Goal: Information Seeking & Learning: Find specific fact

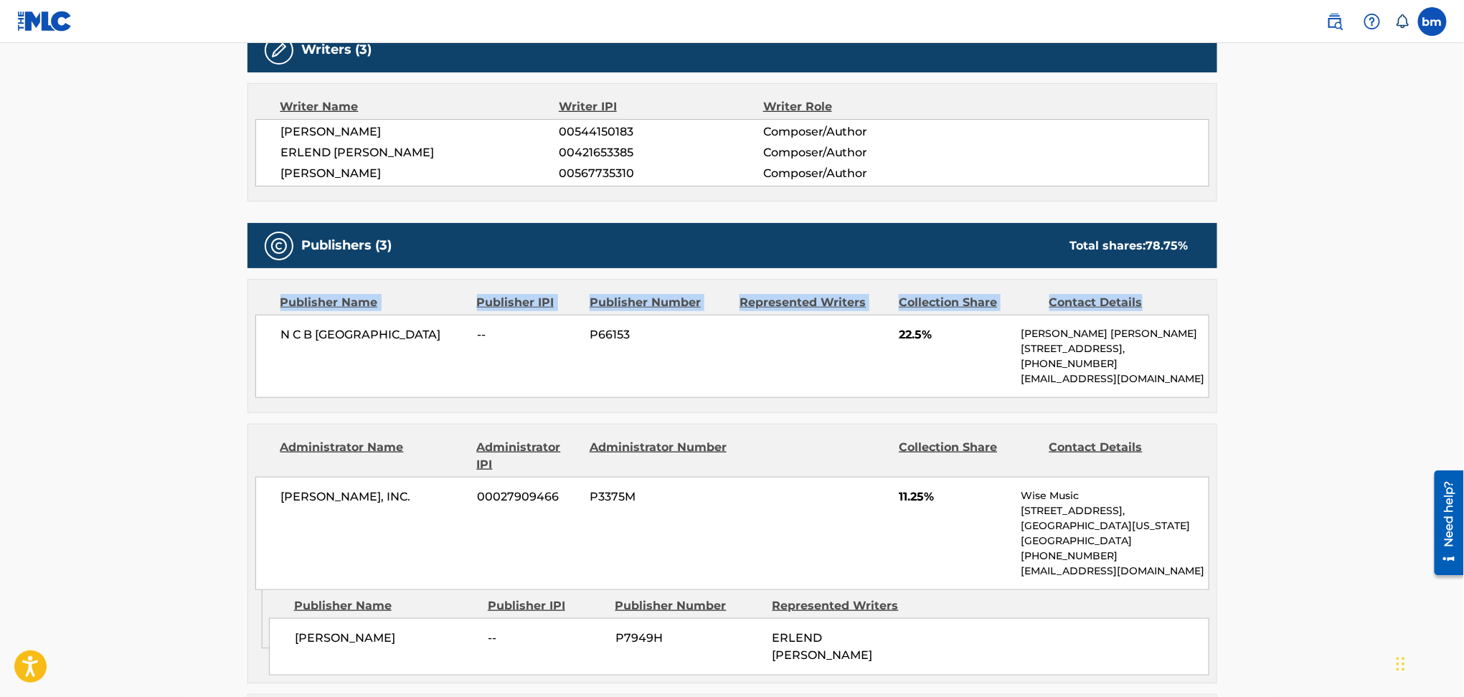
click at [1324, 269] on main "< Back to public search results Copy work link LALALA Work Detail Member Work I…" at bounding box center [732, 516] width 1464 height 1903
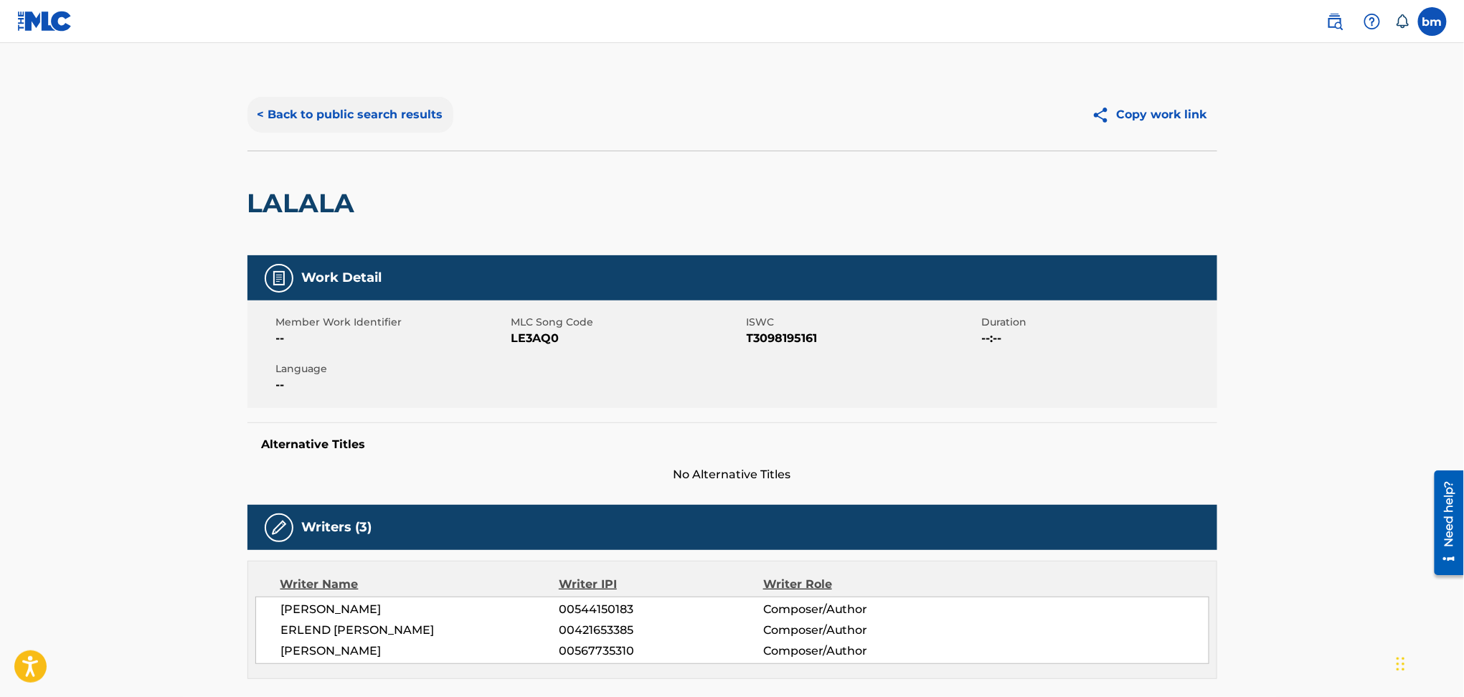
click at [358, 108] on button "< Back to public search results" at bounding box center [351, 115] width 206 height 36
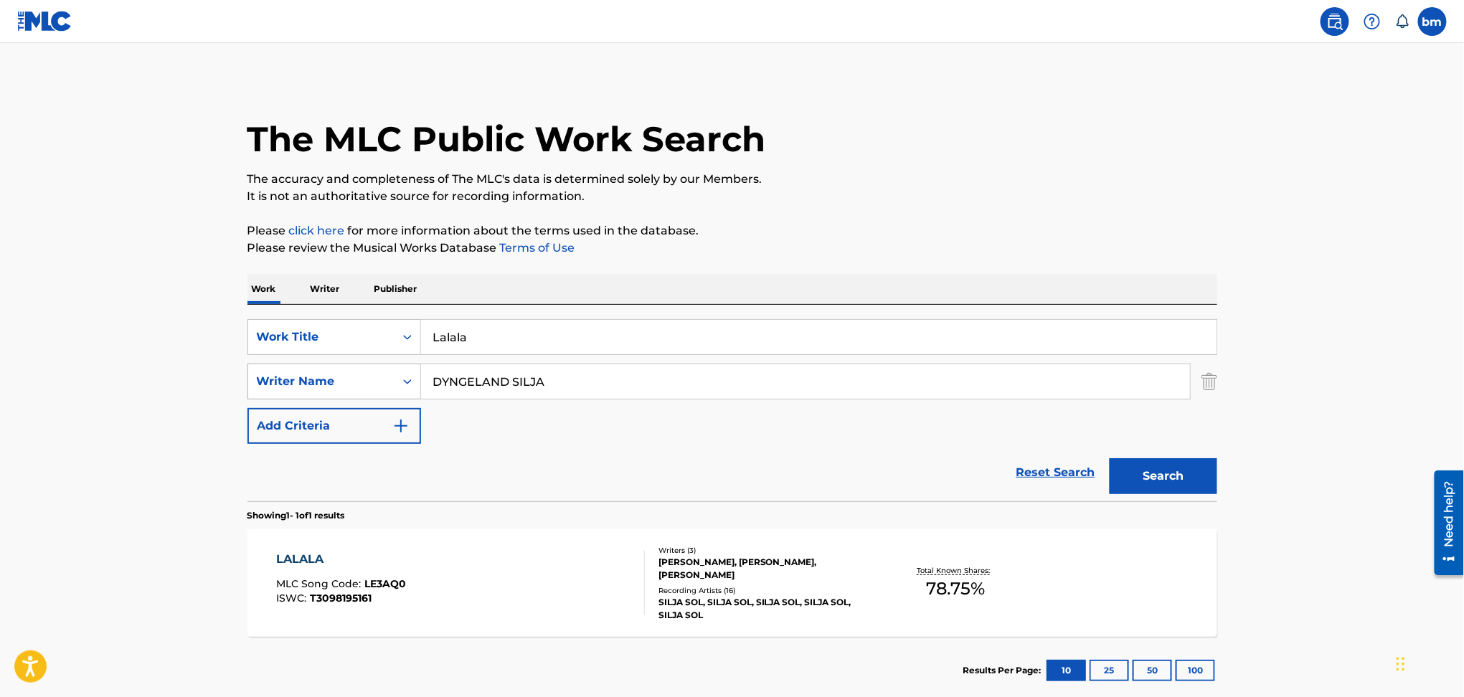
drag, startPoint x: 568, startPoint y: 388, endPoint x: 324, endPoint y: 385, distance: 244.0
click at [324, 385] on div "SearchWithCriteria54abf341-431a-4b96-ac76-6dc0a5ae9849 Writer Name DYNGELAND SI…" at bounding box center [733, 382] width 970 height 36
paste input "Silja Sol Dyngeland"
type input "Silja Sol Dyngeland"
drag, startPoint x: 542, startPoint y: 344, endPoint x: 359, endPoint y: 340, distance: 183.0
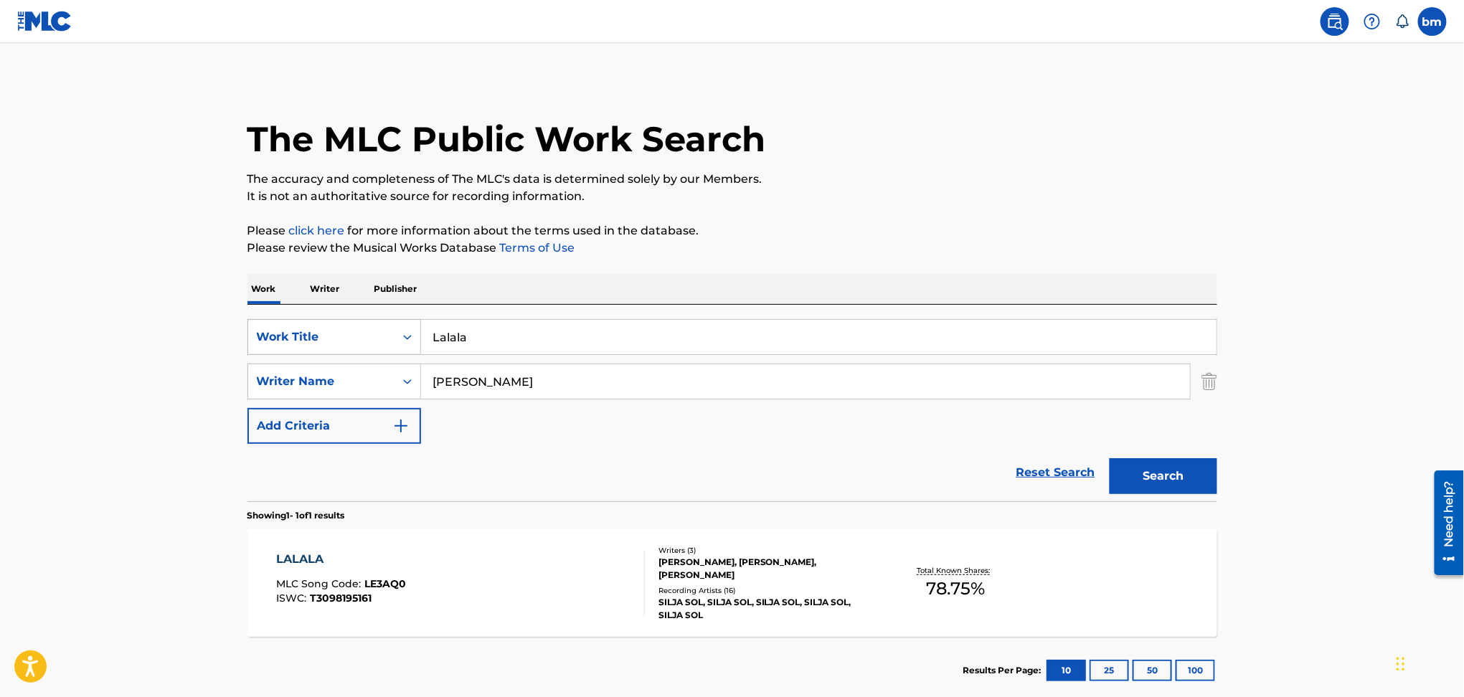
click at [359, 340] on div "SearchWithCriteriac0667a74-7796-495e-8e53-aa04bcdd7514 Work Title Lalala" at bounding box center [733, 337] width 970 height 36
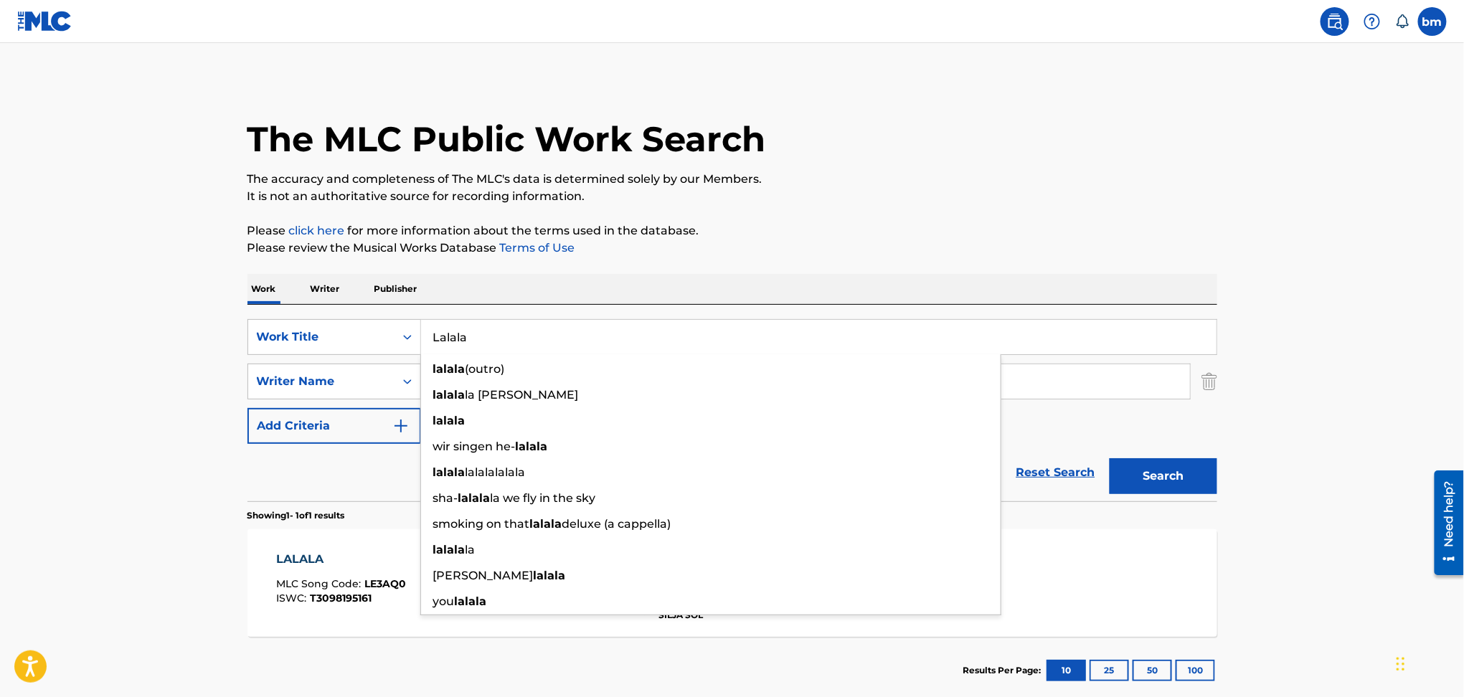
paste input "Puls Silja Sol"
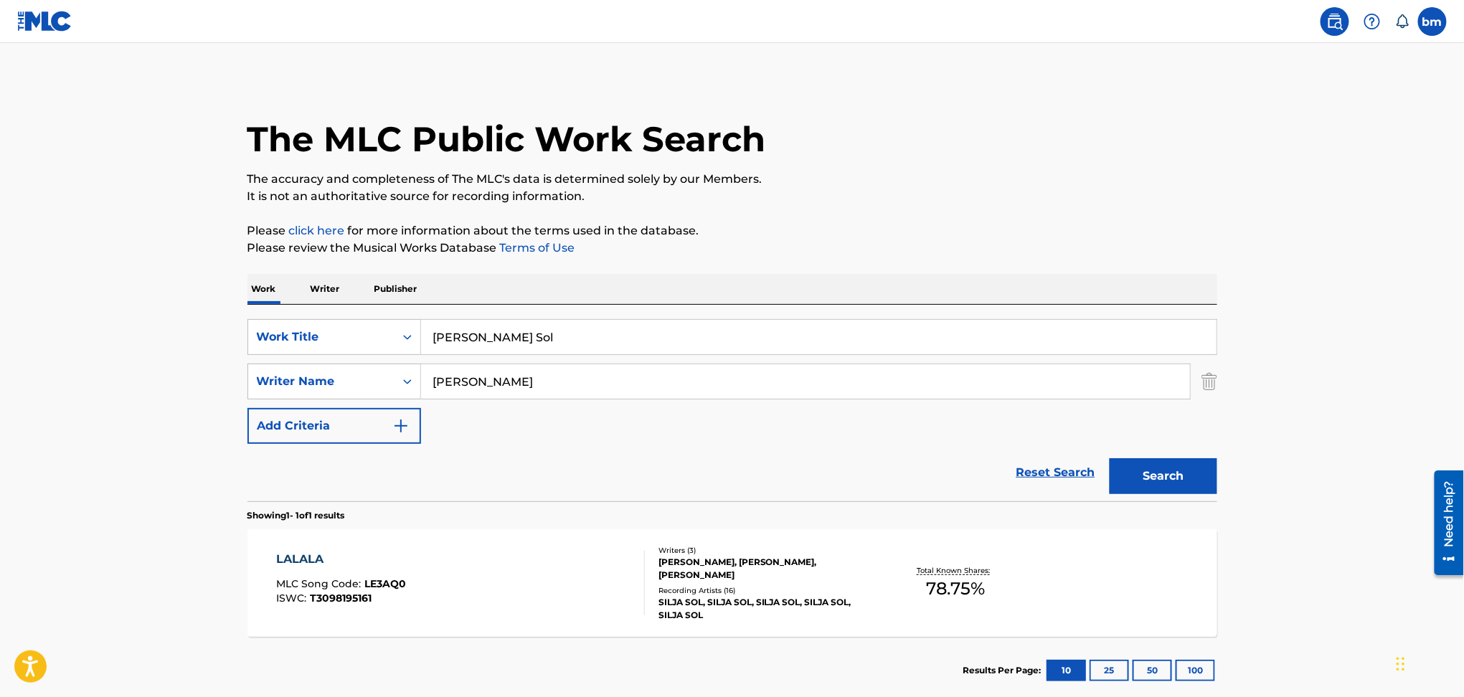
drag, startPoint x: 475, startPoint y: 337, endPoint x: 1038, endPoint y: 258, distance: 568.8
click at [898, 316] on div "SearchWithCriteriac0667a74-7796-495e-8e53-aa04bcdd7514 Work Title Puls Silja So…" at bounding box center [733, 403] width 970 height 197
type input "Puls"
click at [1043, 248] on p "Please review the Musical Works Database Terms of Use" at bounding box center [733, 248] width 970 height 17
click at [1180, 477] on button "Search" at bounding box center [1164, 476] width 108 height 36
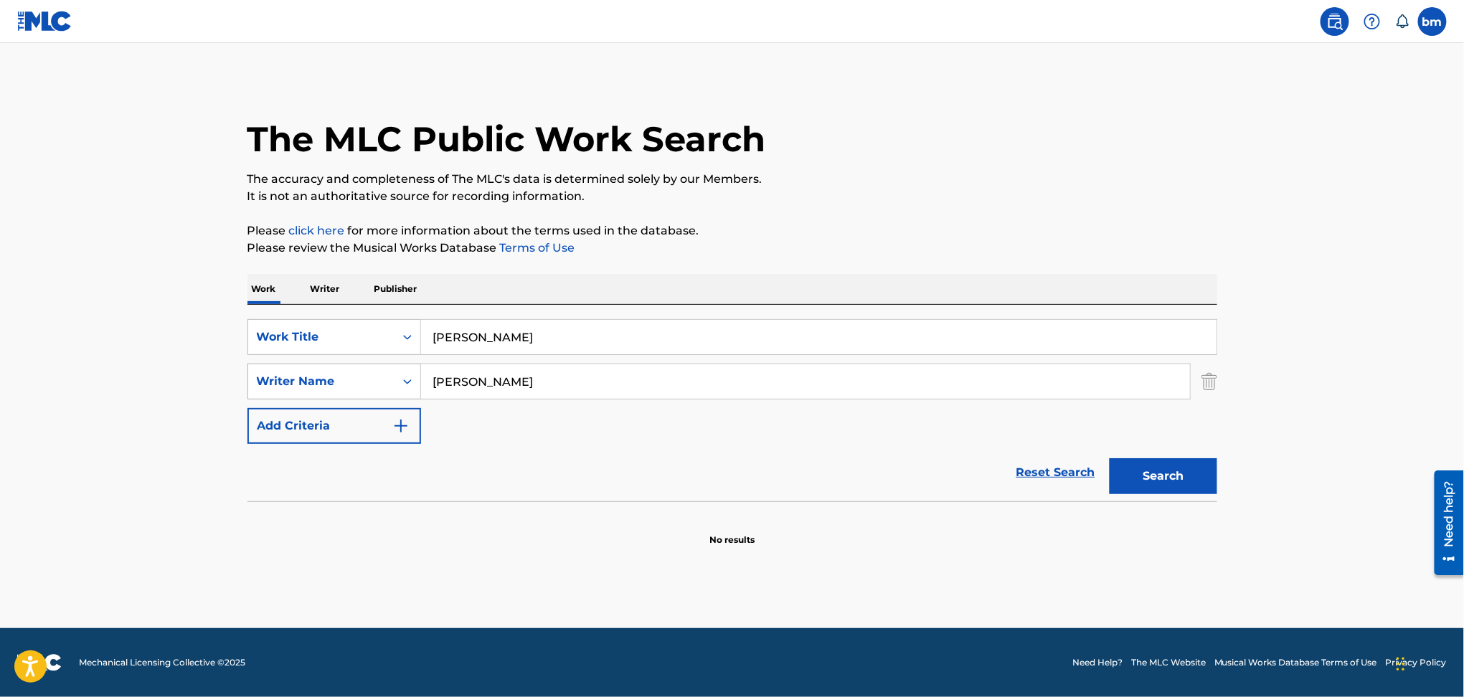
drag, startPoint x: 582, startPoint y: 380, endPoint x: 402, endPoint y: 365, distance: 180.7
click at [313, 367] on div "SearchWithCriteria54abf341-431a-4b96-ac76-6dc0a5ae9849 Writer Name Silja Sol Dy…" at bounding box center [733, 382] width 970 height 36
paste input "Pete Josef"
type input "Pete Josef"
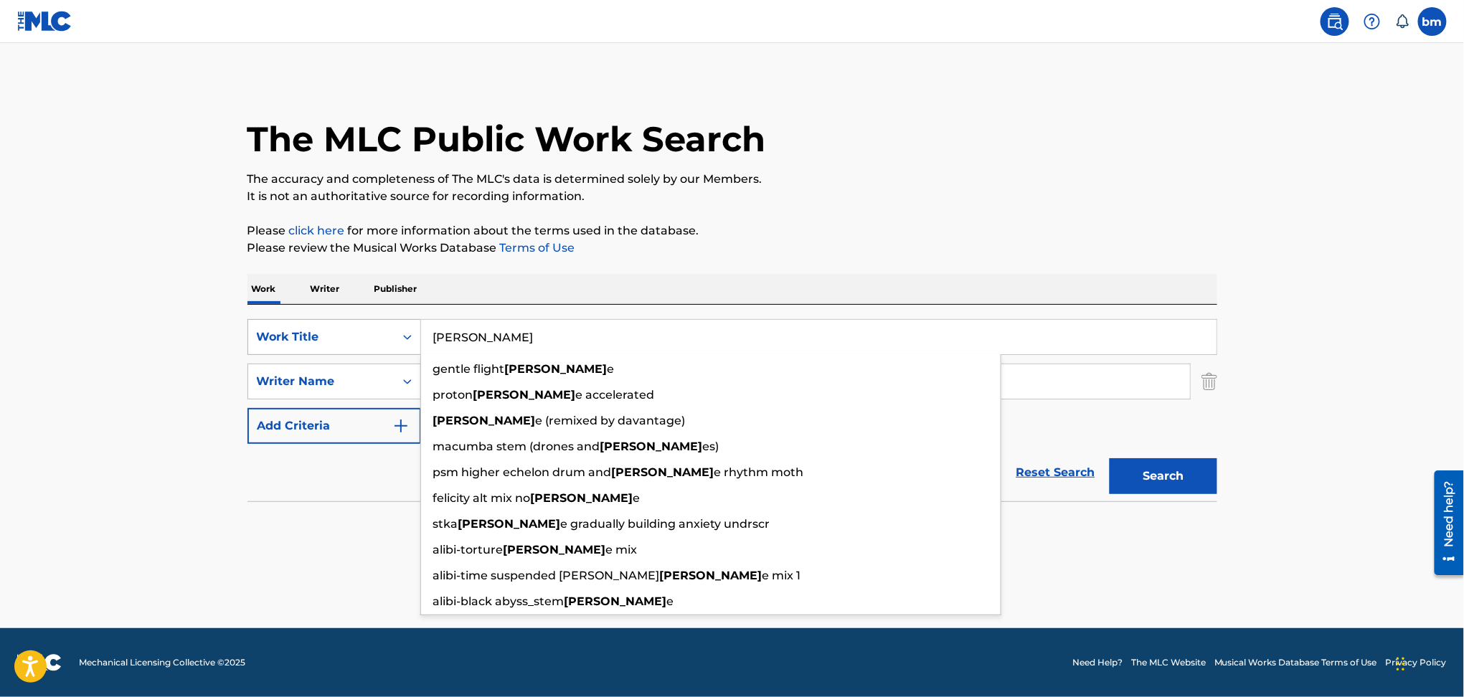
drag, startPoint x: 527, startPoint y: 353, endPoint x: 362, endPoint y: 350, distance: 165.0
click at [362, 350] on div "SearchWithCriteriac0667a74-7796-495e-8e53-aa04bcdd7514 Work Title Puls gentle f…" at bounding box center [733, 337] width 970 height 36
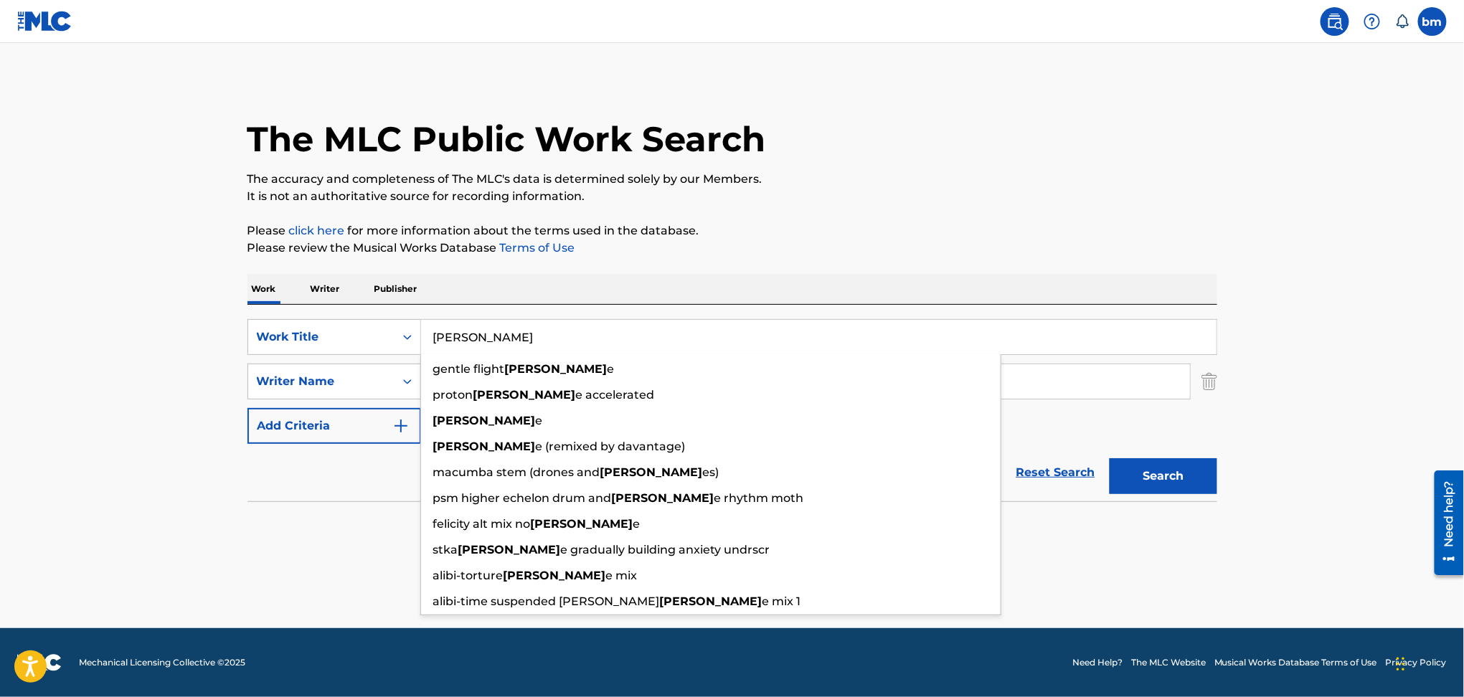
paste input "Spring At Last Pete Josef"
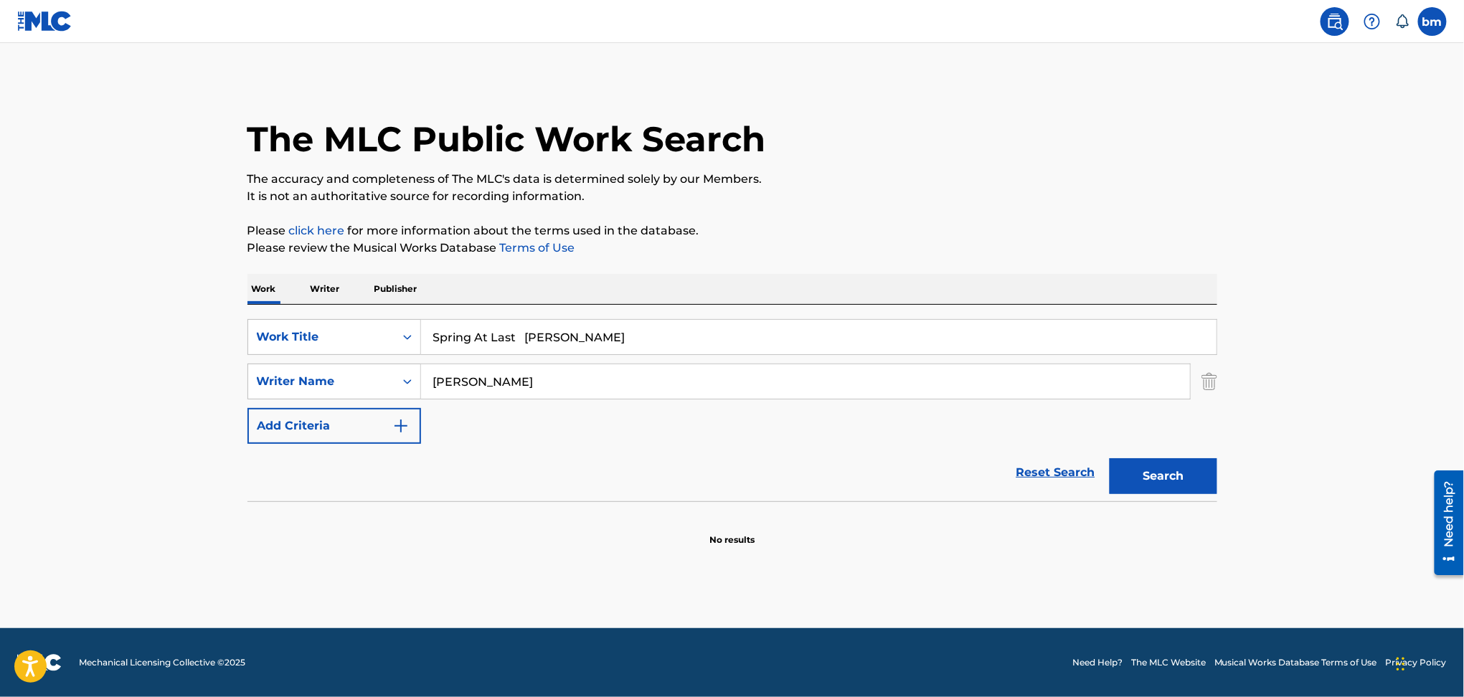
drag, startPoint x: 526, startPoint y: 339, endPoint x: 1093, endPoint y: 234, distance: 576.4
click at [1091, 301] on div "Work Writer Publisher SearchWithCriteriac0667a74-7796-495e-8e53-aa04bcdd7514 Wo…" at bounding box center [733, 410] width 970 height 273
type input "Spring At Last"
click at [1034, 204] on p "It is not an authoritative source for recording information." at bounding box center [733, 196] width 970 height 17
click at [1148, 486] on button "Search" at bounding box center [1164, 476] width 108 height 36
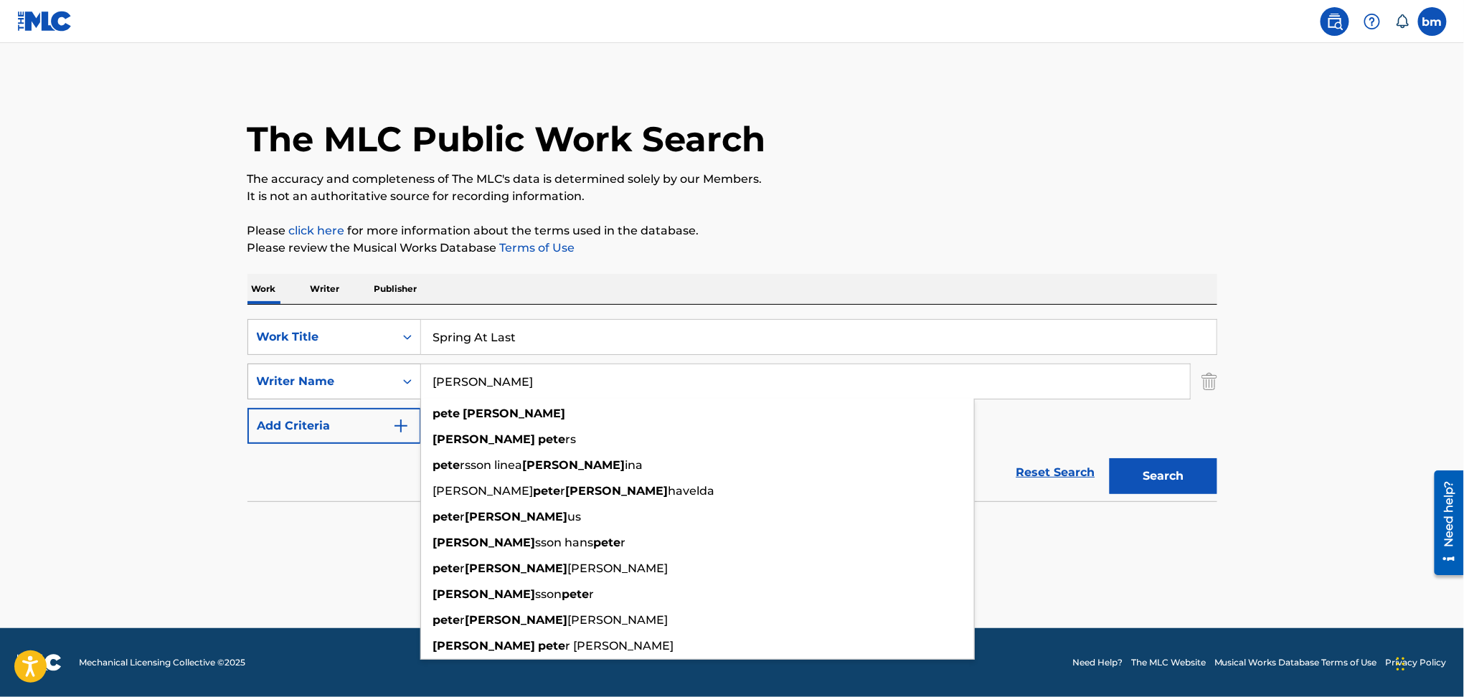
drag, startPoint x: 522, startPoint y: 386, endPoint x: 362, endPoint y: 384, distance: 160.0
click at [362, 385] on div "SearchWithCriteria54abf341-431a-4b96-ac76-6dc0a5ae9849 Writer Name Pete Josef p…" at bounding box center [733, 382] width 970 height 36
paste input "Ralph Falcon"
type input "Ralph Falcon"
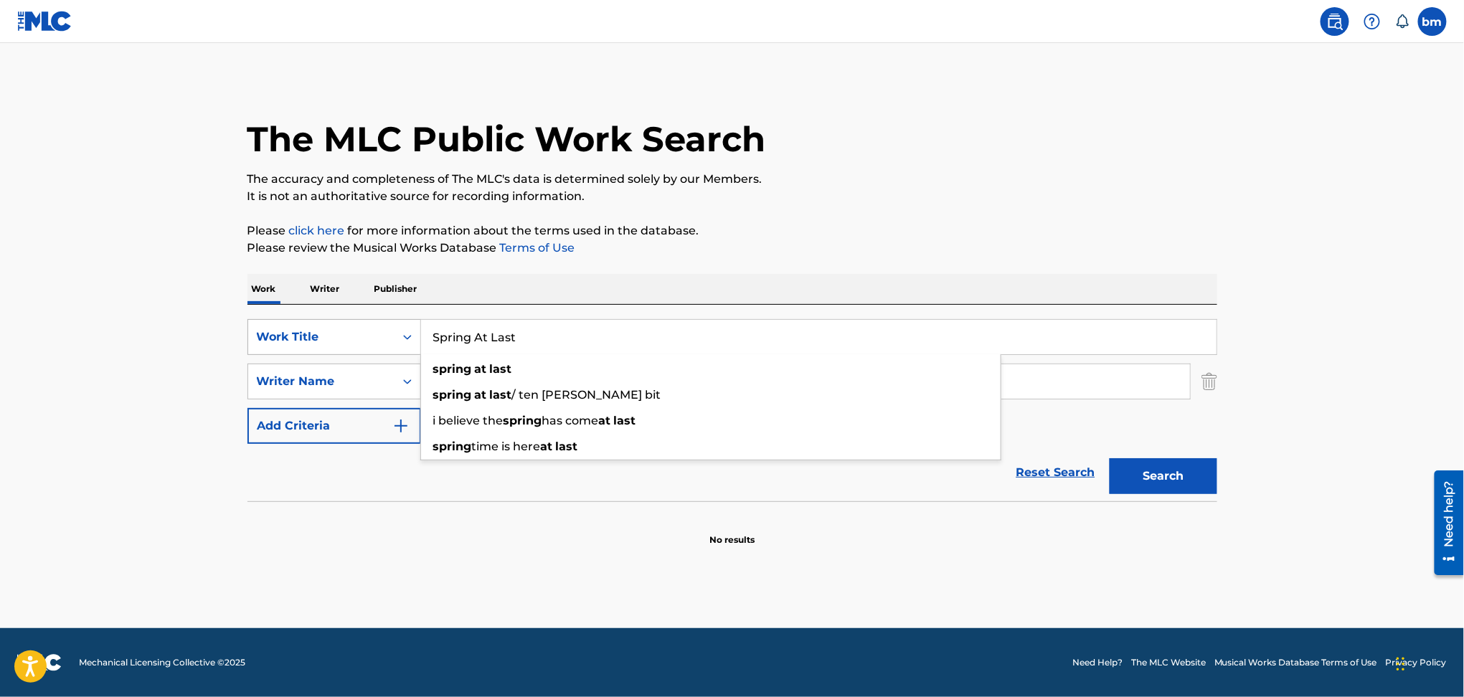
drag, startPoint x: 547, startPoint y: 331, endPoint x: 317, endPoint y: 333, distance: 229.6
click at [304, 332] on div "SearchWithCriteriac0667a74-7796-495e-8e53-aa04bcdd7514 Work Title Spring At Las…" at bounding box center [733, 337] width 970 height 36
paste input "U Got Me (Original Mix) Shermanology"
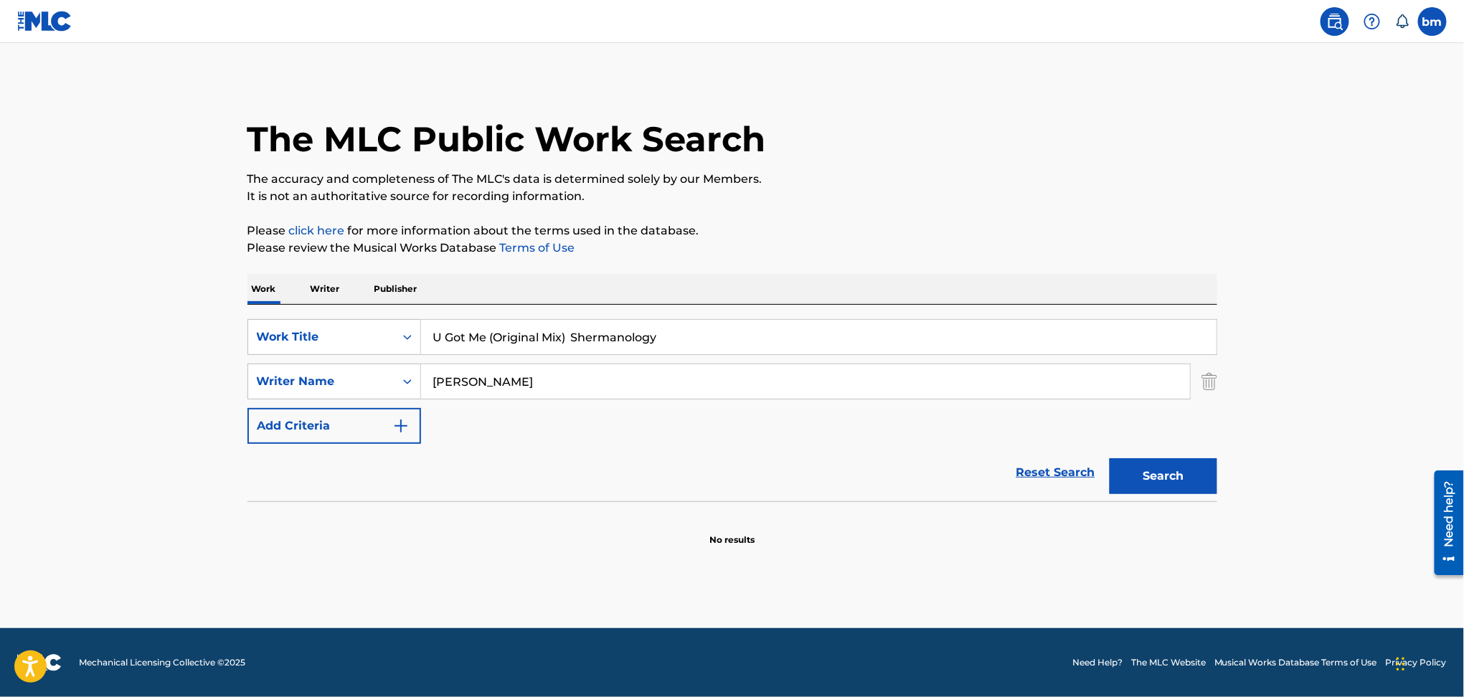
drag, startPoint x: 492, startPoint y: 334, endPoint x: 984, endPoint y: 301, distance: 492.5
click at [986, 319] on div "U Got Me (Original Mix) Shermanology" at bounding box center [819, 337] width 796 height 36
type input "U Got Me"
click at [1110, 458] on button "Search" at bounding box center [1164, 476] width 108 height 36
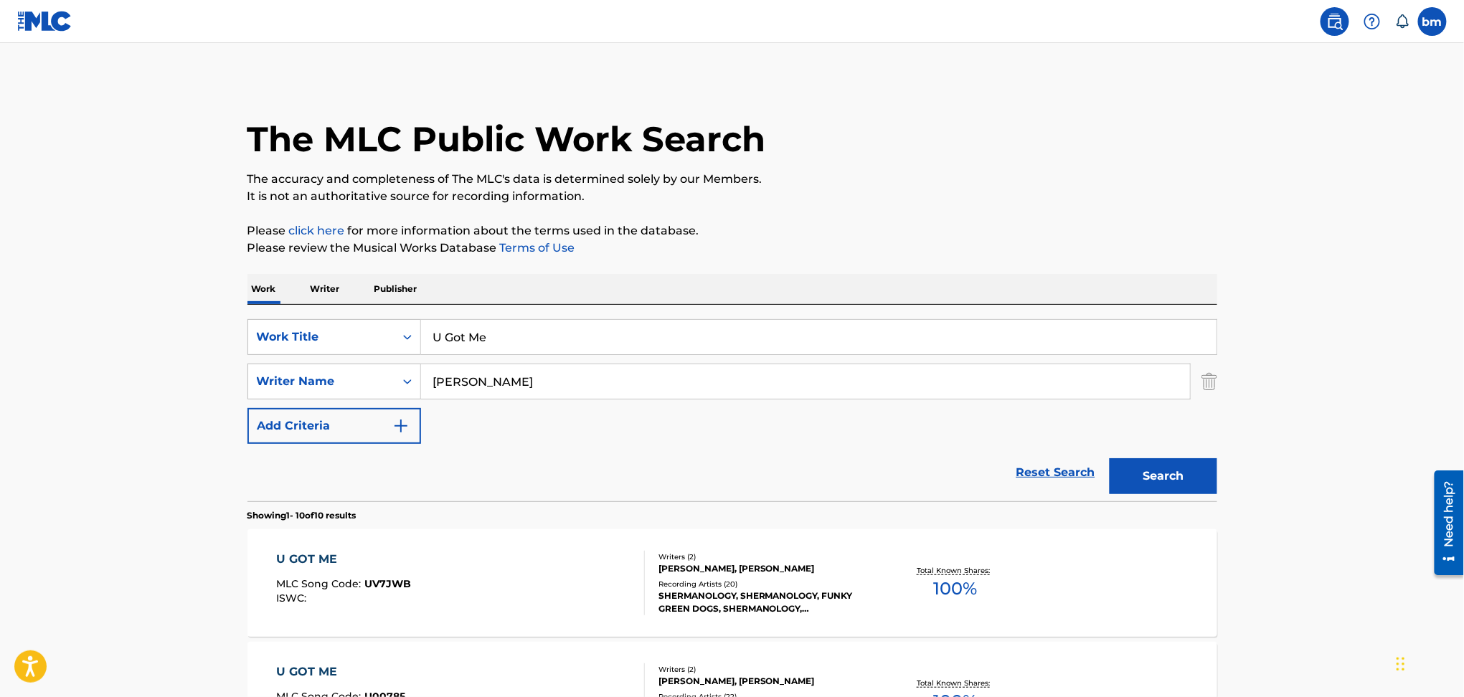
click at [530, 588] on div "U GOT ME MLC Song Code : UV7JWB ISWC :" at bounding box center [460, 583] width 369 height 65
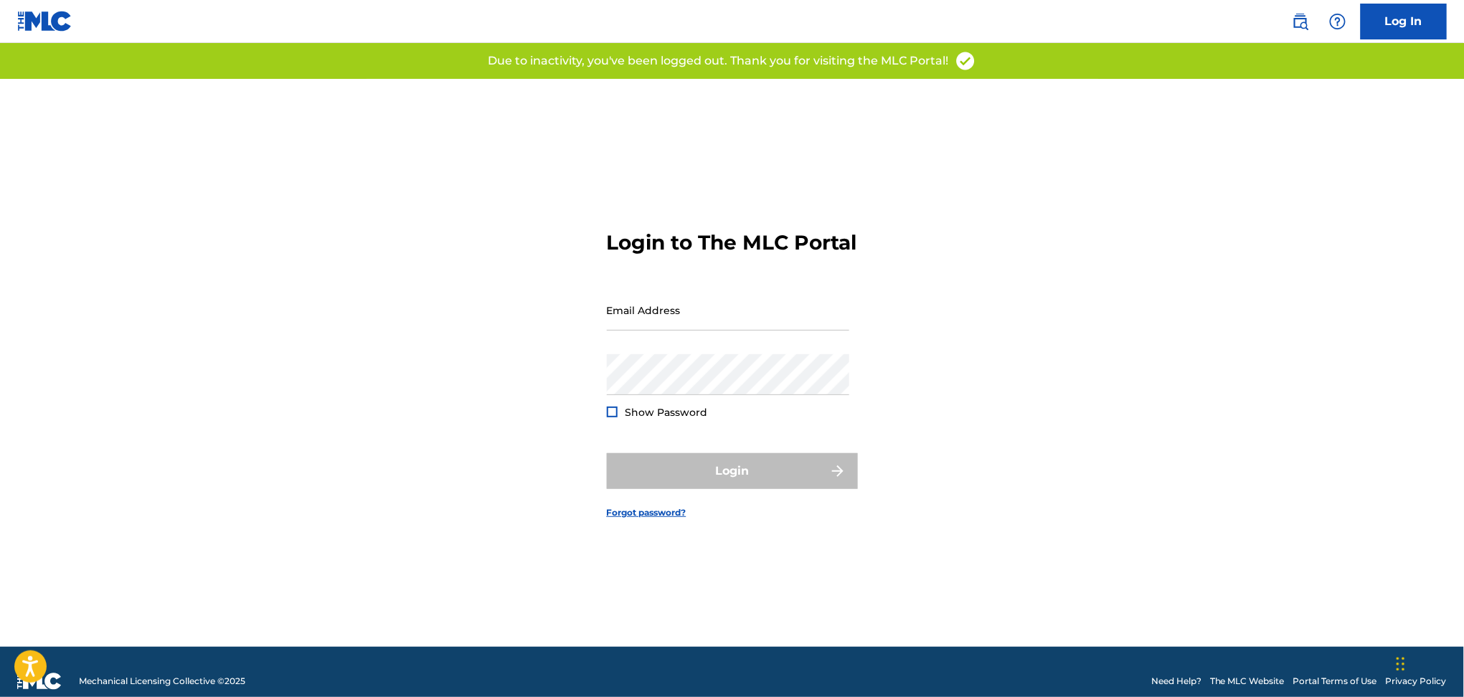
click at [1001, 51] on div "Due to inactivity, you've been logged out. Thank you for visiting the MLC Porta…" at bounding box center [732, 61] width 1464 height 36
click at [695, 311] on input "Email Address" at bounding box center [728, 310] width 243 height 41
type input "[PERSON_NAME][EMAIL_ADDRESS][PERSON_NAME][DOMAIN_NAME]"
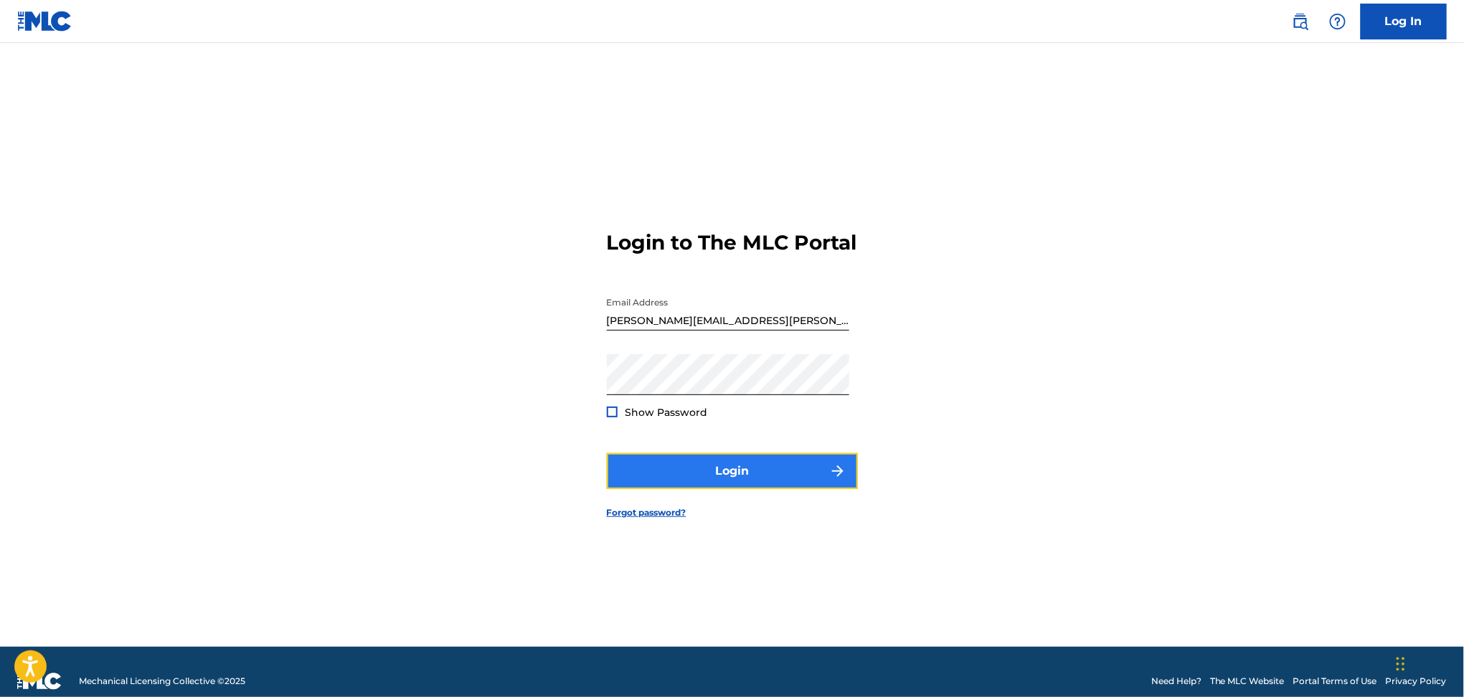
click at [721, 486] on button "Login" at bounding box center [732, 471] width 251 height 36
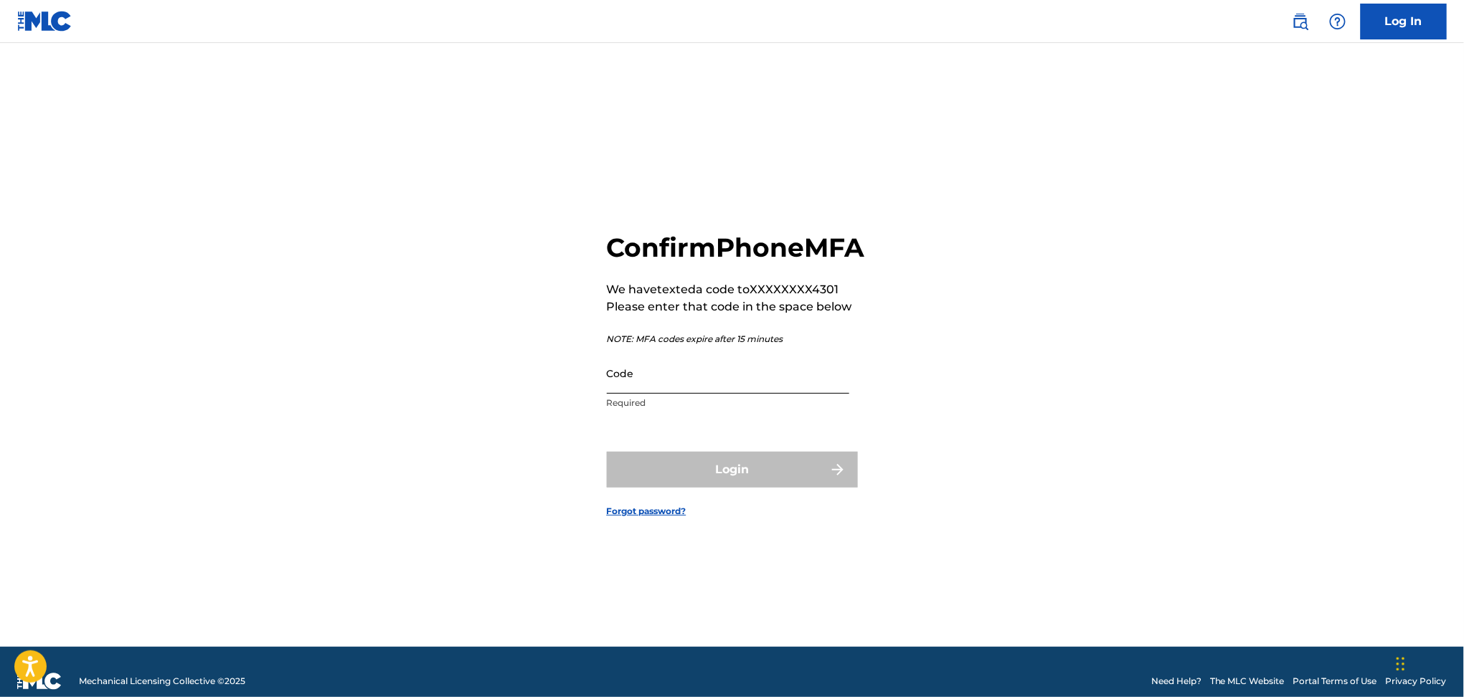
click at [705, 391] on input "Code" at bounding box center [728, 373] width 243 height 41
click at [743, 391] on input "Code" at bounding box center [728, 373] width 243 height 41
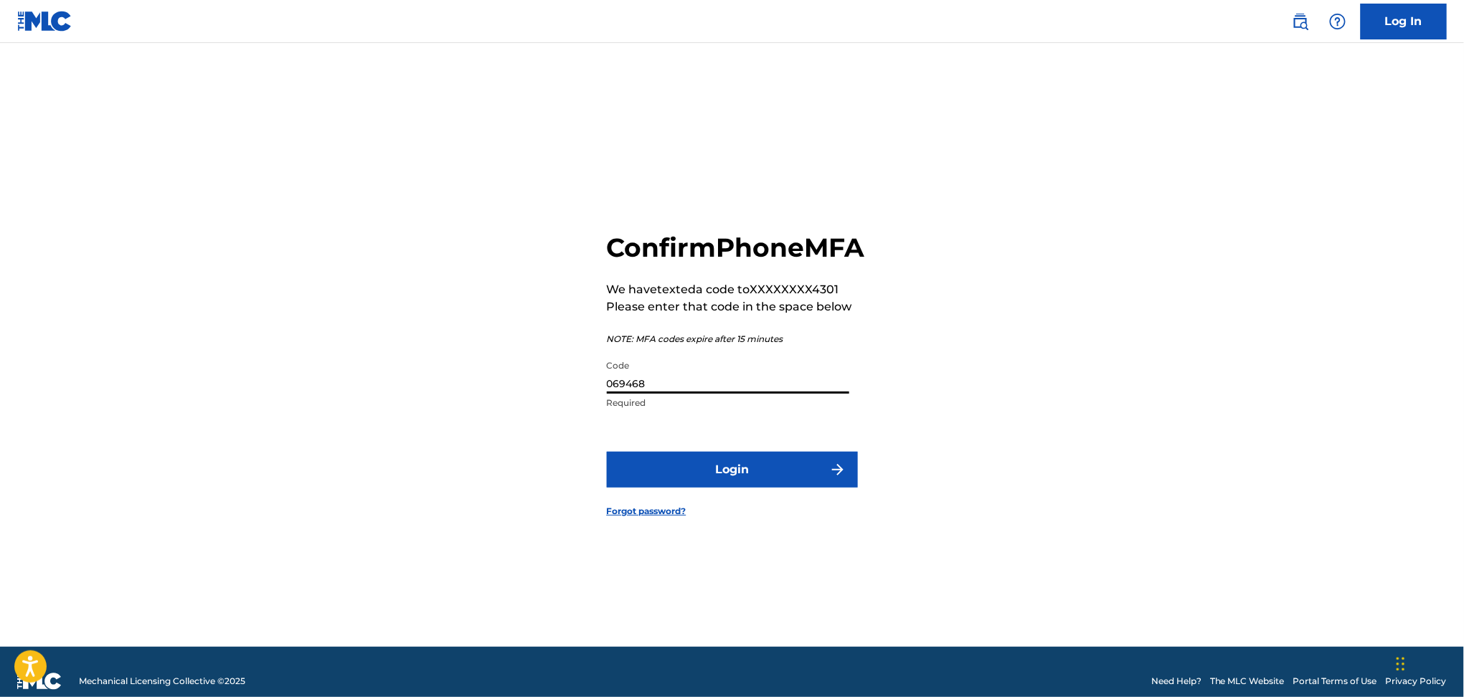
type input "069468"
click at [607, 452] on button "Login" at bounding box center [732, 470] width 251 height 36
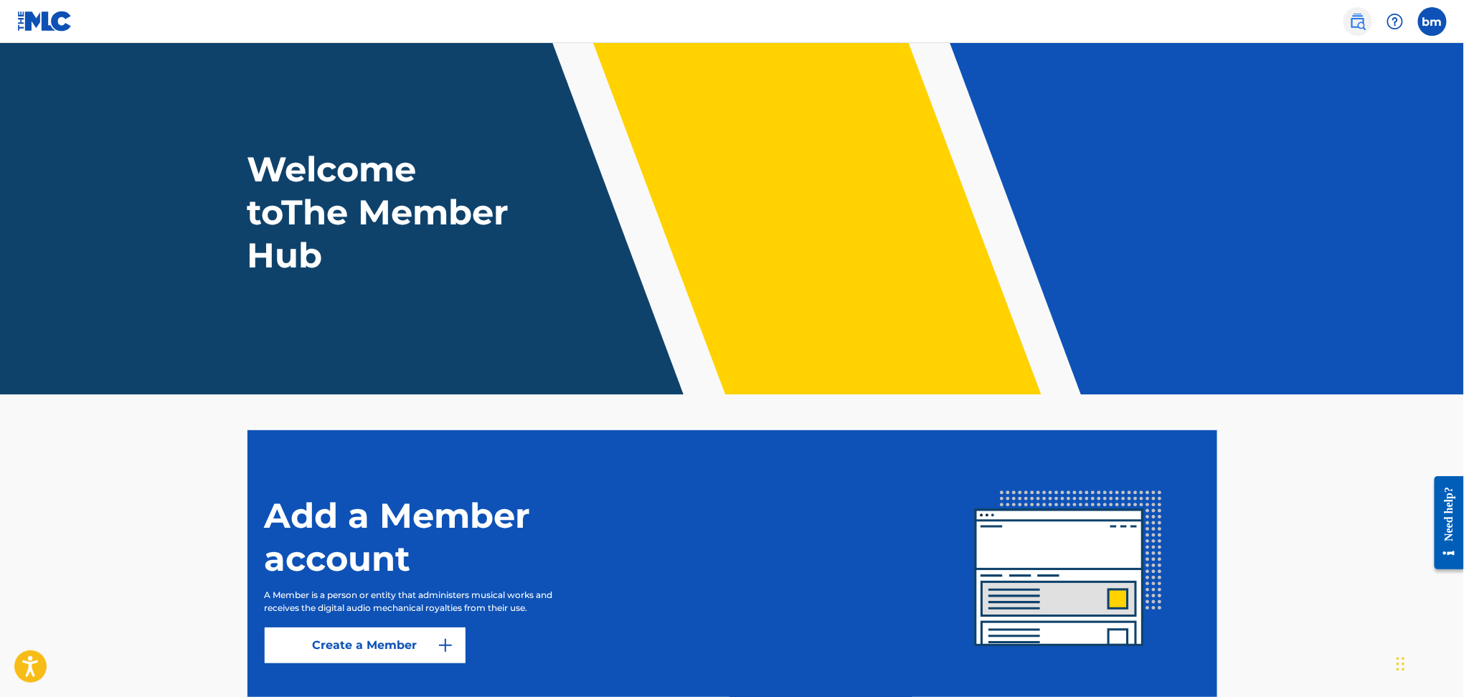
click at [1363, 11] on link at bounding box center [1358, 21] width 29 height 29
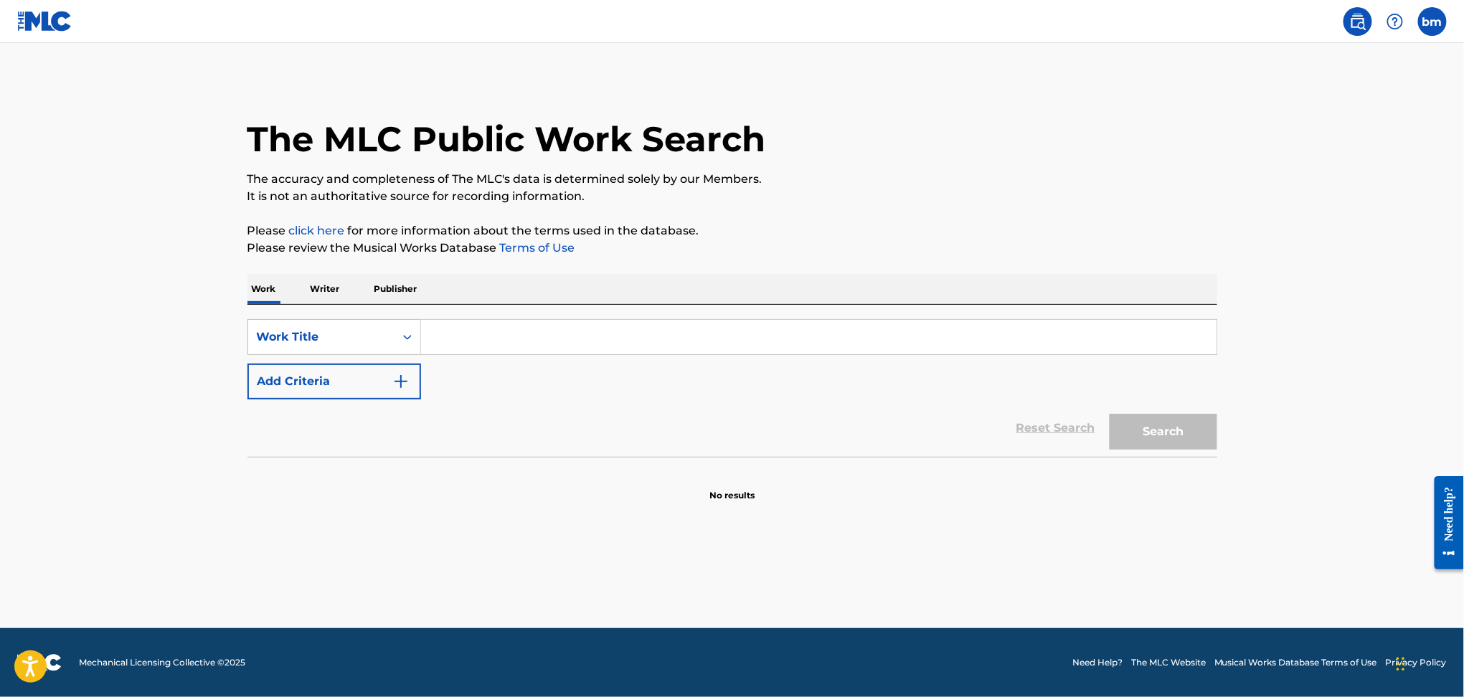
click at [461, 377] on div "SearchWithCriteriaefbda6e8-e2e5-422b-9960-df5f92a6c291 Work Title Add Criteria" at bounding box center [733, 359] width 970 height 80
click at [453, 382] on div "SearchWithCriteriaefbda6e8-e2e5-422b-9960-df5f92a6c291 Work Title Add Criteria" at bounding box center [733, 359] width 970 height 80
click at [398, 377] on img "Search Form" at bounding box center [400, 381] width 17 height 17
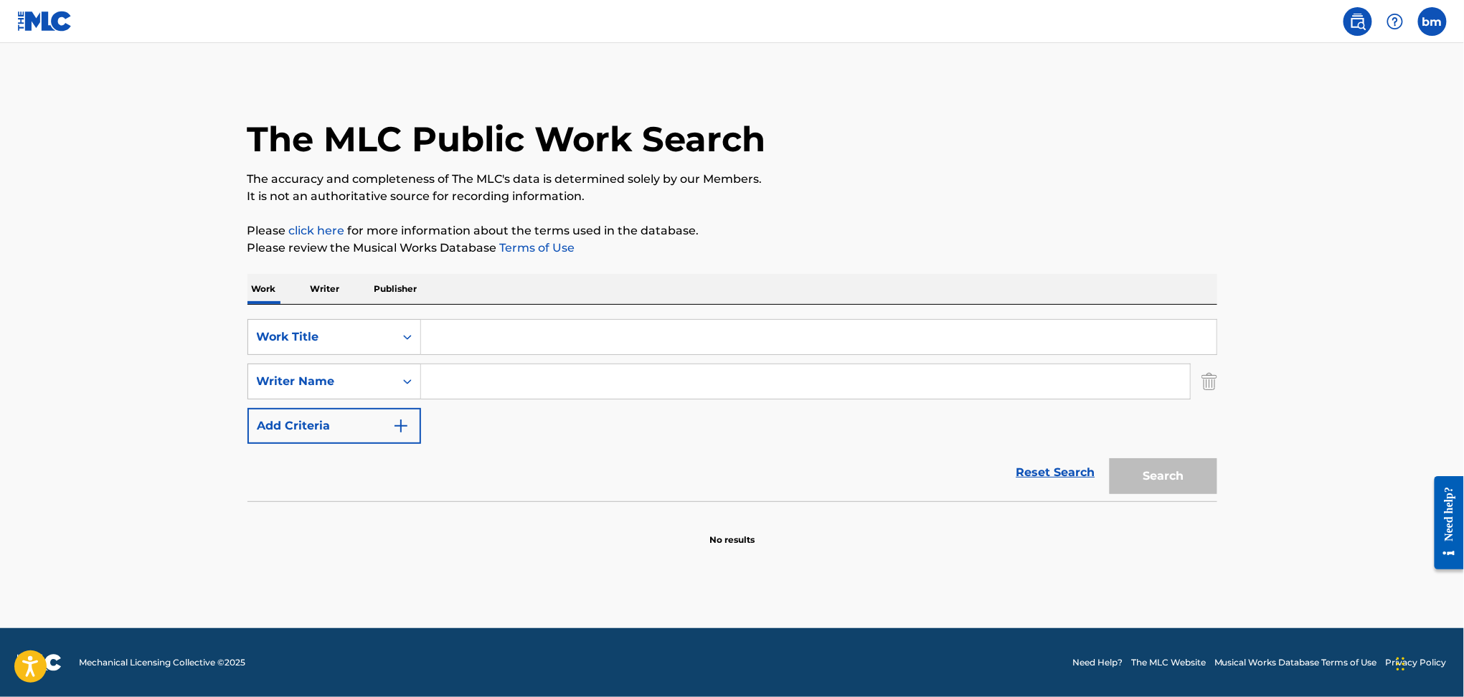
click at [463, 379] on input "Search Form" at bounding box center [805, 381] width 769 height 34
paste input "[PERSON_NAME] Sawatzki"
type input "[PERSON_NAME] Sawatzki"
click at [497, 328] on input "Search Form" at bounding box center [819, 337] width 796 height 34
paste input "You [Sexy Body Mix] Boytronic"
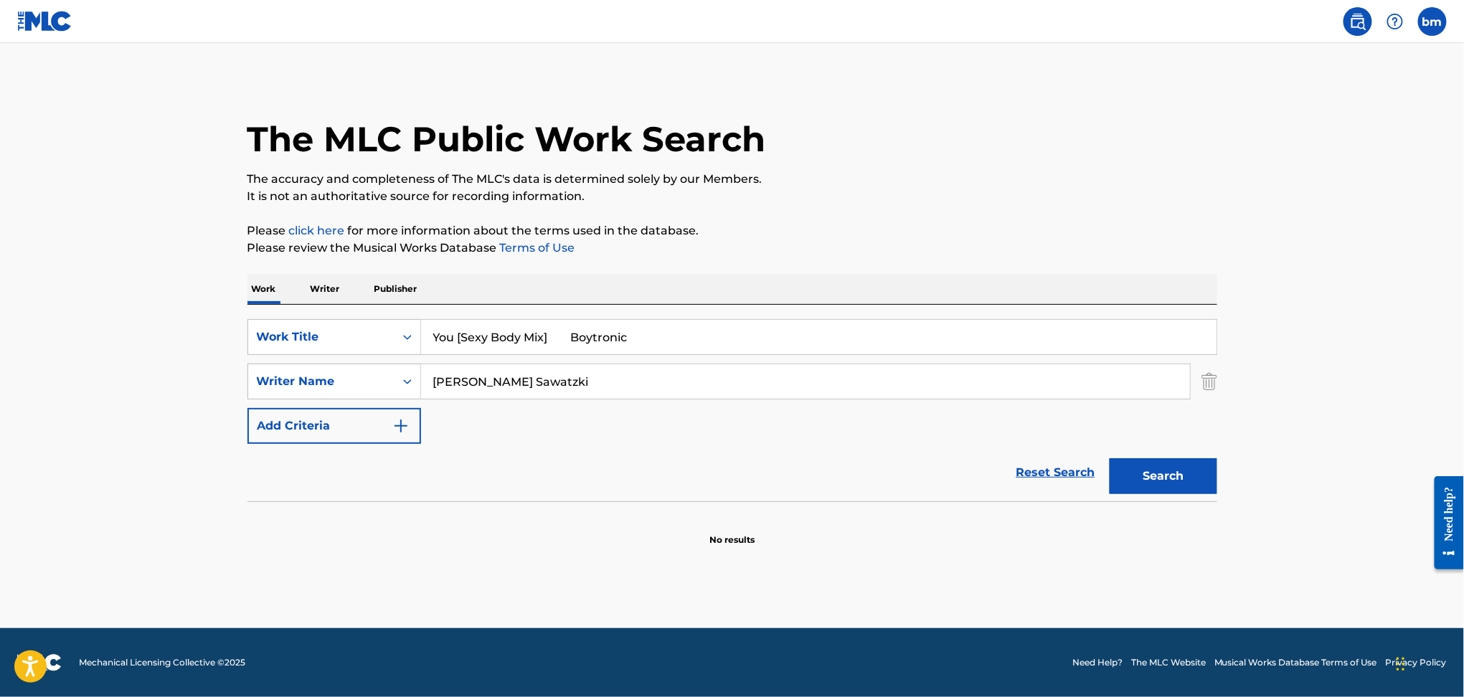
drag, startPoint x: 456, startPoint y: 334, endPoint x: 997, endPoint y: 149, distance: 572.7
click at [1017, 263] on div "The MLC Public Work Search The accuracy and completeness of The MLC's data is d…" at bounding box center [732, 313] width 1004 height 468
type input "You"
click at [997, 145] on div "The MLC Public Work Search" at bounding box center [733, 131] width 970 height 105
drag, startPoint x: 520, startPoint y: 384, endPoint x: 1436, endPoint y: 395, distance: 915.6
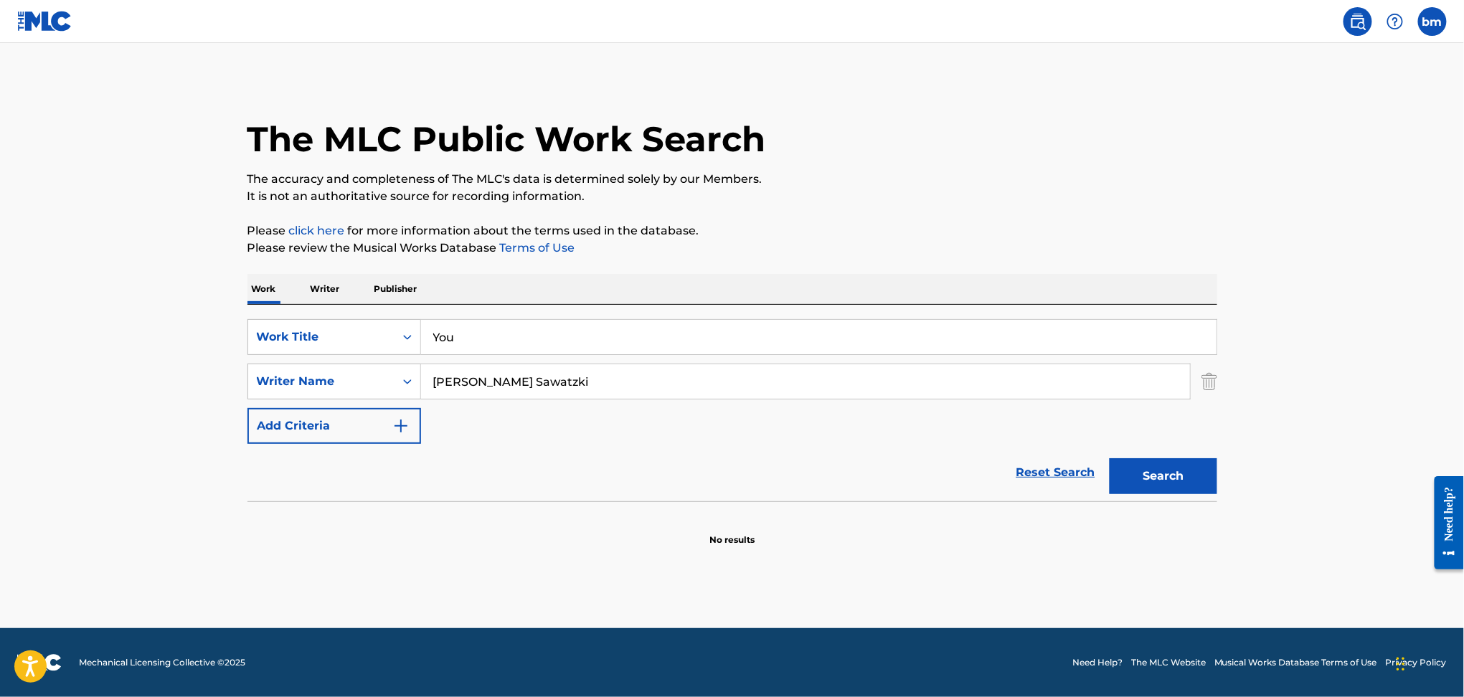
click at [1428, 394] on main "The MLC Public Work Search The accuracy and completeness of The MLC's data is d…" at bounding box center [732, 335] width 1464 height 585
type input "[PERSON_NAME]"
click at [1195, 489] on button "Search" at bounding box center [1164, 476] width 108 height 36
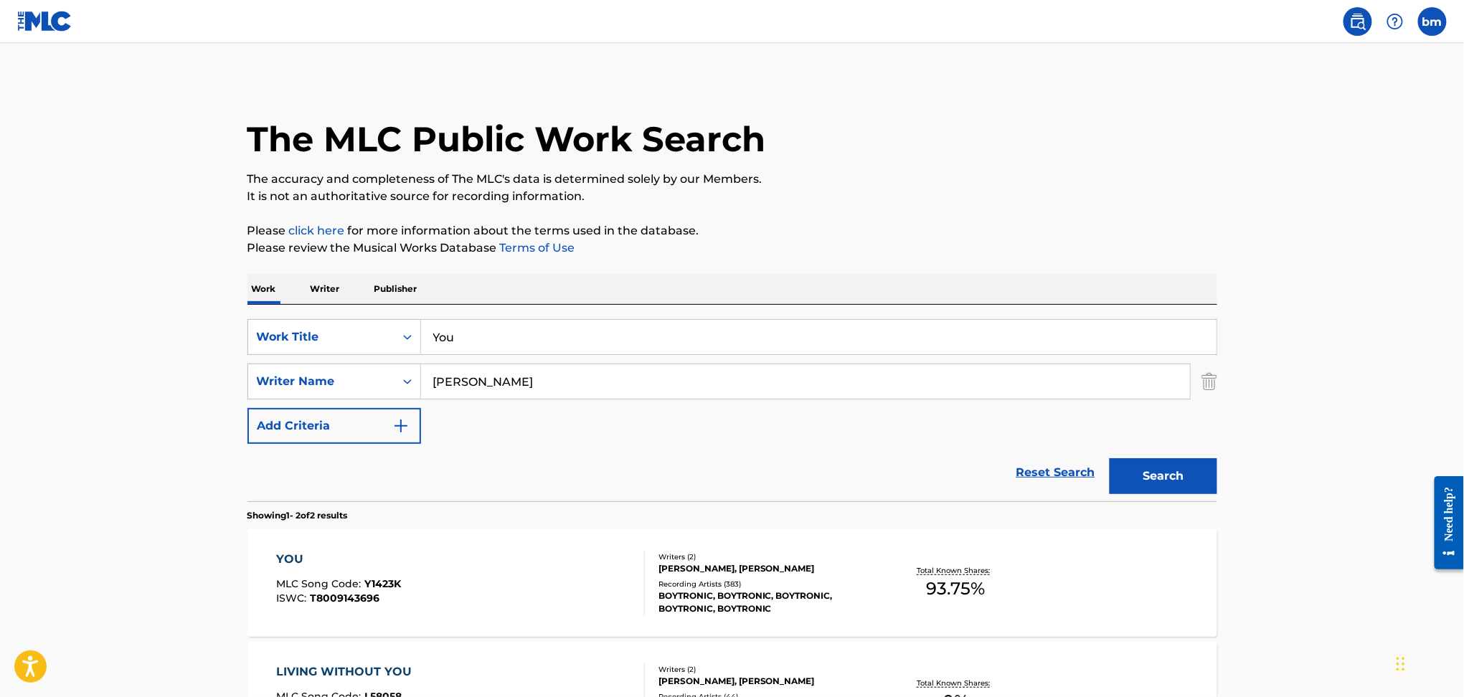
click at [546, 596] on div "YOU MLC Song Code : Y1423K ISWC : T8009143696" at bounding box center [460, 583] width 369 height 65
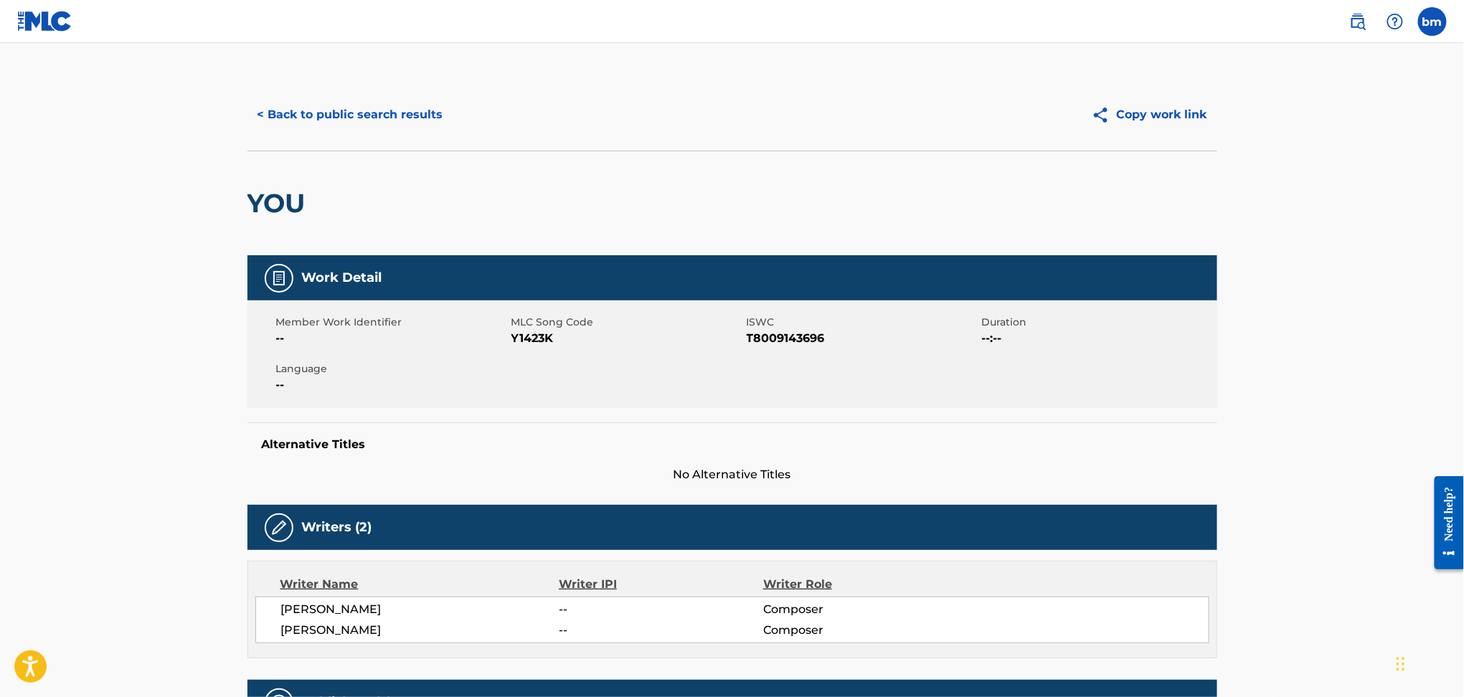
click at [528, 343] on span "Y1423K" at bounding box center [628, 338] width 232 height 17
click at [524, 337] on span "Y1423K" at bounding box center [628, 338] width 232 height 17
click at [540, 343] on span "Y1423K" at bounding box center [628, 338] width 232 height 17
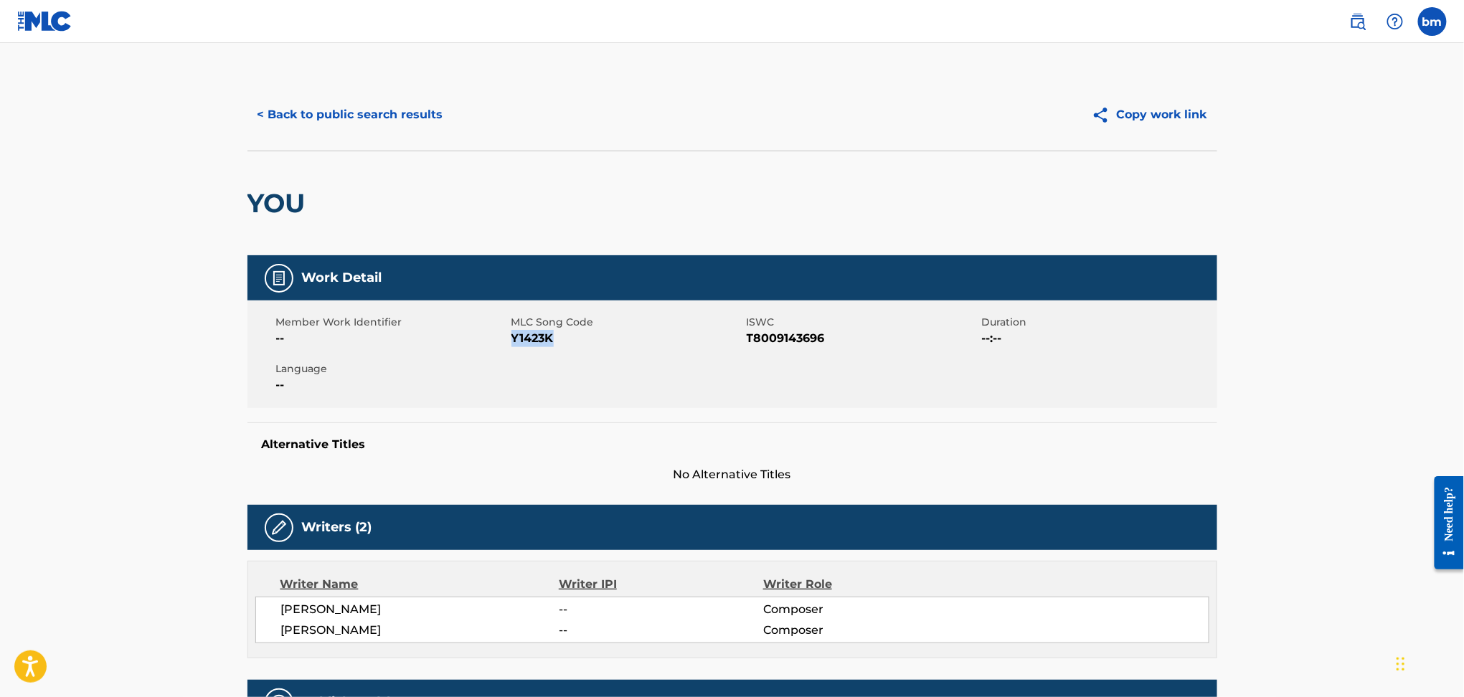
copy span "Y1423K"
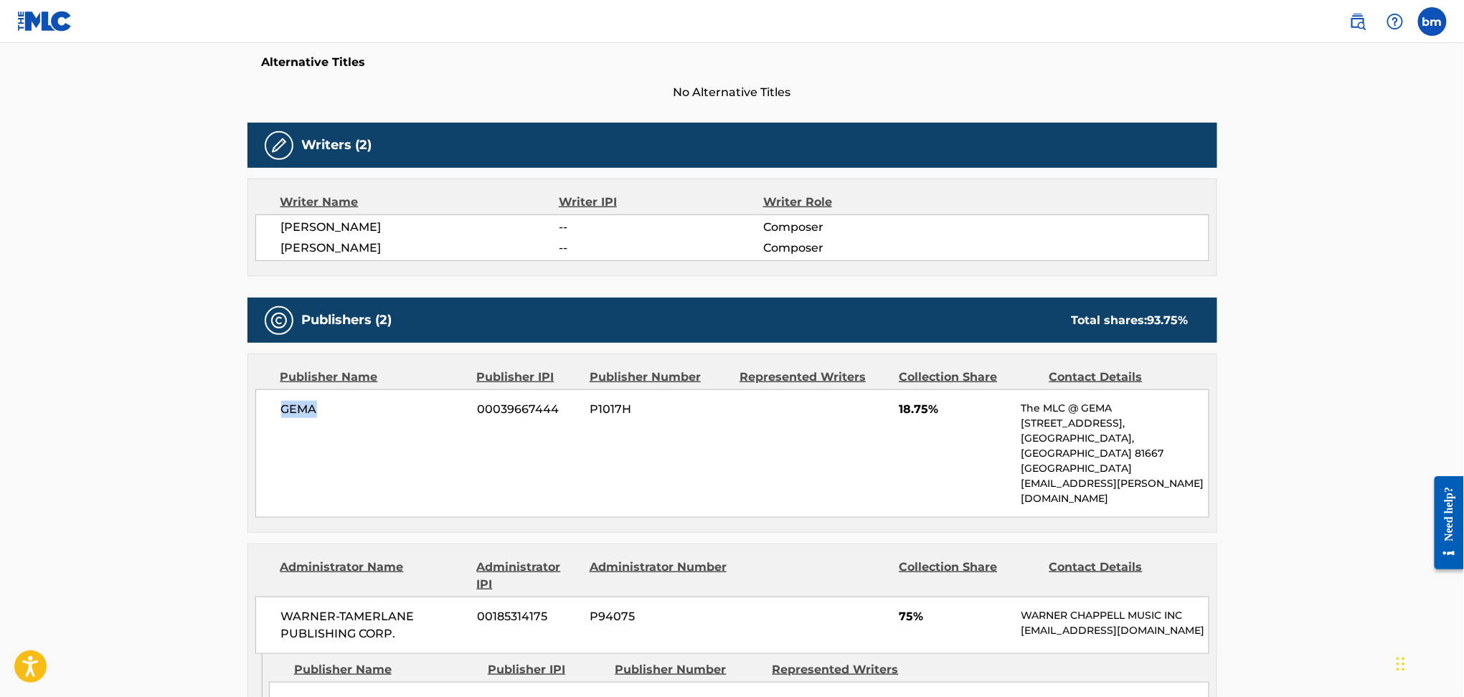
drag, startPoint x: 268, startPoint y: 409, endPoint x: 324, endPoint y: 413, distance: 55.4
click at [324, 413] on div "[PERSON_NAME] 00039667444 P1017H 18.75% The MLC @ GEMA [STREET_ADDRESS] [EMAIL_…" at bounding box center [732, 454] width 954 height 128
copy span "GEMA"
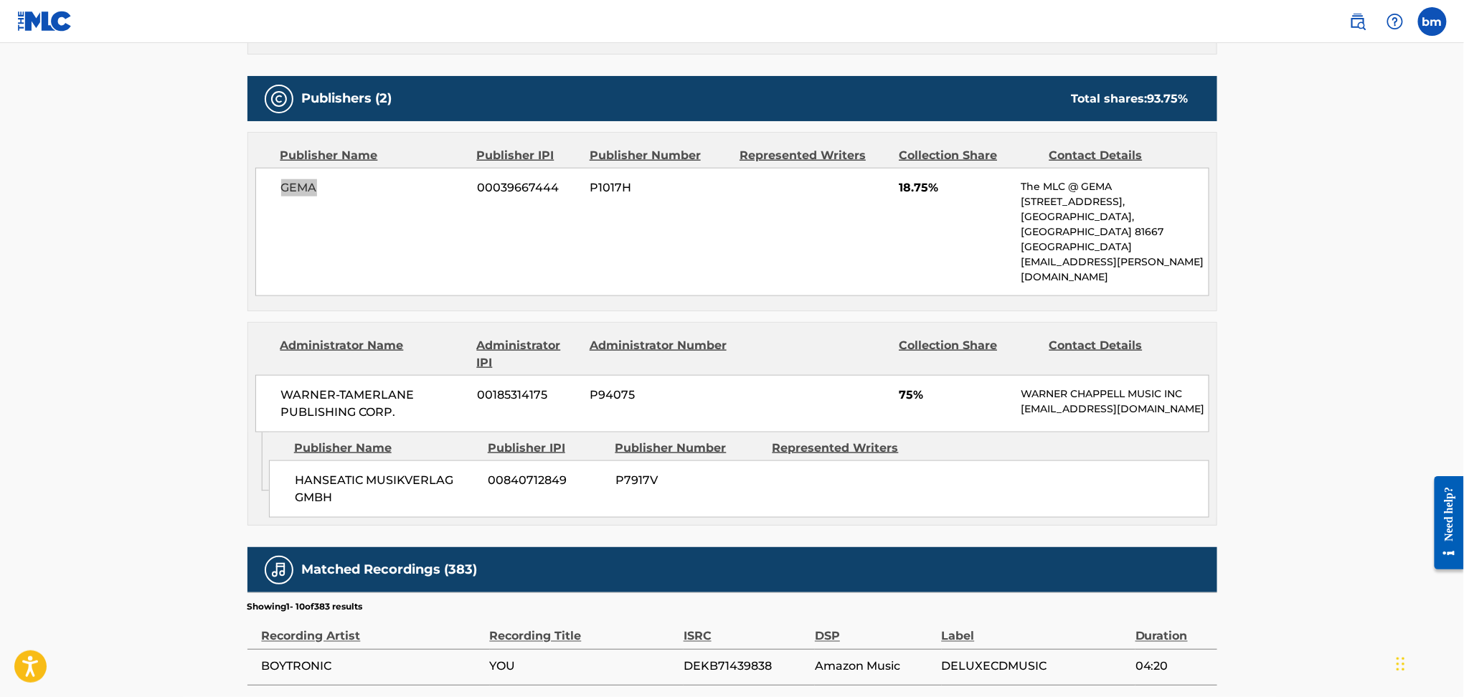
scroll to position [669, 0]
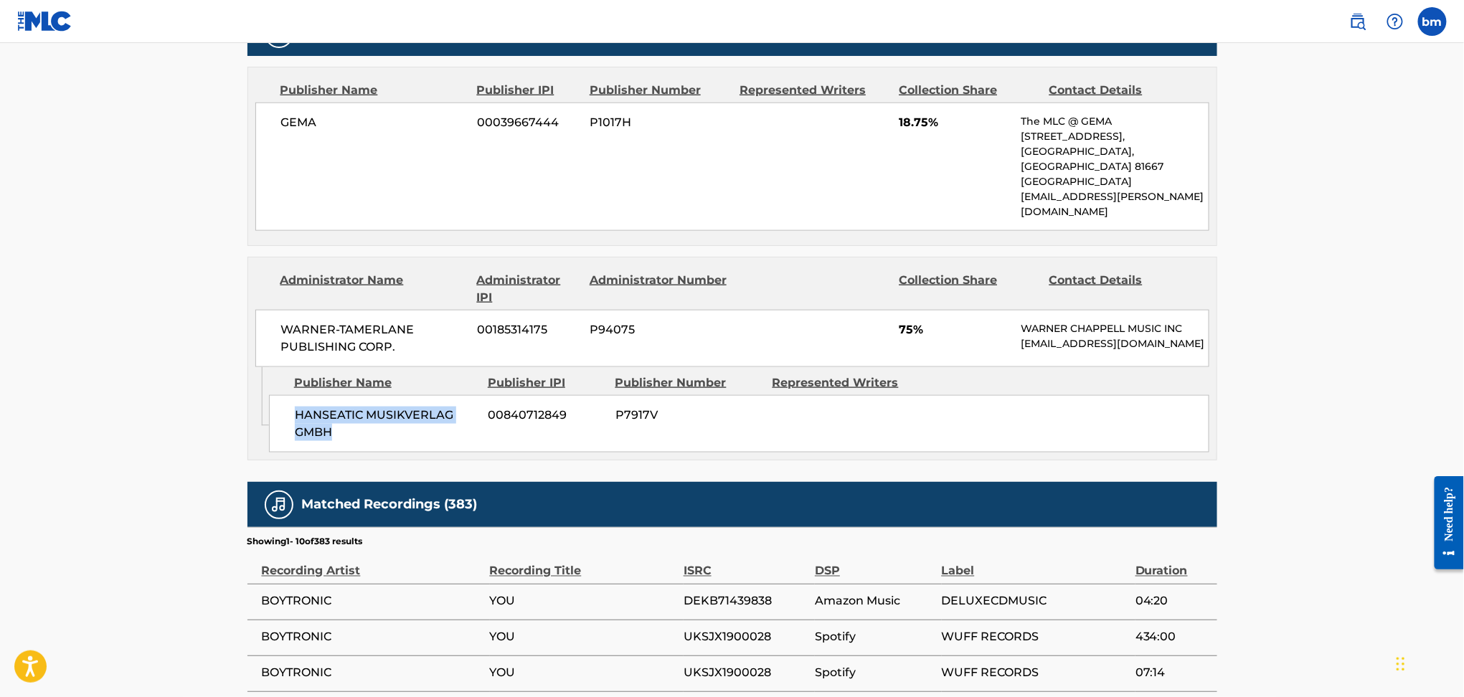
drag, startPoint x: 296, startPoint y: 396, endPoint x: 357, endPoint y: 425, distance: 68.4
click at [357, 425] on div "HANSEATIC MUSIKVERLAG GMBH 00840712849 P7917V" at bounding box center [739, 423] width 941 height 57
copy span "HANSEATIC MUSIKVERLAG GMBH"
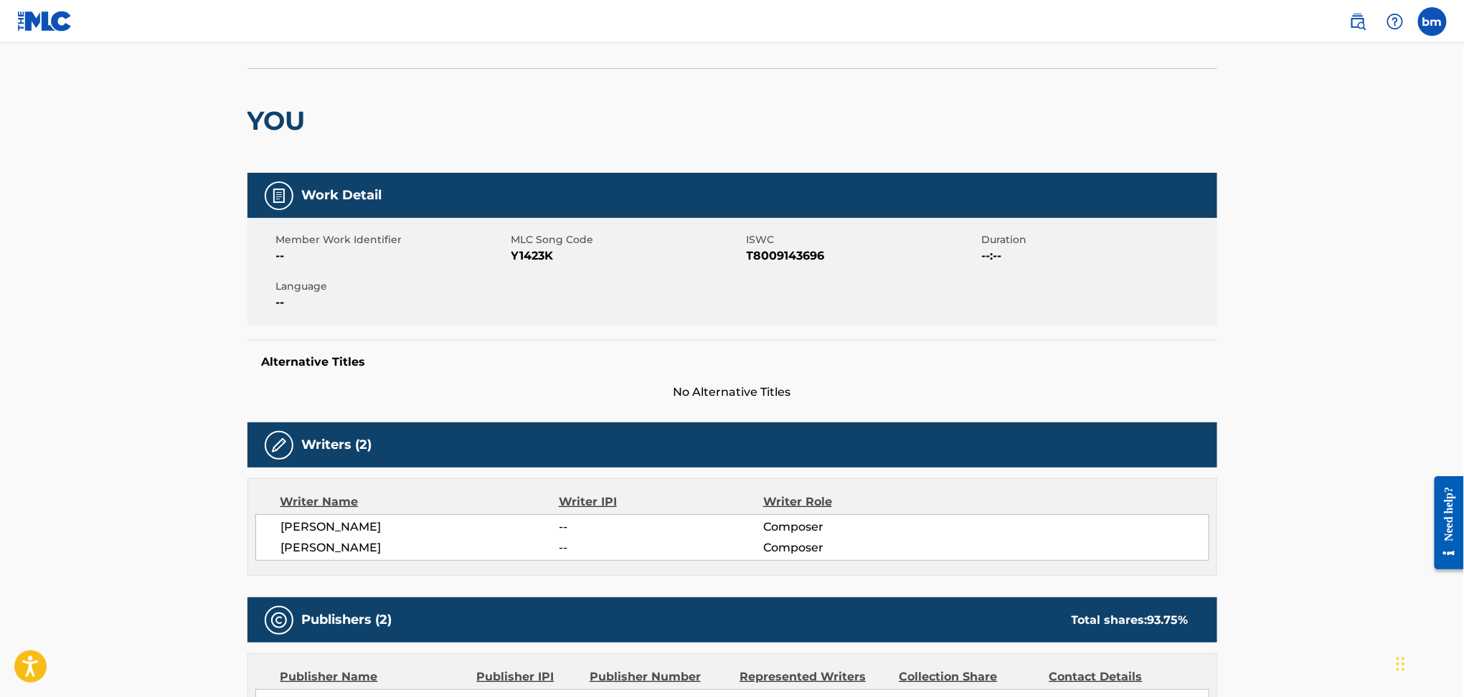
scroll to position [0, 0]
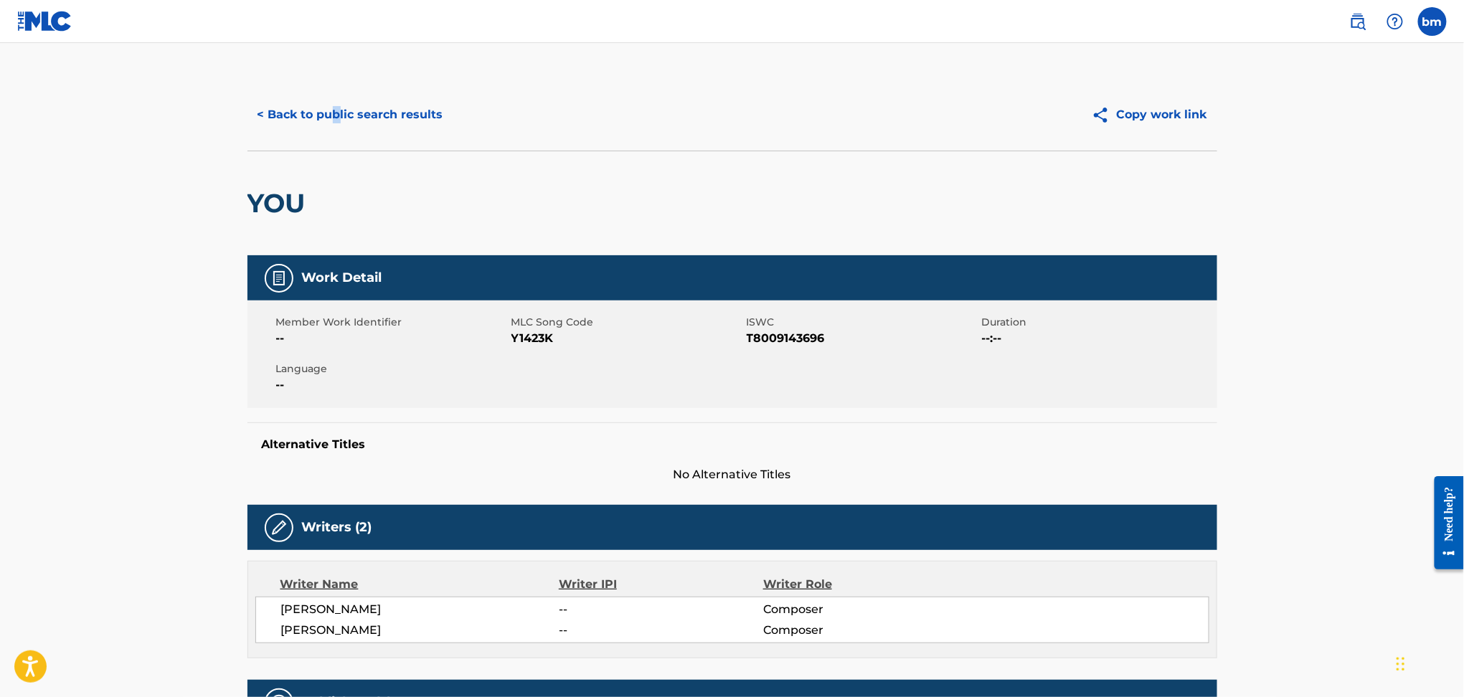
click at [336, 94] on div "< Back to public search results Copy work link" at bounding box center [733, 115] width 970 height 72
click at [339, 108] on button "< Back to public search results" at bounding box center [351, 115] width 206 height 36
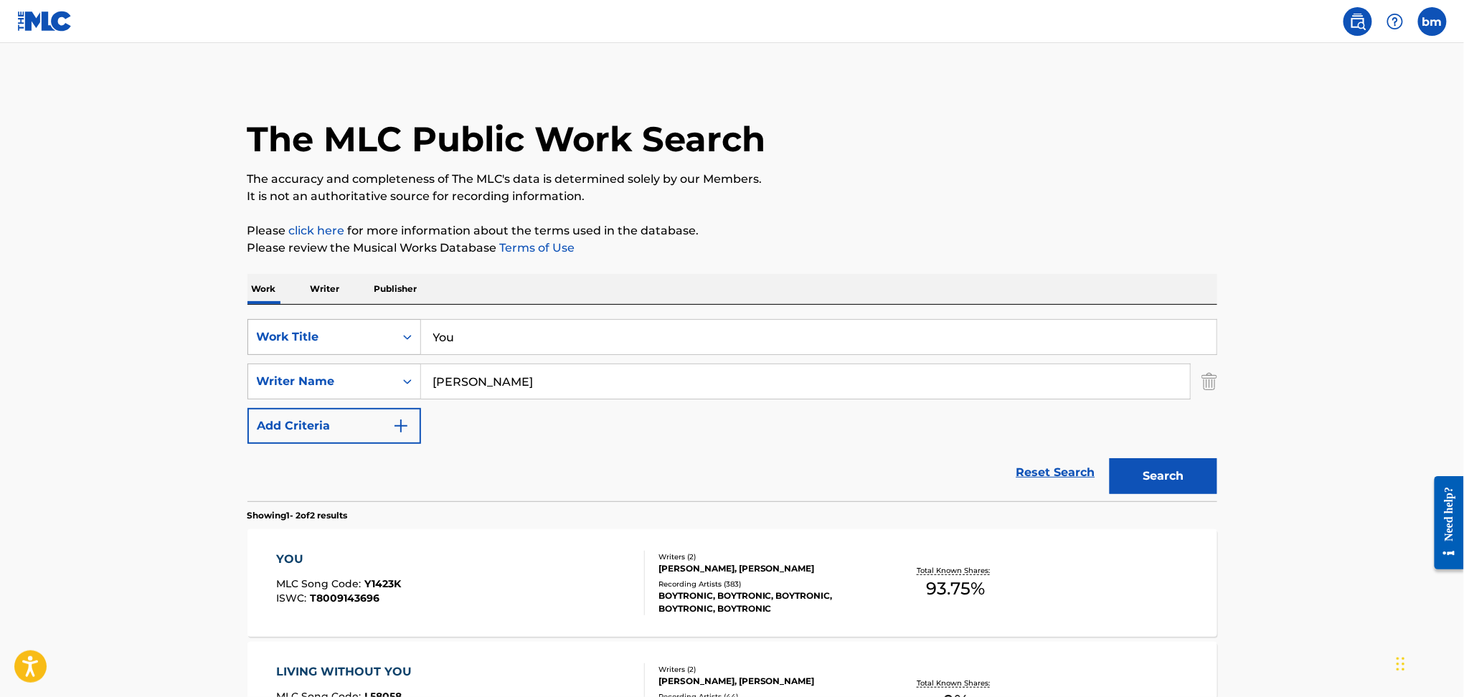
click at [368, 342] on div "SearchWithCriteriaefbda6e8-e2e5-422b-9960-df5f92a6c291 Work Title You" at bounding box center [733, 337] width 970 height 36
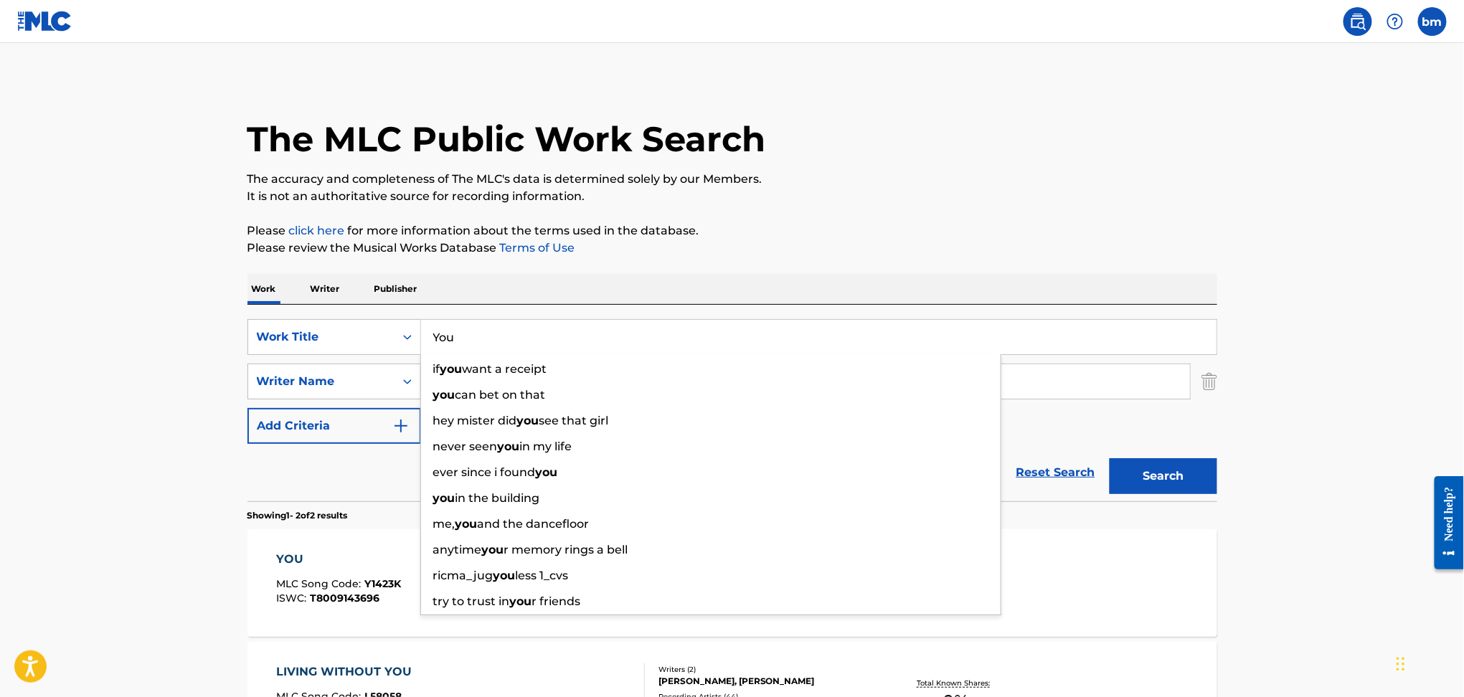
paste input "[PERSON_NAME] [PERSON_NAME]"
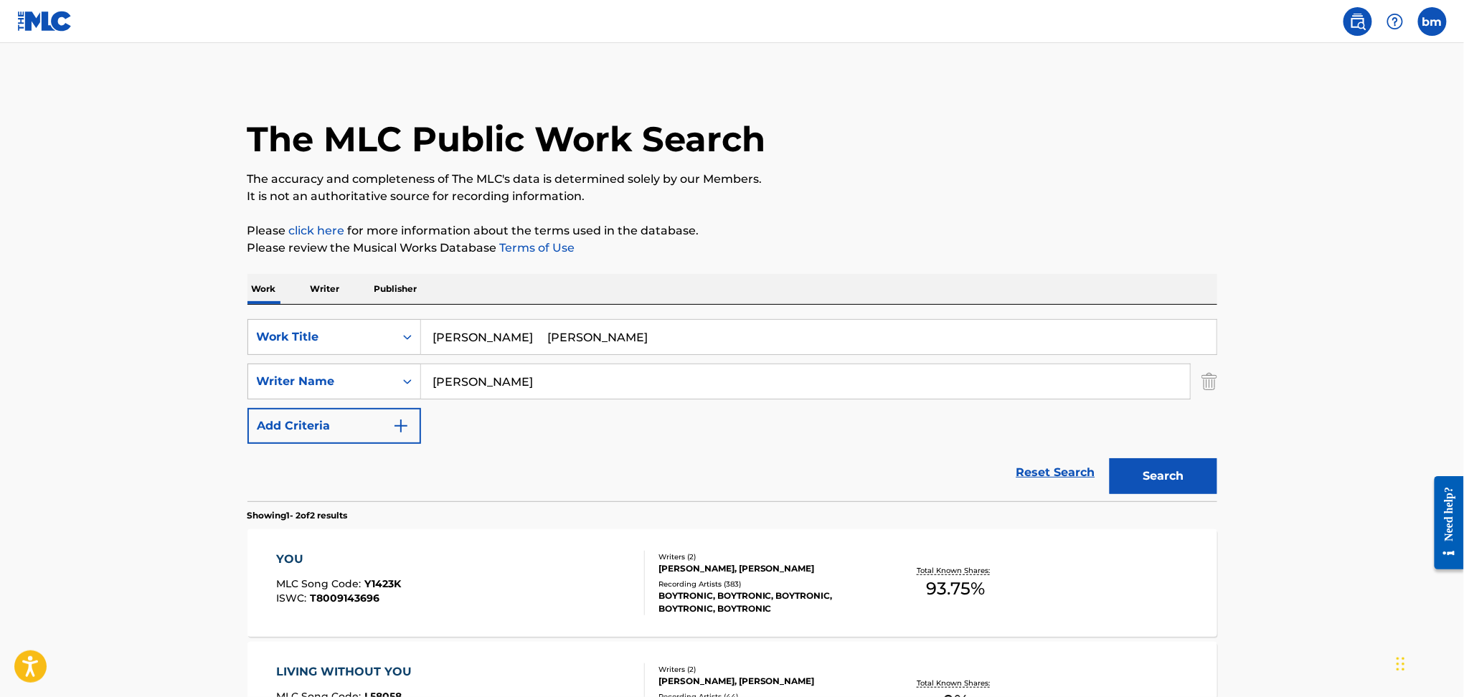
drag, startPoint x: 525, startPoint y: 339, endPoint x: 991, endPoint y: 348, distance: 465.7
click at [990, 348] on input "[PERSON_NAME] [PERSON_NAME]" at bounding box center [819, 337] width 796 height 34
type input "Petrol Fumes"
click at [772, 243] on p "Please review the Musical Works Database Terms of Use" at bounding box center [733, 248] width 970 height 17
drag, startPoint x: 563, startPoint y: 382, endPoint x: 295, endPoint y: 381, distance: 267.6
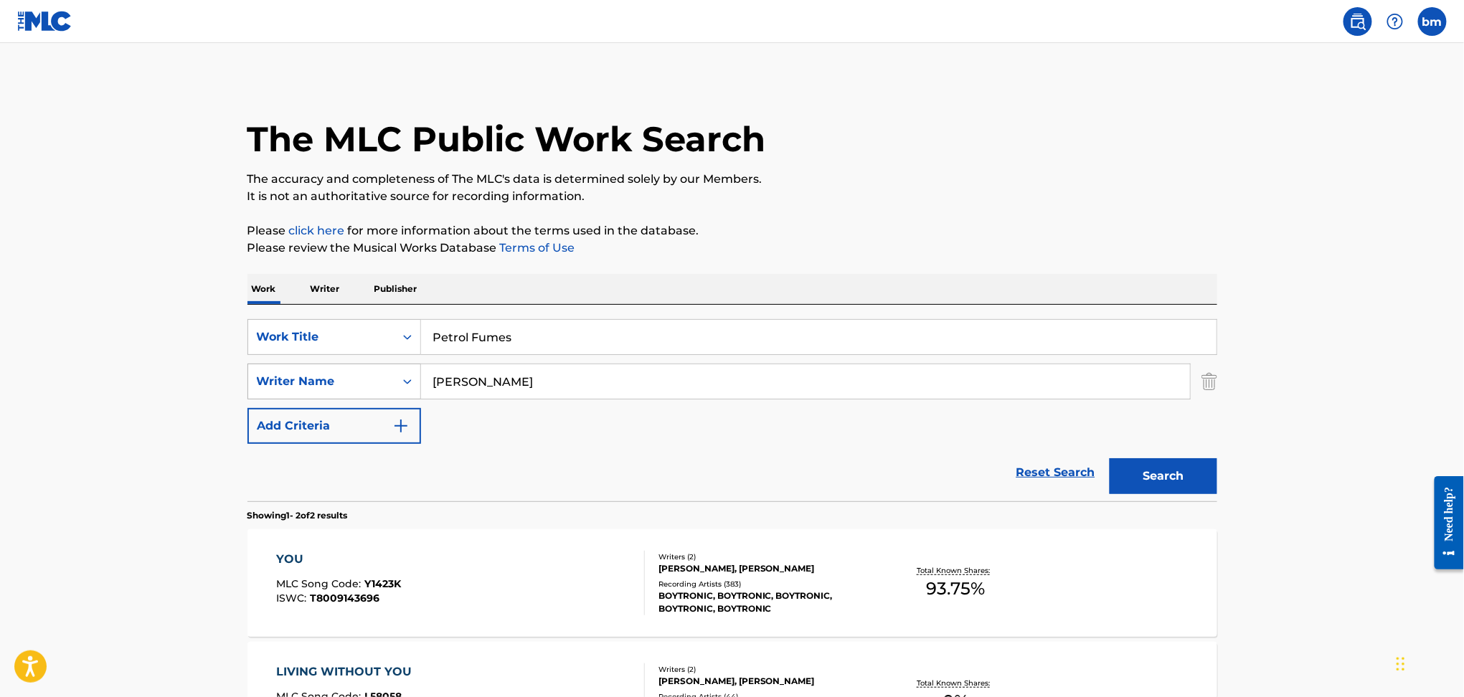
click at [295, 381] on div "SearchWithCriteria927c6bb1-8e2d-450e-84a0-b9ca169b389b Writer Name [PERSON_NAME]" at bounding box center [733, 382] width 970 height 36
paste input "[PERSON_NAME]"
click at [1184, 473] on button "Search" at bounding box center [1164, 476] width 108 height 36
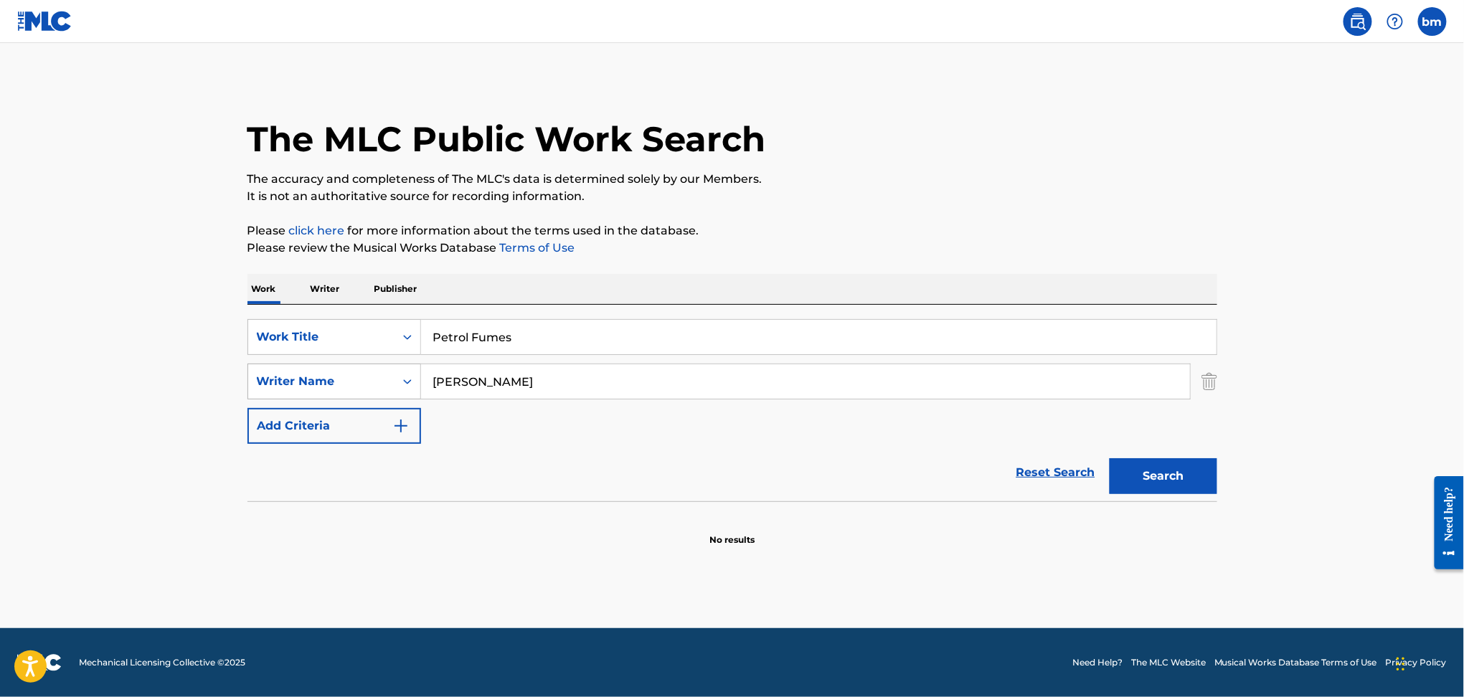
drag, startPoint x: 547, startPoint y: 375, endPoint x: 264, endPoint y: 385, distance: 282.9
click at [265, 384] on div "SearchWithCriteria927c6bb1-8e2d-450e-84a0-b9ca169b389b Writer Name [PERSON_NAME]" at bounding box center [733, 382] width 970 height 36
paste input "Invada Records UK"
type input "Invada Records UK"
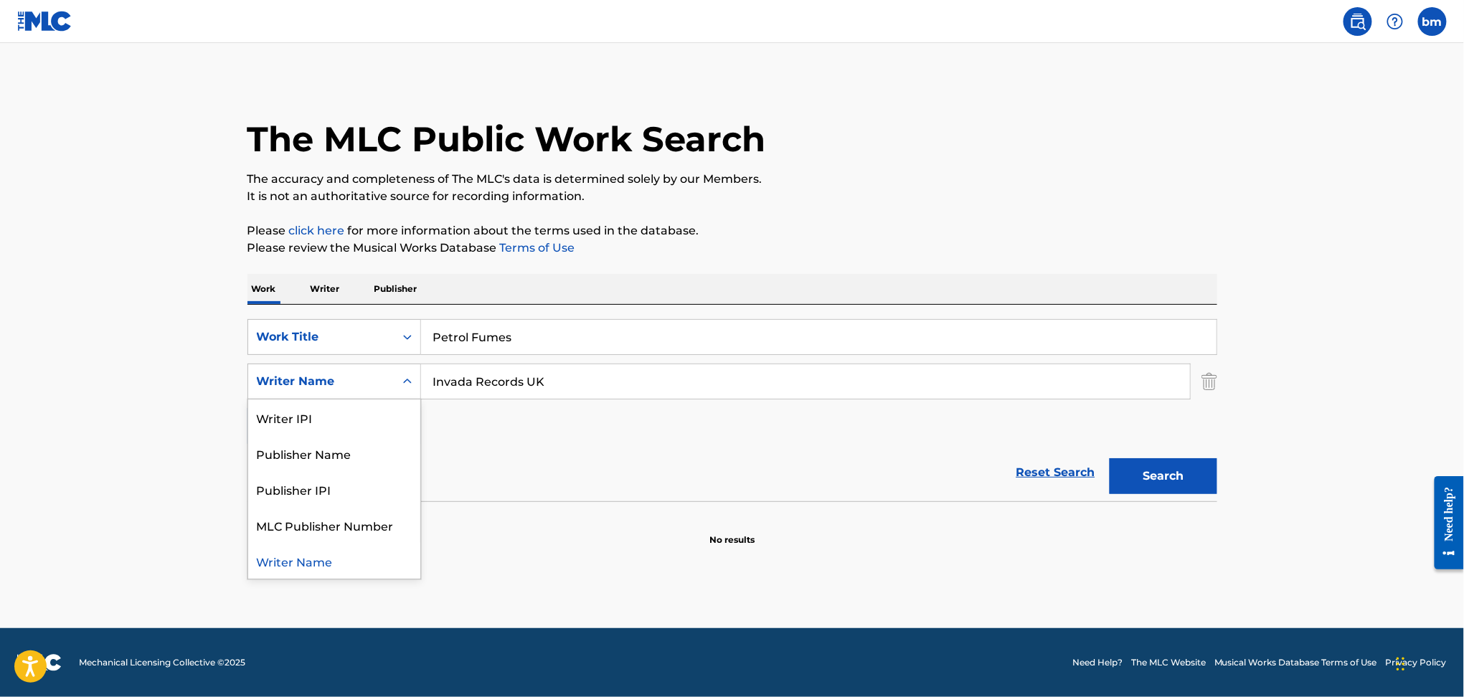
click at [342, 367] on div "Writer Name" at bounding box center [335, 382] width 174 height 36
click at [342, 458] on div "Publisher Name" at bounding box center [334, 454] width 172 height 36
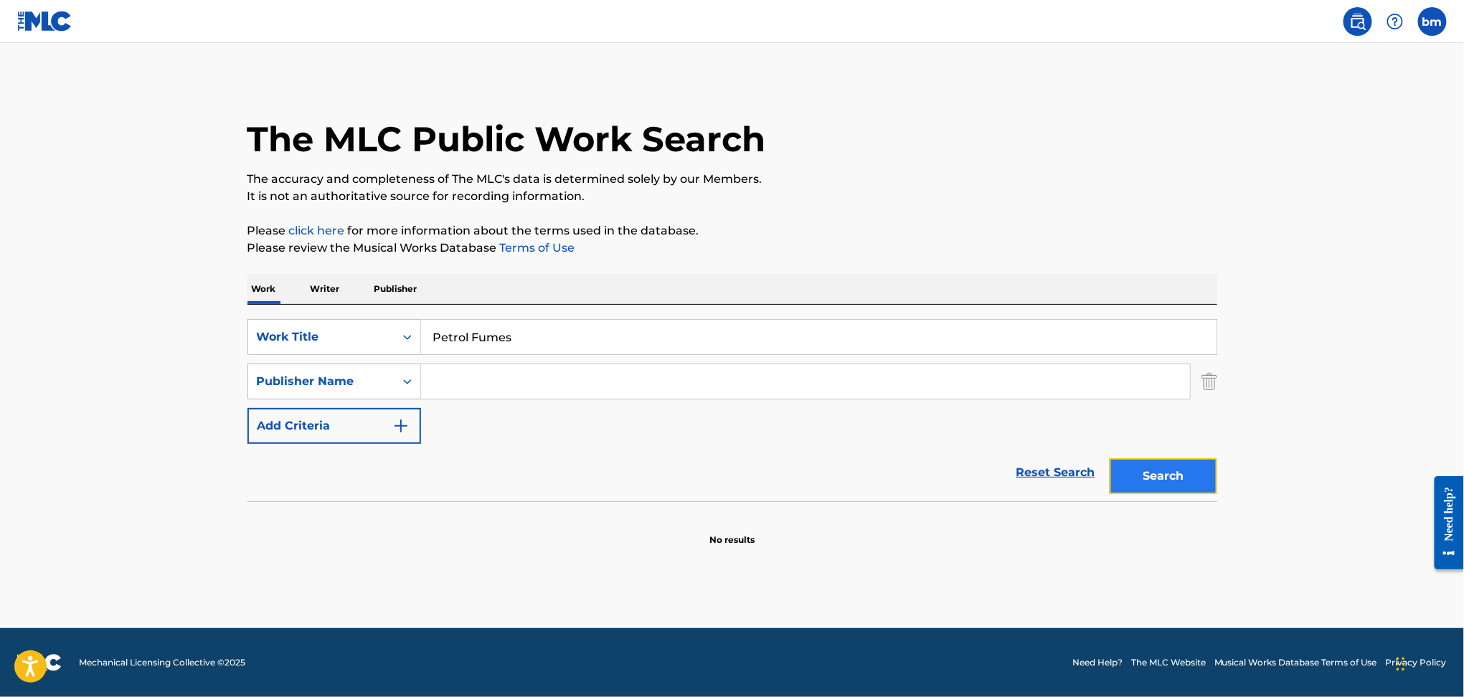
click at [1156, 470] on button "Search" at bounding box center [1164, 476] width 108 height 36
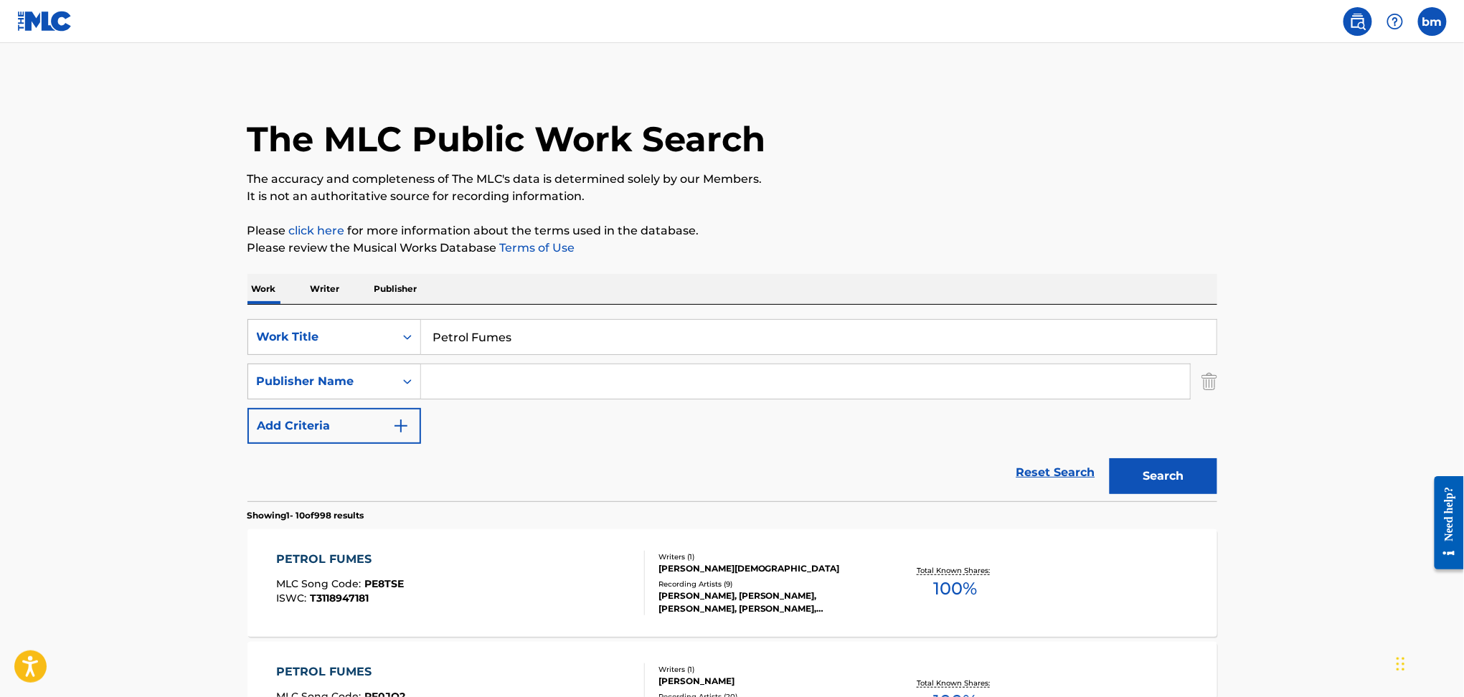
drag, startPoint x: 512, startPoint y: 378, endPoint x: 458, endPoint y: 380, distance: 54.6
click at [512, 377] on input "Search Form" at bounding box center [805, 381] width 769 height 34
paste input "[PERSON_NAME]"
type input "[PERSON_NAME]"
click at [382, 381] on div "Publisher Name" at bounding box center [321, 381] width 129 height 17
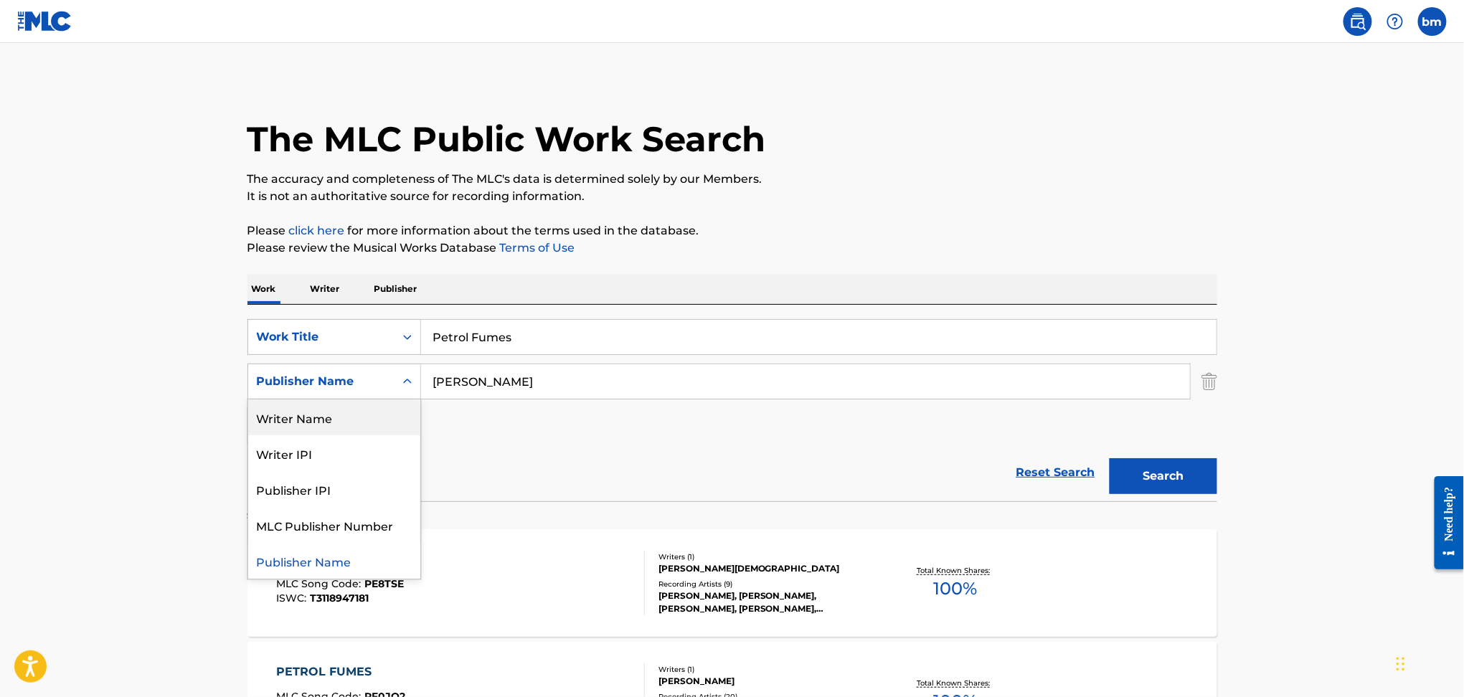
click at [380, 415] on div "Writer Name" at bounding box center [334, 418] width 172 height 36
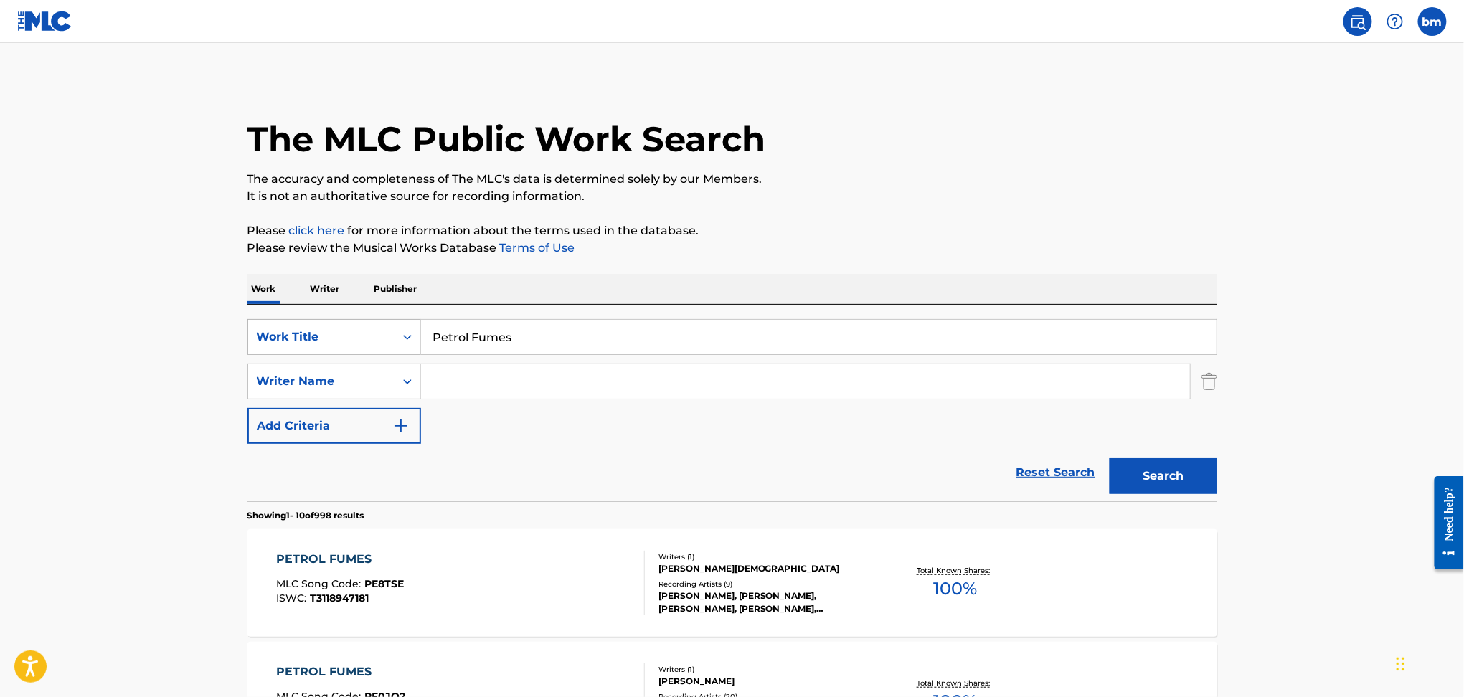
drag, startPoint x: 568, startPoint y: 342, endPoint x: 374, endPoint y: 342, distance: 194.4
click at [374, 342] on div "SearchWithCriteriaefbda6e8-e2e5-422b-9960-df5f92a6c291 Work Title Petrol Fumes" at bounding box center [733, 337] width 970 height 36
paste input "Fools [PERSON_NAME]"
drag, startPoint x: 477, startPoint y: 334, endPoint x: 1074, endPoint y: 268, distance: 600.7
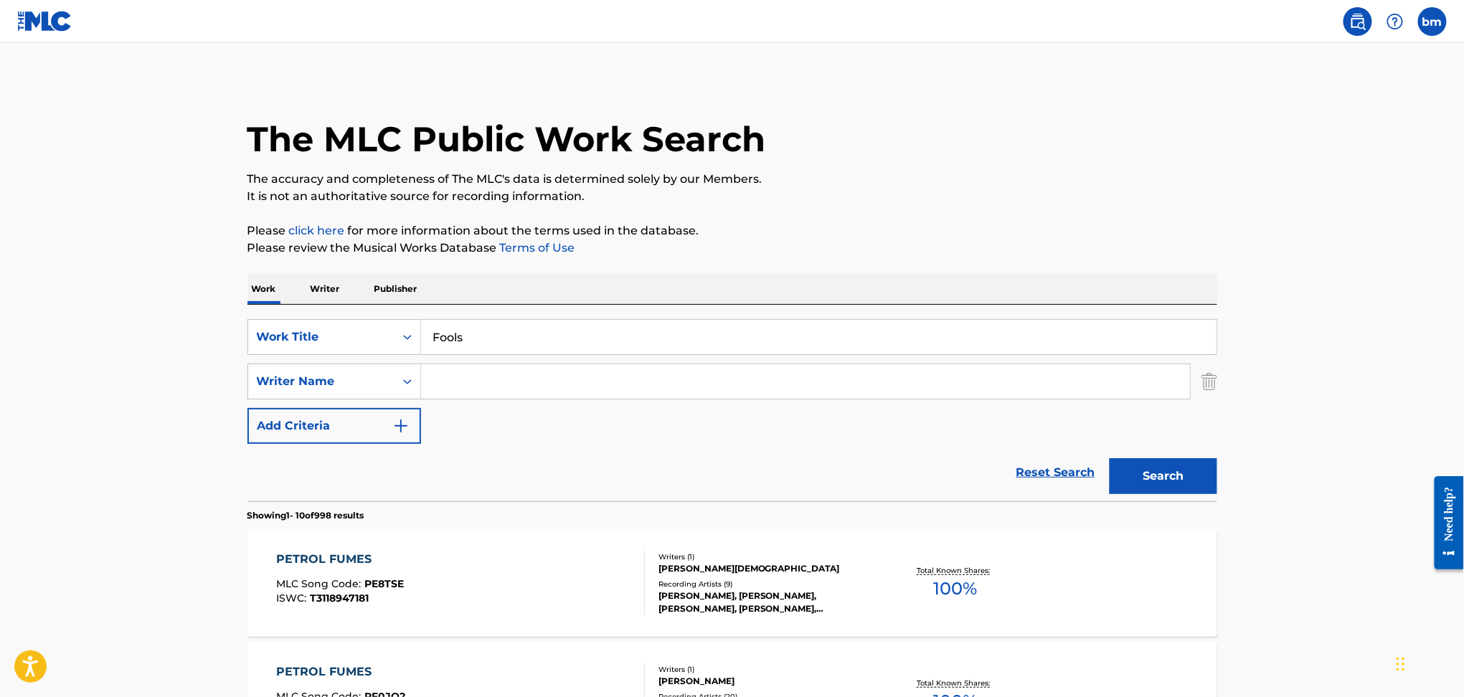
type input "Fools"
drag, startPoint x: 1037, startPoint y: 224, endPoint x: 1019, endPoint y: 235, distance: 20.9
click at [1037, 223] on p "Please click here for more information about the terms used in the database." at bounding box center [733, 230] width 970 height 17
click at [575, 389] on input "Search Form" at bounding box center [805, 381] width 769 height 34
paste input "[PERSON_NAME]"
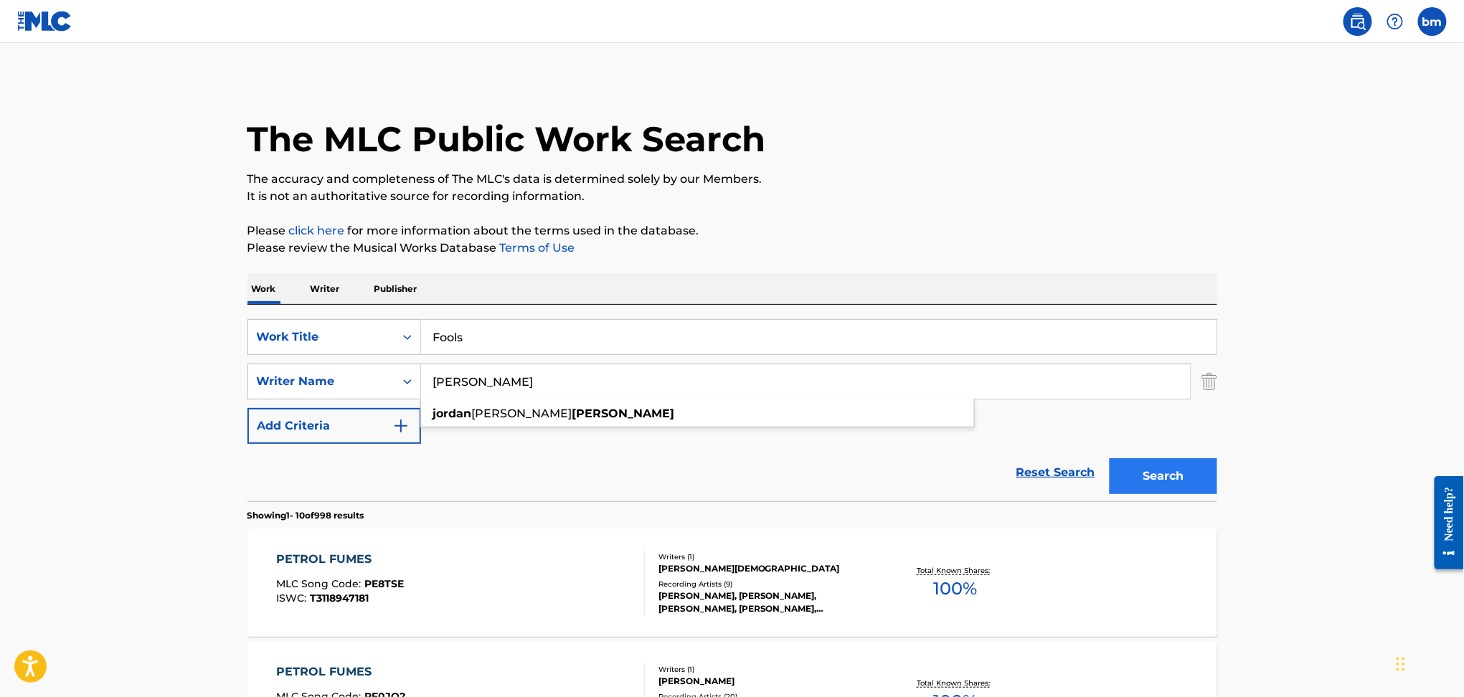
type input "[PERSON_NAME]"
click at [1134, 481] on button "Search" at bounding box center [1164, 476] width 108 height 36
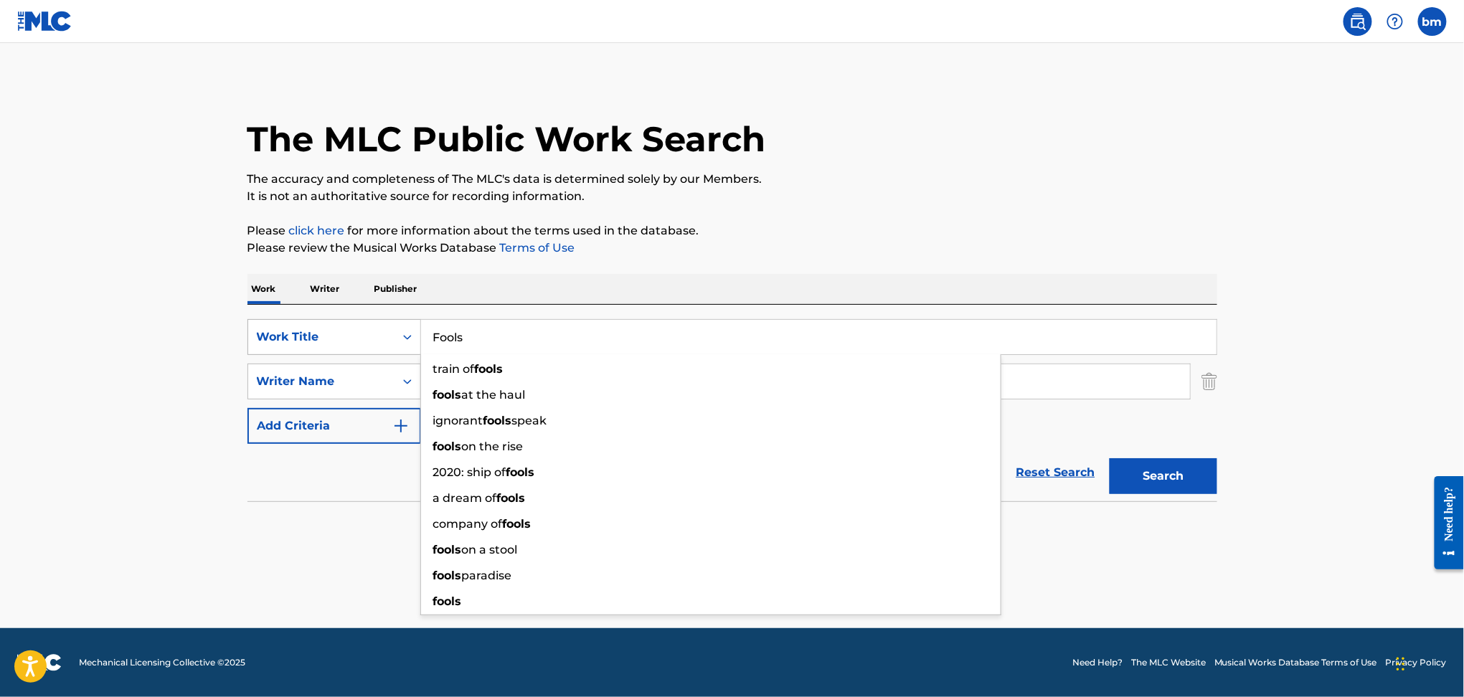
drag, startPoint x: 554, startPoint y: 336, endPoint x: 368, endPoint y: 333, distance: 185.9
click at [368, 333] on div "SearchWithCriteriaefbda6e8-e2e5-422b-9960-df5f92a6c291 Work Title Fools train o…" at bounding box center [733, 337] width 970 height 36
paste input "Je Te Tendrai Les Bras [PERSON_NAME]"
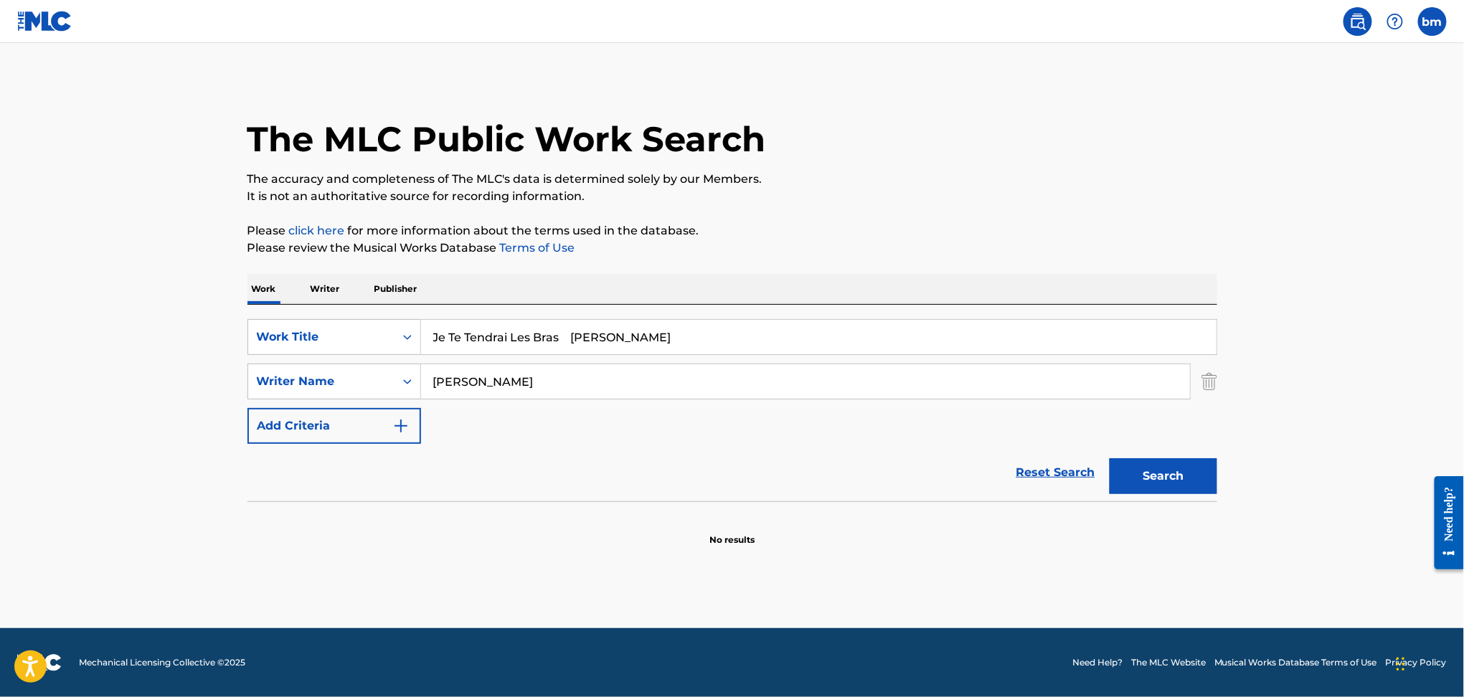
drag, startPoint x: 574, startPoint y: 339, endPoint x: 1022, endPoint y: 365, distance: 449.2
click at [1020, 364] on div "SearchWithCriteriaefbda6e8-e2e5-422b-9960-df5f92a6c291 Work Title Je Te Tendrai…" at bounding box center [733, 381] width 970 height 125
type input "Je Te Tendrai Les Bras"
click at [1032, 278] on div "Work Writer Publisher" at bounding box center [733, 289] width 970 height 30
drag, startPoint x: 592, startPoint y: 369, endPoint x: 336, endPoint y: 390, distance: 257.0
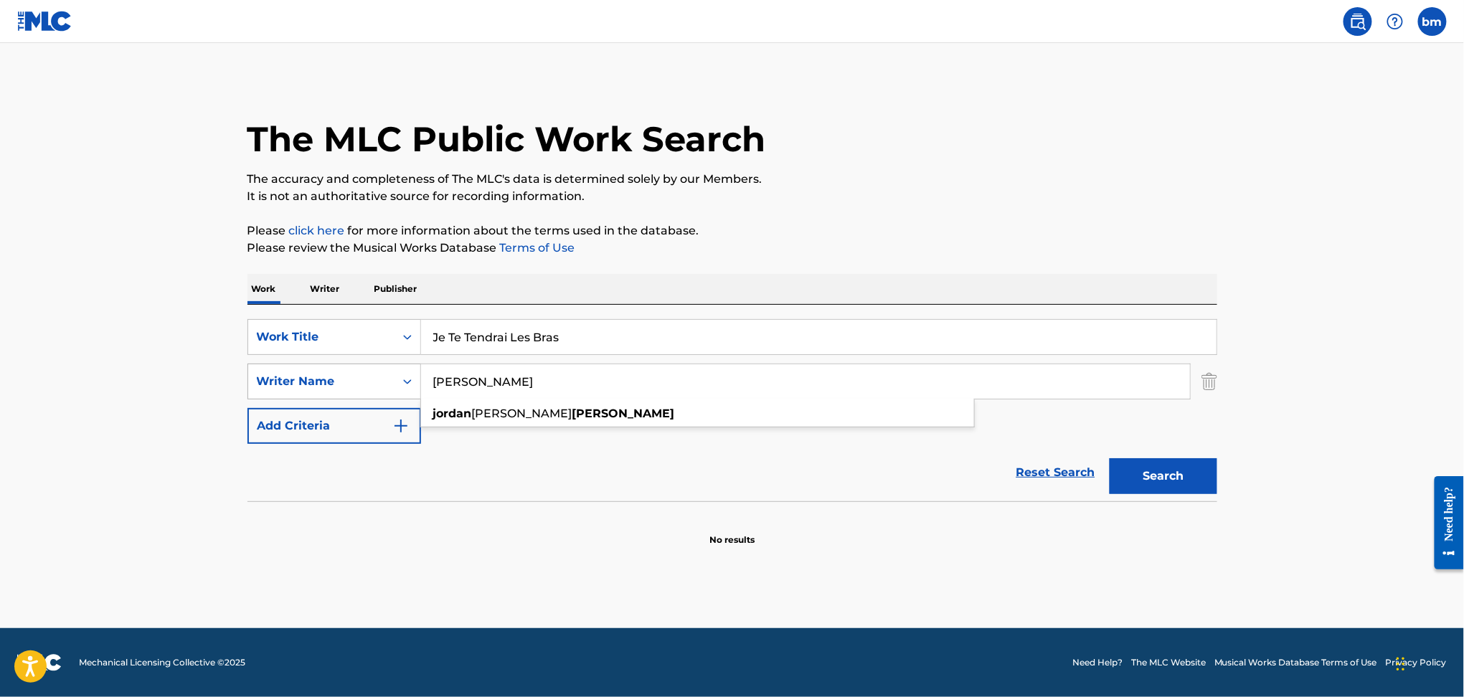
click at [336, 390] on div "SearchWithCriteria178fd654-8299-42ac-a5db-7324191ac3f5 Writer Name [PERSON_NAME…" at bounding box center [733, 382] width 970 height 36
paste input "[PERSON_NAME]"
click at [1183, 471] on button "Search" at bounding box center [1164, 476] width 108 height 36
drag, startPoint x: 598, startPoint y: 377, endPoint x: 349, endPoint y: 378, distance: 249.0
click at [349, 378] on div "SearchWithCriteria178fd654-8299-42ac-a5db-7324191ac3f5 Writer Name [PERSON_NAME]" at bounding box center [733, 382] width 970 height 36
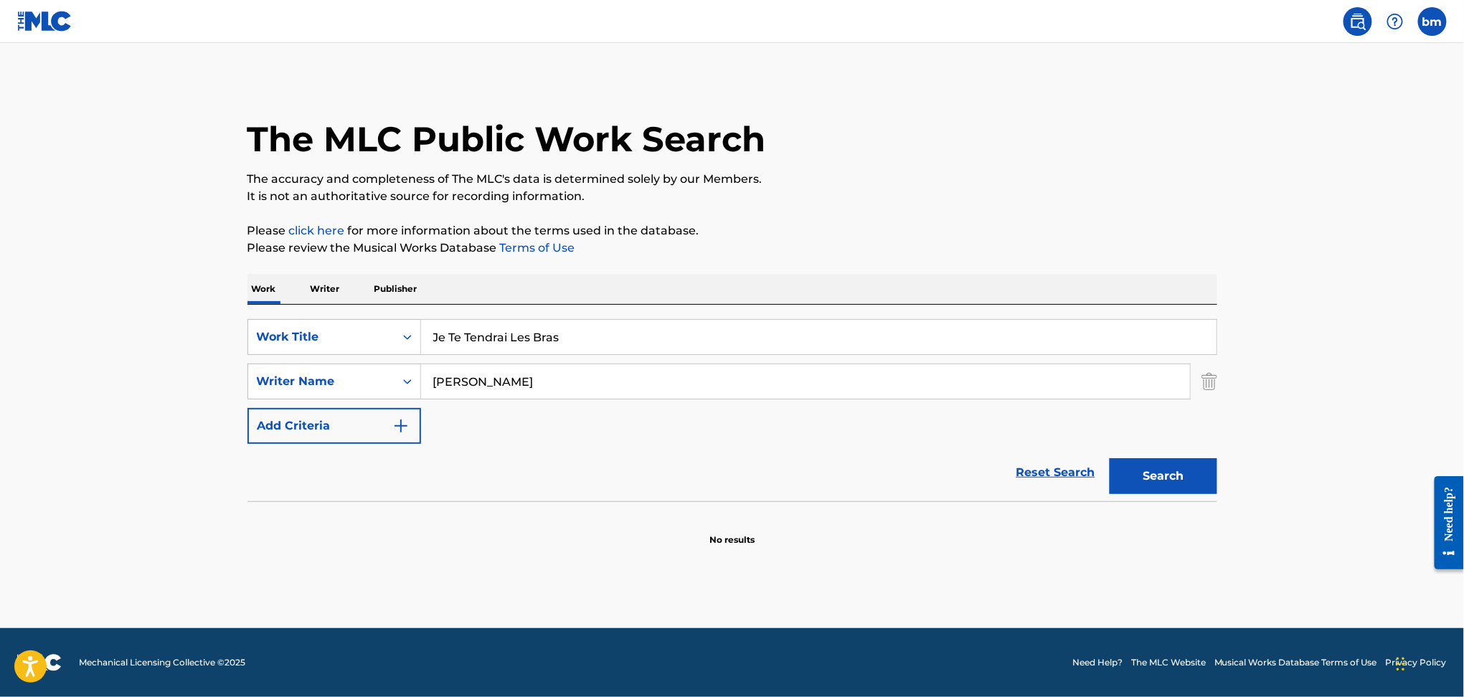
paste input "édéric [PERSON_NAME]"
click at [1165, 478] on button "Search" at bounding box center [1164, 476] width 108 height 36
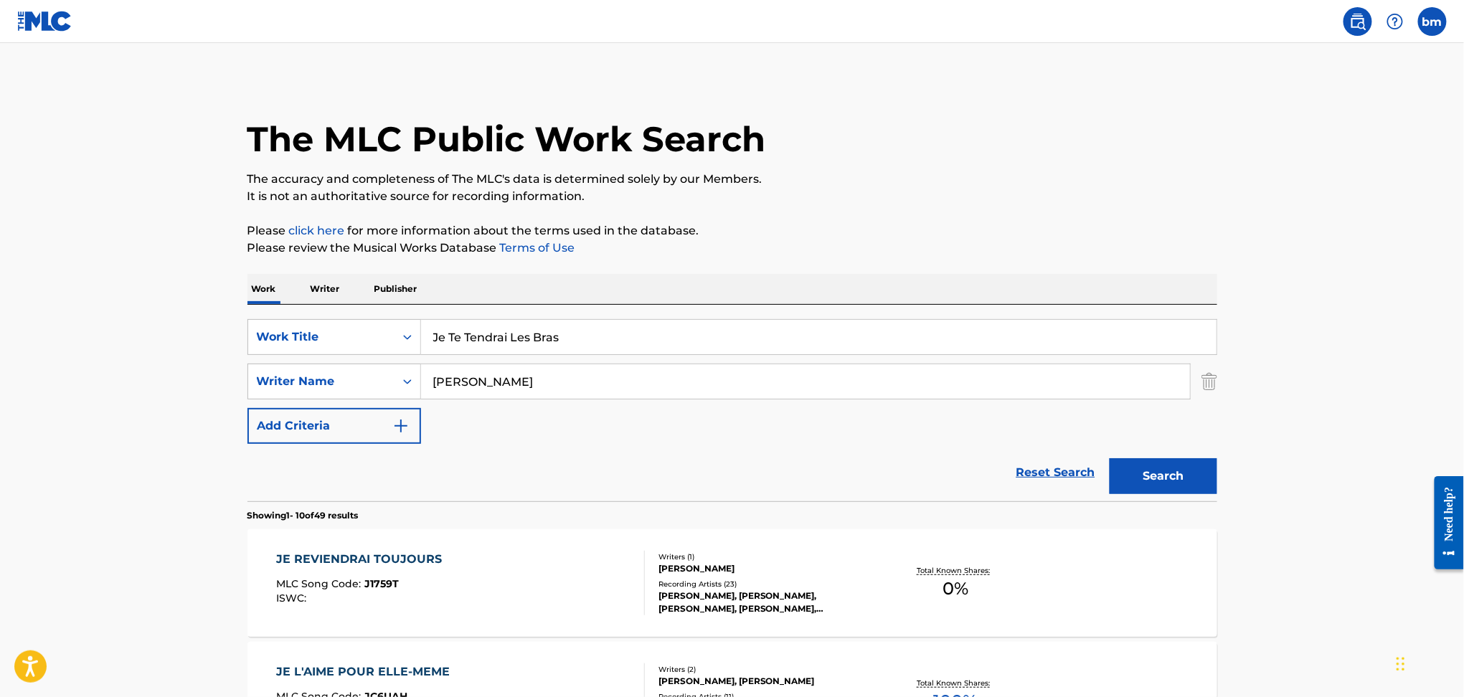
click at [512, 386] on input "[PERSON_NAME]" at bounding box center [805, 381] width 769 height 34
click at [446, 382] on input "[PERSON_NAME]" at bounding box center [805, 381] width 769 height 34
click at [460, 384] on input "[PERSON_NAME]" at bounding box center [805, 381] width 769 height 34
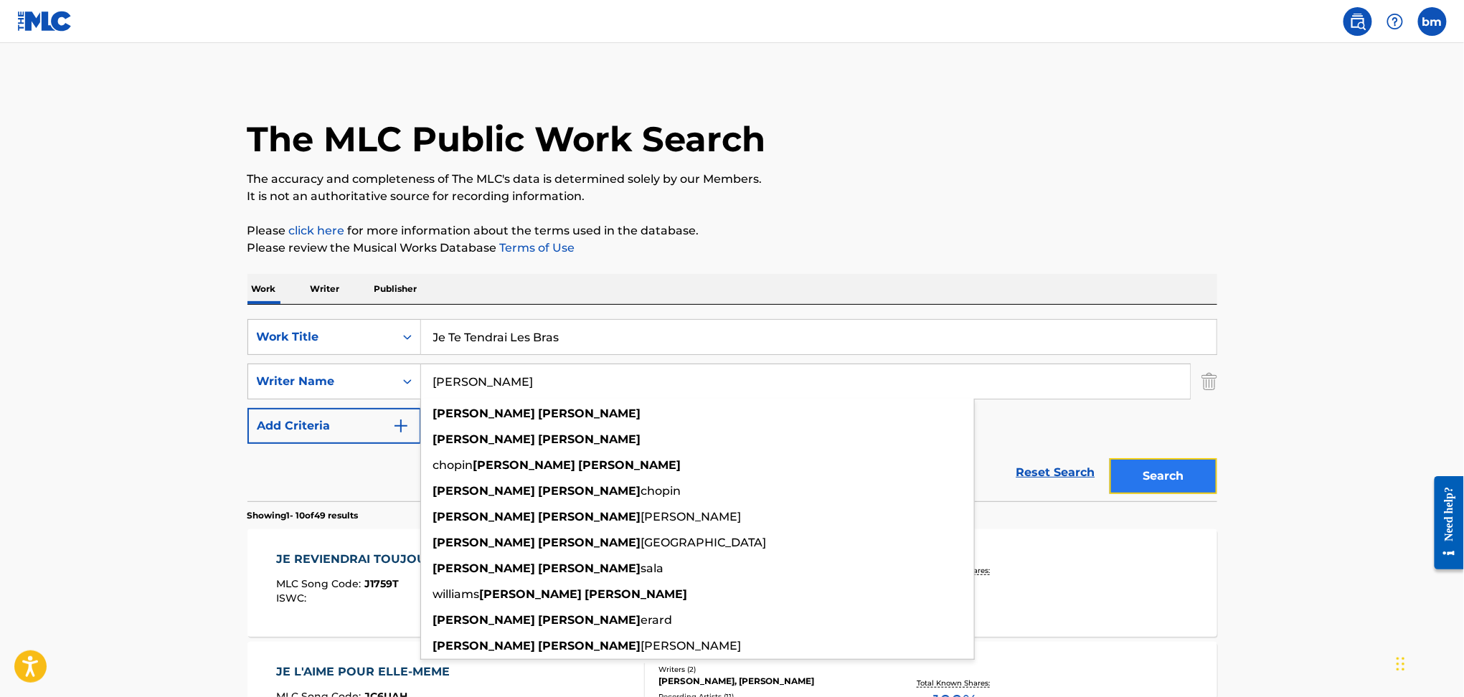
click at [1187, 476] on button "Search" at bounding box center [1164, 476] width 108 height 36
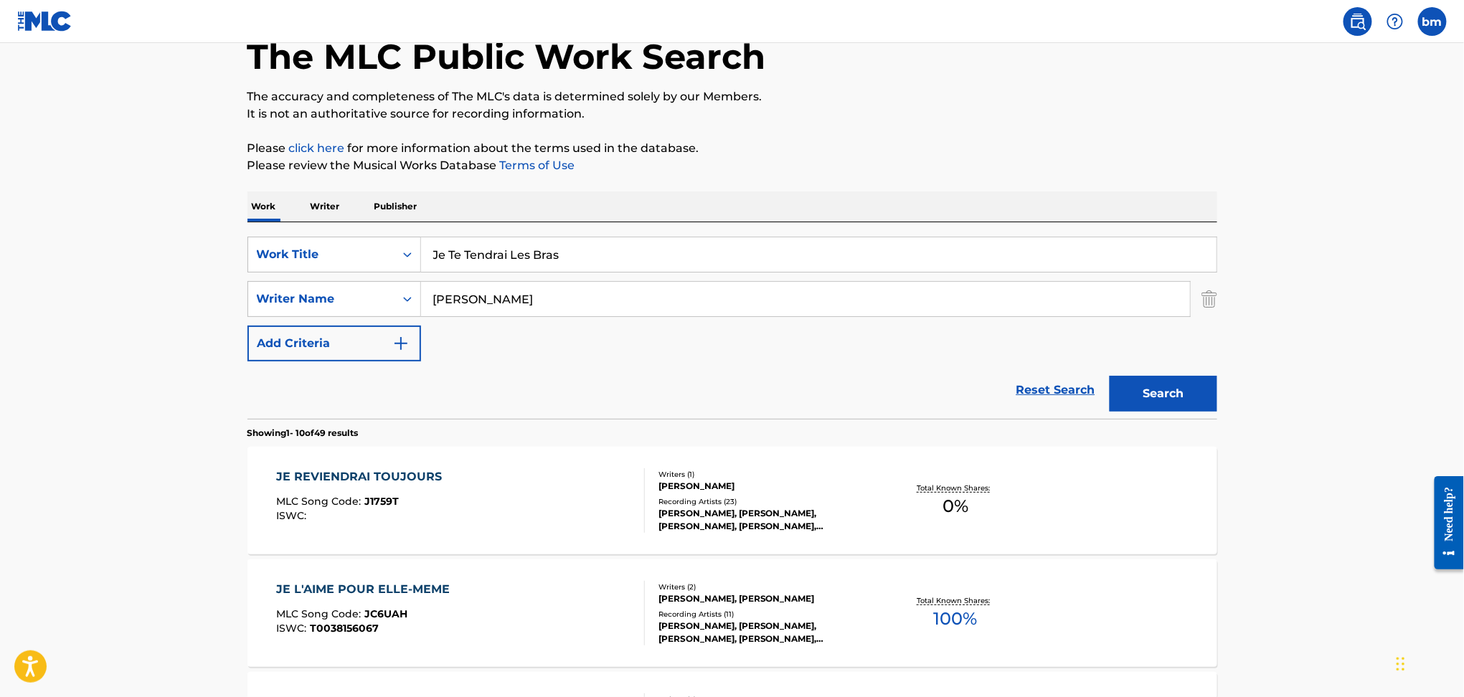
scroll to position [191, 0]
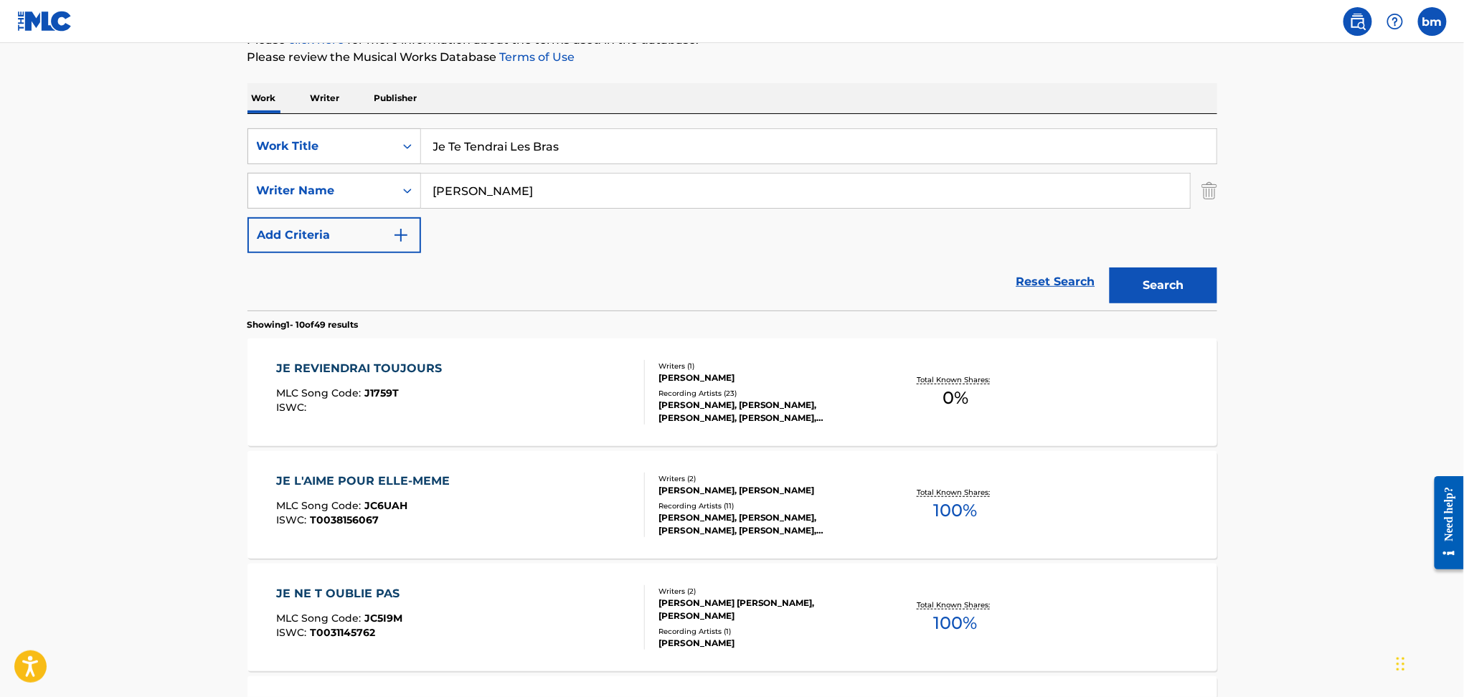
drag, startPoint x: 450, startPoint y: 204, endPoint x: 372, endPoint y: 211, distance: 78.5
click at [345, 211] on div "SearchWithCriteriaefbda6e8-e2e5-422b-9960-df5f92a6c291 Work Title Je Te Tendrai…" at bounding box center [733, 190] width 970 height 125
paste input "S BREEZY"
click at [1189, 275] on button "Search" at bounding box center [1164, 286] width 108 height 36
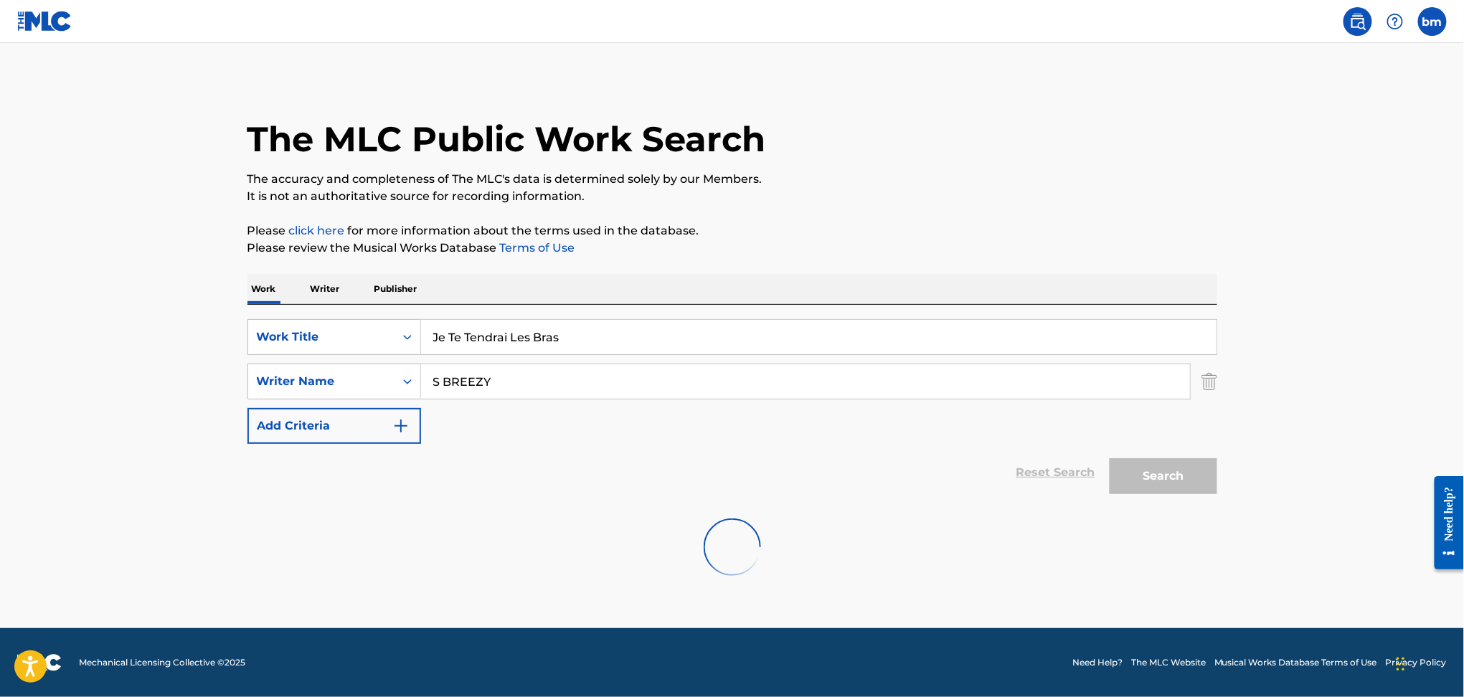
scroll to position [0, 0]
drag, startPoint x: 543, startPoint y: 389, endPoint x: 357, endPoint y: 397, distance: 186.7
click at [357, 397] on div "SearchWithCriteria178fd654-8299-42ac-a5db-7324191ac3f5 Writer Name S BREEZY" at bounding box center [733, 382] width 970 height 36
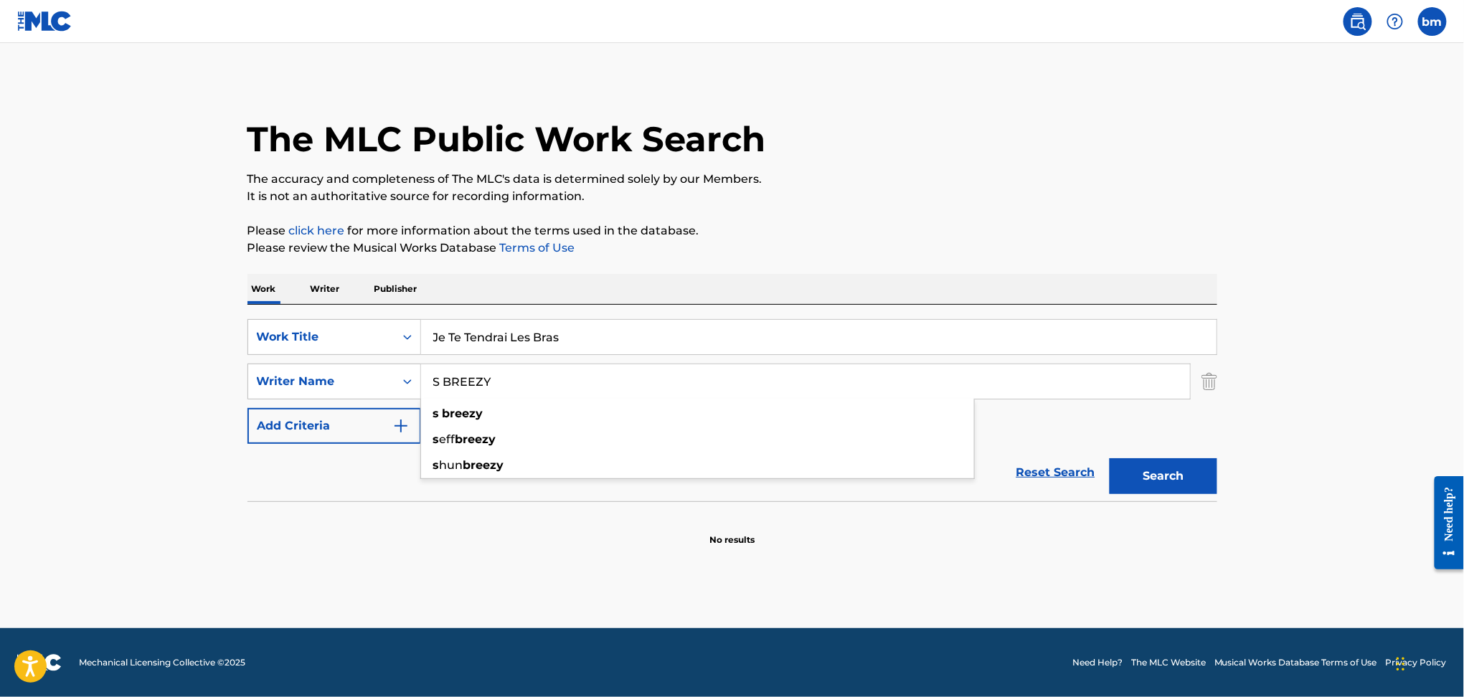
paste input "[PERSON_NAME]"
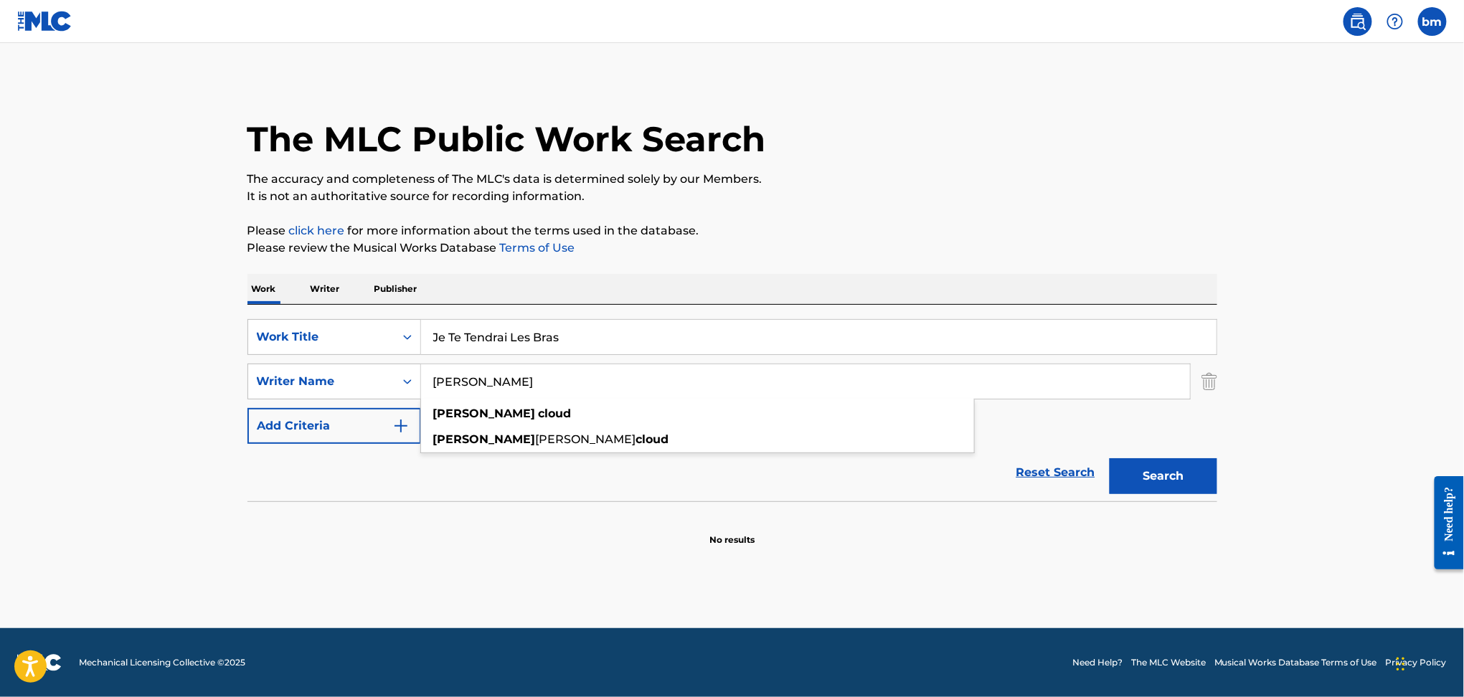
type input "[PERSON_NAME]"
click at [1109, 451] on div "Search" at bounding box center [1160, 472] width 115 height 57
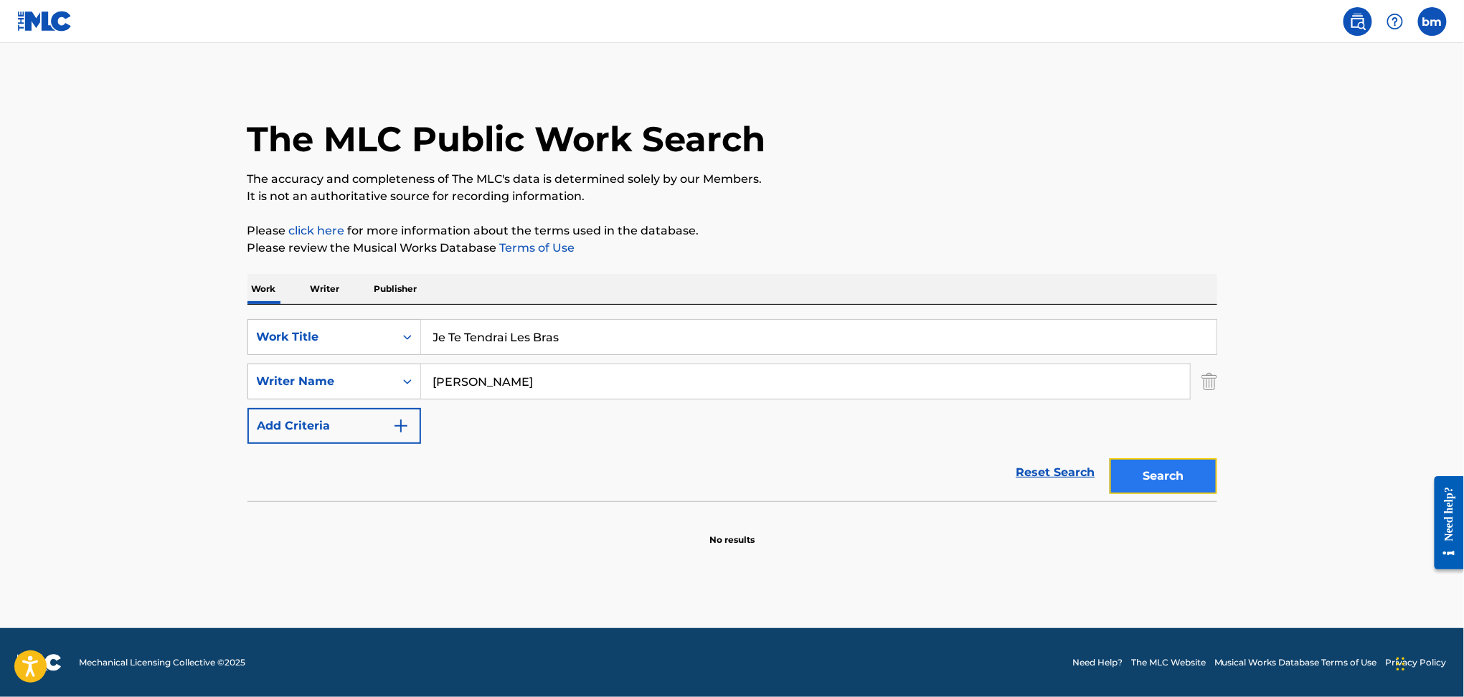
click at [1158, 472] on button "Search" at bounding box center [1164, 476] width 108 height 36
drag, startPoint x: 621, startPoint y: 371, endPoint x: 484, endPoint y: 377, distance: 137.9
click at [484, 377] on input "[PERSON_NAME]" at bounding box center [805, 381] width 769 height 34
drag, startPoint x: 591, startPoint y: 338, endPoint x: 334, endPoint y: 326, distance: 257.1
click at [334, 326] on div "SearchWithCriteriaefbda6e8-e2e5-422b-9960-df5f92a6c291 Work Title Je Te Tendrai…" at bounding box center [733, 337] width 970 height 36
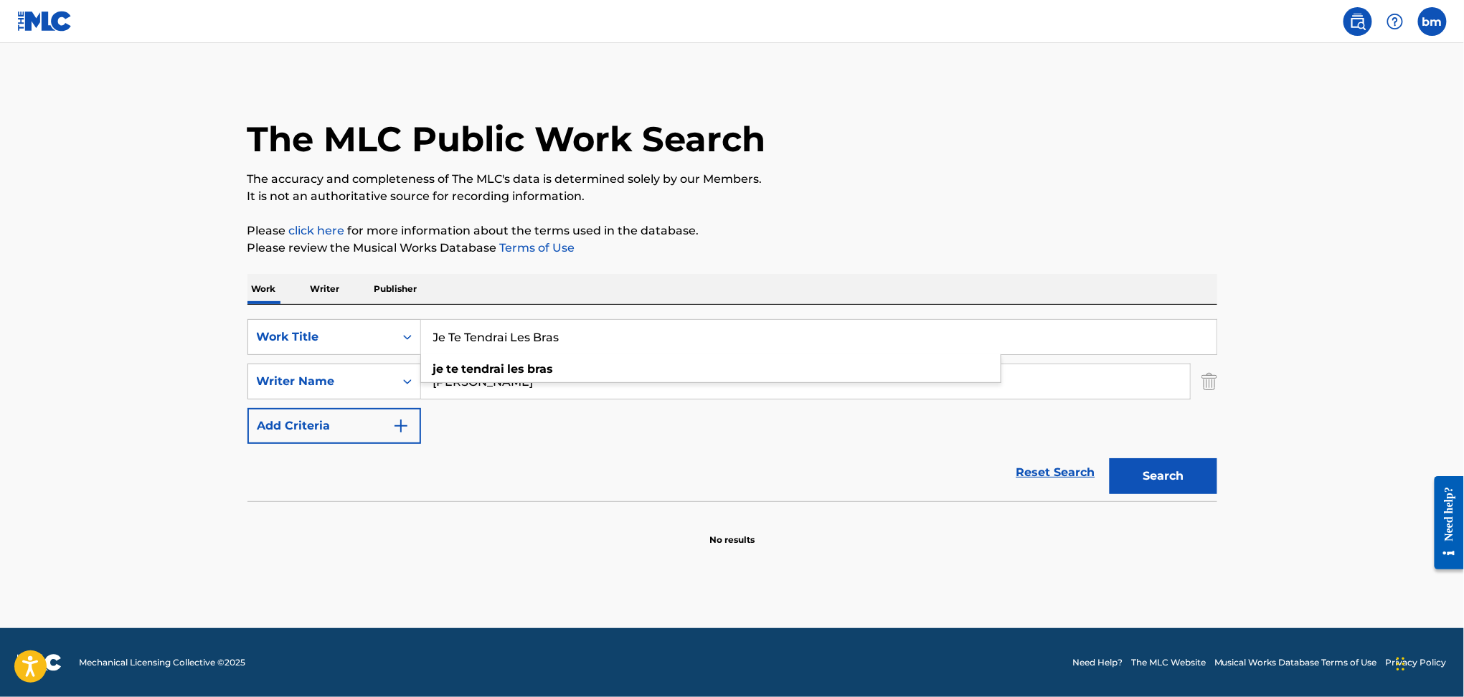
paste input "Begynnelse (Ambient) [PERSON_NAME]"
drag, startPoint x: 511, startPoint y: 337, endPoint x: 1248, endPoint y: 258, distance: 741.8
click at [1237, 269] on main "The MLC Public Work Search The accuracy and completeness of The MLC's data is d…" at bounding box center [732, 335] width 1464 height 585
type input "Begynnelse"
click at [1164, 178] on p "The accuracy and completeness of The MLC's data is determined solely by our Mem…" at bounding box center [733, 179] width 970 height 17
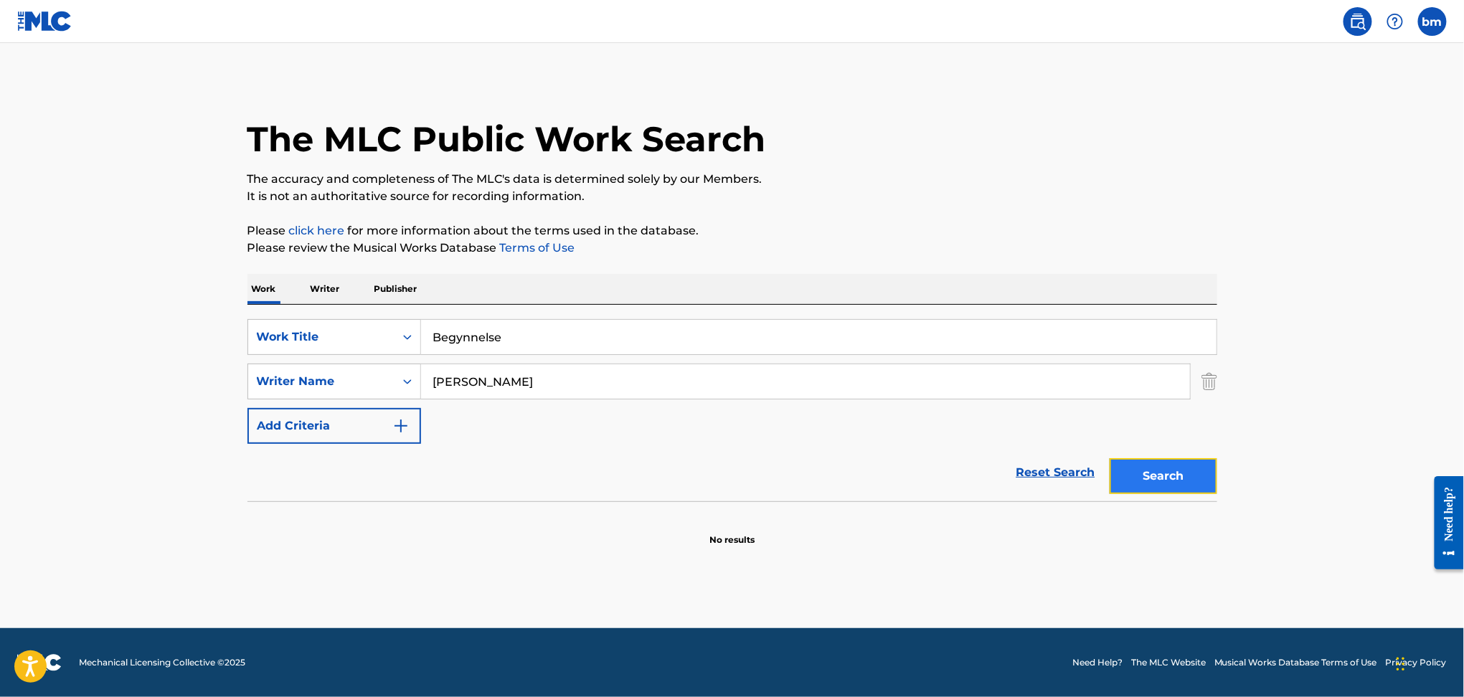
click at [1165, 466] on button "Search" at bounding box center [1164, 476] width 108 height 36
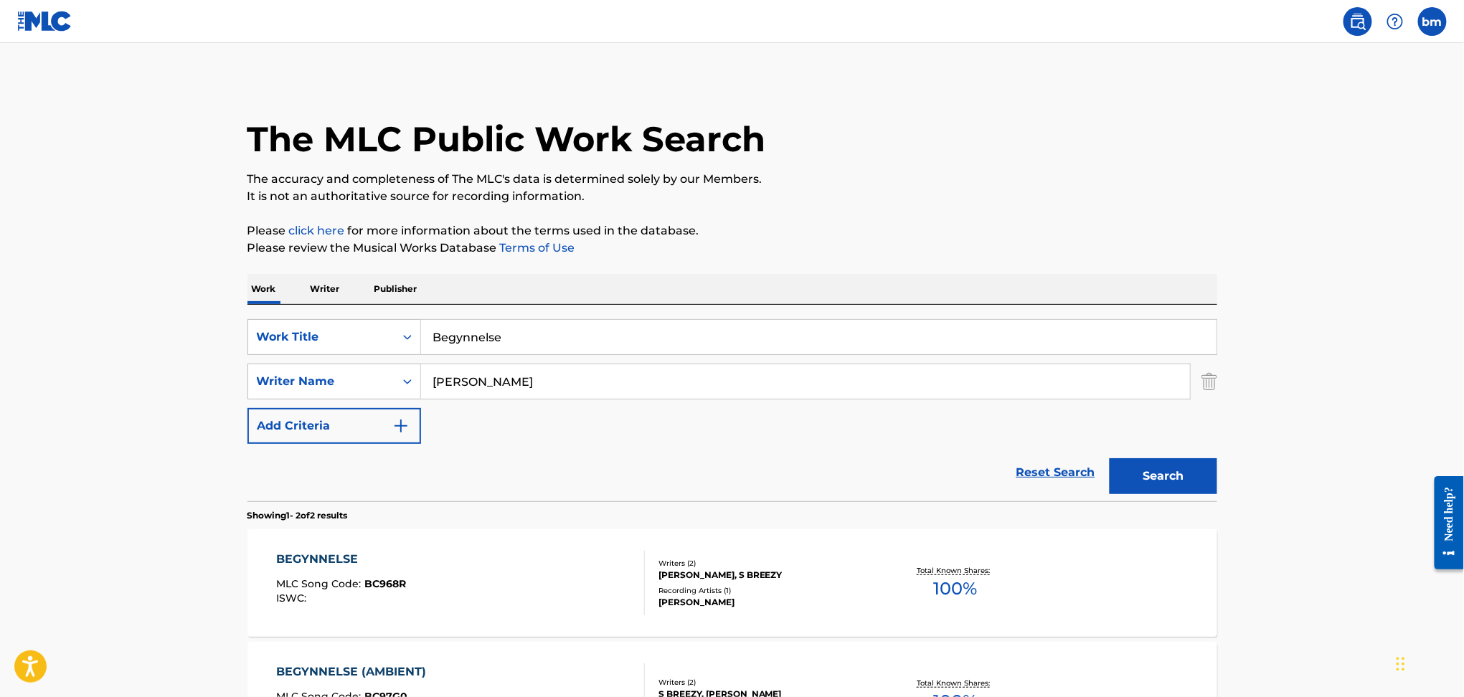
click at [491, 611] on div "BEGYNNELSE MLC Song Code : BC968R ISWC :" at bounding box center [460, 583] width 369 height 65
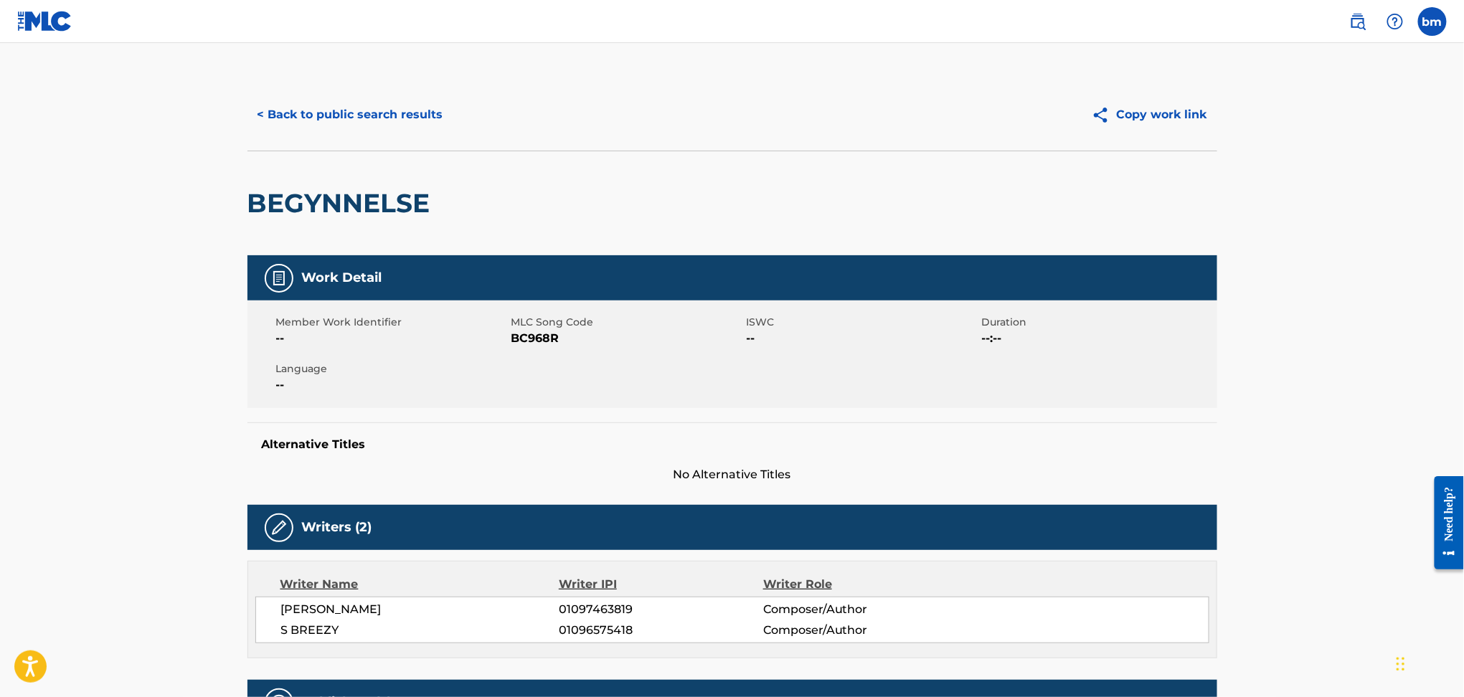
click at [564, 329] on span "MLC Song Code" at bounding box center [628, 322] width 232 height 15
click at [548, 340] on span "BC968R" at bounding box center [628, 338] width 232 height 17
copy span "BC968R"
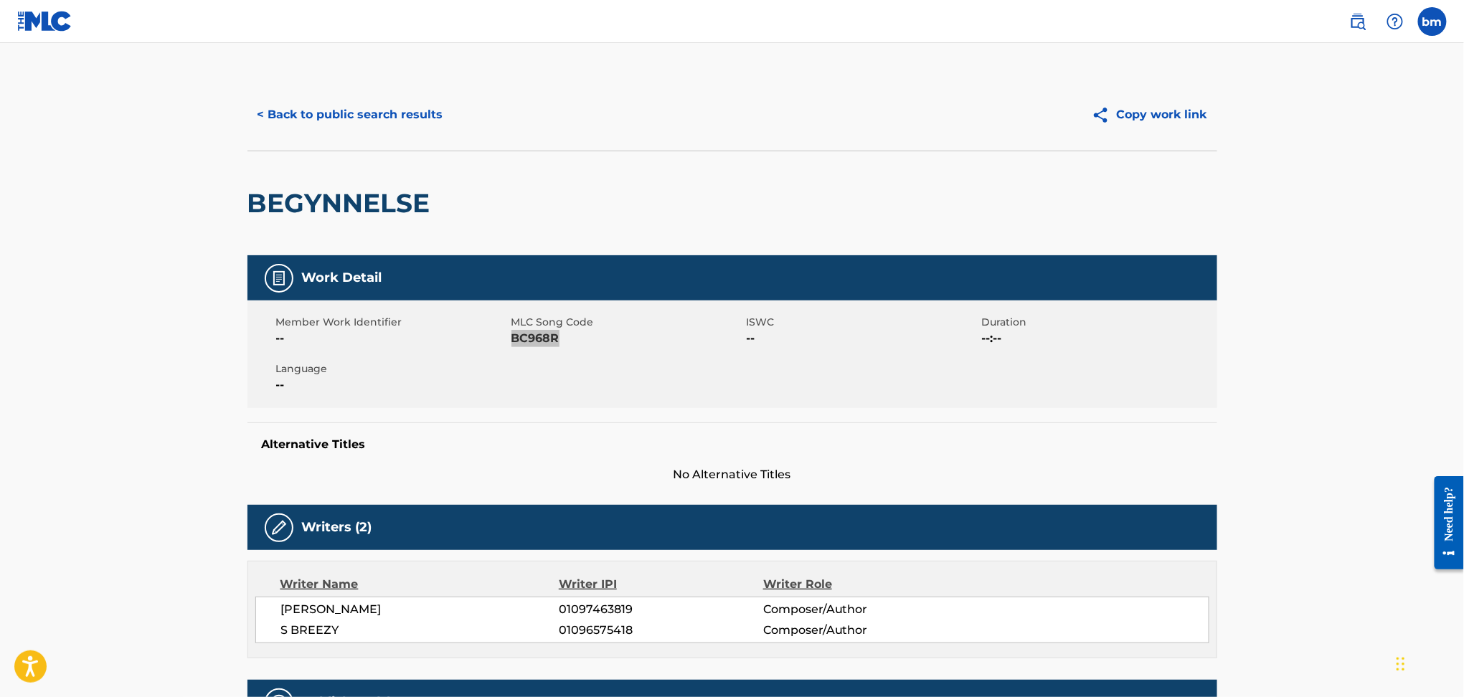
scroll to position [287, 0]
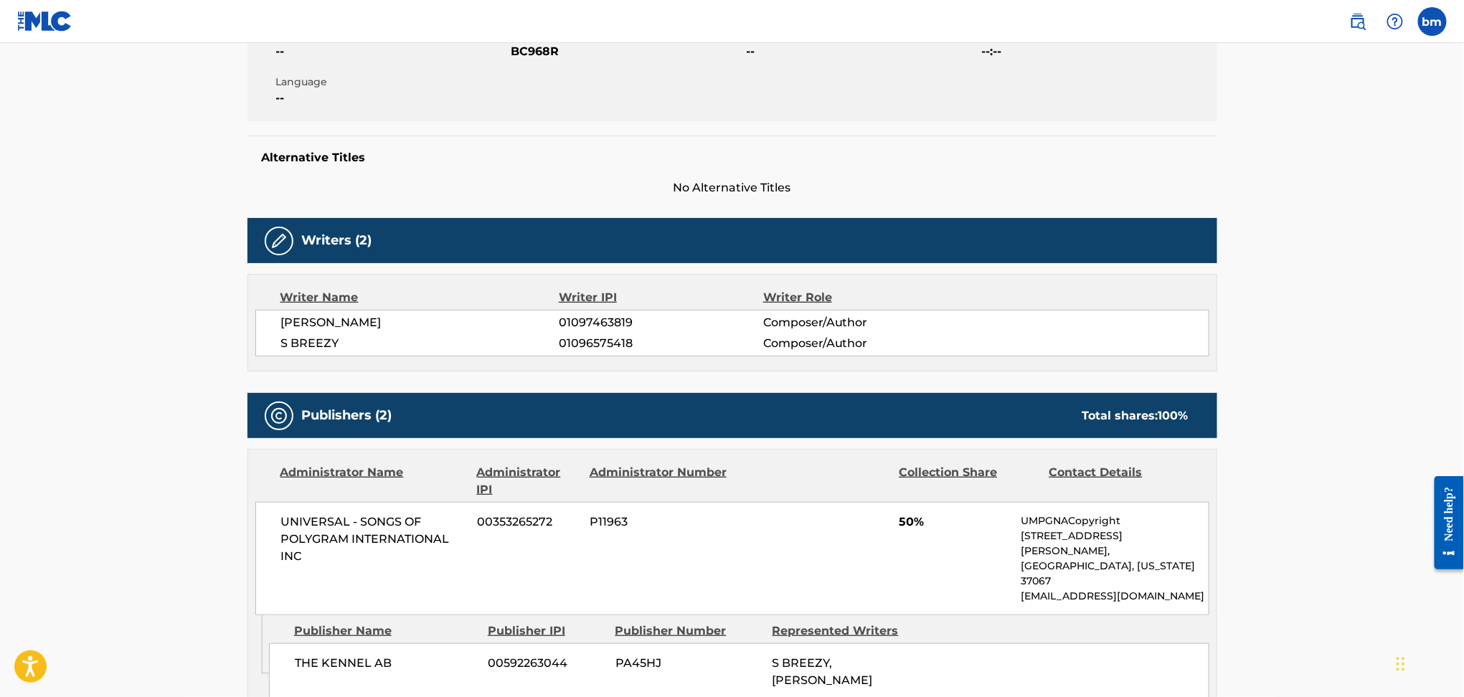
click at [294, 313] on div "[PERSON_NAME] 01097463819 Composer/Author S BREEZY 01096575418 Composer/Author" at bounding box center [732, 333] width 954 height 47
copy div "[PERSON_NAME]"
click at [303, 338] on span "S BREEZY" at bounding box center [420, 343] width 278 height 17
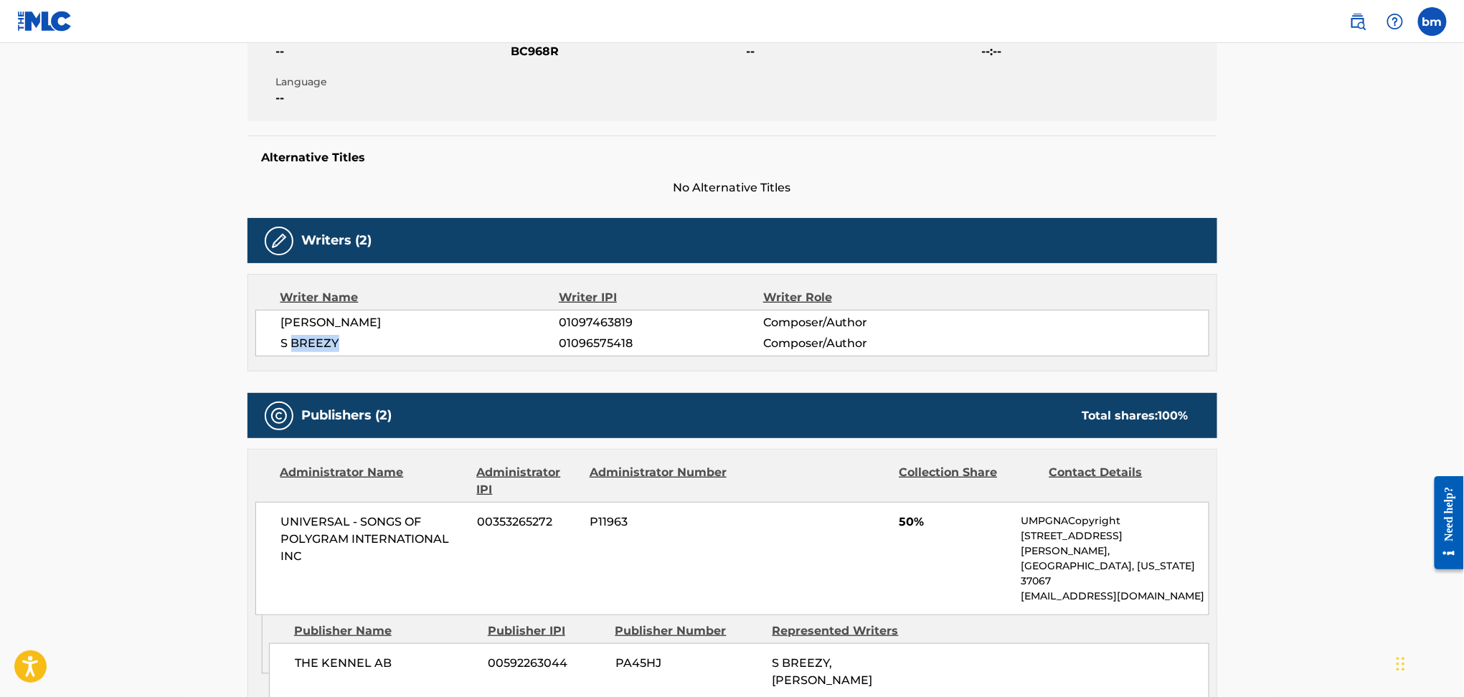
click at [303, 338] on span "S BREEZY" at bounding box center [420, 343] width 278 height 17
copy div "S BREEZY"
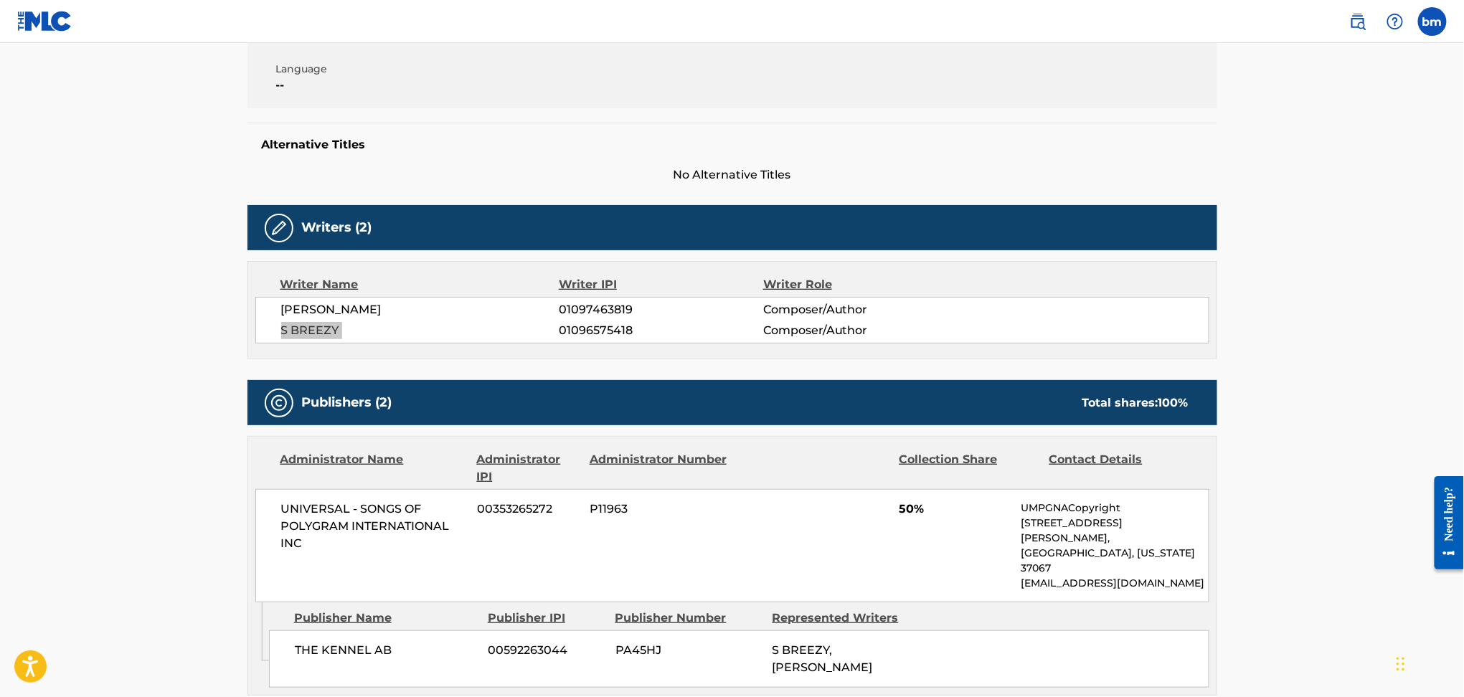
scroll to position [478, 0]
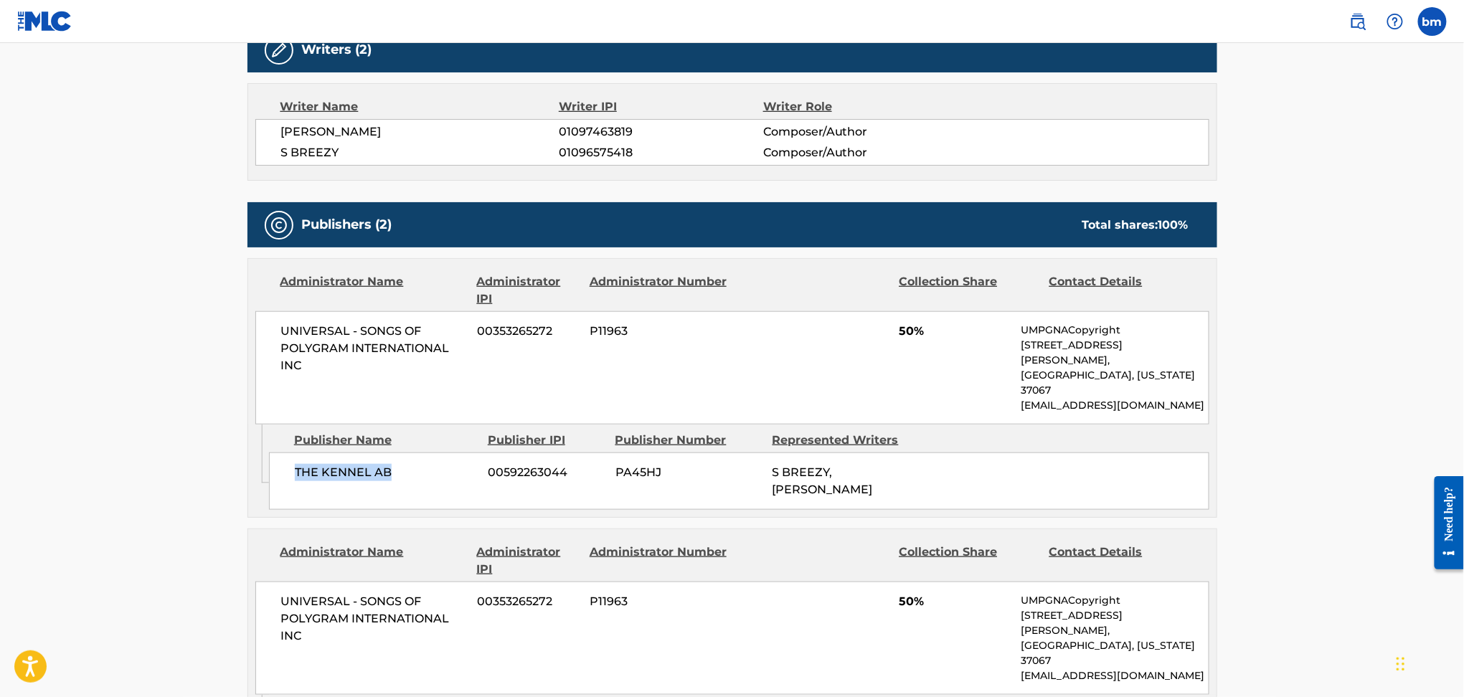
drag, startPoint x: 289, startPoint y: 435, endPoint x: 408, endPoint y: 451, distance: 120.1
click at [408, 453] on div "THE KENNEL AB 00592263044 PA45HJ S [PERSON_NAME], [PERSON_NAME]" at bounding box center [739, 481] width 941 height 57
copy span "THE KENNEL AB"
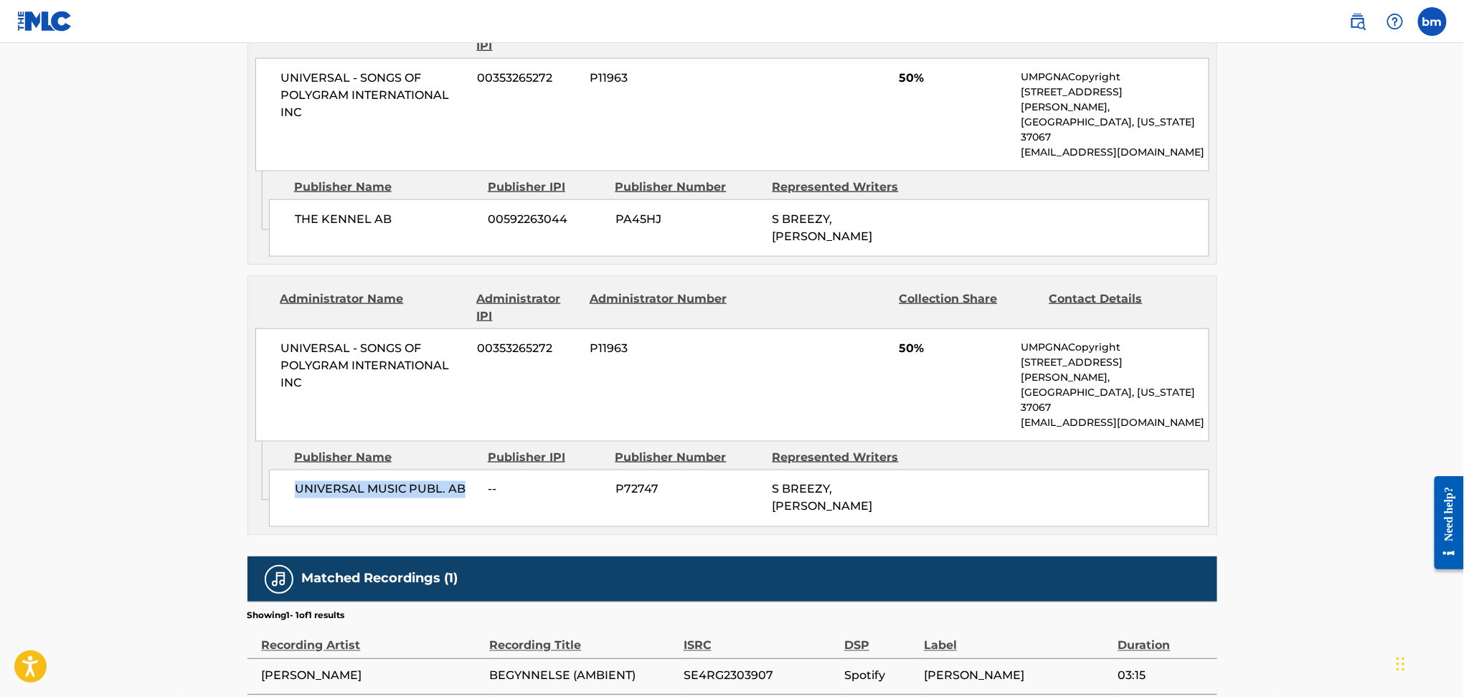
drag, startPoint x: 284, startPoint y: 414, endPoint x: 471, endPoint y: 429, distance: 187.2
click at [471, 470] on div "UNIVERSAL MUSIC PUBL. AB -- P72747 S [PERSON_NAME], [PERSON_NAME]" at bounding box center [739, 498] width 941 height 57
copy span "UNIVERSAL MUSIC PUBL. AB"
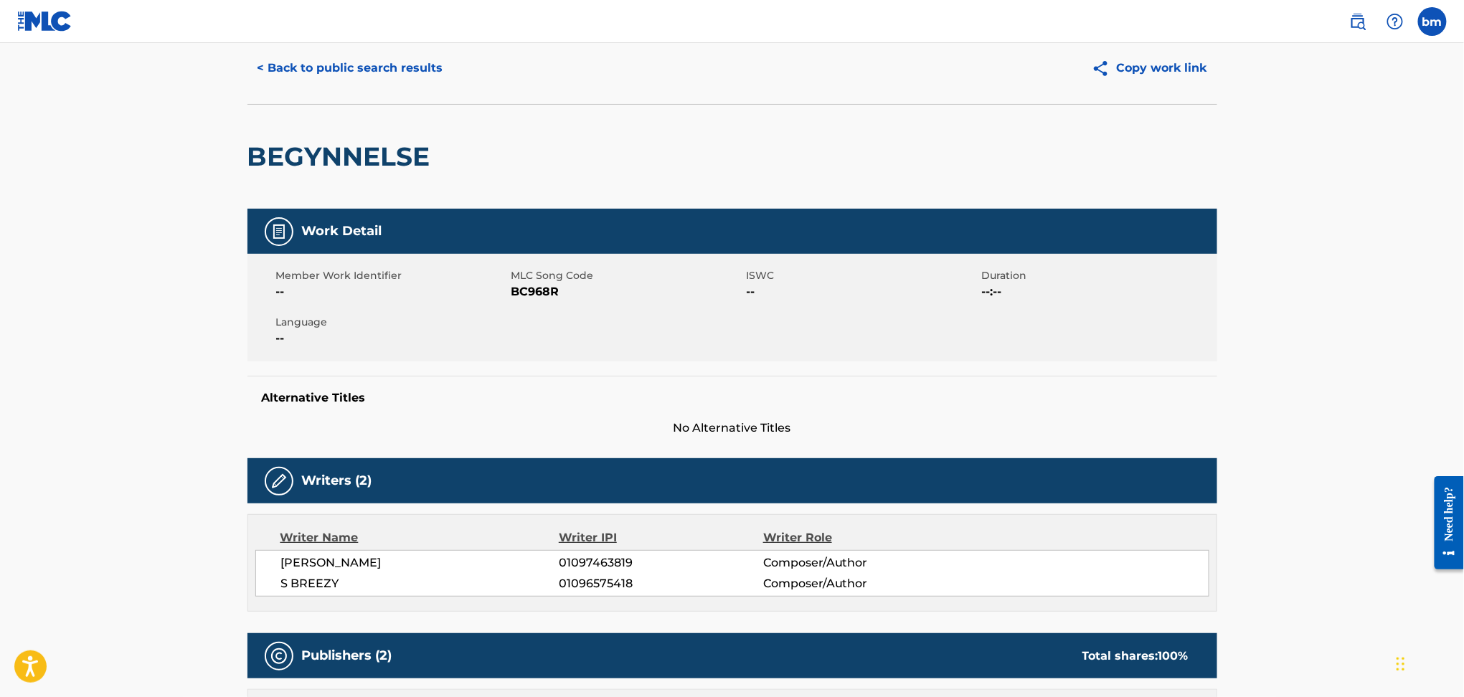
scroll to position [0, 0]
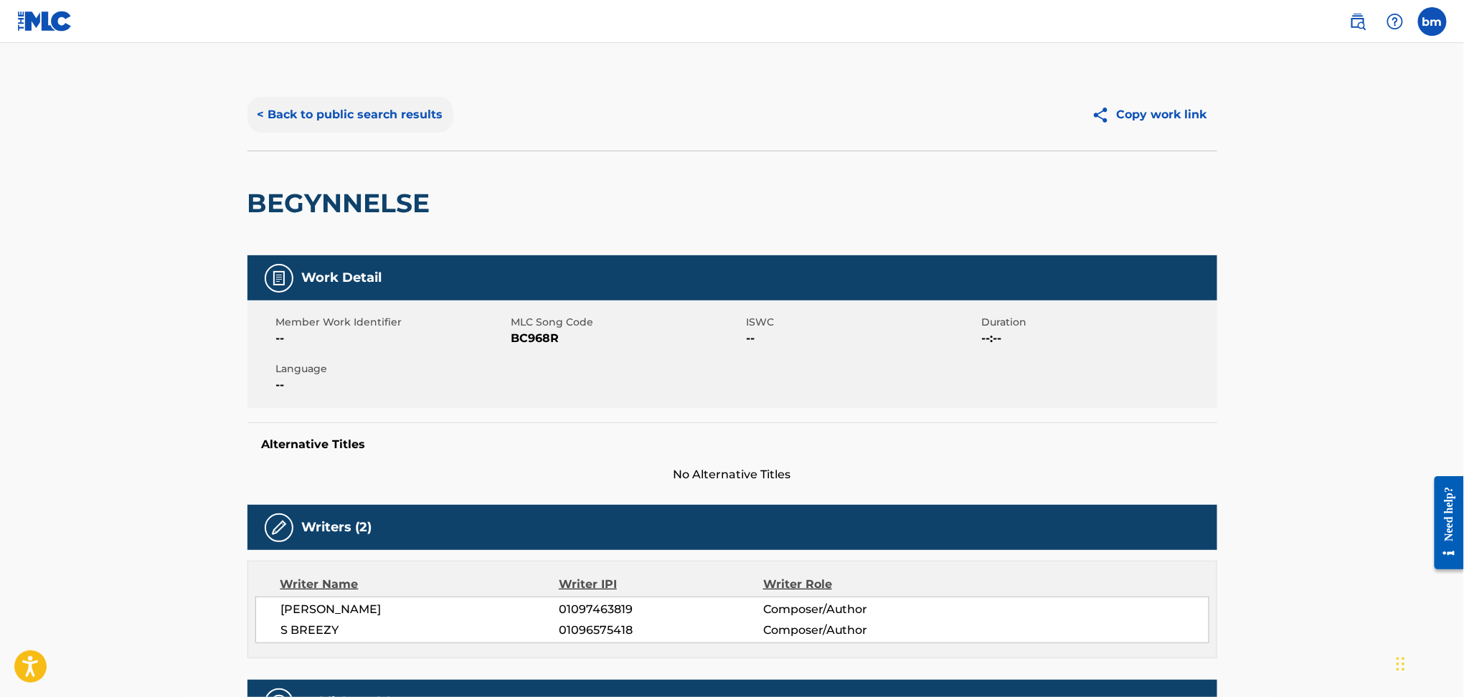
click at [381, 113] on button "< Back to public search results" at bounding box center [351, 115] width 206 height 36
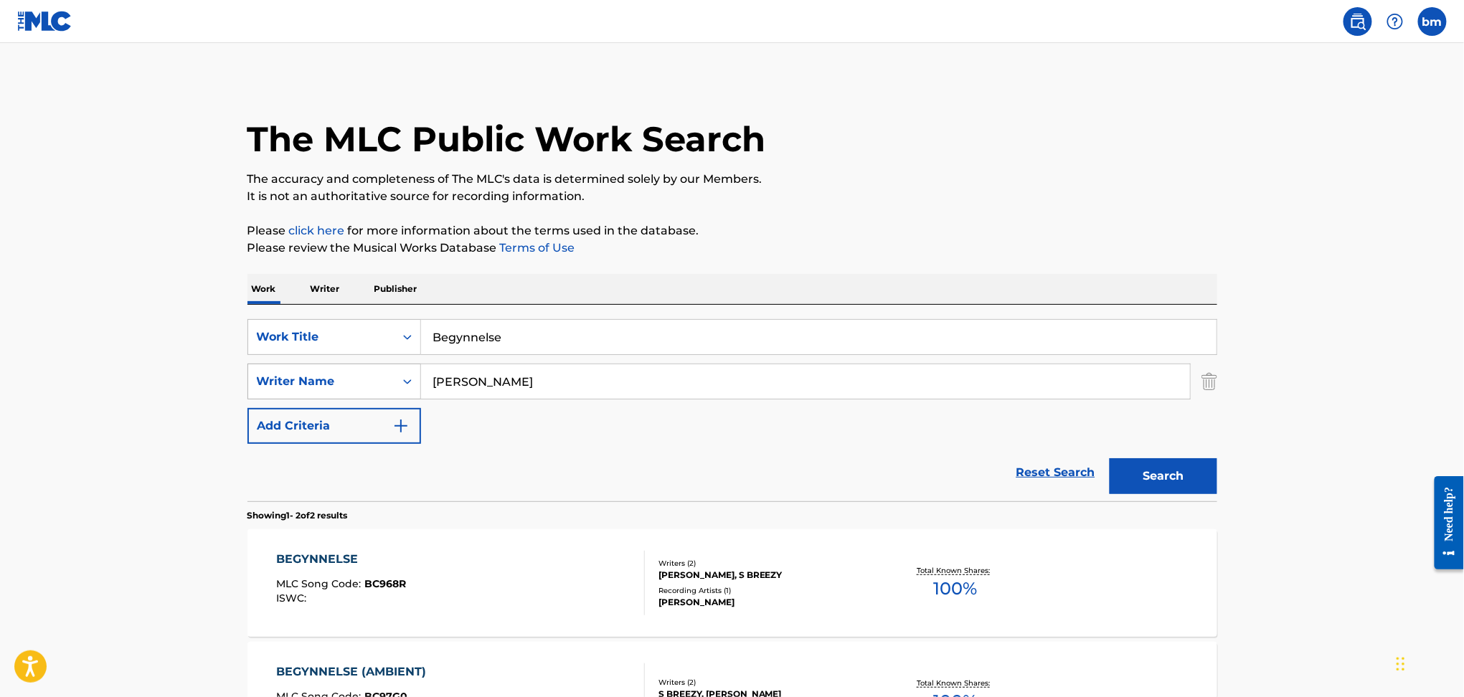
drag, startPoint x: 536, startPoint y: 385, endPoint x: 316, endPoint y: 381, distance: 219.6
click at [316, 381] on div "SearchWithCriteria178fd654-8299-42ac-a5db-7324191ac3f5 Writer Name [PERSON_NAME]" at bounding box center [733, 382] width 970 height 36
paste input "[PERSON_NAME] ClincoDeb Demure"
type input "[PERSON_NAME] ClincoDeb Demure"
drag, startPoint x: 560, startPoint y: 329, endPoint x: 370, endPoint y: 337, distance: 189.6
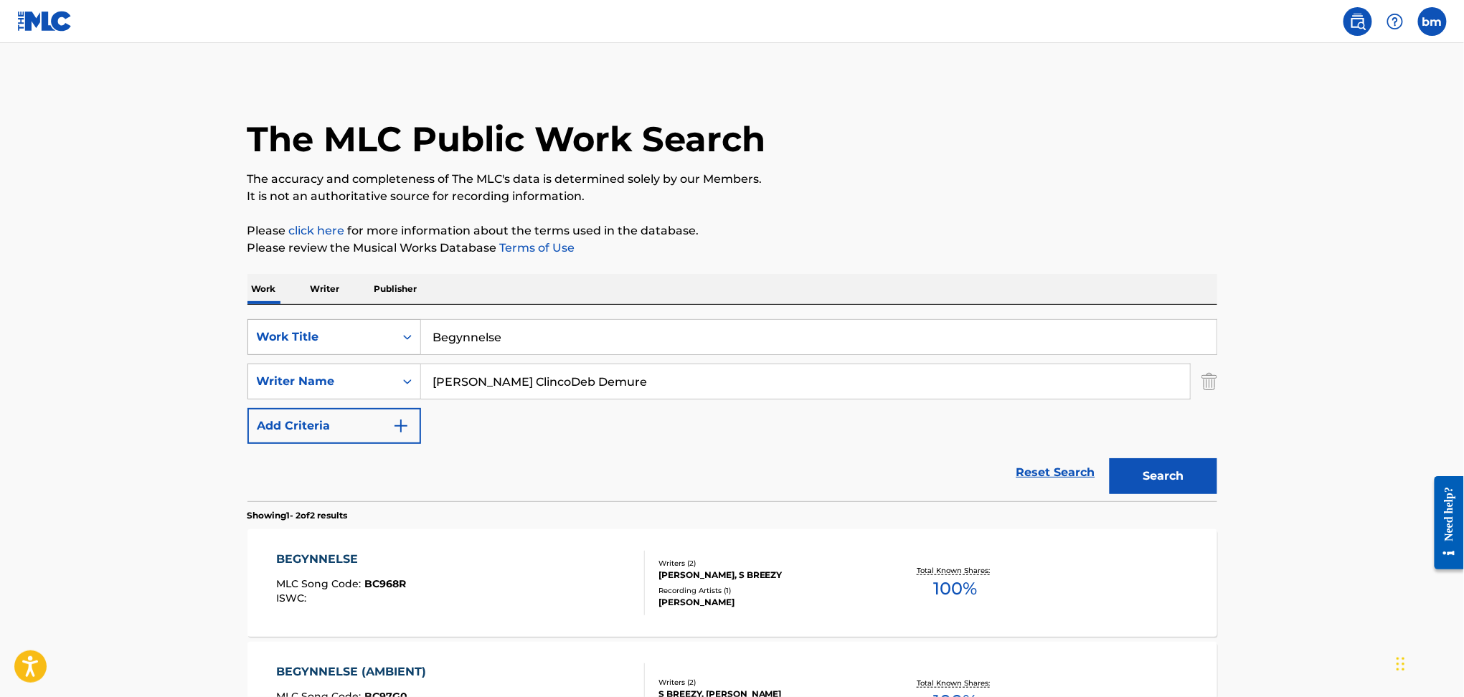
click at [370, 337] on div "SearchWithCriteriaefbda6e8-e2e5-422b-9960-df5f92a6c291 Work Title Begynnelse" at bounding box center [733, 337] width 970 height 36
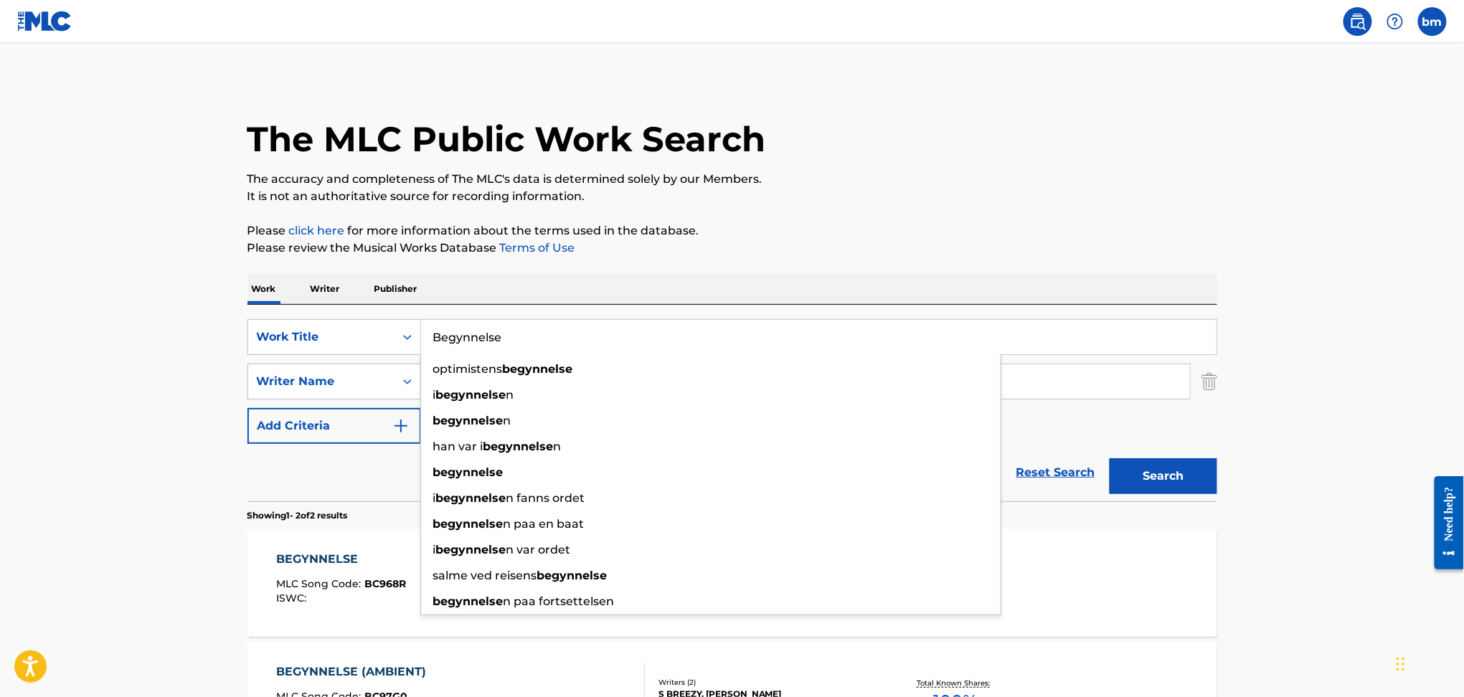
paste input "The Skin And The Glove"
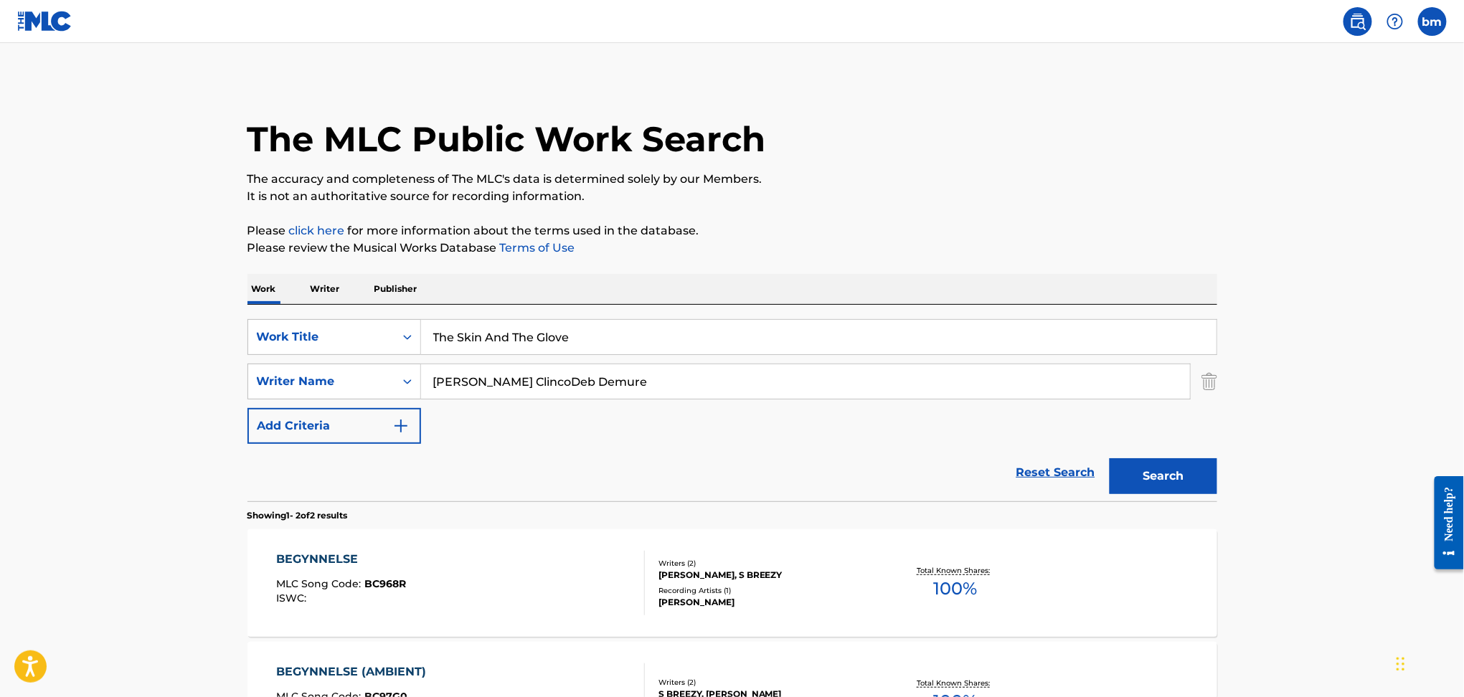
type input "The Skin And The Glove"
click at [1196, 216] on div "The MLC Public Work Search The accuracy and completeness of The MLC's data is d…" at bounding box center [732, 448] width 1004 height 738
drag, startPoint x: 512, startPoint y: 385, endPoint x: 1210, endPoint y: 516, distance: 709.6
click at [1210, 516] on div "SearchWithCriteriaefbda6e8-e2e5-422b-9960-df5f92a6c291 Work Title The Skin And …" at bounding box center [733, 561] width 970 height 512
click at [1154, 480] on button "Search" at bounding box center [1164, 476] width 108 height 36
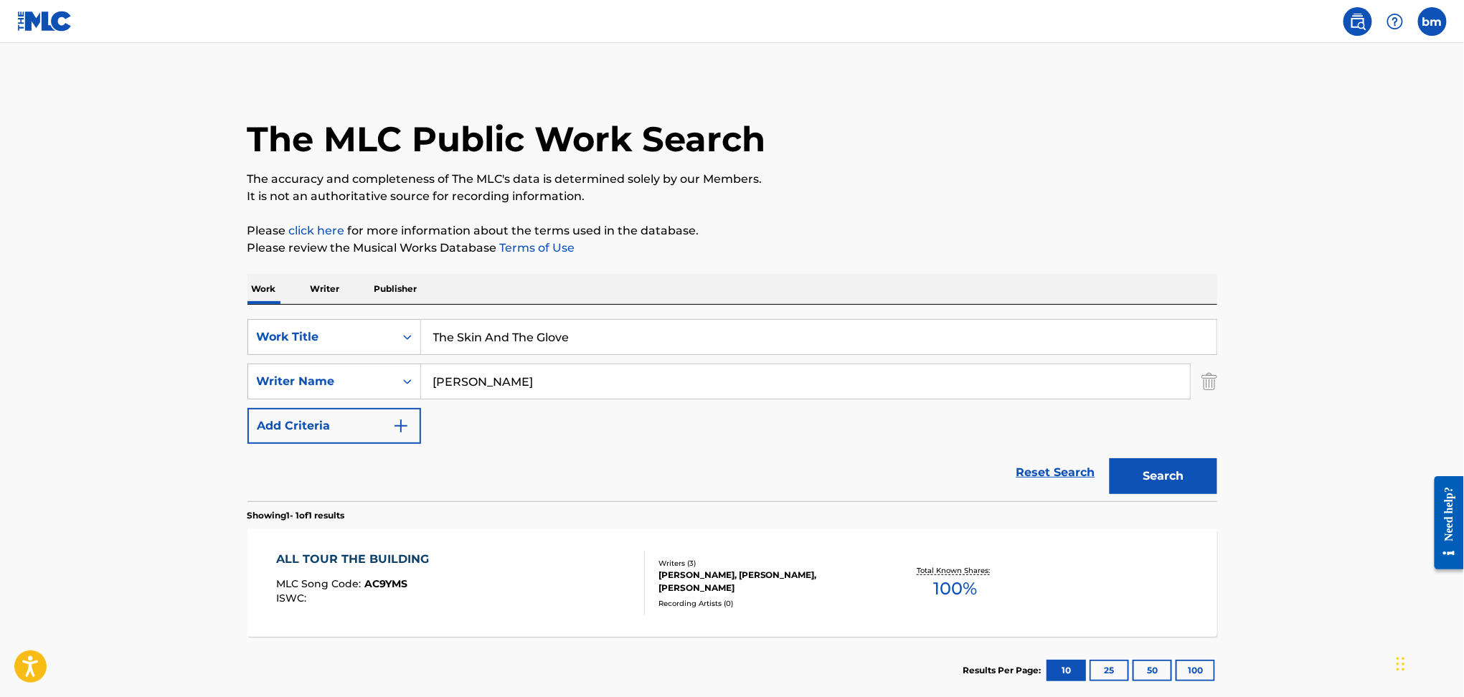
drag, startPoint x: 543, startPoint y: 440, endPoint x: 601, endPoint y: 376, distance: 85.9
click at [545, 435] on div "SearchWithCriteriaefbda6e8-e2e5-422b-9960-df5f92a6c291 Work Title The Skin And …" at bounding box center [733, 381] width 970 height 125
drag, startPoint x: 550, startPoint y: 377, endPoint x: 280, endPoint y: 385, distance: 269.9
click at [280, 385] on div "SearchWithCriteria178fd654-8299-42ac-a5db-7324191ac3f5 Writer Name [PERSON_NAME]" at bounding box center [733, 382] width 970 height 36
paste input "EnisaGiorgos Kalogerakos"
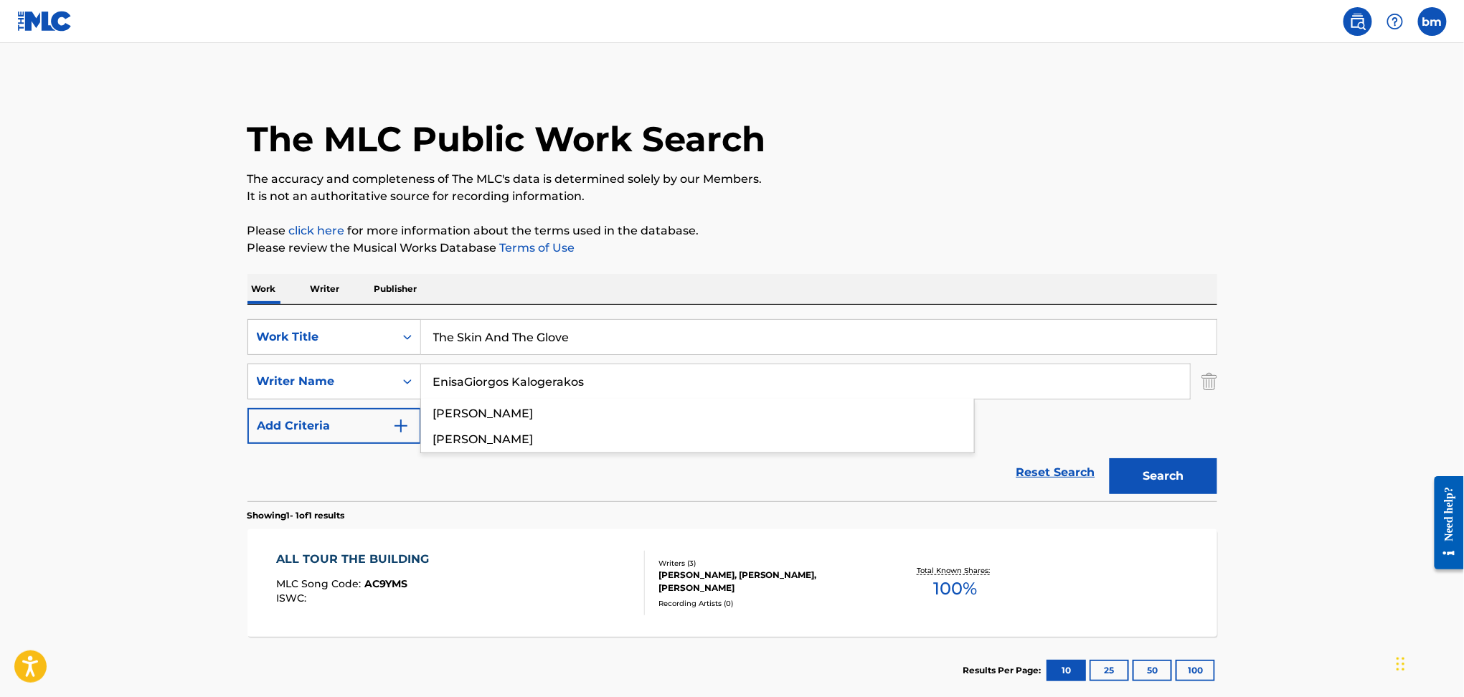
type input "EnisaGiorgos Kalogerakos"
drag, startPoint x: 578, startPoint y: 327, endPoint x: 237, endPoint y: 343, distance: 341.2
click at [225, 342] on main "The MLC Public Work Search The accuracy and completeness of The MLC's data is d…" at bounding box center [732, 377] width 1464 height 669
paste input "[PERSON_NAME]"
drag, startPoint x: 456, startPoint y: 336, endPoint x: 941, endPoint y: 319, distance: 485.3
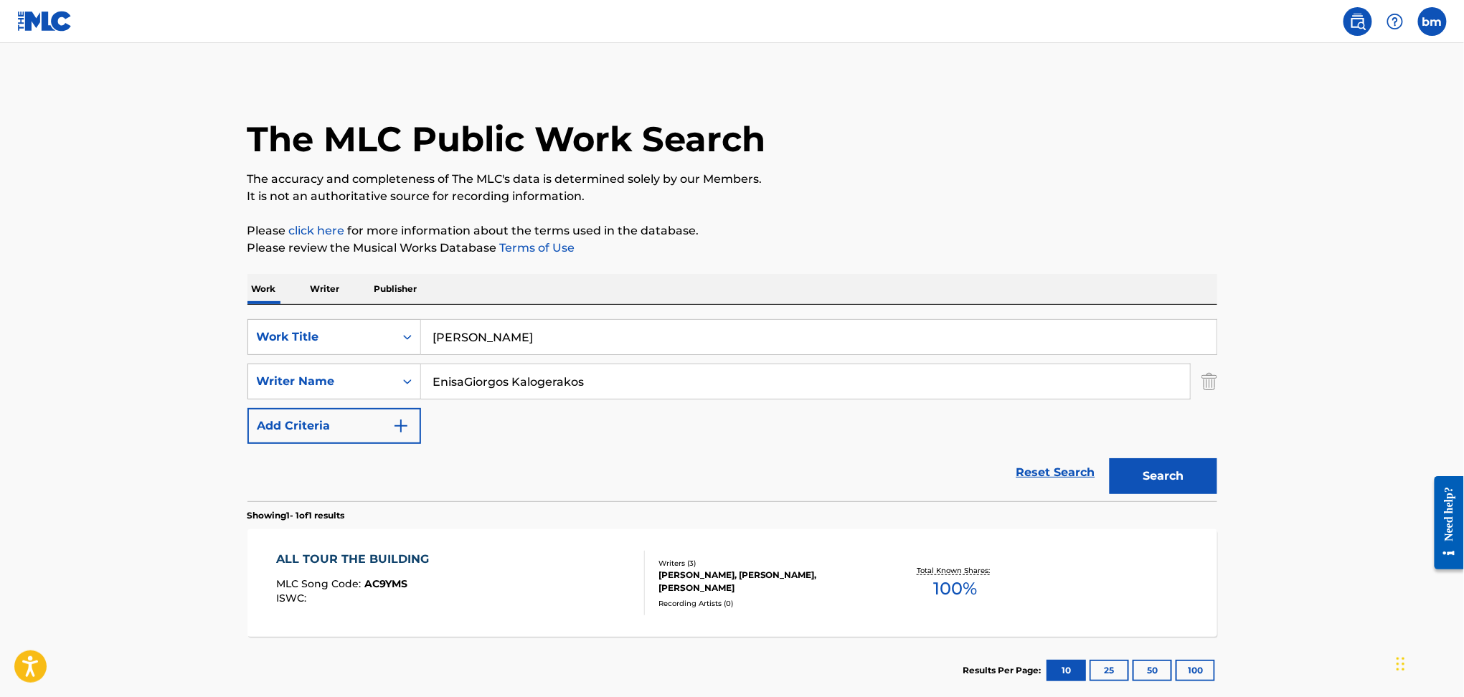
click at [921, 326] on input "[PERSON_NAME]" at bounding box center [819, 337] width 796 height 34
type input "Allo"
click at [981, 274] on div "Work Writer Publisher" at bounding box center [733, 289] width 970 height 30
drag, startPoint x: 465, startPoint y: 384, endPoint x: 324, endPoint y: 385, distance: 140.6
click at [324, 385] on div "SearchWithCriteria178fd654-8299-42ac-a5db-7324191ac3f5 Writer Name [PERSON_NAME]" at bounding box center [733, 382] width 970 height 36
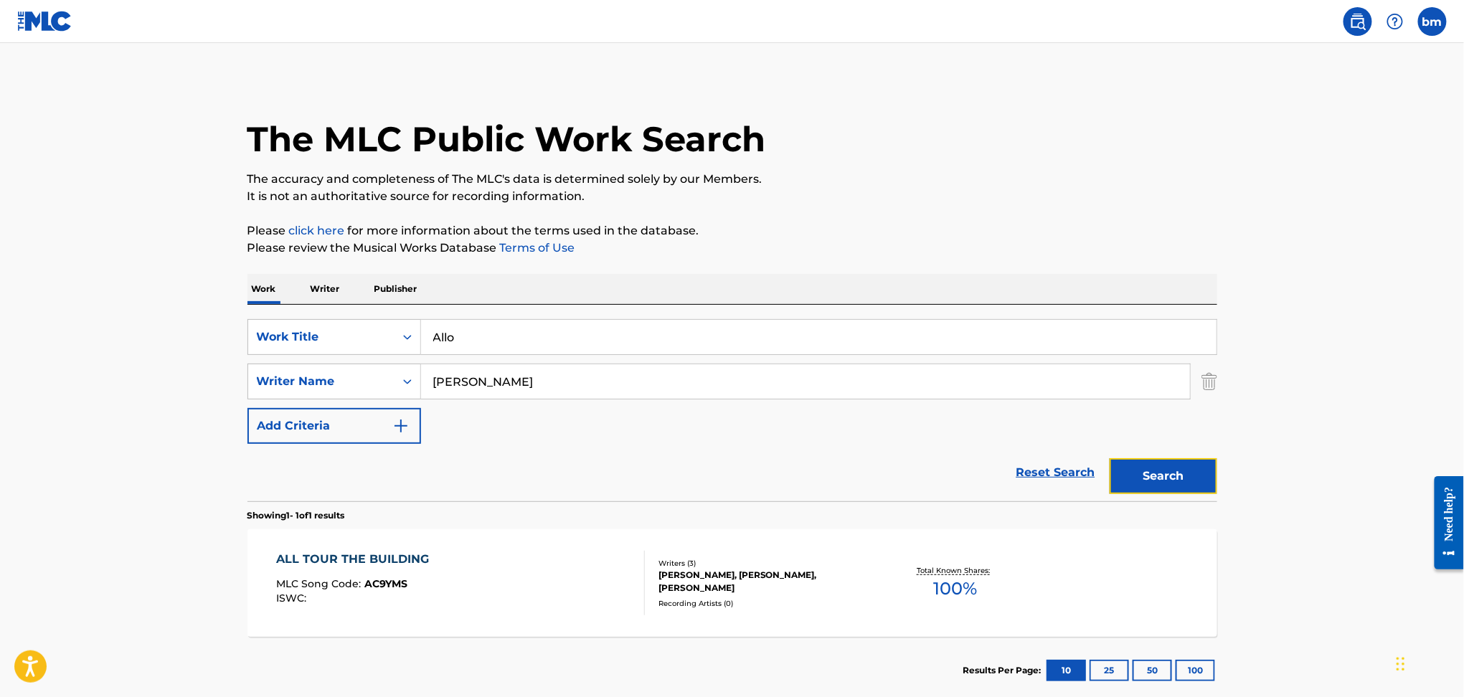
click at [1142, 466] on button "Search" at bounding box center [1164, 476] width 108 height 36
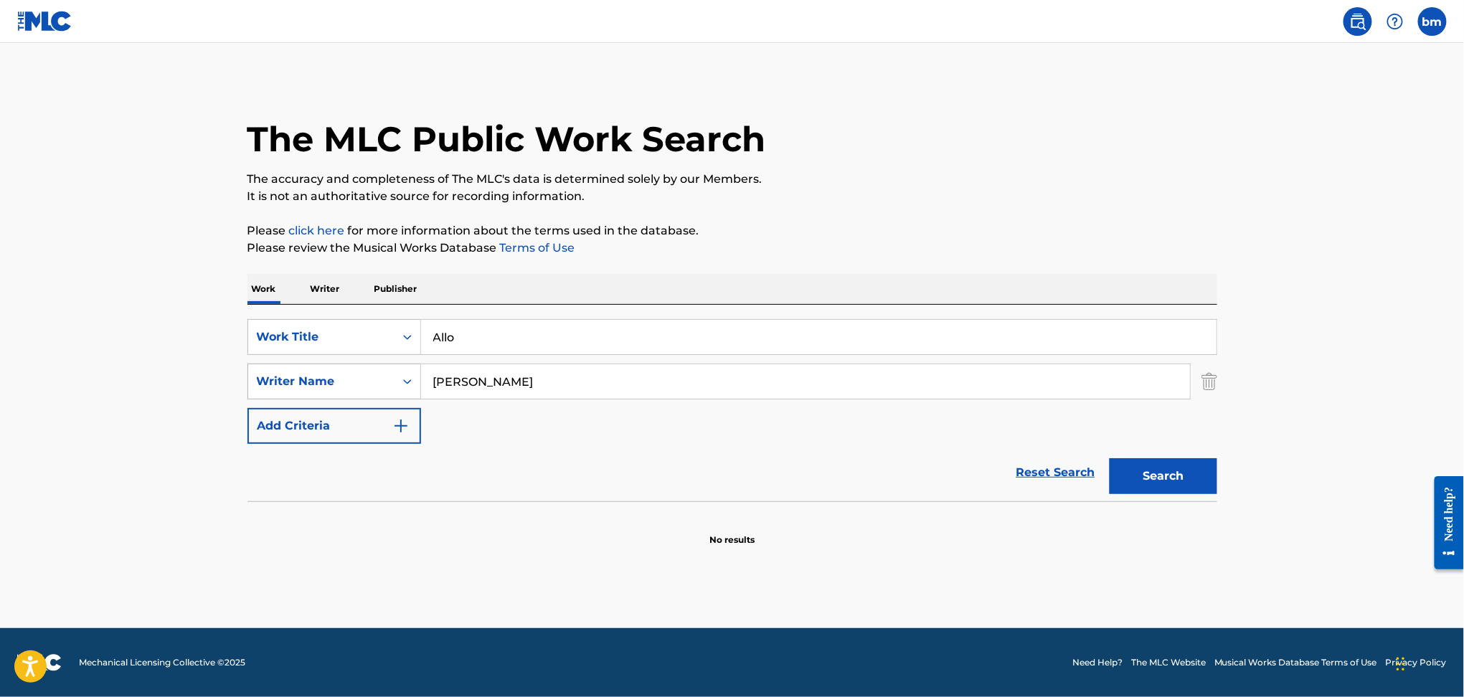
drag, startPoint x: 617, startPoint y: 380, endPoint x: 288, endPoint y: 377, distance: 329.3
click at [288, 377] on div "SearchWithCriteria178fd654-8299-42ac-a5db-7324191ac3f5 Writer Name [PERSON_NAME]" at bounding box center [733, 382] width 970 height 36
paste input "[PERSON_NAME]"
click at [1223, 472] on div "The MLC Public Work Search The accuracy and completeness of The MLC's data is d…" at bounding box center [732, 313] width 1004 height 468
click at [1164, 472] on button "Search" at bounding box center [1164, 476] width 108 height 36
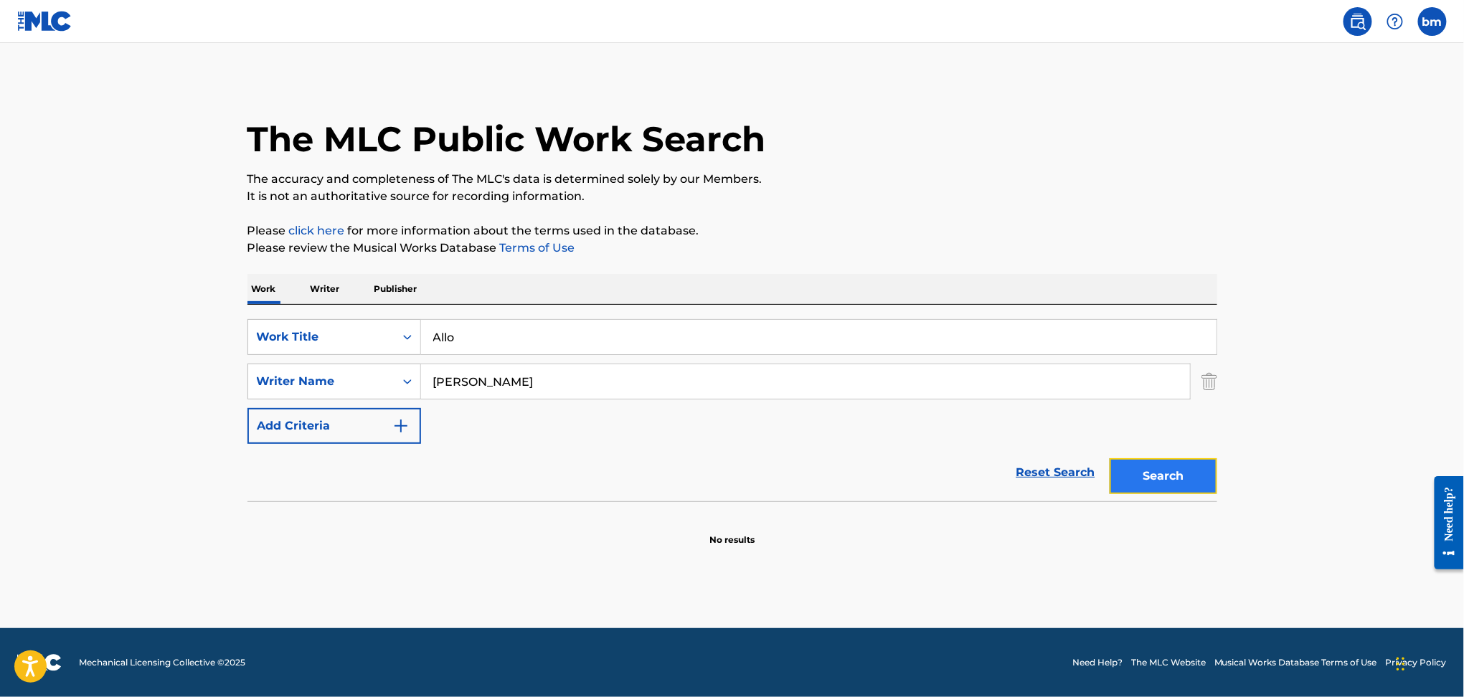
click at [1164, 472] on button "Search" at bounding box center [1164, 476] width 108 height 36
drag, startPoint x: 442, startPoint y: 385, endPoint x: 410, endPoint y: 409, distance: 39.5
click at [380, 385] on div "SearchWithCriteria178fd654-8299-42ac-a5db-7324191ac3f5 Writer Name [PERSON_NAME]" at bounding box center [733, 382] width 970 height 36
paste input "[PERSON_NAME]"
type input "[PERSON_NAME]"
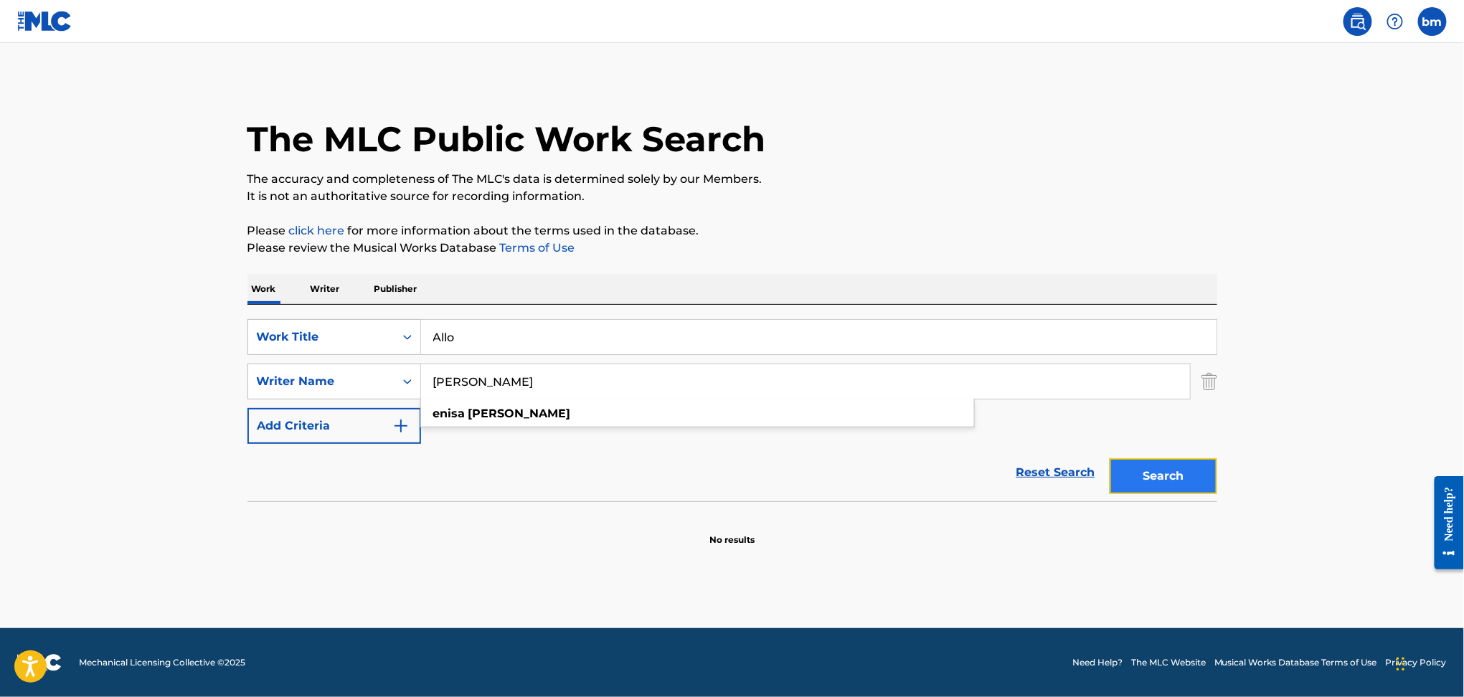
click at [1180, 475] on button "Search" at bounding box center [1164, 476] width 108 height 36
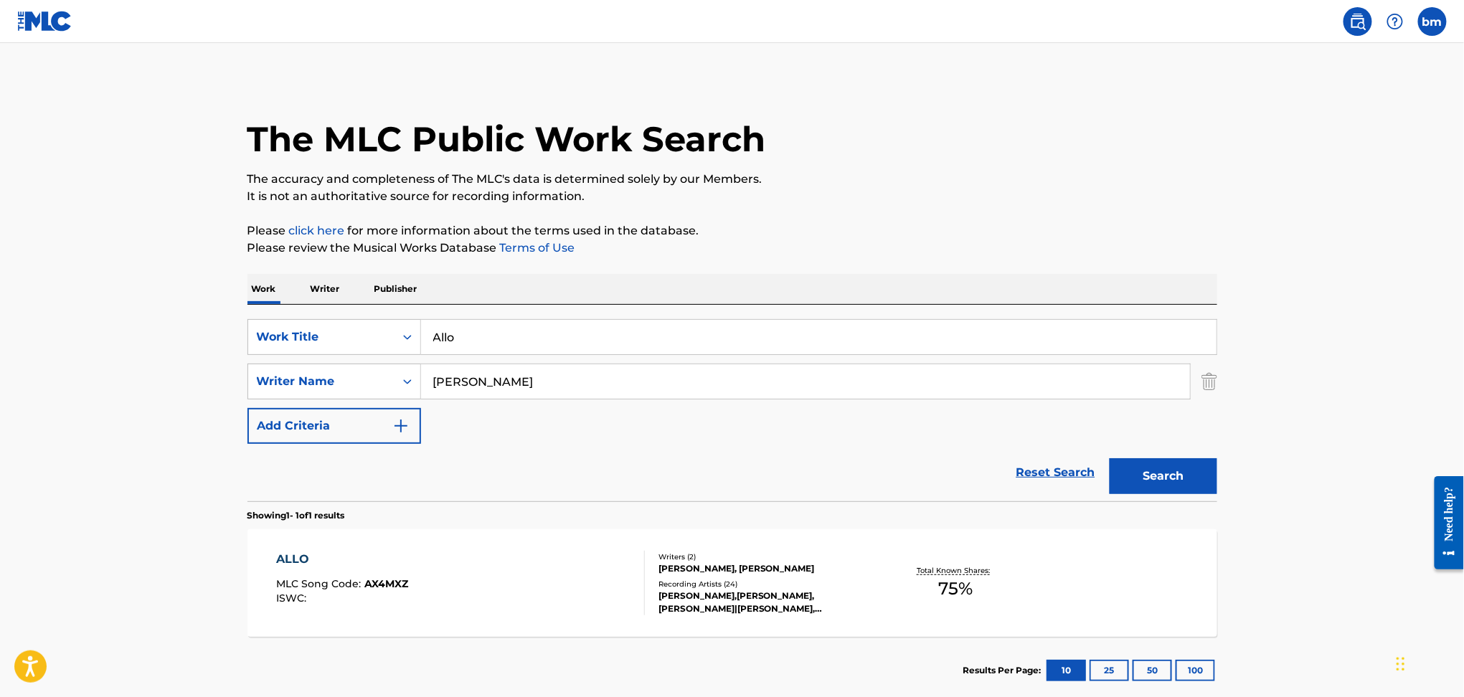
click at [433, 619] on div "ALLO MLC Song Code : AX4MXZ ISWC : Writers ( 2 ) [PERSON_NAME], [PERSON_NAME] R…" at bounding box center [733, 584] width 970 height 108
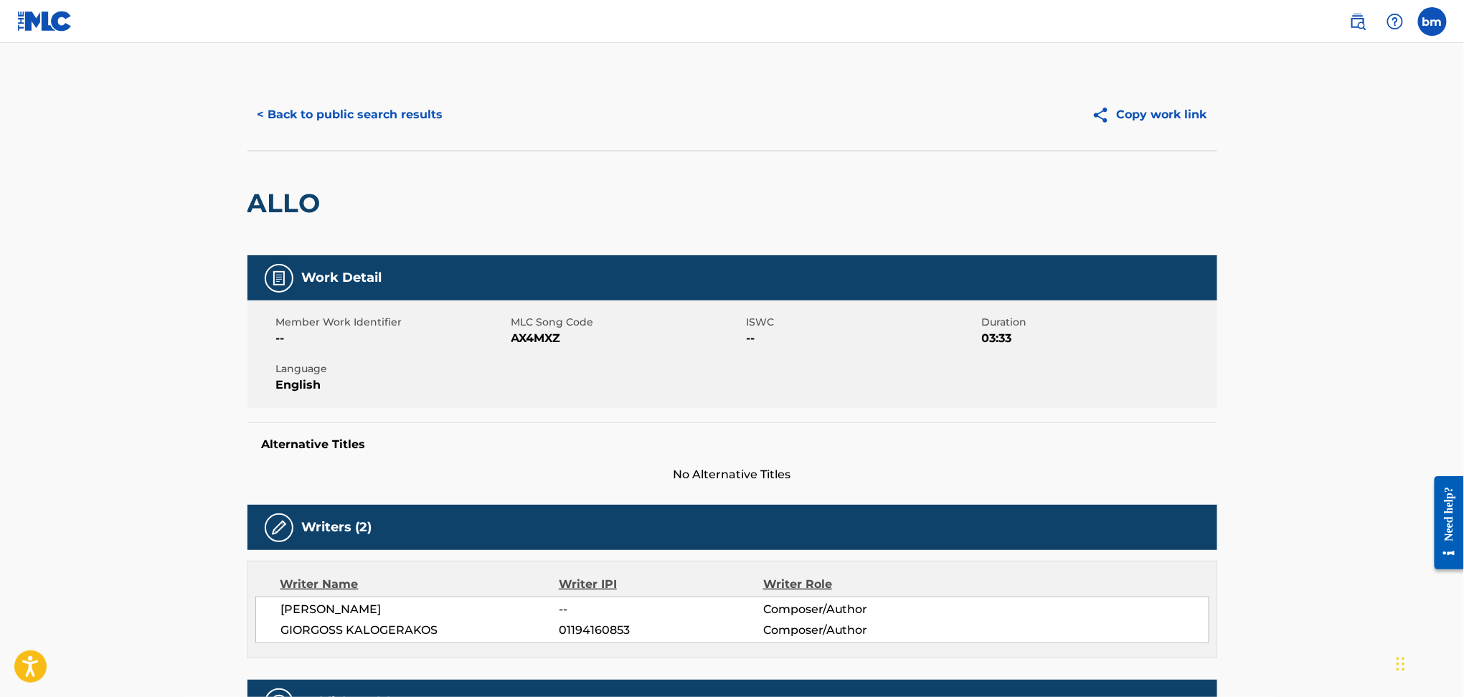
click at [540, 338] on span "AX4MXZ" at bounding box center [628, 338] width 232 height 17
copy span "AX4MXZ"
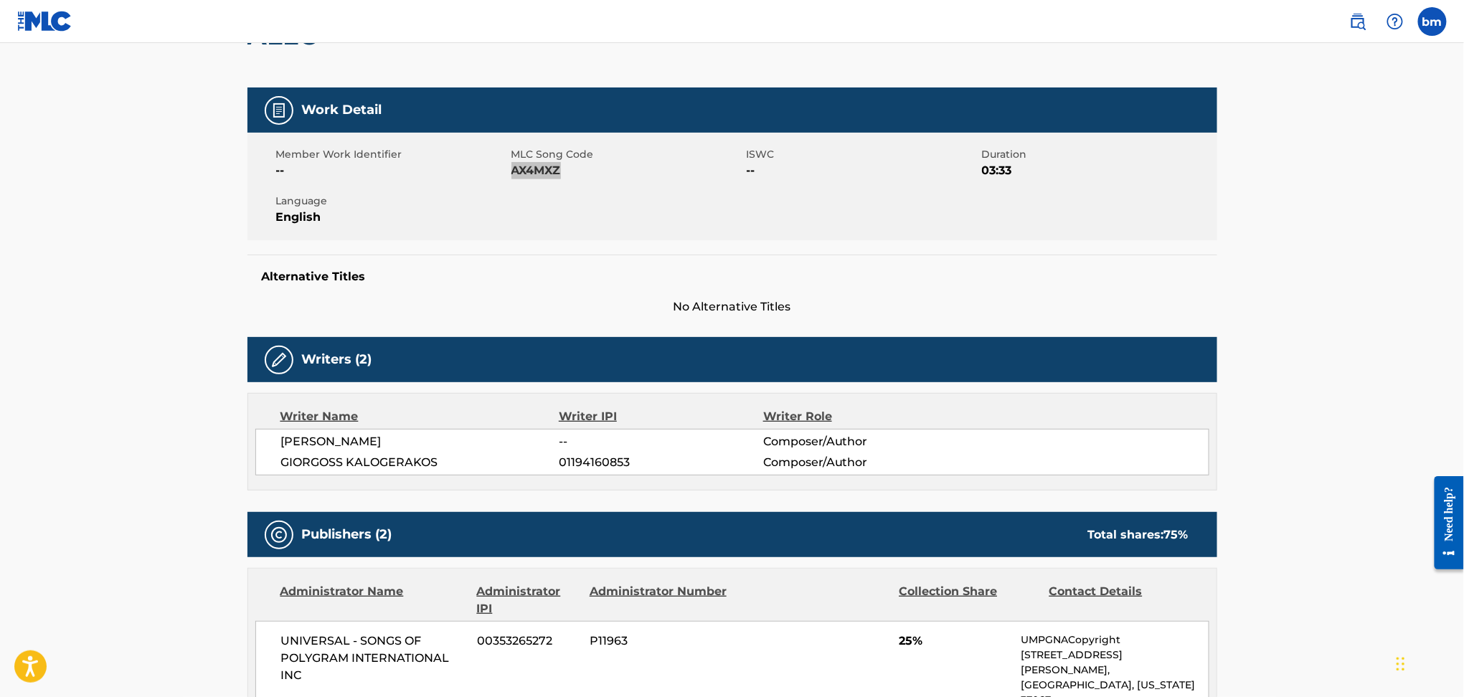
scroll to position [287, 0]
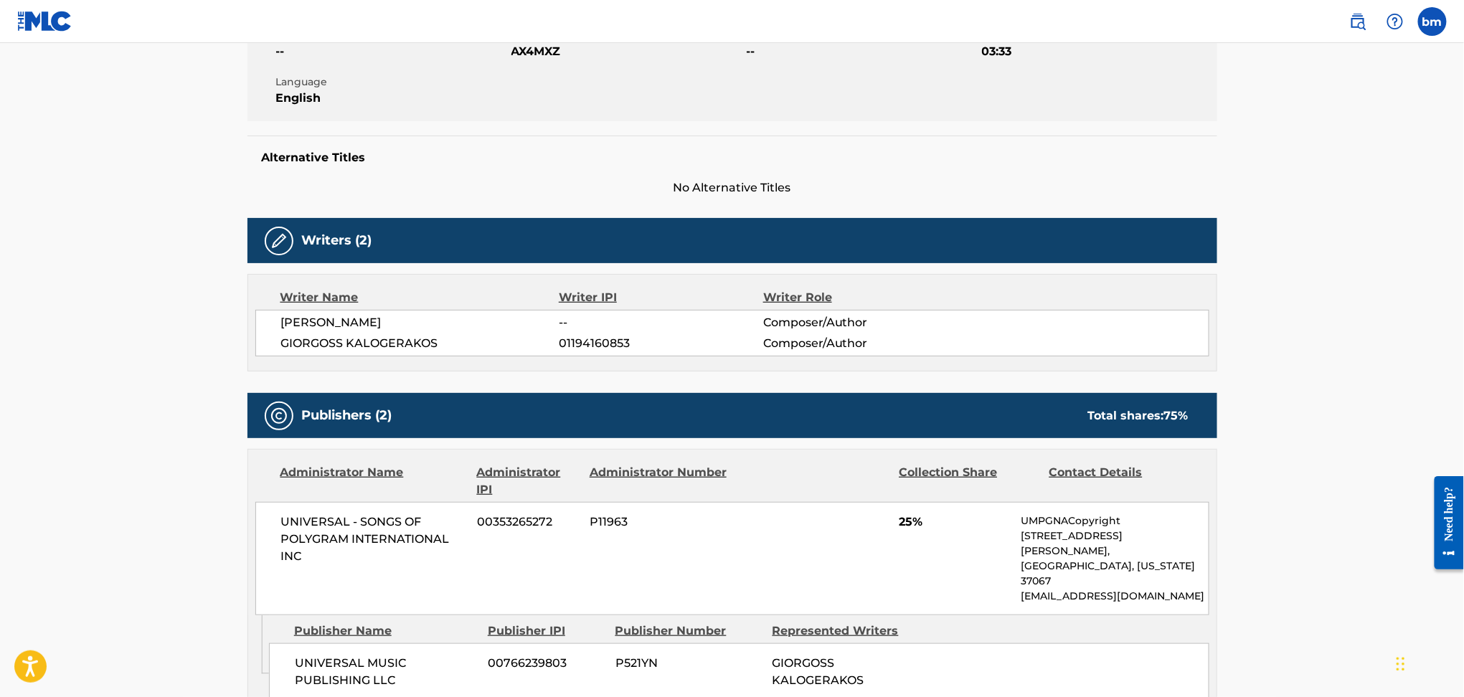
click at [303, 326] on span "[PERSON_NAME]" at bounding box center [420, 322] width 278 height 17
copy div "[PERSON_NAME]"
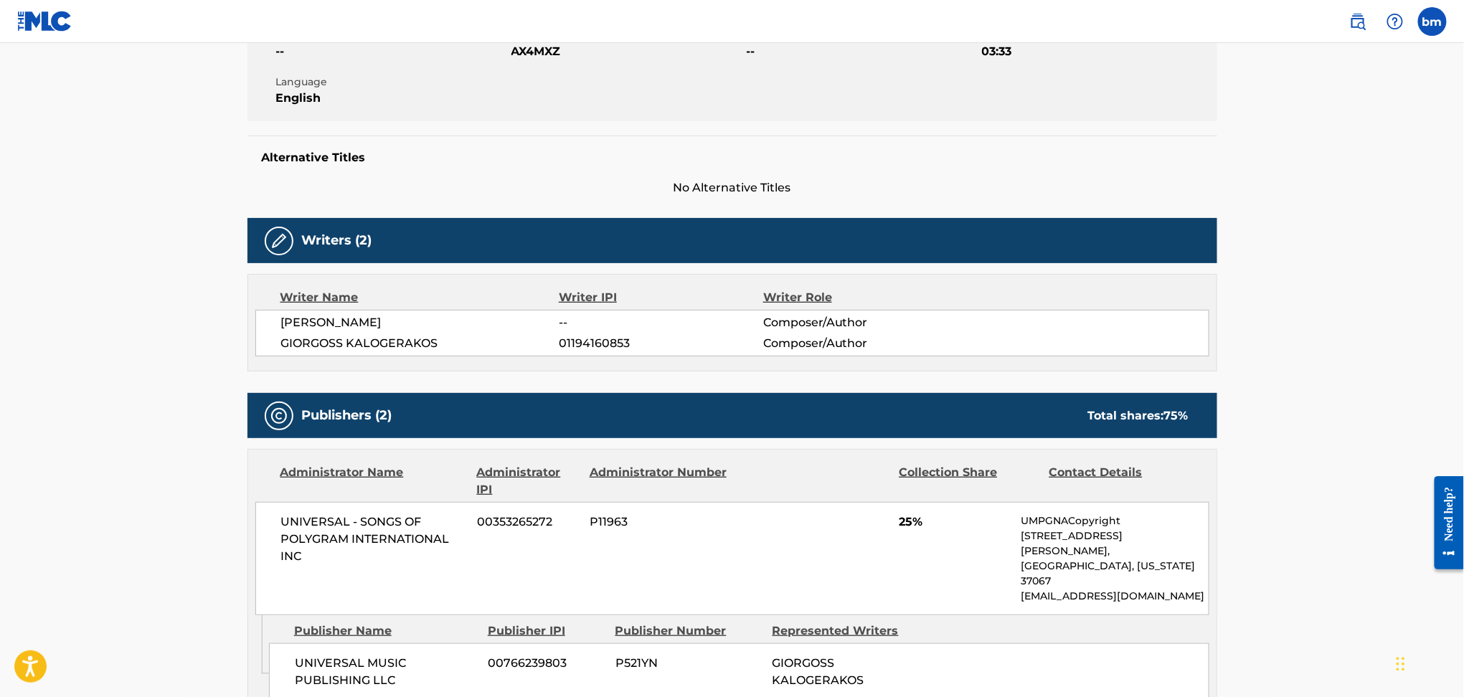
click at [366, 344] on span "GIORGOSS KALOGERAKOS" at bounding box center [420, 343] width 278 height 17
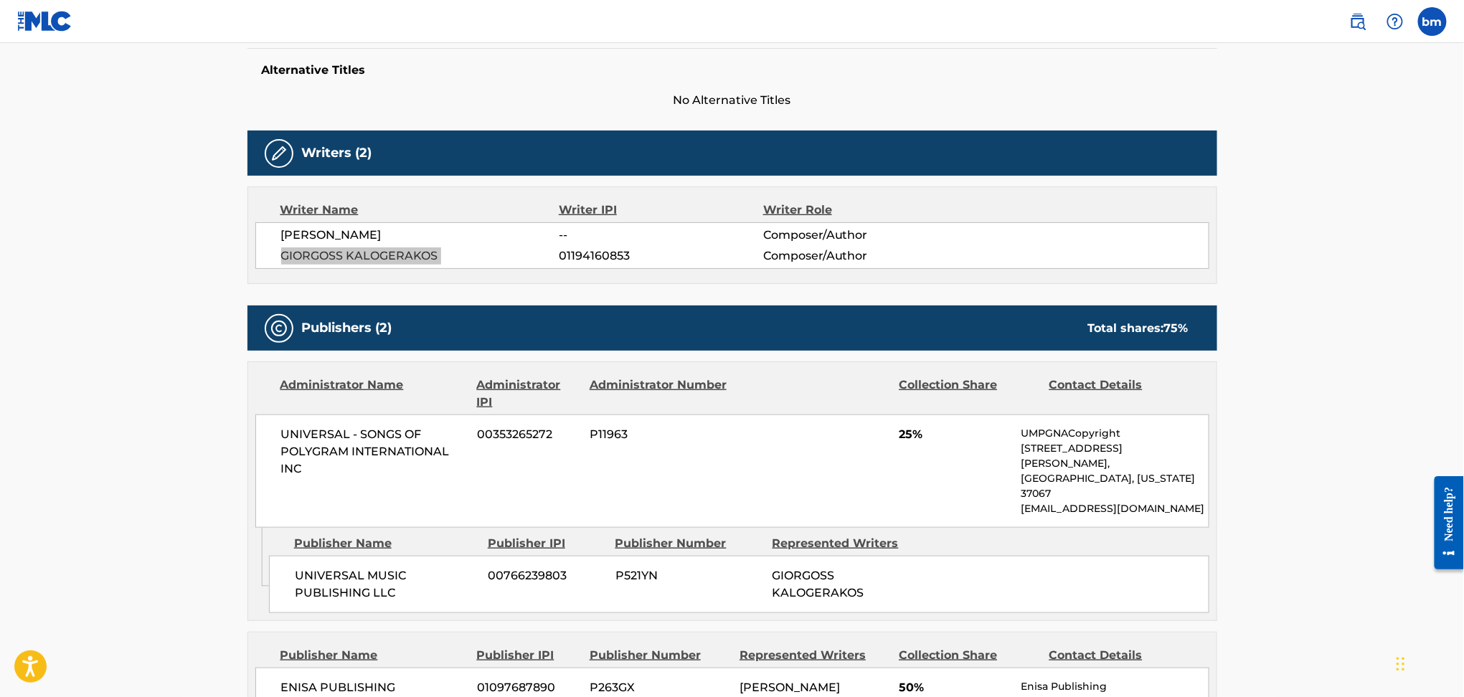
scroll to position [574, 0]
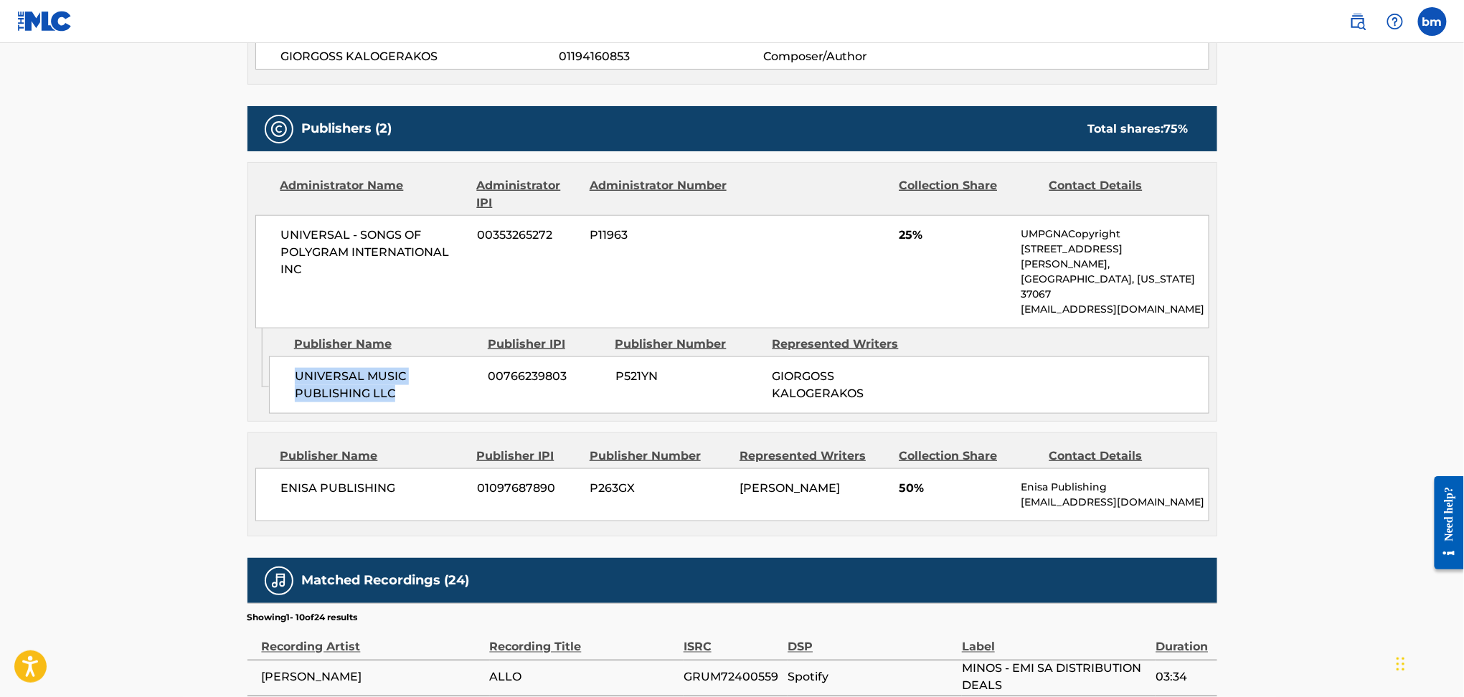
drag, startPoint x: 303, startPoint y: 337, endPoint x: 392, endPoint y: 377, distance: 97.9
click at [392, 377] on div "UNIVERSAL MUSIC PUBLISHING LLC 00766239803 P521YN [PERSON_NAME]" at bounding box center [739, 385] width 941 height 57
click at [369, 480] on span "ENISA PUBLISHING" at bounding box center [374, 488] width 186 height 17
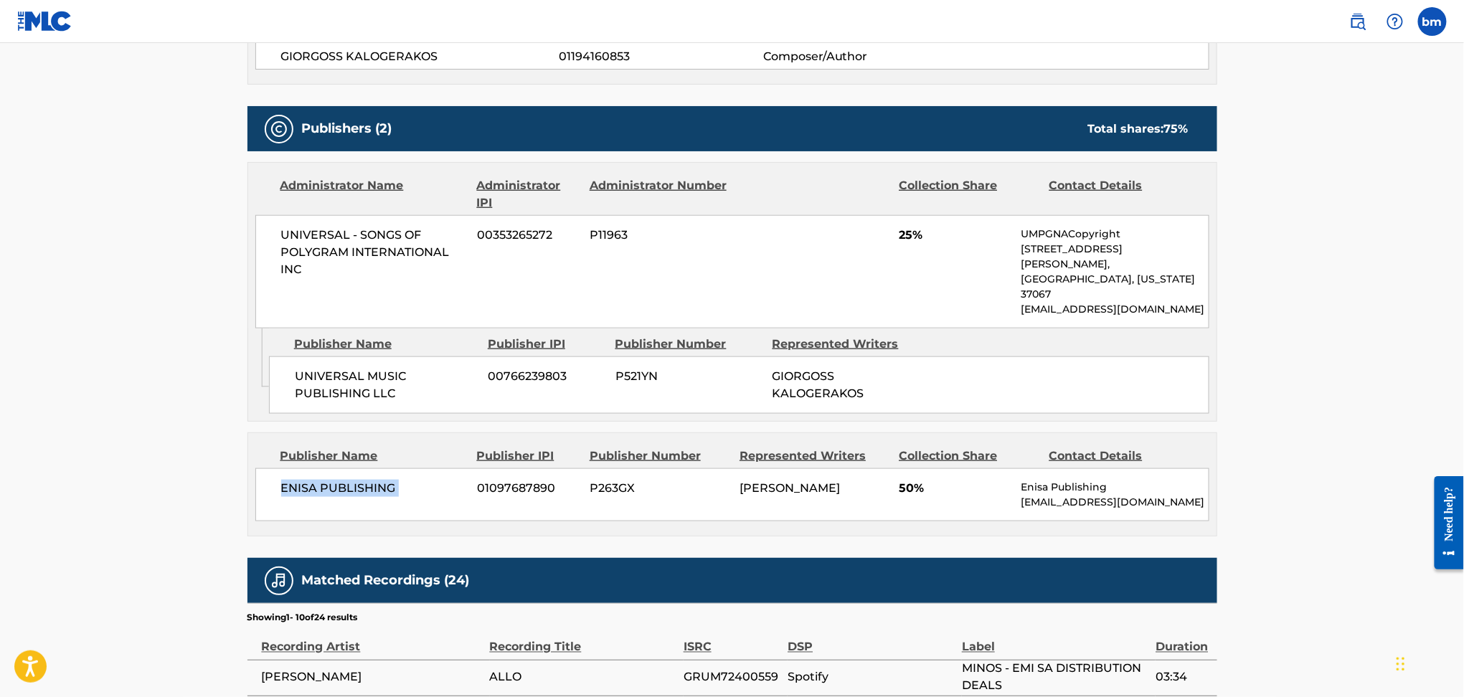
scroll to position [0, 0]
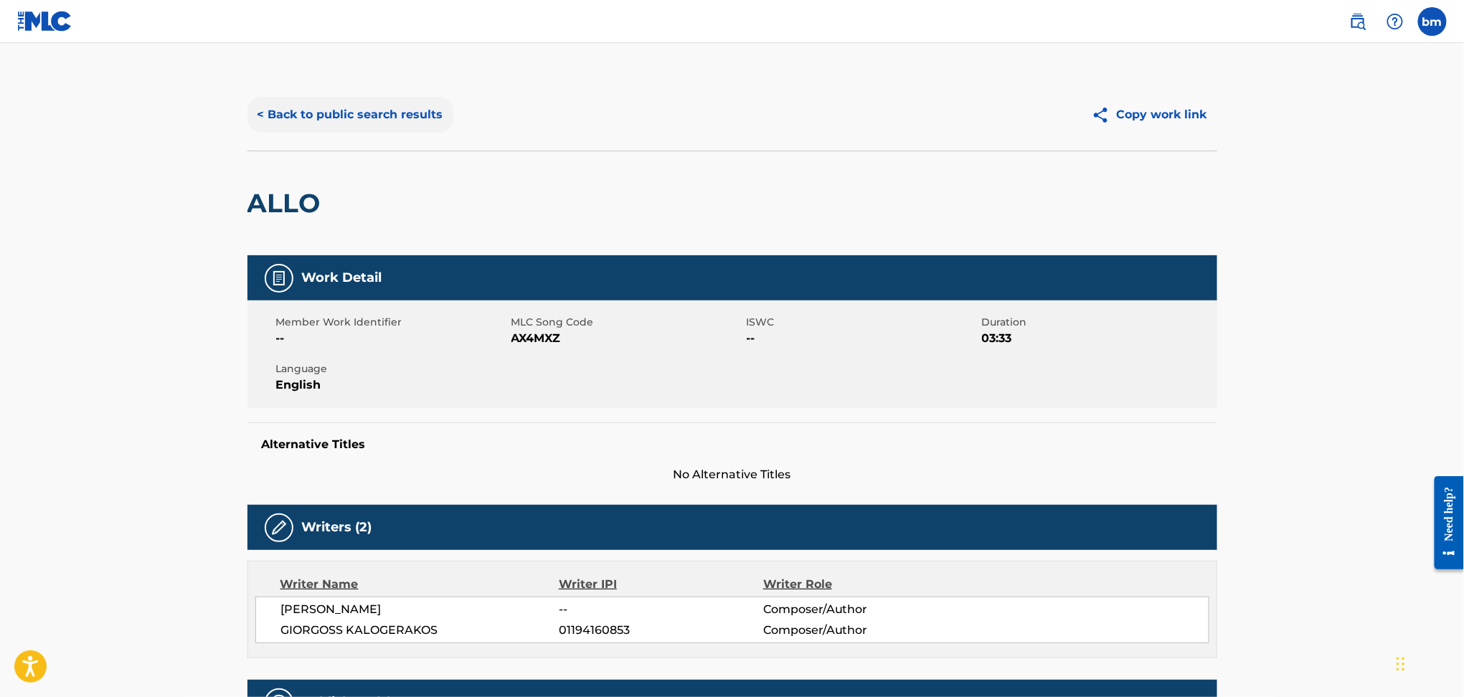
click at [362, 98] on button "< Back to public search results" at bounding box center [351, 115] width 206 height 36
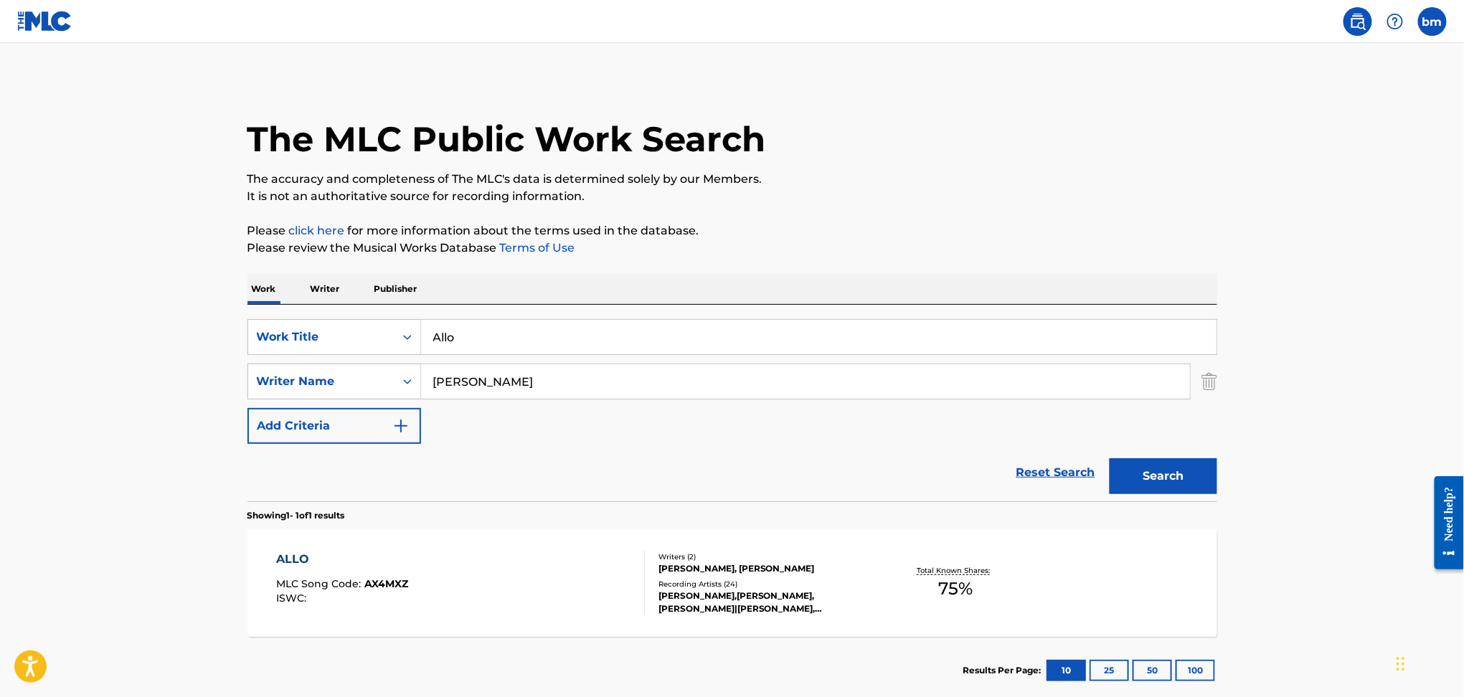
click at [383, 131] on h1 "The MLC Public Work Search" at bounding box center [507, 139] width 519 height 43
drag, startPoint x: 547, startPoint y: 390, endPoint x: 351, endPoint y: 395, distance: 196.0
click at [351, 395] on div "SearchWithCriteria178fd654-8299-42ac-a5db-7324191ac3f5 Writer Name [PERSON_NAME]" at bounding box center [733, 382] width 970 height 36
paste input "[PERSON_NAME] [PERSON_NAME]"
type input "[PERSON_NAME] [PERSON_NAME]"
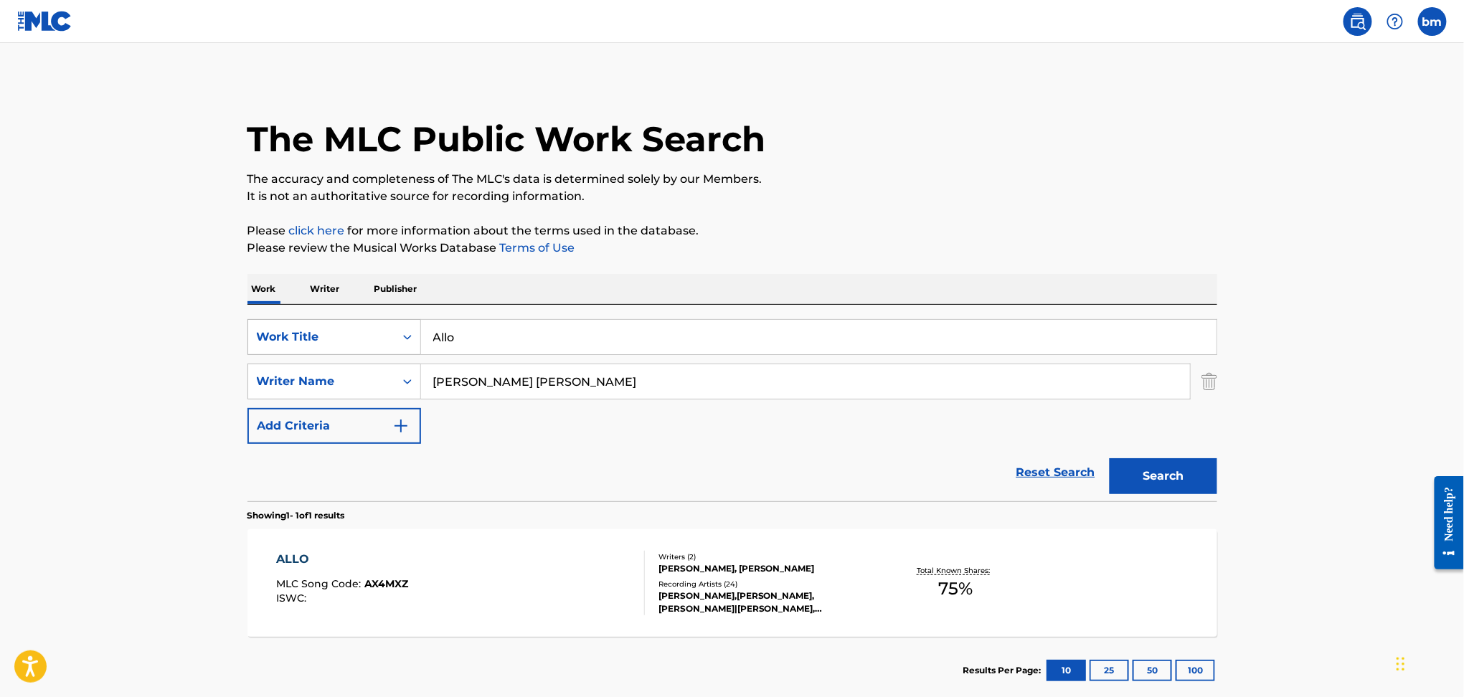
drag, startPoint x: 475, startPoint y: 331, endPoint x: 386, endPoint y: 330, distance: 89.0
click at [386, 330] on div "SearchWithCriteriaefbda6e8-e2e5-422b-9960-df5f92a6c291 Work Title Allo" at bounding box center [733, 337] width 970 height 36
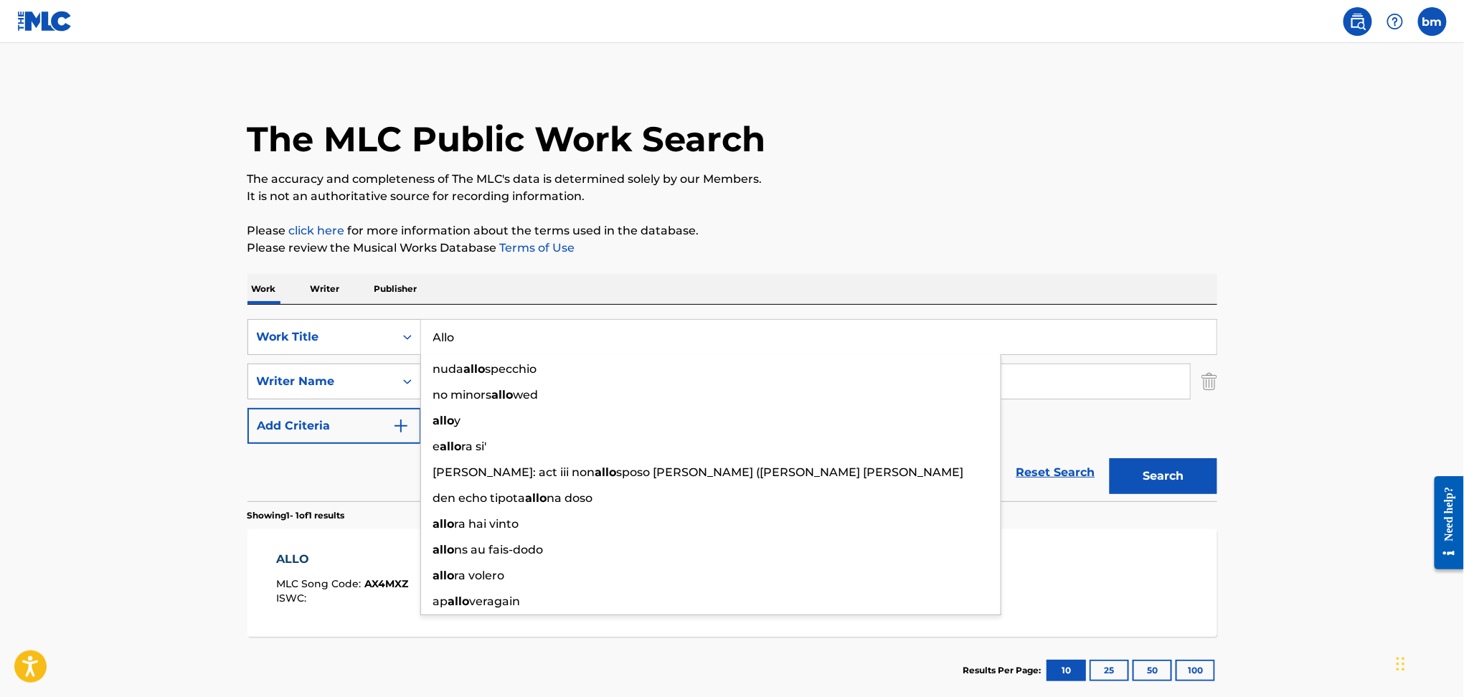
paste input "[PERSON_NAME] 1 [PERSON_NAME]"
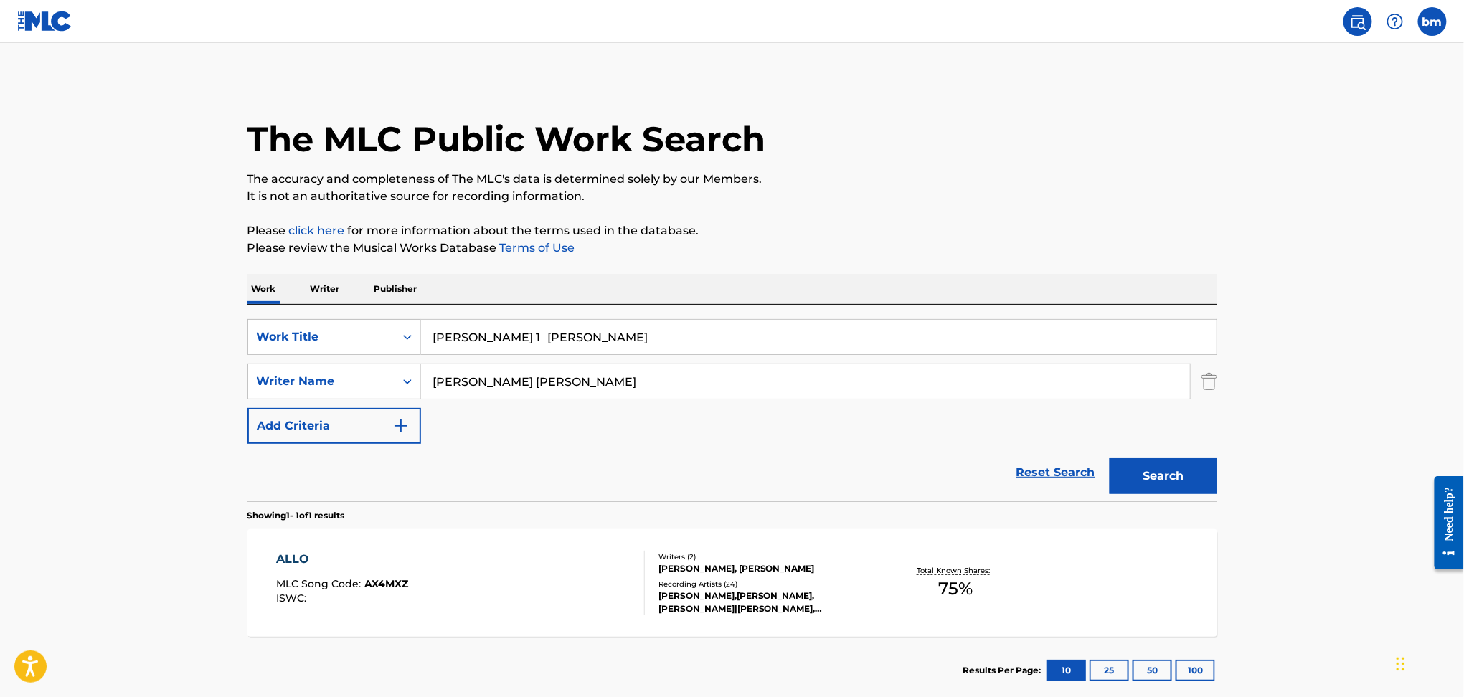
drag, startPoint x: 502, startPoint y: 337, endPoint x: 1233, endPoint y: 170, distance: 750.0
click at [1180, 235] on div "The MLC Public Work Search The accuracy and completeness of The MLC's data is d…" at bounding box center [732, 392] width 1004 height 626
type input "[PERSON_NAME] 1"
click at [1132, 119] on div "The MLC Public Work Search" at bounding box center [733, 131] width 970 height 105
drag, startPoint x: 515, startPoint y: 372, endPoint x: 1076, endPoint y: 430, distance: 564.0
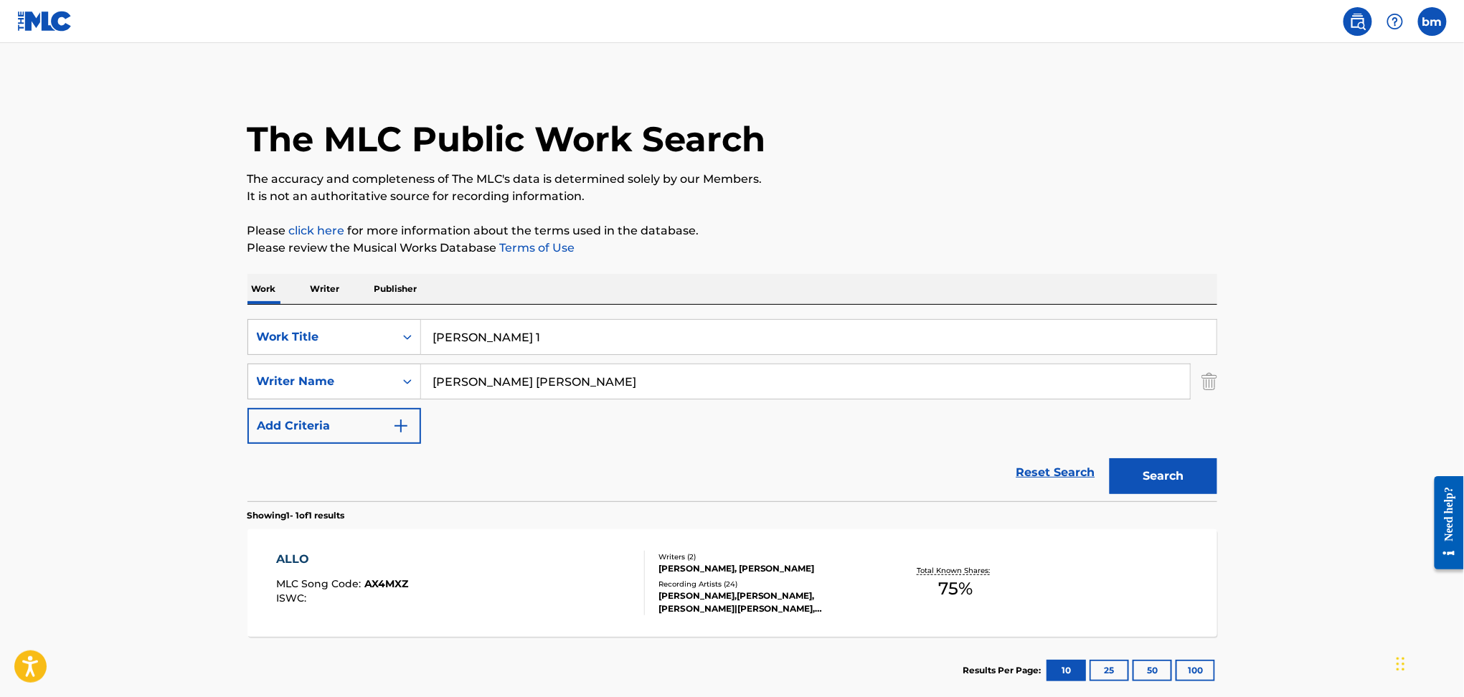
click at [1014, 404] on div "SearchWithCriteriaefbda6e8-e2e5-422b-9960-df5f92a6c291 Work Title [PERSON_NAME]…" at bounding box center [733, 381] width 970 height 125
type input "[PERSON_NAME]"
drag, startPoint x: 1222, startPoint y: 459, endPoint x: 1206, endPoint y: 471, distance: 19.5
click at [1206, 471] on div "The MLC Public Work Search The accuracy and completeness of The MLC's data is d…" at bounding box center [732, 392] width 1004 height 626
click at [1205, 471] on button "Search" at bounding box center [1164, 476] width 108 height 36
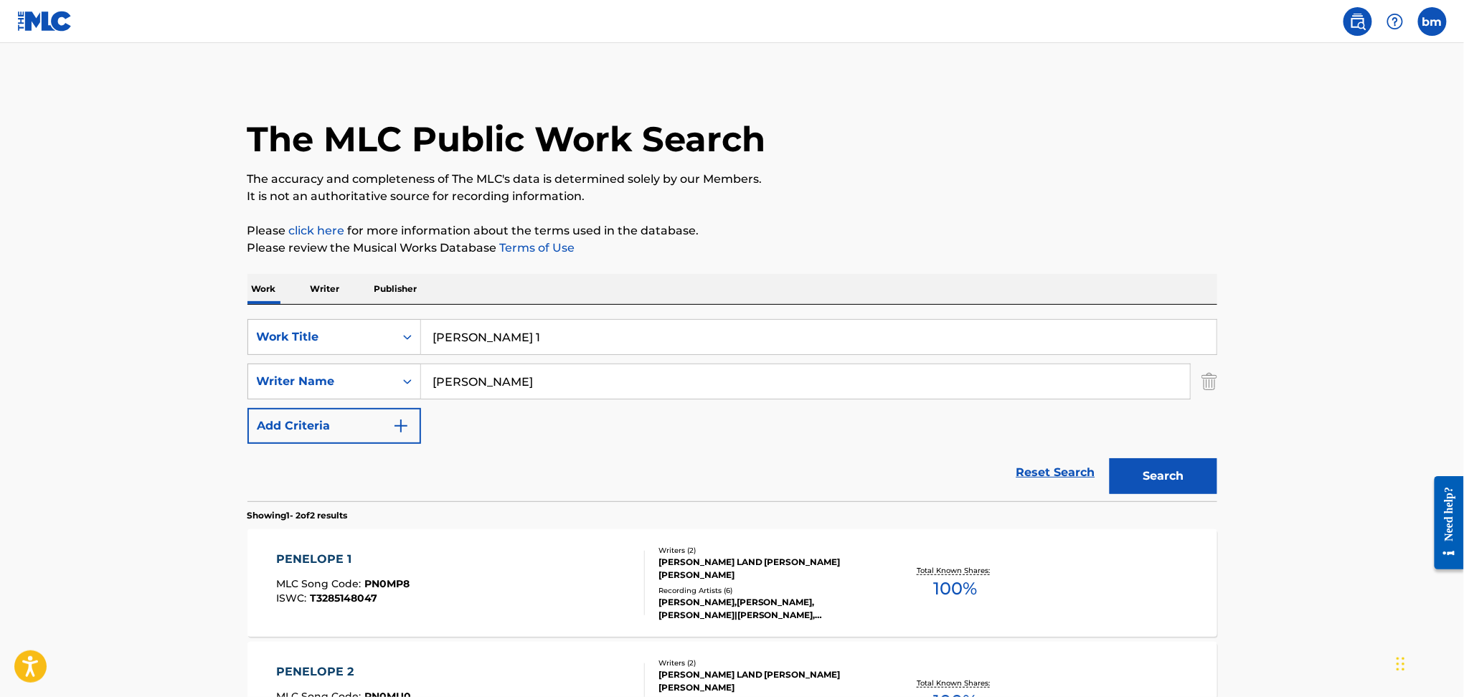
click at [451, 599] on div "PENELOPE 1 MLC Song Code : PN0MP8 ISWC : T3285148047" at bounding box center [460, 583] width 369 height 65
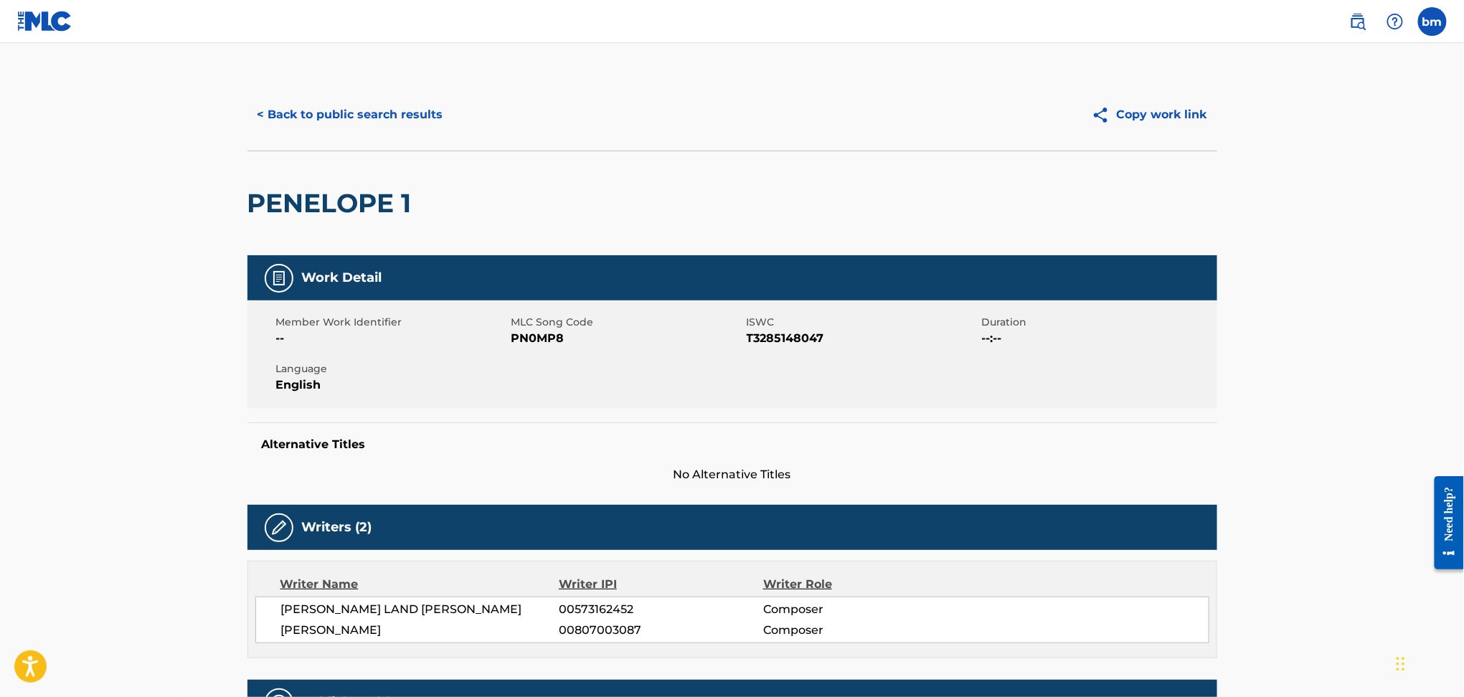
click at [535, 335] on span "PN0MP8" at bounding box center [628, 338] width 232 height 17
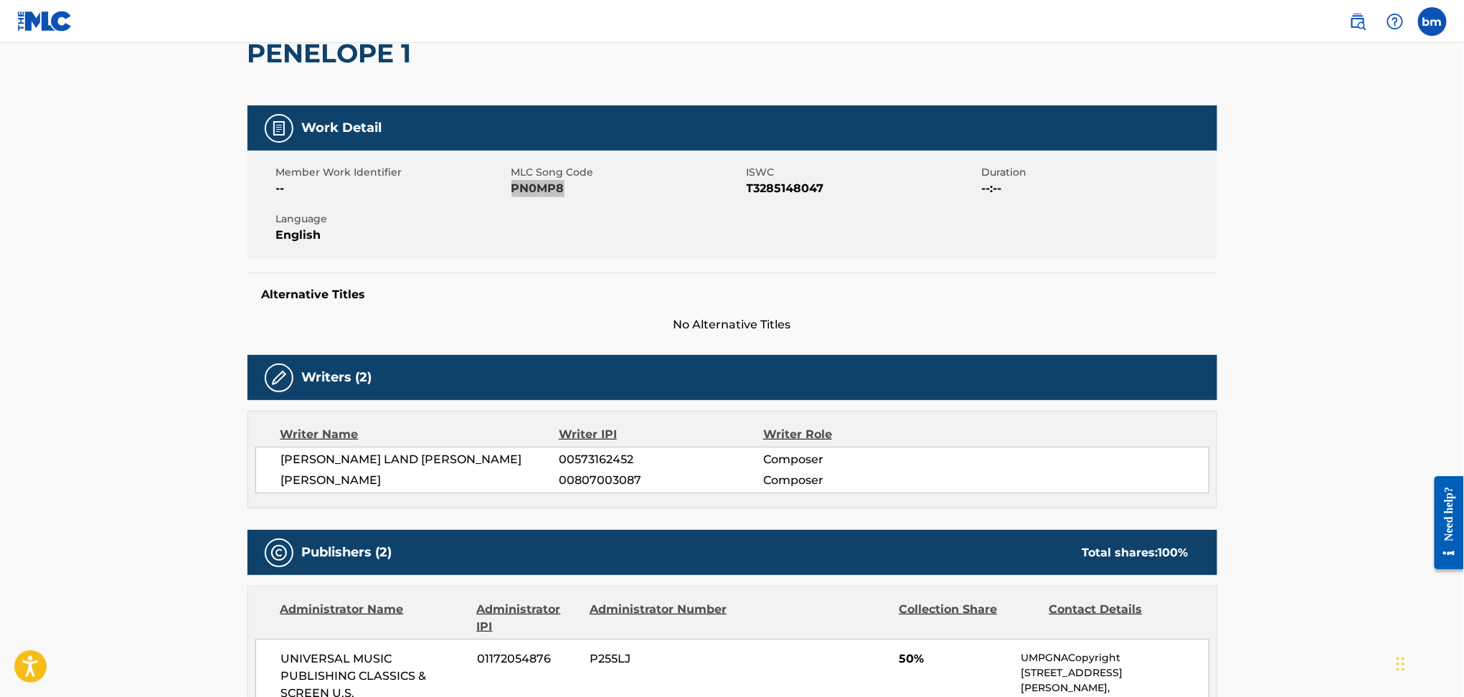
scroll to position [382, 0]
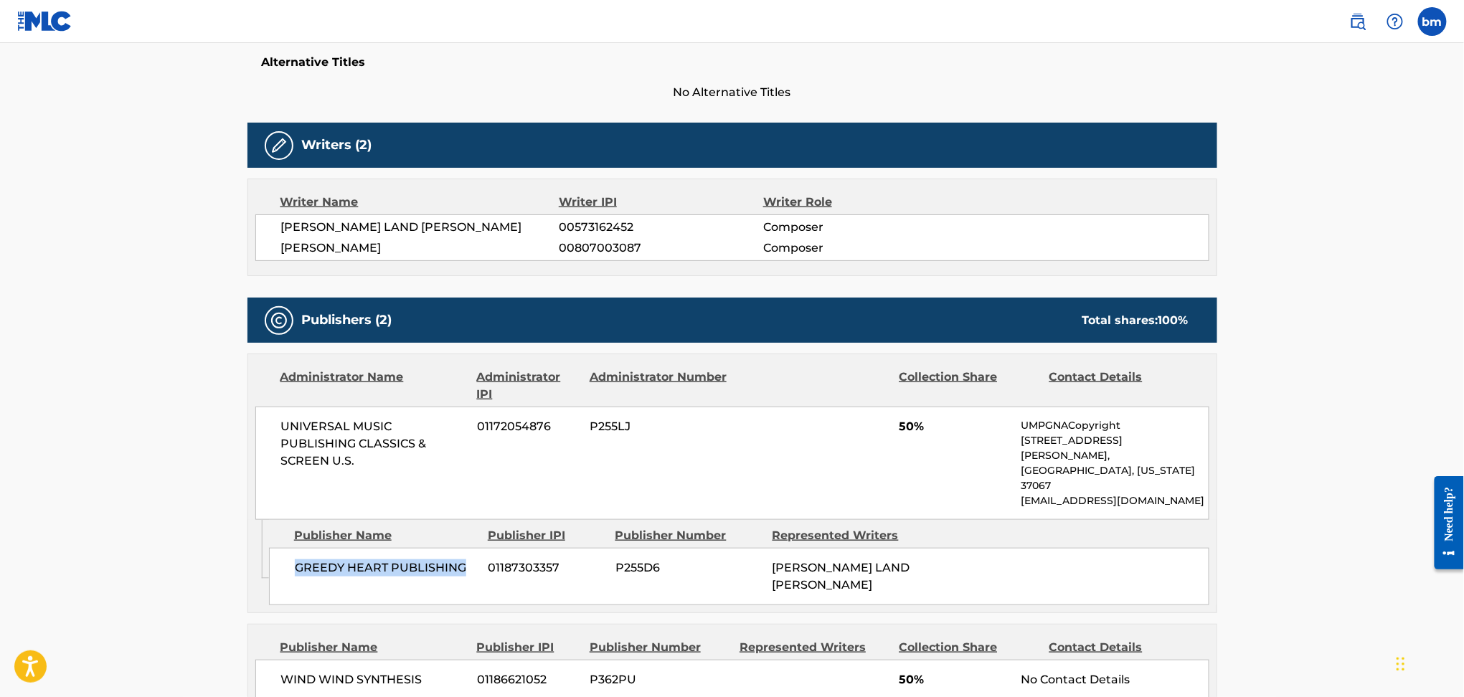
drag, startPoint x: 293, startPoint y: 537, endPoint x: 475, endPoint y: 538, distance: 182.2
click at [475, 548] on div "GREEDY HEART PUBLISHING 01187303357 P255D6 [PERSON_NAME] LAND [PERSON_NAME]" at bounding box center [739, 576] width 941 height 57
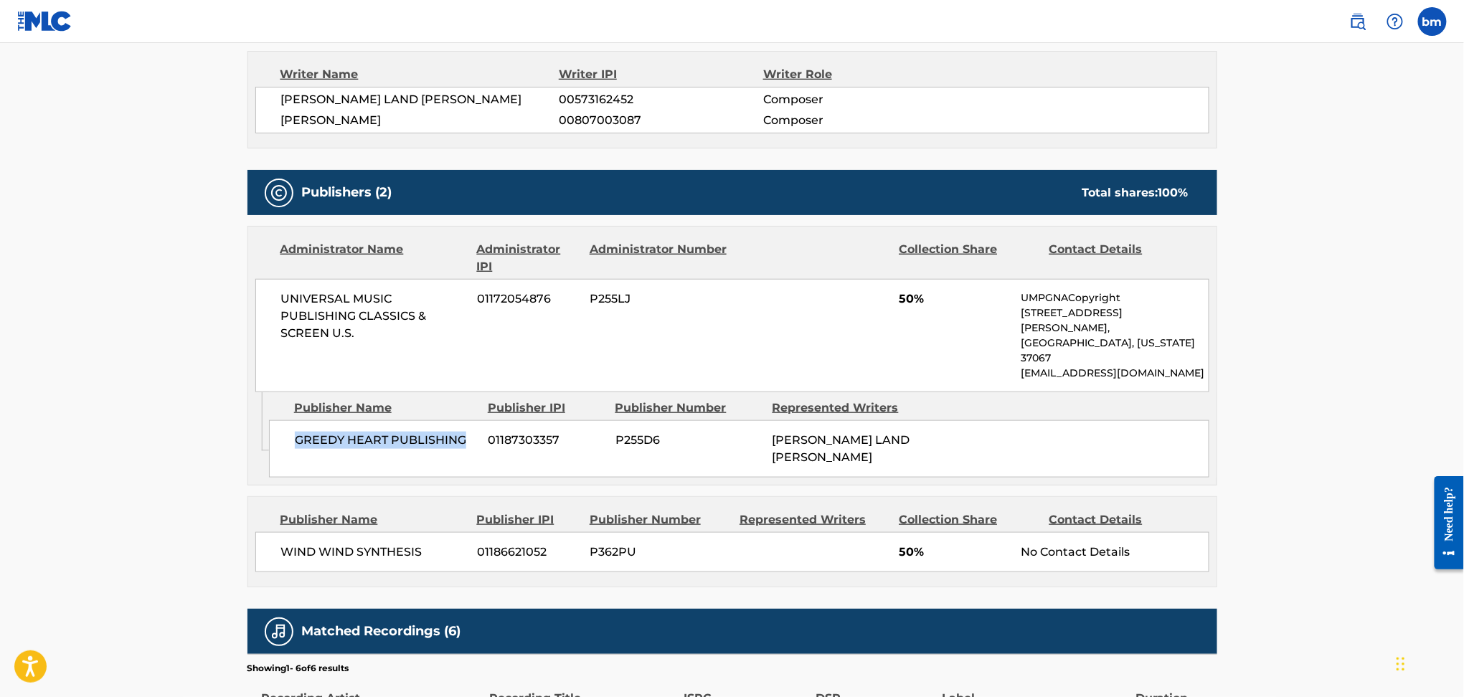
scroll to position [669, 0]
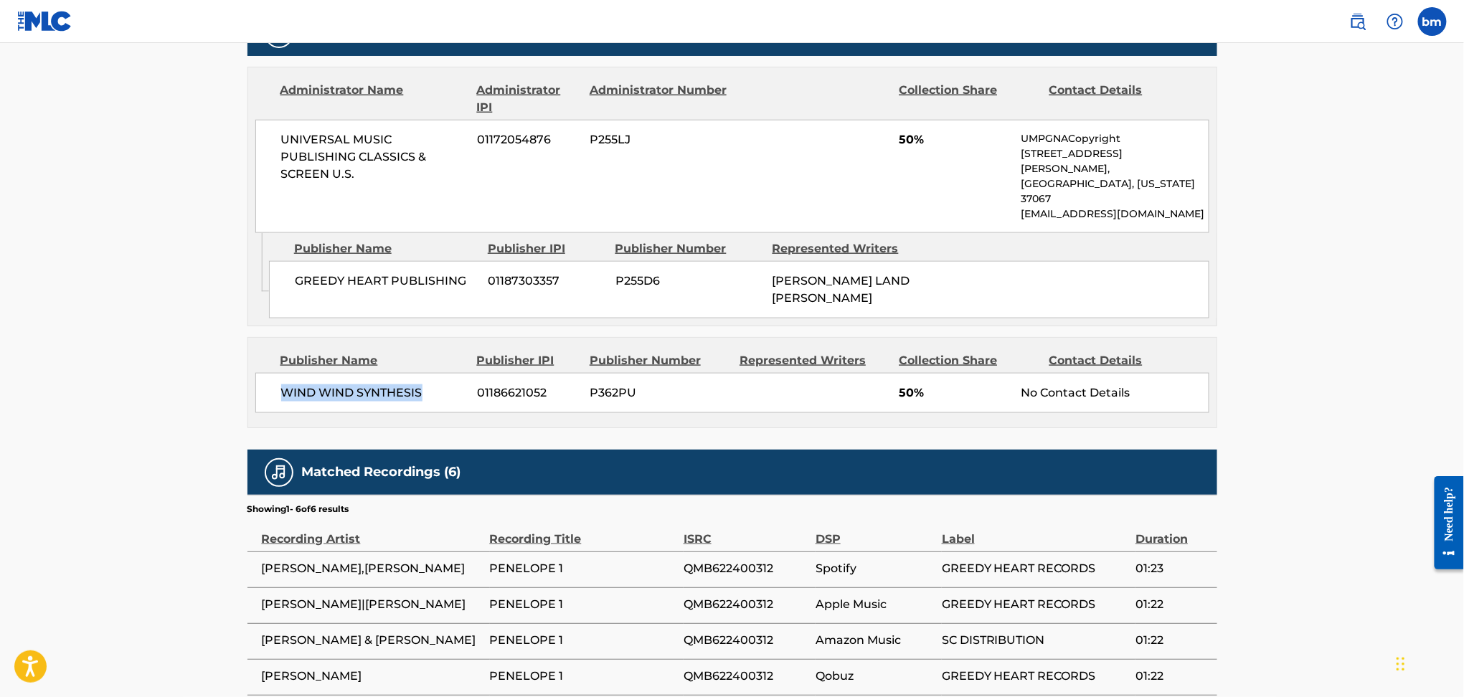
drag, startPoint x: 278, startPoint y: 347, endPoint x: 432, endPoint y: 369, distance: 155.1
click at [432, 373] on div "WIND WIND SYNTHESIS [PHONE_NUMBER] P362PU 50% No Contact Details" at bounding box center [732, 393] width 954 height 40
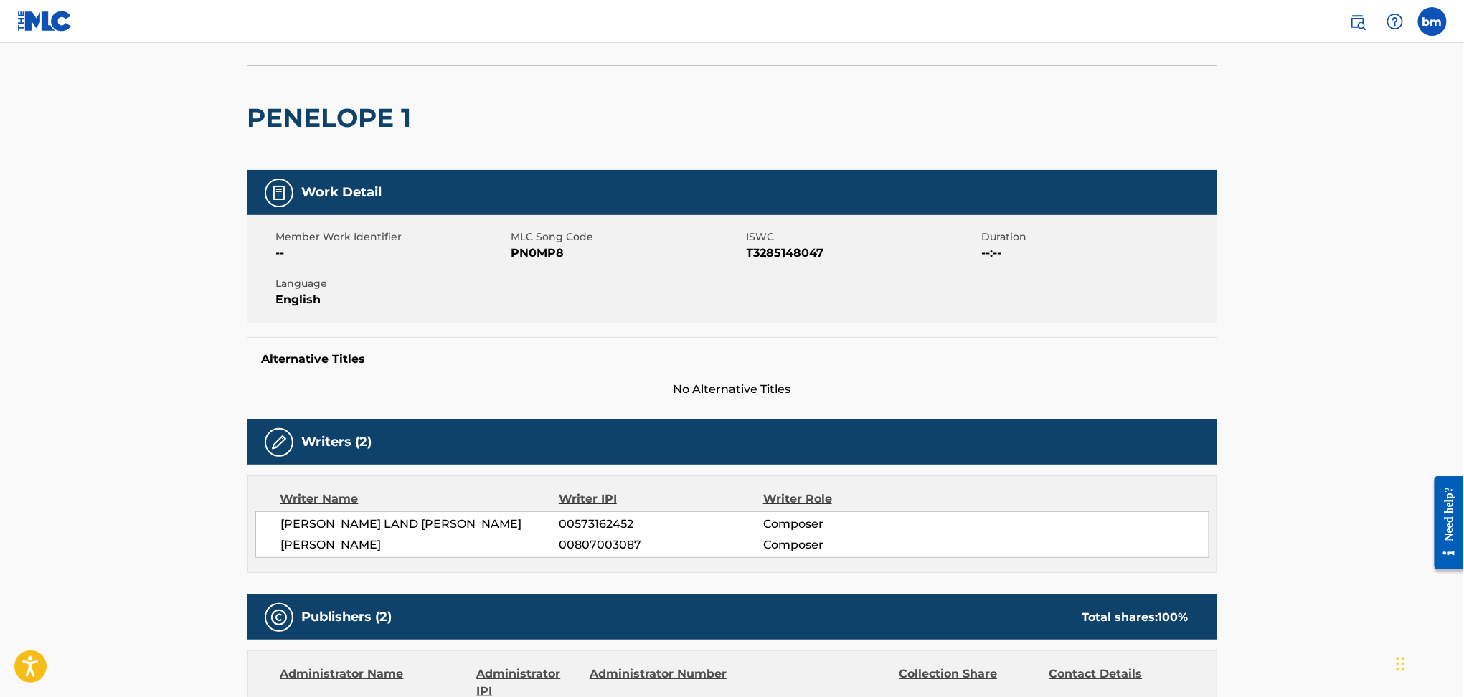
scroll to position [0, 0]
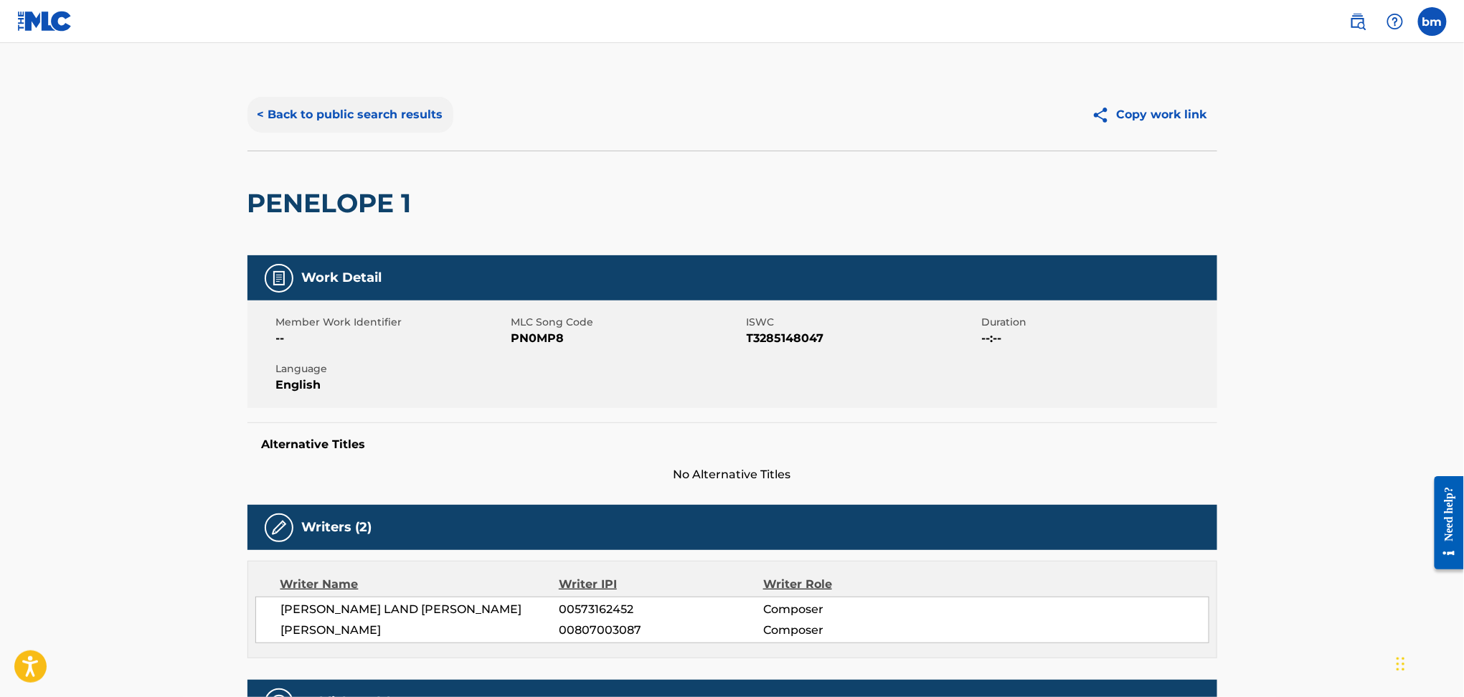
click at [352, 118] on button "< Back to public search results" at bounding box center [351, 115] width 206 height 36
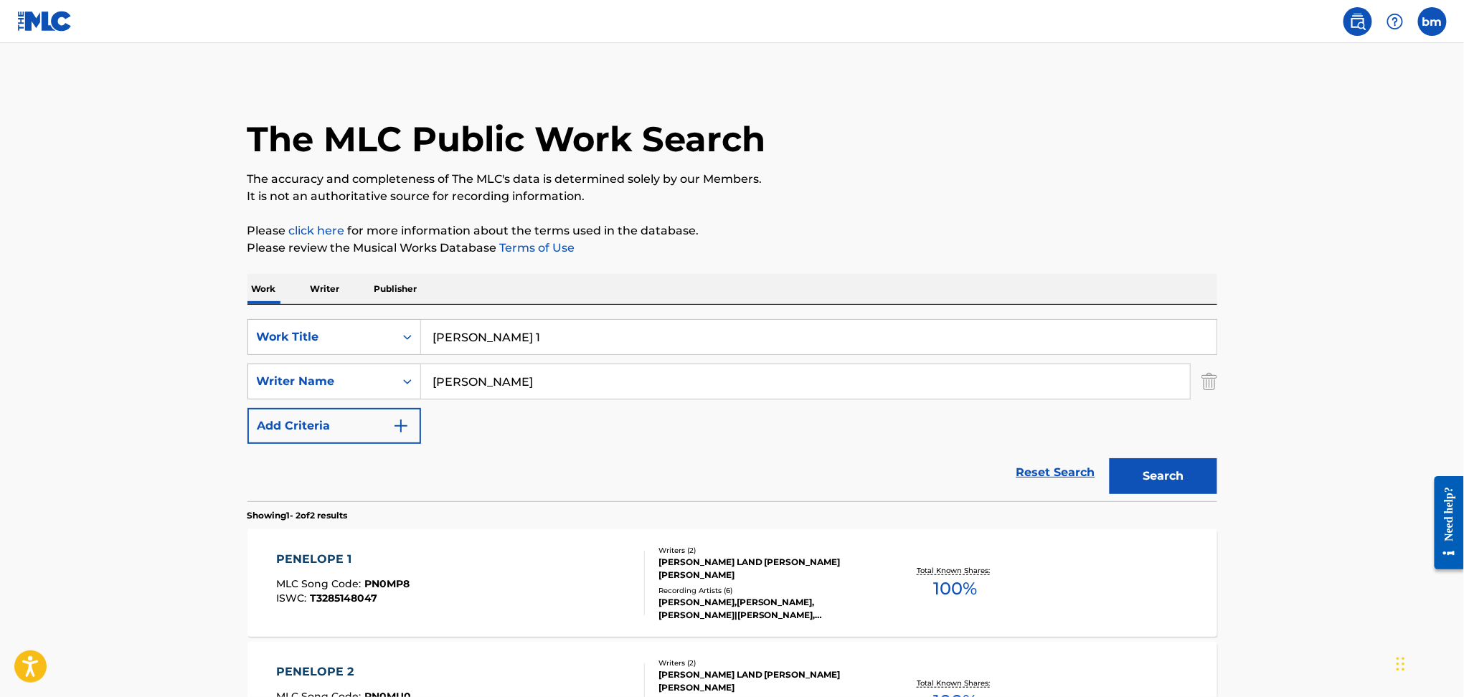
click at [534, 399] on div "[PERSON_NAME]" at bounding box center [806, 382] width 770 height 36
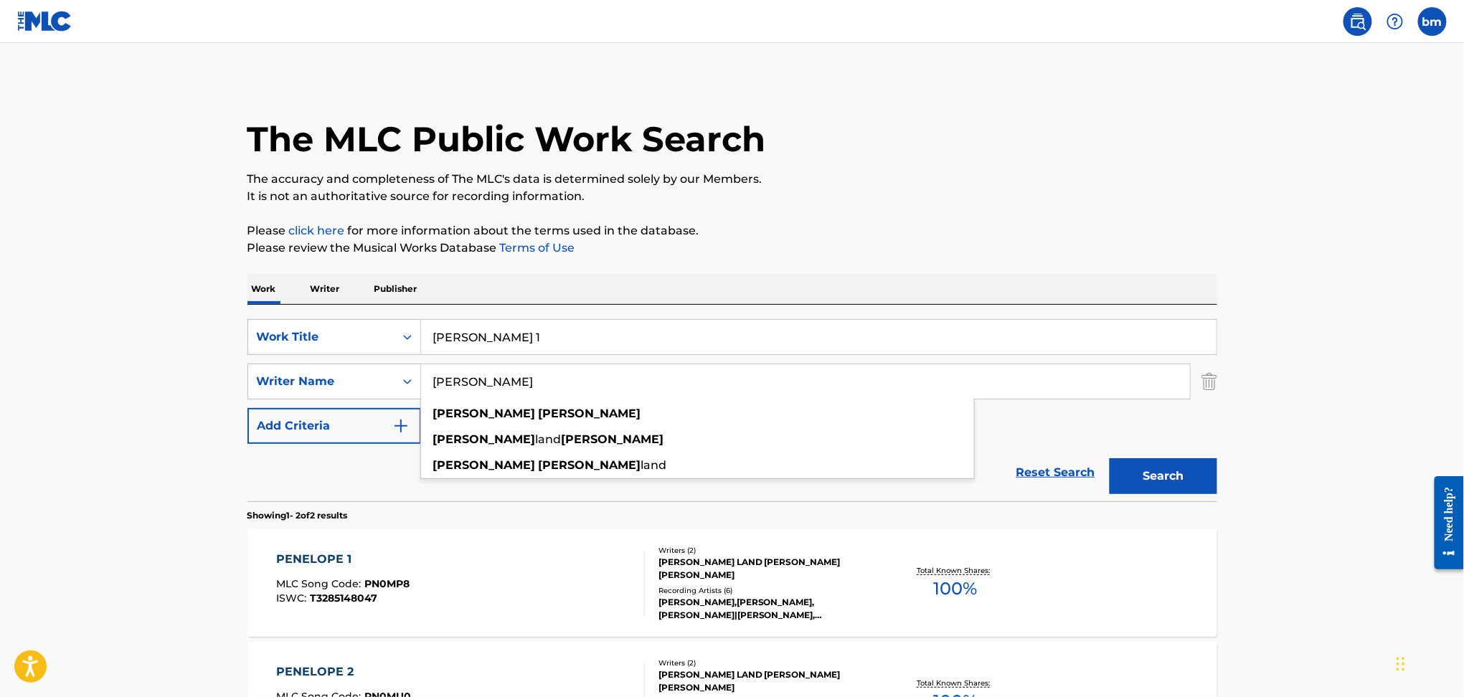
drag, startPoint x: 541, startPoint y: 389, endPoint x: 560, endPoint y: 332, distance: 59.7
click at [354, 383] on div "SearchWithCriteria178fd654-8299-42ac-a5db-7324191ac3f5 Writer Name [PERSON_NAME…" at bounding box center [733, 382] width 970 height 36
paste input "[PERSON_NAME]"
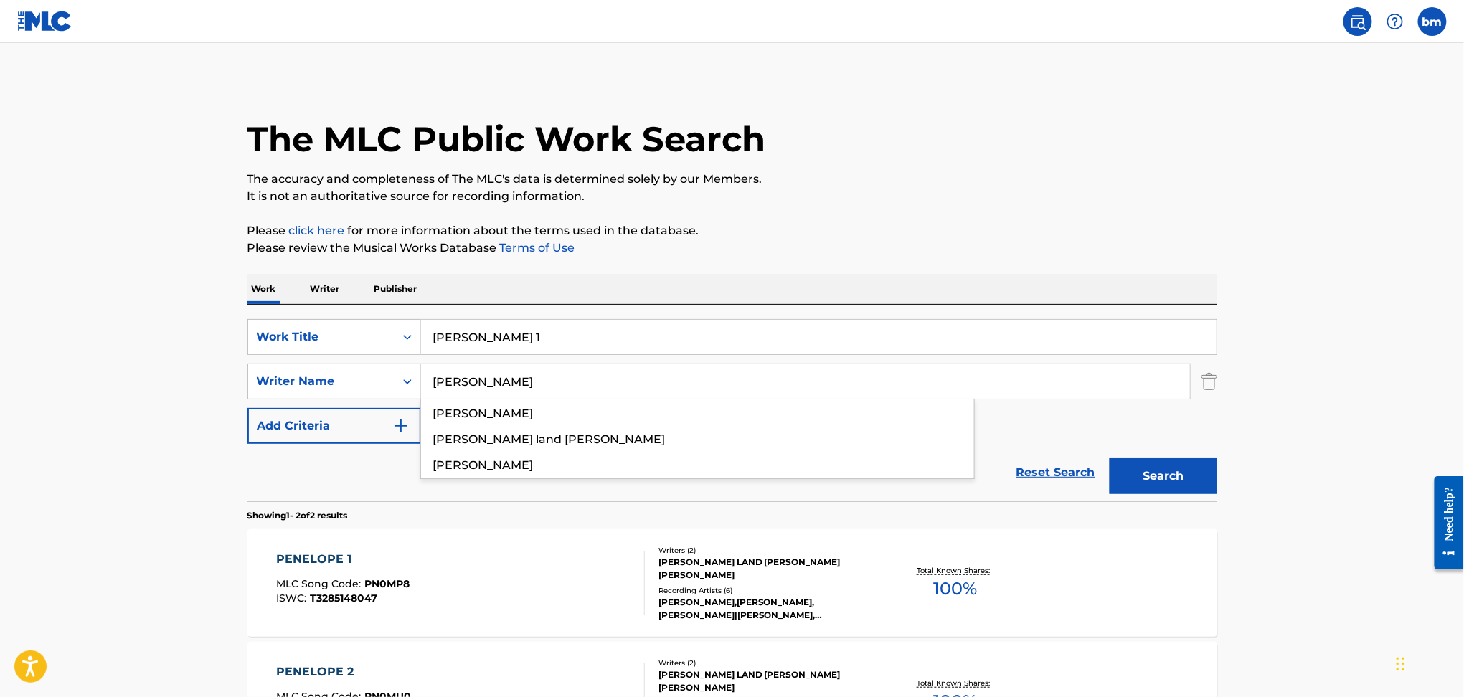
type input "[PERSON_NAME]"
drag, startPoint x: 572, startPoint y: 332, endPoint x: 488, endPoint y: 353, distance: 86.5
click at [388, 327] on div "SearchWithCriteriaefbda6e8-e2e5-422b-9960-df5f92a6c291 Work Title Penelope 1" at bounding box center [733, 337] width 970 height 36
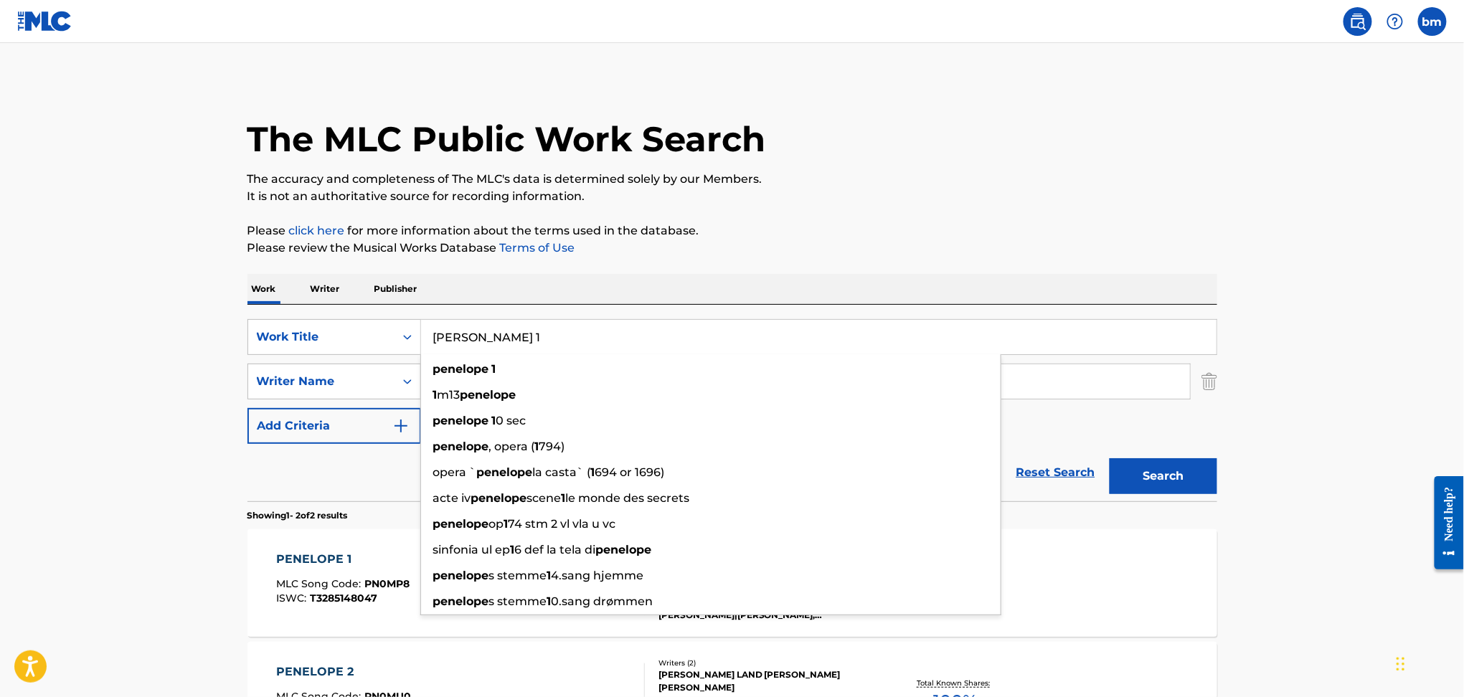
paste input "Standing In The Shadow Of Christmas [PERSON_NAME]"
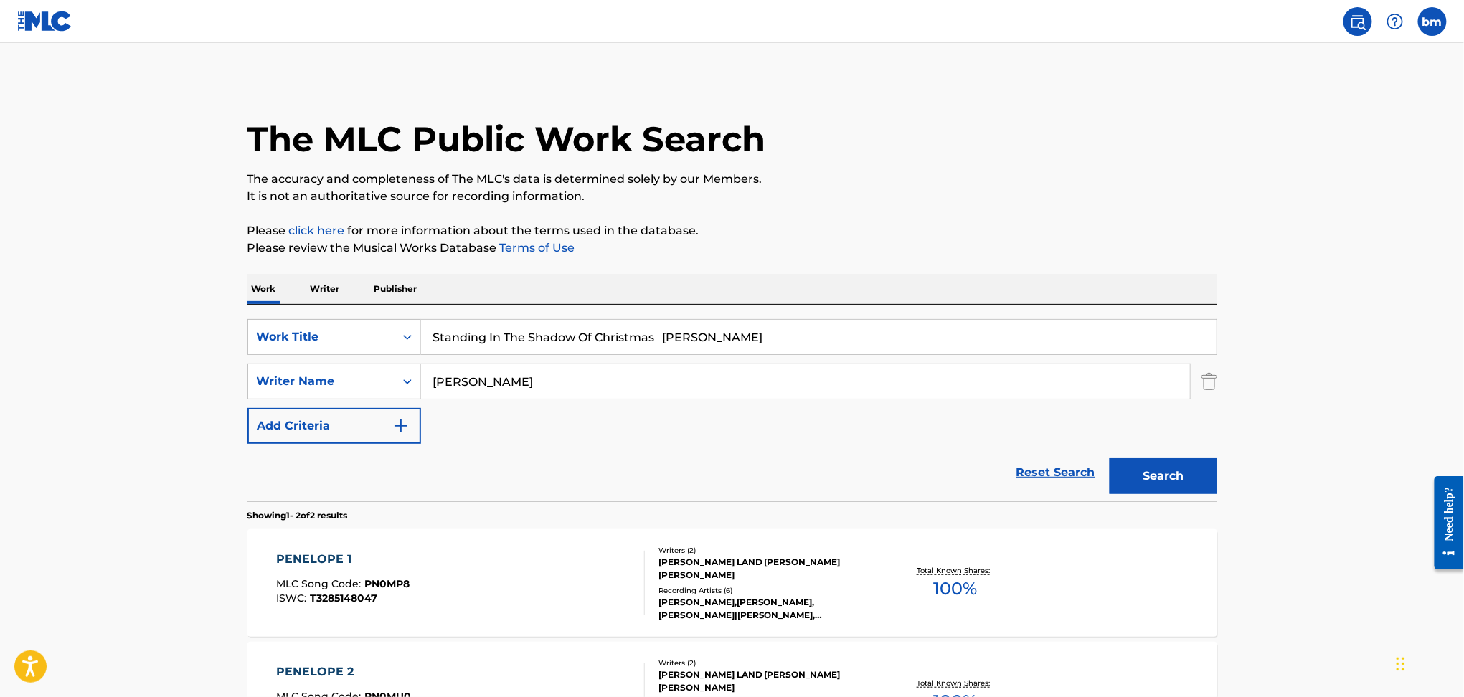
drag, startPoint x: 662, startPoint y: 337, endPoint x: 1194, endPoint y: 194, distance: 550.5
click at [1222, 256] on div "The MLC Public Work Search The accuracy and completeness of The MLC's data is d…" at bounding box center [732, 448] width 1004 height 738
type input "Standing In The Shadow Of Christmas"
click at [1185, 188] on p "It is not an authoritative source for recording information." at bounding box center [733, 196] width 970 height 17
click at [1170, 474] on button "Search" at bounding box center [1164, 476] width 108 height 36
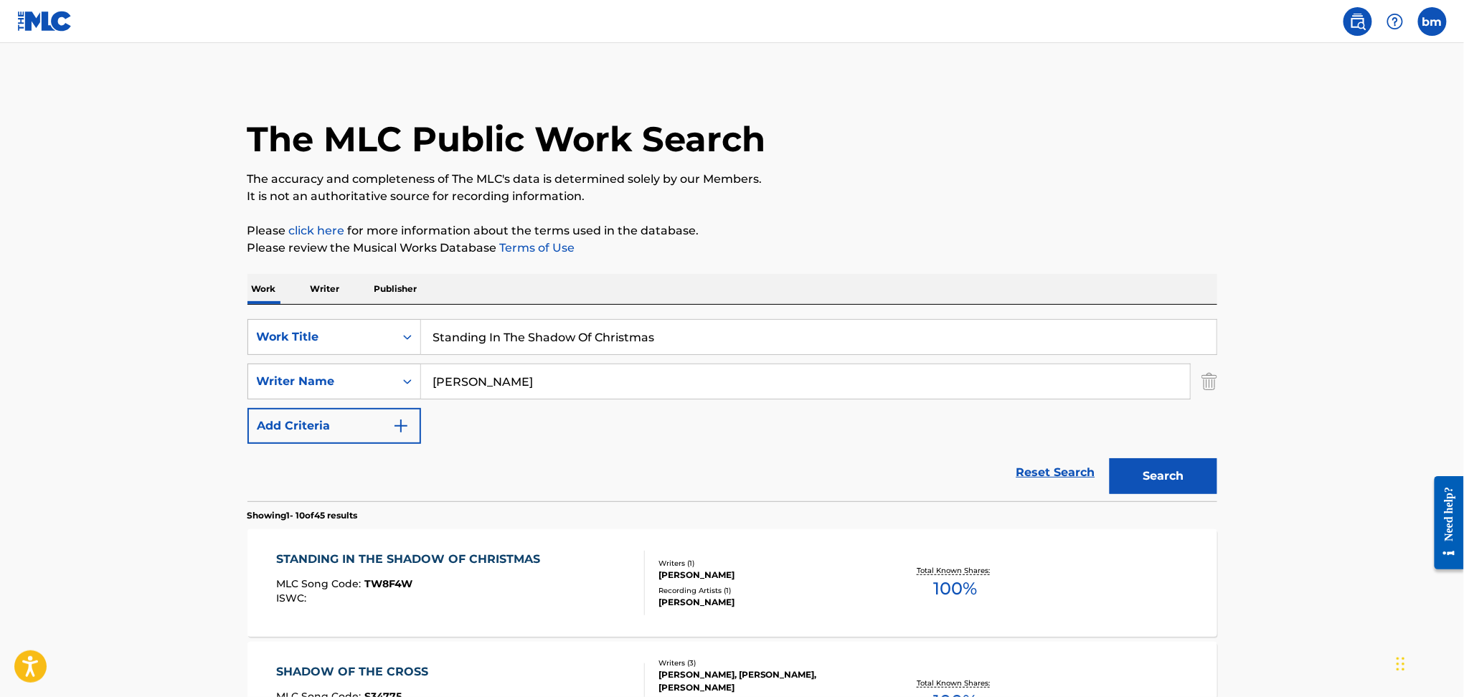
click at [518, 606] on div "STANDING IN THE SHADOW OF CHRISTMAS MLC Song Code : TW8F4W ISWC :" at bounding box center [411, 583] width 271 height 65
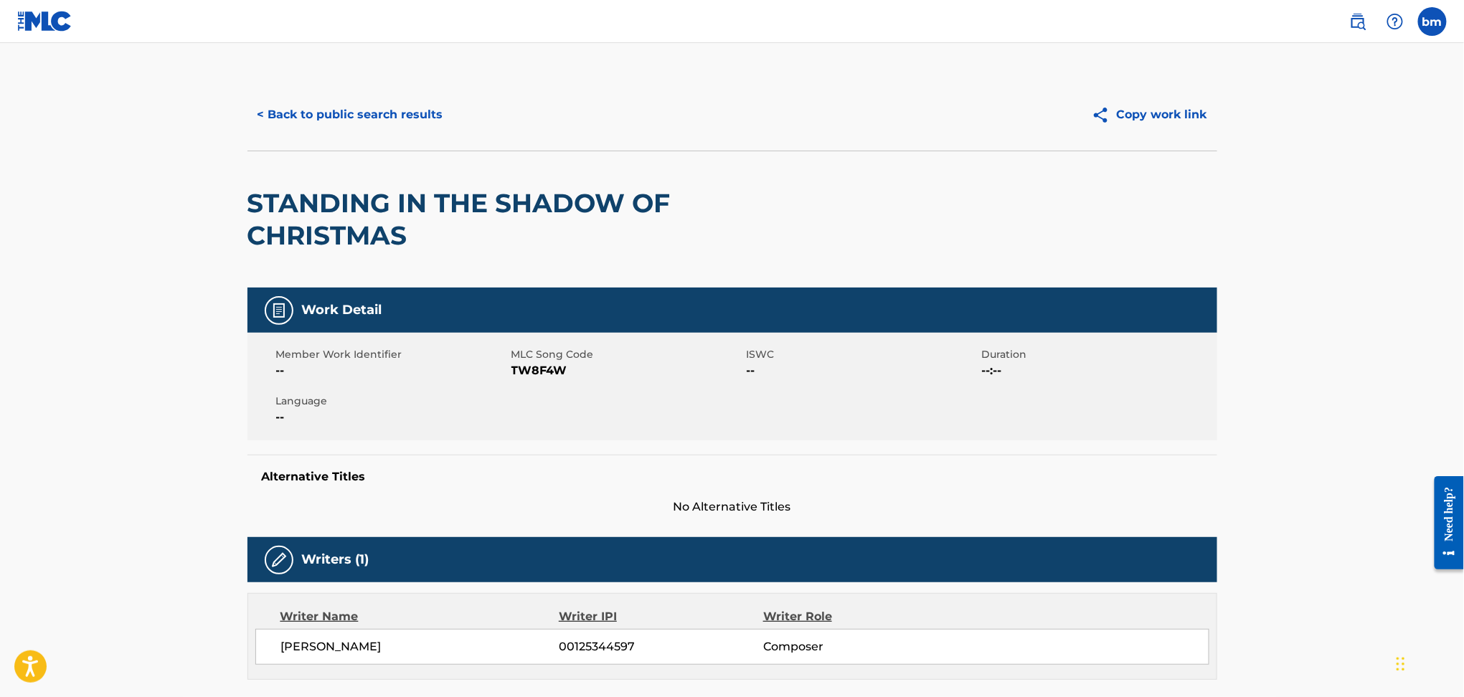
click at [537, 378] on span "TW8F4W" at bounding box center [628, 370] width 232 height 17
click at [329, 483] on h5 "Alternative Titles" at bounding box center [732, 477] width 941 height 14
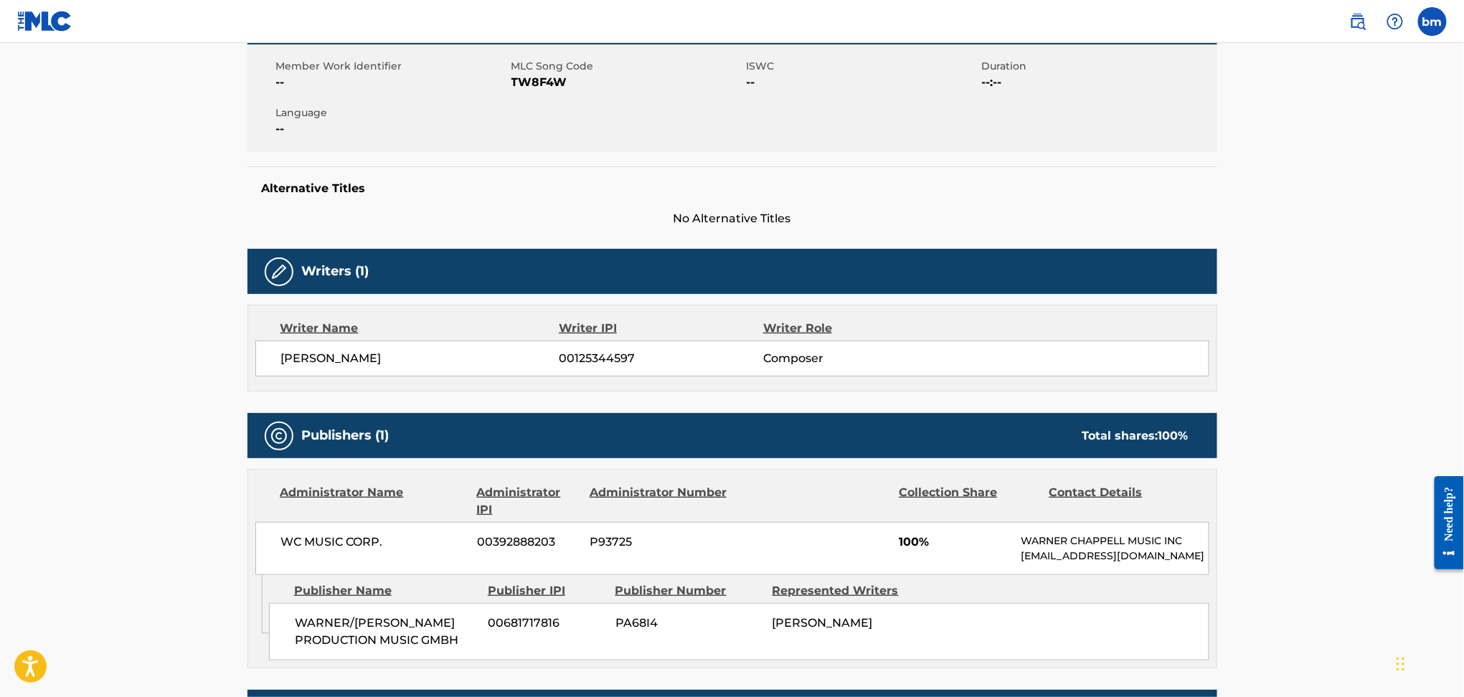
scroll to position [478, 0]
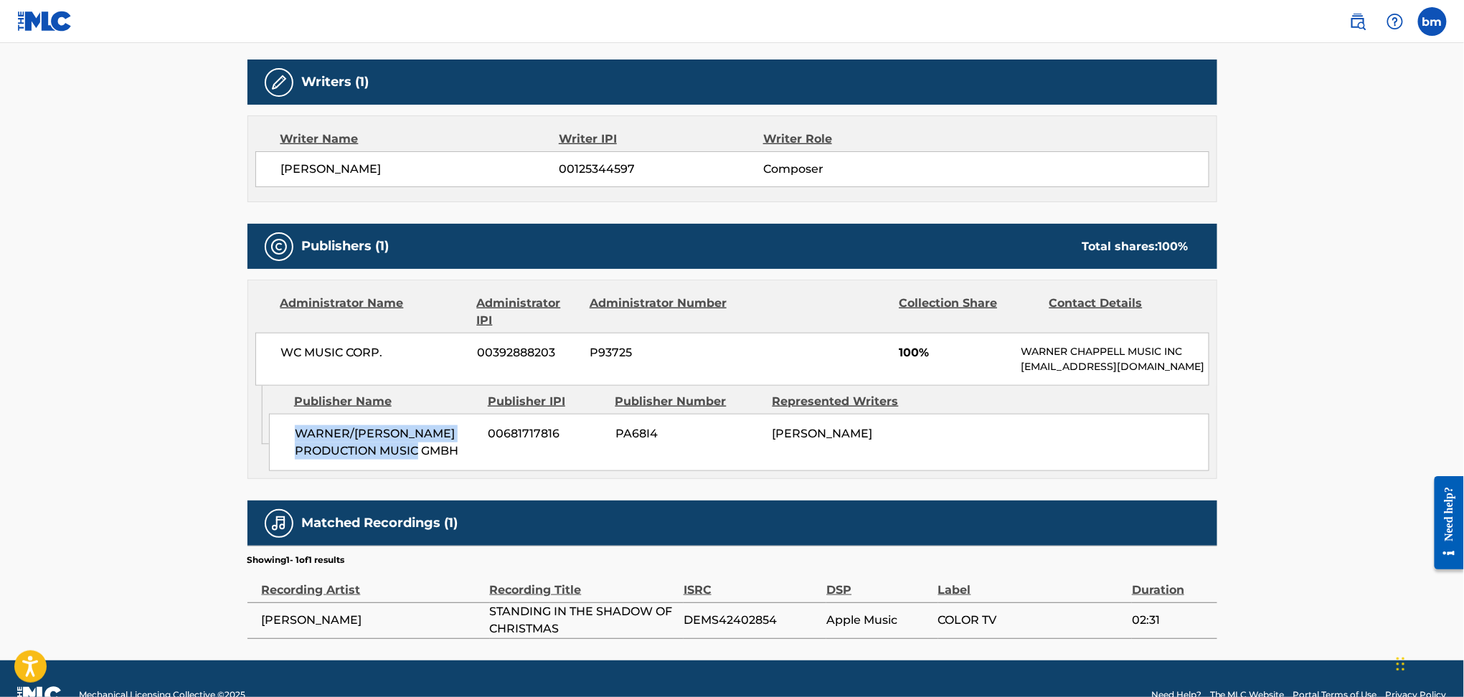
drag, startPoint x: 290, startPoint y: 447, endPoint x: 469, endPoint y: 471, distance: 180.3
click at [469, 471] on div "WARNER/[PERSON_NAME] PRODUCTION MUSIC GMBH 00681717816 PA68I4 [PERSON_NAME]" at bounding box center [739, 442] width 941 height 57
drag, startPoint x: 393, startPoint y: 358, endPoint x: 276, endPoint y: 359, distance: 117.0
click at [276, 359] on div "WC MUSIC CORP. 00392888203 P93725 100% [PERSON_NAME] MUSIC INC [EMAIL_ADDRESS][…" at bounding box center [732, 359] width 954 height 53
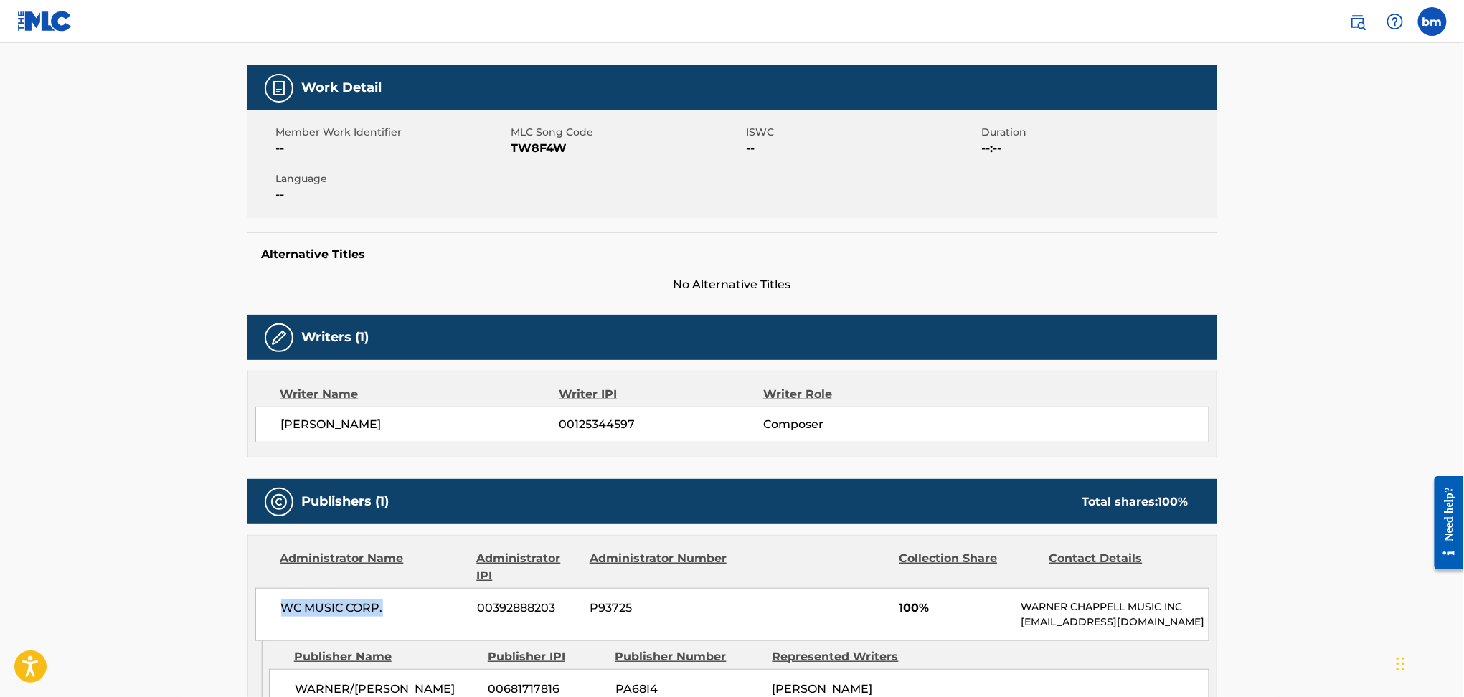
scroll to position [0, 0]
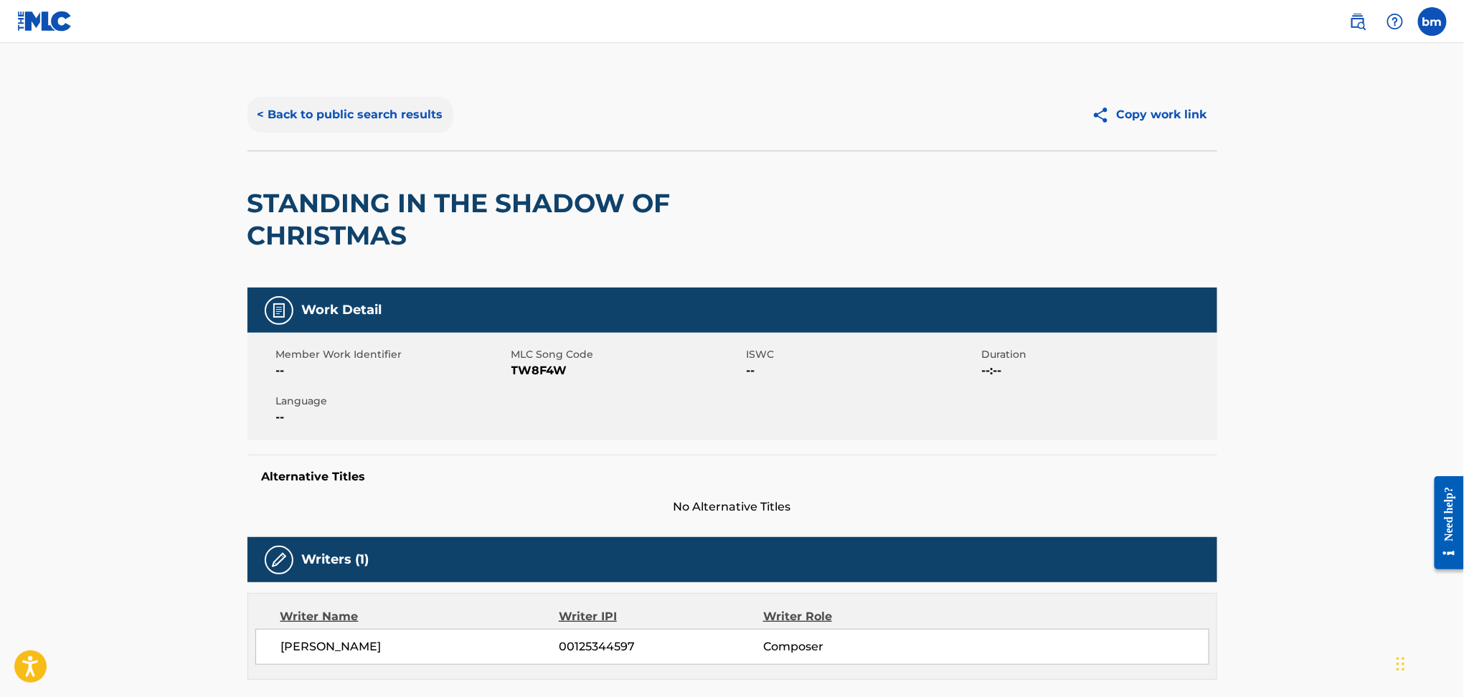
click at [315, 107] on button "< Back to public search results" at bounding box center [351, 115] width 206 height 36
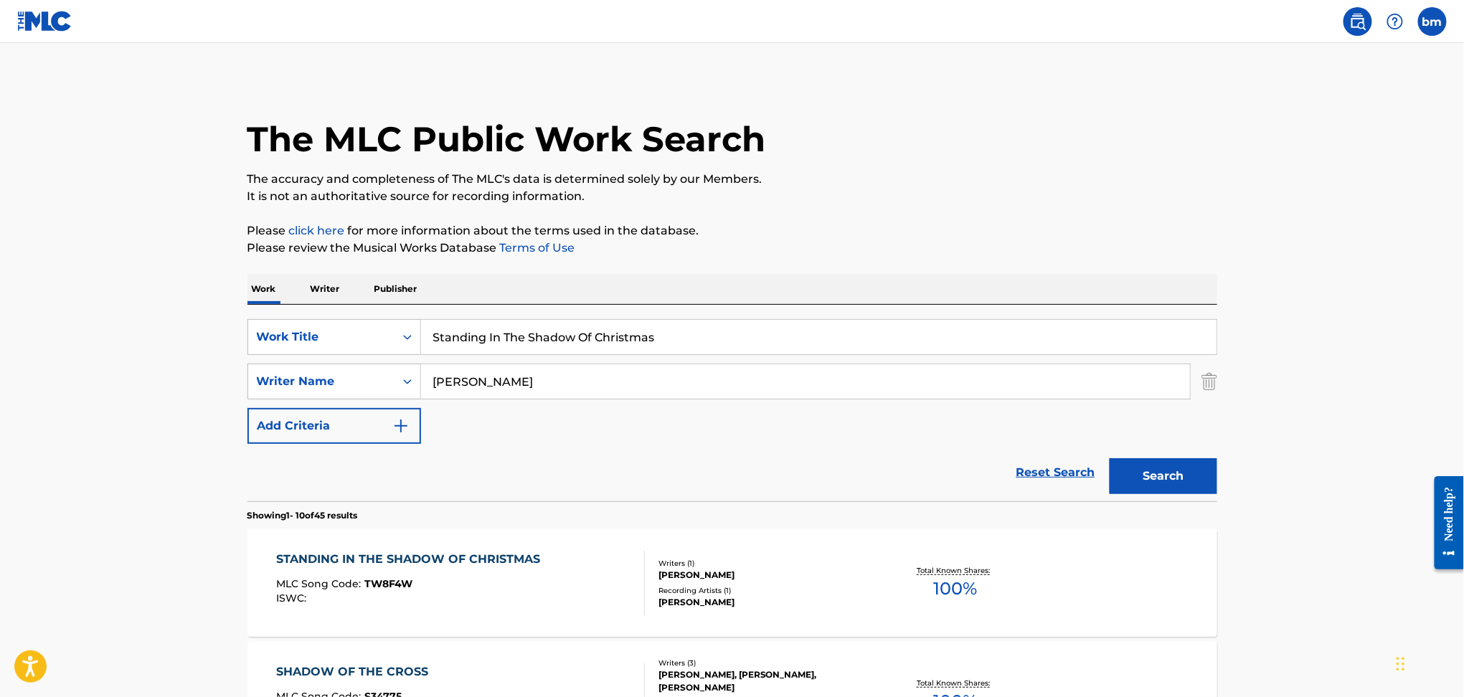
drag, startPoint x: 560, startPoint y: 381, endPoint x: 663, endPoint y: 359, distance: 105.5
click at [276, 377] on div "SearchWithCriteria178fd654-8299-42ac-a5db-7324191ac3f5 Writer Name [PERSON_NAME]" at bounding box center [733, 382] width 970 height 36
paste input "[PERSON_NAME]"
type input "[PERSON_NAME]"
drag, startPoint x: 761, startPoint y: 342, endPoint x: 333, endPoint y: 338, distance: 428.4
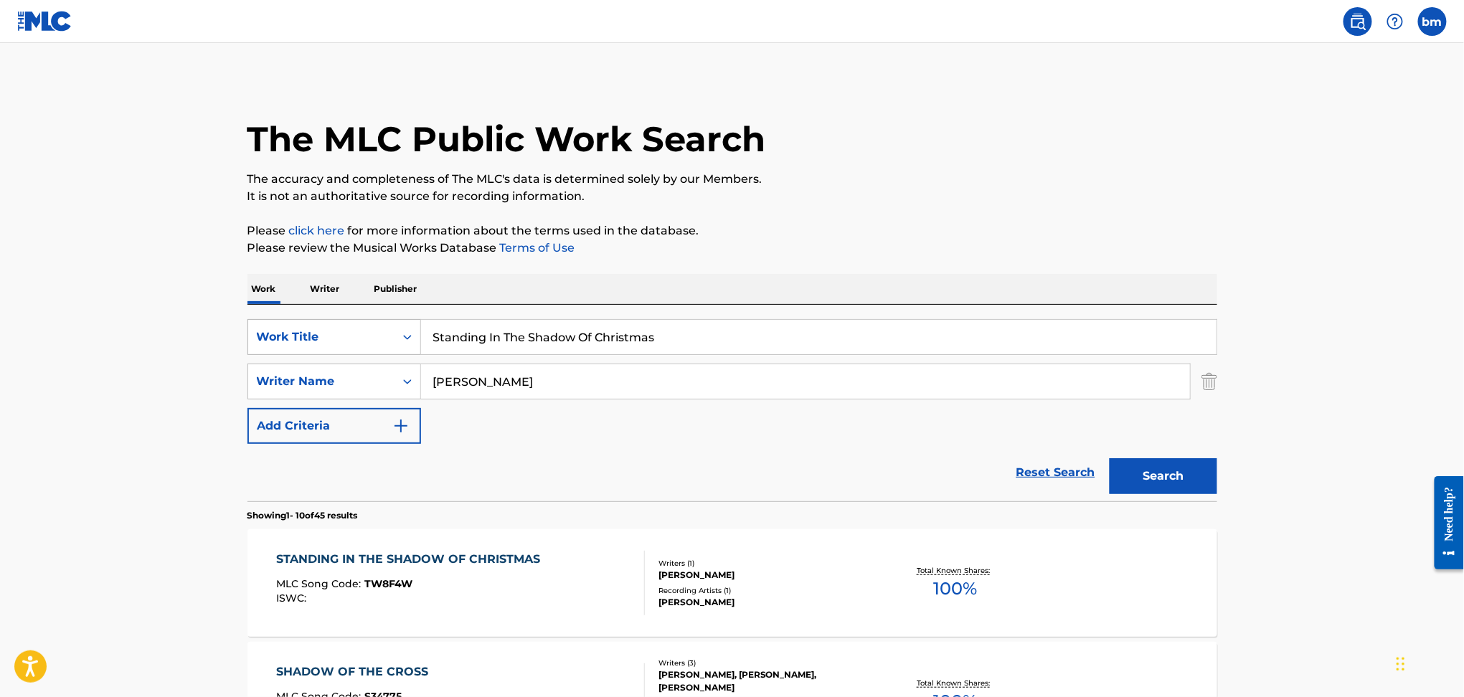
click at [333, 338] on div "SearchWithCriteriaefbda6e8-e2e5-422b-9960-df5f92a6c291 Work Title Standing In T…" at bounding box center [733, 337] width 970 height 36
paste input "Tonight (Alternate Mix) Boytronic"
drag, startPoint x: 482, startPoint y: 339, endPoint x: 1314, endPoint y: 287, distance: 833.2
type input "Tonight"
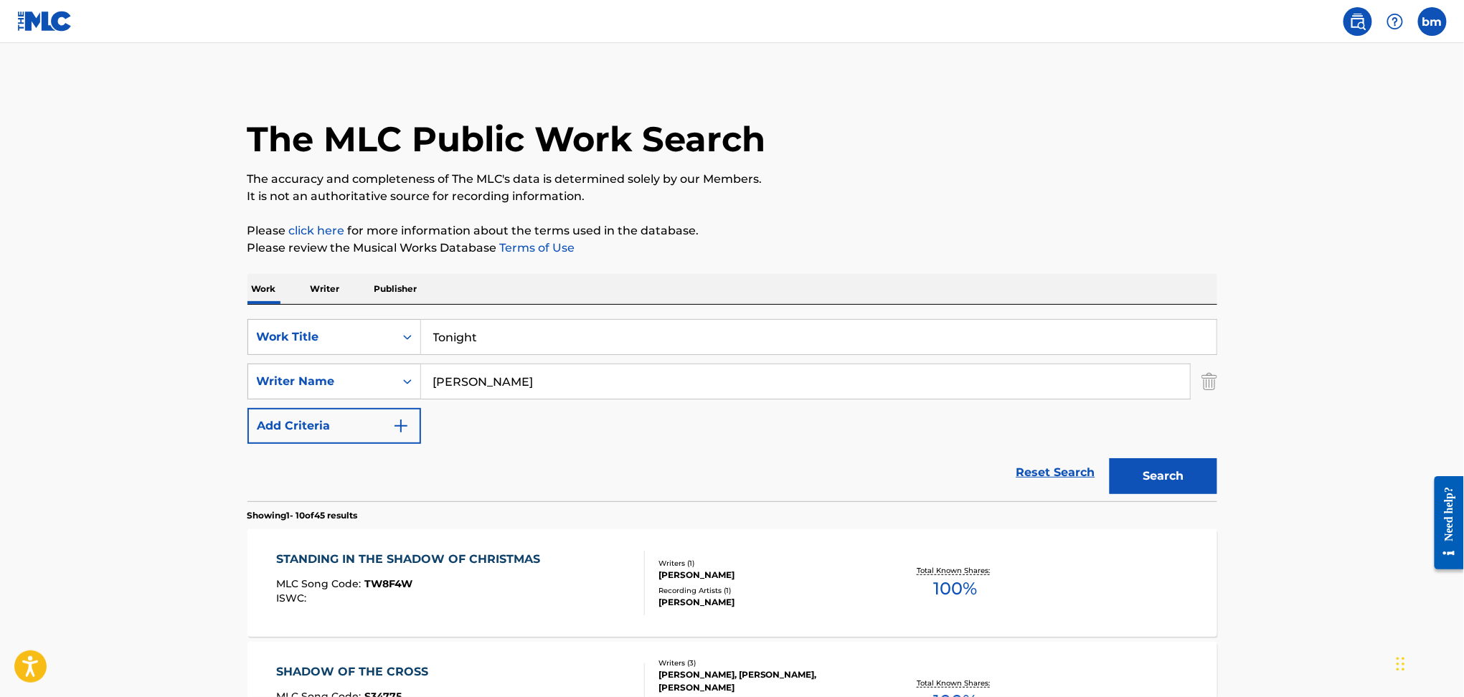
click at [1172, 481] on button "Search" at bounding box center [1164, 476] width 108 height 36
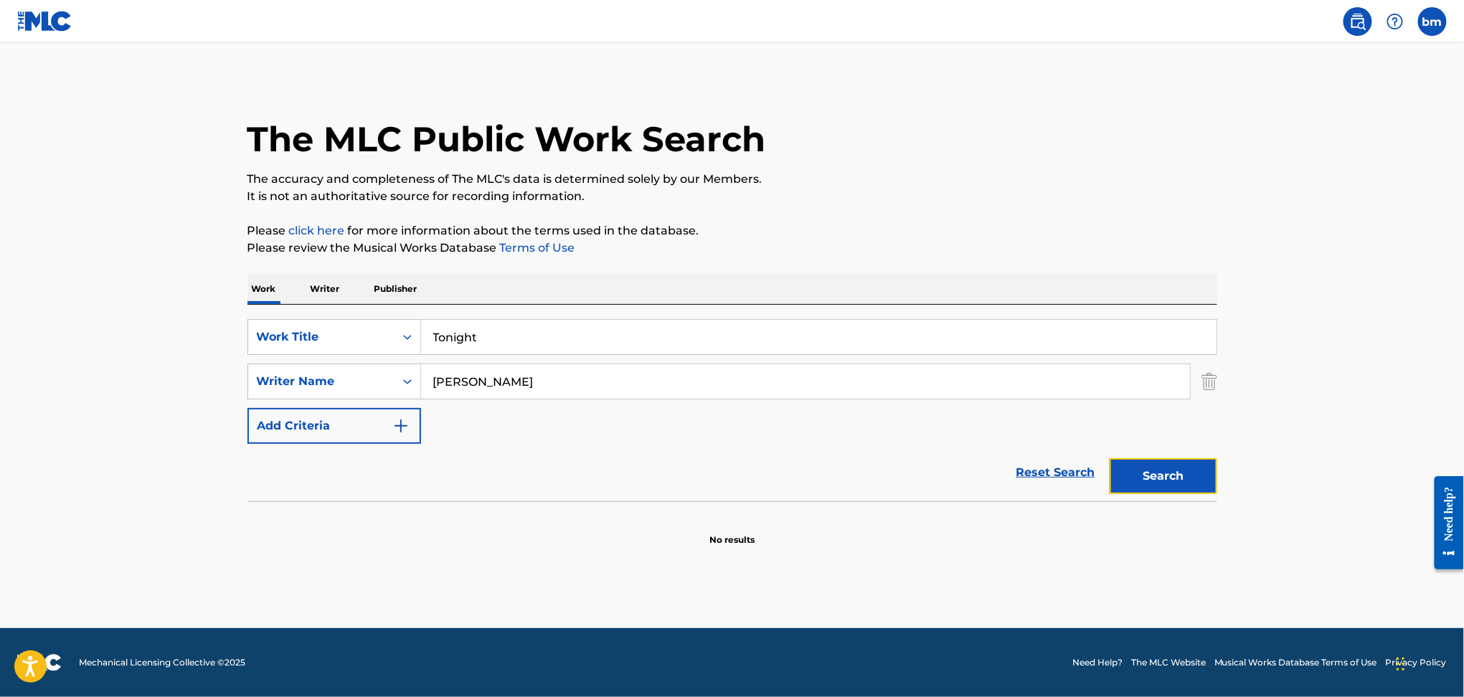
click at [1172, 481] on button "Search" at bounding box center [1164, 476] width 108 height 36
drag, startPoint x: 616, startPoint y: 381, endPoint x: 520, endPoint y: 337, distance: 105.6
click at [359, 385] on div "SearchWithCriteria178fd654-8299-42ac-a5db-7324191ac3f5 Writer Name [PERSON_NAME…" at bounding box center [733, 382] width 970 height 36
paste input "[PERSON_NAME] [PERSON_NAME]"
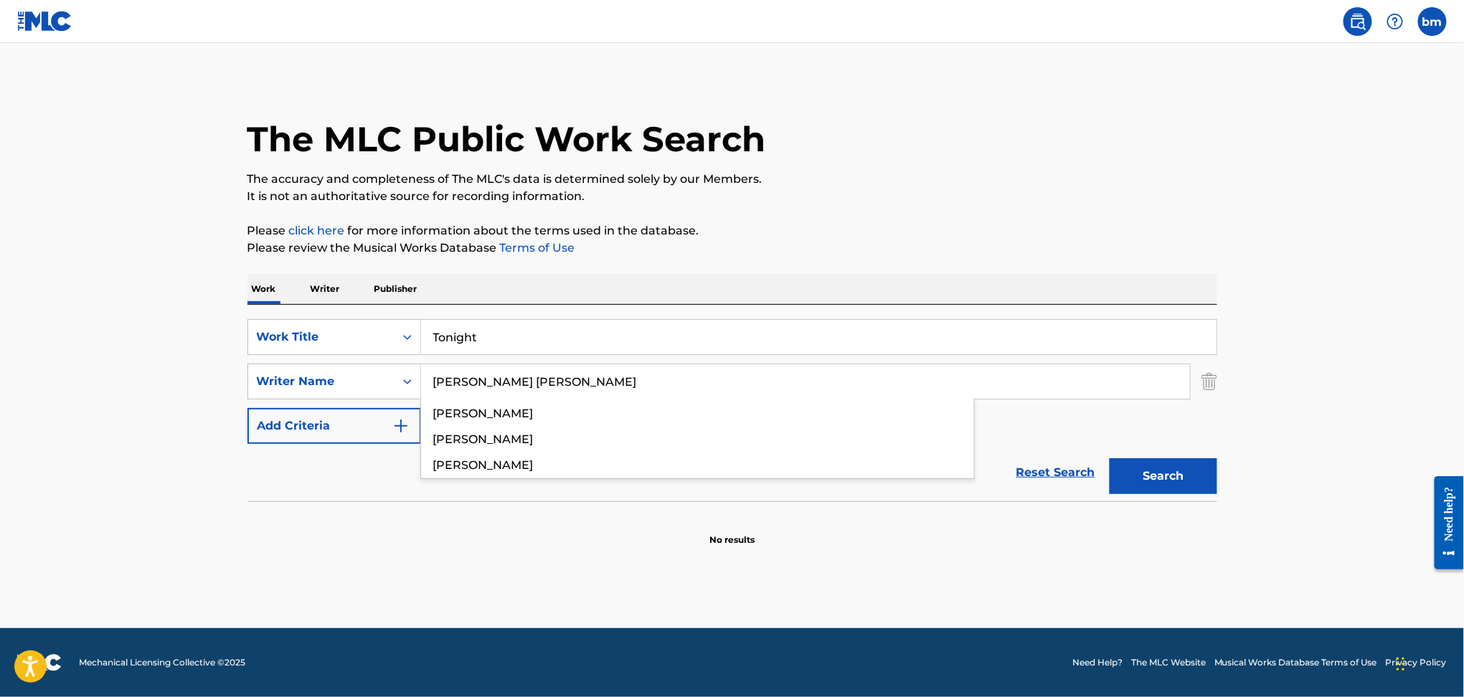
type input "[PERSON_NAME] [PERSON_NAME]"
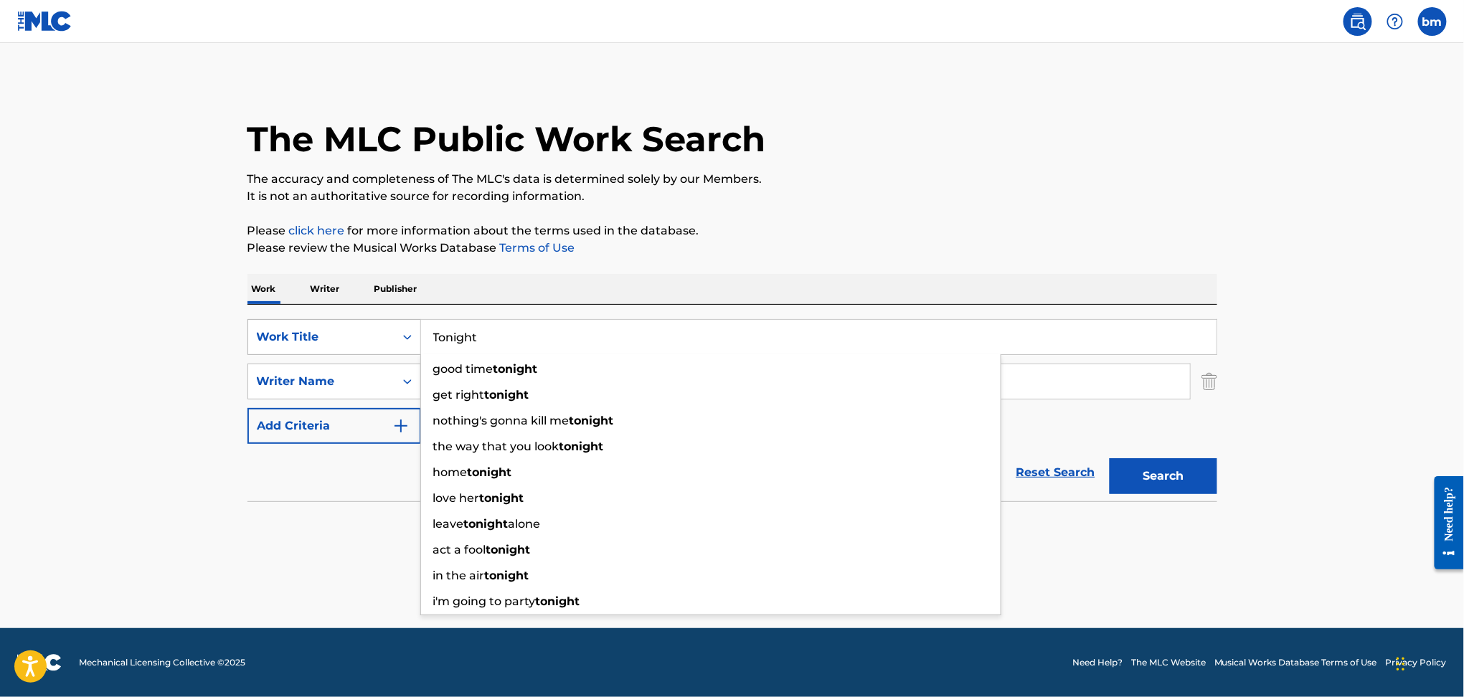
drag, startPoint x: 629, startPoint y: 329, endPoint x: 413, endPoint y: 326, distance: 215.3
click at [413, 326] on div "SearchWithCriteriaefbda6e8-e2e5-422b-9960-df5f92a6c291 Work Title Tonight good …" at bounding box center [733, 337] width 970 height 36
paste input "A Stranger's Bed Bachelors Anonymous"
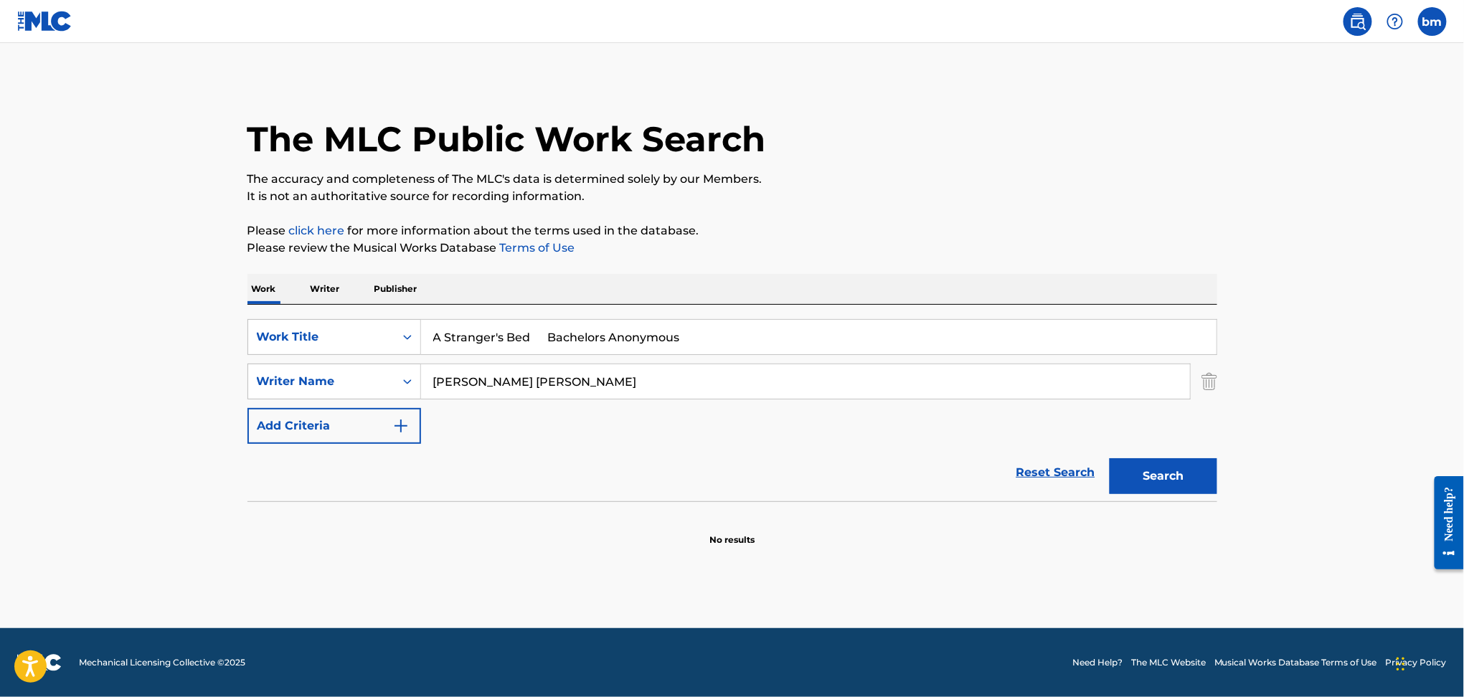
drag, startPoint x: 532, startPoint y: 337, endPoint x: 1115, endPoint y: 232, distance: 592.8
click at [1074, 270] on div "The MLC Public Work Search The accuracy and completeness of The MLC's data is d…" at bounding box center [732, 313] width 1004 height 468
type input "A Stranger's Bed"
drag, startPoint x: 1109, startPoint y: 221, endPoint x: 1004, endPoint y: 282, distance: 121.2
click at [1109, 219] on div "The MLC Public Work Search The accuracy and completeness of The MLC's data is d…" at bounding box center [732, 313] width 1004 height 468
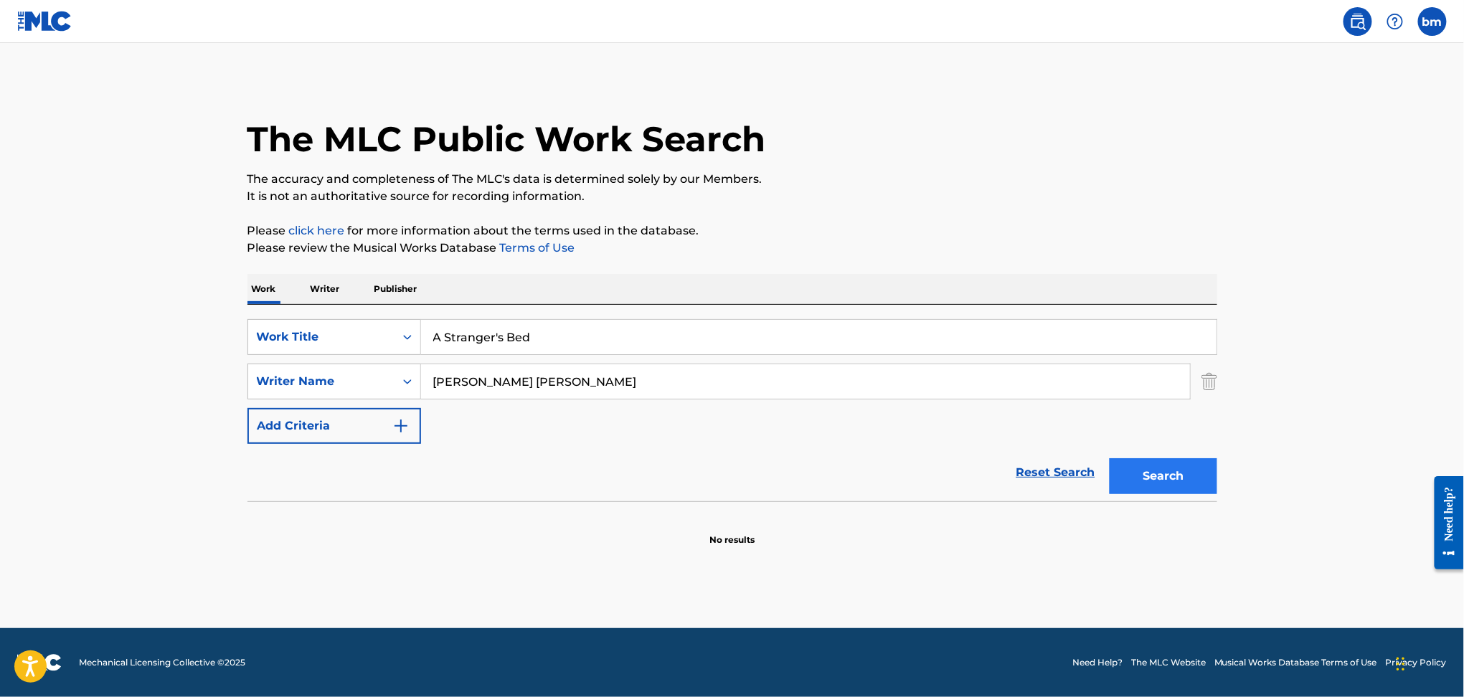
drag, startPoint x: 547, startPoint y: 385, endPoint x: 1179, endPoint y: 465, distance: 636.5
click at [1083, 442] on div "SearchWithCriteriaefbda6e8-e2e5-422b-9960-df5f92a6c291 Work Title A Stranger's …" at bounding box center [733, 381] width 970 height 125
click at [1184, 466] on button "Search" at bounding box center [1164, 476] width 108 height 36
drag, startPoint x: 451, startPoint y: 377, endPoint x: 418, endPoint y: 377, distance: 33.0
click at [418, 377] on div "SearchWithCriteria178fd654-8299-42ac-a5db-7324191ac3f5 Writer Name [PERSON_NAME…" at bounding box center [733, 382] width 970 height 36
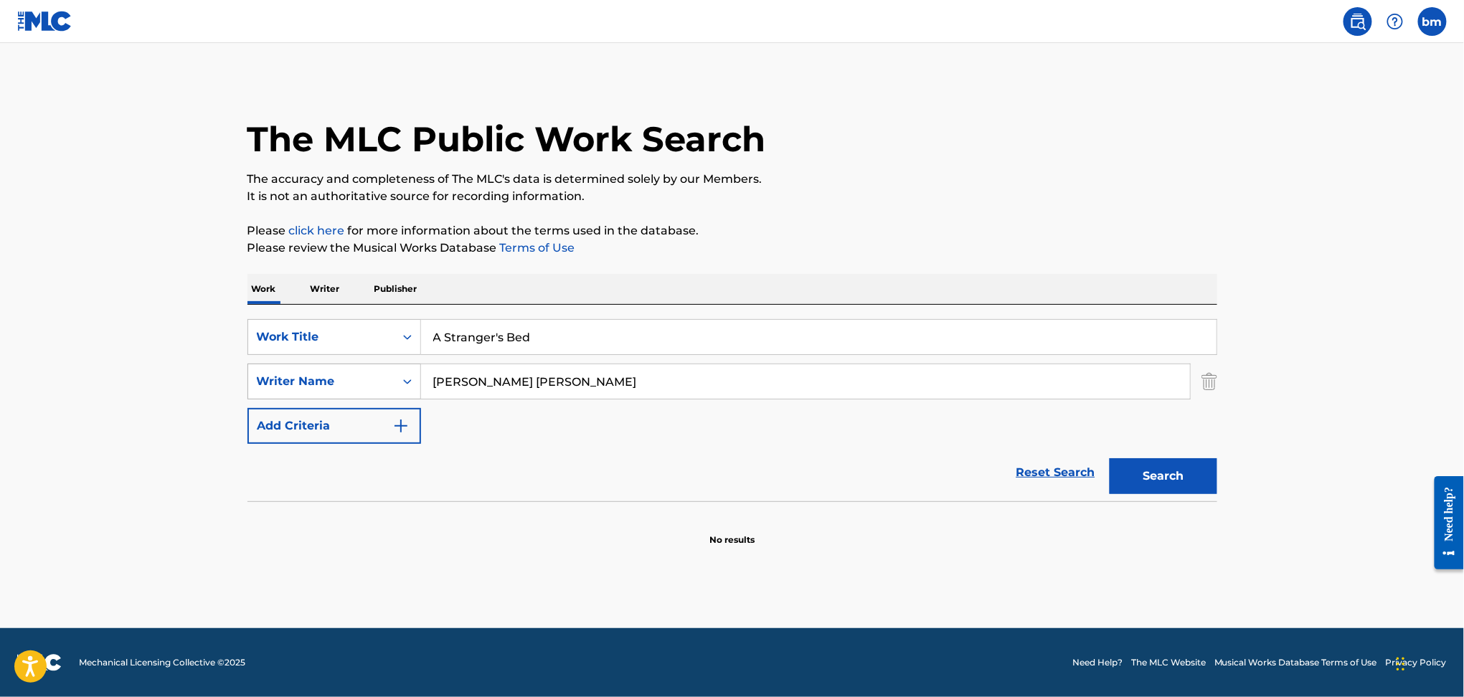
paste input "[PERSON_NAME]"
click at [761, 271] on div "The MLC Public Work Search The accuracy and completeness of The MLC's data is d…" at bounding box center [732, 313] width 1004 height 468
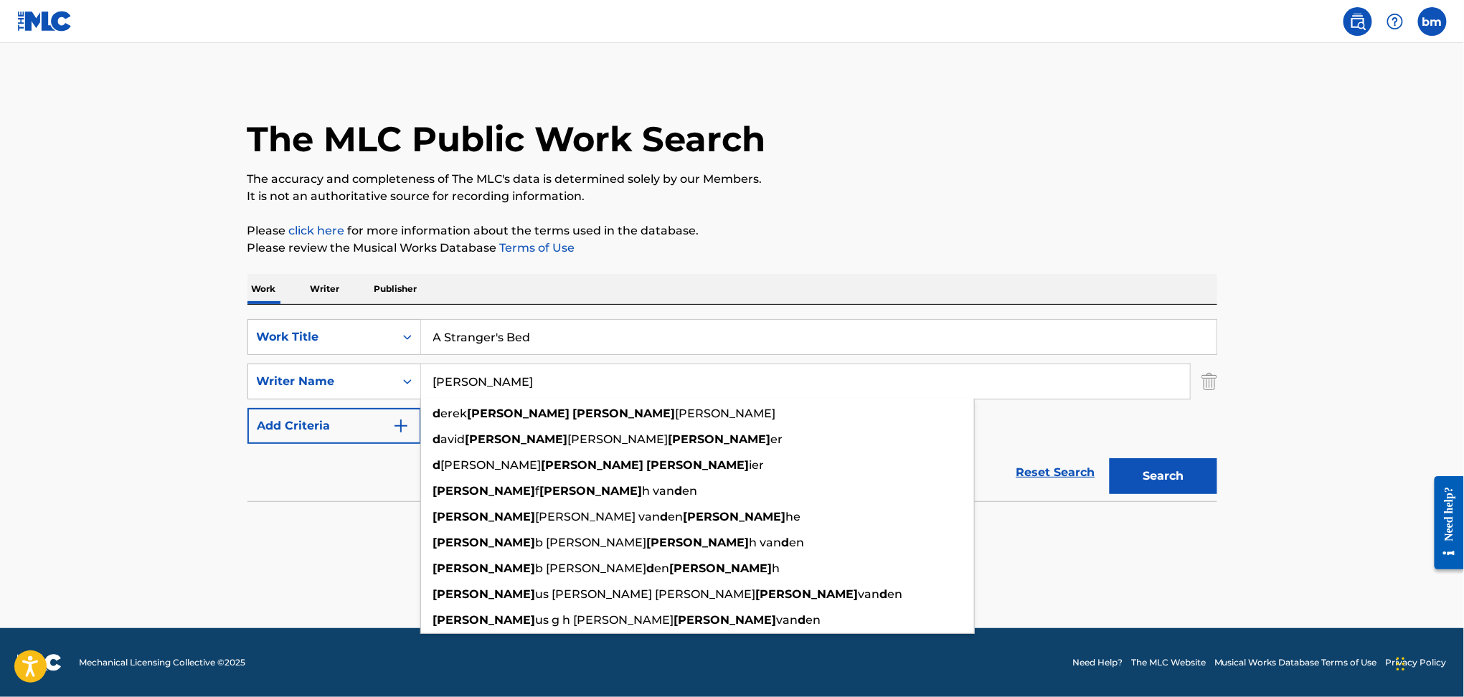
drag, startPoint x: 486, startPoint y: 394, endPoint x: 479, endPoint y: 390, distance: 8.4
click at [479, 390] on input "[PERSON_NAME]" at bounding box center [805, 381] width 769 height 34
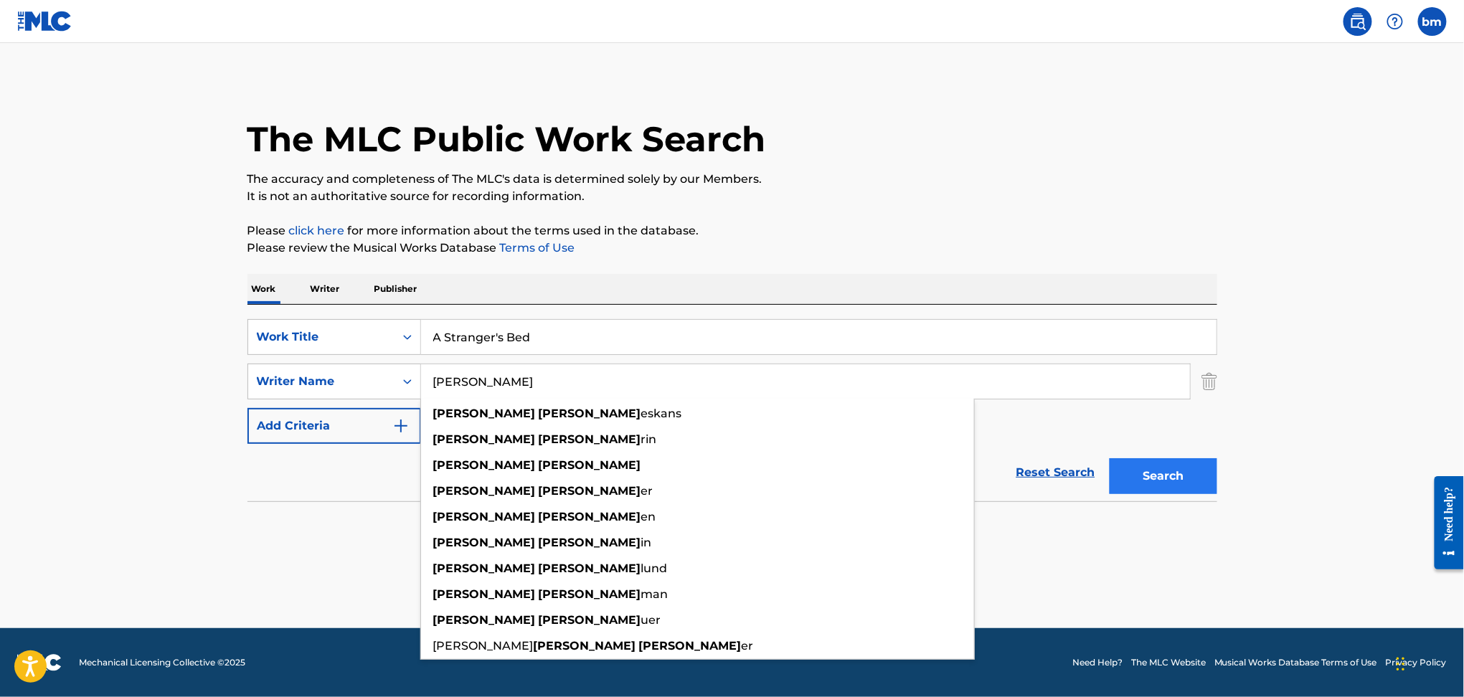
type input "[PERSON_NAME]"
click at [1140, 466] on button "Search" at bounding box center [1164, 476] width 108 height 36
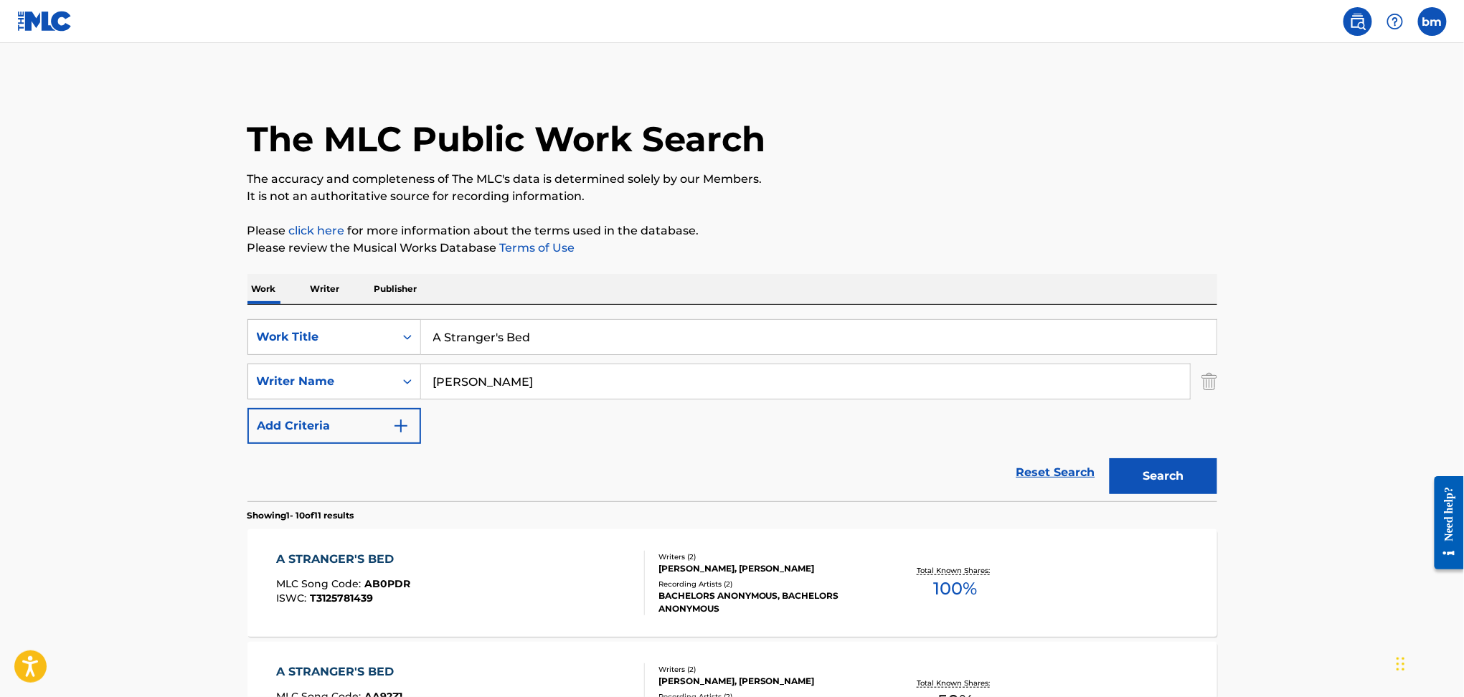
click at [1146, 496] on div "Search" at bounding box center [1160, 472] width 115 height 57
click at [494, 575] on div "A STRANGER'S BED MLC Song Code : AB0PDR ISWC : T3125781439" at bounding box center [460, 583] width 369 height 65
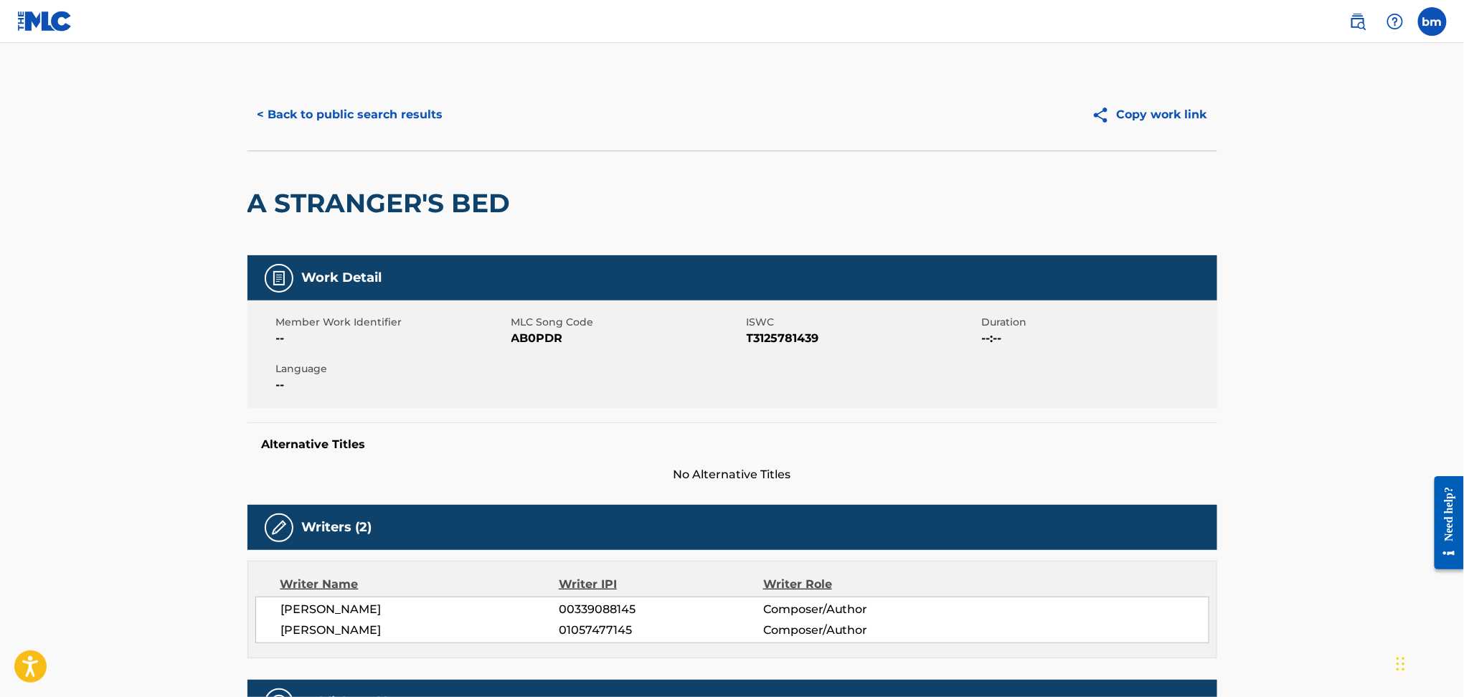
click at [526, 338] on span "AB0PDR" at bounding box center [628, 338] width 232 height 17
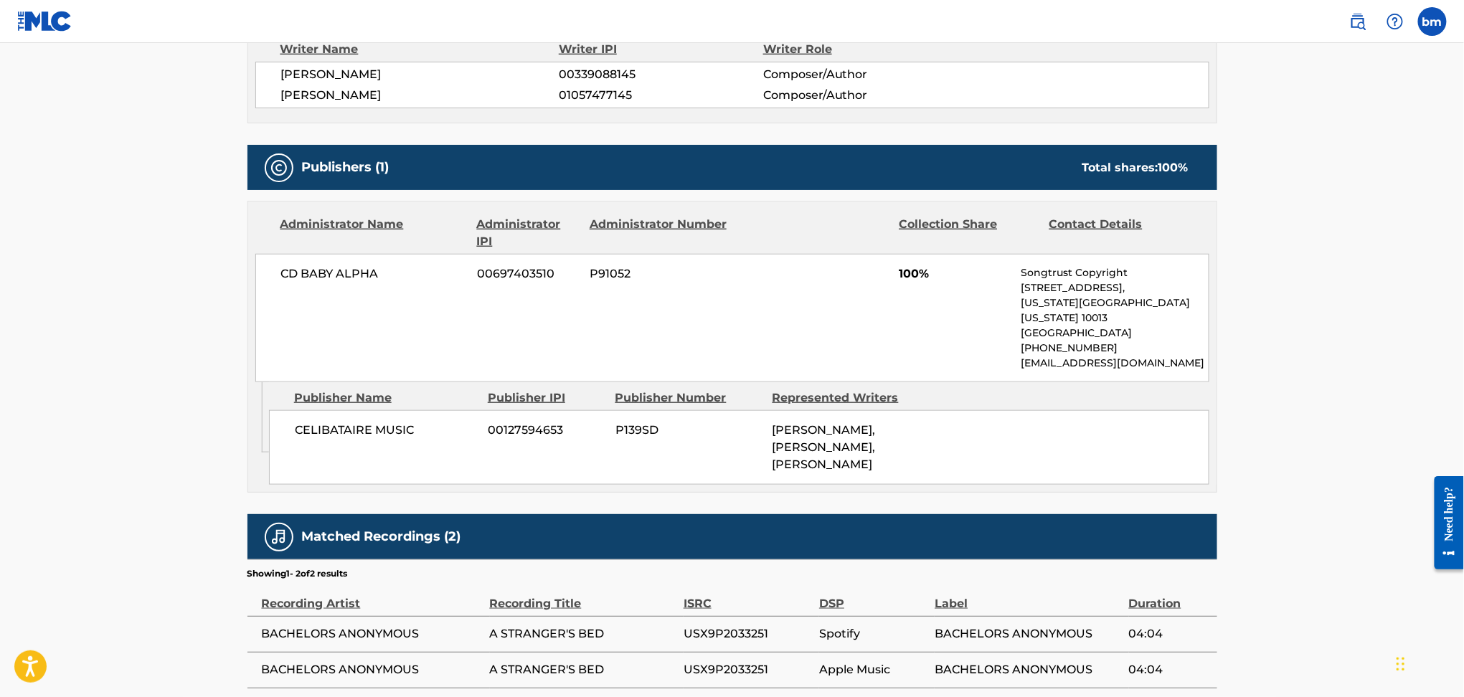
scroll to position [584, 0]
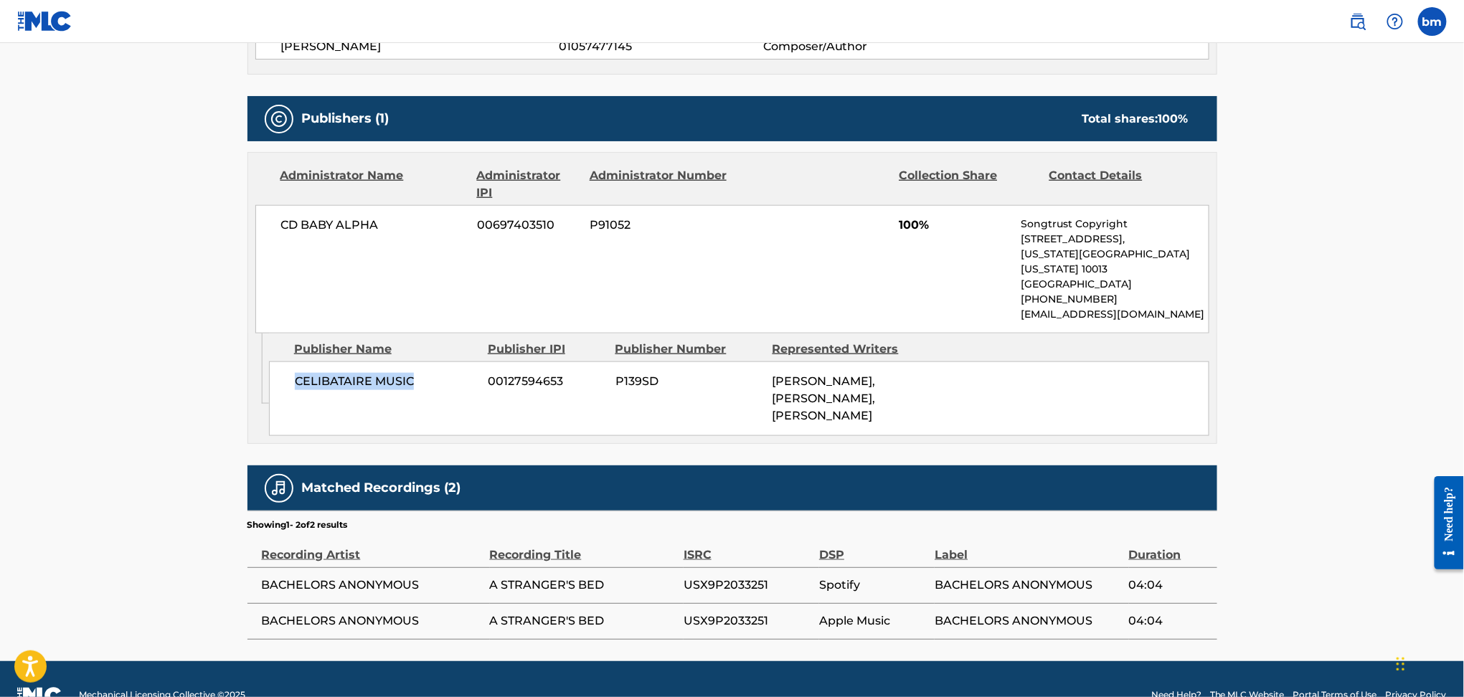
drag, startPoint x: 288, startPoint y: 372, endPoint x: 481, endPoint y: 375, distance: 193.0
click at [481, 375] on div "CELIBATAIRE MUSIC 00127594653 P139SD [PERSON_NAME], [PERSON_NAME], [PERSON_NAME]" at bounding box center [739, 399] width 941 height 75
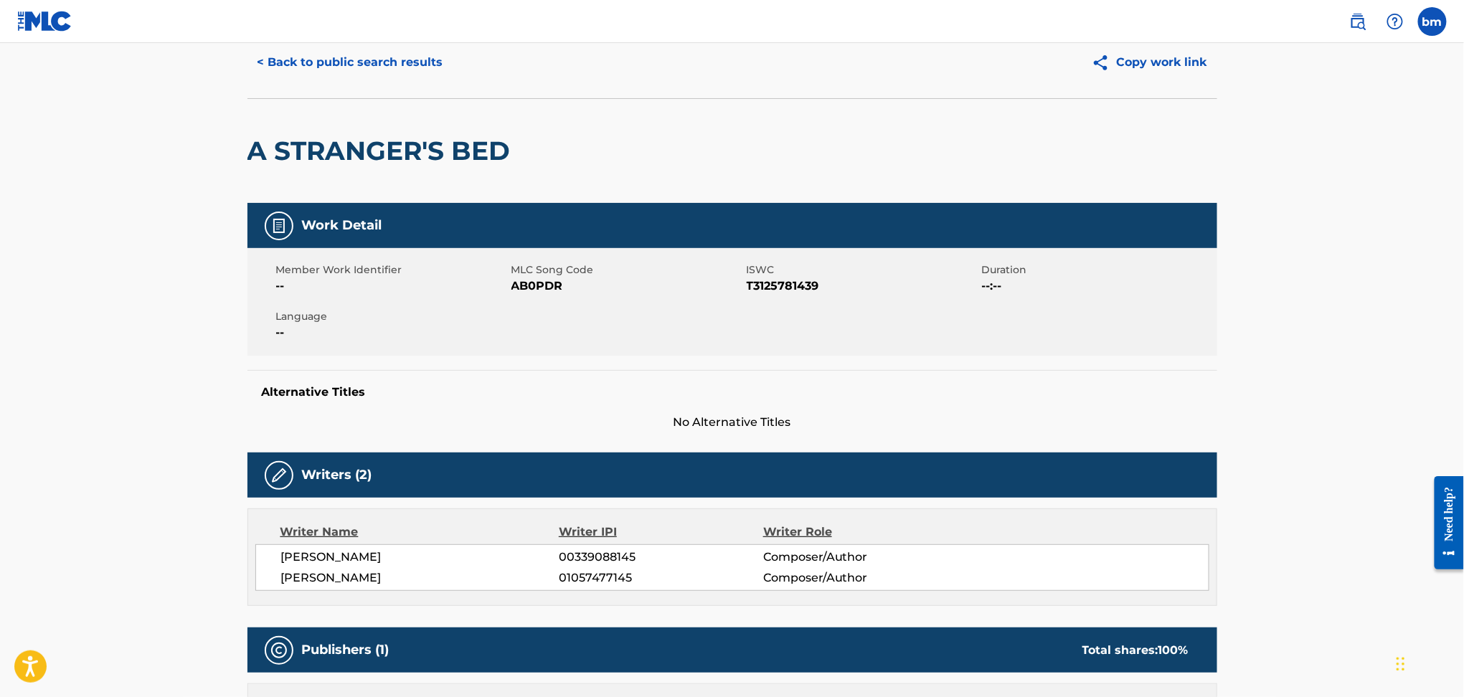
scroll to position [0, 0]
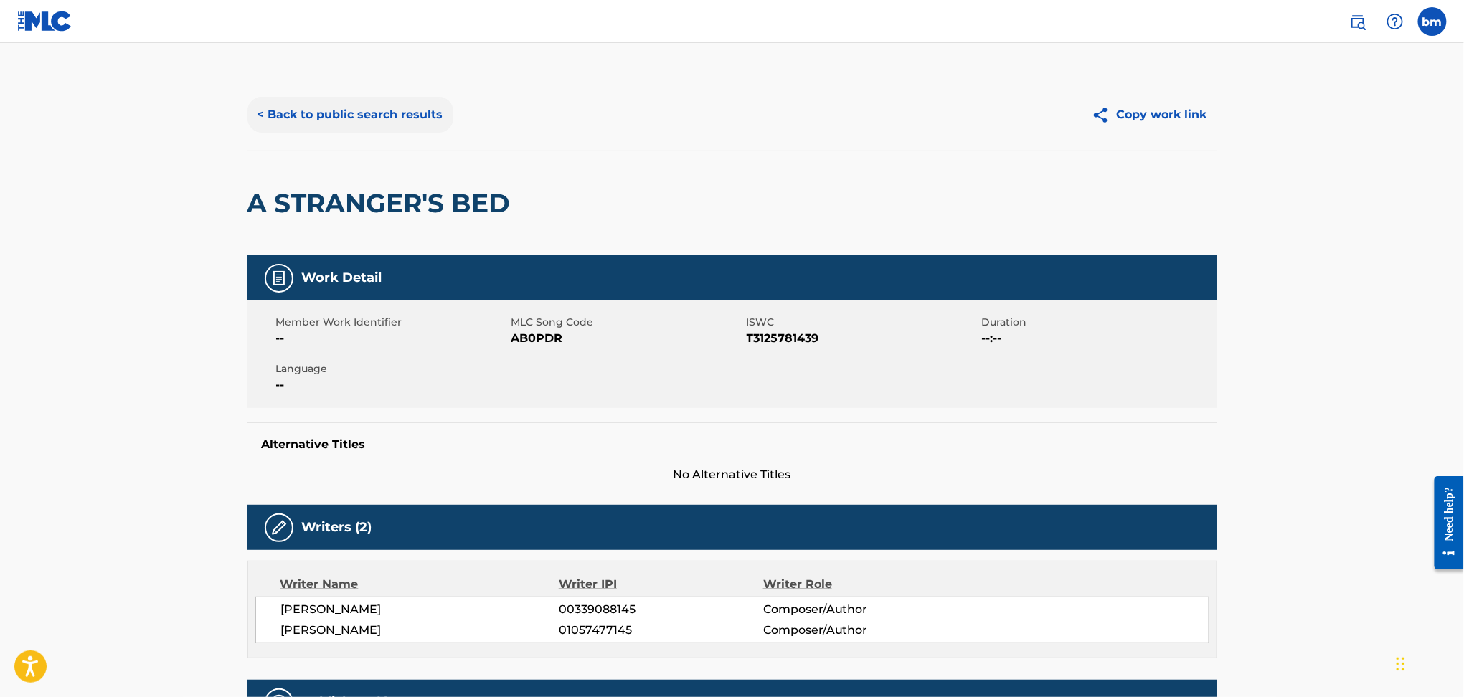
click at [364, 108] on button "< Back to public search results" at bounding box center [351, 115] width 206 height 36
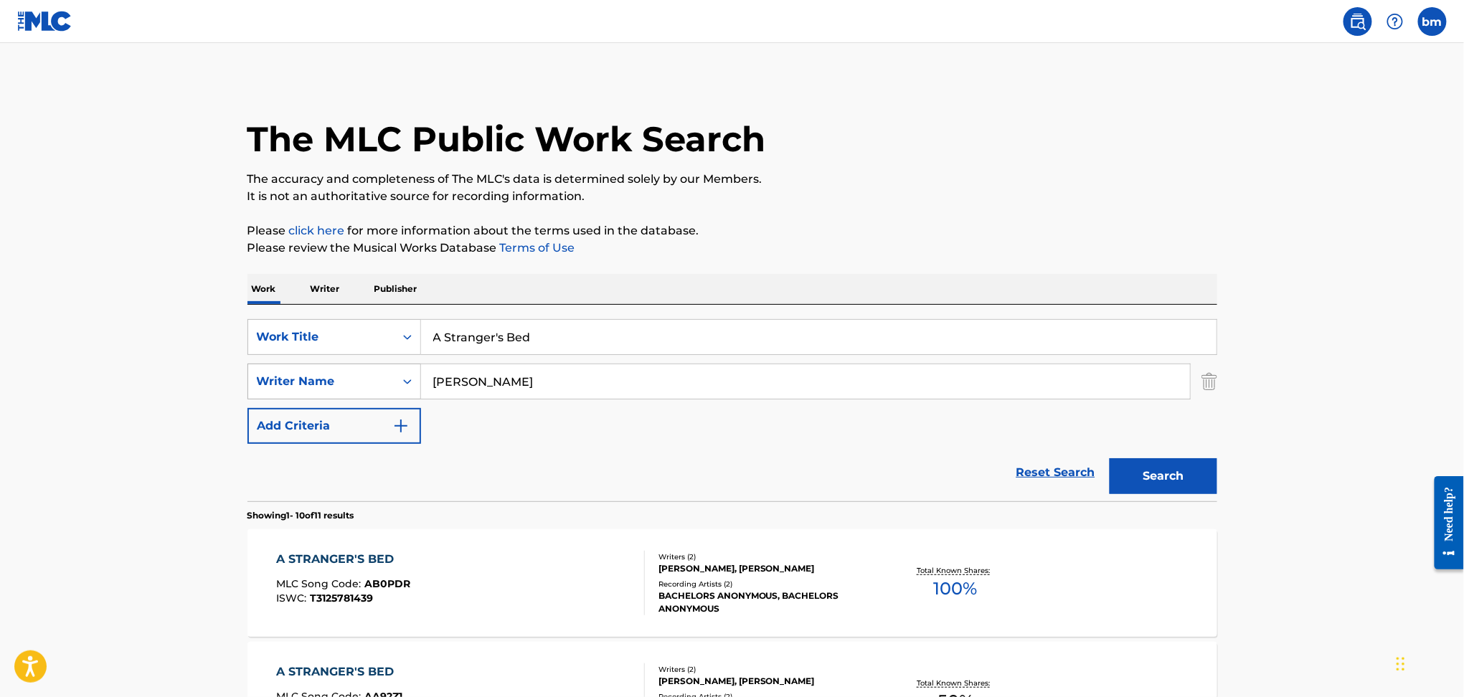
drag, startPoint x: 560, startPoint y: 380, endPoint x: 299, endPoint y: 377, distance: 260.5
click at [294, 380] on div "SearchWithCriteria178fd654-8299-42ac-a5db-7324191ac3f5 Writer Name [PERSON_NAME]" at bounding box center [733, 382] width 970 height 36
paste input "Alpha [PERSON_NAME] FarisStillNas"
type input "Alpha [PERSON_NAME] FarisStillNas"
drag, startPoint x: 579, startPoint y: 339, endPoint x: 201, endPoint y: 344, distance: 378.1
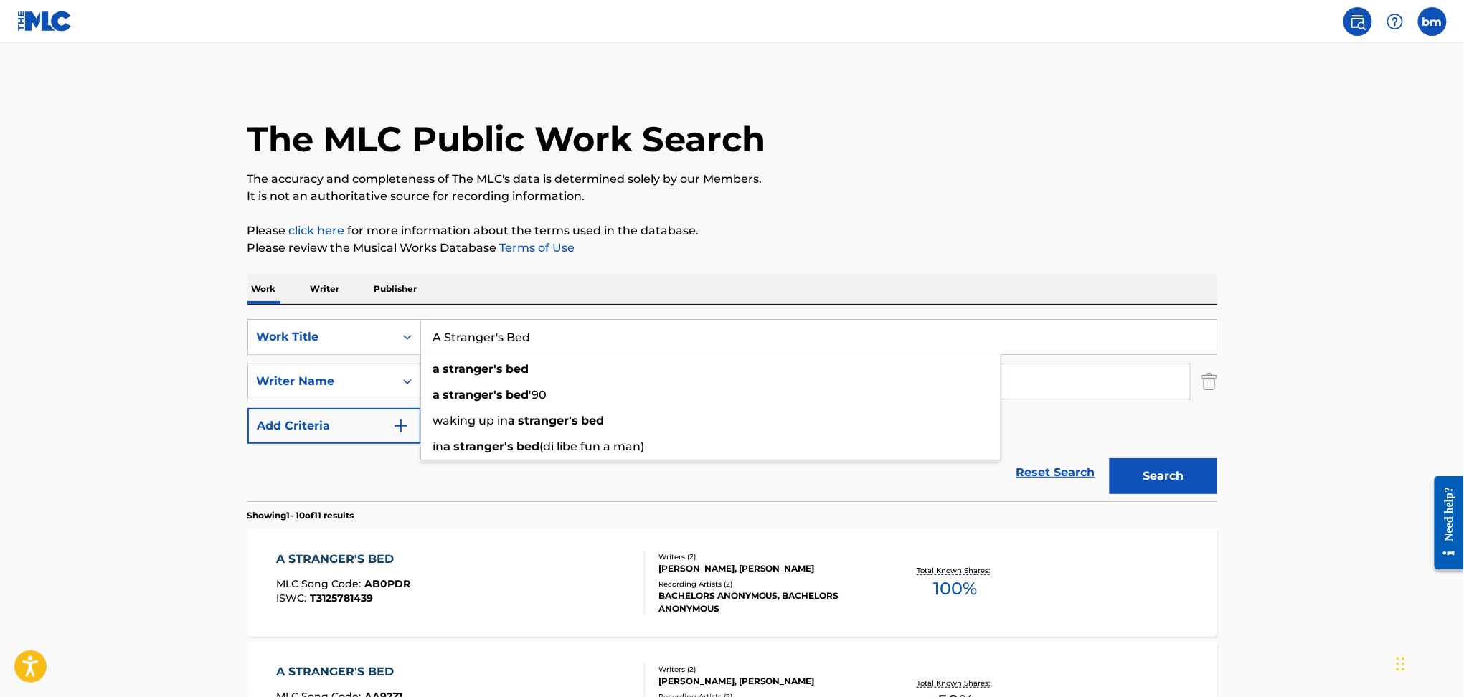
paste input "[PERSON_NAME]"
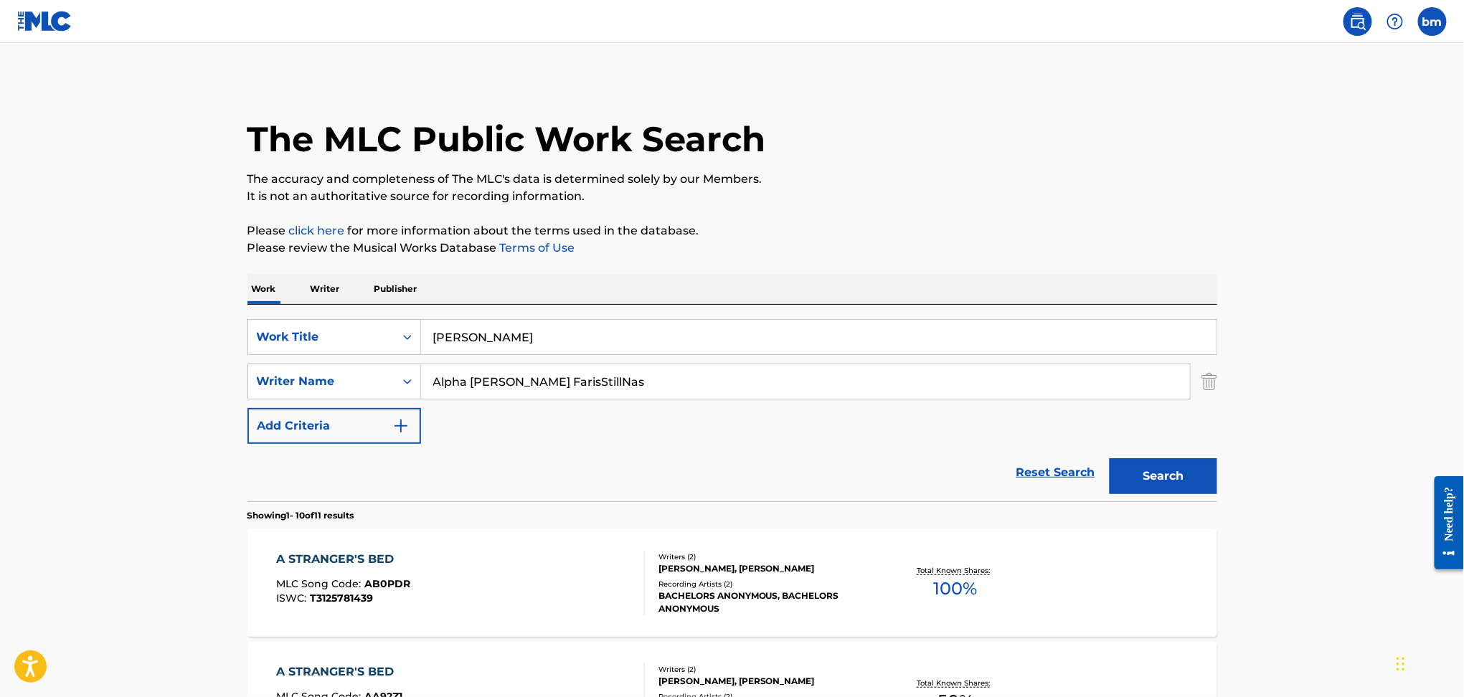
drag, startPoint x: 476, startPoint y: 342, endPoint x: 763, endPoint y: 340, distance: 287.0
click at [763, 340] on input "[PERSON_NAME]" at bounding box center [819, 337] width 796 height 34
type input "Chimiye"
drag, startPoint x: 507, startPoint y: 384, endPoint x: 1340, endPoint y: 445, distance: 835.2
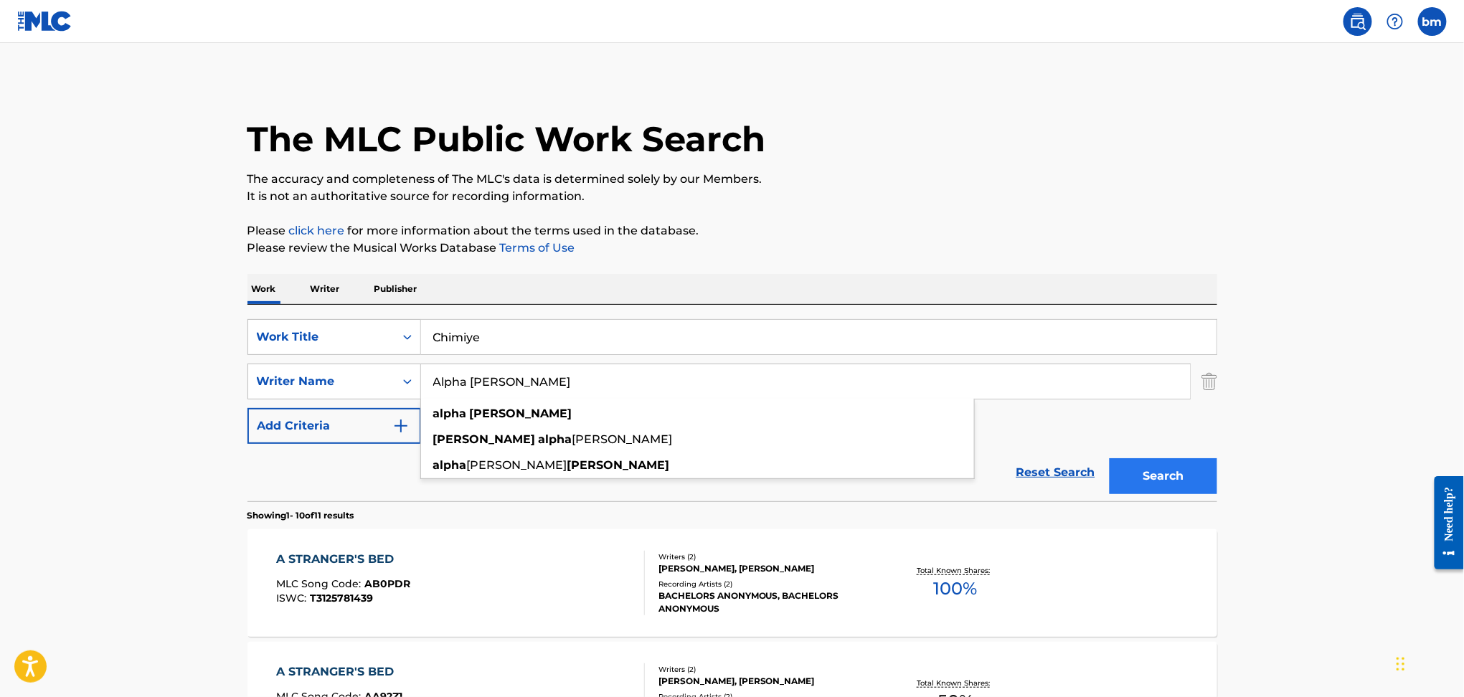
type input "Alpha [PERSON_NAME]"
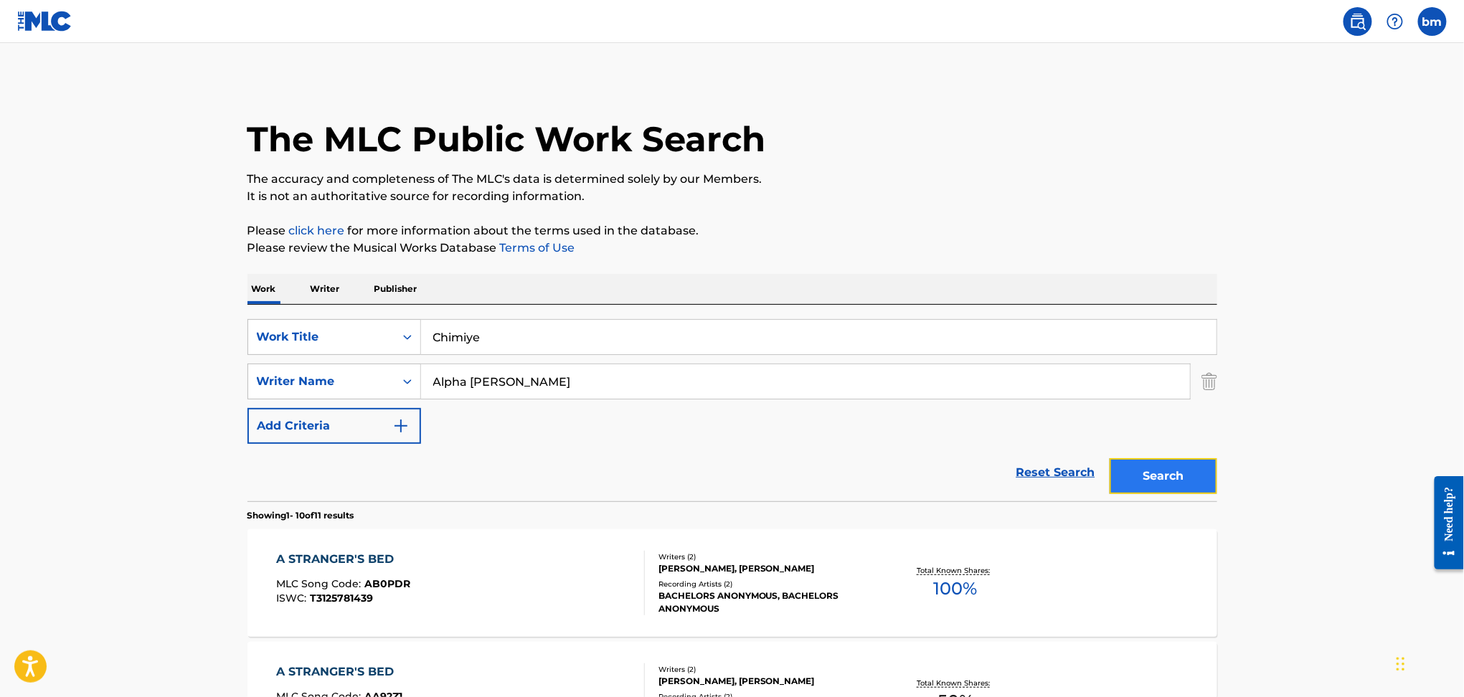
click at [1199, 480] on button "Search" at bounding box center [1164, 476] width 108 height 36
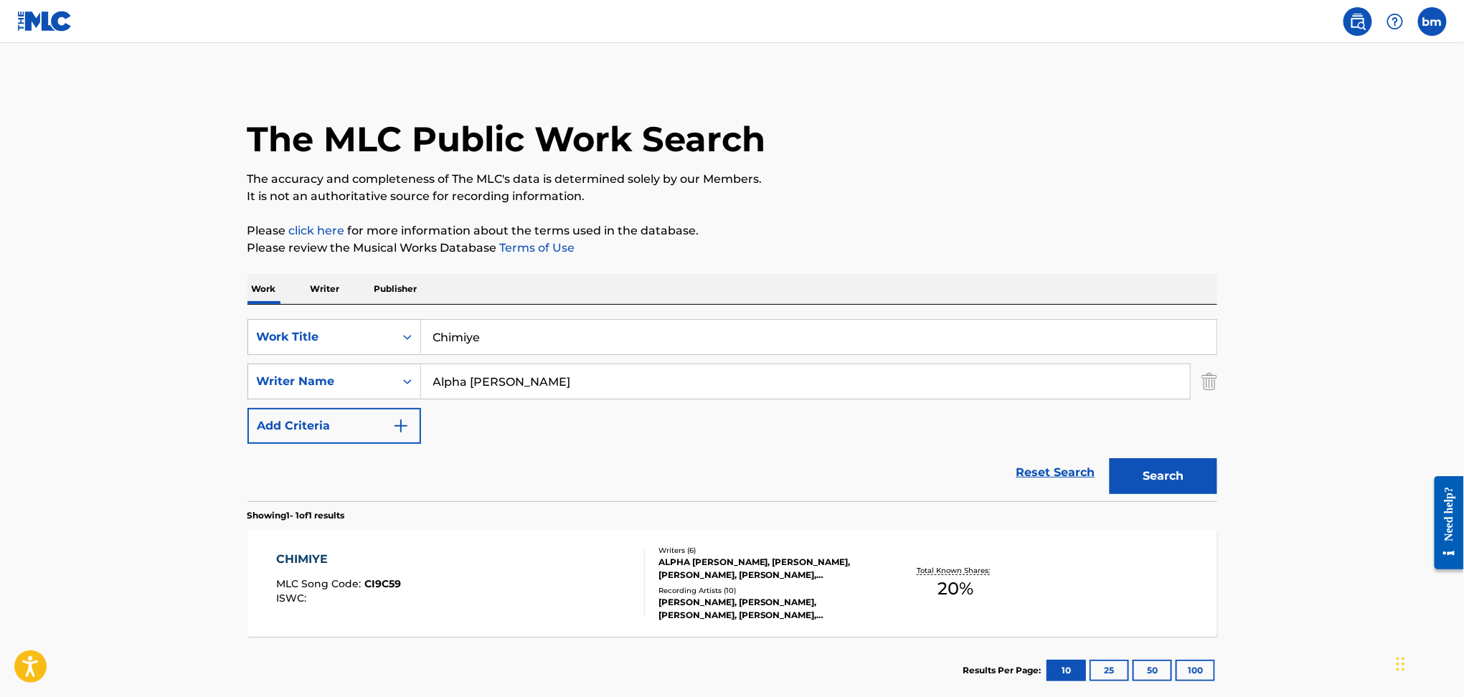
click at [525, 576] on div "CHIMIYE MLC Song Code : CI9C59 ISWC :" at bounding box center [460, 583] width 369 height 65
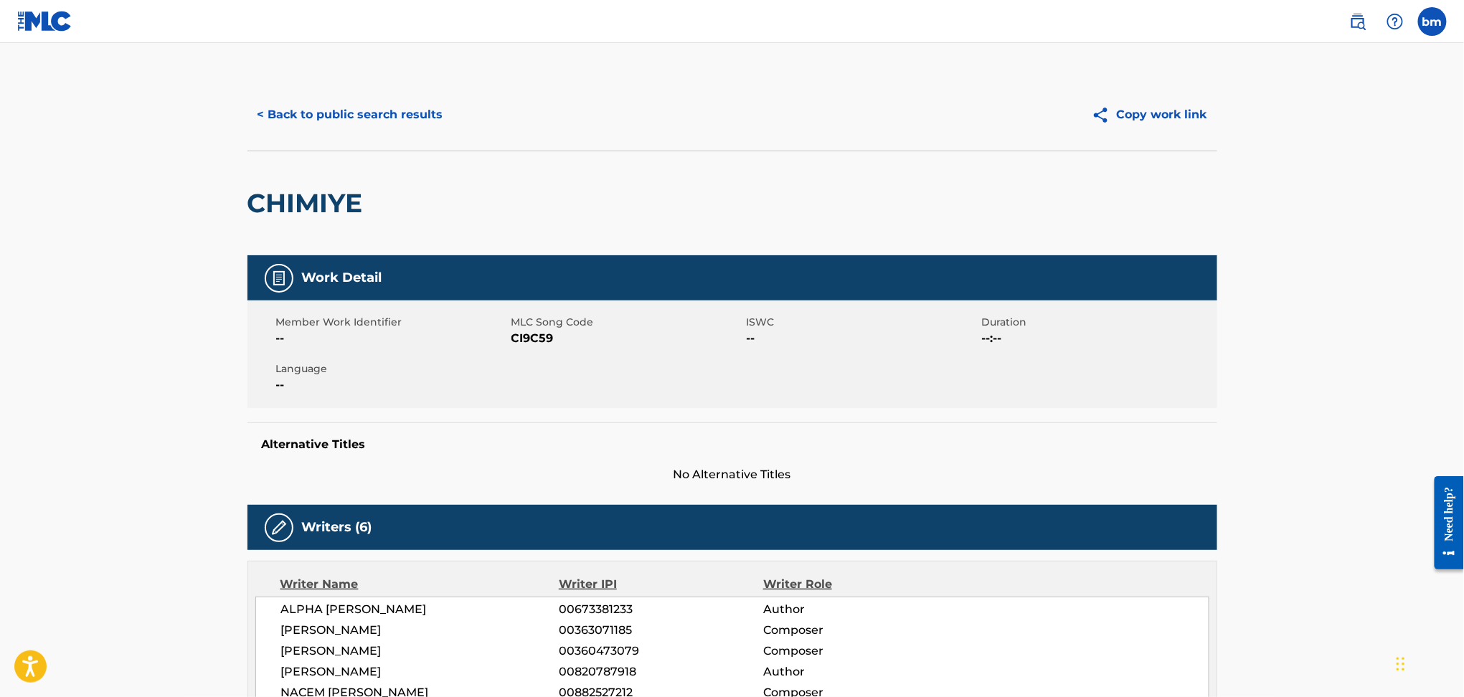
click at [545, 342] on span "CI9C59" at bounding box center [628, 338] width 232 height 17
click at [544, 342] on span "CI9C59" at bounding box center [628, 338] width 232 height 17
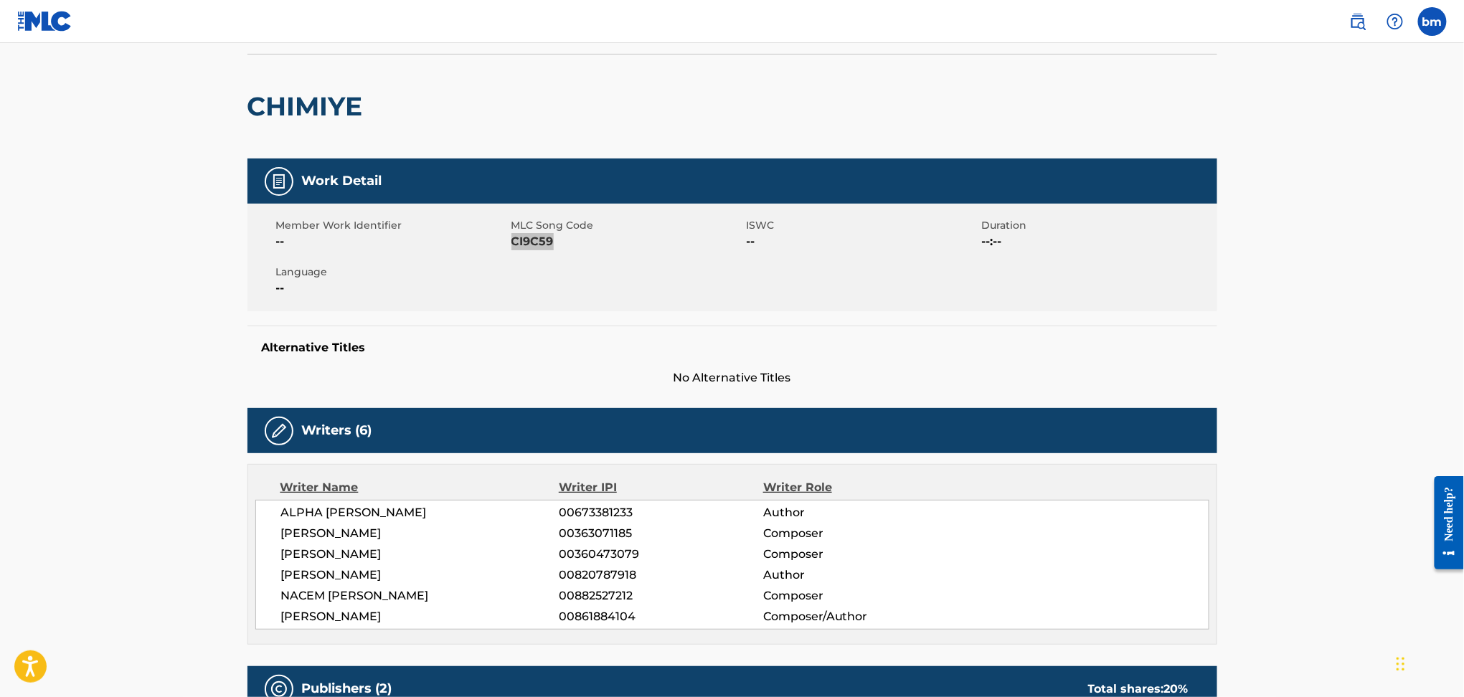
scroll to position [478, 0]
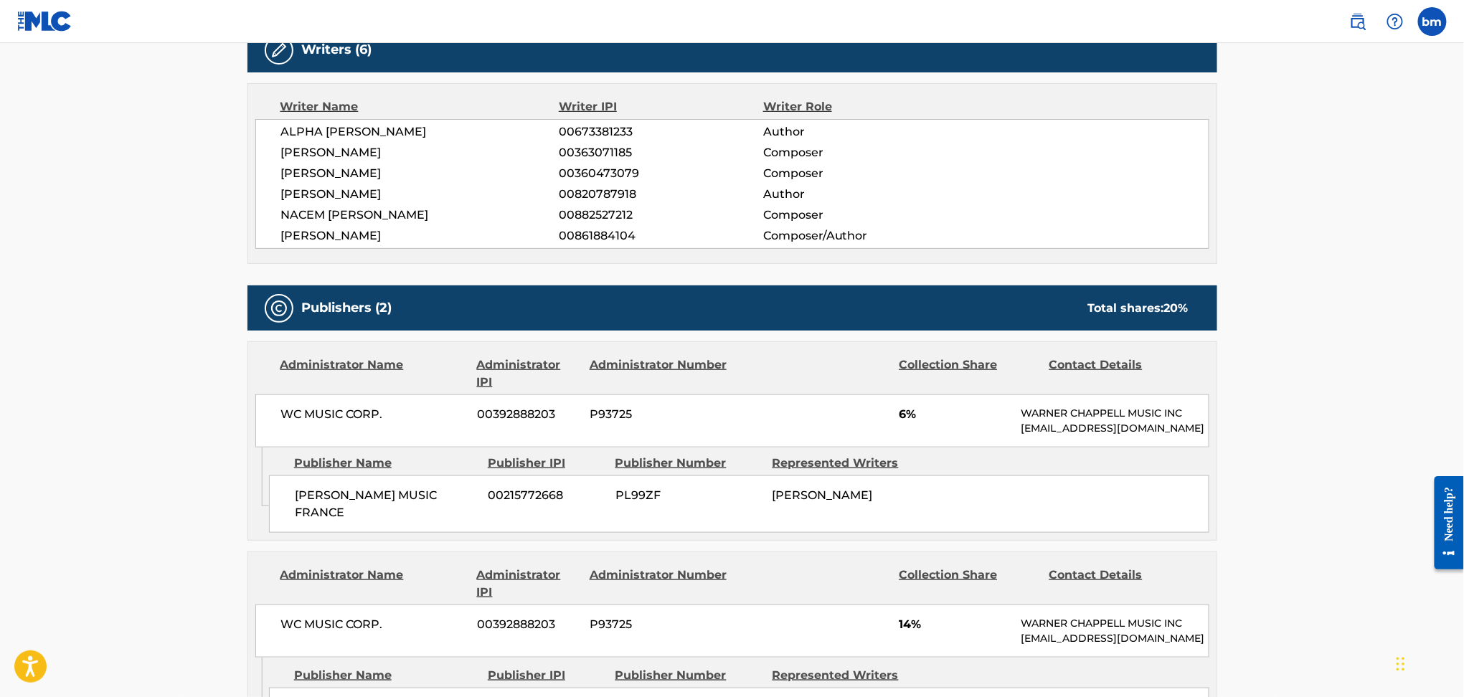
drag, startPoint x: 296, startPoint y: 500, endPoint x: 370, endPoint y: 537, distance: 82.5
click at [370, 533] on div "[PERSON_NAME] MUSIC FRANCE 00215772668 PL99ZF [PERSON_NAME]" at bounding box center [739, 504] width 941 height 57
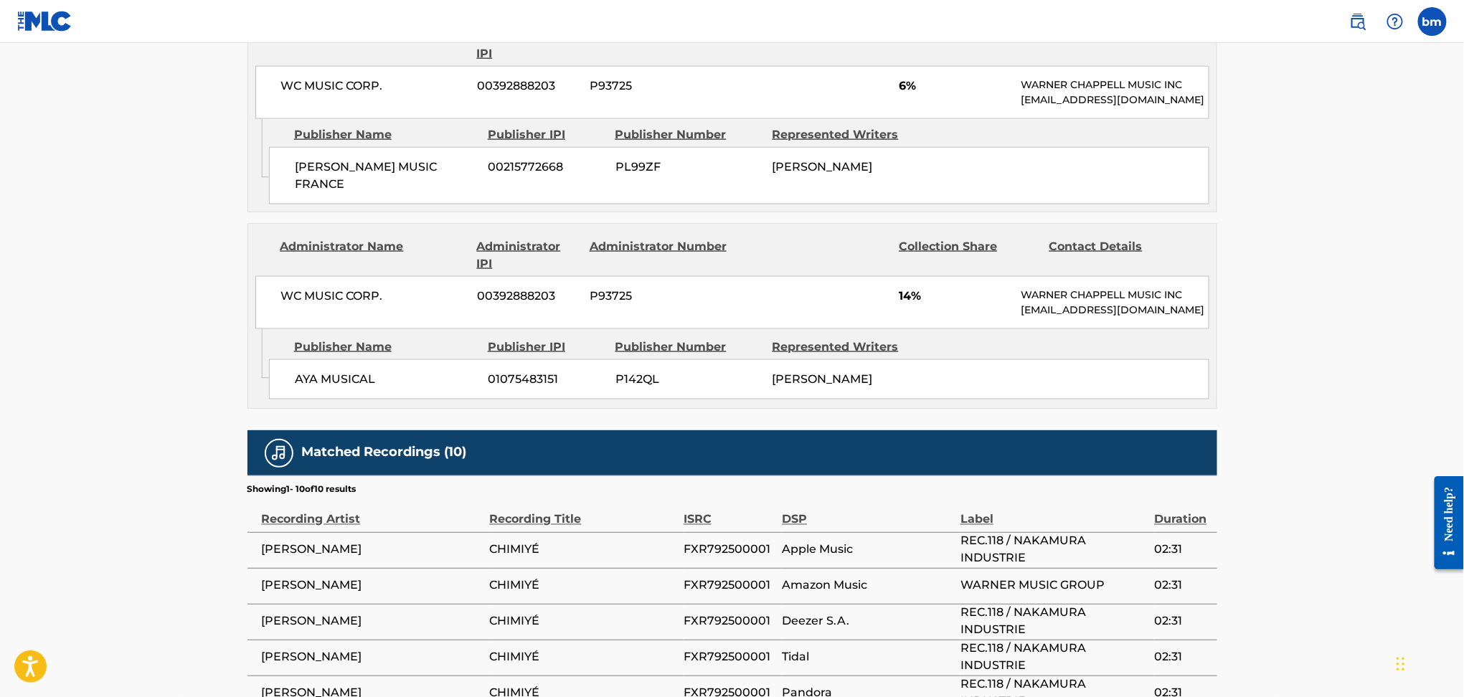
scroll to position [861, 0]
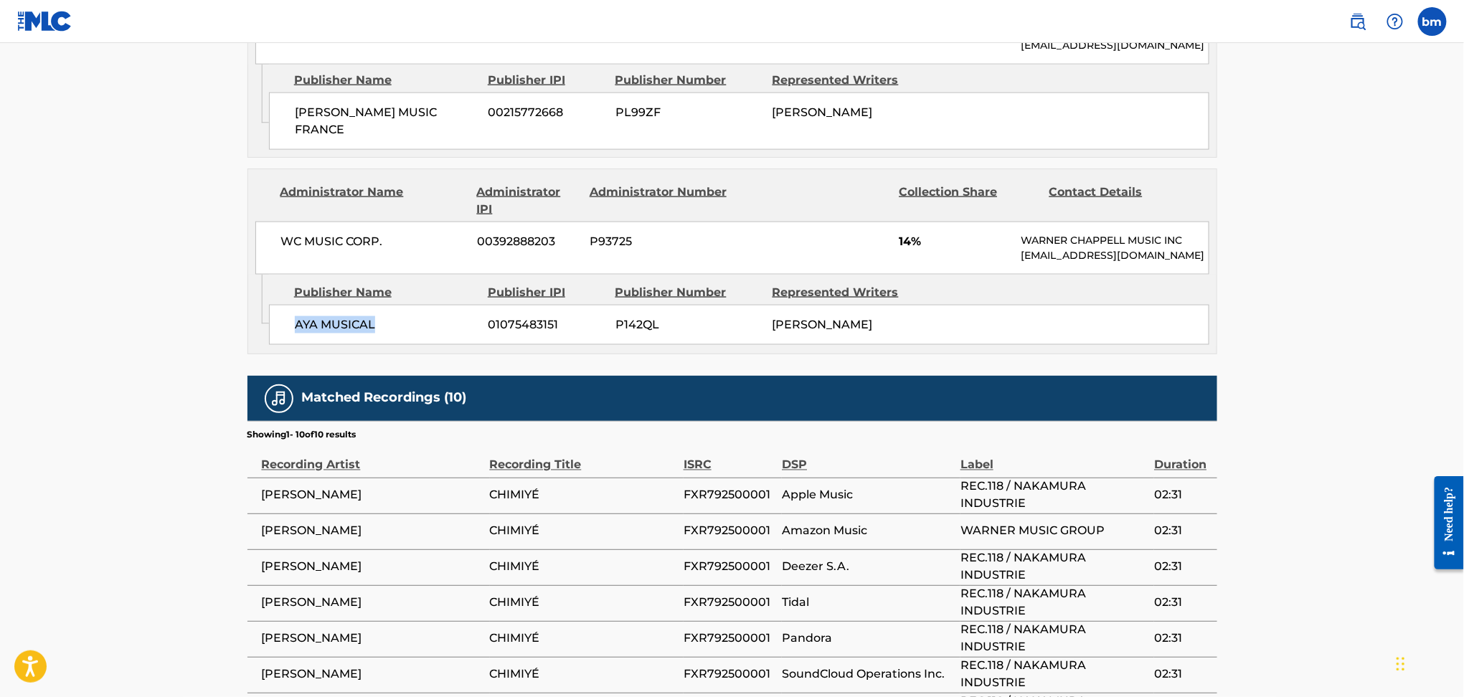
drag, startPoint x: 290, startPoint y: 351, endPoint x: 392, endPoint y: 367, distance: 103.1
click at [392, 345] on div "AYA MUSICAL 01075483151 P142QL [PERSON_NAME]" at bounding box center [739, 325] width 941 height 40
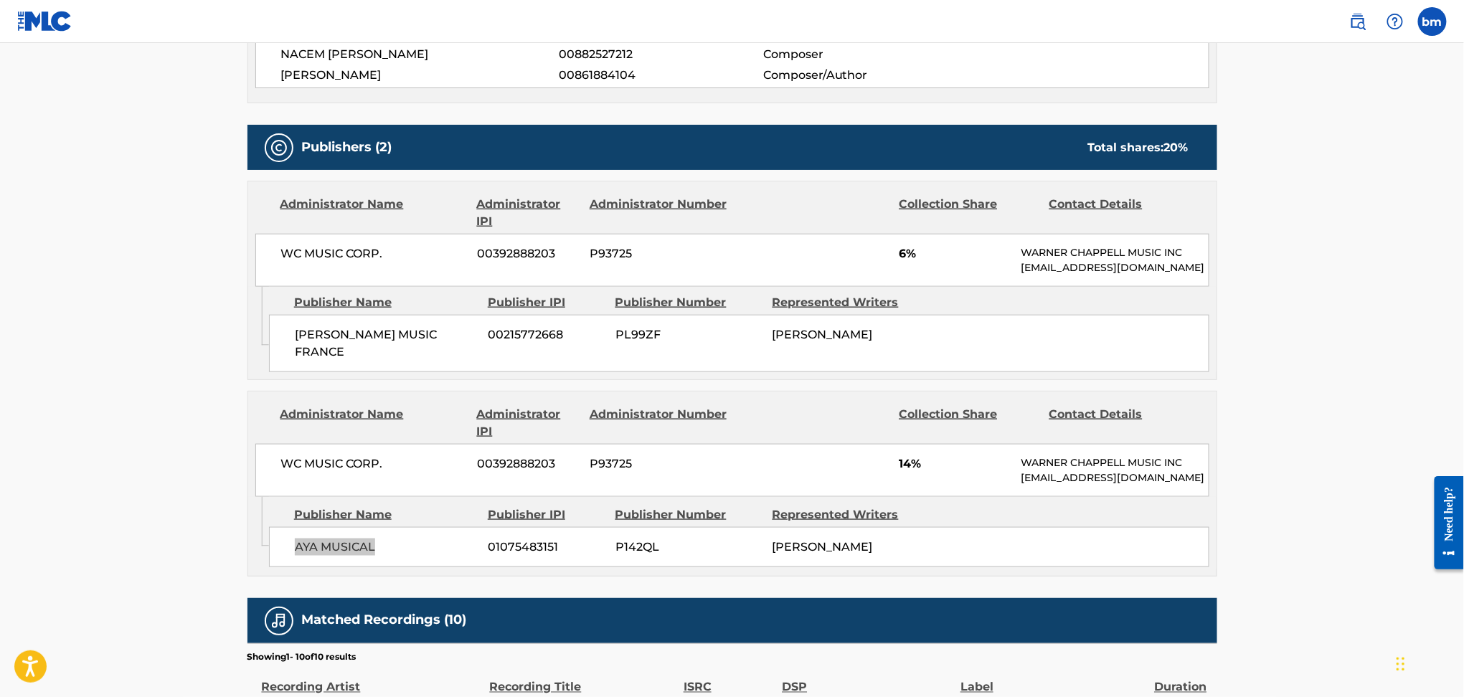
scroll to position [478, 0]
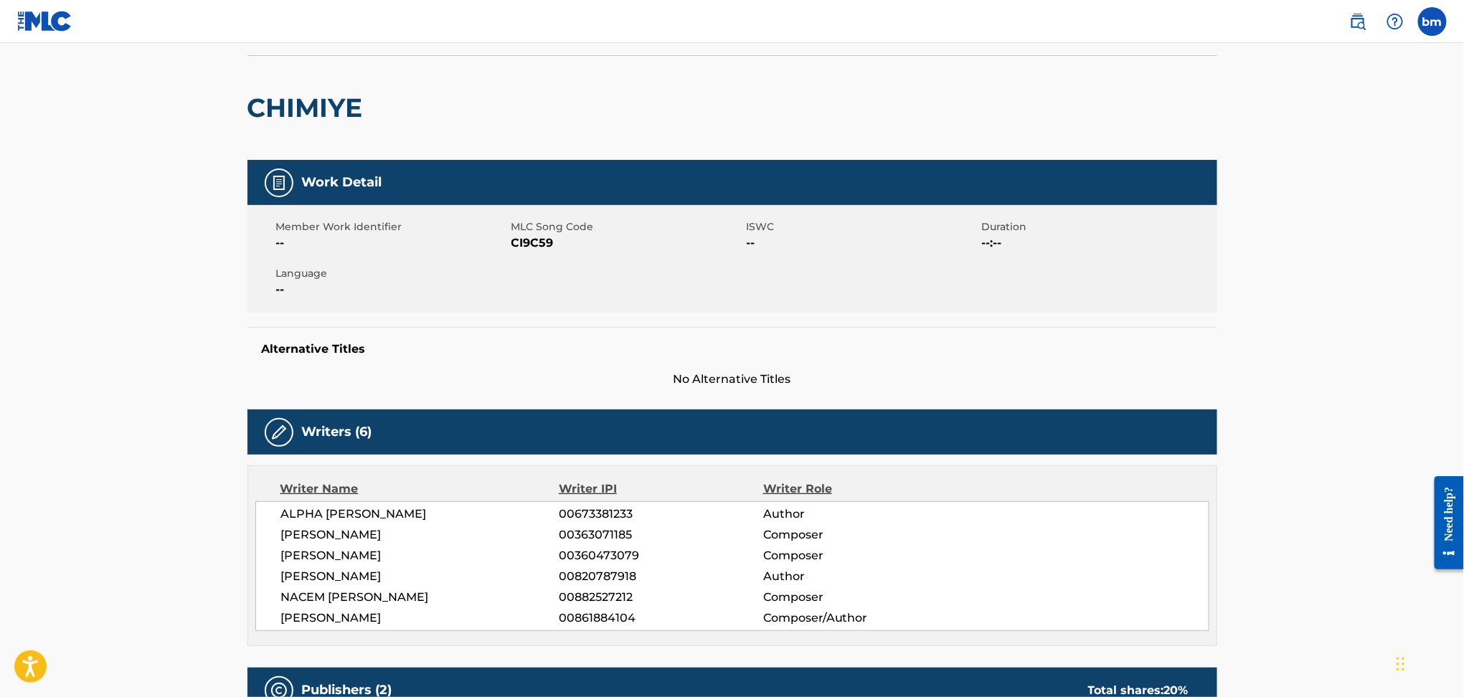
click at [330, 95] on h2 "CHIMIYE" at bounding box center [309, 108] width 123 height 32
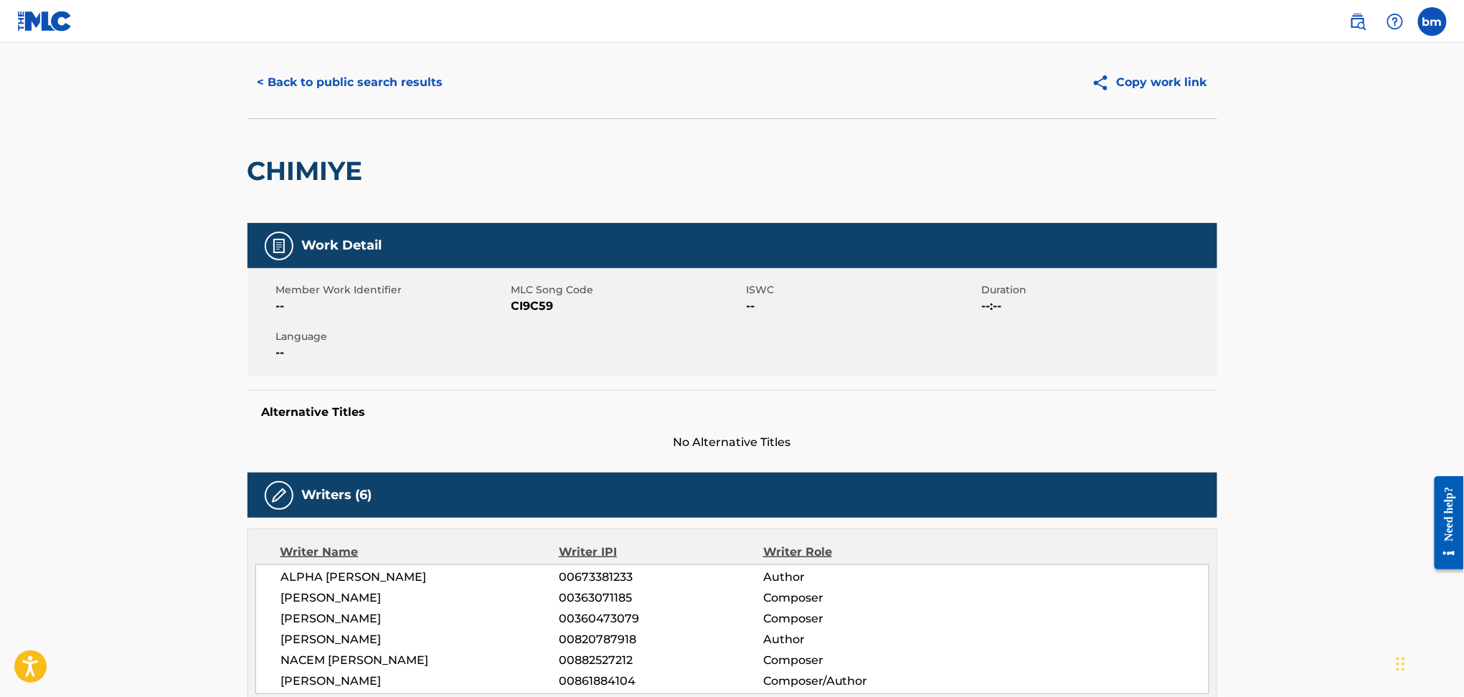
scroll to position [0, 0]
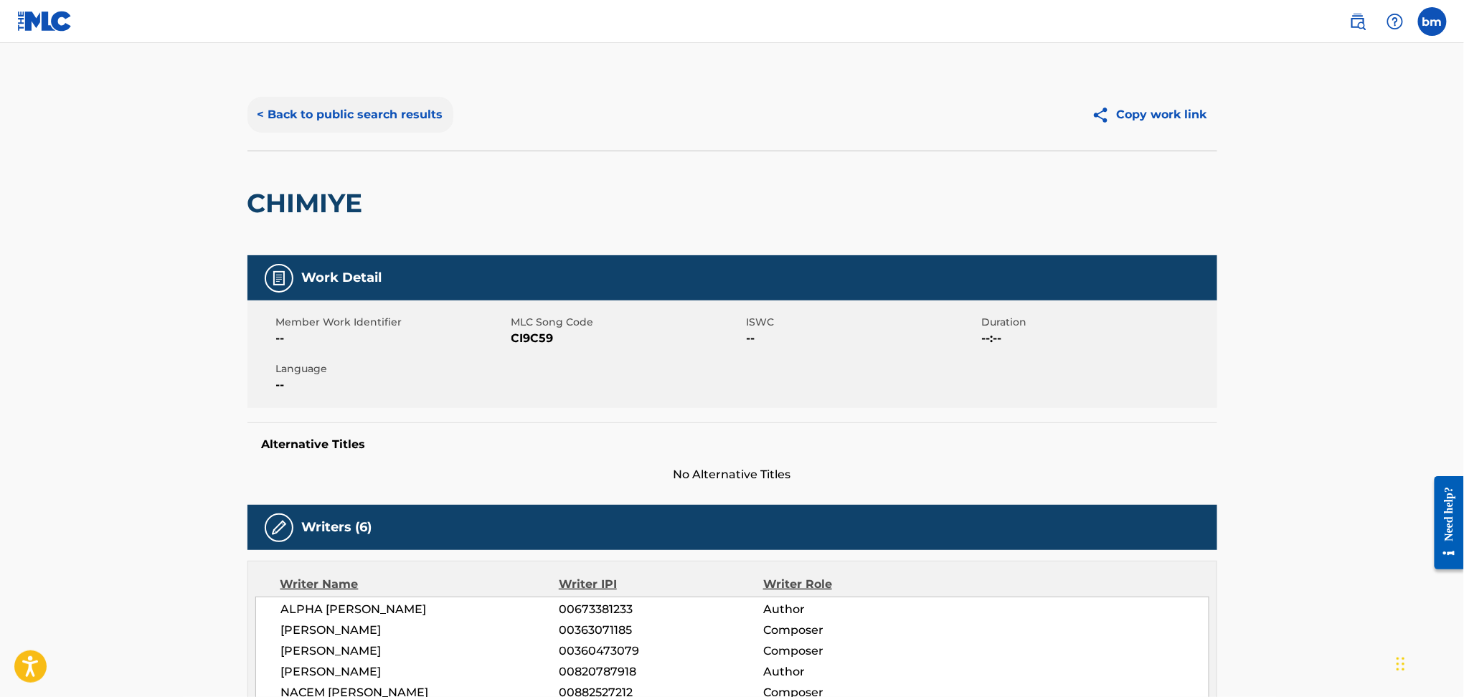
click at [331, 105] on button "< Back to public search results" at bounding box center [351, 115] width 206 height 36
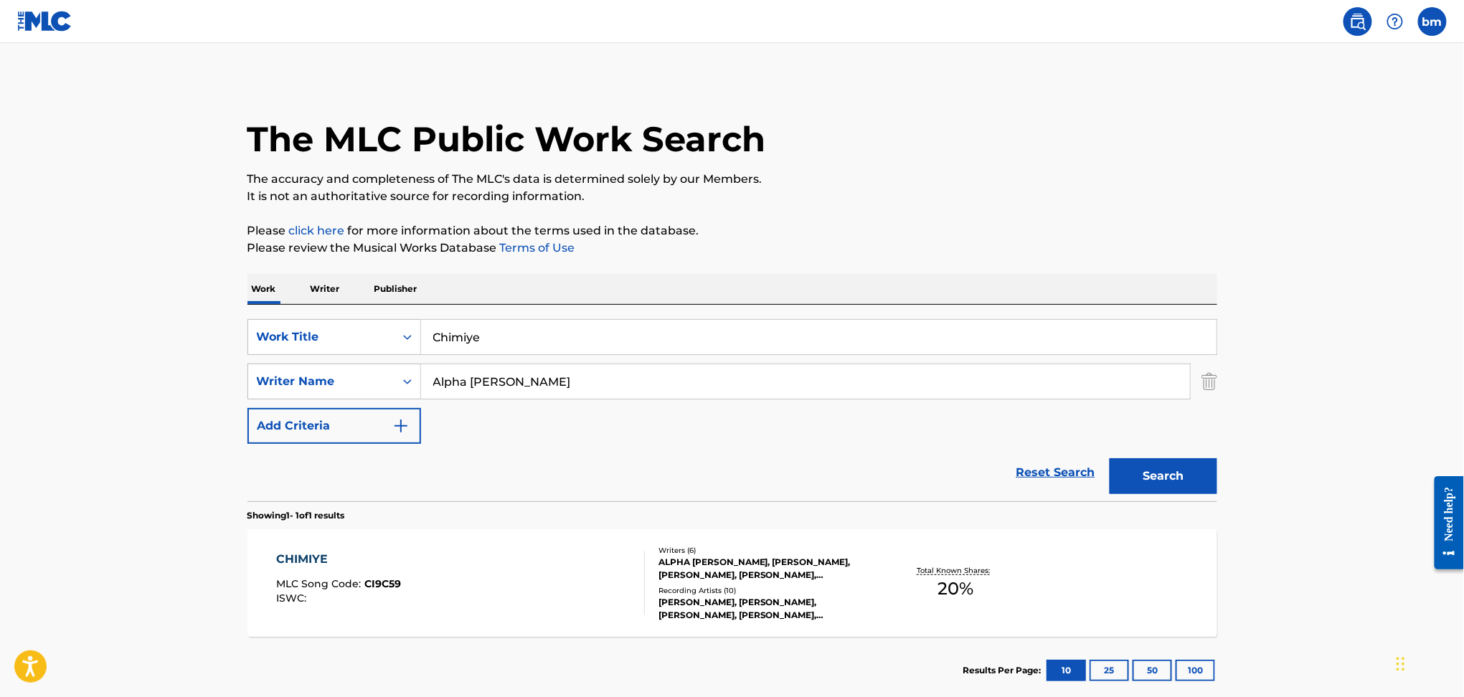
click at [563, 384] on input "Alpha [PERSON_NAME]" at bounding box center [805, 381] width 769 height 34
drag, startPoint x: 536, startPoint y: 395, endPoint x: 334, endPoint y: 394, distance: 202.3
click at [334, 394] on div "SearchWithCriteria178fd654-8299-42ac-a5db-7324191ac3f5 Writer Name [PERSON_NAME]" at bounding box center [733, 382] width 970 height 36
paste input "Written by [PERSON_NAME]"
type input "Written by [PERSON_NAME]"
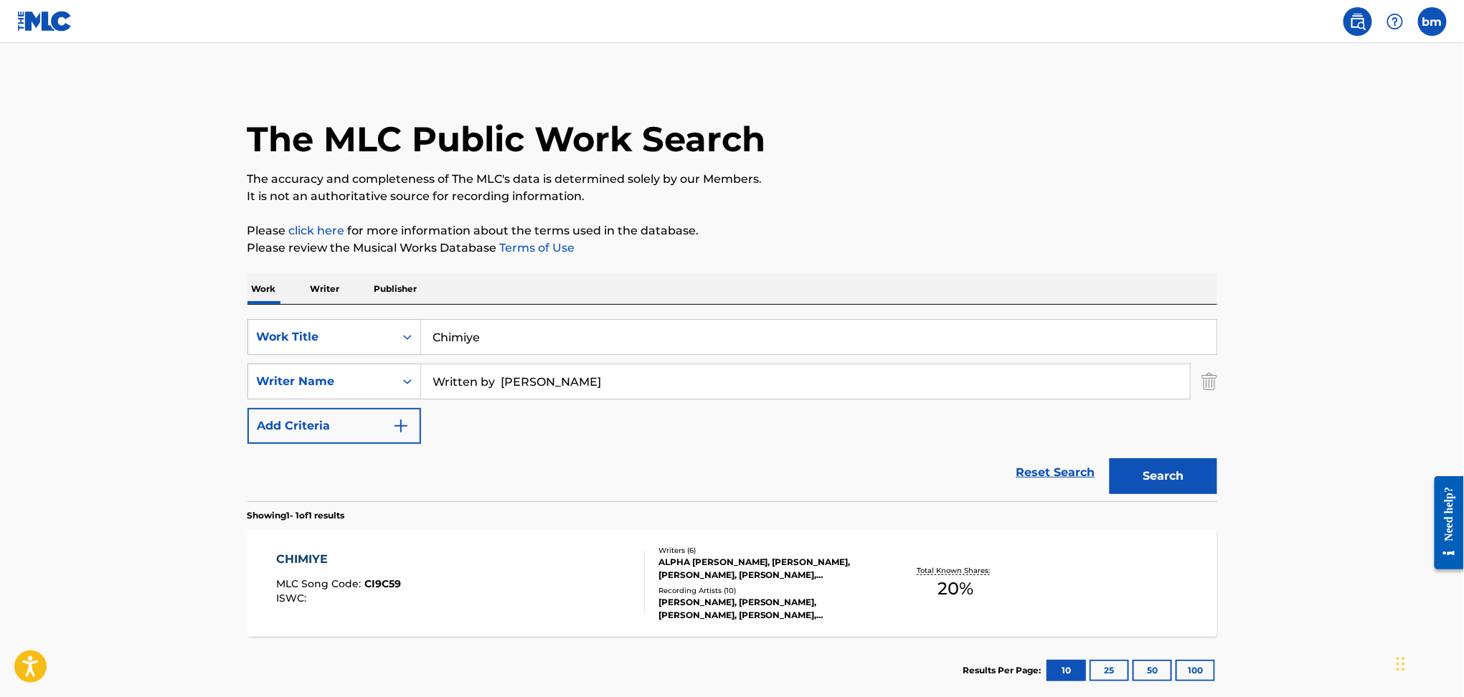
drag, startPoint x: 590, startPoint y: 351, endPoint x: 293, endPoint y: 356, distance: 297.1
click at [293, 356] on div "SearchWithCriteriaefbda6e8-e2e5-422b-9960-df5f92a6c291 Work Title Chimiye Searc…" at bounding box center [733, 381] width 970 height 125
paste input "Trofast [PERSON_NAME]"
drag, startPoint x: 481, startPoint y: 339, endPoint x: 1152, endPoint y: 200, distance: 685.8
click at [1161, 246] on div "The MLC Public Work Search The accuracy and completeness of The MLC's data is d…" at bounding box center [732, 392] width 1004 height 626
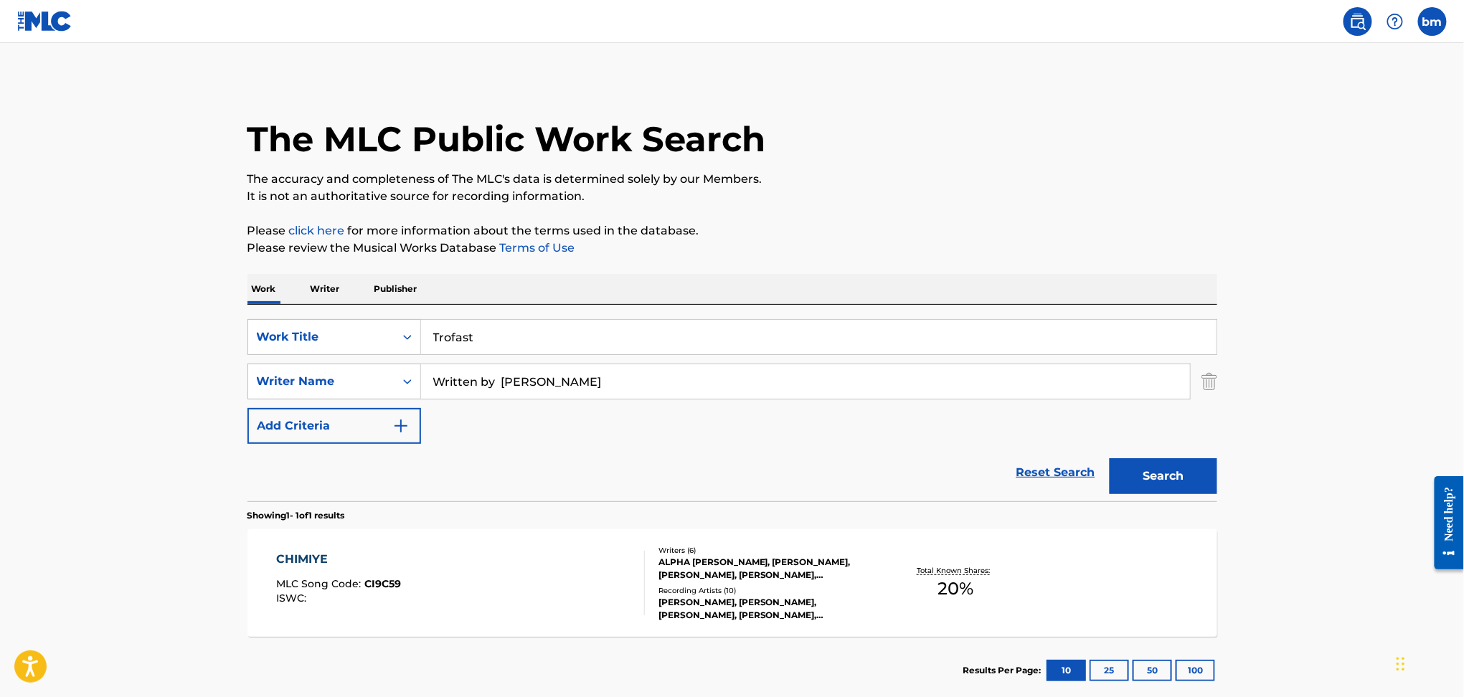
type input "Trofast"
click at [1116, 156] on div "The MLC Public Work Search" at bounding box center [733, 131] width 970 height 105
drag, startPoint x: 492, startPoint y: 387, endPoint x: 380, endPoint y: 388, distance: 112.6
click at [380, 388] on div "SearchWithCriteria178fd654-8299-42ac-a5db-7324191ac3f5 Writer Name Written by […" at bounding box center [733, 382] width 970 height 36
click at [1118, 469] on button "Search" at bounding box center [1164, 476] width 108 height 36
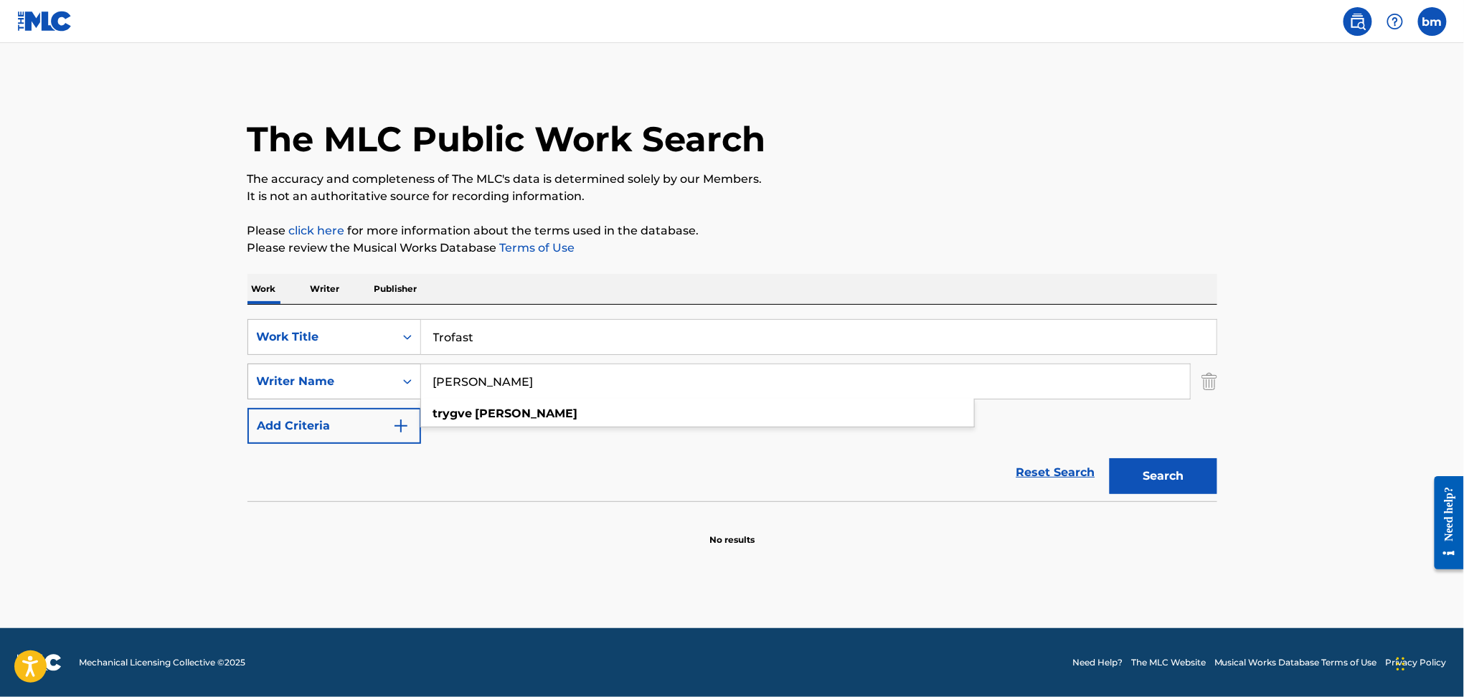
drag, startPoint x: 526, startPoint y: 377, endPoint x: 364, endPoint y: 383, distance: 161.6
click at [331, 388] on div "SearchWithCriteria178fd654-8299-42ac-a5db-7324191ac3f5 Writer Name [PERSON_NAME…" at bounding box center [733, 382] width 970 height 36
paste input "[PERSON_NAME] PalmerMiles [PERSON_NAME] RindtSimon [PERSON_NAME]"
type input "[PERSON_NAME] PalmerMiles [PERSON_NAME] RindtSimon [PERSON_NAME]"
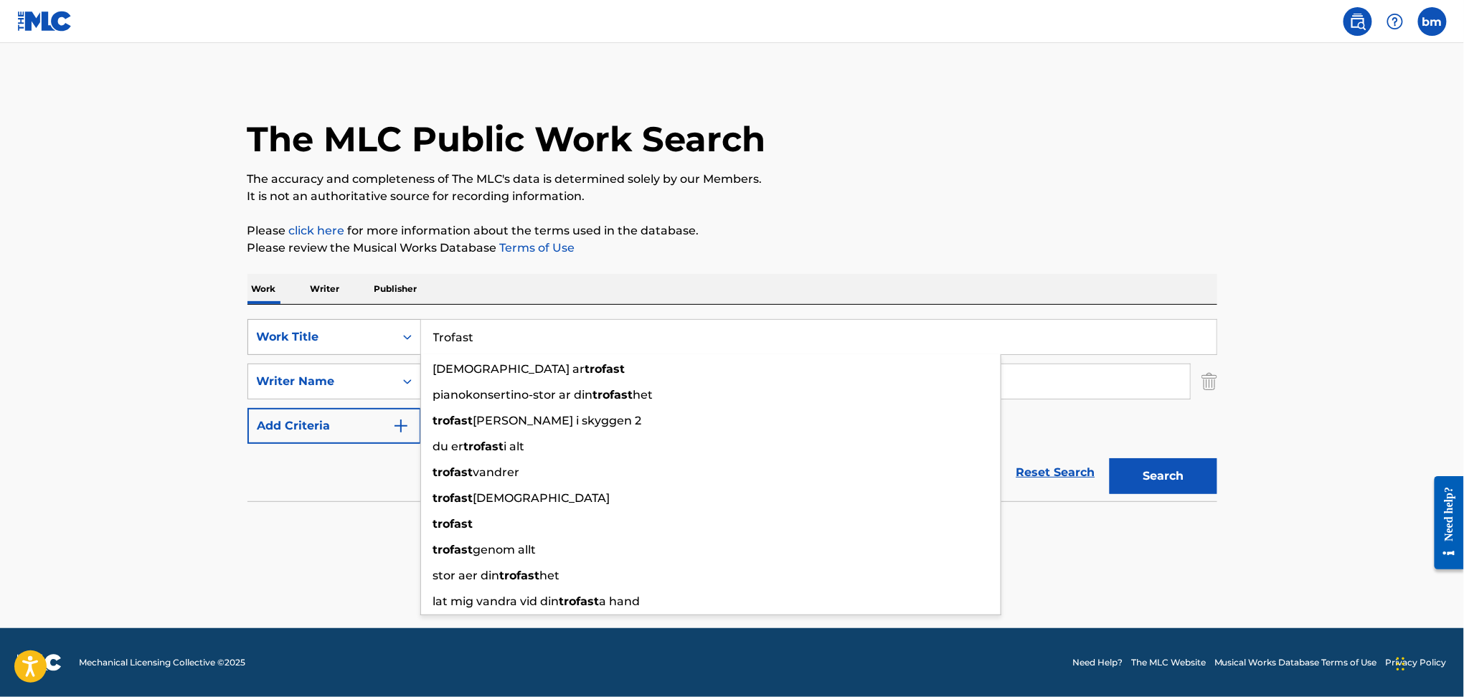
drag, startPoint x: 329, startPoint y: 331, endPoint x: 298, endPoint y: 331, distance: 30.9
click at [298, 331] on div "SearchWithCriteriaefbda6e8-e2e5-422b-9960-df5f92a6c291 Work Title Trofast gud a…" at bounding box center [733, 337] width 970 height 36
paste input "Armada Music"
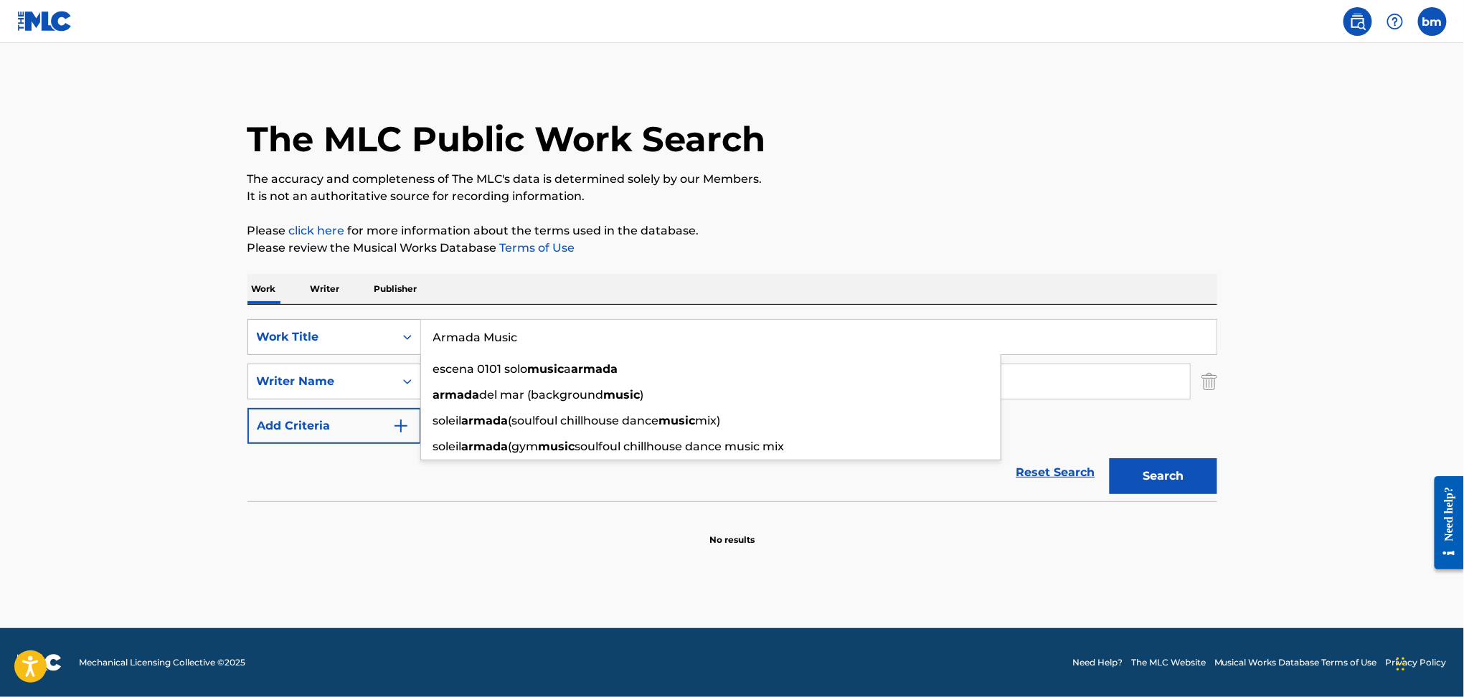
drag, startPoint x: 577, startPoint y: 324, endPoint x: 301, endPoint y: 344, distance: 276.9
click at [301, 344] on div "SearchWithCriteriaefbda6e8-e2e5-422b-9960-df5f92a6c291 Work Title Armada Music …" at bounding box center [733, 337] width 970 height 36
paste input "Late At Night [PERSON_NAME]"
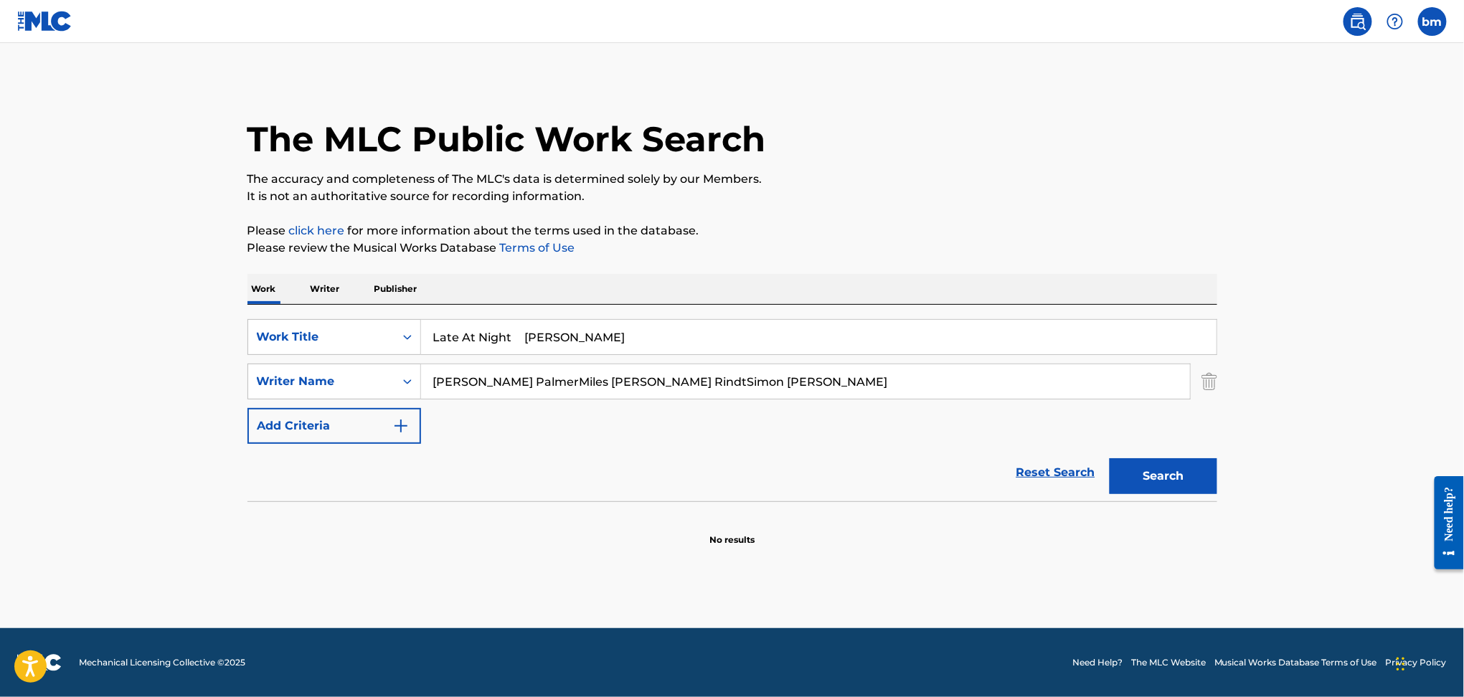
drag, startPoint x: 531, startPoint y: 344, endPoint x: 1091, endPoint y: 265, distance: 565.3
click at [921, 321] on input "Late At Night [PERSON_NAME]" at bounding box center [819, 337] width 796 height 34
type input "Late At Night"
click at [1093, 221] on div "The MLC Public Work Search The accuracy and completeness of The MLC's data is d…" at bounding box center [732, 313] width 1004 height 468
drag, startPoint x: 525, startPoint y: 384, endPoint x: 1366, endPoint y: 419, distance: 841.6
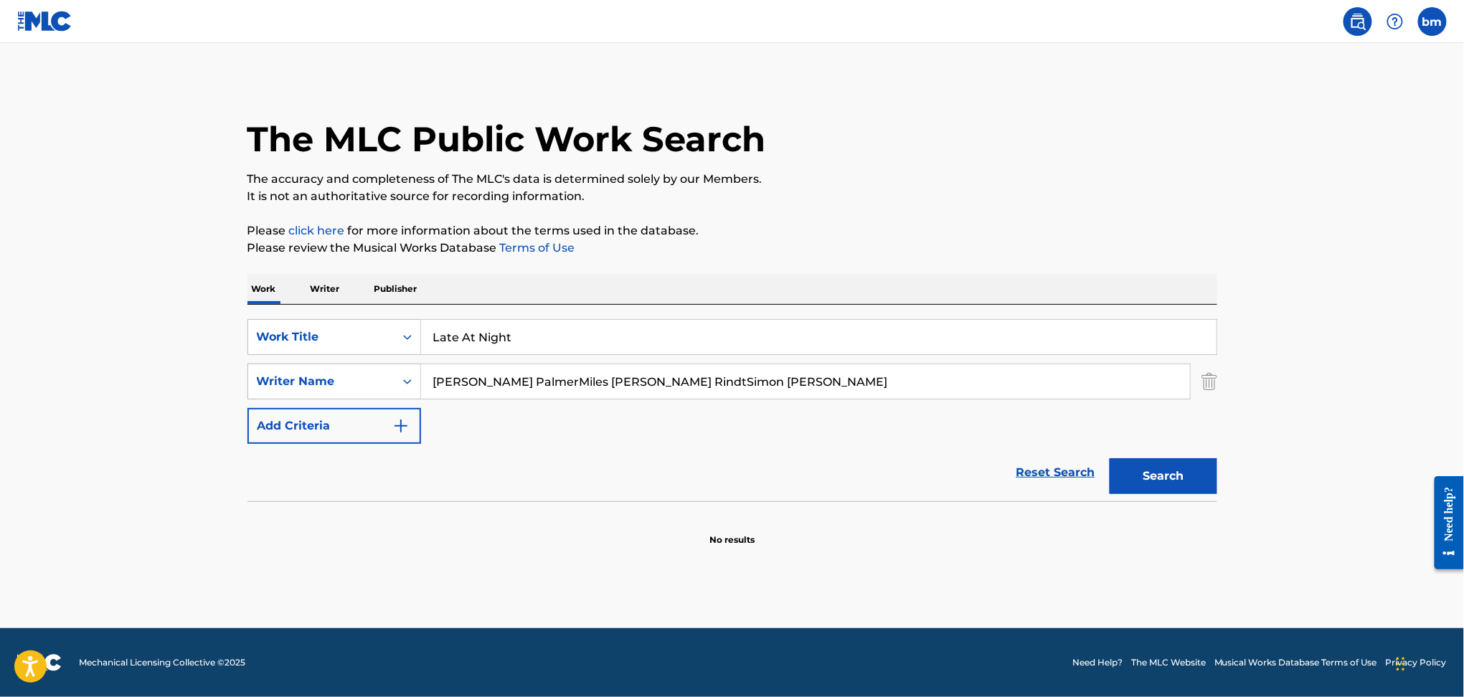
click at [1366, 410] on main "The MLC Public Work Search The accuracy and completeness of The MLC's data is d…" at bounding box center [732, 335] width 1464 height 585
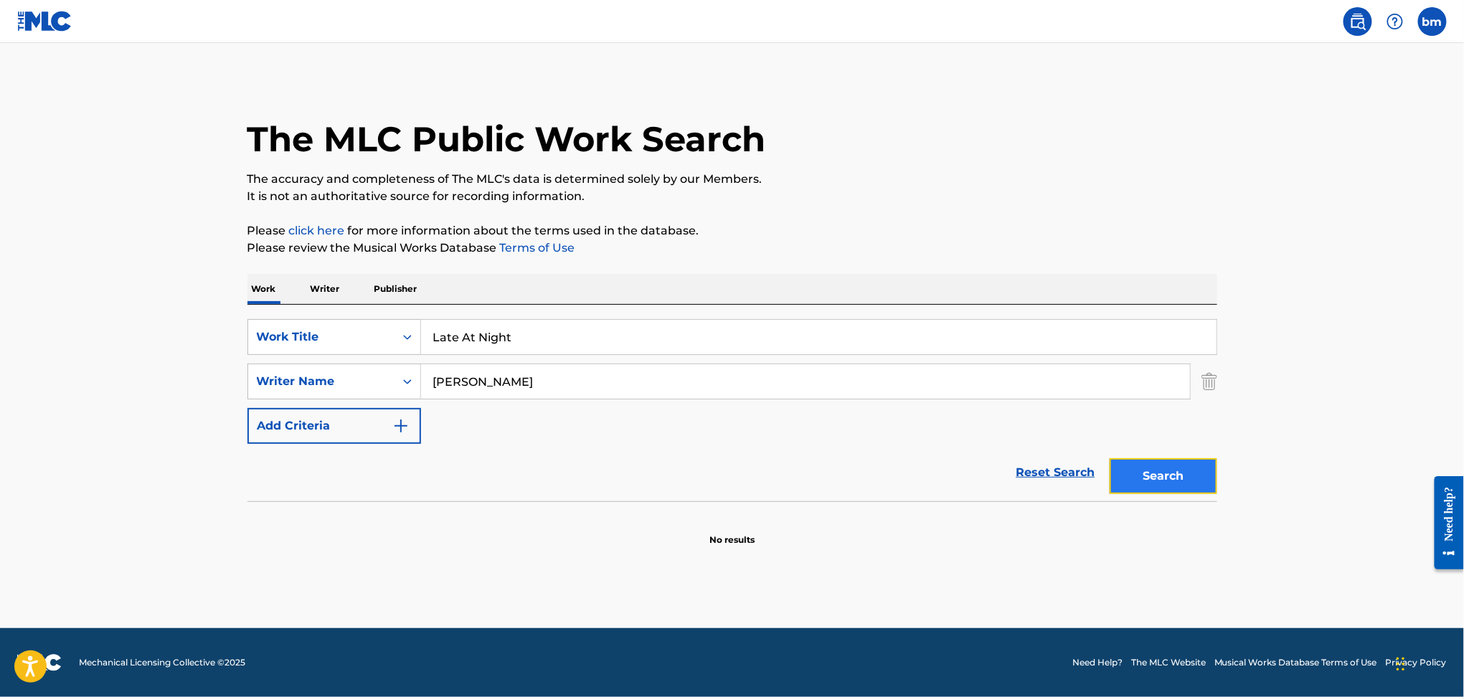
click at [1152, 483] on button "Search" at bounding box center [1164, 476] width 108 height 36
click at [328, 379] on div "SearchWithCriteria178fd654-8299-42ac-a5db-7324191ac3f5 Writer Name [PERSON_NAME]" at bounding box center [733, 382] width 970 height 36
paste input "[PERSON_NAME] [PERSON_NAME] RindtSimon [PERSON_NAME]"
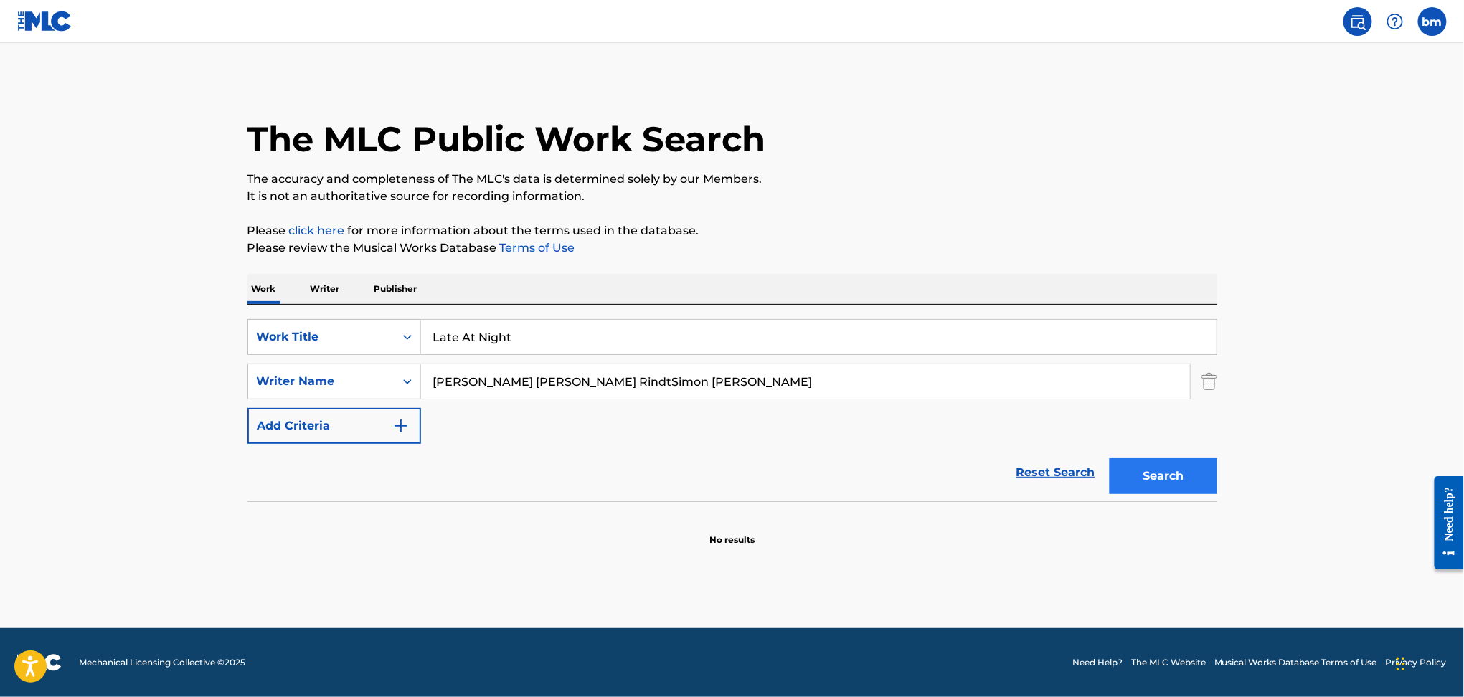
drag, startPoint x: 499, startPoint y: 380, endPoint x: 1181, endPoint y: 470, distance: 687.6
click at [1158, 465] on form "SearchWithCriteriaefbda6e8-e2e5-422b-9960-df5f92a6c291 Work Title Late At Night…" at bounding box center [733, 410] width 970 height 182
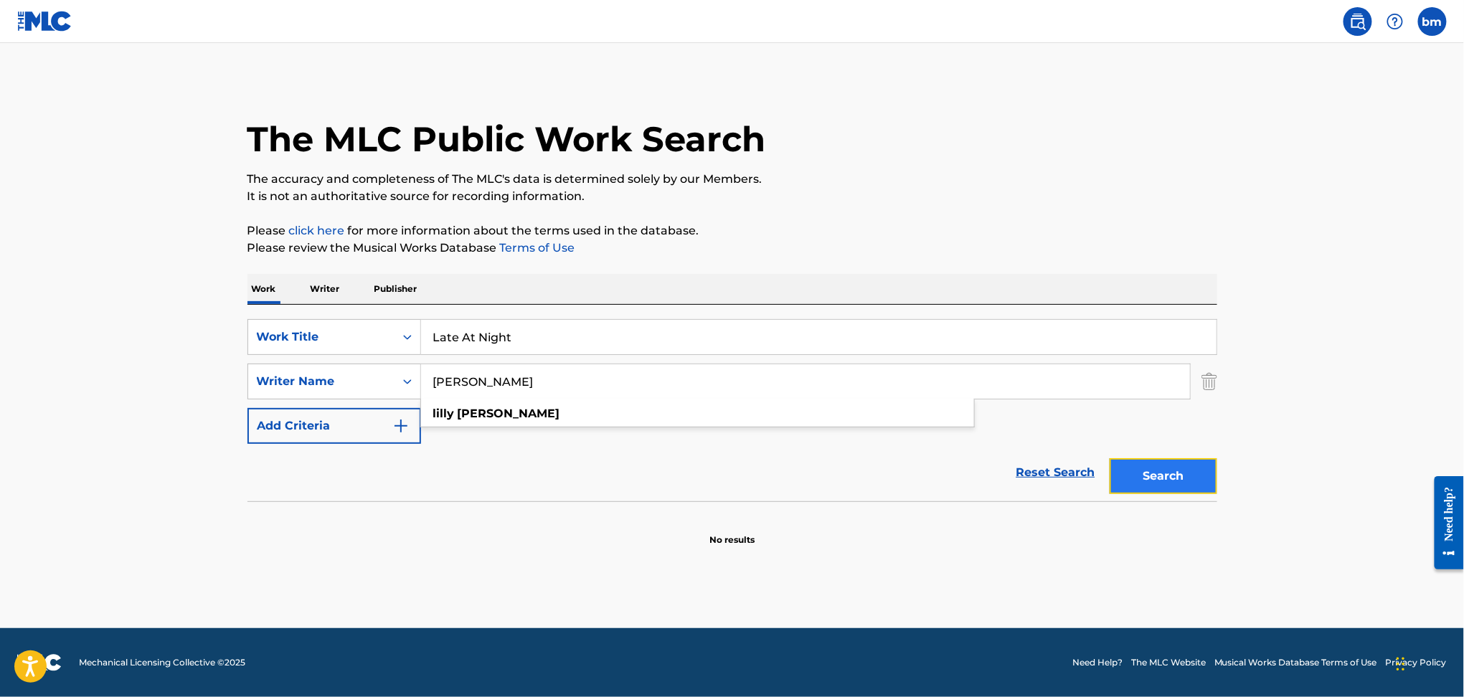
click at [1186, 476] on button "Search" at bounding box center [1164, 476] width 108 height 36
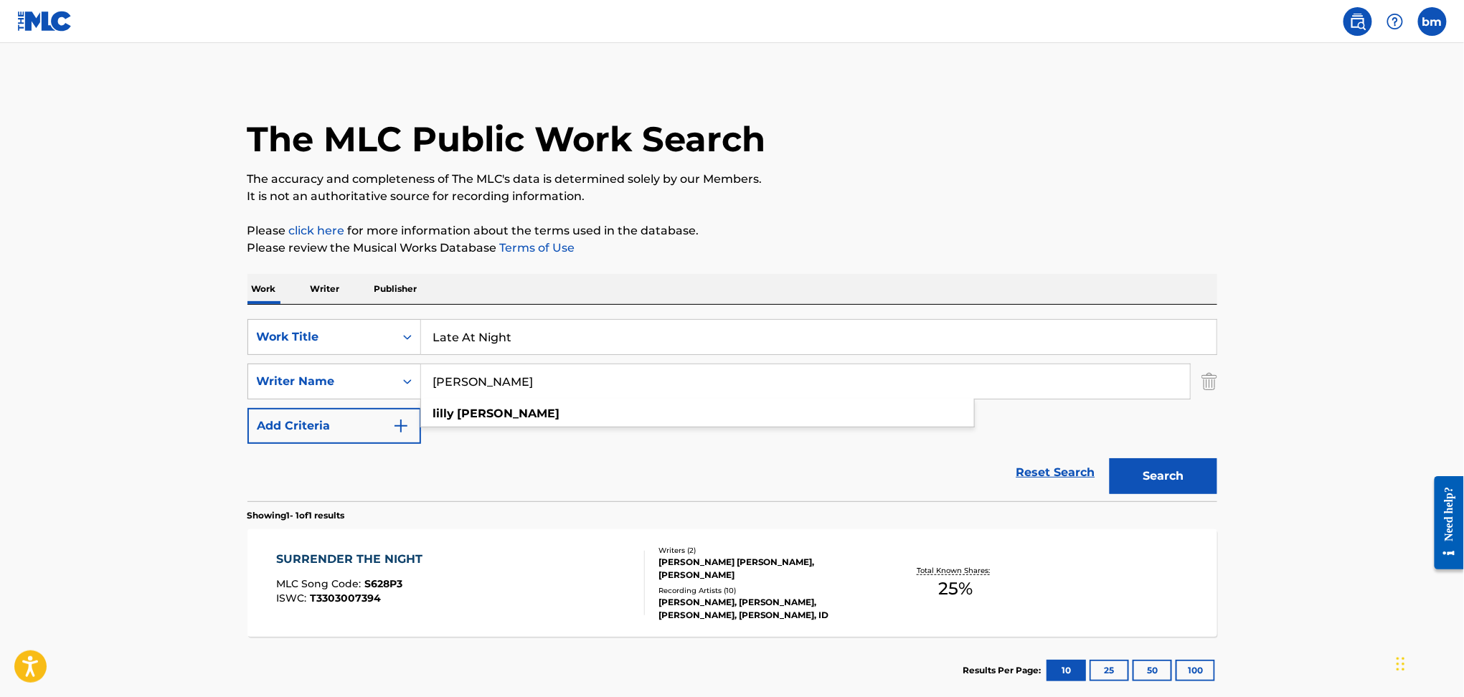
drag, startPoint x: 552, startPoint y: 380, endPoint x: 230, endPoint y: 379, distance: 322.2
click at [230, 379] on div "The MLC Public Work Search The accuracy and completeness of The MLC's data is d…" at bounding box center [732, 392] width 1004 height 626
paste input "[PERSON_NAME] RindtSimon [PERSON_NAME]"
drag, startPoint x: 560, startPoint y: 380, endPoint x: 1156, endPoint y: 443, distance: 599.6
click at [1140, 433] on div "SearchWithCriteriaefbda6e8-e2e5-422b-9960-df5f92a6c291 Work Title Late At Night…" at bounding box center [733, 381] width 970 height 125
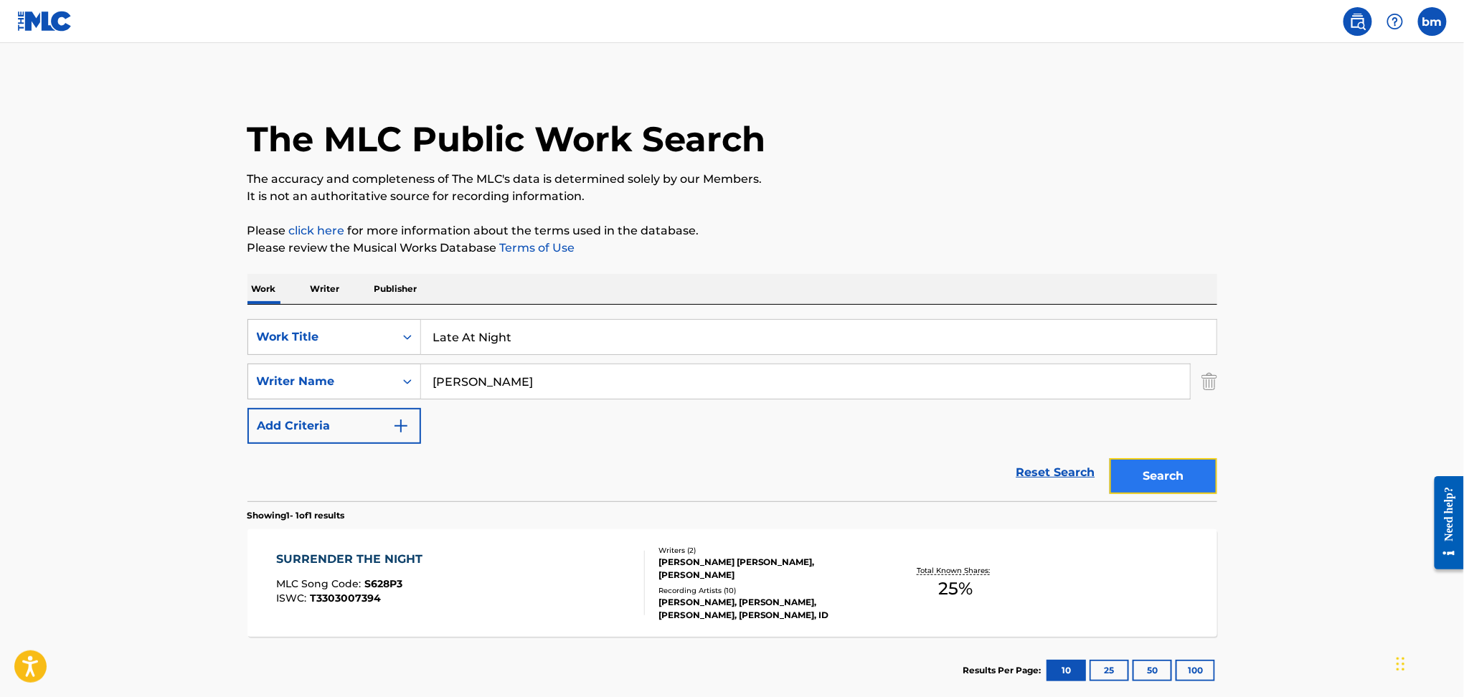
click at [1146, 486] on button "Search" at bounding box center [1164, 476] width 108 height 36
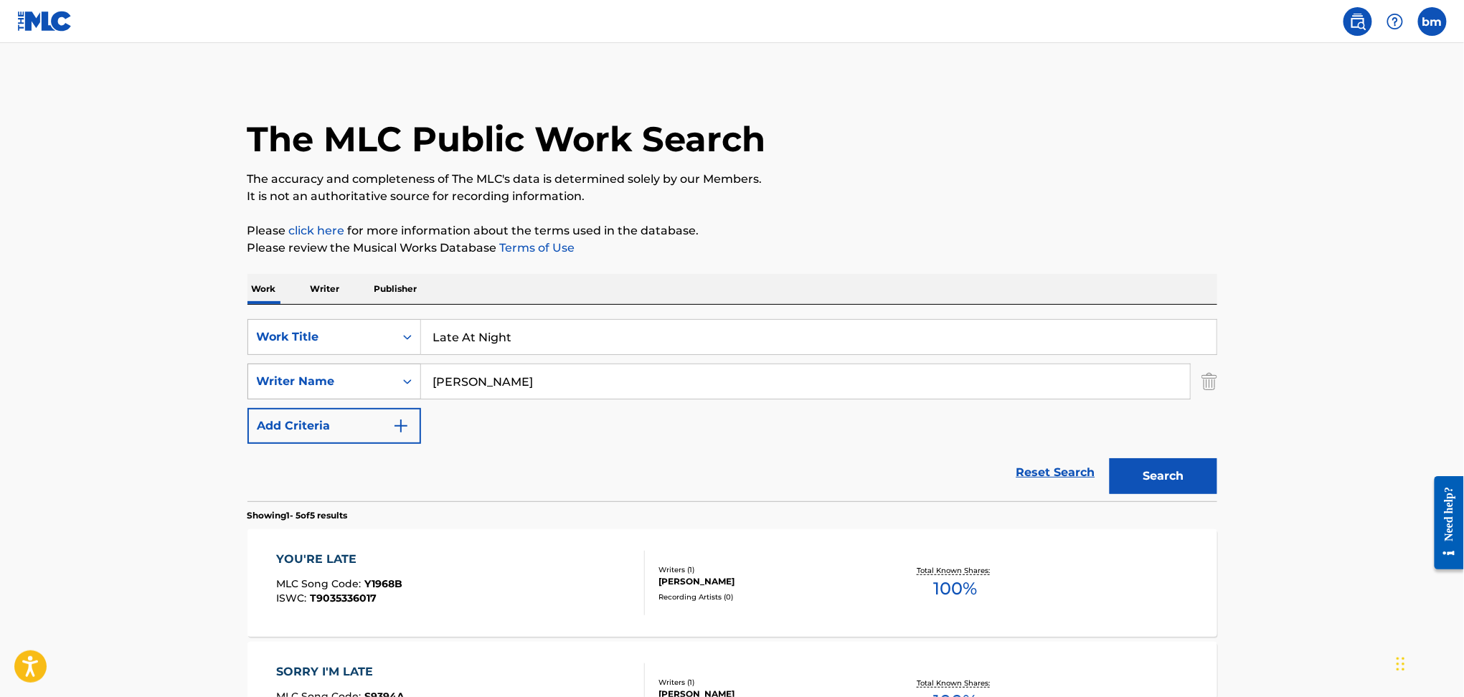
drag, startPoint x: 478, startPoint y: 385, endPoint x: 334, endPoint y: 384, distance: 143.5
click at [334, 384] on div "SearchWithCriteria178fd654-8299-42ac-a5db-7324191ac3f5 Writer Name [PERSON_NAME]" at bounding box center [733, 382] width 970 height 36
paste input "[PERSON_NAME] [PERSON_NAME]"
click at [495, 373] on input "[PERSON_NAME] [PERSON_NAME]" at bounding box center [805, 381] width 769 height 34
drag, startPoint x: 503, startPoint y: 382, endPoint x: 1073, endPoint y: 422, distance: 571.8
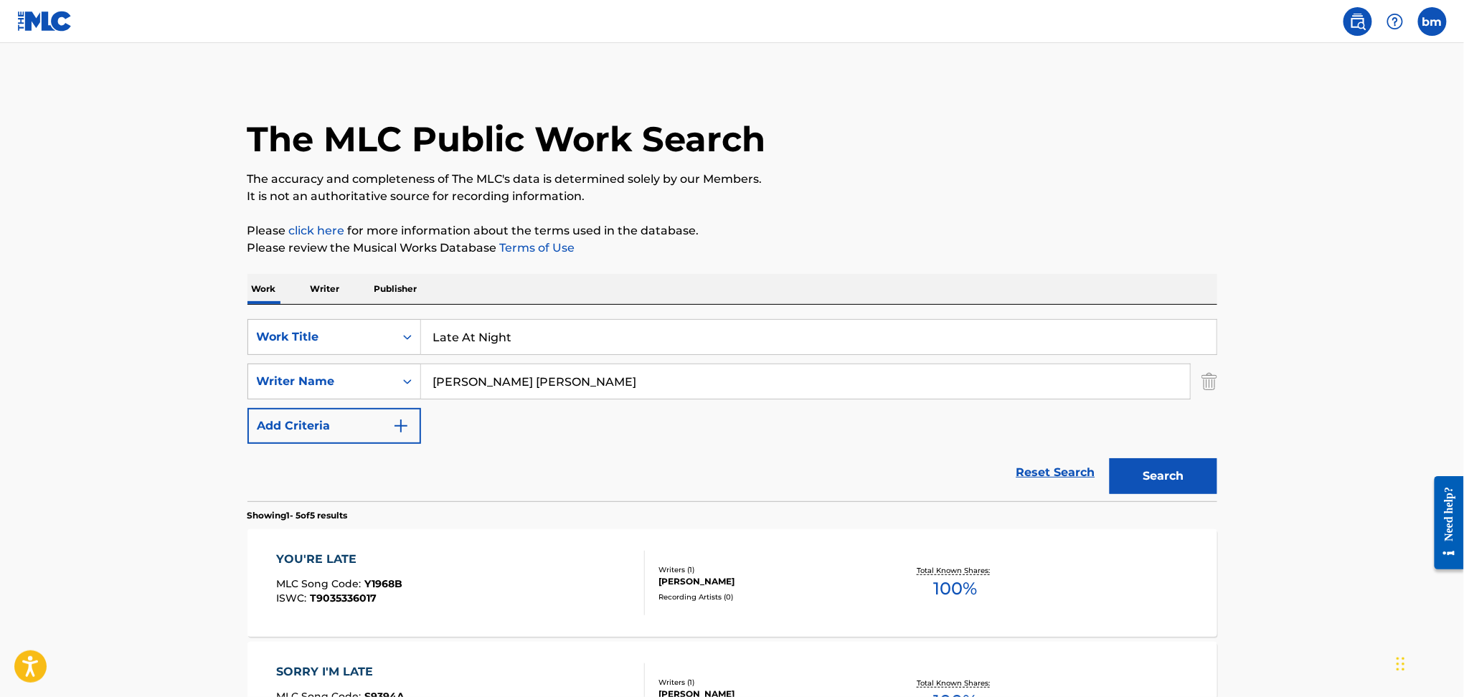
click at [1064, 422] on div "SearchWithCriteriaefbda6e8-e2e5-422b-9960-df5f92a6c291 Work Title Late At Night…" at bounding box center [733, 381] width 970 height 125
click at [1182, 483] on button "Search" at bounding box center [1164, 476] width 108 height 36
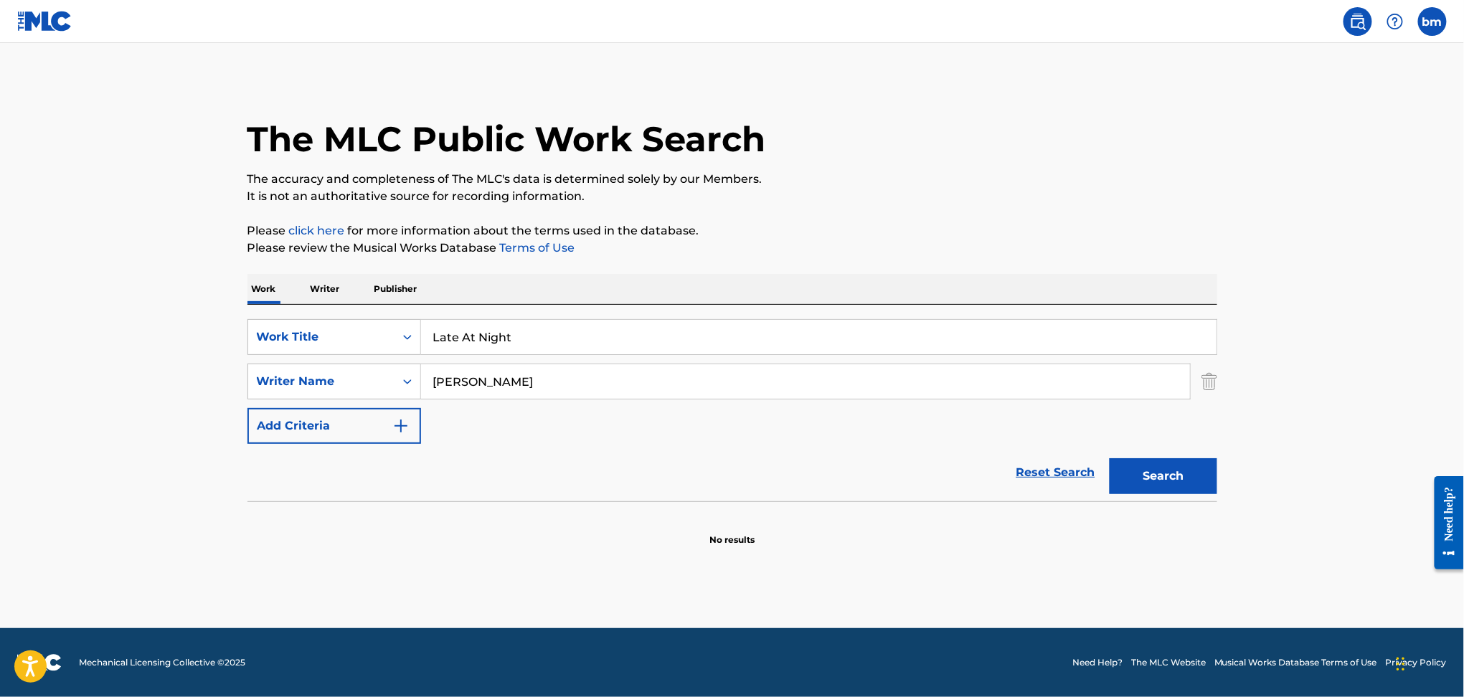
drag, startPoint x: 466, startPoint y: 380, endPoint x: 446, endPoint y: 383, distance: 21.1
click at [379, 380] on div "SearchWithCriteria178fd654-8299-42ac-a5db-7324191ac3f5 Writer Name [PERSON_NAME]" at bounding box center [733, 382] width 970 height 36
click at [1149, 486] on button "Search" at bounding box center [1164, 476] width 108 height 36
click at [1185, 491] on button "Search" at bounding box center [1164, 476] width 108 height 36
drag, startPoint x: 512, startPoint y: 377, endPoint x: 331, endPoint y: 376, distance: 180.8
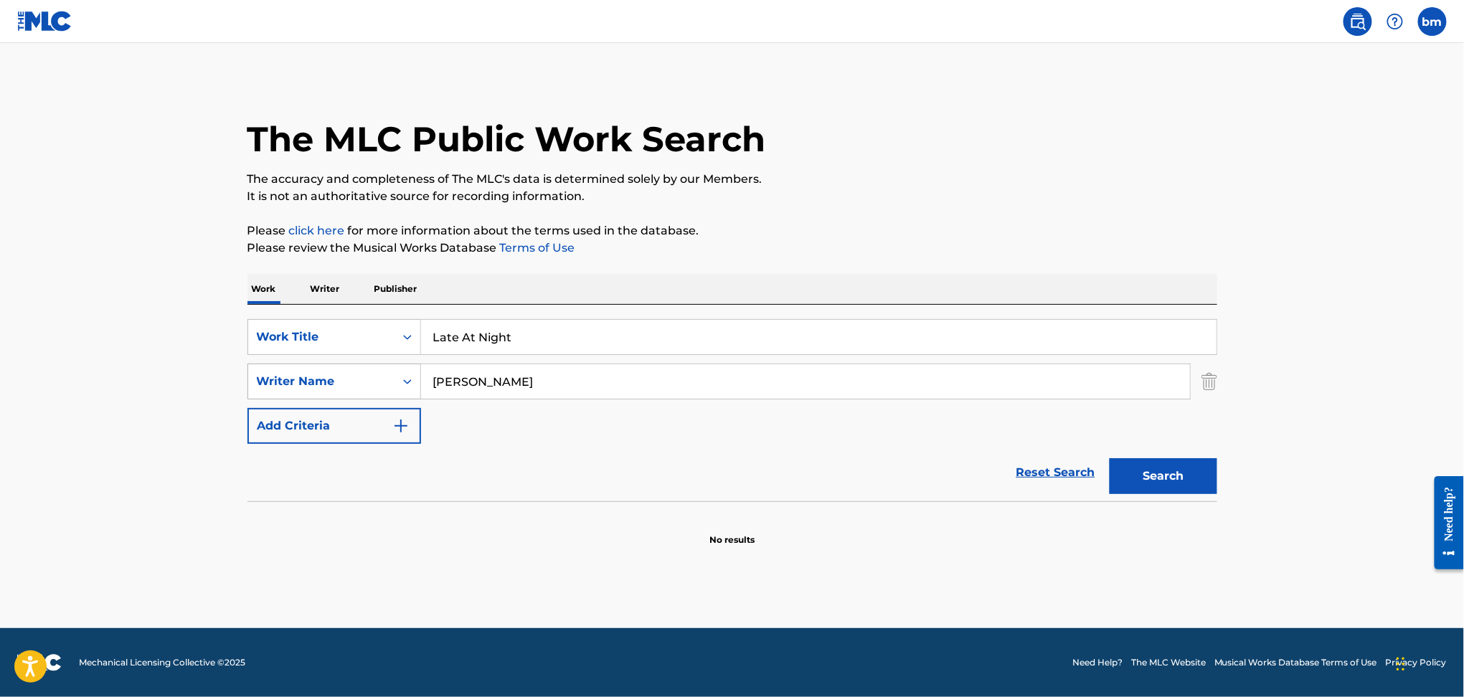
click at [331, 376] on div "SearchWithCriteria178fd654-8299-42ac-a5db-7324191ac3f5 Writer Name [PERSON_NAME]" at bounding box center [733, 382] width 970 height 36
paste input "[PERSON_NAME] SödahlVincent [PERSON_NAME]"
type input "[PERSON_NAME] SödahlVincent [PERSON_NAME]"
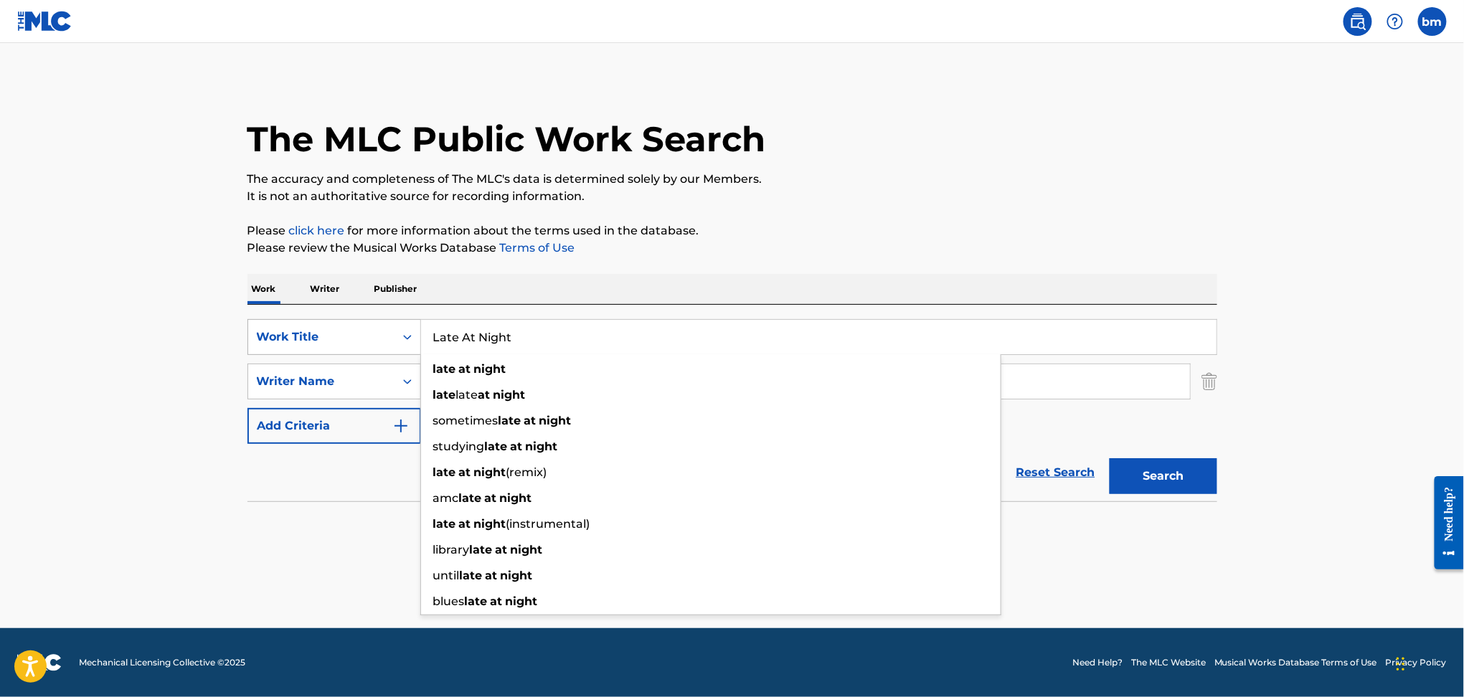
drag, startPoint x: 559, startPoint y: 334, endPoint x: 382, endPoint y: 334, distance: 176.5
click at [374, 334] on div "SearchWithCriteriaefbda6e8-e2e5-422b-9960-df5f92a6c291 Work Title Late At Night…" at bounding box center [733, 337] width 970 height 36
paste input "Boys Will Be Boys Nea"
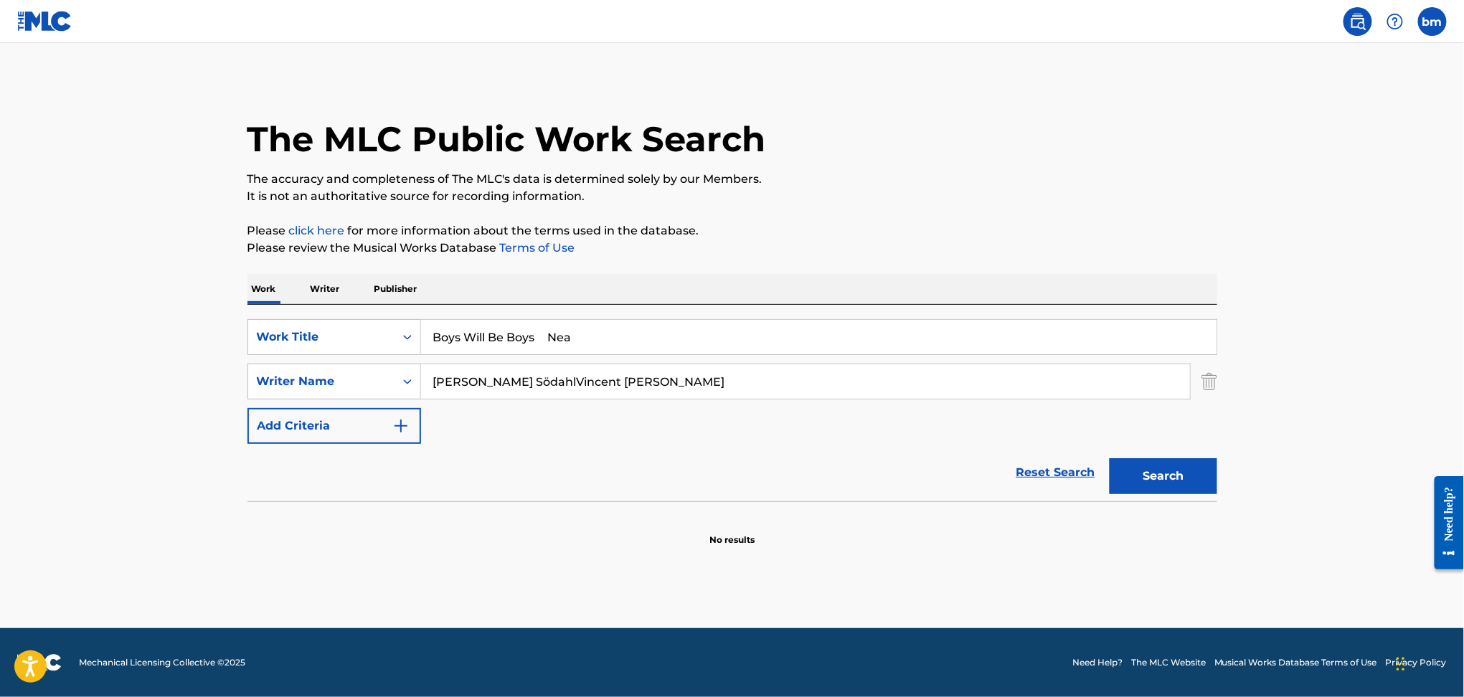
drag, startPoint x: 549, startPoint y: 337, endPoint x: 951, endPoint y: 314, distance: 403.2
click at [943, 316] on div "SearchWithCriteriaefbda6e8-e2e5-422b-9960-df5f92a6c291 Work Title Boys Will Be …" at bounding box center [733, 403] width 970 height 197
type input "Boys Will Be Boys"
click at [868, 223] on p "Please click here for more information about the terms used in the database." at bounding box center [733, 230] width 970 height 17
drag, startPoint x: 533, startPoint y: 385, endPoint x: 1246, endPoint y: 545, distance: 730.9
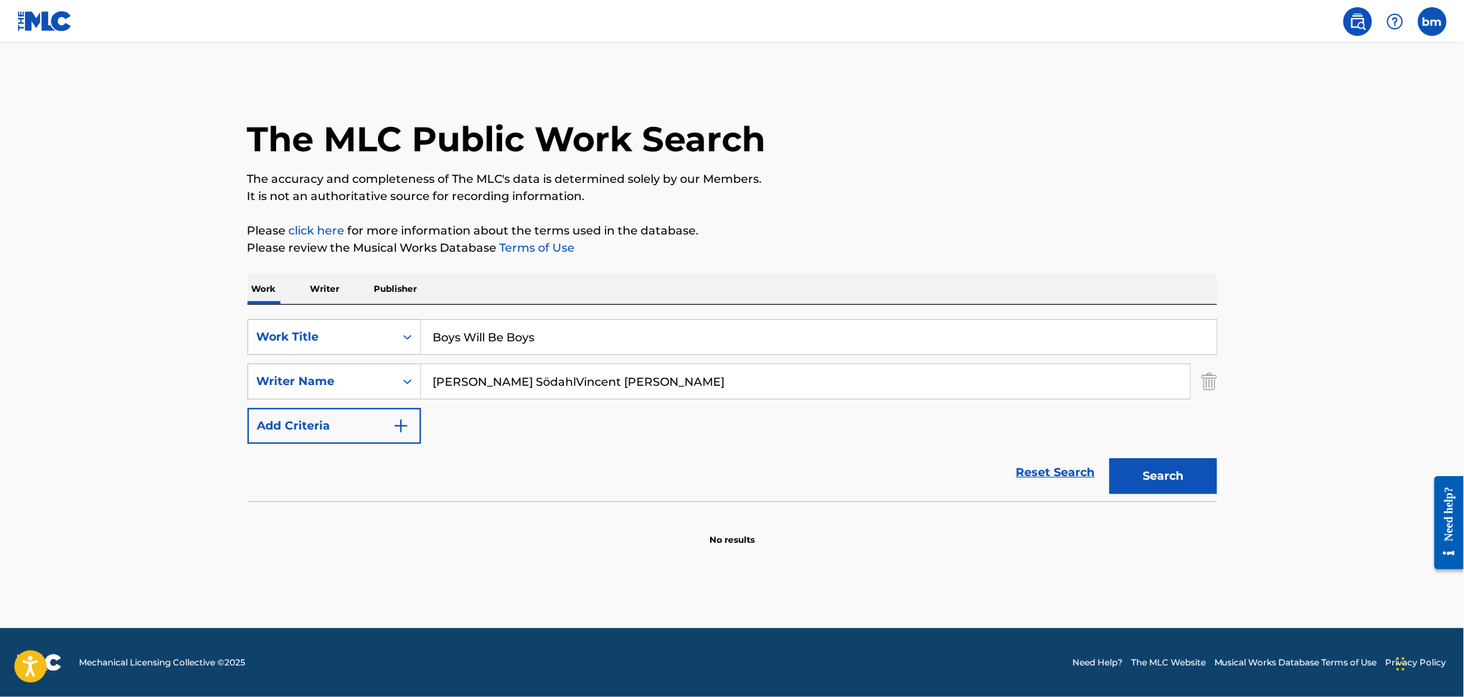
click at [1246, 548] on main "The MLC Public Work Search The accuracy and completeness of The MLC's data is d…" at bounding box center [732, 335] width 1464 height 585
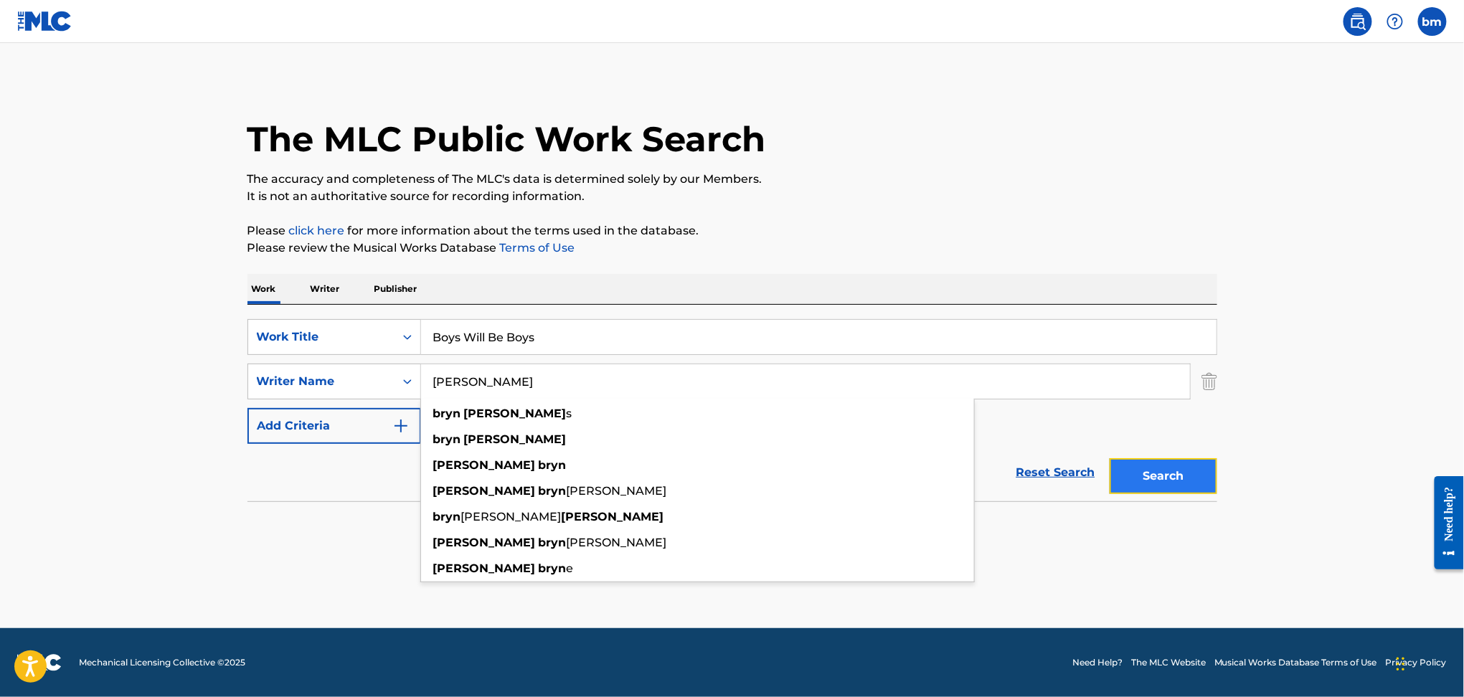
click at [1145, 471] on button "Search" at bounding box center [1164, 476] width 108 height 36
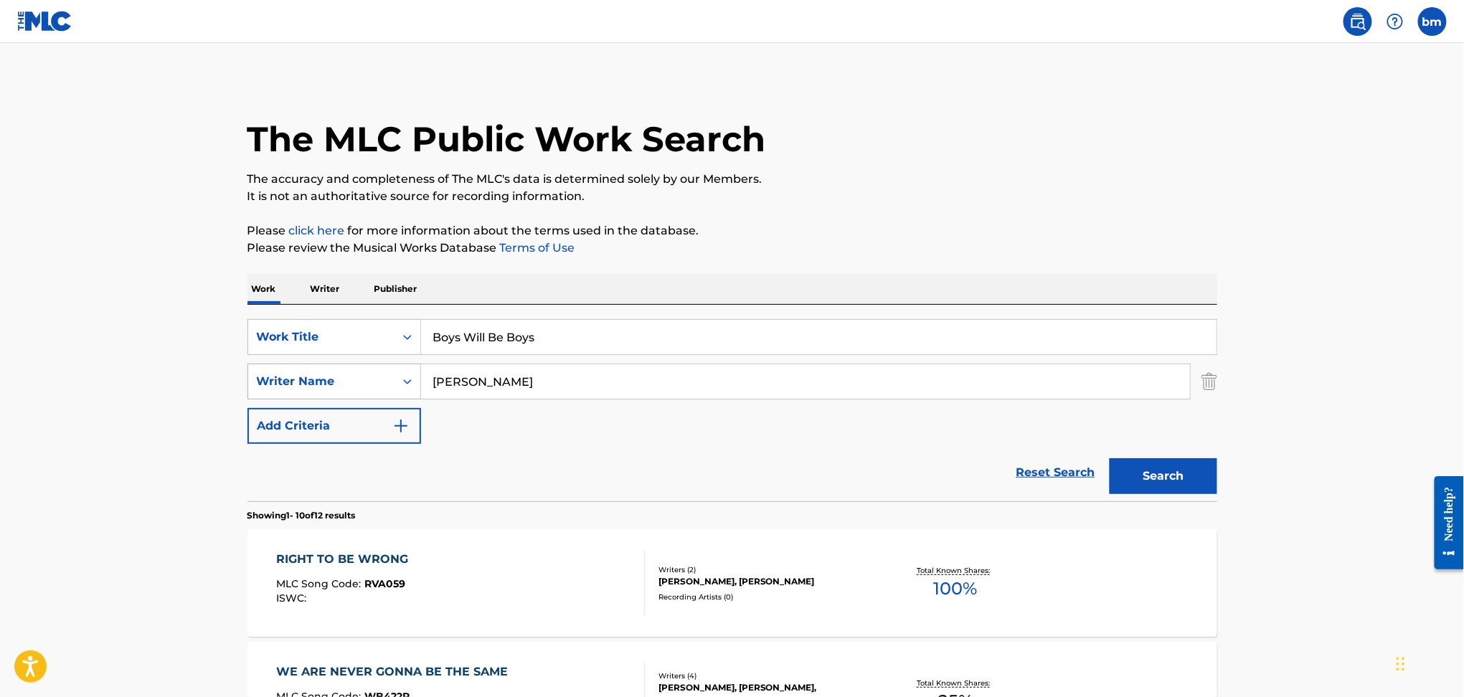
drag, startPoint x: 556, startPoint y: 388, endPoint x: 364, endPoint y: 384, distance: 191.6
click at [364, 384] on div "SearchWithCriteria178fd654-8299-42ac-a5db-7324191ac3f5 Writer Name [PERSON_NAME]" at bounding box center [733, 382] width 970 height 36
paste input "[PERSON_NAME] SödahlVincent [PERSON_NAME]"
drag, startPoint x: 517, startPoint y: 379, endPoint x: 351, endPoint y: 397, distance: 167.5
click at [342, 392] on div "SearchWithCriteria178fd654-8299-42ac-a5db-7324191ac3f5 Writer Name [PERSON_NAME…" at bounding box center [733, 382] width 970 height 36
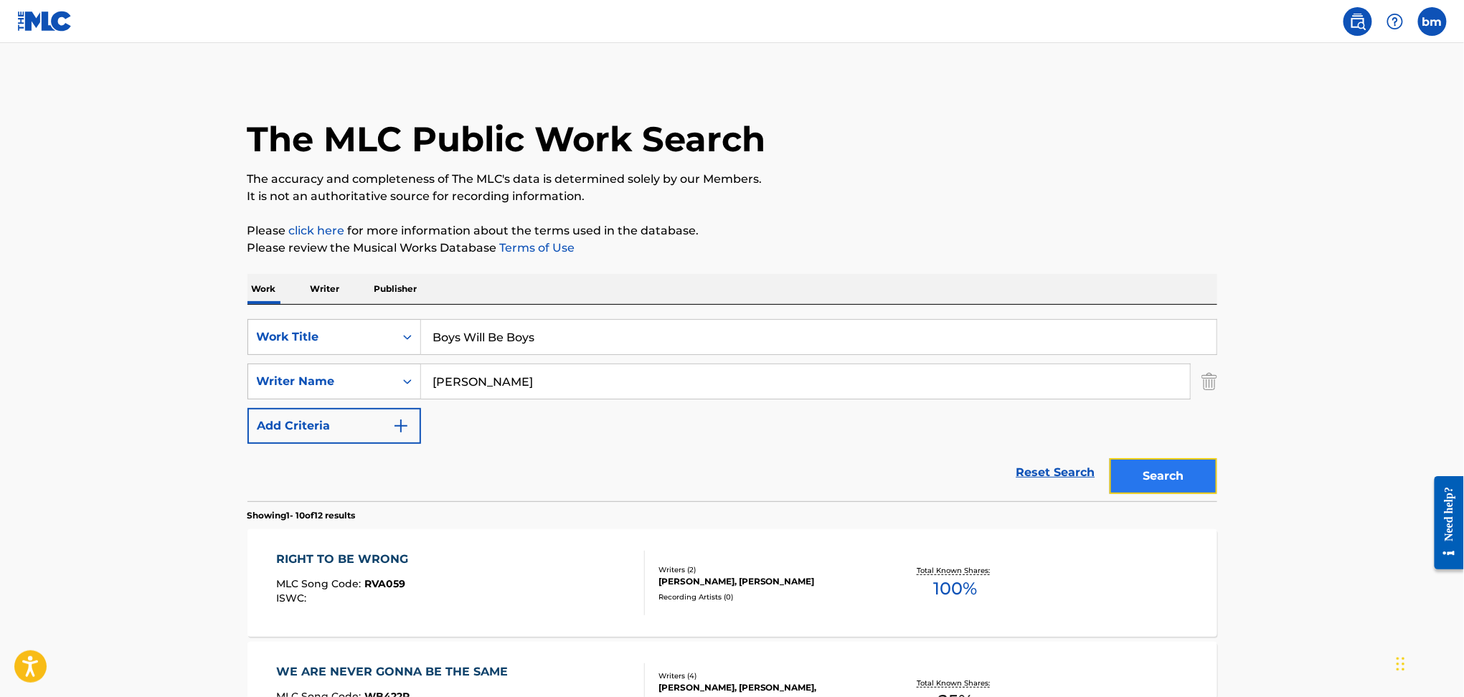
click at [1187, 481] on button "Search" at bounding box center [1164, 476] width 108 height 36
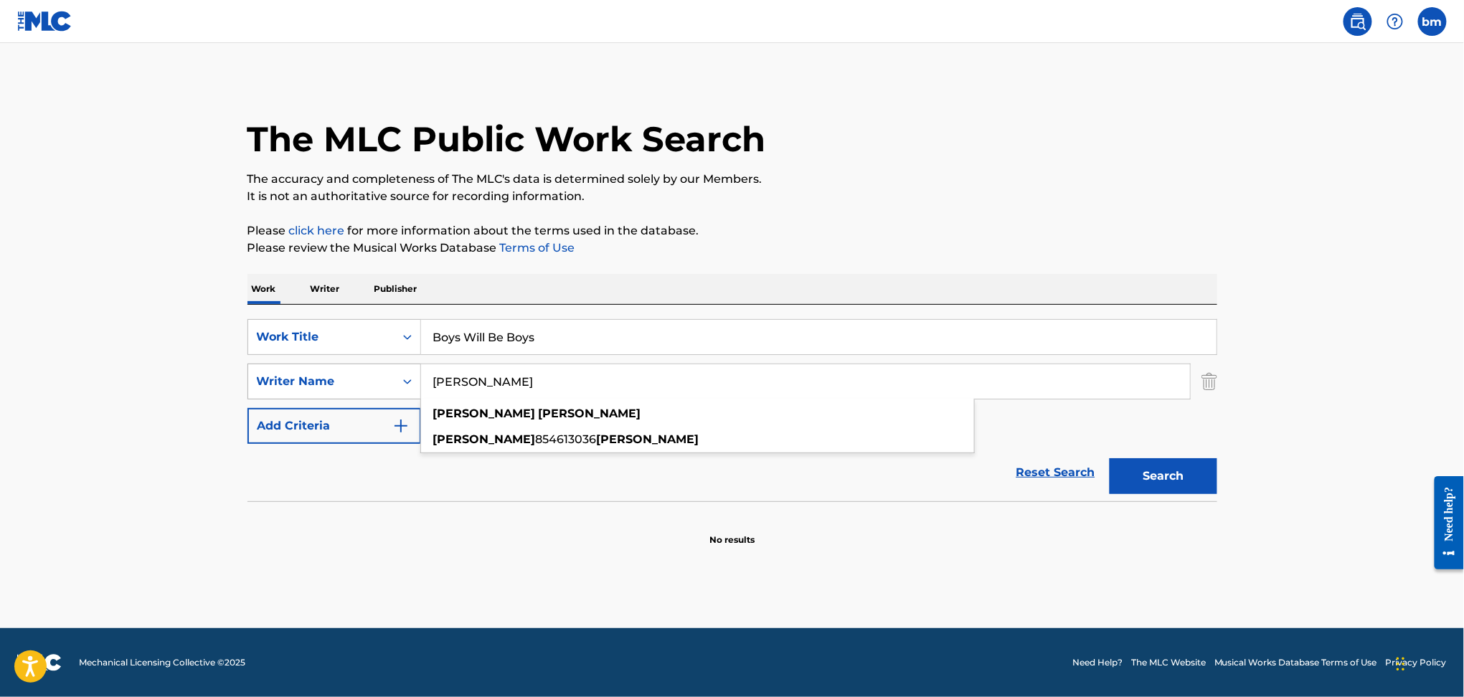
drag, startPoint x: 610, startPoint y: 372, endPoint x: 344, endPoint y: 381, distance: 265.6
click at [344, 381] on div "SearchWithCriteria178fd654-8299-42ac-a5db-7324191ac3f5 Writer Name [PERSON_NAME…" at bounding box center [733, 382] width 970 height 36
paste input "[PERSON_NAME]"
click at [512, 376] on input "[PERSON_NAME]" at bounding box center [805, 381] width 769 height 34
click at [486, 383] on input "[PERSON_NAME]" at bounding box center [805, 381] width 769 height 34
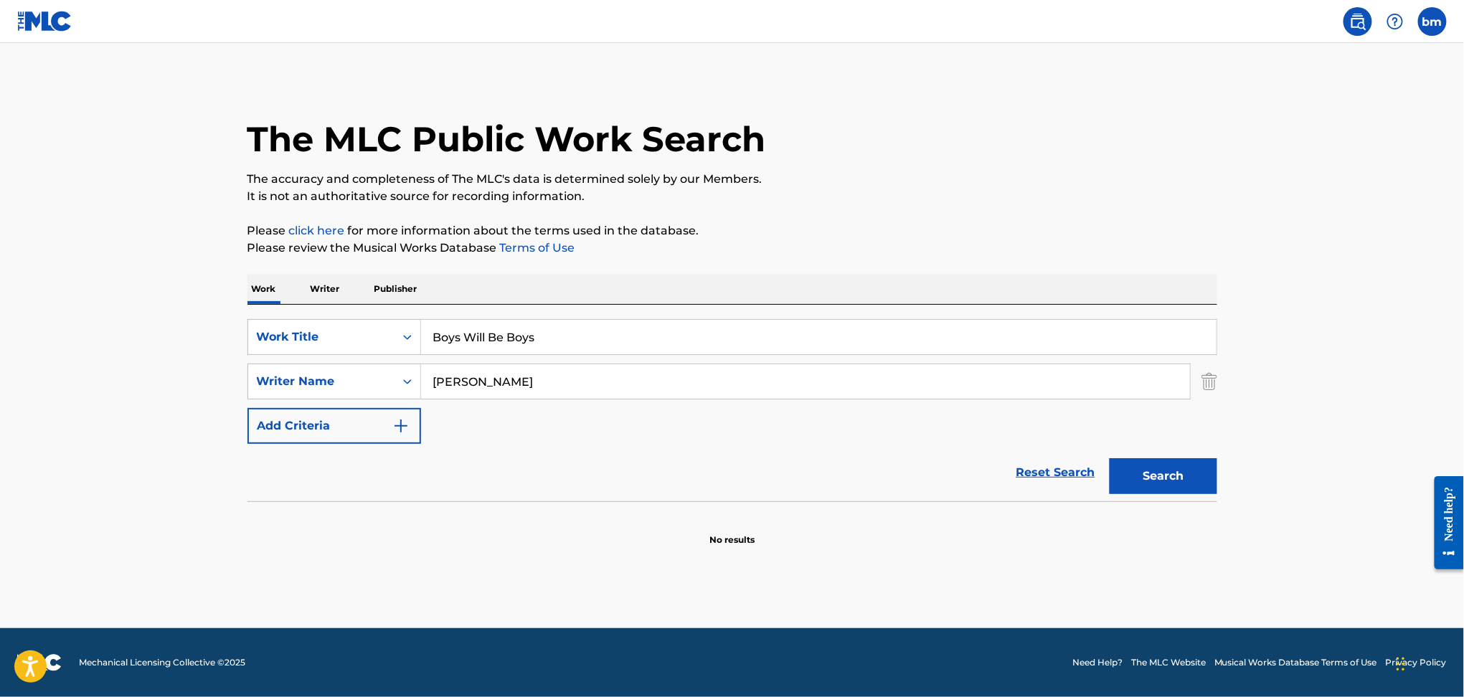
type input "[PERSON_NAME]"
click at [1110, 458] on button "Search" at bounding box center [1164, 476] width 108 height 36
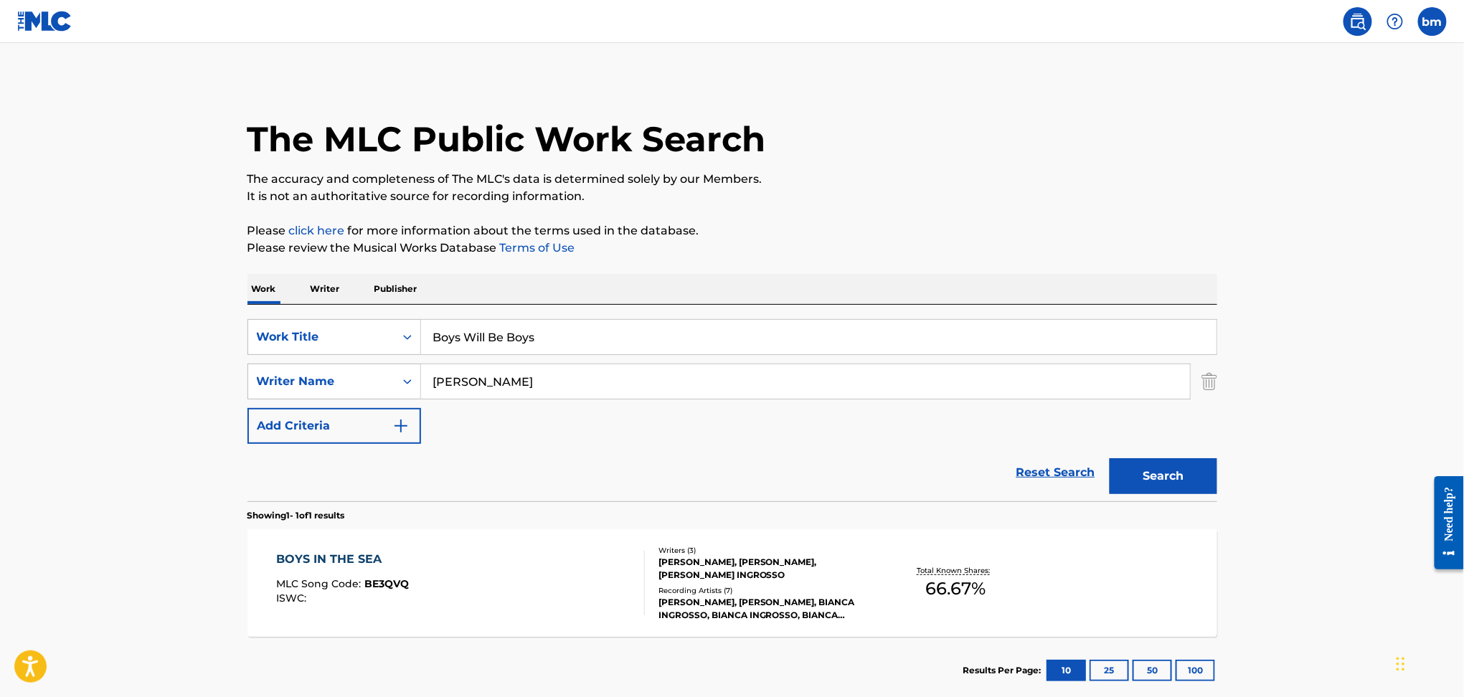
click at [478, 585] on div "BOYS IN THE SEA MLC Song Code : BE3QVQ ISWC :" at bounding box center [460, 583] width 369 height 65
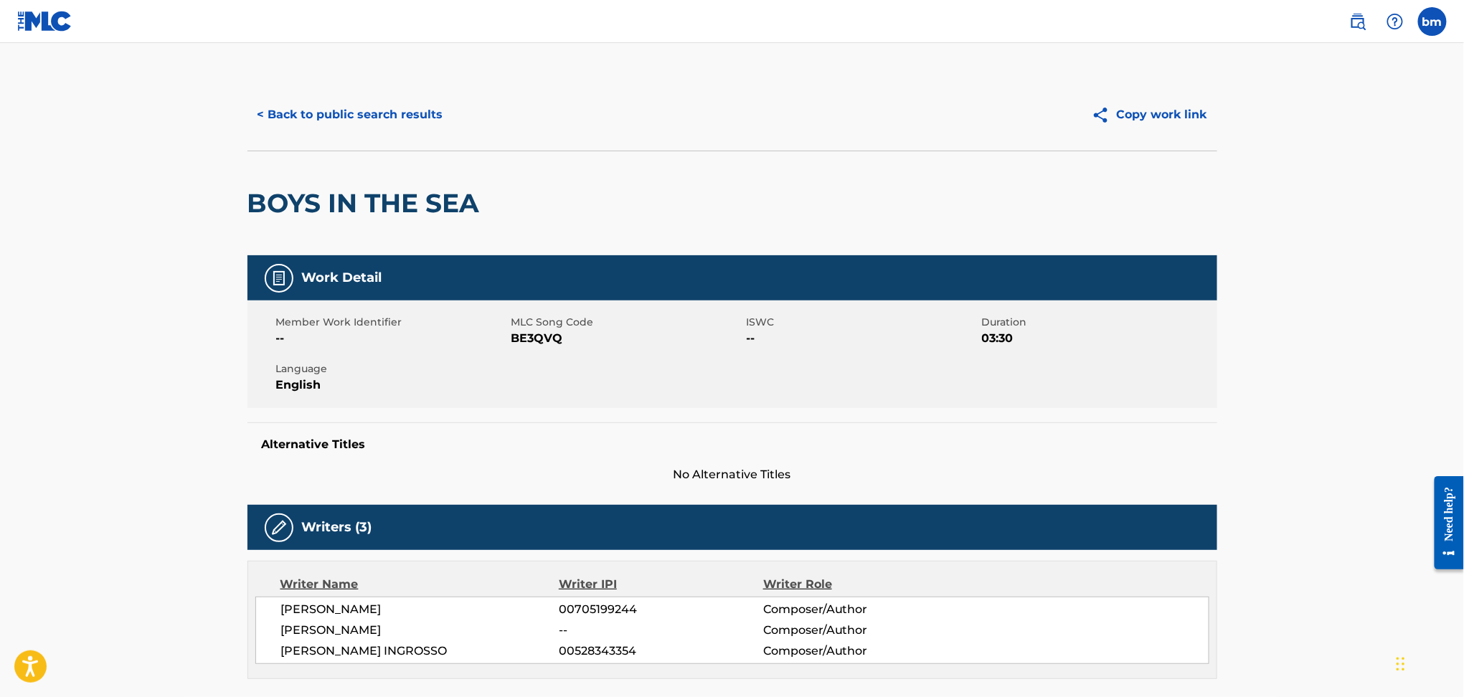
click at [542, 334] on span "BE3QVQ" at bounding box center [628, 338] width 232 height 17
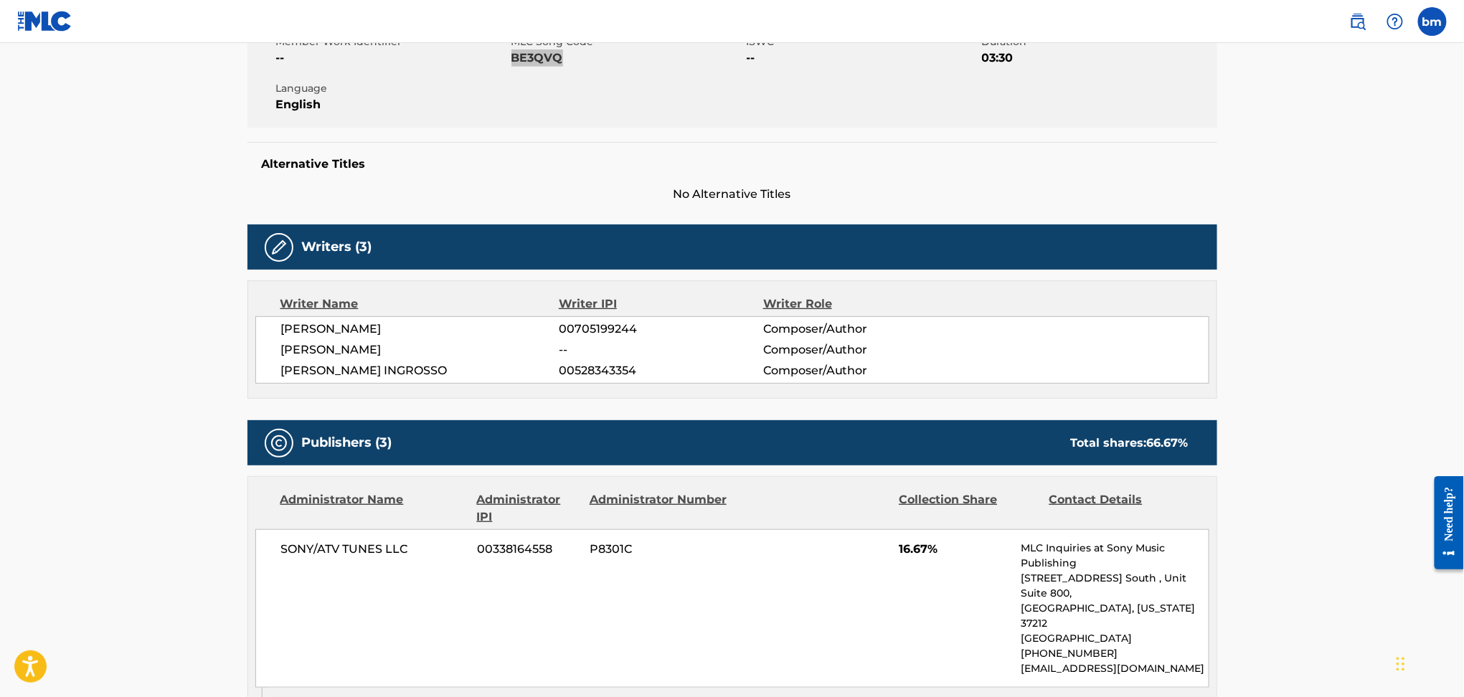
scroll to position [478, 0]
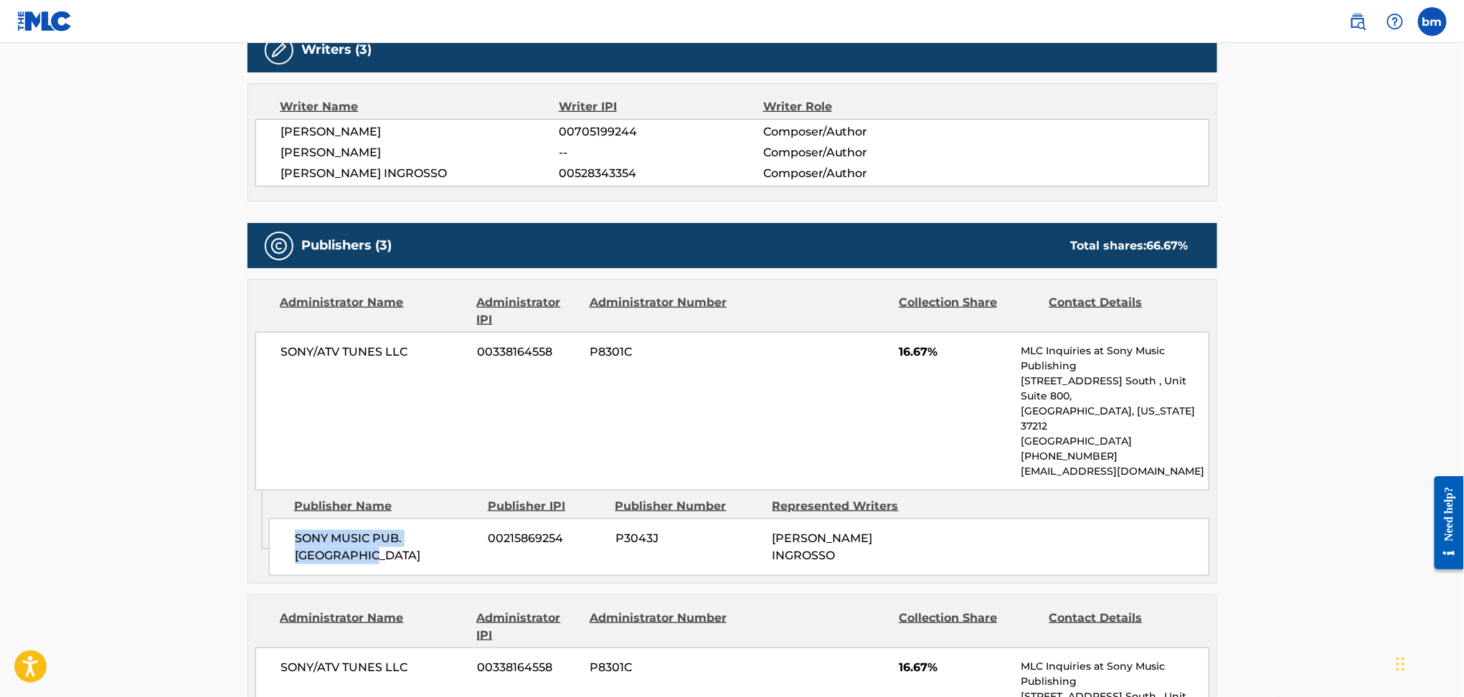
drag, startPoint x: 324, startPoint y: 515, endPoint x: 400, endPoint y: 532, distance: 77.1
click at [400, 532] on div "SONY MUSIC PUB. SCANDINAVIA 00215869254 P3043J [PERSON_NAME]" at bounding box center [739, 547] width 941 height 57
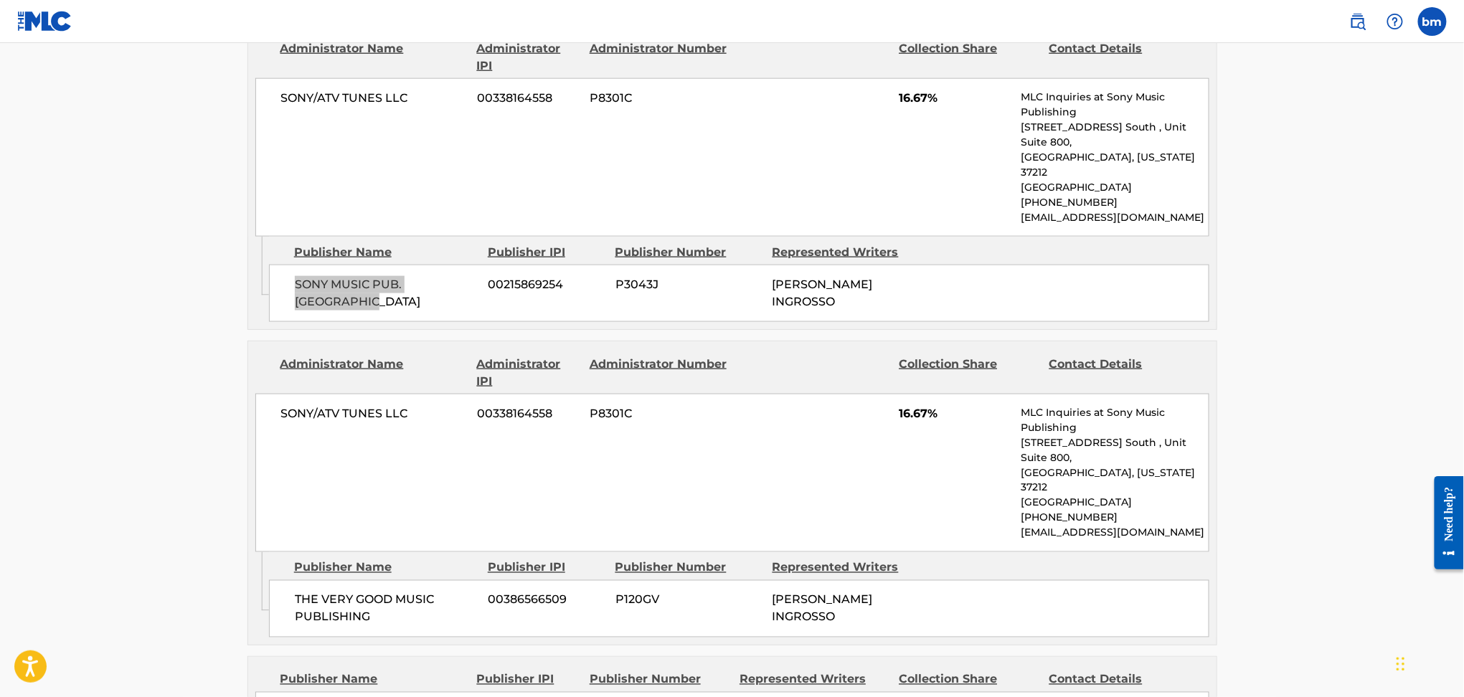
scroll to position [765, 0]
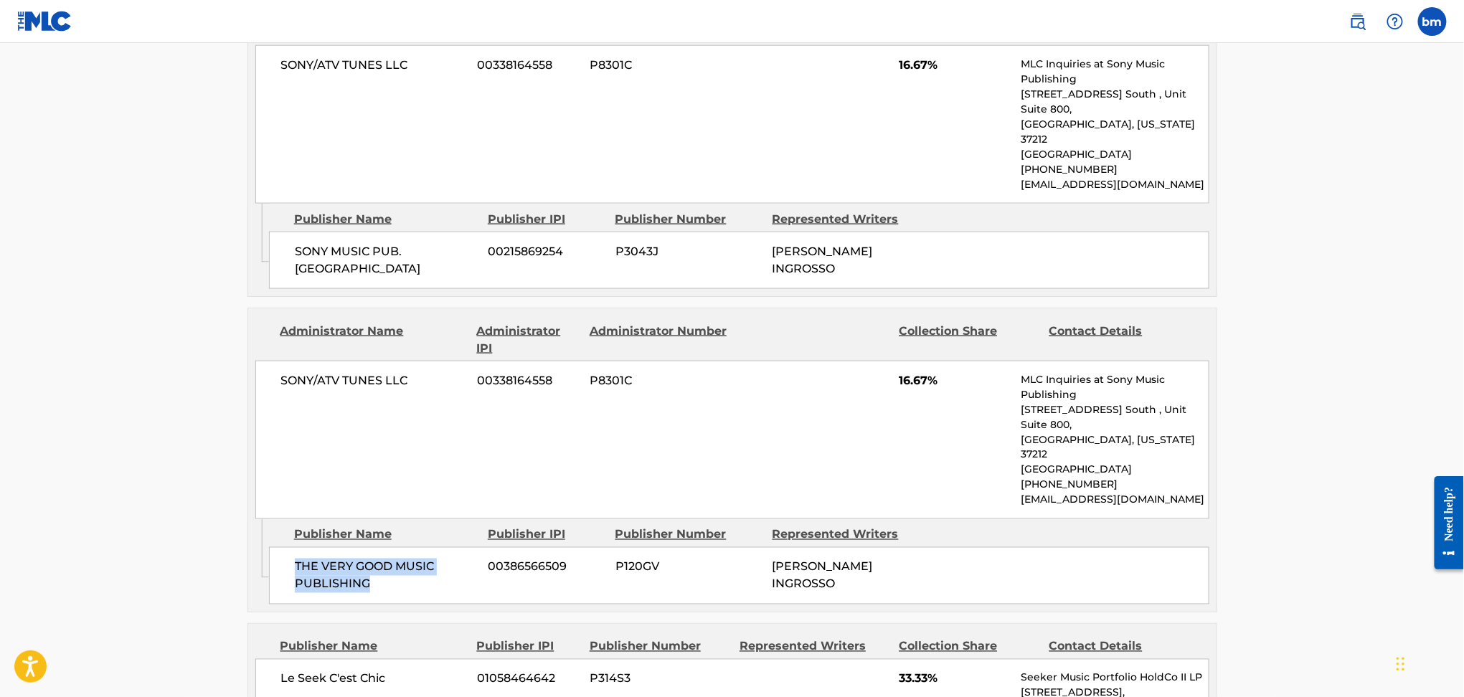
drag, startPoint x: 286, startPoint y: 501, endPoint x: 387, endPoint y: 539, distance: 108.1
click at [387, 547] on div "THE VERY GOOD MUSIC PUBLISHING 00386566509 P120GV [PERSON_NAME]" at bounding box center [739, 575] width 941 height 57
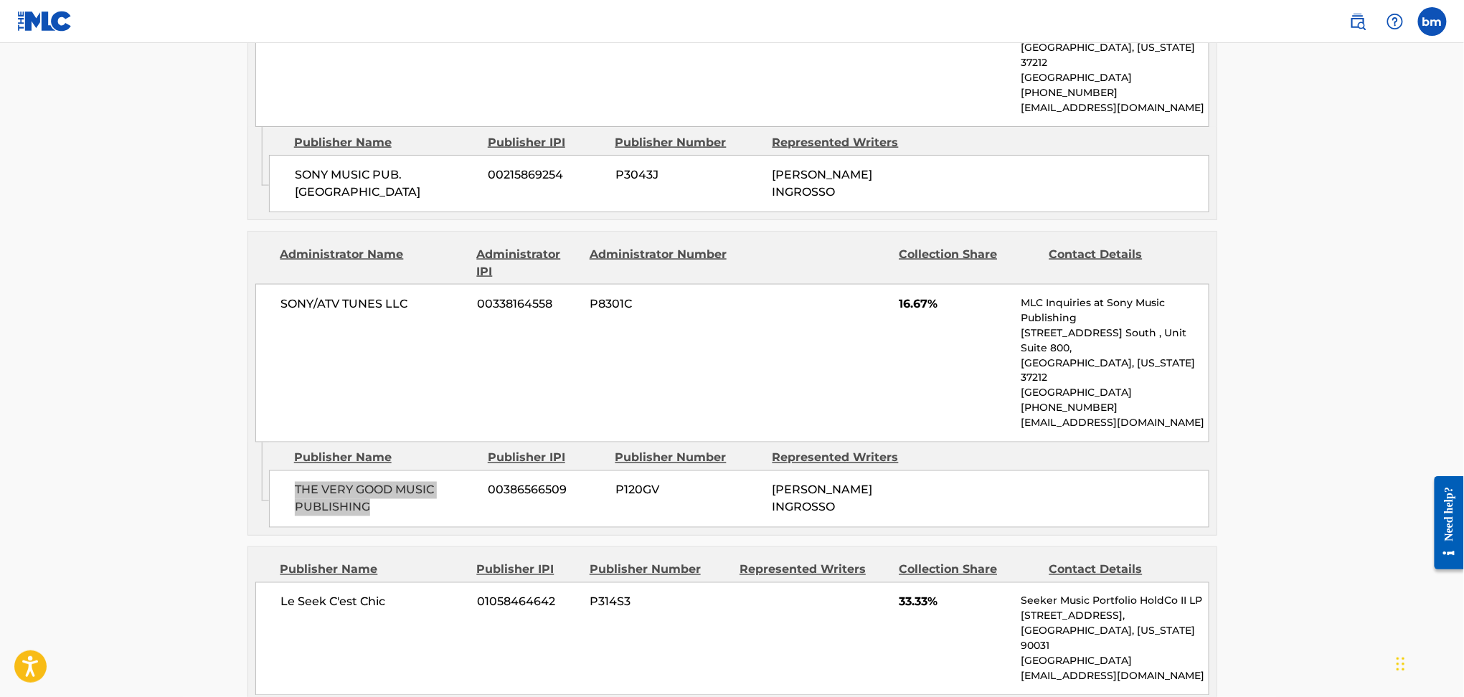
scroll to position [1052, 0]
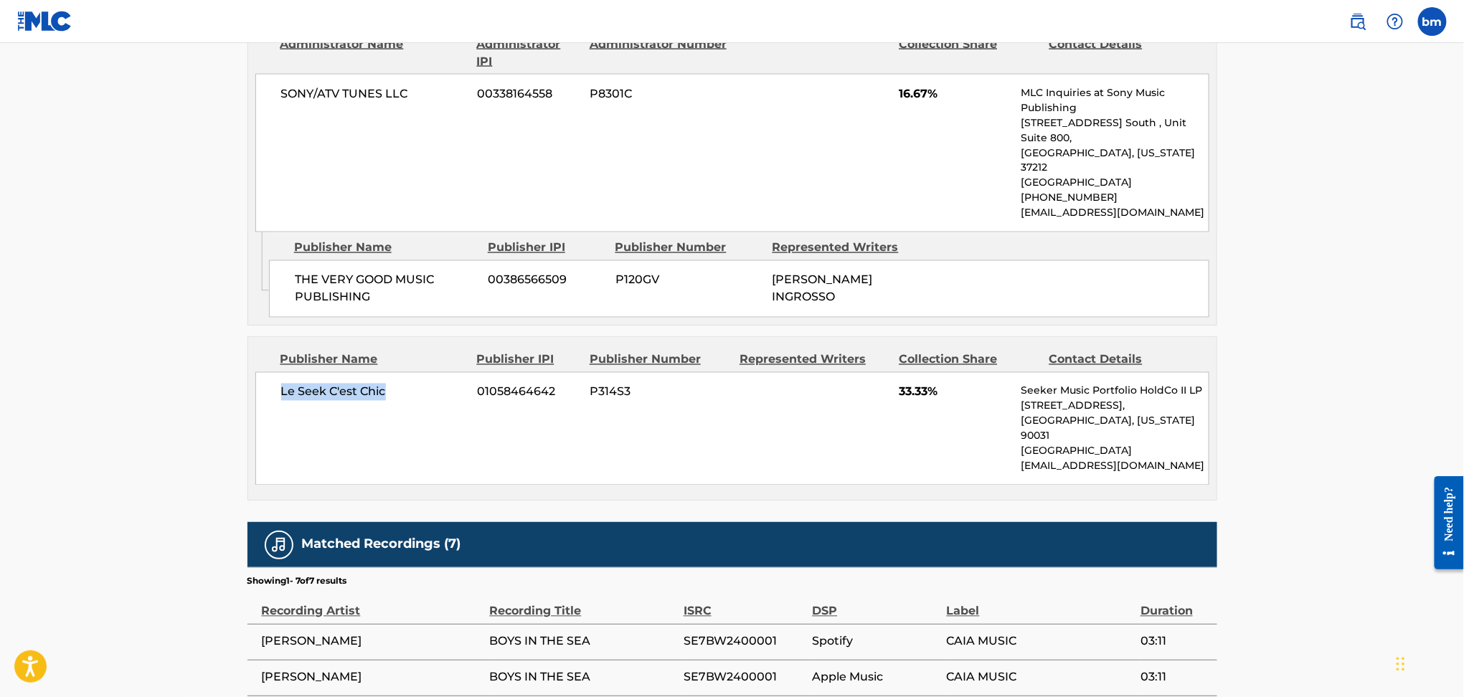
drag, startPoint x: 278, startPoint y: 331, endPoint x: 405, endPoint y: 342, distance: 127.5
click at [405, 372] on div "Le Seek C'est Chic 01058464642 P314S3 33.33% Seeker Music Portfolio HoldCo II L…" at bounding box center [732, 428] width 954 height 113
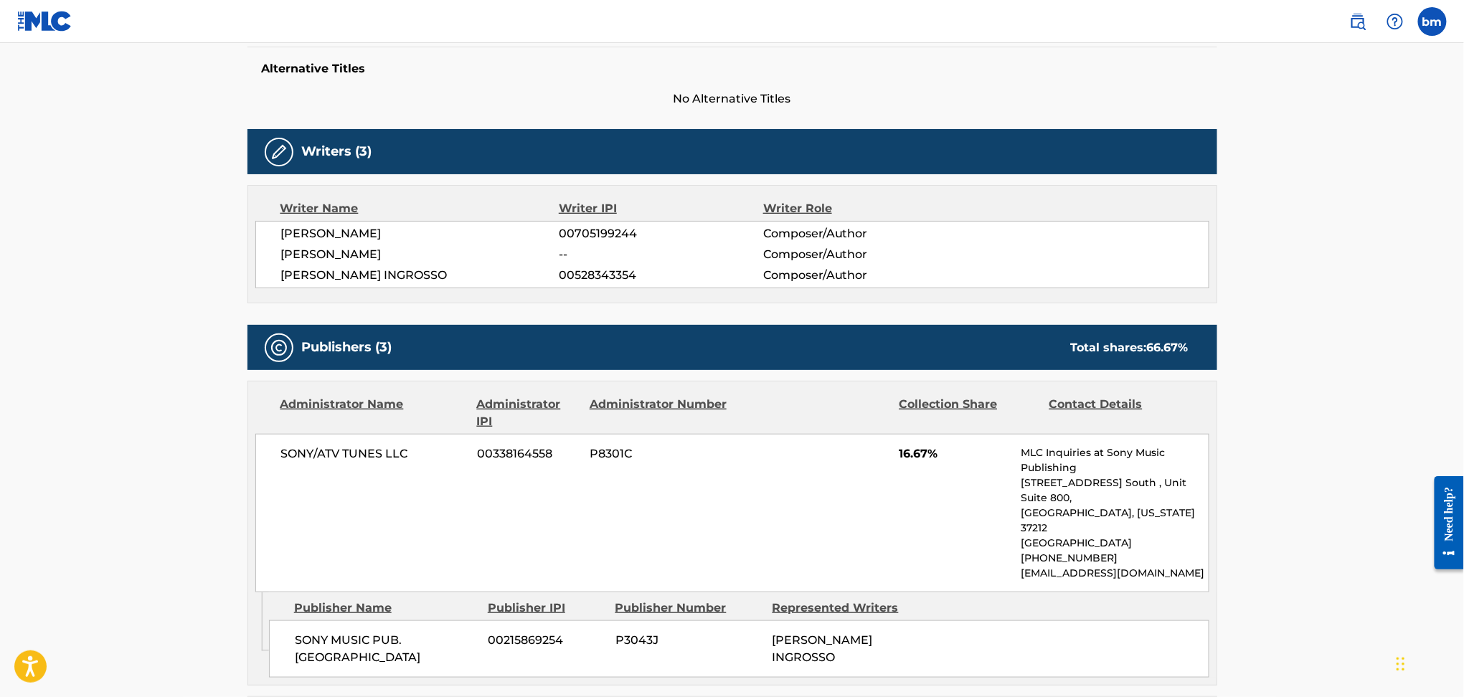
scroll to position [478, 0]
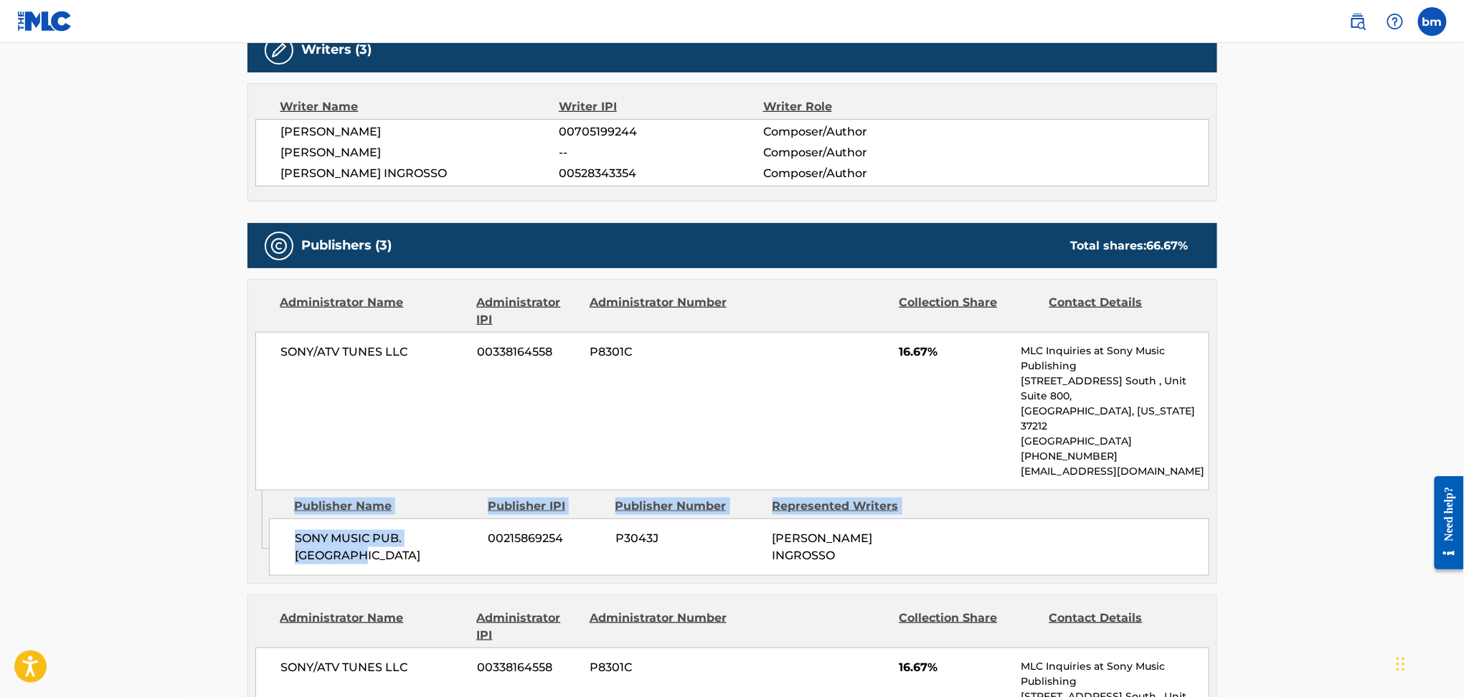
drag, startPoint x: 293, startPoint y: 505, endPoint x: 365, endPoint y: 528, distance: 76.0
click at [365, 528] on div "Admin Original Publisher Connecting Line Publisher Name Publisher IPI Publisher…" at bounding box center [732, 537] width 969 height 93
click at [365, 530] on span "SONY MUSIC PUB. [GEOGRAPHIC_DATA]" at bounding box center [386, 547] width 183 height 34
drag, startPoint x: 400, startPoint y: 531, endPoint x: 276, endPoint y: 509, distance: 126.1
click at [276, 519] on div "SONY MUSIC PUB. SCANDINAVIA 00215869254 P3043J [PERSON_NAME]" at bounding box center [739, 547] width 941 height 57
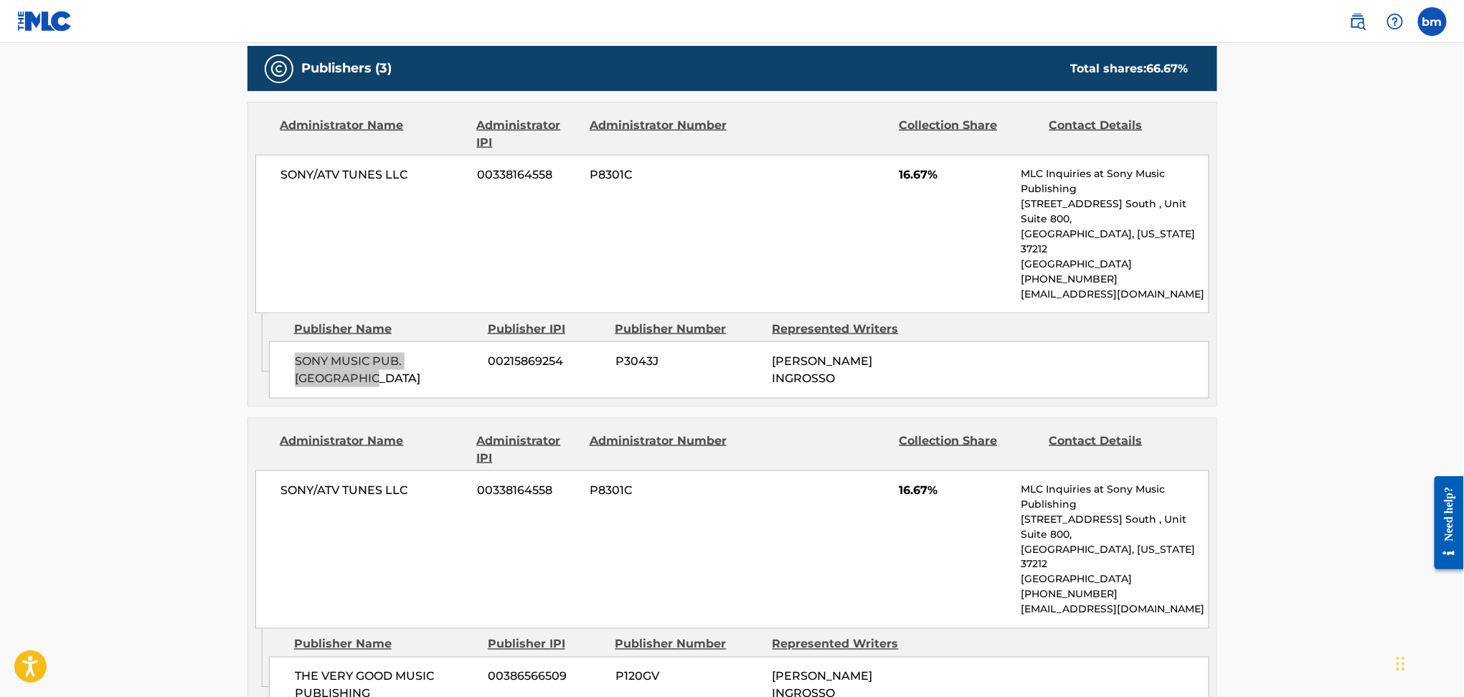
scroll to position [765, 0]
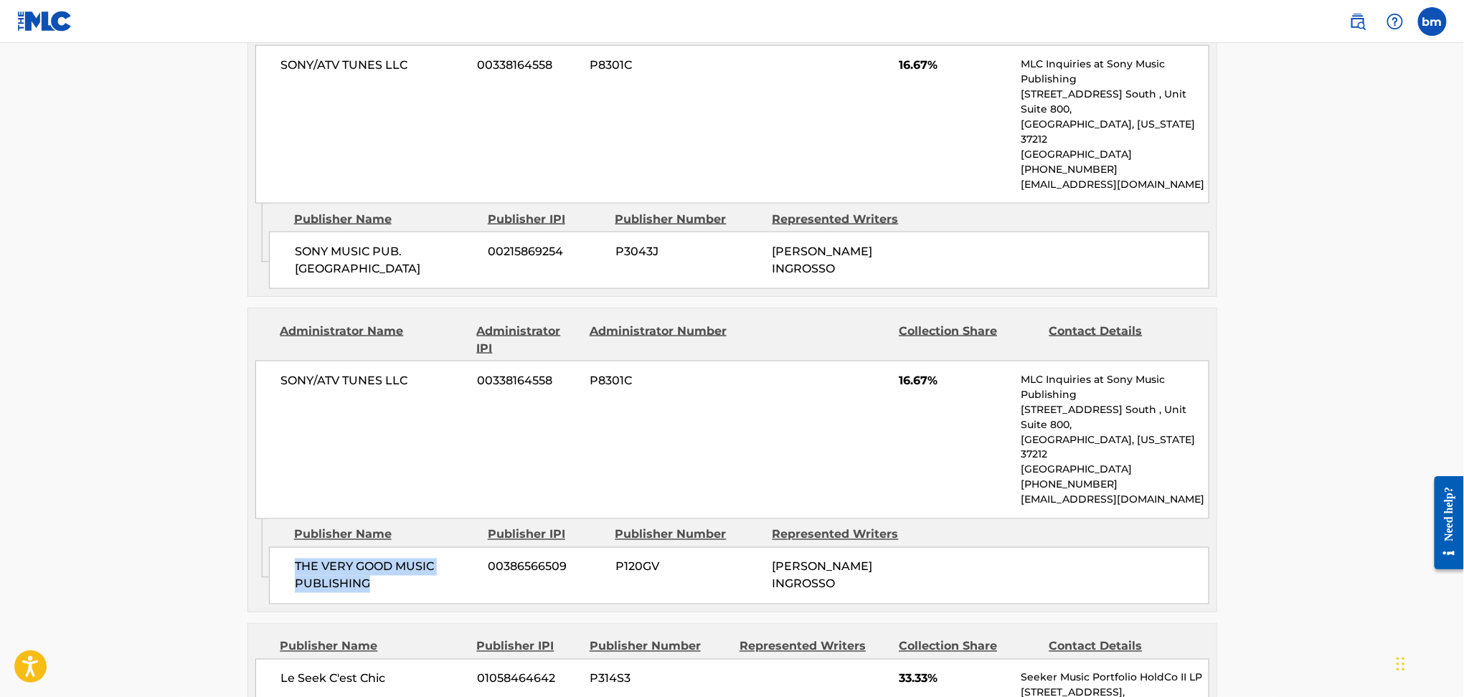
drag, startPoint x: 289, startPoint y: 502, endPoint x: 380, endPoint y: 542, distance: 98.9
click at [380, 547] on div "THE VERY GOOD MUSIC PUBLISHING 00386566509 P120GV [PERSON_NAME]" at bounding box center [739, 575] width 941 height 57
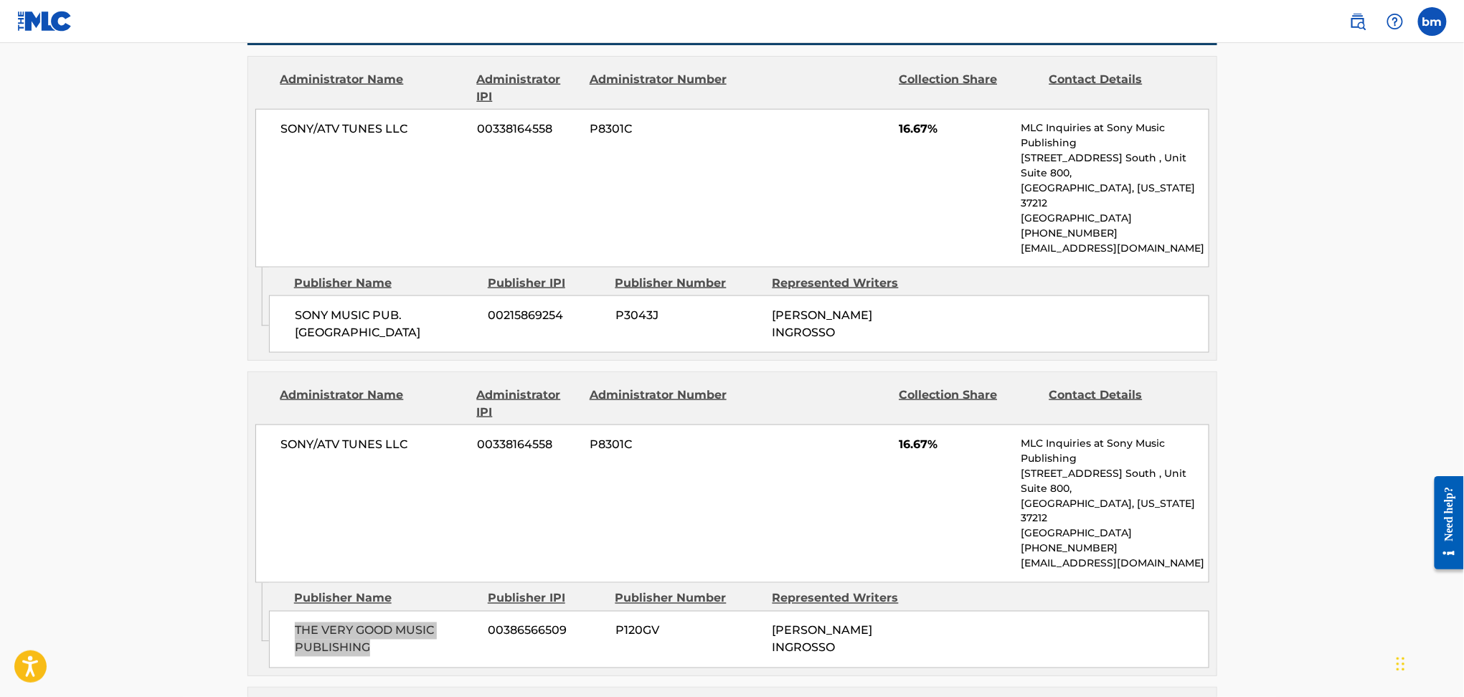
scroll to position [669, 0]
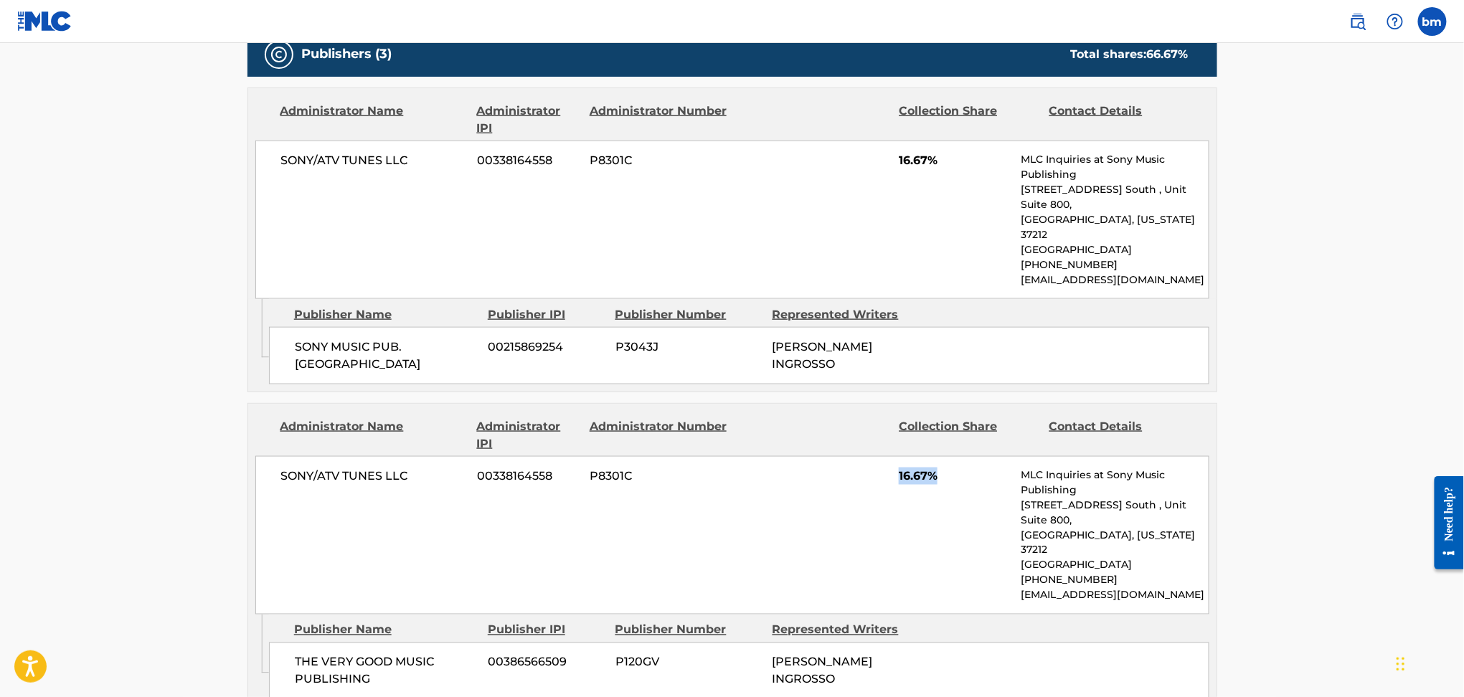
drag, startPoint x: 890, startPoint y: 451, endPoint x: 956, endPoint y: 446, distance: 66.3
click at [956, 456] on div "SONY/ATV TUNES LLC 00338164558 P8301C 16.67% MLC Inquiries at Sony Music Publis…" at bounding box center [732, 535] width 954 height 159
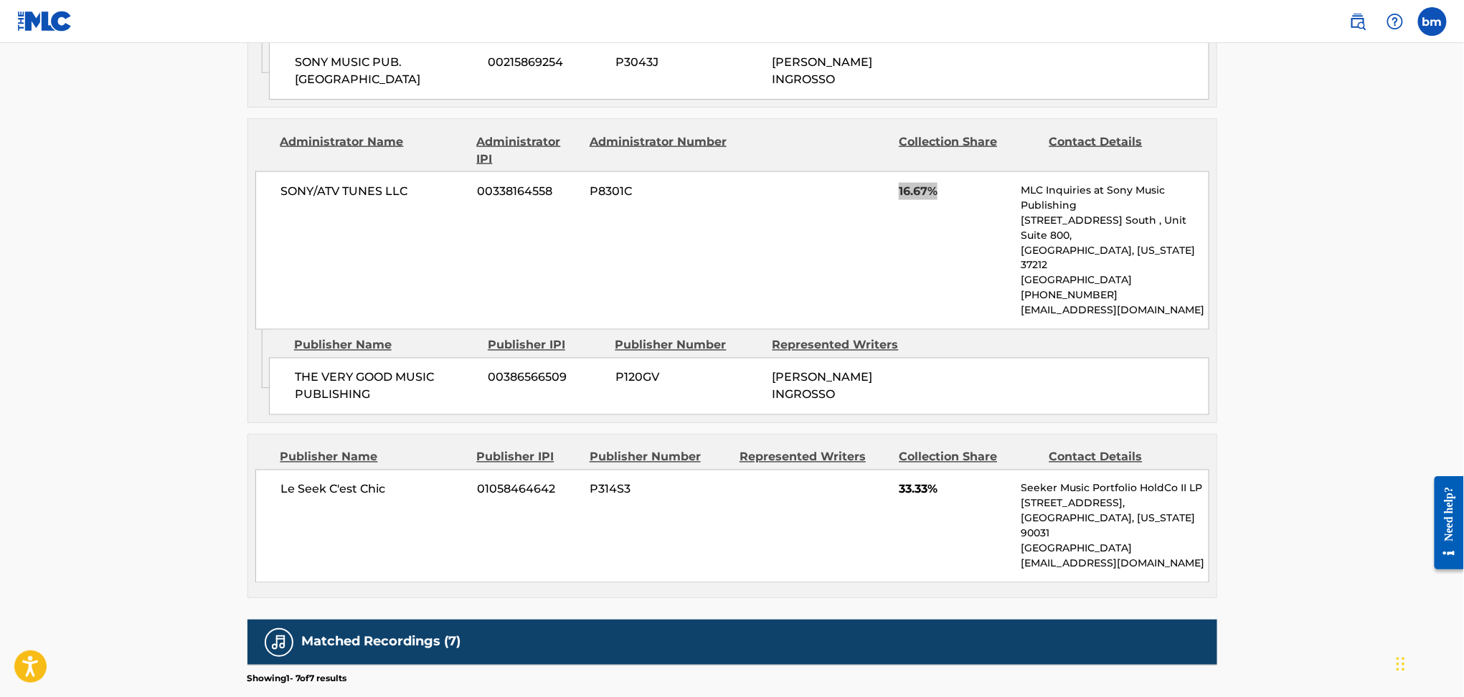
scroll to position [956, 0]
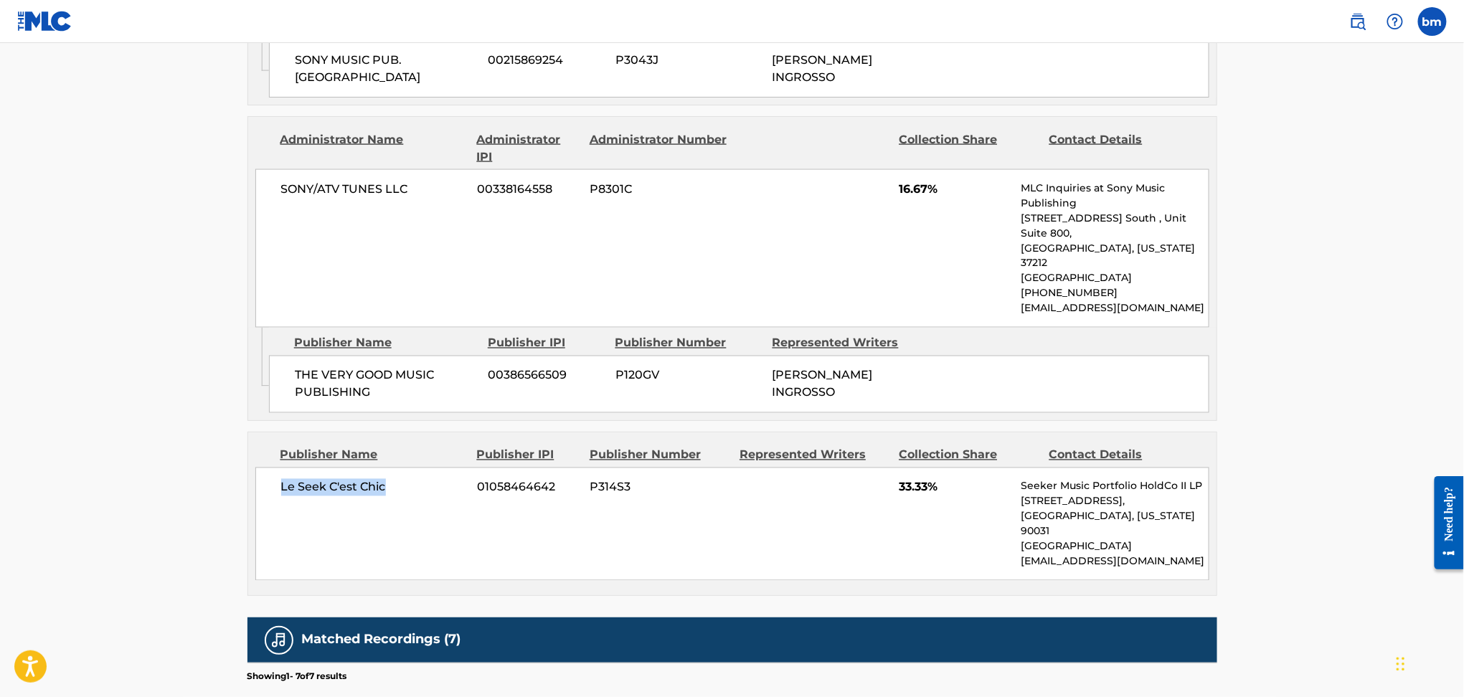
drag, startPoint x: 302, startPoint y: 436, endPoint x: 405, endPoint y: 436, distance: 103.3
click at [405, 468] on div "Le Seek C'est Chic 01058464642 P314S3 33.33% Seeker Music Portfolio HoldCo II L…" at bounding box center [732, 524] width 954 height 113
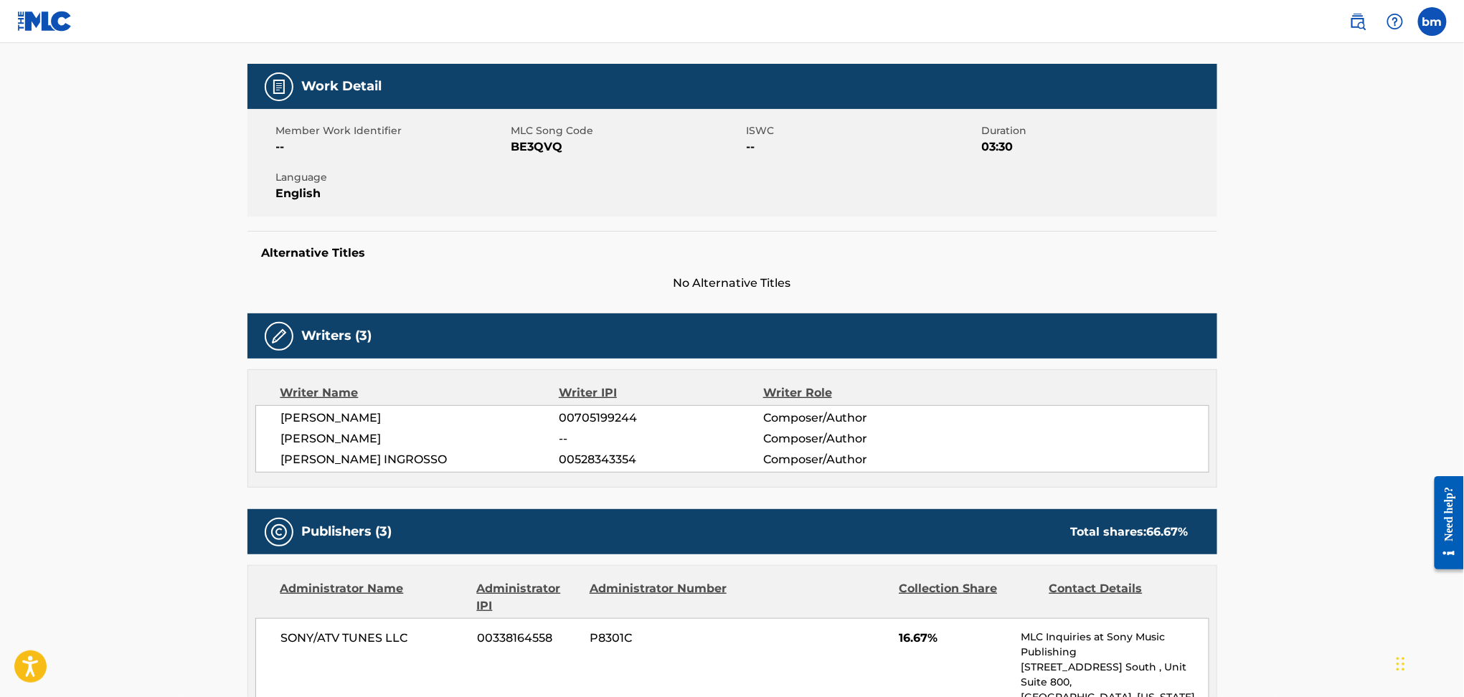
scroll to position [191, 0]
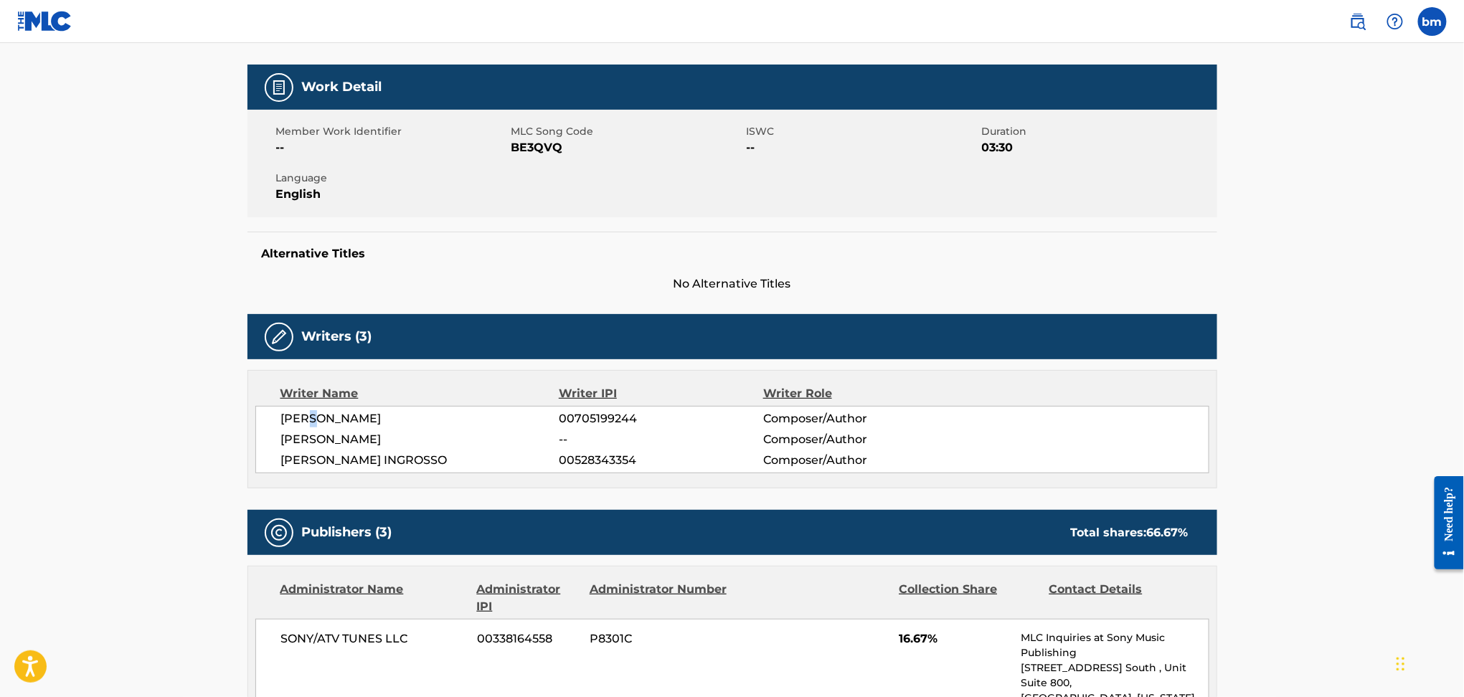
click at [323, 416] on span "[PERSON_NAME]" at bounding box center [420, 418] width 278 height 17
click at [323, 438] on span "[PERSON_NAME]" at bounding box center [420, 439] width 278 height 17
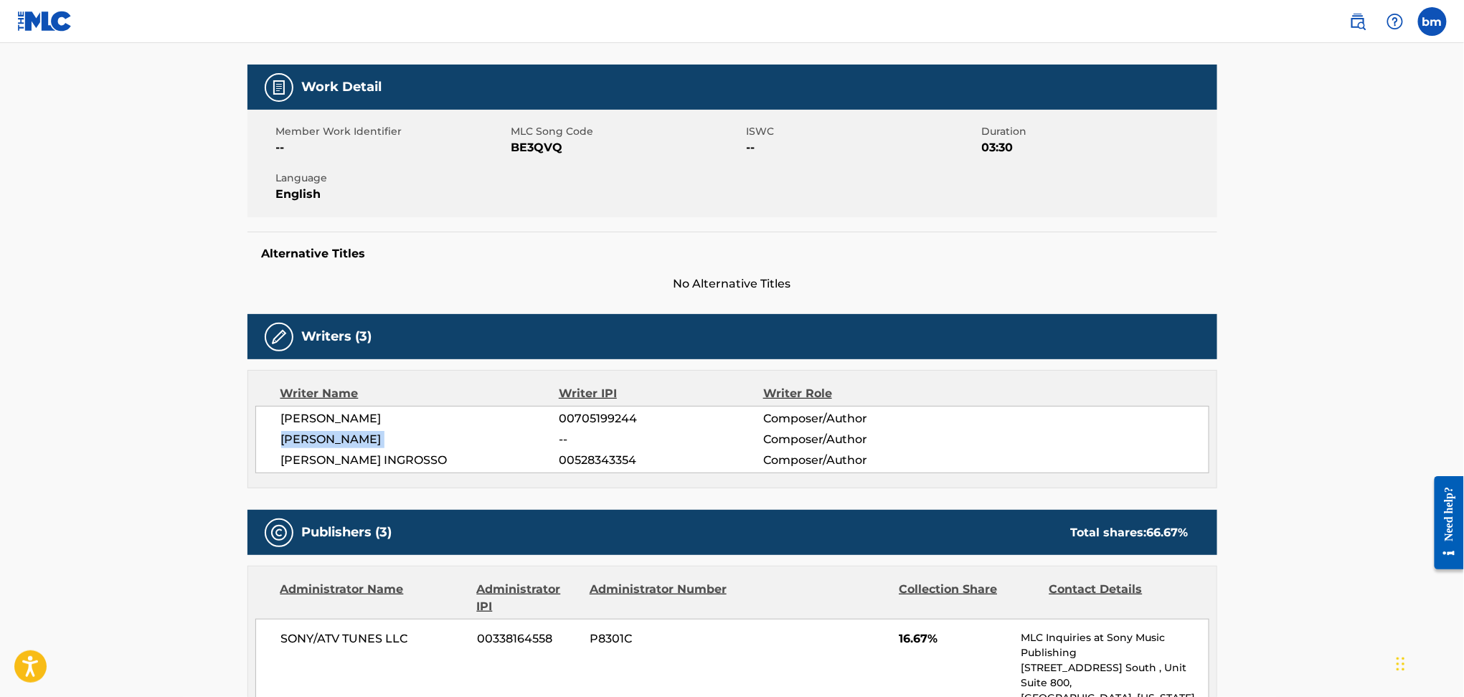
click at [323, 438] on span "[PERSON_NAME]" at bounding box center [420, 439] width 278 height 17
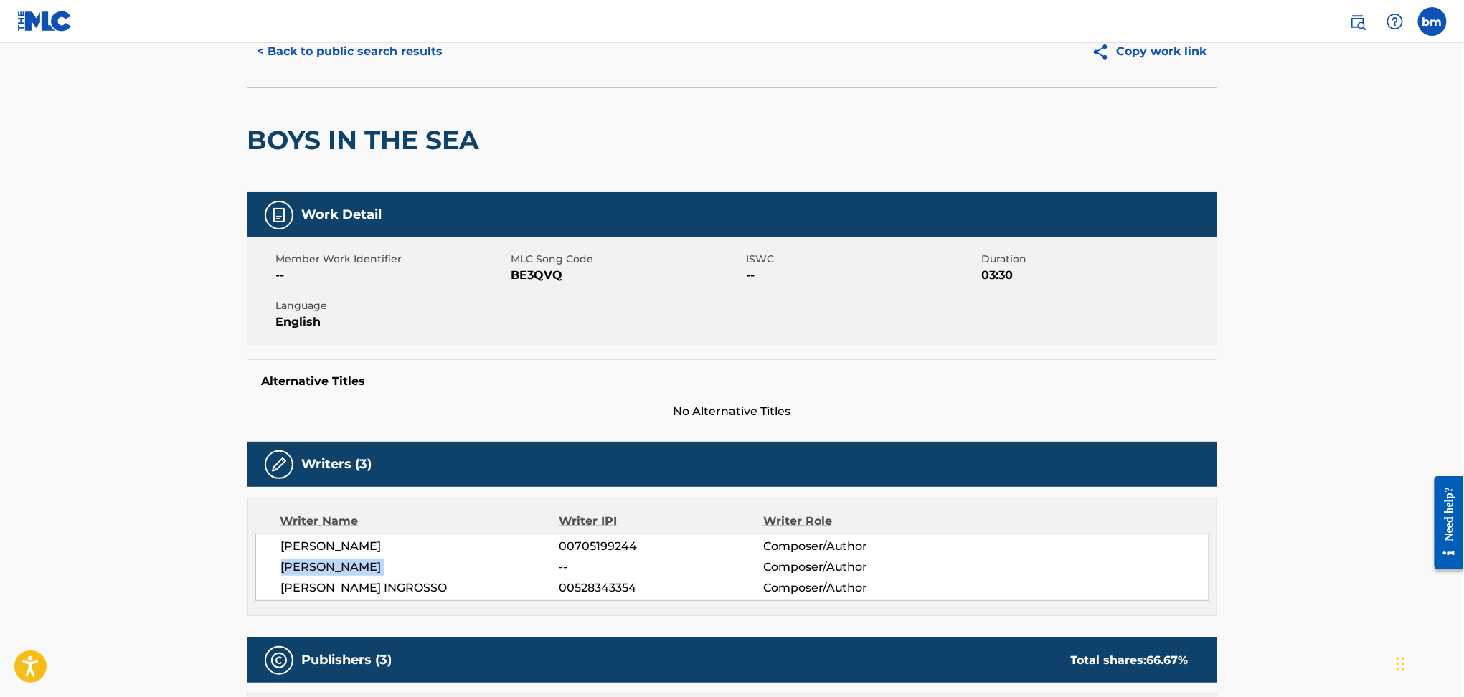
scroll to position [0, 0]
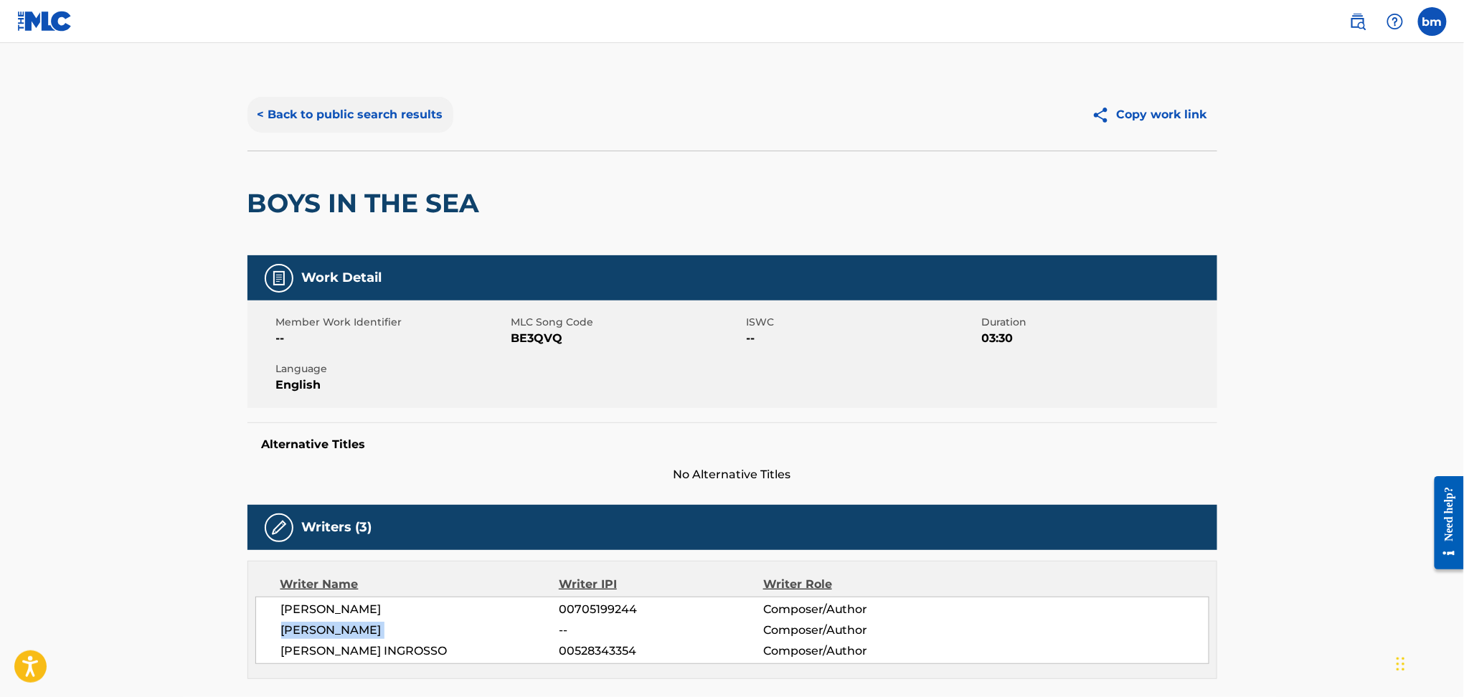
click at [370, 110] on button "< Back to public search results" at bounding box center [351, 115] width 206 height 36
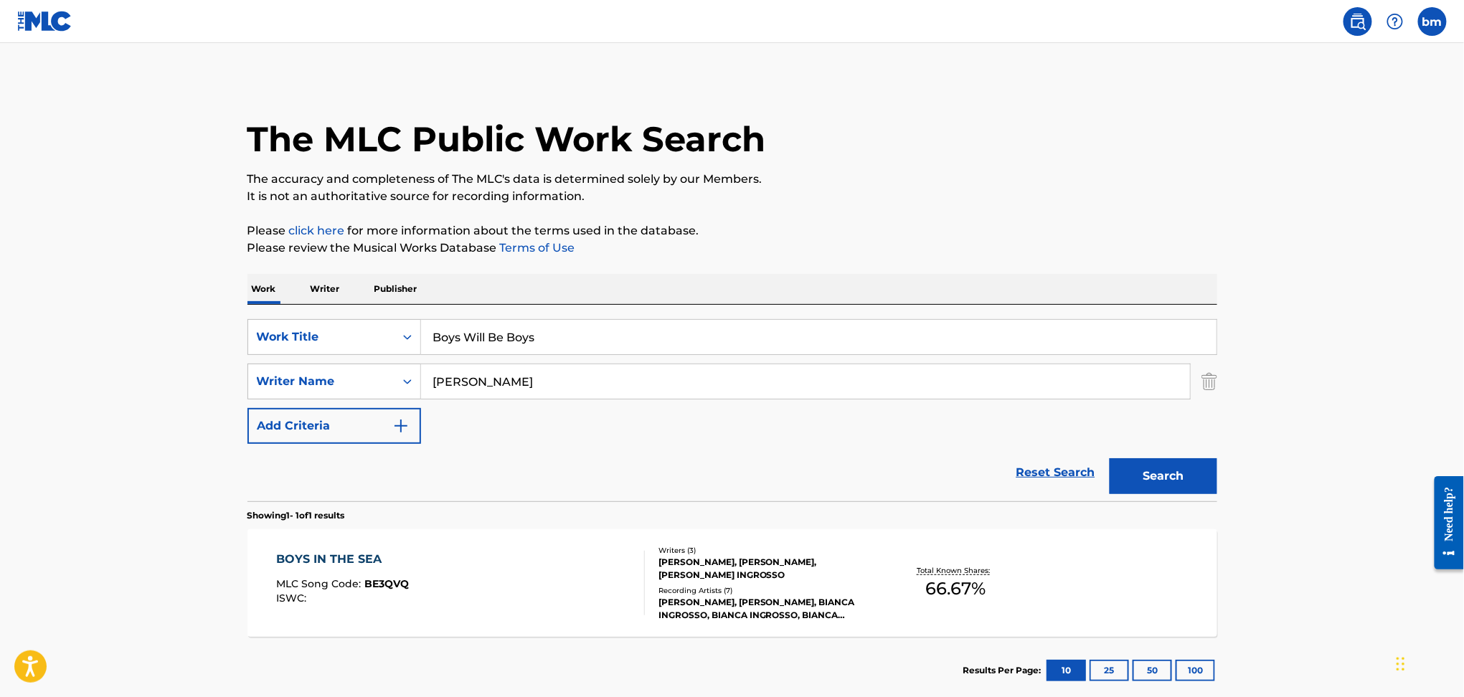
click at [552, 438] on div "SearchWithCriteriaefbda6e8-e2e5-422b-9960-df5f92a6c291 Work Title Boys Will Be …" at bounding box center [733, 381] width 970 height 125
drag, startPoint x: 451, startPoint y: 372, endPoint x: 626, endPoint y: 306, distance: 187.4
click at [372, 372] on div "SearchWithCriteria178fd654-8299-42ac-a5db-7324191ac3f5 Writer Name [PERSON_NAME]" at bounding box center [733, 382] width 970 height 36
paste input "[PERSON_NAME]"
type input "[PERSON_NAME]"
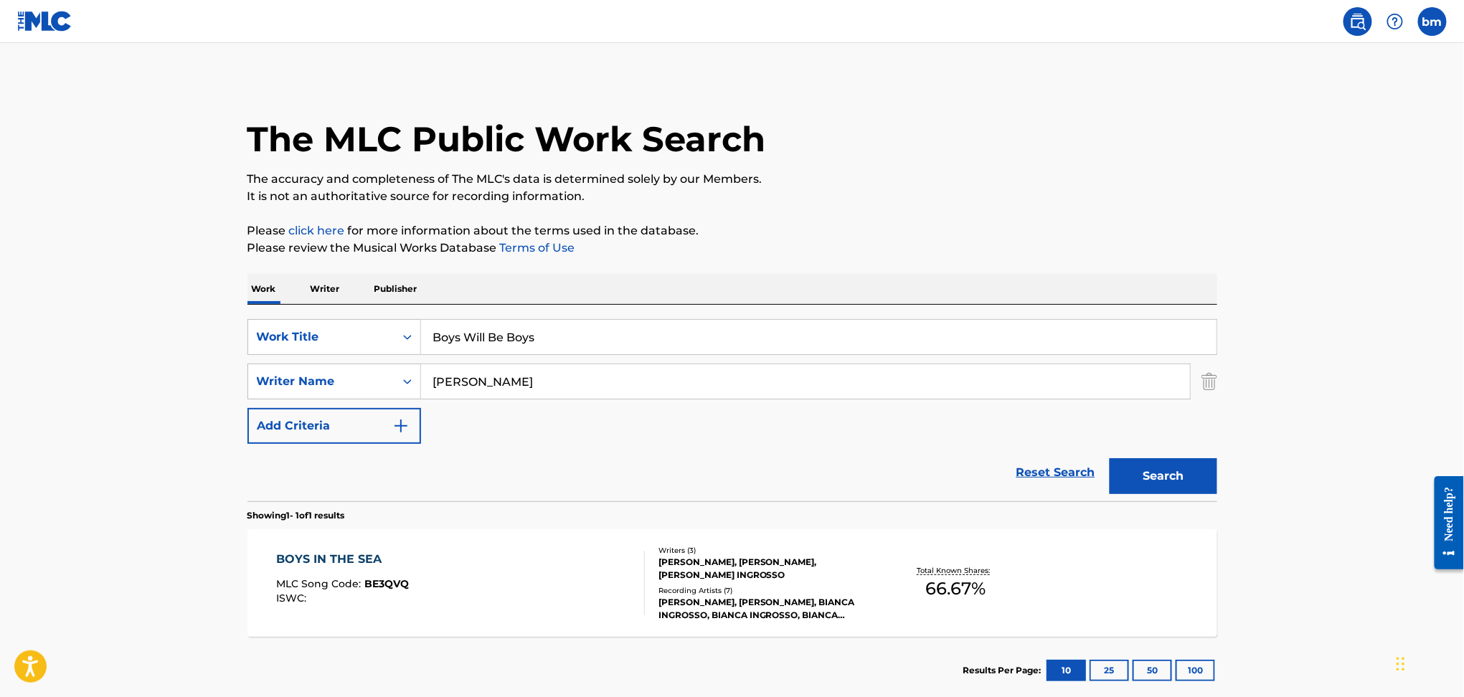
drag, startPoint x: 422, startPoint y: 323, endPoint x: 479, endPoint y: 323, distance: 56.7
click at [417, 323] on div "SearchWithCriteriaefbda6e8-e2e5-422b-9960-df5f92a6c291 Work Title Boys Will Be …" at bounding box center [733, 337] width 970 height 36
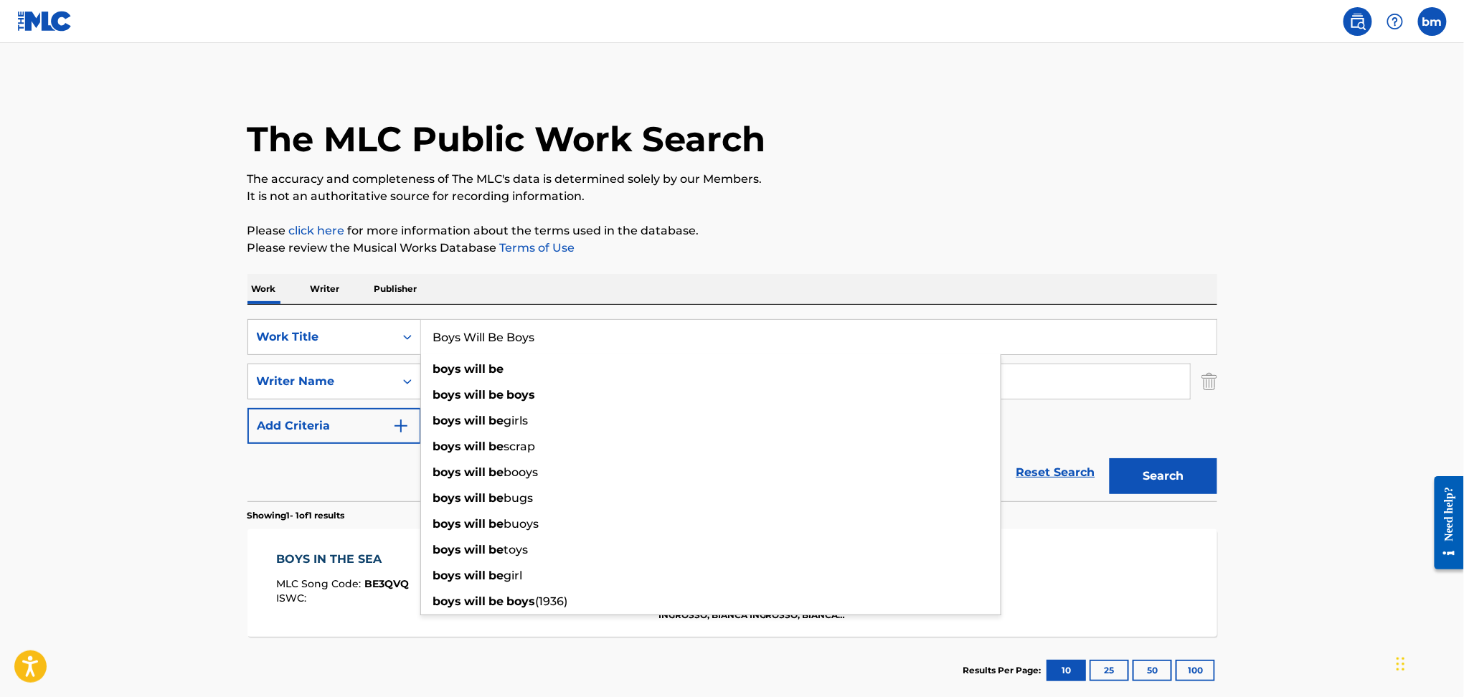
paste input "Mentirosa [PERSON_NAME]"
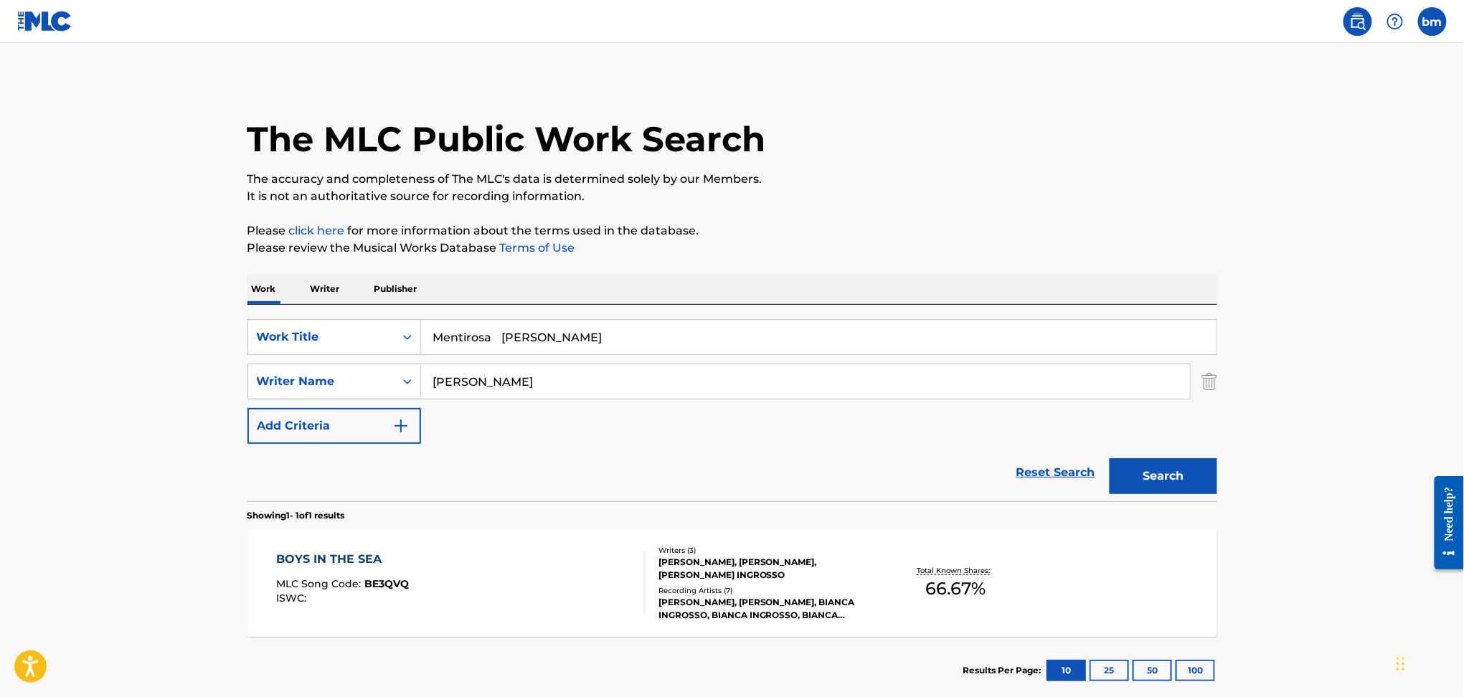
drag, startPoint x: 502, startPoint y: 336, endPoint x: 1208, endPoint y: 256, distance: 709.8
click at [1177, 269] on div "The MLC Public Work Search The accuracy and completeness of The MLC's data is d…" at bounding box center [732, 392] width 1004 height 626
type input "Mentirosa"
click at [1107, 182] on p "The accuracy and completeness of The MLC's data is determined solely by our Mem…" at bounding box center [733, 179] width 970 height 17
click at [1188, 475] on button "Search" at bounding box center [1164, 476] width 108 height 36
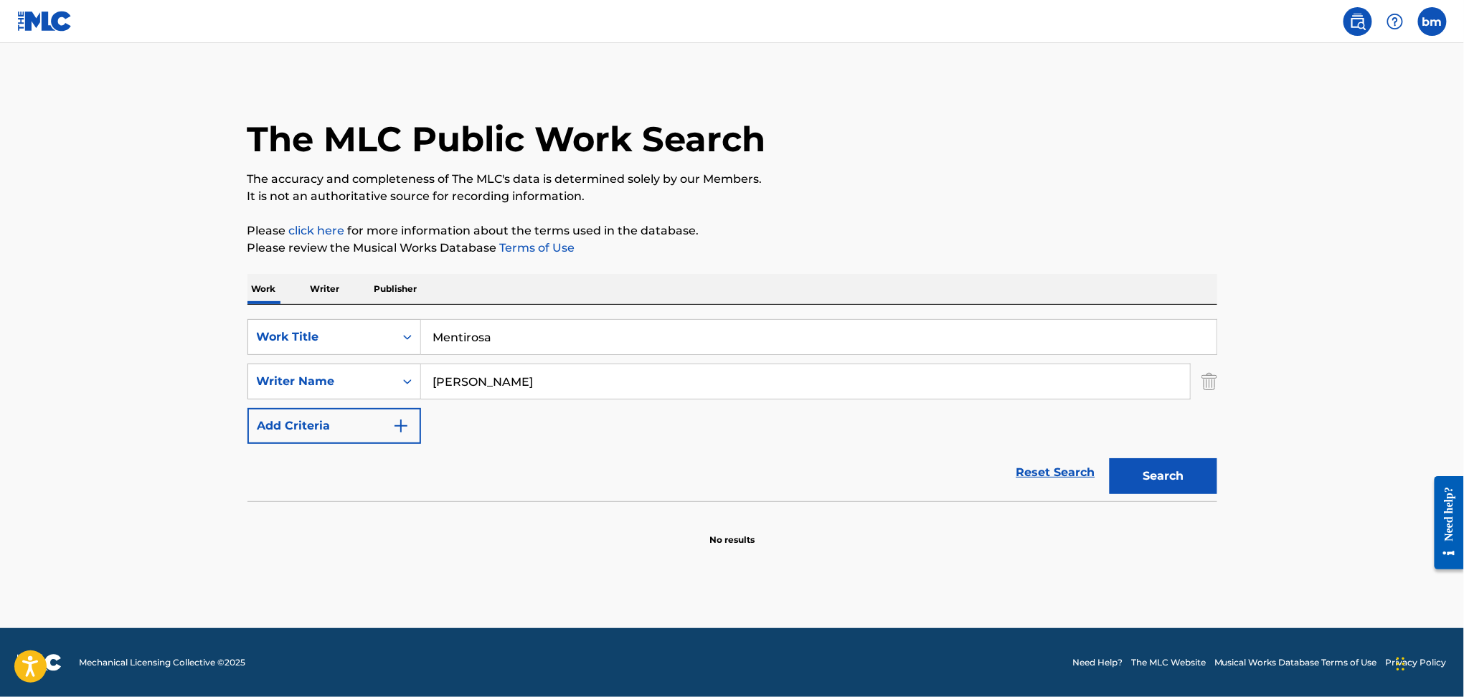
click at [484, 376] on input "[PERSON_NAME]" at bounding box center [805, 381] width 769 height 34
click at [1172, 471] on button "Search" at bounding box center [1164, 476] width 108 height 36
click at [436, 370] on input "M. Alarccn" at bounding box center [805, 381] width 769 height 34
drag, startPoint x: 446, startPoint y: 382, endPoint x: 392, endPoint y: 391, distance: 54.6
click at [392, 391] on div "SearchWithCriteria178fd654-8299-42ac-a5db-7324191ac3f5 Writer Name M. Alarccn" at bounding box center [733, 382] width 970 height 36
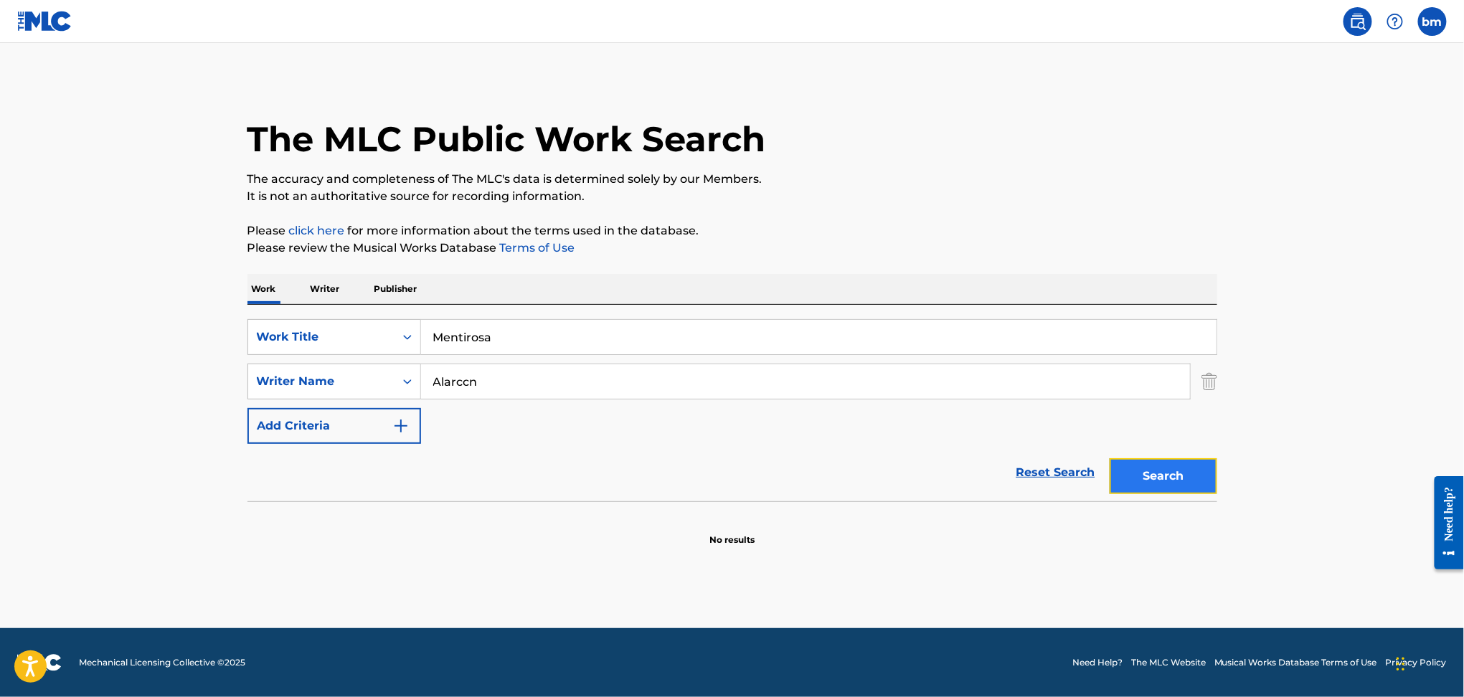
click at [1169, 479] on button "Search" at bounding box center [1164, 476] width 108 height 36
drag, startPoint x: 521, startPoint y: 377, endPoint x: 451, endPoint y: 372, distance: 69.7
click at [452, 372] on input "Alarccn" at bounding box center [805, 381] width 769 height 34
paste input "Pip [PERSON_NAME]"
type input "AlPip [PERSON_NAME]"
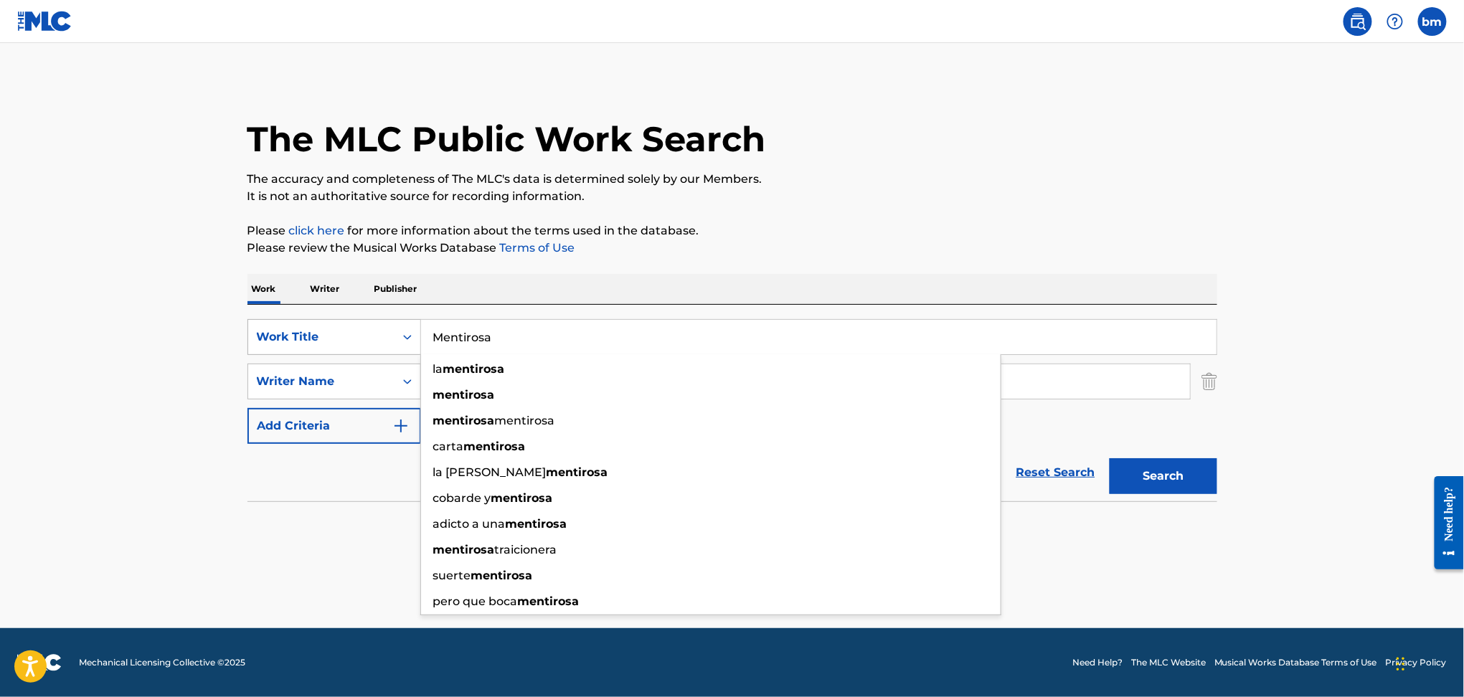
drag, startPoint x: 561, startPoint y: 339, endPoint x: 400, endPoint y: 338, distance: 161.4
click at [362, 332] on div "SearchWithCriteriaefbda6e8-e2e5-422b-9960-df5f92a6c291 Work Title Mentirosa la …" at bounding box center [733, 337] width 970 height 36
paste input "Temporary Love Pip [PERSON_NAME]"
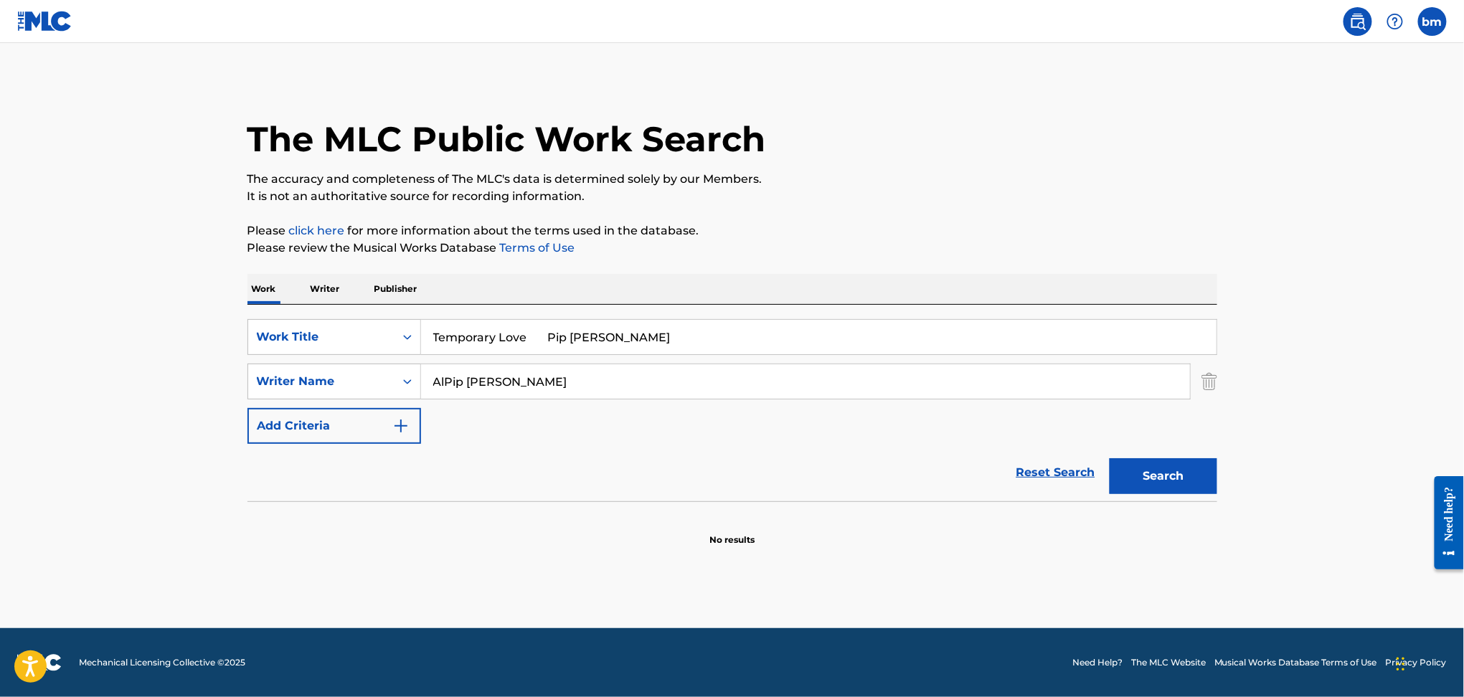
drag, startPoint x: 530, startPoint y: 334, endPoint x: 988, endPoint y: 275, distance: 462.2
click at [921, 305] on div "SearchWithCriteriaefbda6e8-e2e5-422b-9960-df5f92a6c291 Work Title [DEMOGRAPHIC_…" at bounding box center [733, 403] width 970 height 197
type input "Temporary Love"
drag, startPoint x: 1087, startPoint y: 202, endPoint x: 884, endPoint y: 298, distance: 224.7
click at [1088, 199] on p "It is not an authoritative source for recording information." at bounding box center [733, 196] width 970 height 17
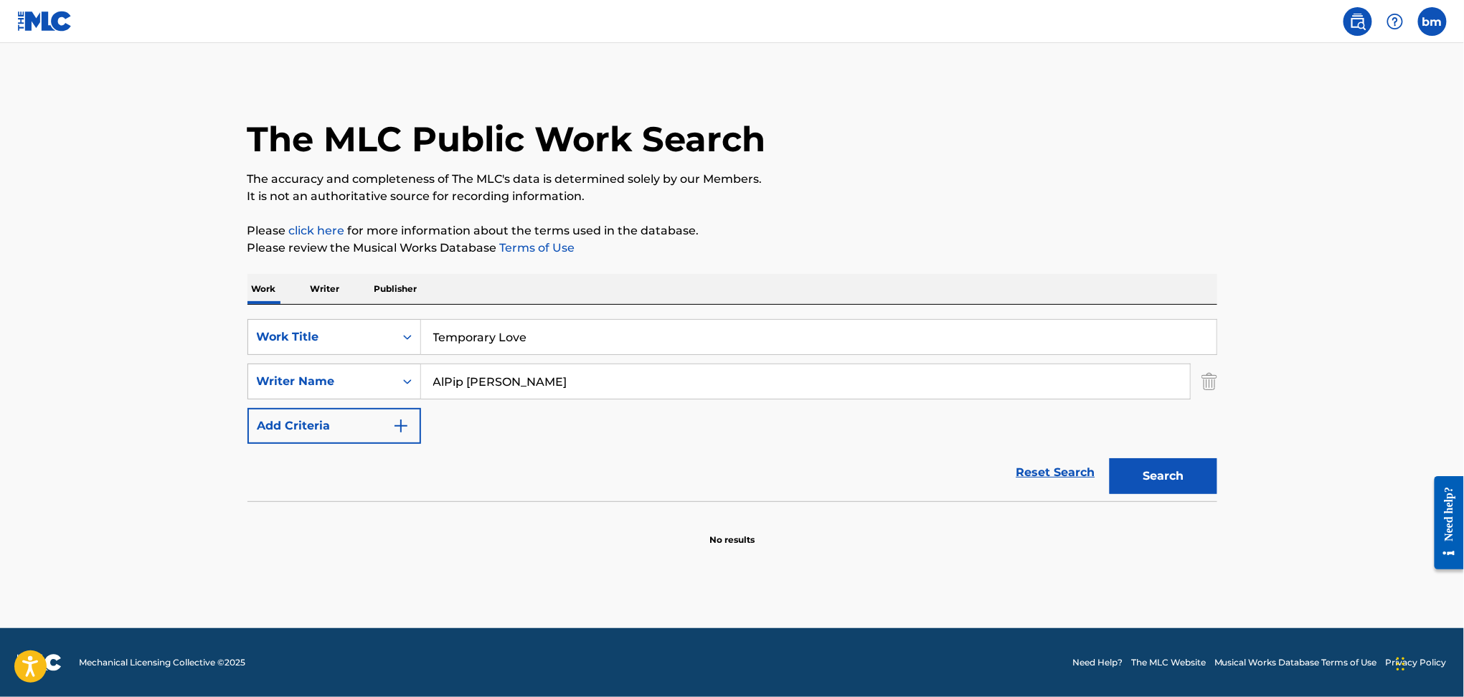
drag, startPoint x: 448, startPoint y: 389, endPoint x: 440, endPoint y: 392, distance: 9.3
click at [440, 392] on input "AlPip [PERSON_NAME]" at bounding box center [805, 381] width 769 height 34
click at [446, 391] on input "lPip [PERSON_NAME]" at bounding box center [805, 381] width 769 height 34
type input "Pip [PERSON_NAME]"
click at [1176, 471] on button "Search" at bounding box center [1164, 476] width 108 height 36
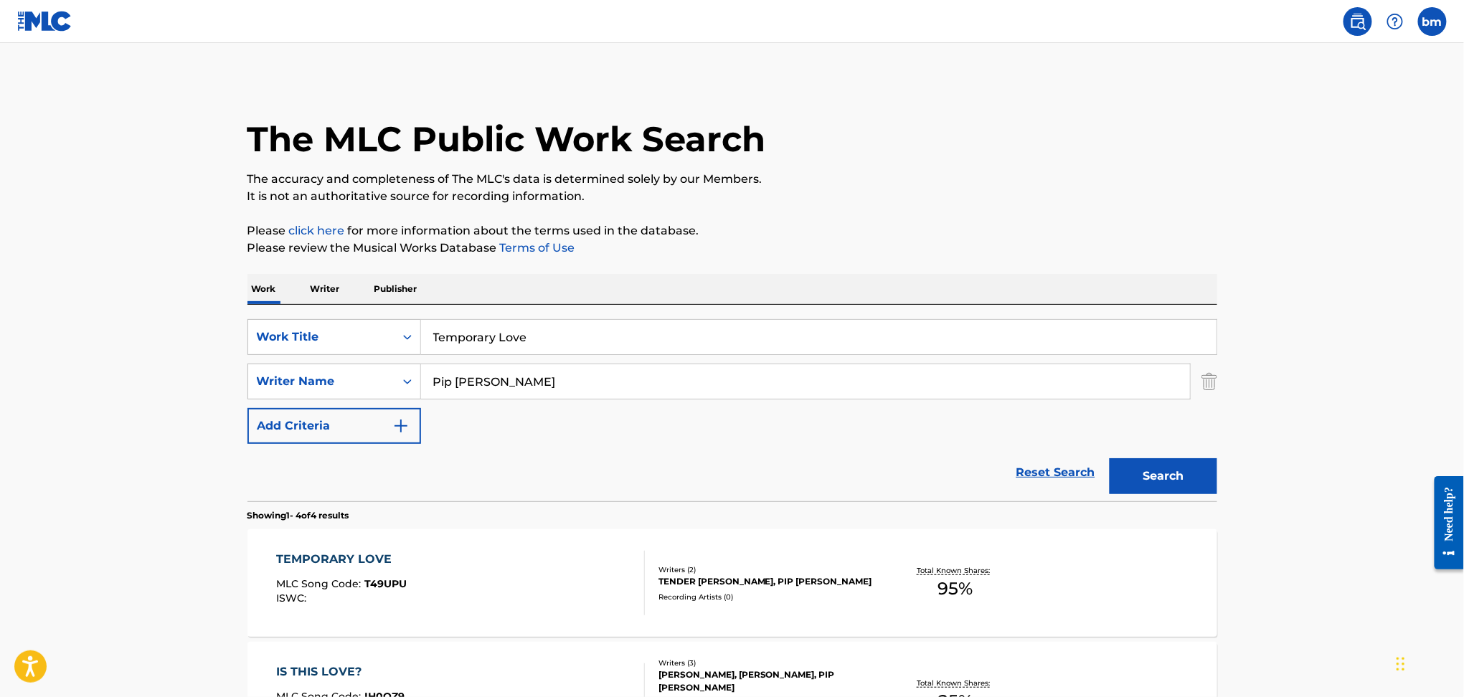
click at [512, 573] on div "TEMPORARY LOVE MLC Song Code : T49UPU ISWC :" at bounding box center [460, 583] width 369 height 65
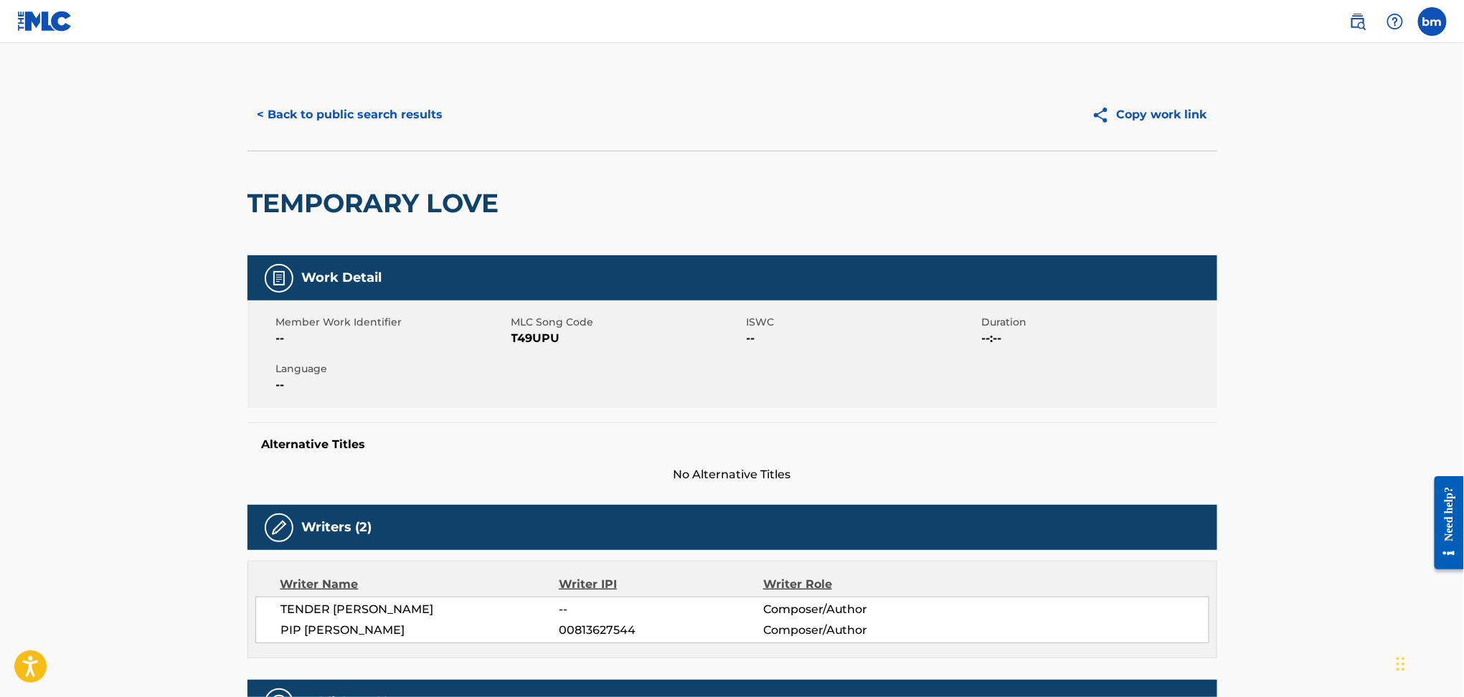
click at [523, 336] on span "T49UPU" at bounding box center [628, 338] width 232 height 17
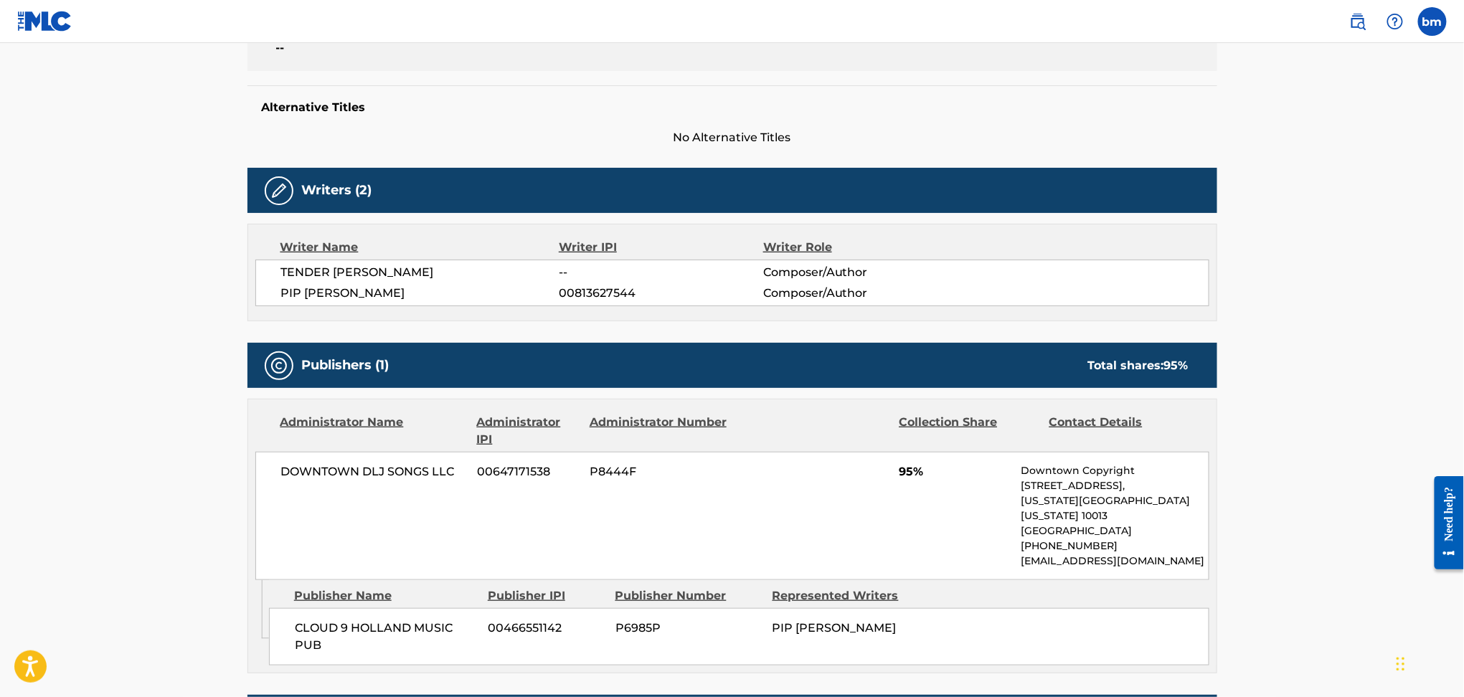
scroll to position [382, 0]
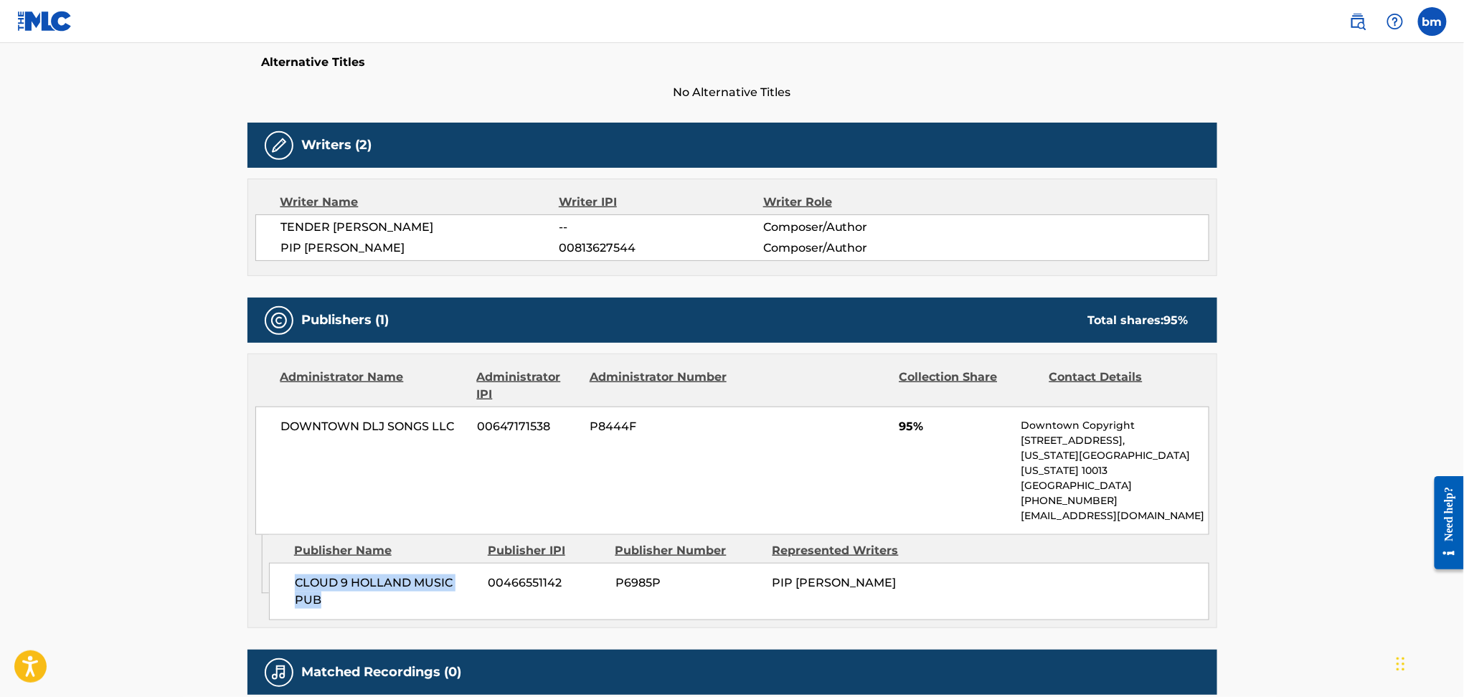
drag, startPoint x: 283, startPoint y: 572, endPoint x: 375, endPoint y: 598, distance: 94.9
click at [376, 602] on div "CLOUD 9 HOLLAND MUSIC PUB 00466551142 P6985P PIP [PERSON_NAME]" at bounding box center [739, 591] width 941 height 57
click at [290, 223] on span "TENDER [PERSON_NAME]" at bounding box center [420, 227] width 278 height 17
click at [292, 223] on span "TENDER [PERSON_NAME]" at bounding box center [420, 227] width 278 height 17
click at [293, 223] on span "TENDER [PERSON_NAME]" at bounding box center [420, 227] width 278 height 17
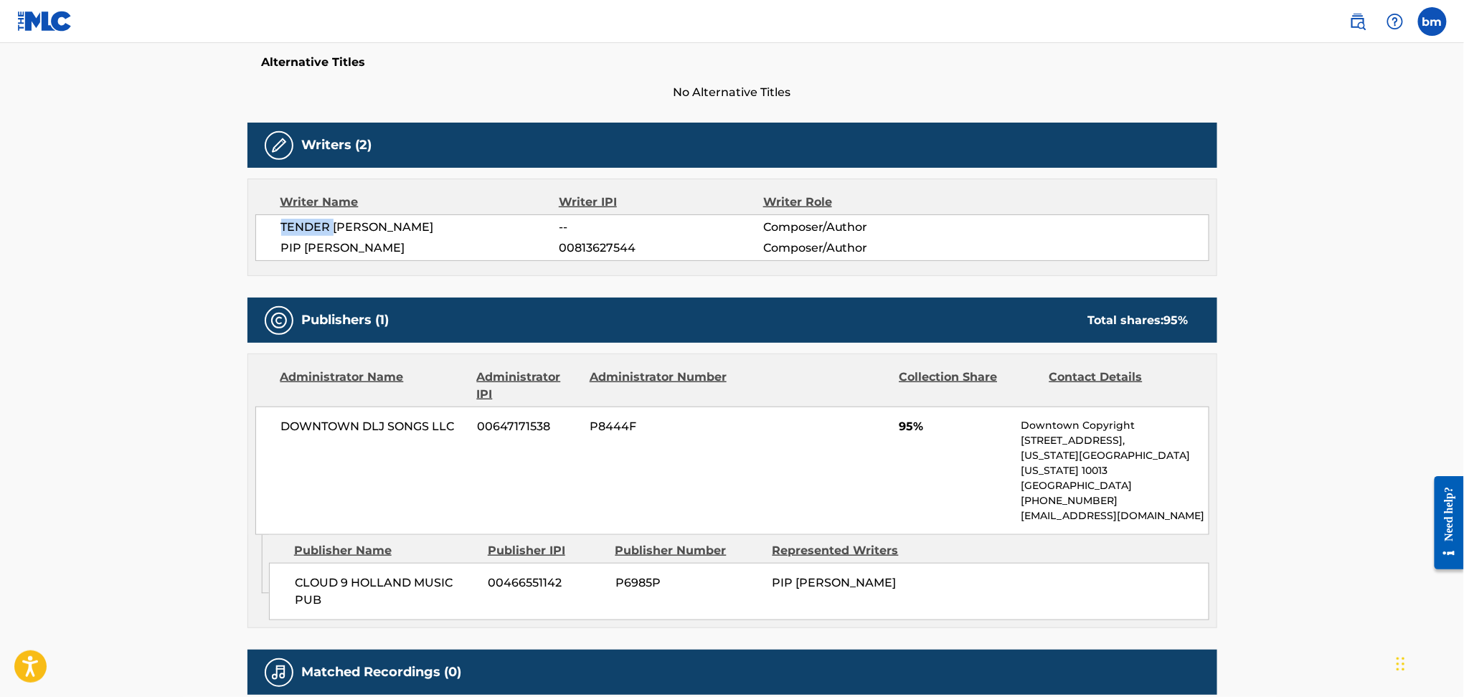
click at [293, 224] on span "TENDER [PERSON_NAME]" at bounding box center [420, 227] width 278 height 17
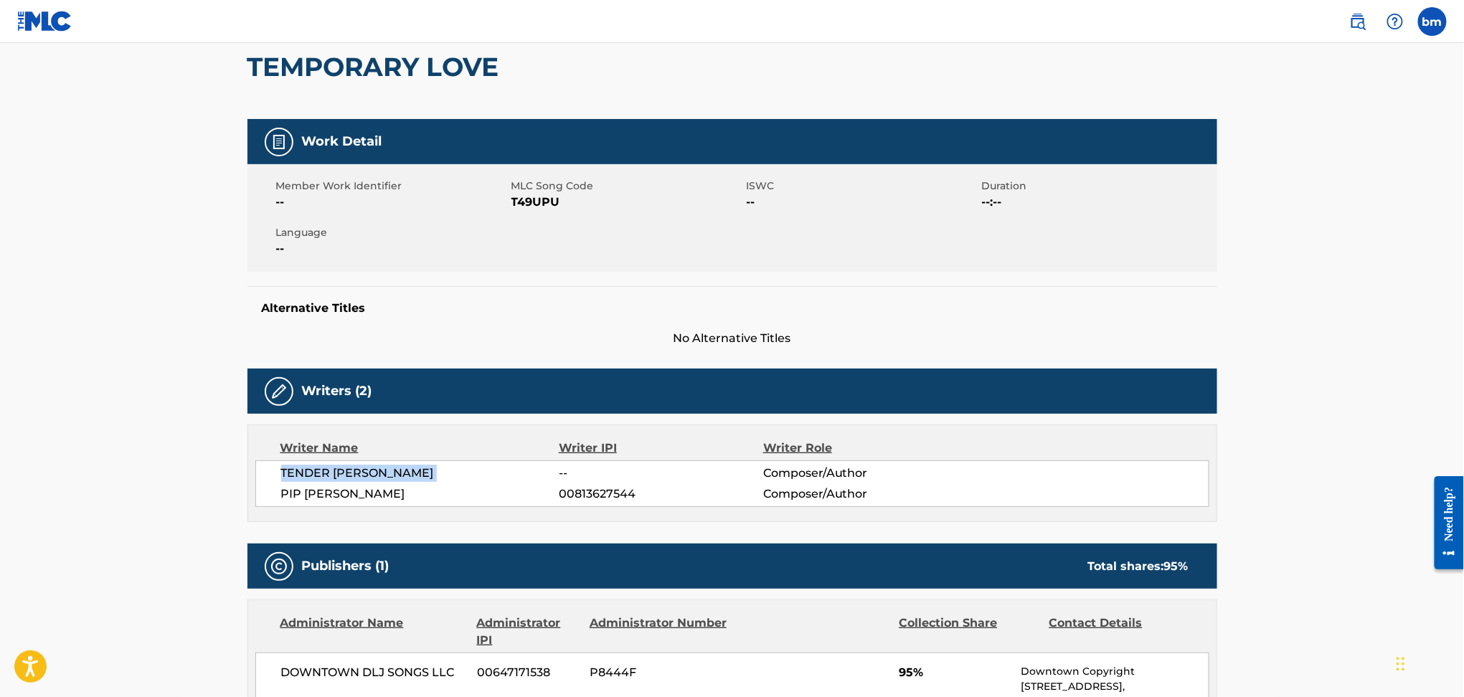
scroll to position [0, 0]
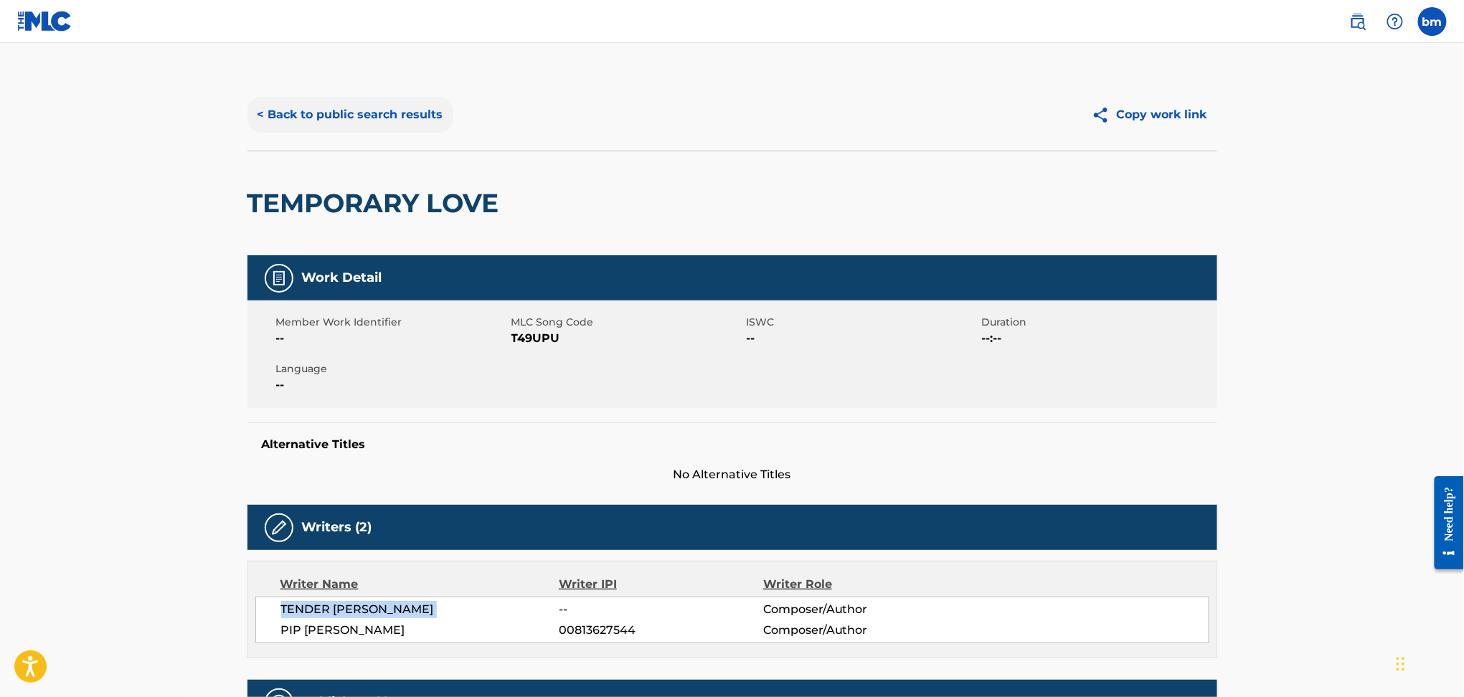
click at [372, 113] on button "< Back to public search results" at bounding box center [351, 115] width 206 height 36
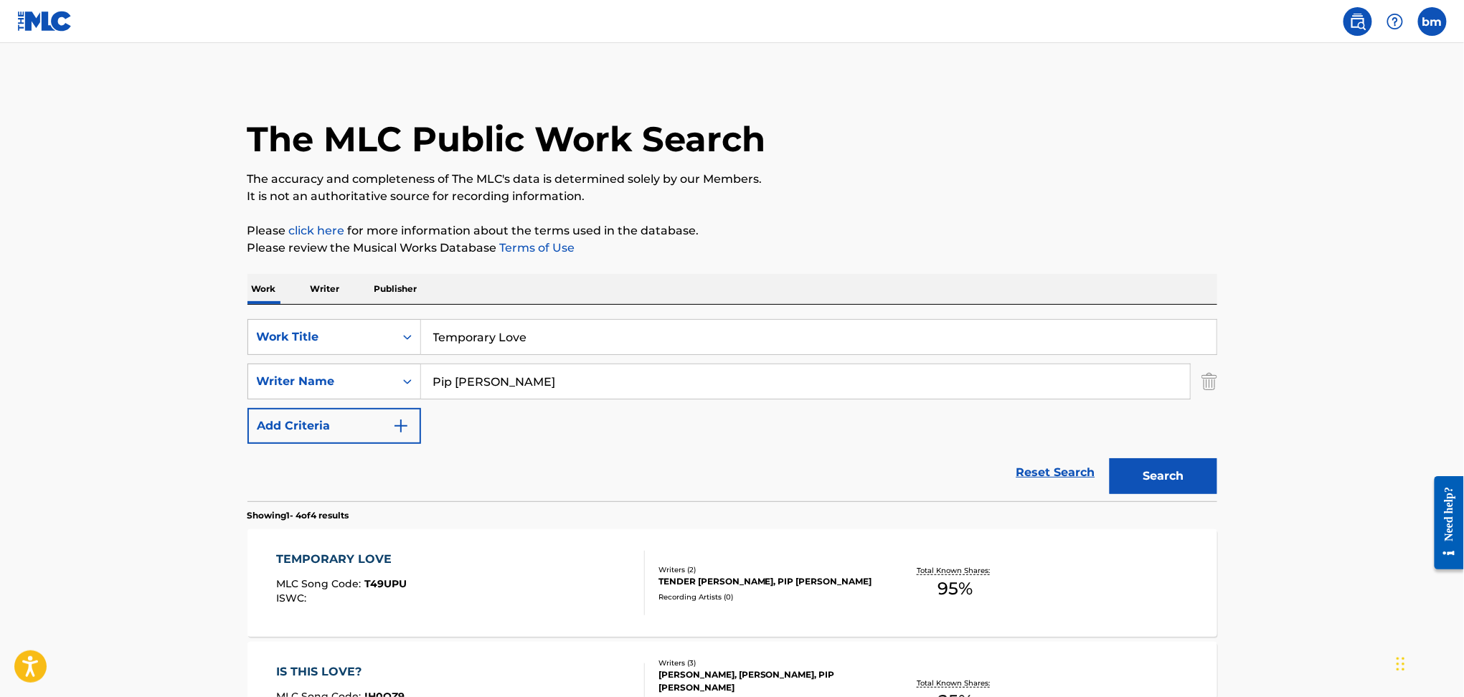
click at [542, 438] on div "SearchWithCriteriaefbda6e8-e2e5-422b-9960-df5f92a6c291 Work Title [DEMOGRAPHIC_…" at bounding box center [733, 381] width 970 height 125
drag, startPoint x: 541, startPoint y: 397, endPoint x: 385, endPoint y: 384, distance: 156.3
click at [385, 384] on div "SearchWithCriteria178fd654-8299-42ac-a5db-7324191ac3f5 Writer Name Pip [PERSON_…" at bounding box center [733, 382] width 970 height 36
paste input "[PERSON_NAME]"
type input "[PERSON_NAME]"
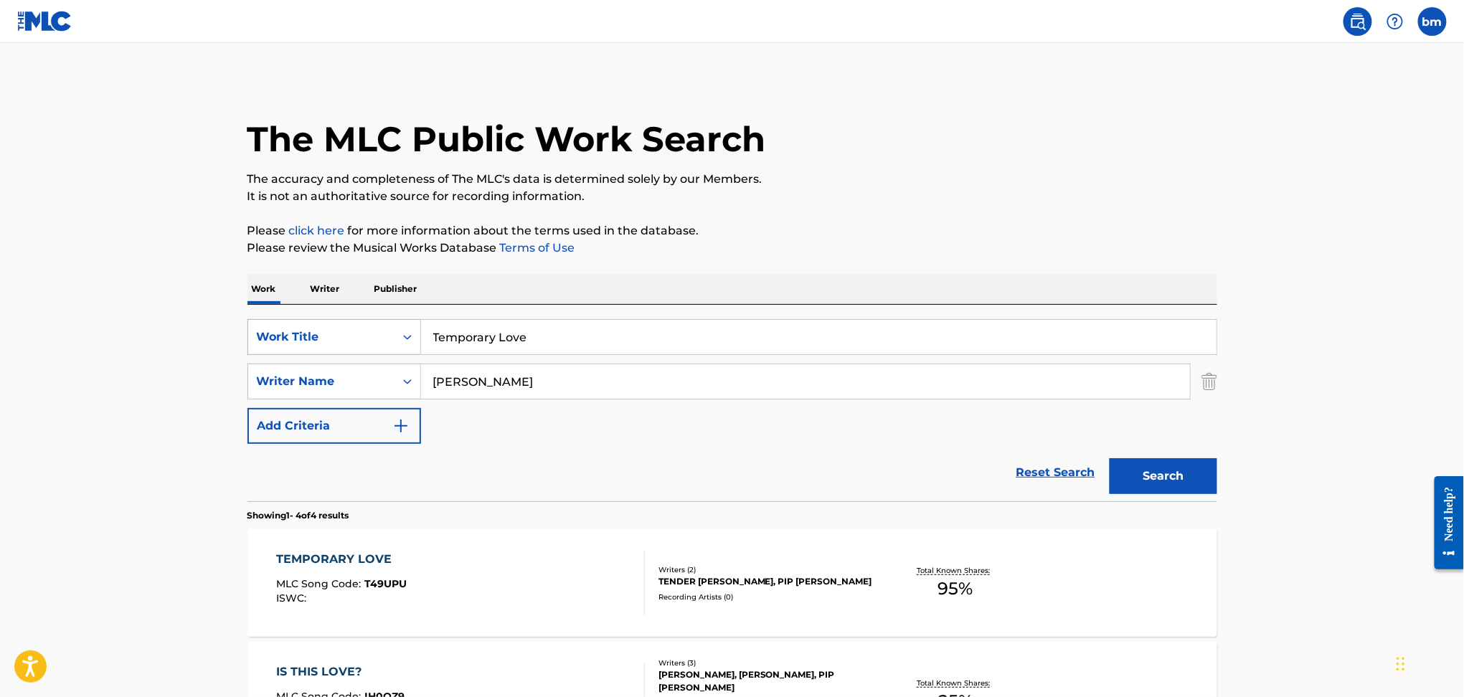
drag, startPoint x: 607, startPoint y: 327, endPoint x: 299, endPoint y: 326, distance: 307.8
click at [299, 326] on div "SearchWithCriteriaefbda6e8-e2e5-422b-9960-df5f92a6c291 Work Title [DEMOGRAPHIC_…" at bounding box center [733, 337] width 970 height 36
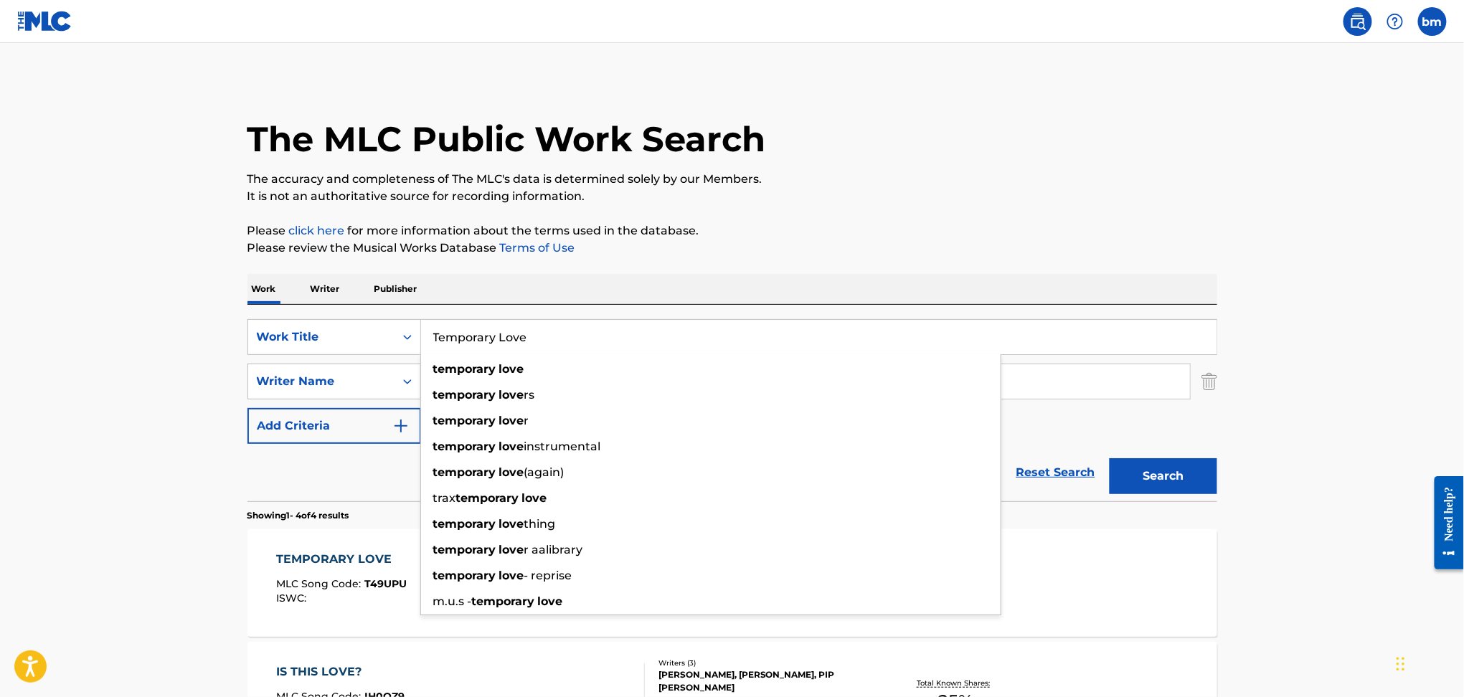
paste input "Blood Moon Nambyar"
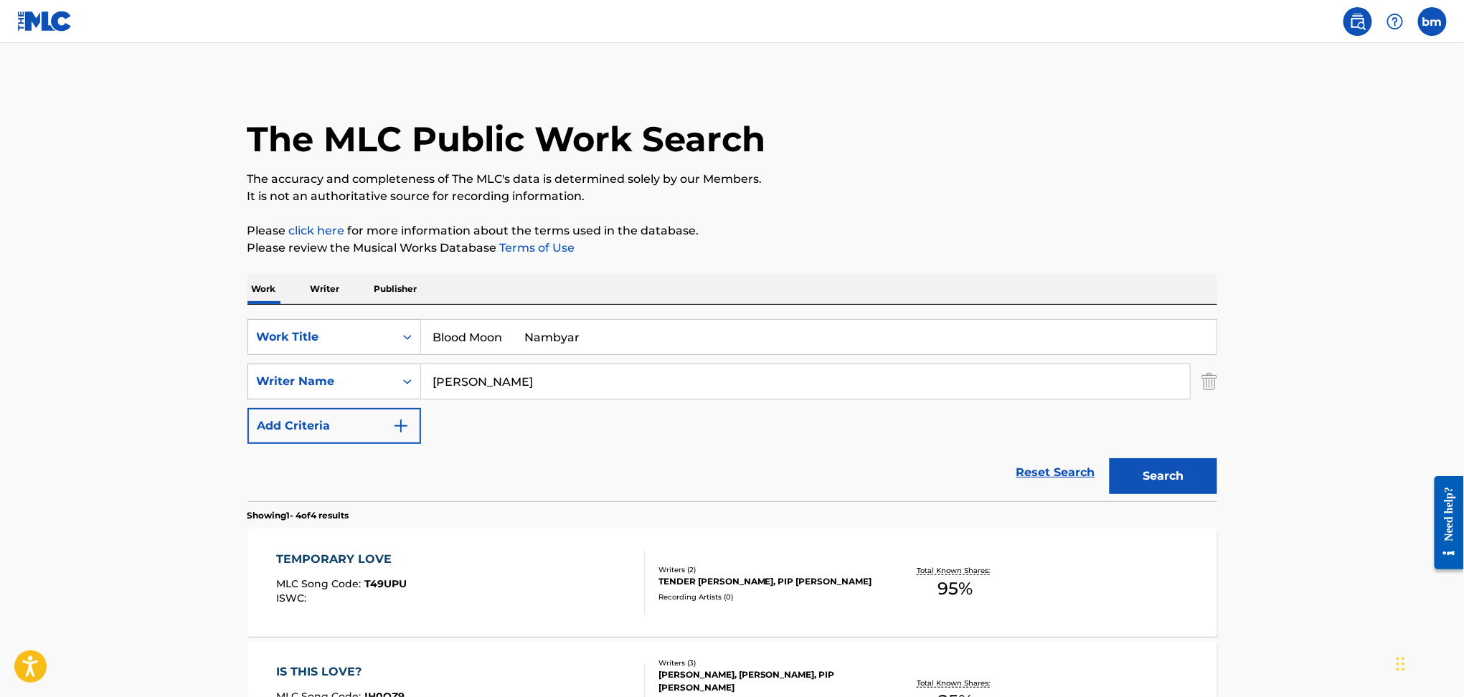
drag, startPoint x: 507, startPoint y: 335, endPoint x: 1292, endPoint y: 229, distance: 792.8
click at [1252, 243] on main "The MLC Public Work Search The accuracy and completeness of The MLC's data is d…" at bounding box center [732, 546] width 1464 height 1007
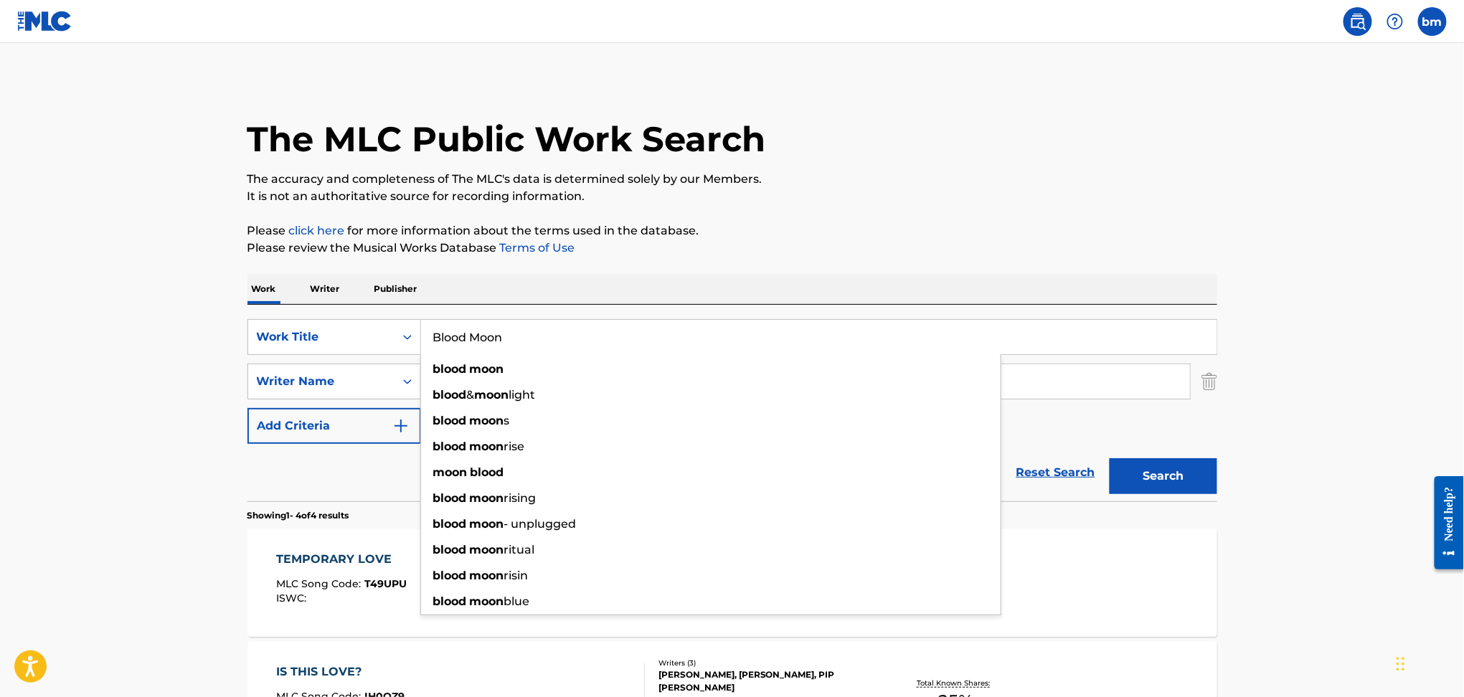
type input "Blood Moon"
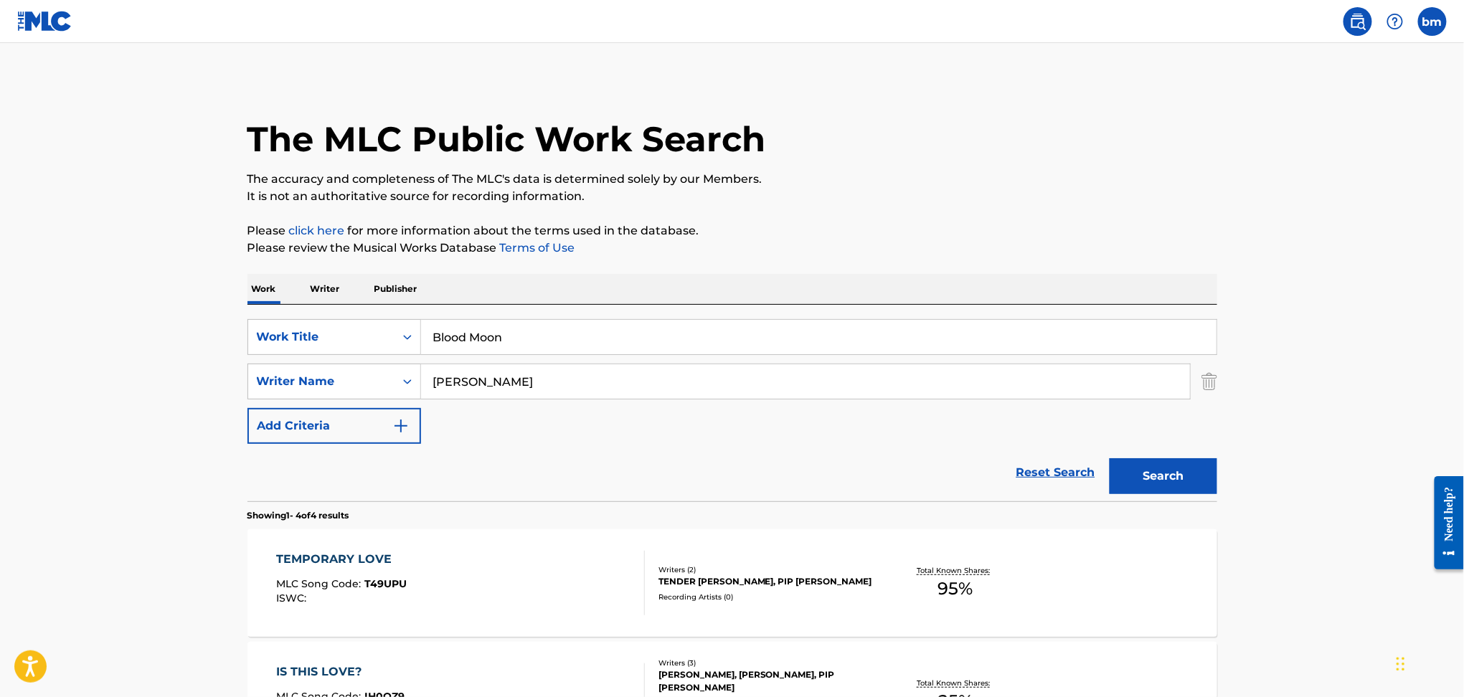
click at [1276, 211] on main "The MLC Public Work Search The accuracy and completeness of The MLC's data is d…" at bounding box center [732, 546] width 1464 height 1007
click at [1167, 481] on button "Search" at bounding box center [1164, 476] width 108 height 36
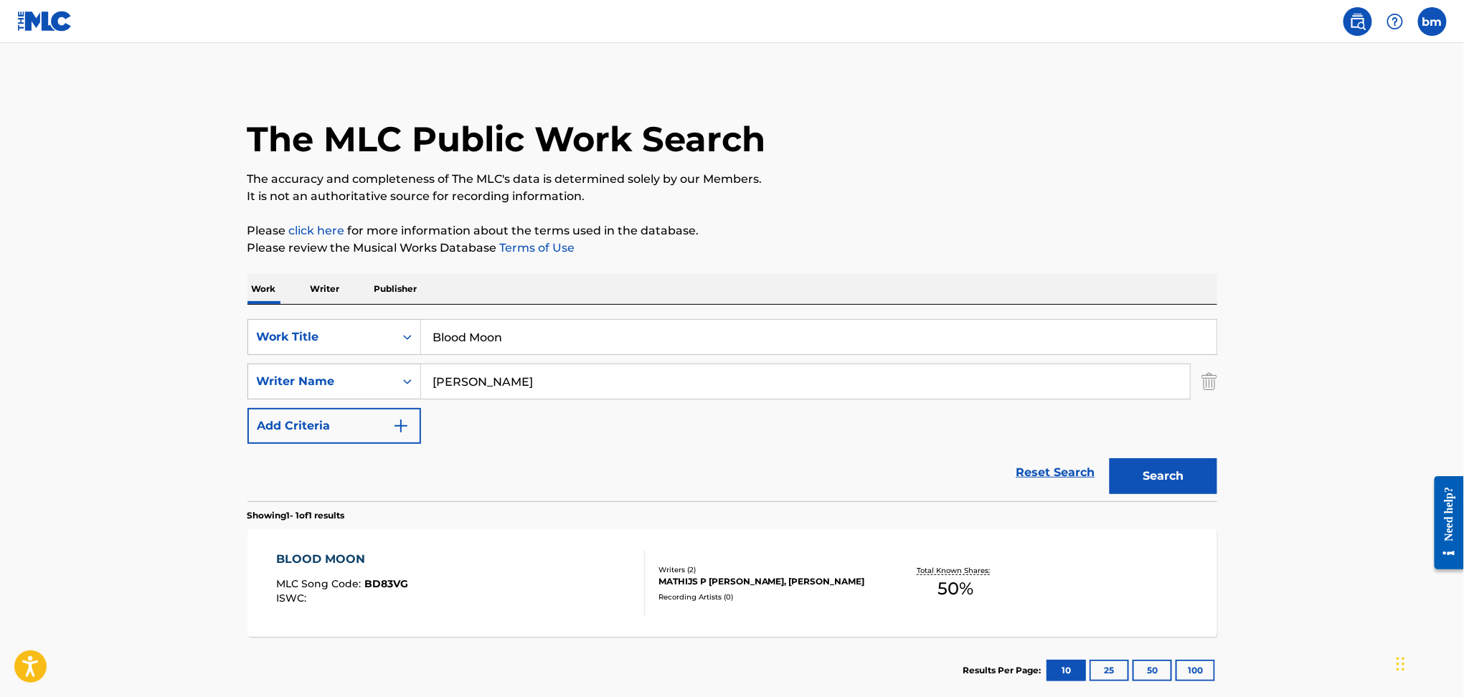
click at [456, 595] on div "BLOOD MOON MLC Song Code : BD83VG ISWC :" at bounding box center [460, 583] width 369 height 65
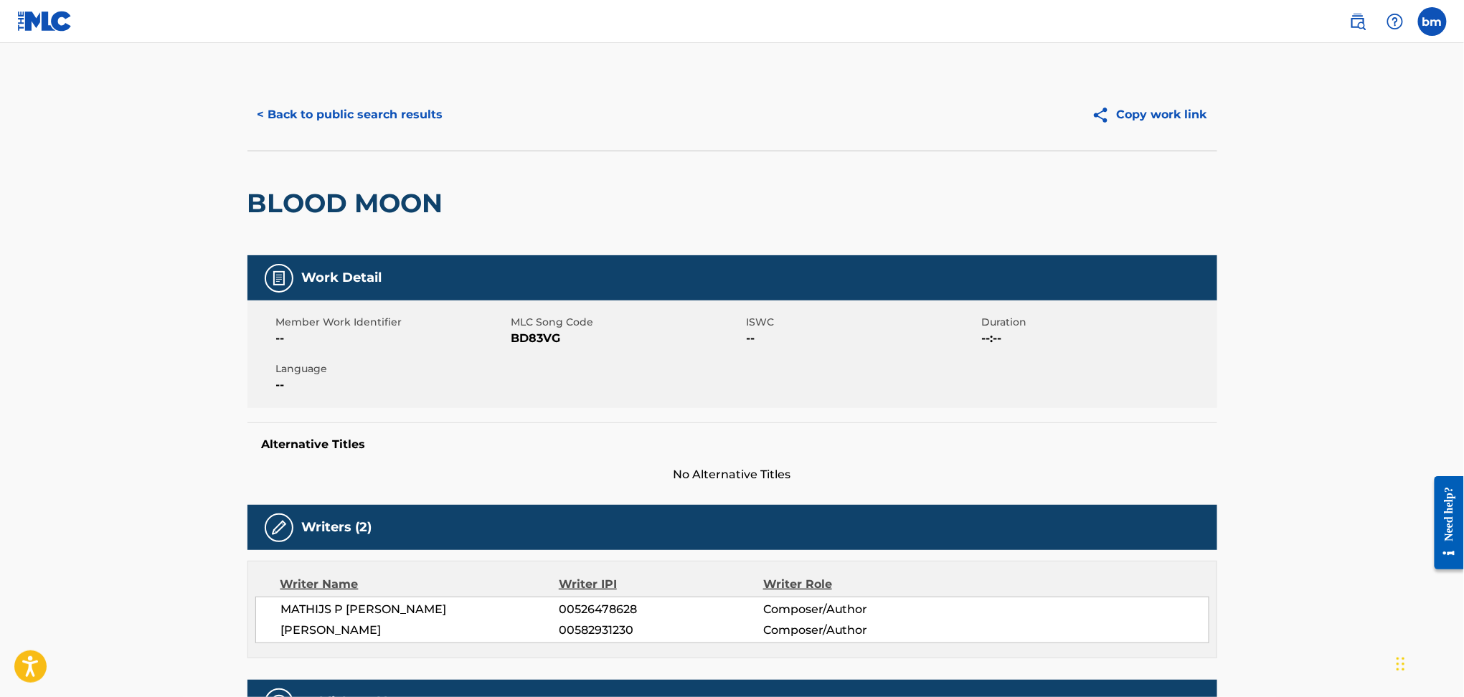
click at [513, 337] on span "BD83VG" at bounding box center [628, 338] width 232 height 17
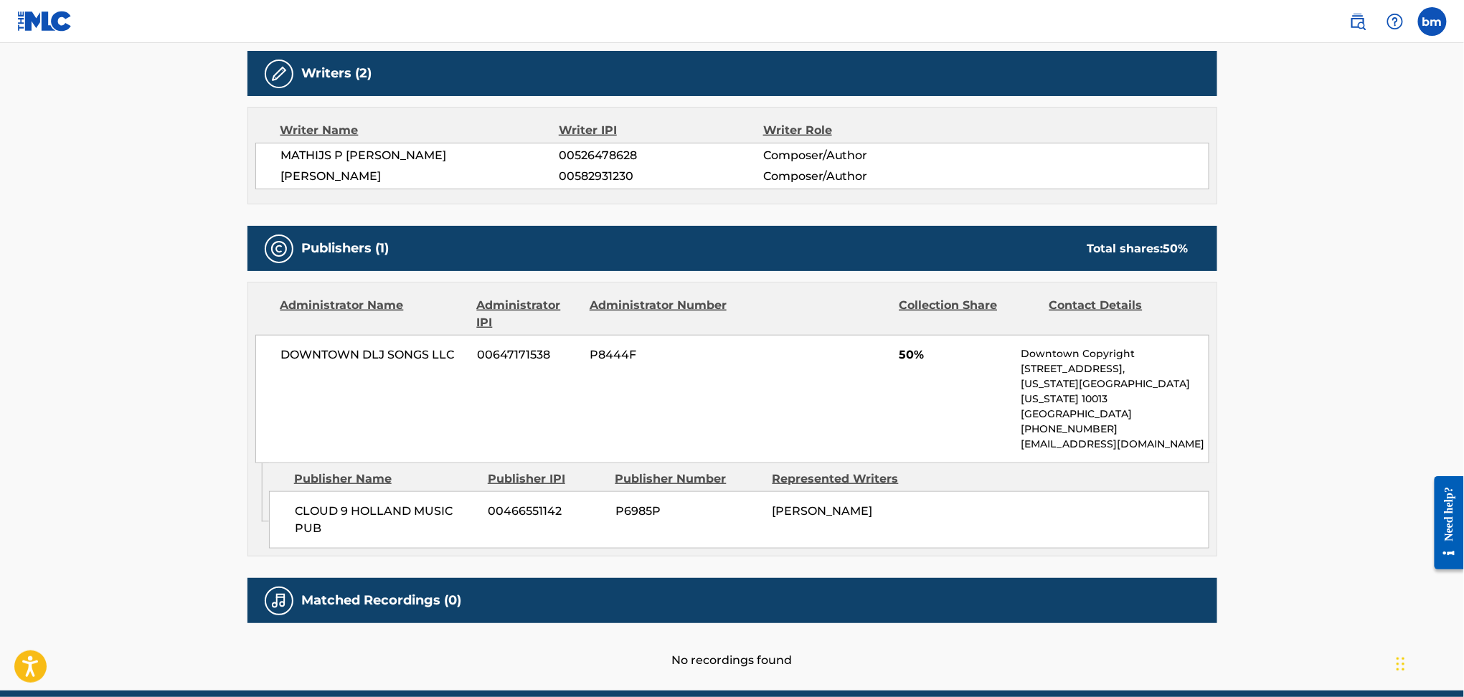
scroll to position [478, 0]
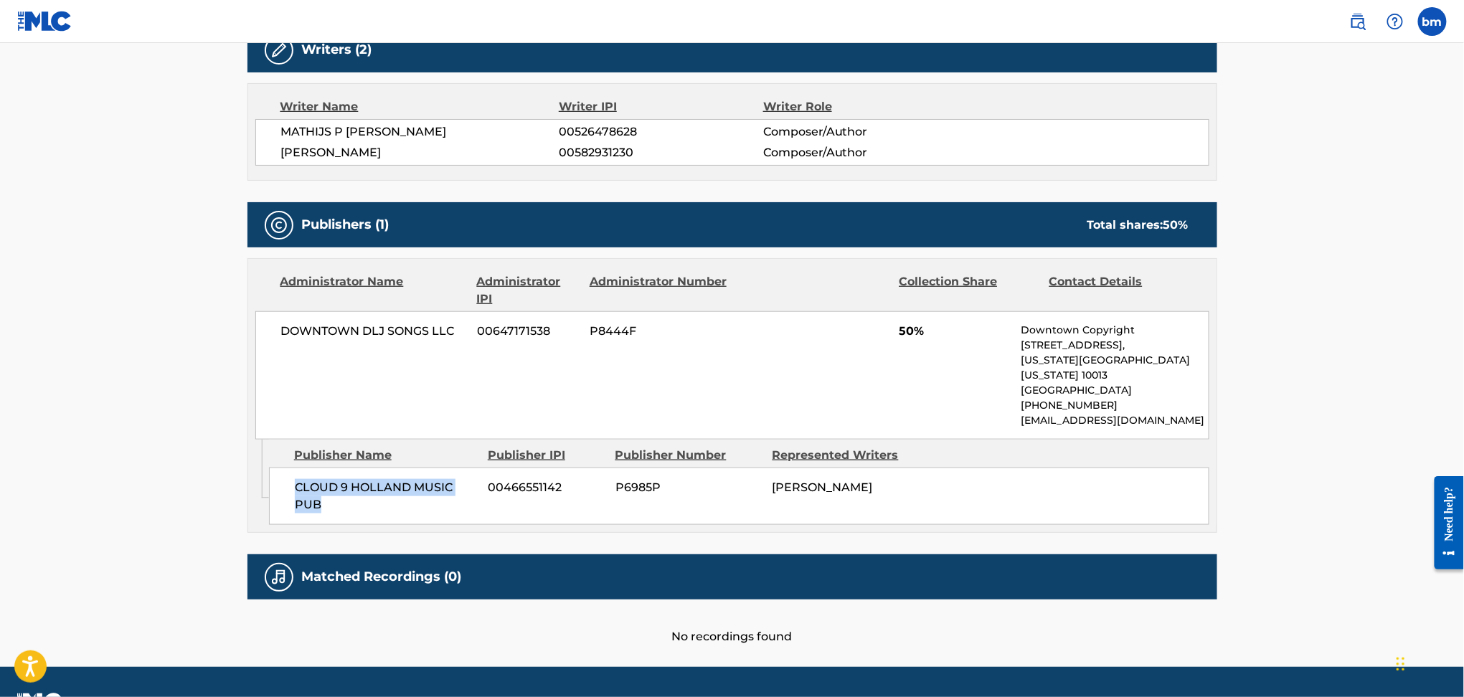
drag, startPoint x: 295, startPoint y: 473, endPoint x: 334, endPoint y: 512, distance: 55.3
click at [334, 512] on div "Admin Original Publisher Connecting Line Publisher Name Publisher IPI Publisher…" at bounding box center [732, 486] width 969 height 93
click at [418, 125] on span "MATHIJS P [PERSON_NAME]" at bounding box center [420, 131] width 278 height 17
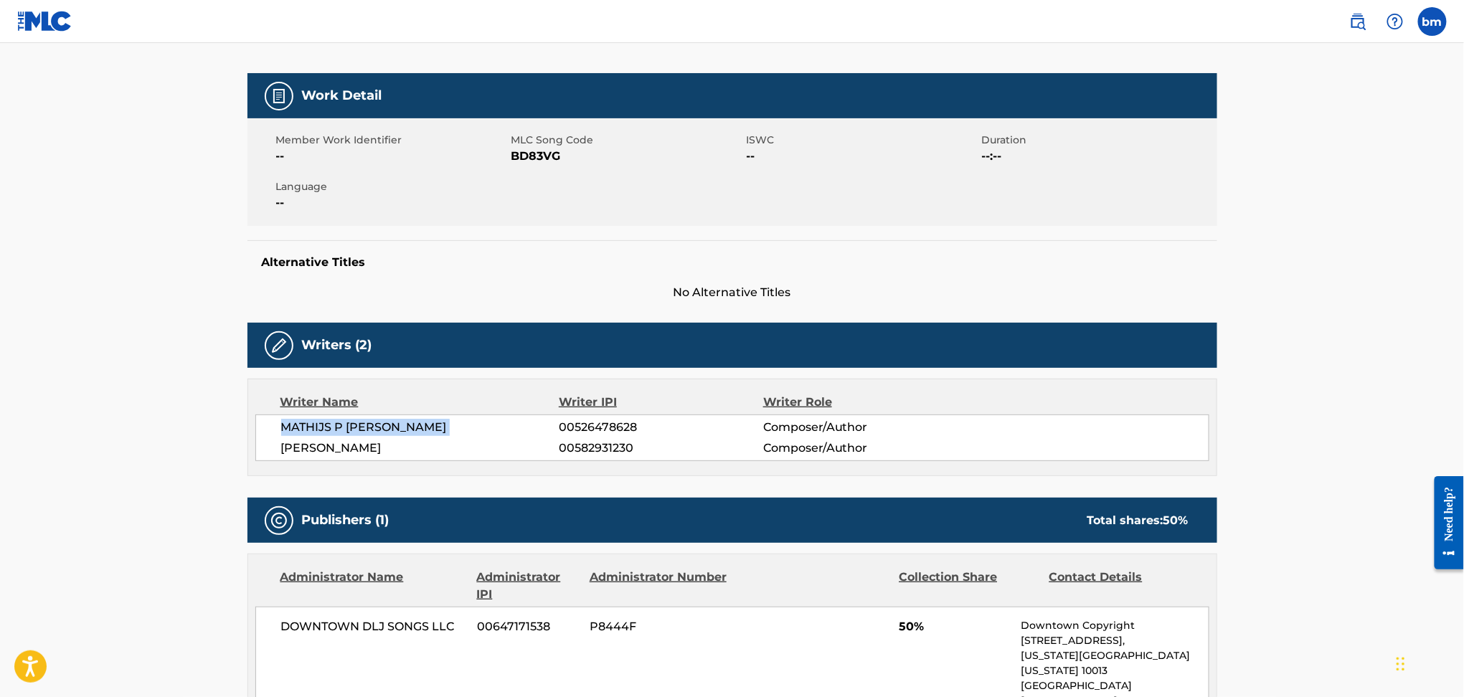
scroll to position [0, 0]
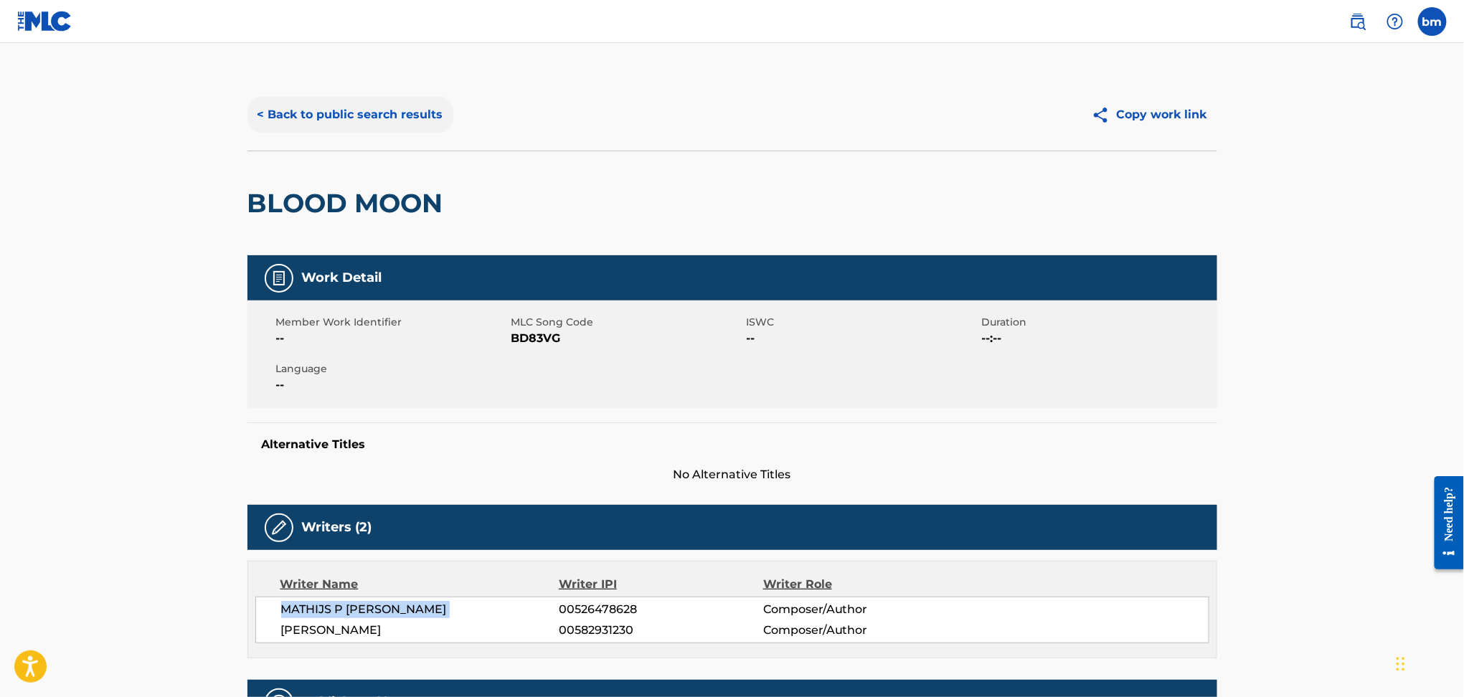
click at [359, 113] on button "< Back to public search results" at bounding box center [351, 115] width 206 height 36
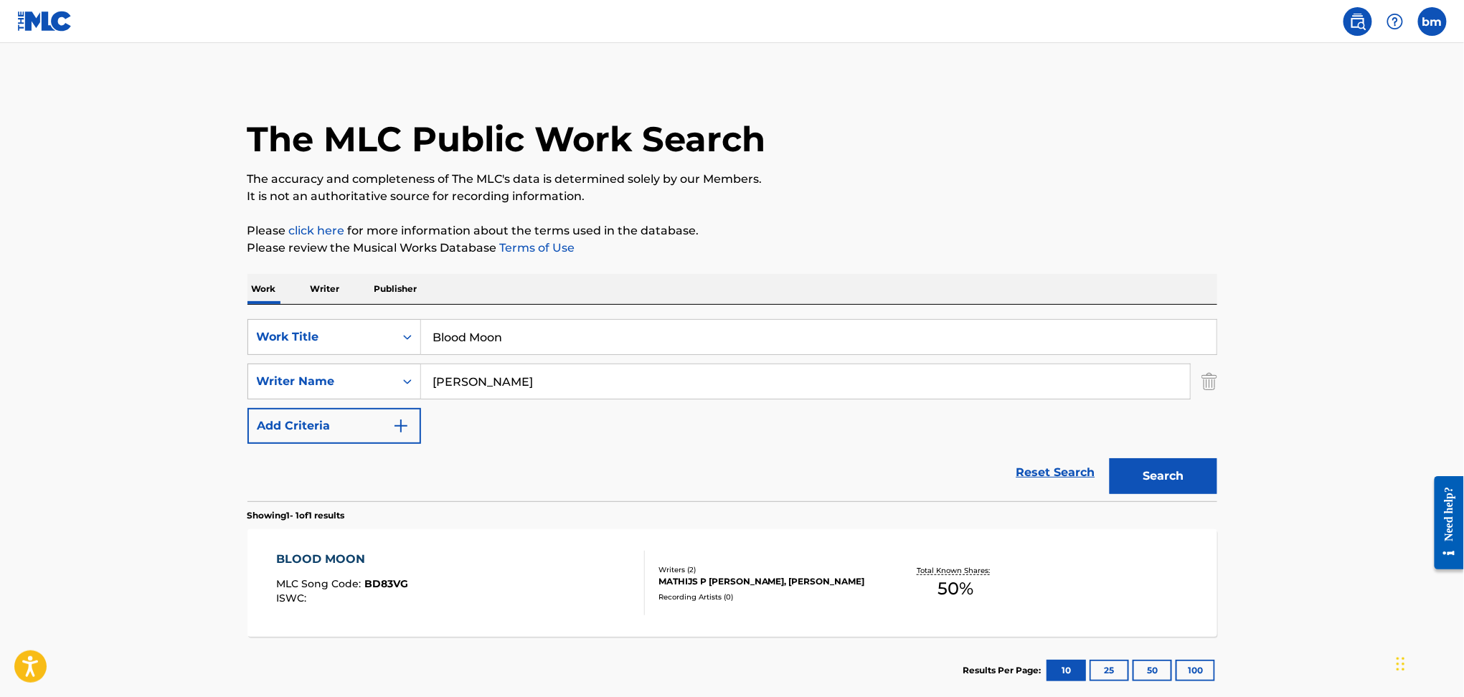
click at [604, 430] on div "SearchWithCriteriaefbda6e8-e2e5-422b-9960-df5f92a6c291 Work Title Blood Moon Se…" at bounding box center [733, 381] width 970 height 125
click at [268, 385] on div "SearchWithCriteria178fd654-8299-42ac-a5db-7324191ac3f5 Writer Name [PERSON_NAME]" at bounding box center [733, 382] width 970 height 36
paste input "[PERSON_NAME]"
type input "[PERSON_NAME]"
drag, startPoint x: 631, startPoint y: 328, endPoint x: 379, endPoint y: 326, distance: 252.6
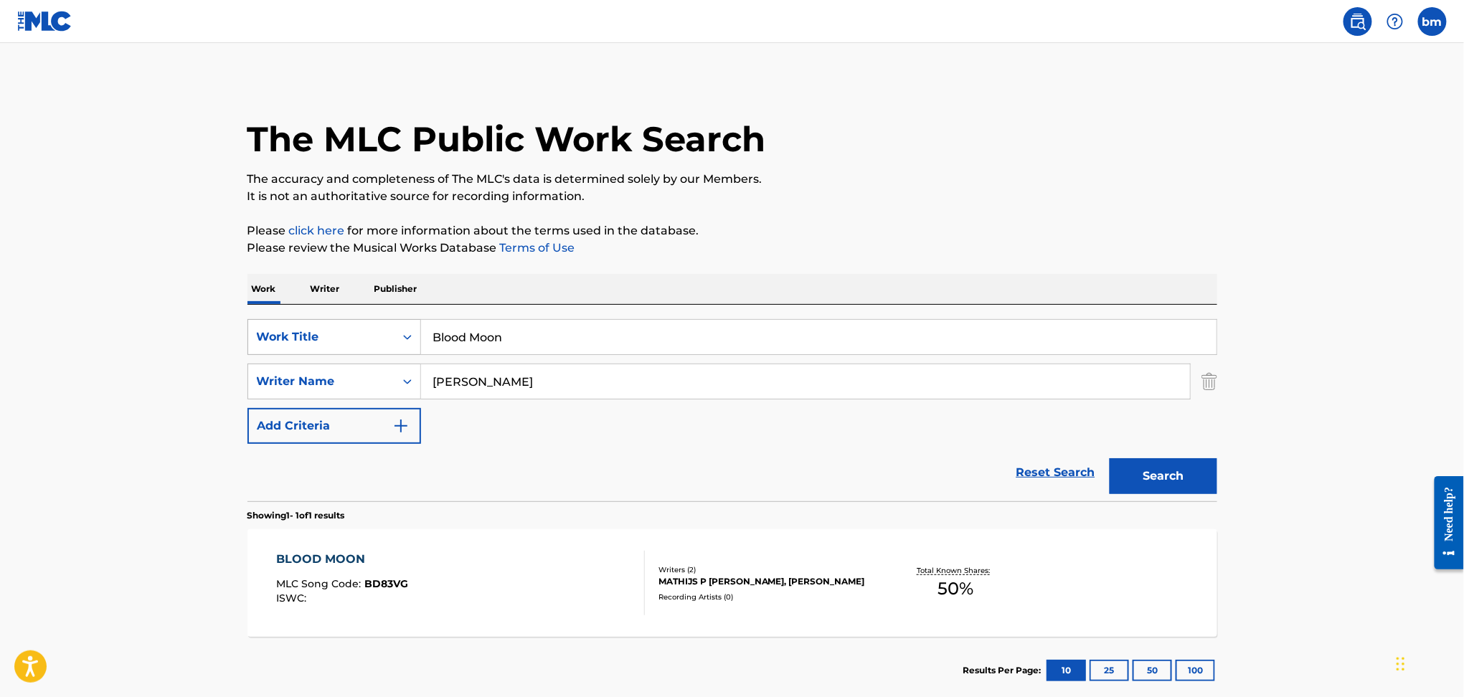
click at [379, 326] on div "SearchWithCriteriaefbda6e8-e2e5-422b-9960-df5f92a6c291 Work Title Blood Moon" at bounding box center [733, 337] width 970 height 36
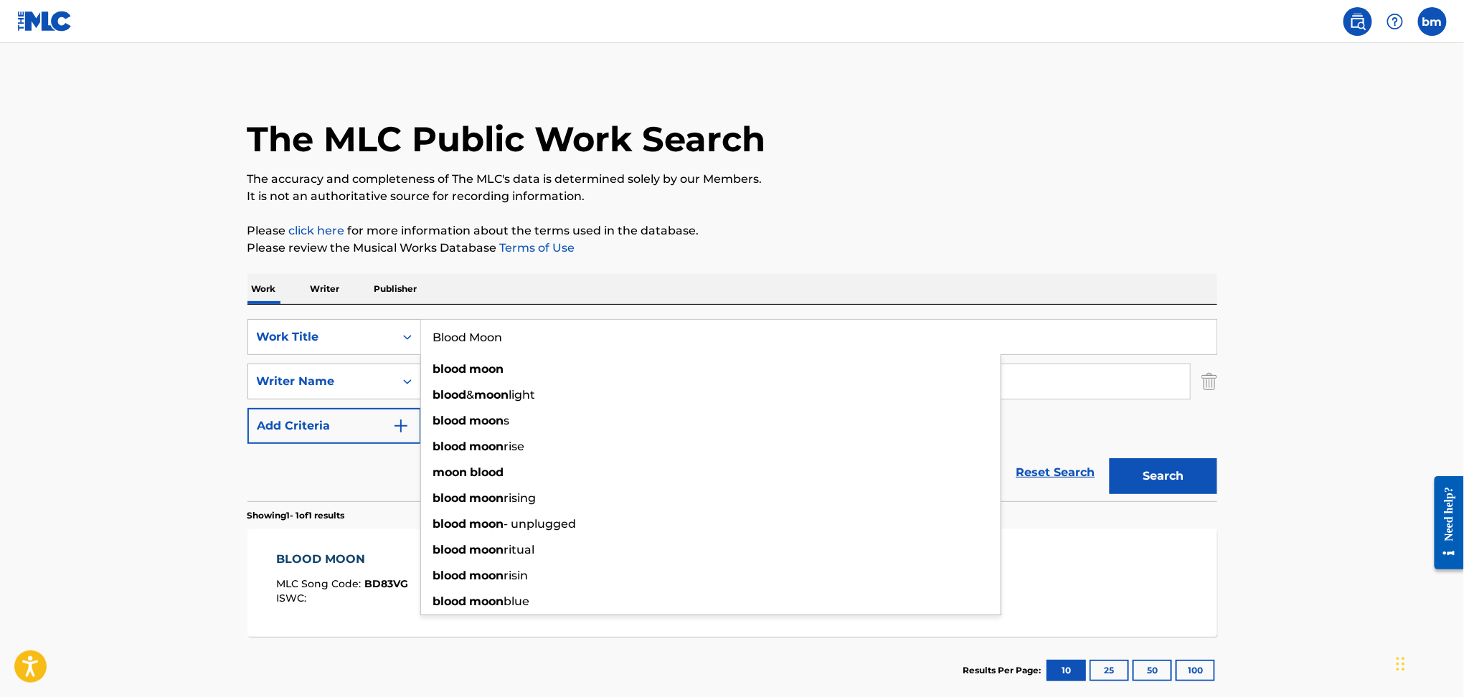
paste input "heal eat sleep repeat [PERSON_NAME]"
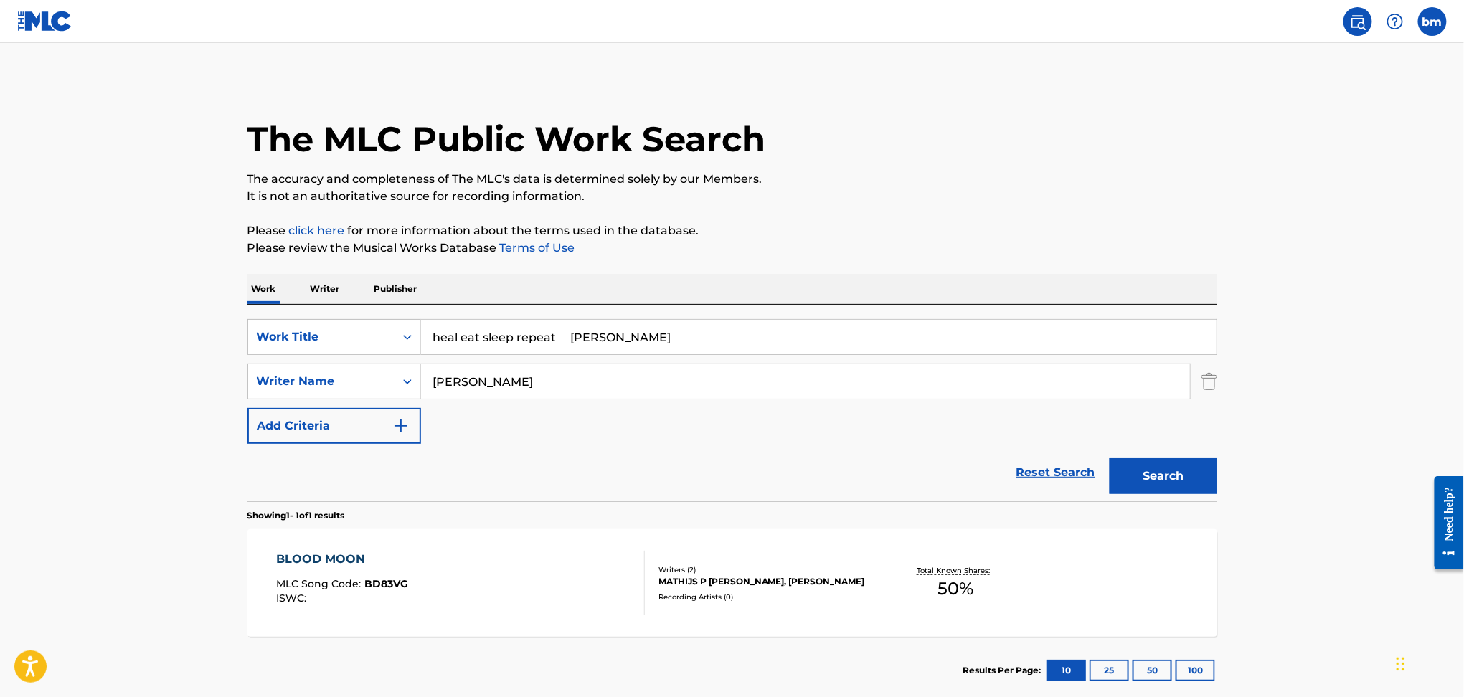
drag, startPoint x: 576, startPoint y: 344, endPoint x: 1045, endPoint y: 254, distance: 477.7
click at [972, 289] on div "Work Writer Publisher SearchWithCriteriaefbda6e8-e2e5-422b-9960-df5f92a6c291 Wo…" at bounding box center [733, 489] width 970 height 430
type input "heal eat sleep repeat"
drag, startPoint x: 1045, startPoint y: 254, endPoint x: 1065, endPoint y: 286, distance: 38.0
click at [1046, 251] on p "Please review the Musical Works Database Terms of Use" at bounding box center [733, 248] width 970 height 17
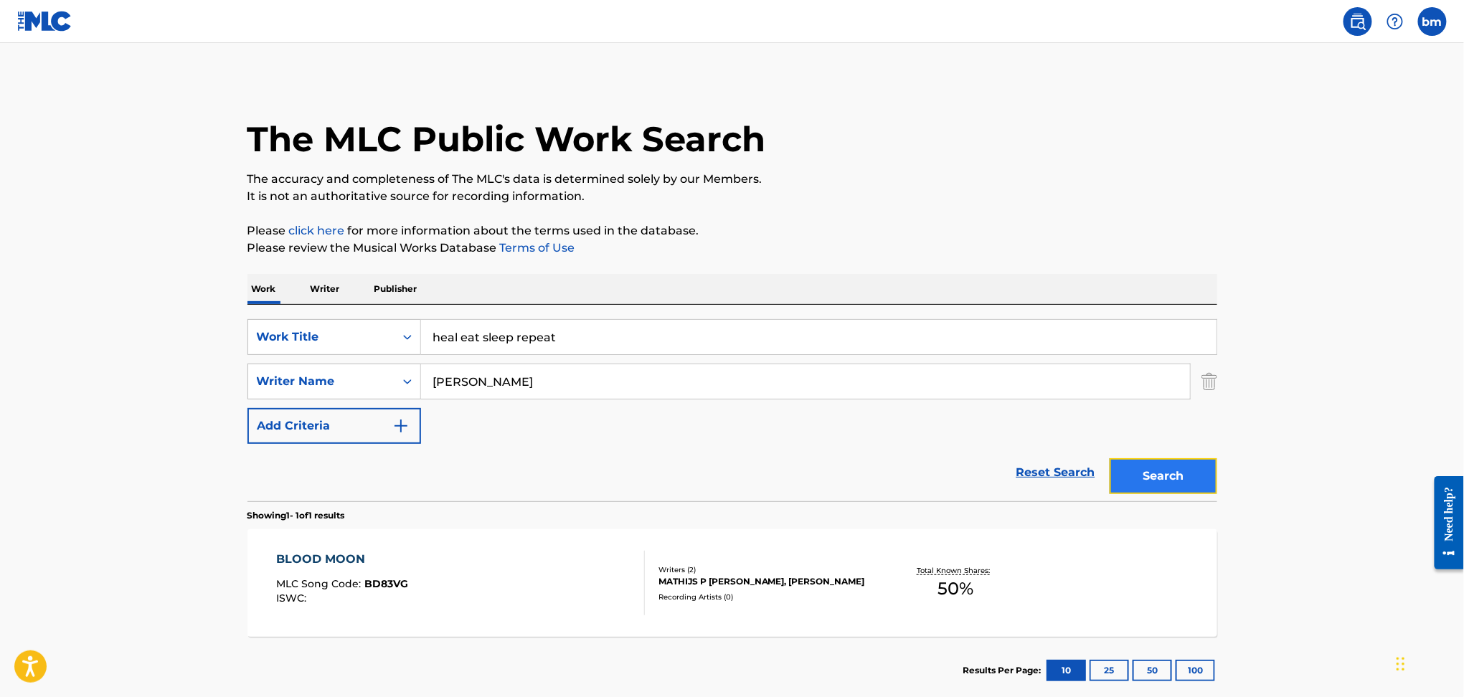
click at [1185, 476] on button "Search" at bounding box center [1164, 476] width 108 height 36
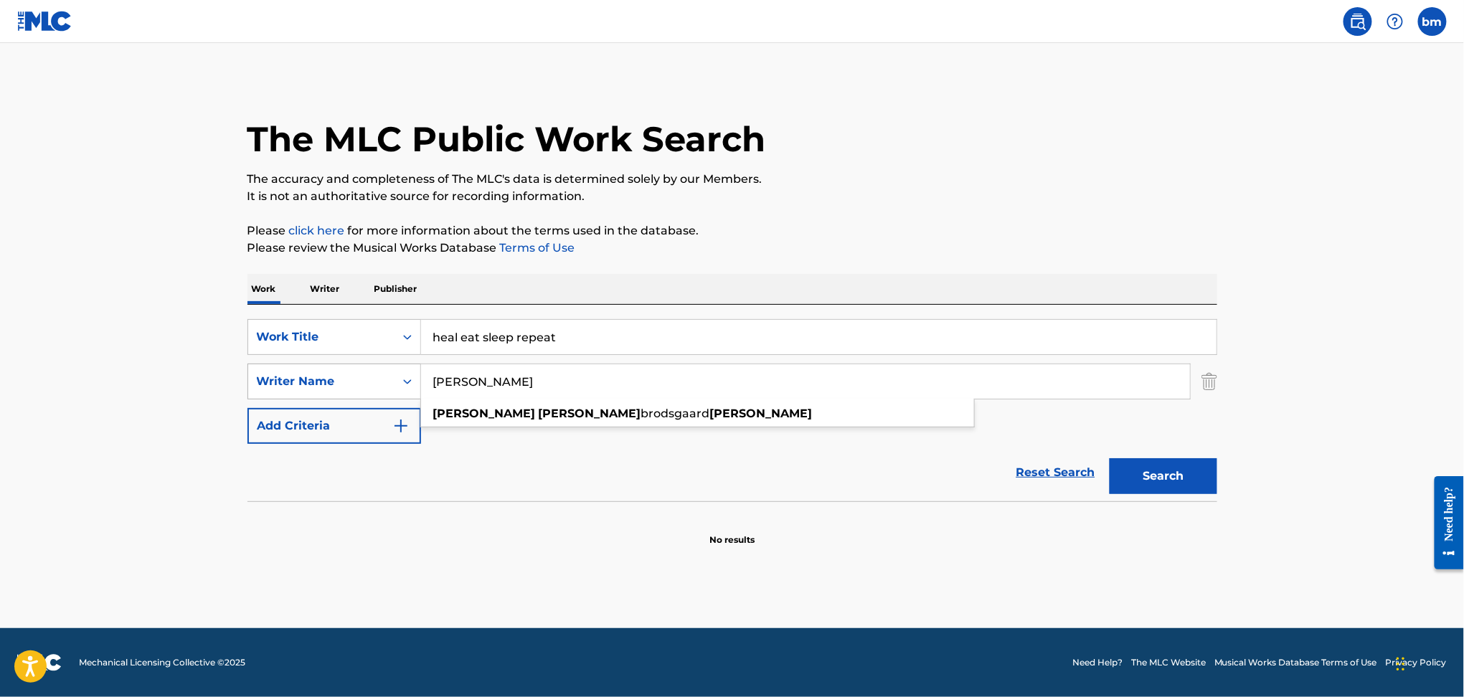
drag, startPoint x: 572, startPoint y: 385, endPoint x: 361, endPoint y: 369, distance: 211.5
click at [361, 369] on div "SearchWithCriteria178fd654-8299-42ac-a5db-7324191ac3f5 Writer Name [PERSON_NAME…" at bounding box center [733, 382] width 970 height 36
paste input "[PERSON_NAME] [PERSON_NAME]"
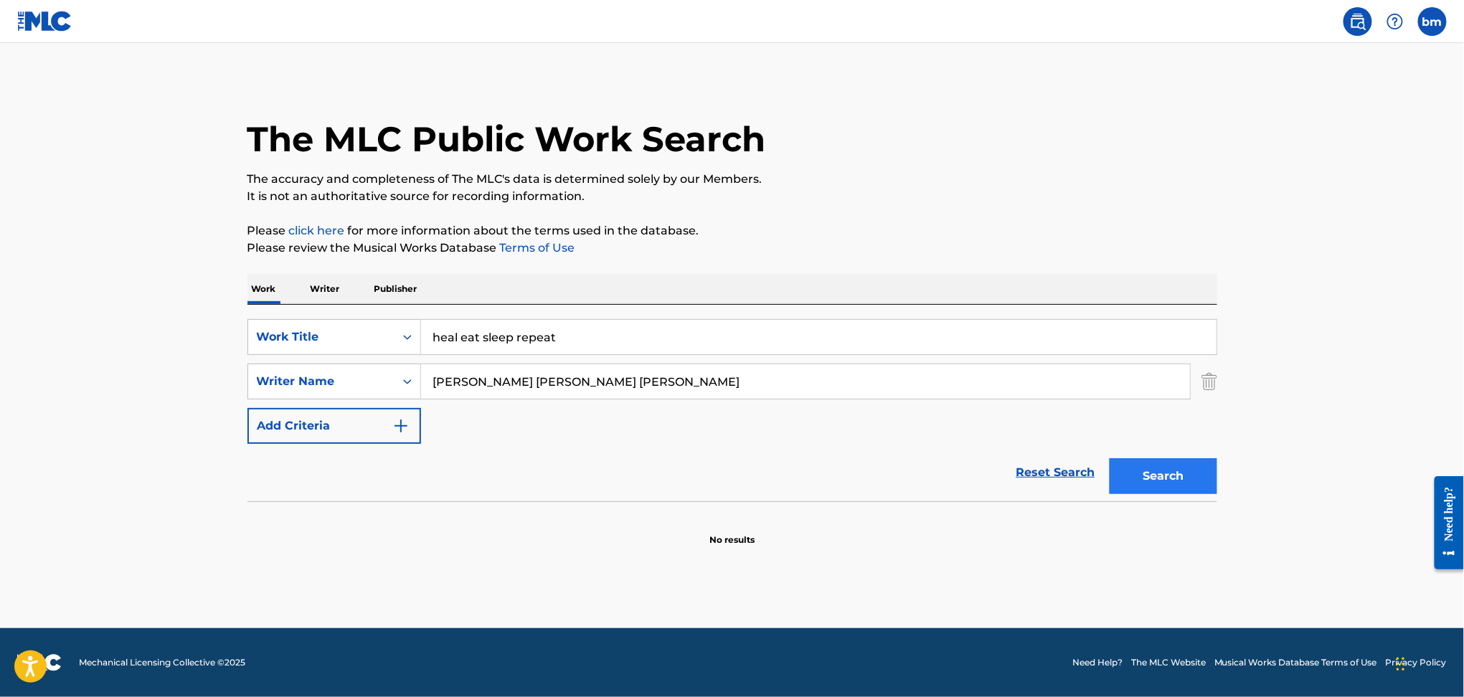
drag, startPoint x: 513, startPoint y: 379, endPoint x: 1157, endPoint y: 461, distance: 649.5
click at [1190, 453] on form "SearchWithCriteriaefbda6e8-e2e5-422b-9960-df5f92a6c291 Work Title heal eat slee…" at bounding box center [733, 410] width 970 height 182
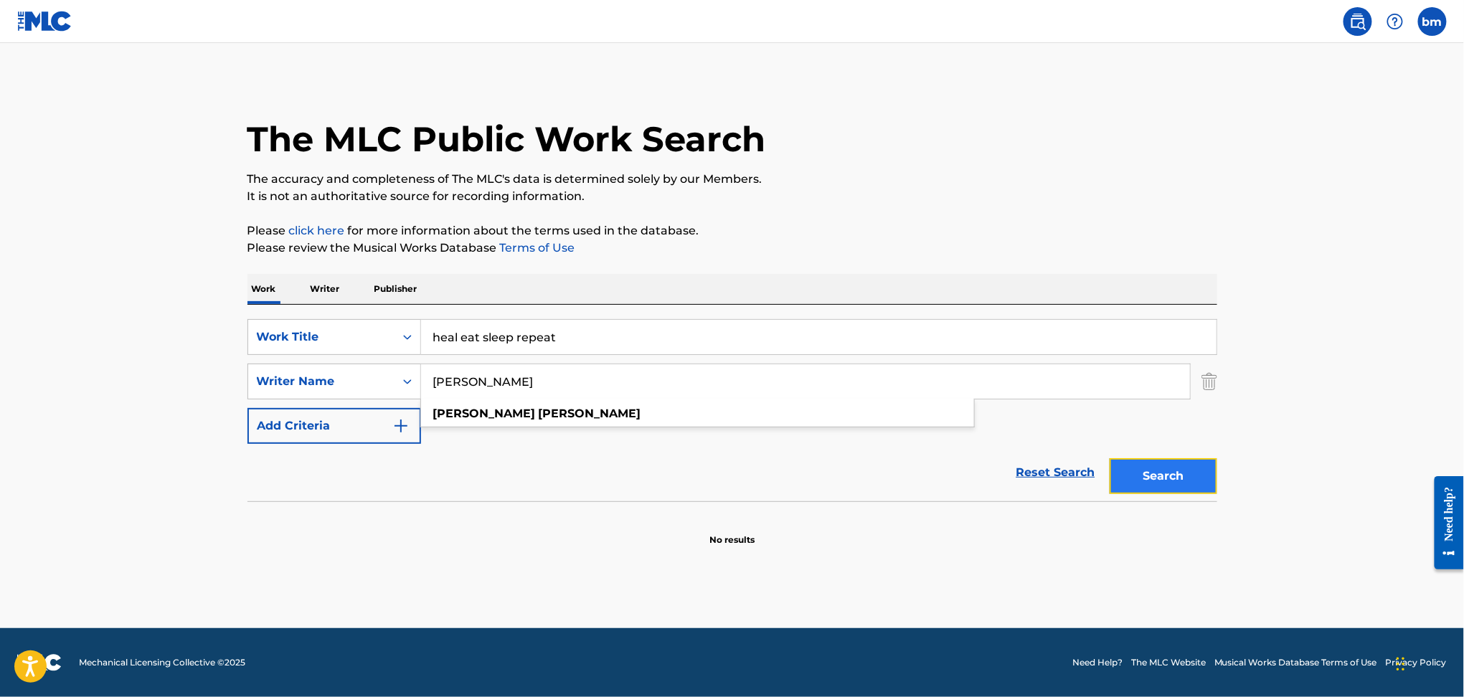
click at [1127, 480] on button "Search" at bounding box center [1164, 476] width 108 height 36
drag, startPoint x: 591, startPoint y: 368, endPoint x: 240, endPoint y: 372, distance: 351.6
click at [240, 372] on div "The MLC Public Work Search The accuracy and completeness of The MLC's data is d…" at bounding box center [732, 313] width 1004 height 468
paste input "[PERSON_NAME] GrishaugeMary [PERSON_NAME]"
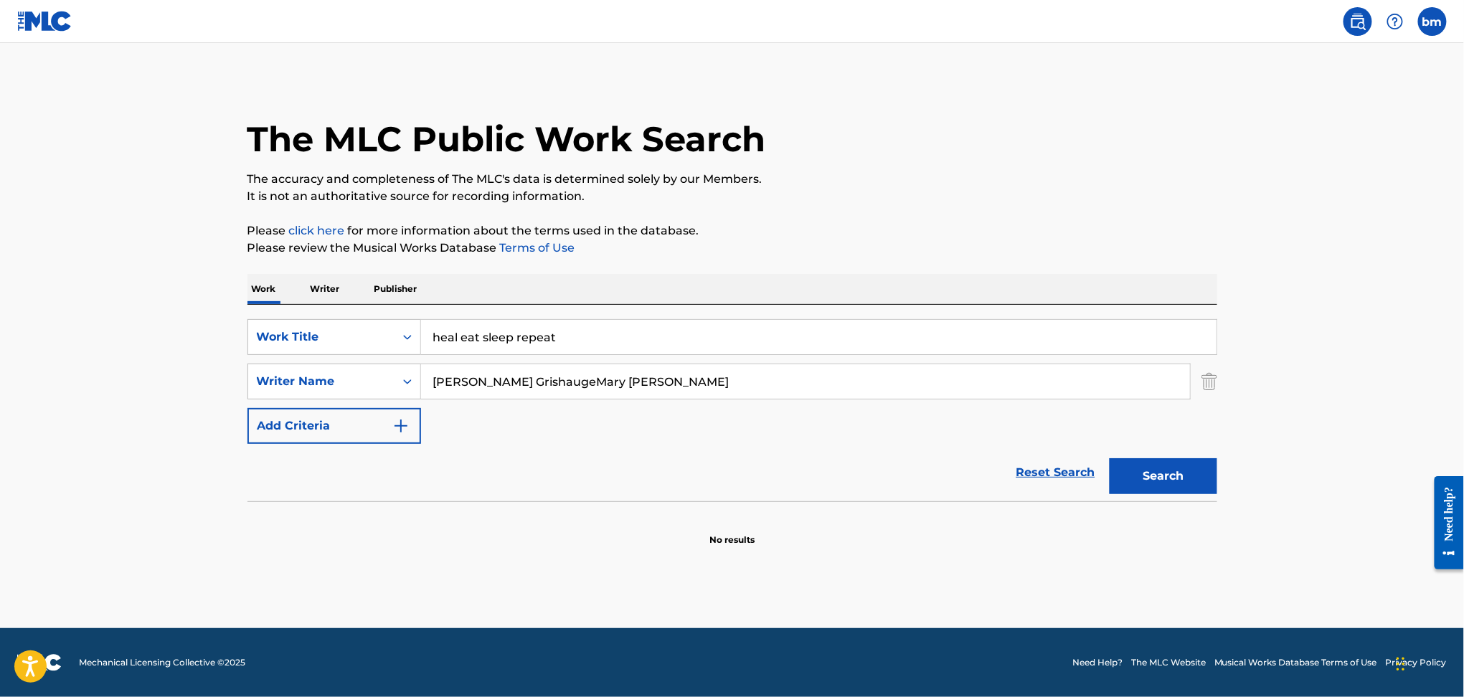
click at [601, 395] on input "[PERSON_NAME] GrishaugeMary [PERSON_NAME]" at bounding box center [805, 381] width 769 height 34
drag, startPoint x: 586, startPoint y: 380, endPoint x: 1270, endPoint y: 480, distance: 691.0
click at [1313, 436] on main "The MLC Public Work Search The accuracy and completeness of The MLC's data is d…" at bounding box center [732, 335] width 1464 height 585
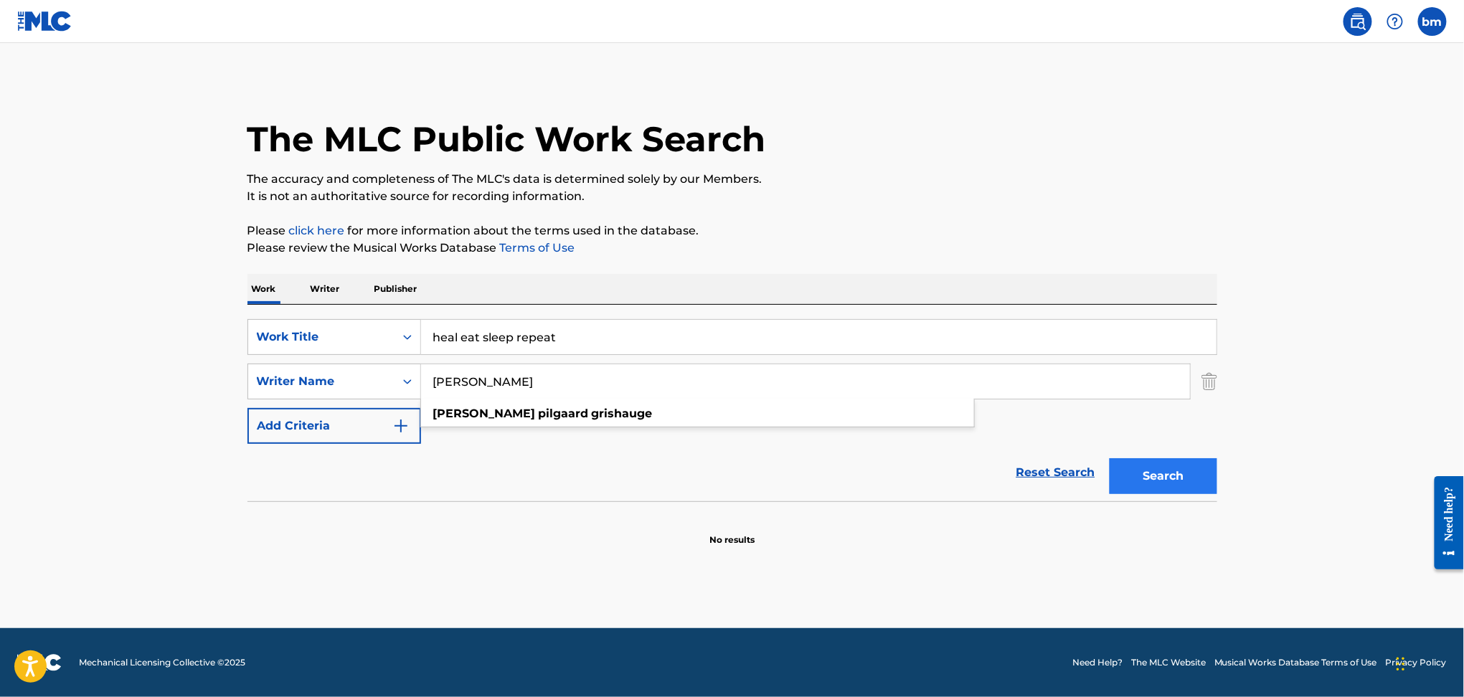
type input "[PERSON_NAME]"
click at [1191, 476] on button "Search" at bounding box center [1164, 476] width 108 height 36
drag, startPoint x: 598, startPoint y: 331, endPoint x: 333, endPoint y: 331, distance: 264.8
click at [333, 331] on div "SearchWithCriteriaefbda6e8-e2e5-422b-9960-df5f92a6c291 Work Title heal eat slee…" at bounding box center [733, 337] width 970 height 36
paste input "Rise Or Fall R3hab"
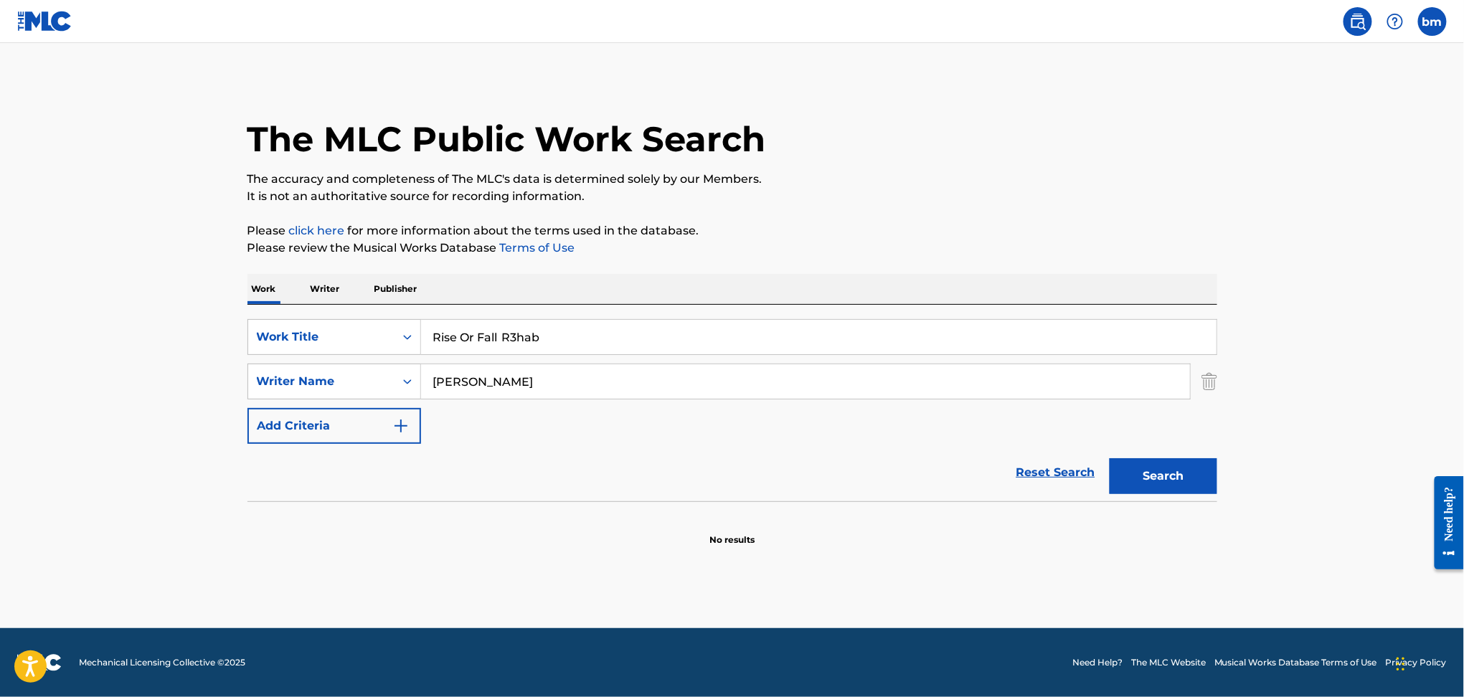
drag, startPoint x: 507, startPoint y: 339, endPoint x: 816, endPoint y: 331, distance: 309.3
click at [816, 331] on input "Rise Or Fall R3hab" at bounding box center [819, 337] width 796 height 34
type input "Rise Or Fall"
click at [839, 235] on p "Please click here for more information about the terms used in the database." at bounding box center [733, 230] width 970 height 17
drag, startPoint x: 646, startPoint y: 385, endPoint x: 296, endPoint y: 380, distance: 350.2
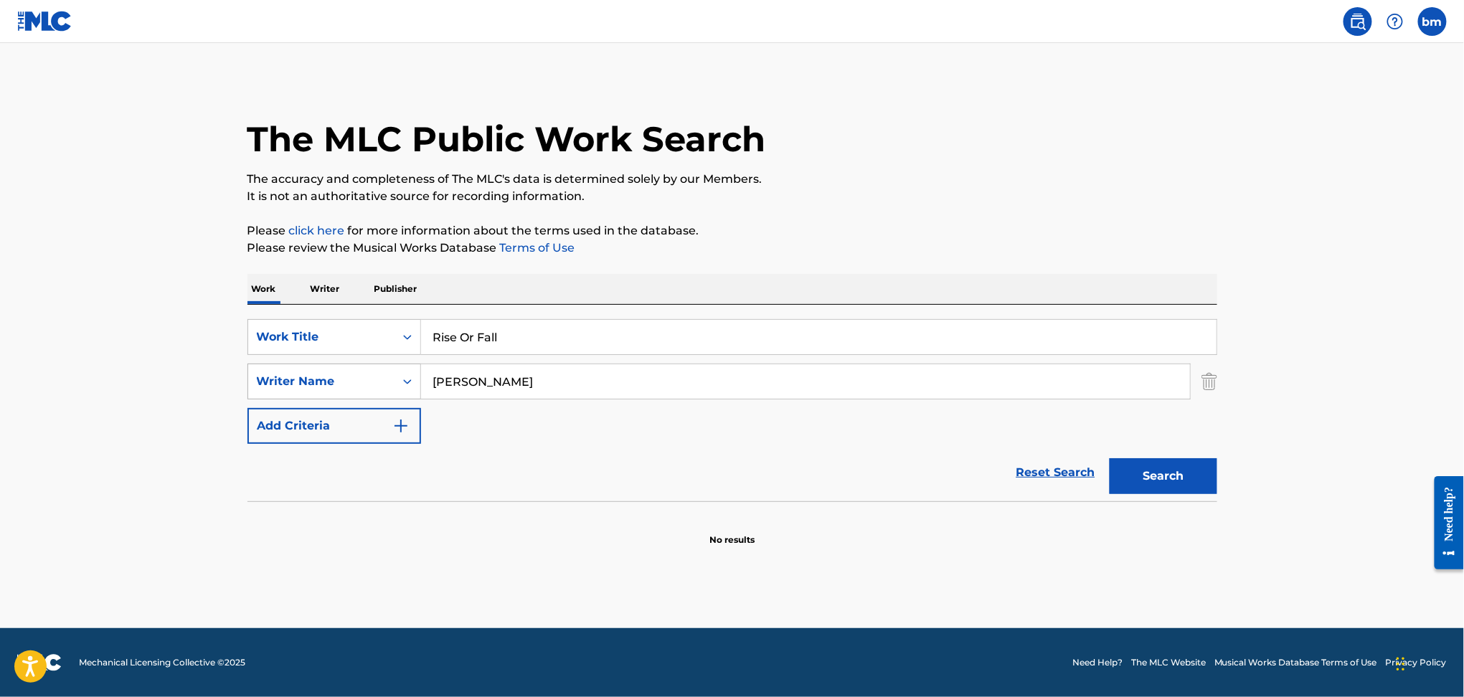
click at [296, 380] on div "SearchWithCriteria178fd654-8299-42ac-a5db-7324191ac3f5 Writer Name [PERSON_NAME]" at bounding box center [733, 382] width 970 height 36
paste input "R3hab"
click at [1190, 484] on button "Search" at bounding box center [1164, 476] width 108 height 36
drag, startPoint x: 445, startPoint y: 387, endPoint x: 393, endPoint y: 383, distance: 51.8
click at [394, 383] on div "SearchWithCriteria178fd654-8299-42ac-a5db-7324191ac3f5 Writer Name R3hab" at bounding box center [733, 382] width 970 height 36
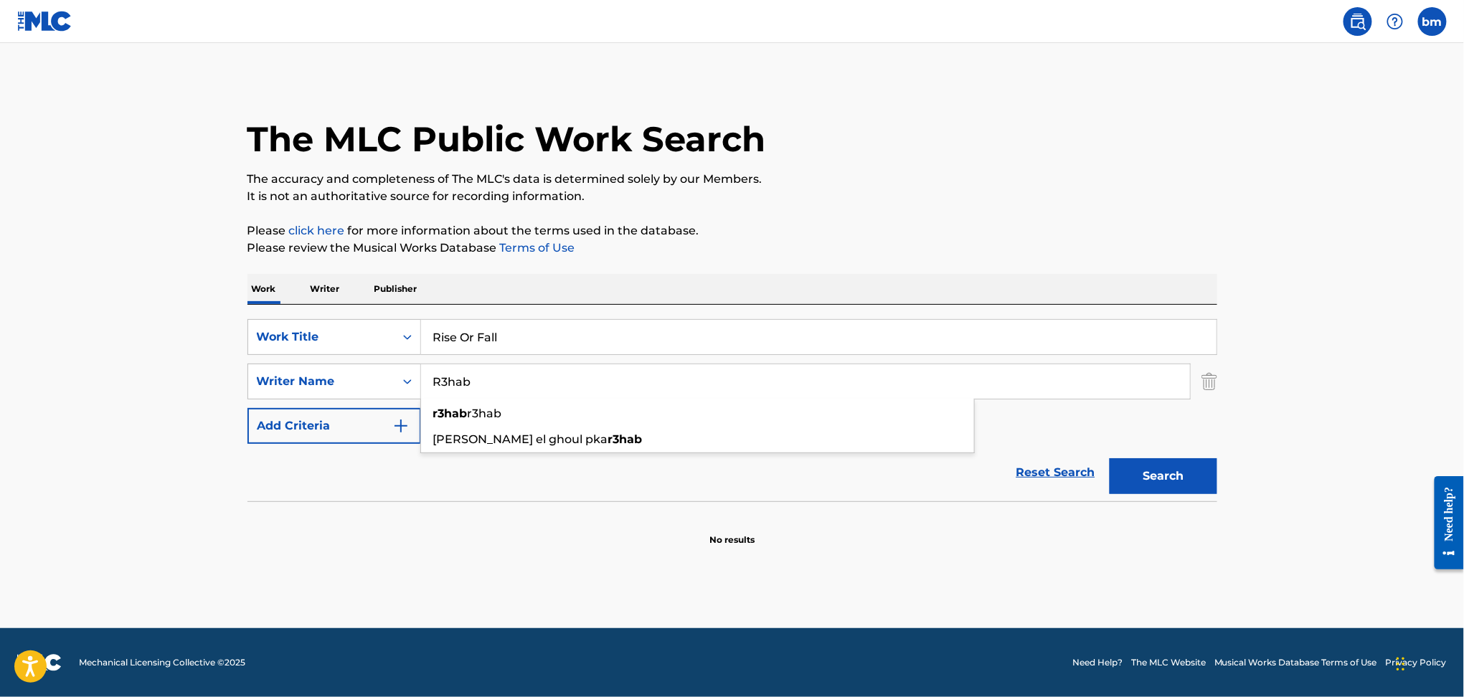
paste input "[PERSON_NAME]"
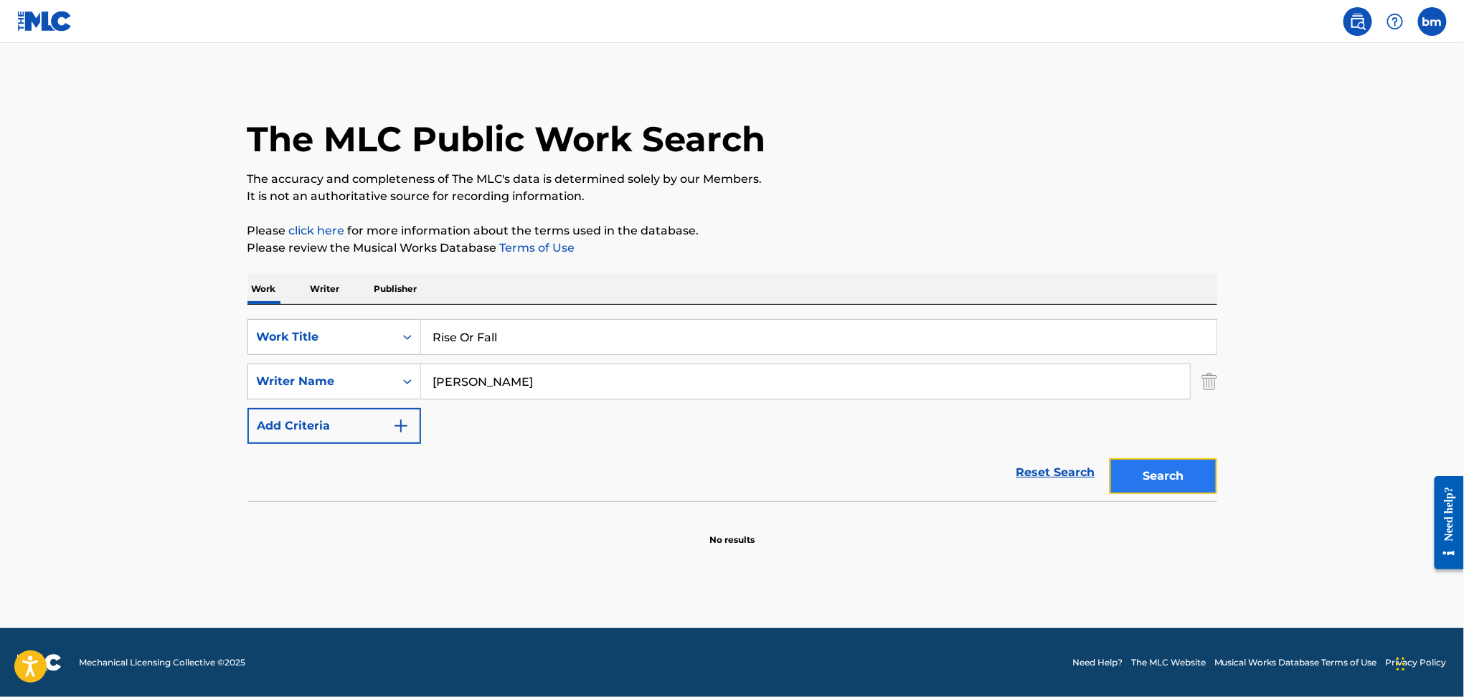
click at [1147, 471] on button "Search" at bounding box center [1164, 476] width 108 height 36
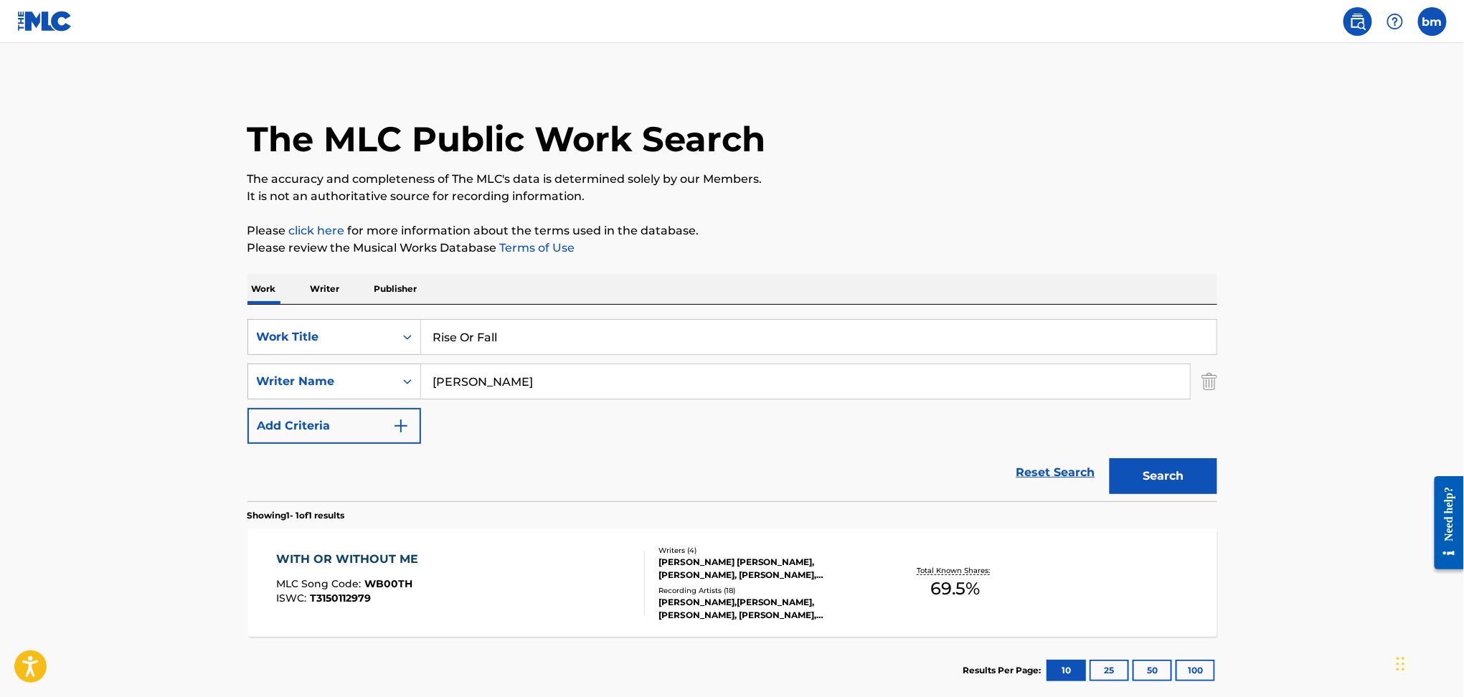
click at [448, 386] on input "[PERSON_NAME]" at bounding box center [805, 381] width 769 height 34
drag, startPoint x: 552, startPoint y: 387, endPoint x: 359, endPoint y: 387, distance: 193.0
click at [359, 387] on div "SearchWithCriteria178fd654-8299-42ac-a5db-7324191ac3f5 Writer Name [PERSON_NAME…" at bounding box center [733, 382] width 970 height 36
paste input "[PERSON_NAME] El Ghoul"
drag, startPoint x: 489, startPoint y: 377, endPoint x: 1172, endPoint y: 429, distance: 685.1
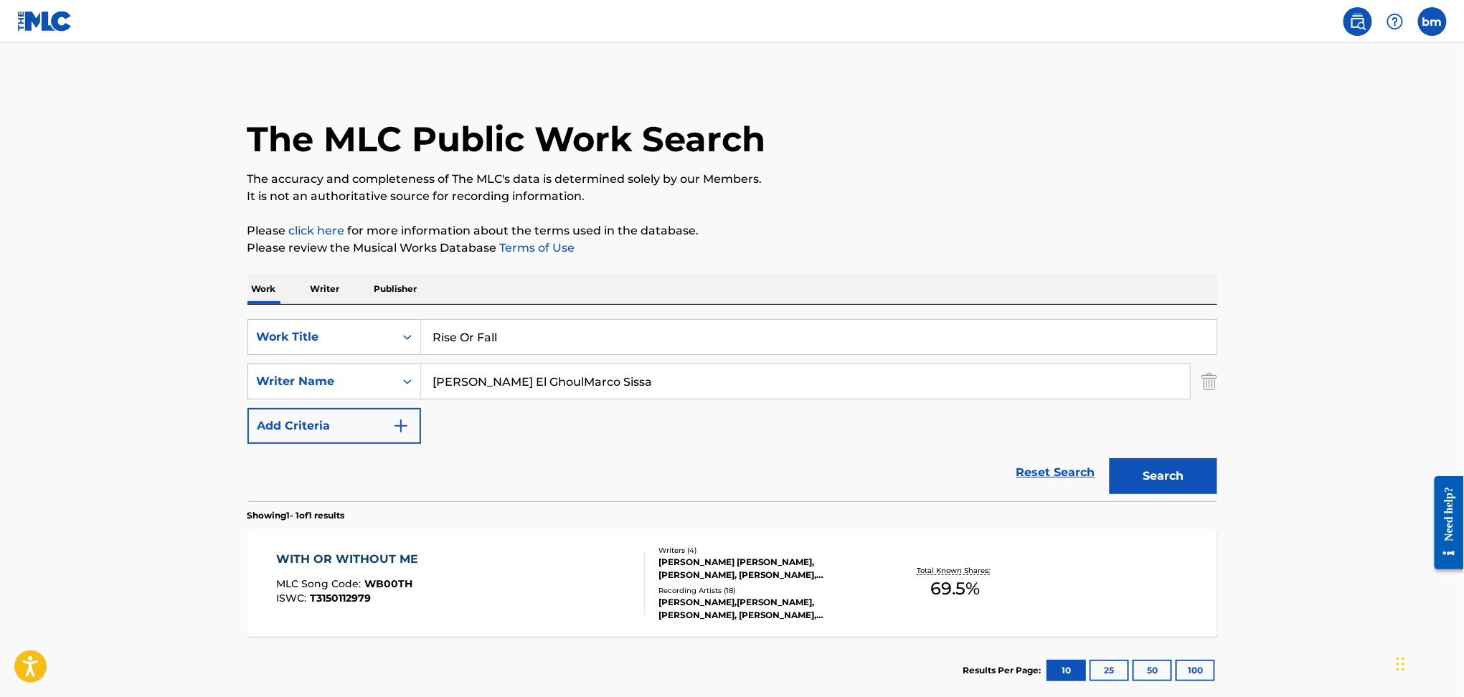
click at [1157, 409] on div "SearchWithCriteriaefbda6e8-e2e5-422b-9960-df5f92a6c291 Work Title Rise Or Fall …" at bounding box center [733, 381] width 970 height 125
click at [1172, 466] on button "Search" at bounding box center [1164, 476] width 108 height 36
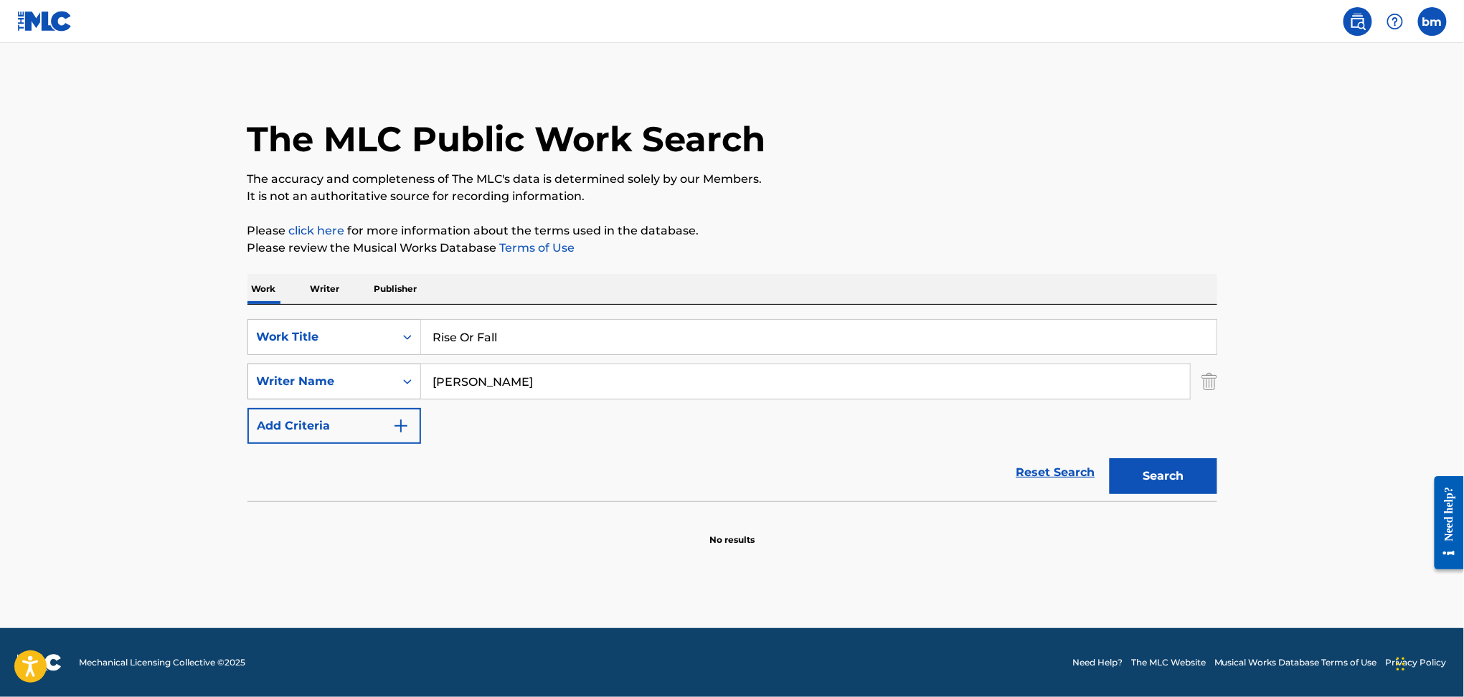
drag, startPoint x: 614, startPoint y: 392, endPoint x: 354, endPoint y: 388, distance: 260.5
click at [354, 388] on div "SearchWithCriteria178fd654-8299-42ac-a5db-7324191ac3f5 Writer Name [PERSON_NAME]" at bounding box center [733, 382] width 970 height 36
paste input "[PERSON_NAME] El GhoulMarco Sissa"
drag, startPoint x: 515, startPoint y: 380, endPoint x: 1164, endPoint y: 436, distance: 651.7
click at [1171, 409] on div "SearchWithCriteriaefbda6e8-e2e5-422b-9960-df5f92a6c291 Work Title Rise Or Fall …" at bounding box center [733, 381] width 970 height 125
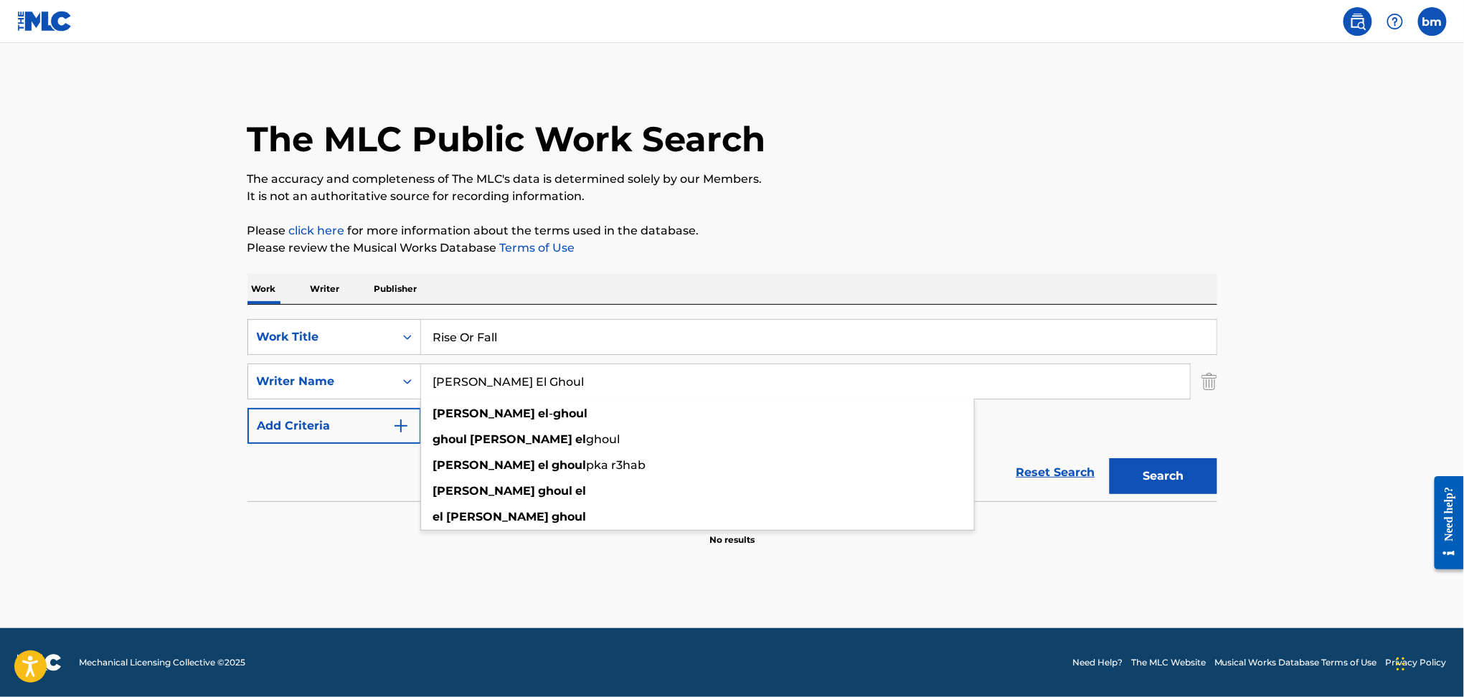
click at [1172, 496] on div "Search" at bounding box center [1160, 472] width 115 height 57
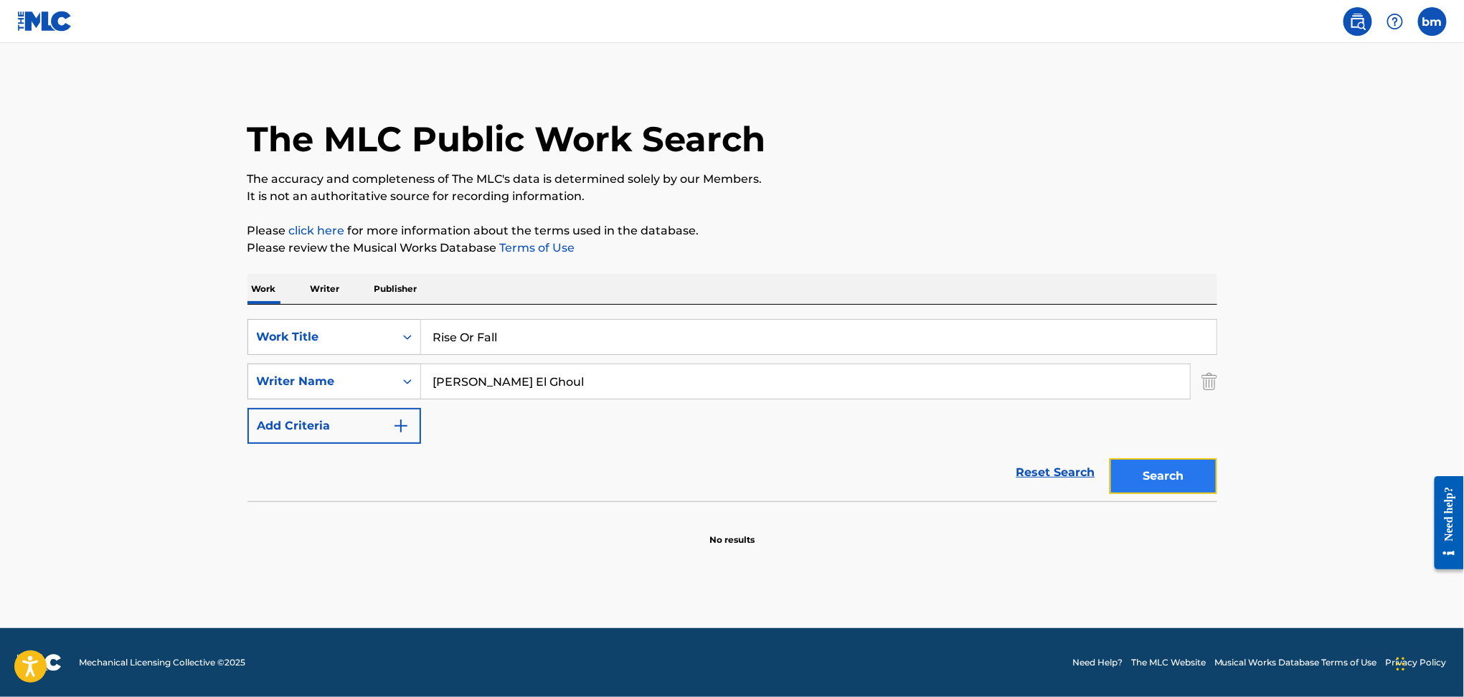
click at [1178, 473] on button "Search" at bounding box center [1164, 476] width 108 height 36
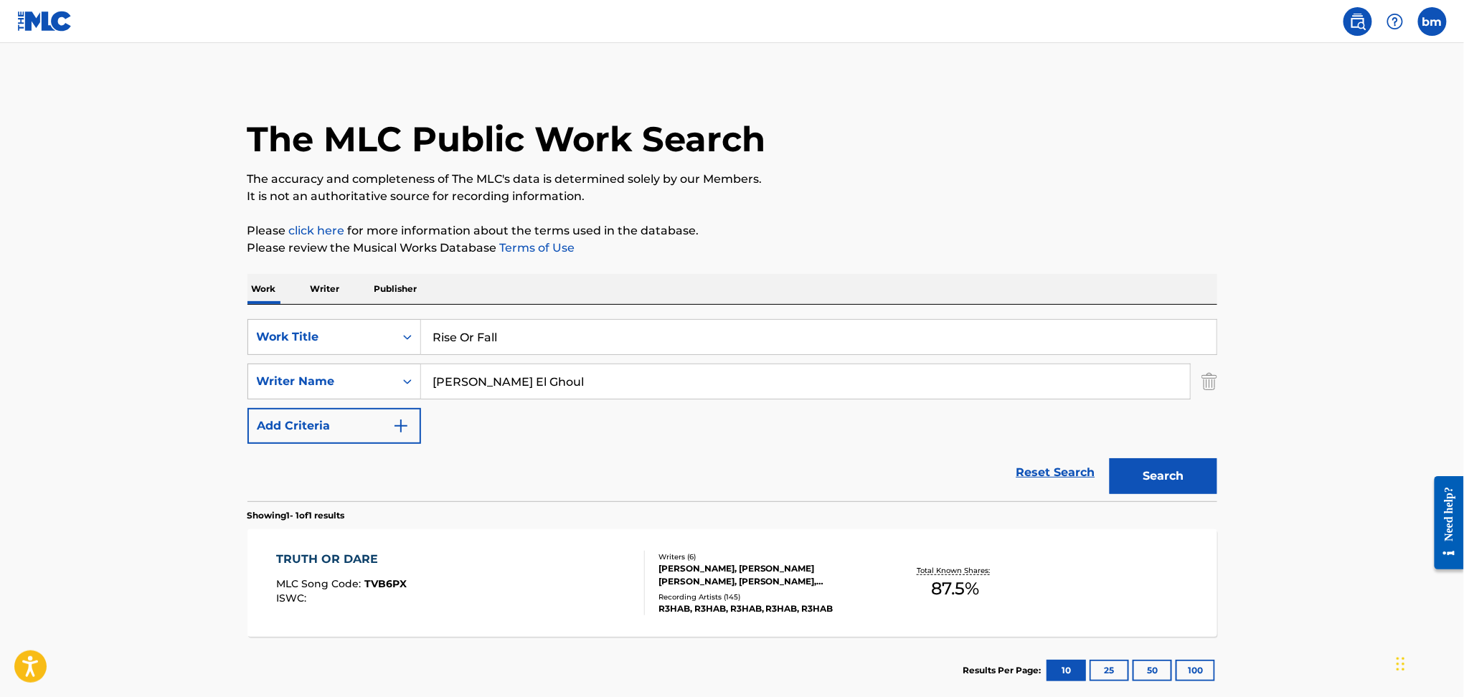
click at [474, 384] on input "[PERSON_NAME] El Ghoul" at bounding box center [805, 381] width 769 height 34
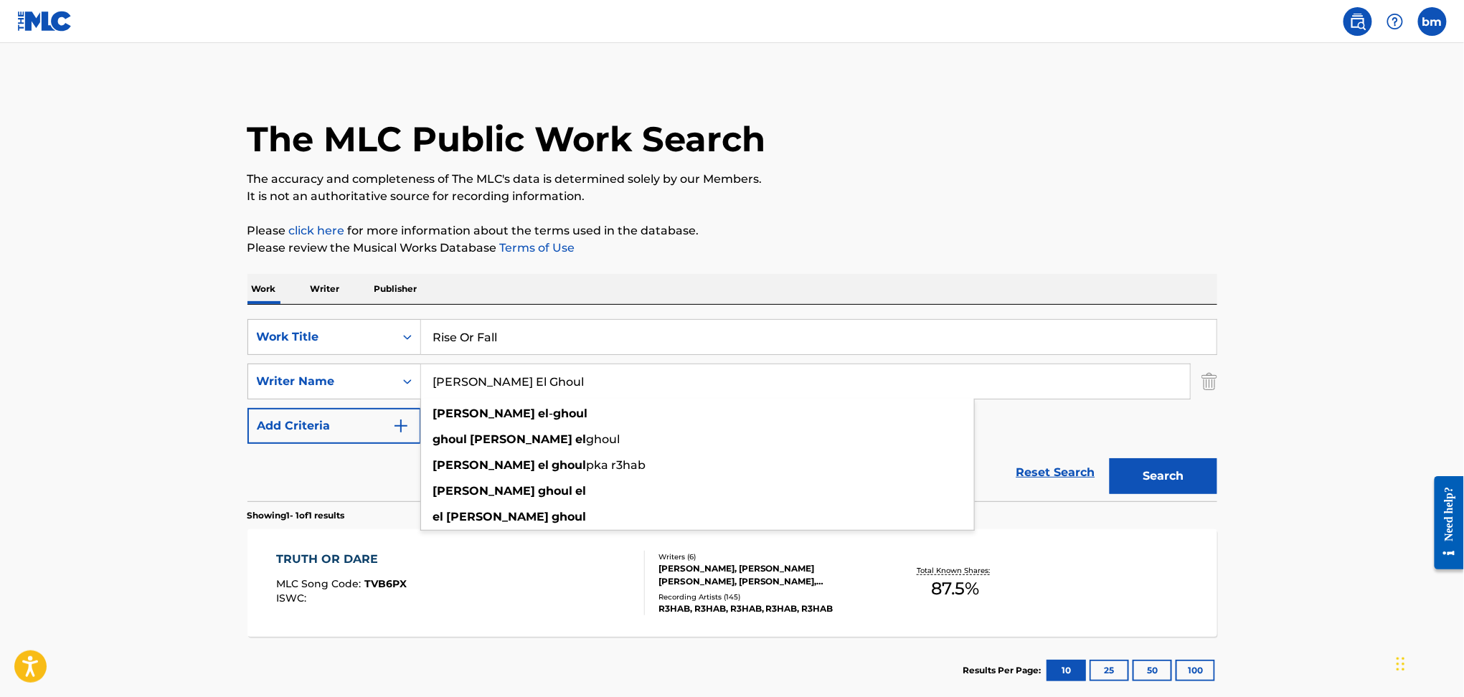
drag, startPoint x: 479, startPoint y: 380, endPoint x: 222, endPoint y: 380, distance: 256.9
click at [224, 380] on main "The MLC Public Work Search The accuracy and completeness of The MLC's data is d…" at bounding box center [732, 377] width 1464 height 669
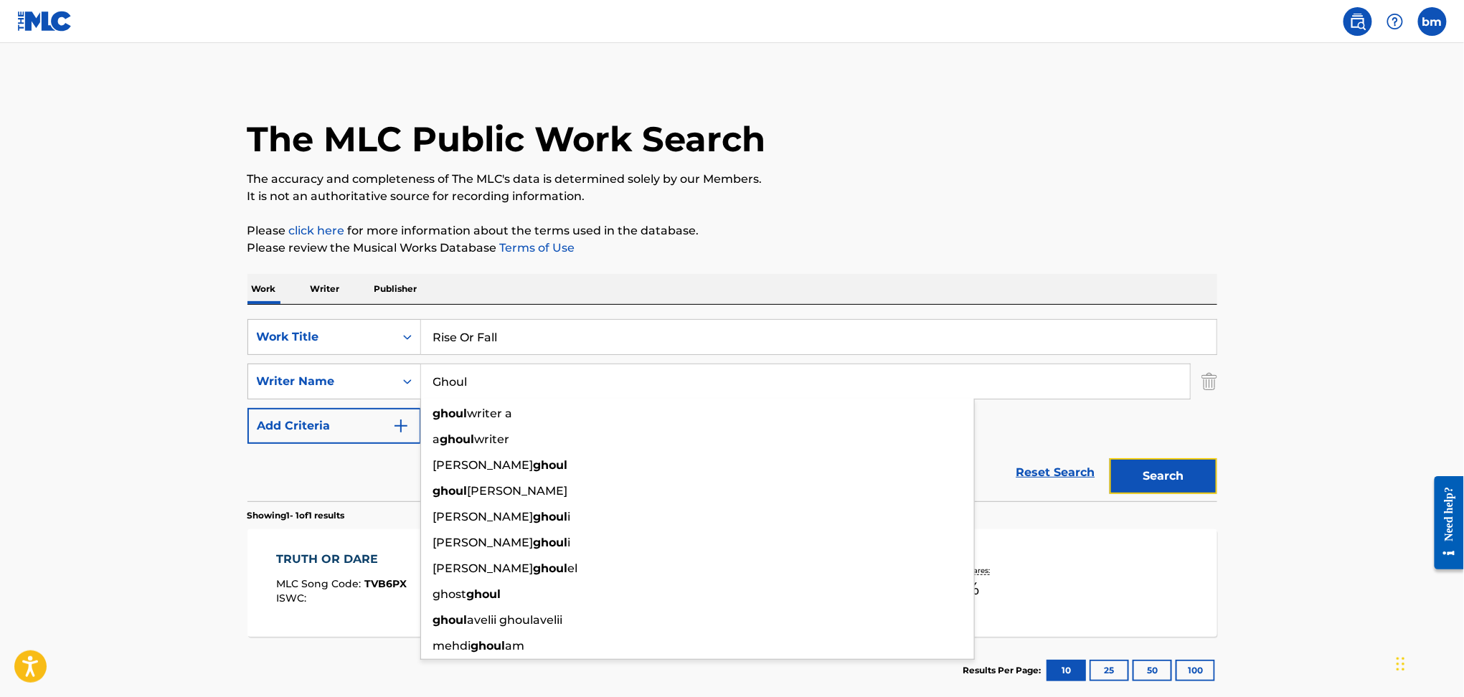
click at [1180, 480] on button "Search" at bounding box center [1164, 476] width 108 height 36
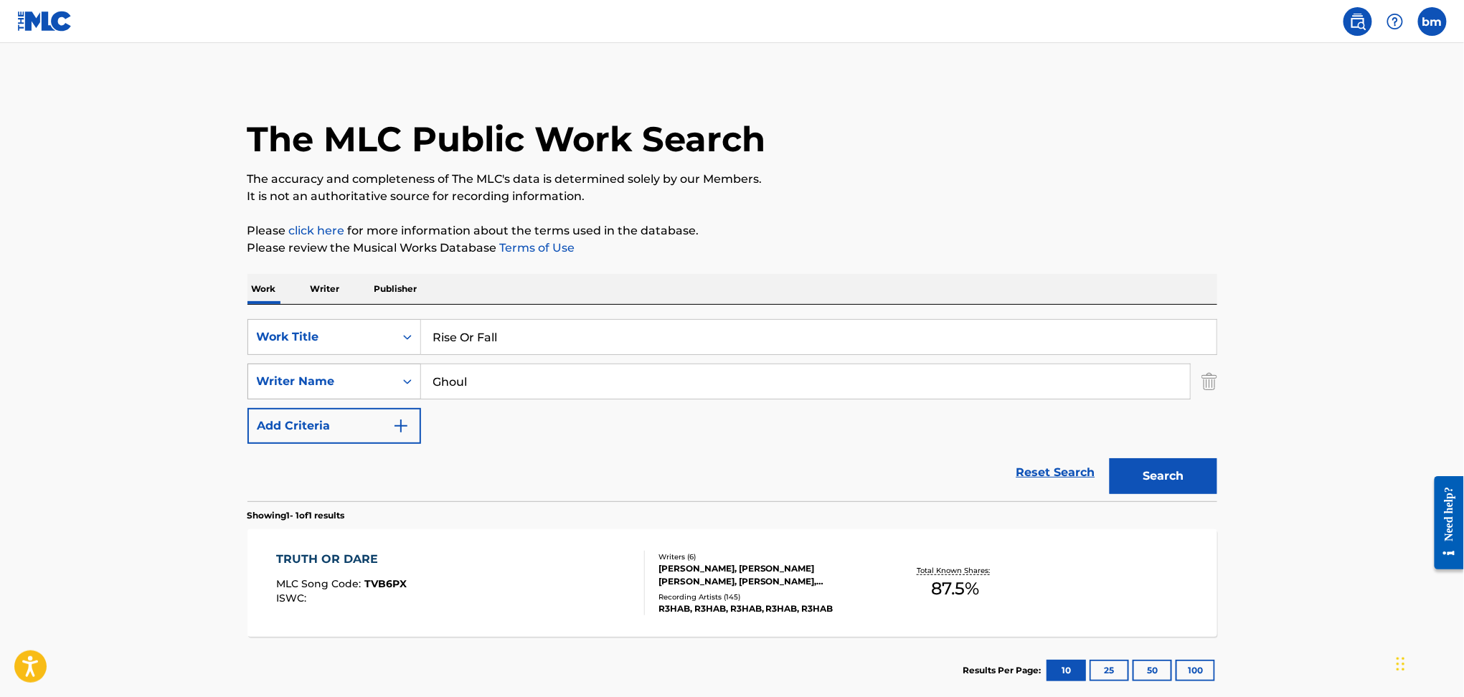
drag, startPoint x: 560, startPoint y: 395, endPoint x: 388, endPoint y: 389, distance: 171.6
click at [388, 389] on div "SearchWithCriteria178fd654-8299-42ac-a5db-7324191ac3f5 Writer Name Ghoul" at bounding box center [733, 382] width 970 height 36
paste input "[PERSON_NAME],[PERSON_NAME],[PERSON_NAME] [PERSON_NAME]"
type input "[PERSON_NAME],[PERSON_NAME],[PERSON_NAME] [PERSON_NAME]"
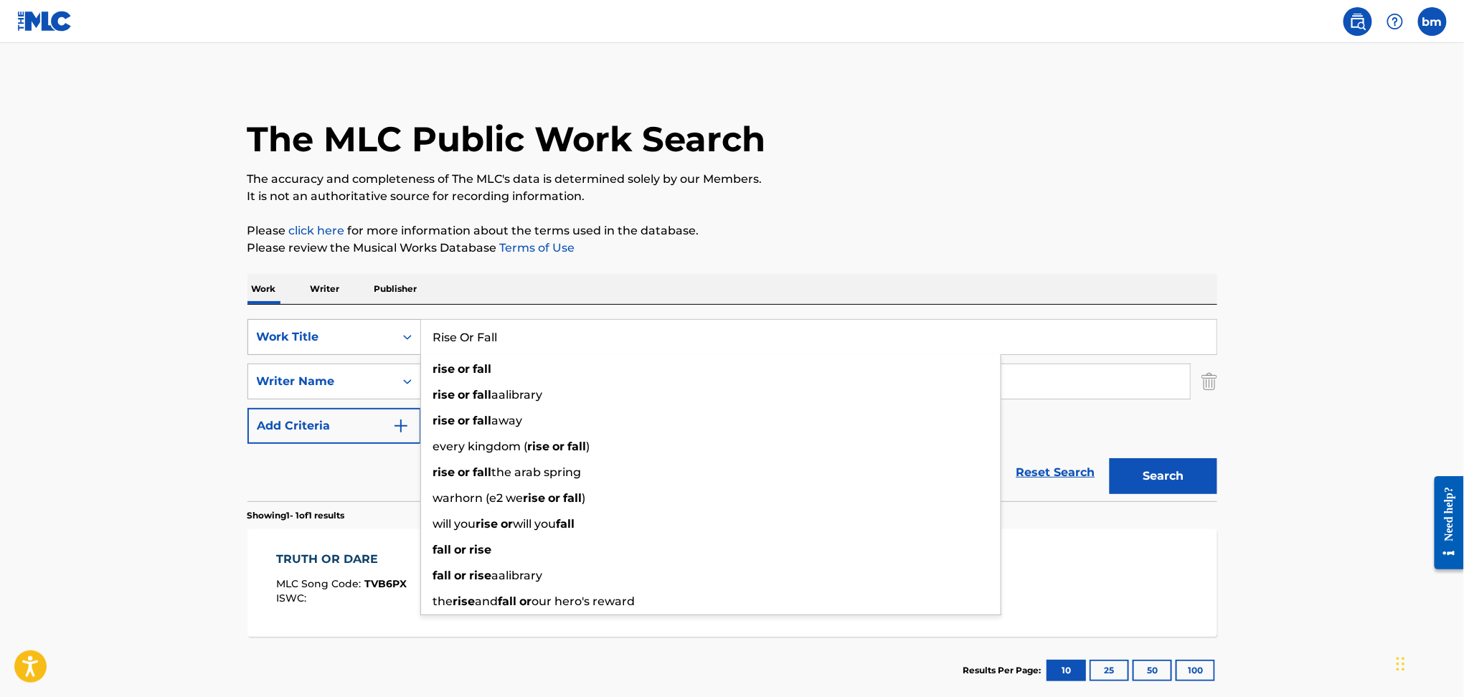
drag, startPoint x: 572, startPoint y: 324, endPoint x: 373, endPoint y: 345, distance: 199.8
click at [372, 337] on div "SearchWithCriteriaefbda6e8-e2e5-422b-9960-df5f92a6c291 Work Title Rise Or Fall …" at bounding box center [733, 337] width 970 height 36
paste input "4L Mondo"
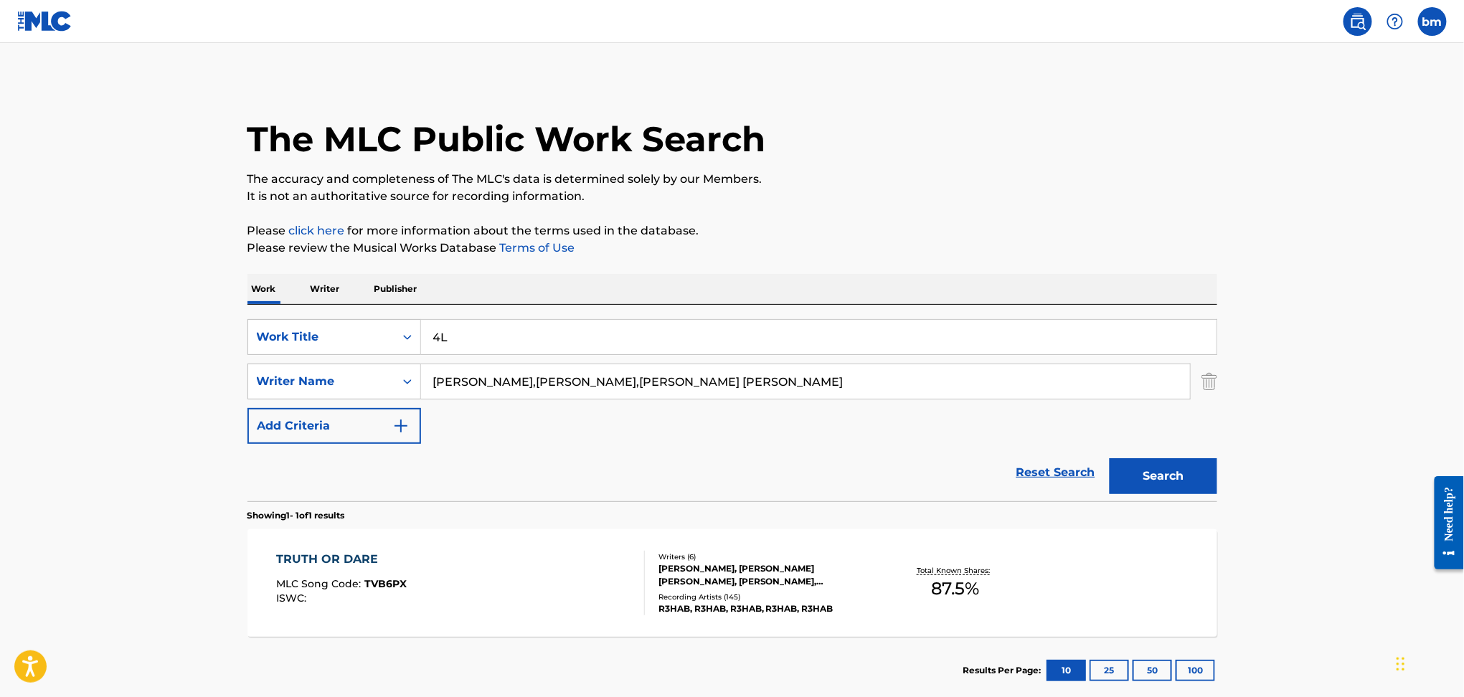
drag, startPoint x: 457, startPoint y: 330, endPoint x: 1093, endPoint y: 258, distance: 640.4
click at [941, 305] on div "SearchWithCriteriaefbda6e8-e2e5-422b-9960-df5f92a6c291 Work Title 4L SearchWith…" at bounding box center [733, 403] width 970 height 197
type input "4L"
drag, startPoint x: 1130, startPoint y: 225, endPoint x: 958, endPoint y: 283, distance: 181.5
click at [1130, 225] on p "Please click here for more information about the terms used in the database." at bounding box center [733, 230] width 970 height 17
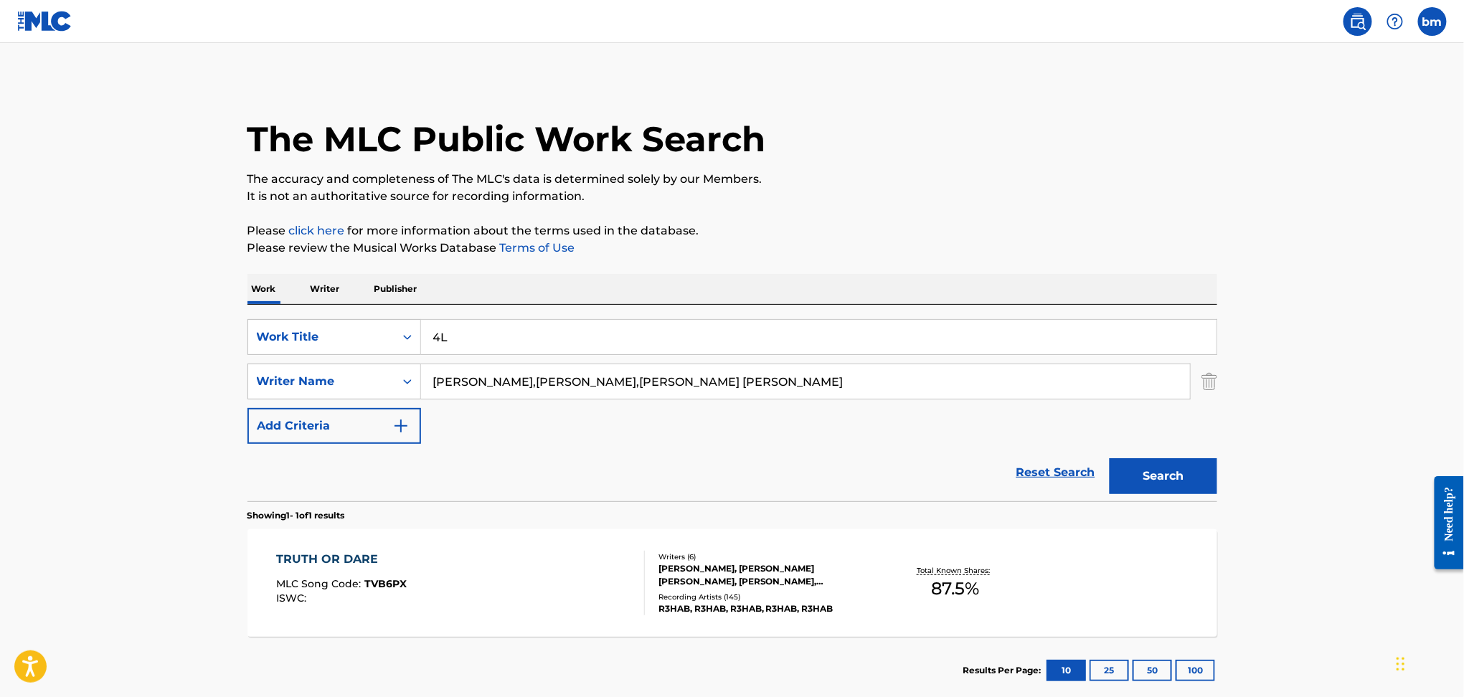
drag, startPoint x: 546, startPoint y: 379, endPoint x: 1164, endPoint y: 408, distance: 619.2
click at [1164, 408] on div "SearchWithCriteriaefbda6e8-e2e5-422b-9960-df5f92a6c291 Work Title 4L SearchWith…" at bounding box center [733, 381] width 970 height 125
type input "[PERSON_NAME]"
click at [1110, 458] on button "Search" at bounding box center [1164, 476] width 108 height 36
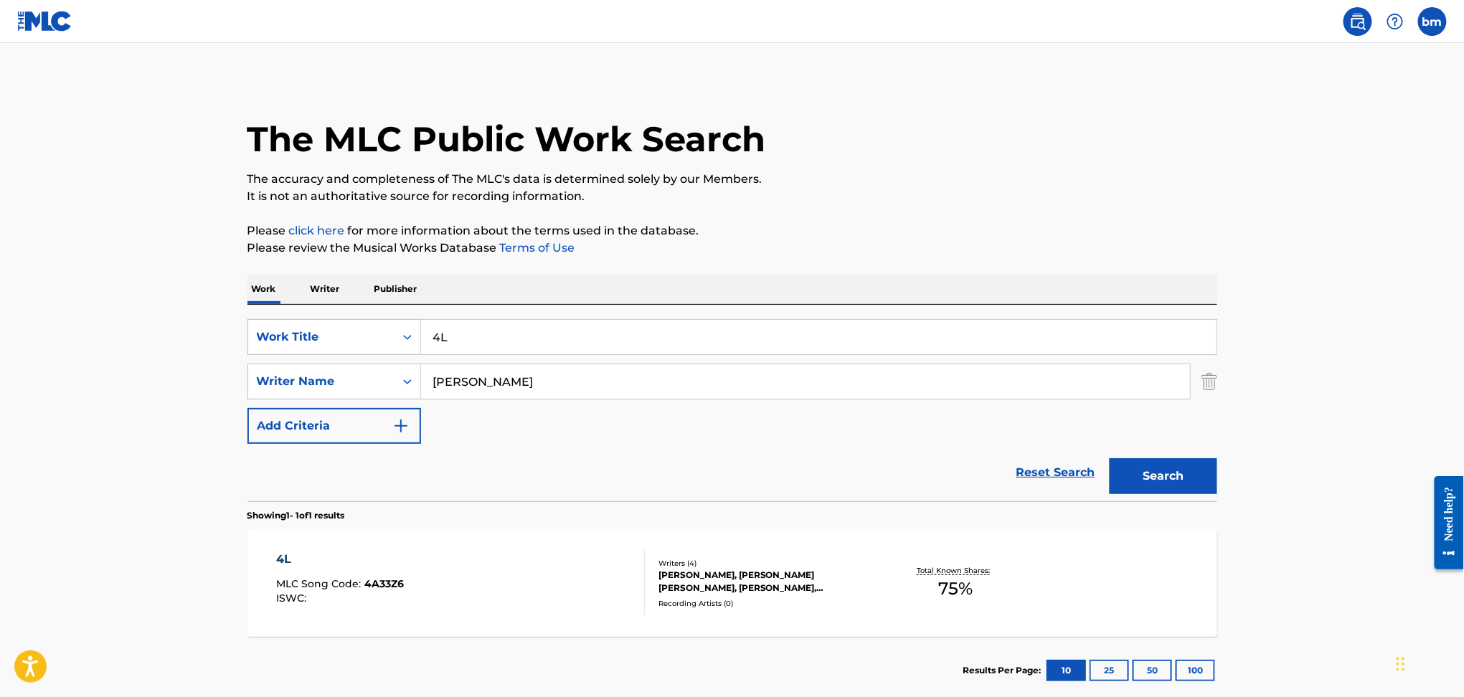
click at [497, 586] on div "4L MLC Song Code : 4A33Z6 ISWC :" at bounding box center [460, 583] width 369 height 65
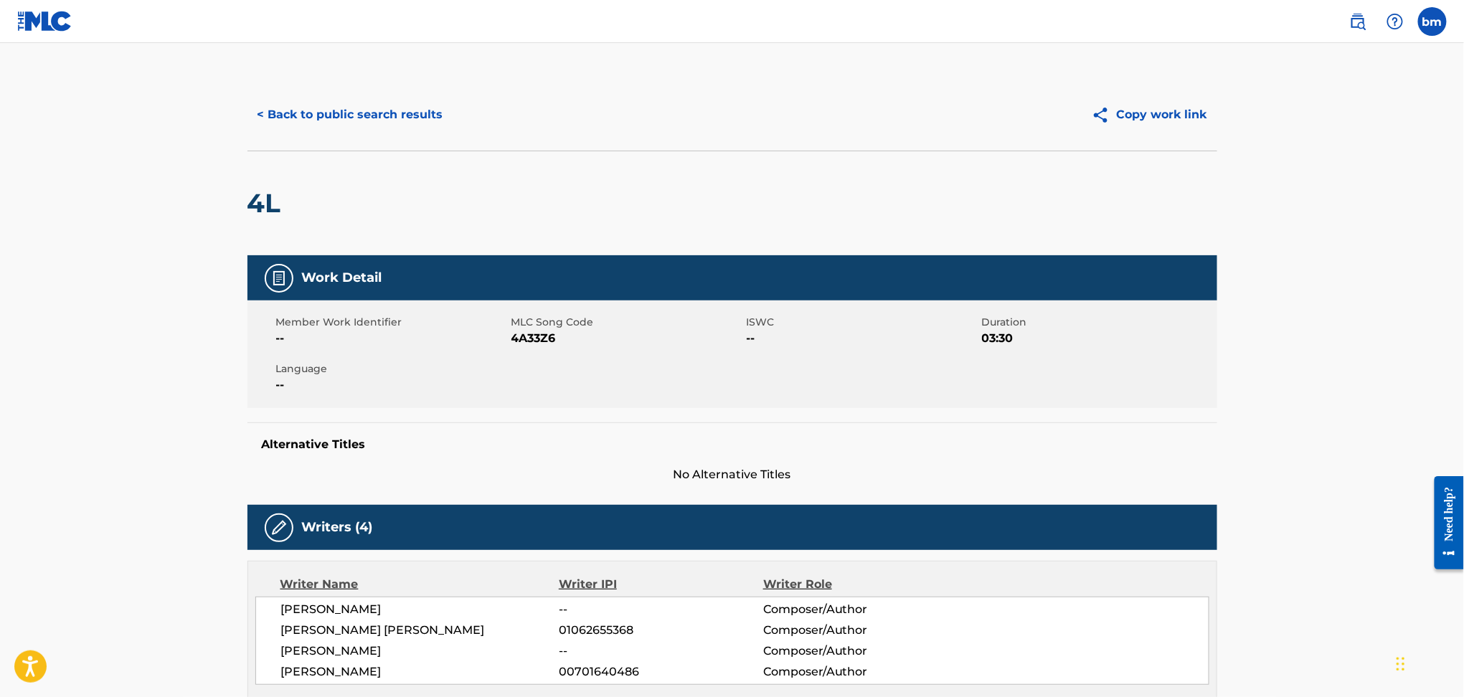
click at [540, 334] on span "4A33Z6" at bounding box center [628, 338] width 232 height 17
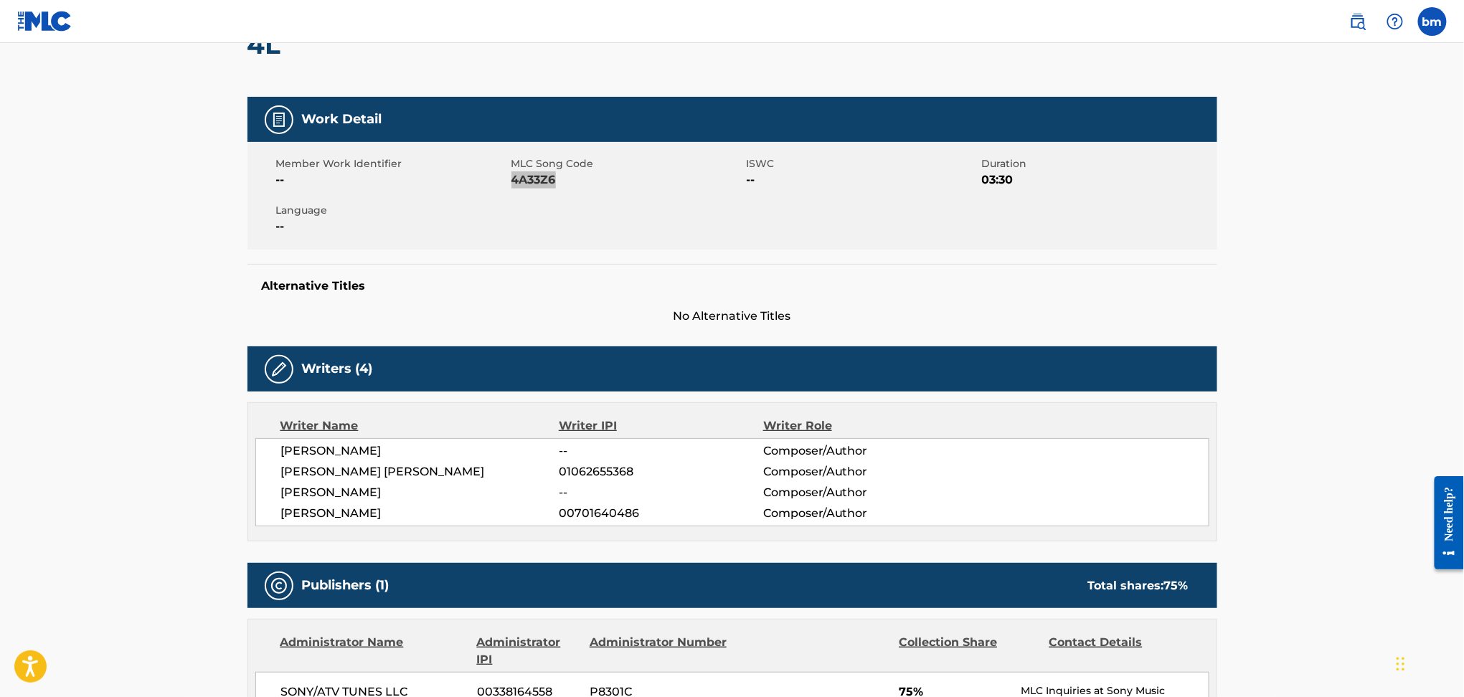
scroll to position [478, 0]
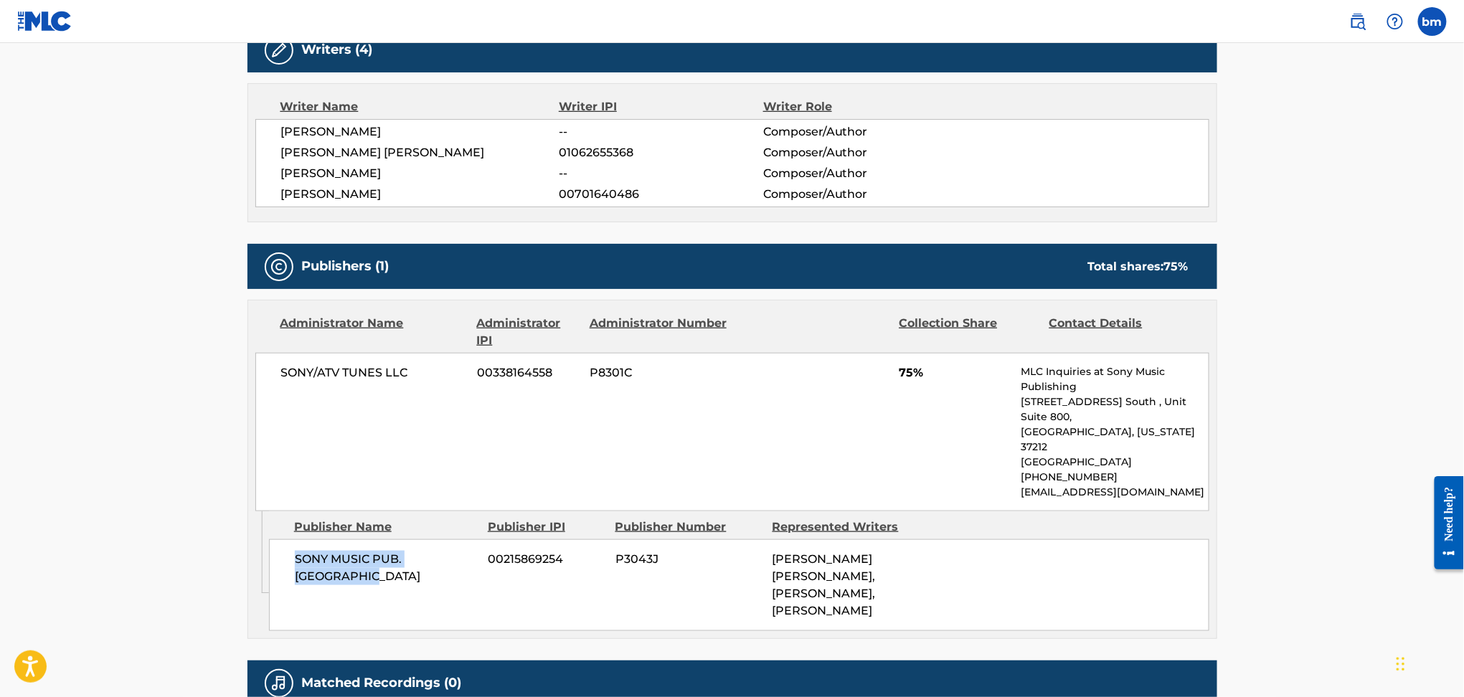
drag, startPoint x: 282, startPoint y: 526, endPoint x: 420, endPoint y: 563, distance: 143.2
click at [420, 563] on div "SONY MUSIC PUB. SCANDINAVIA 00215869254 P3043J [PERSON_NAME] [PERSON_NAME], [PE…" at bounding box center [739, 586] width 941 height 92
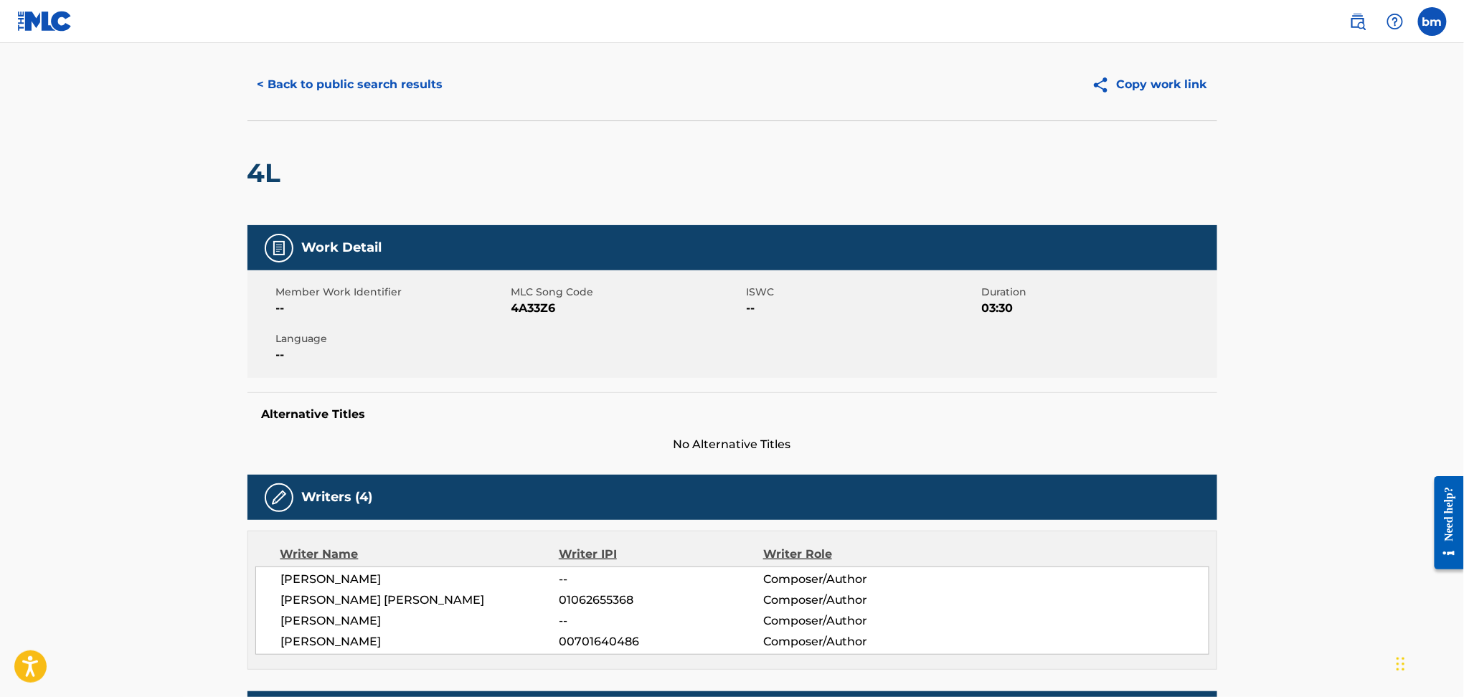
scroll to position [0, 0]
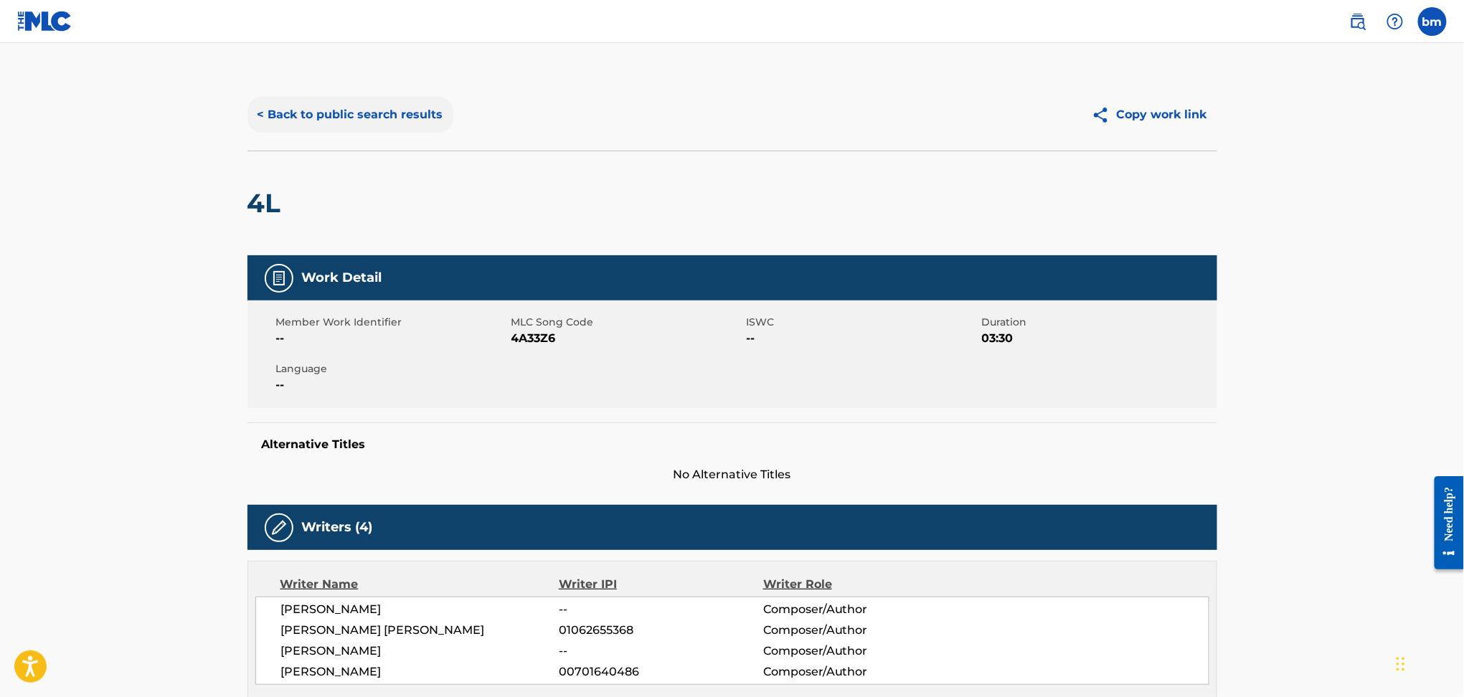
click at [327, 104] on button "< Back to public search results" at bounding box center [351, 115] width 206 height 36
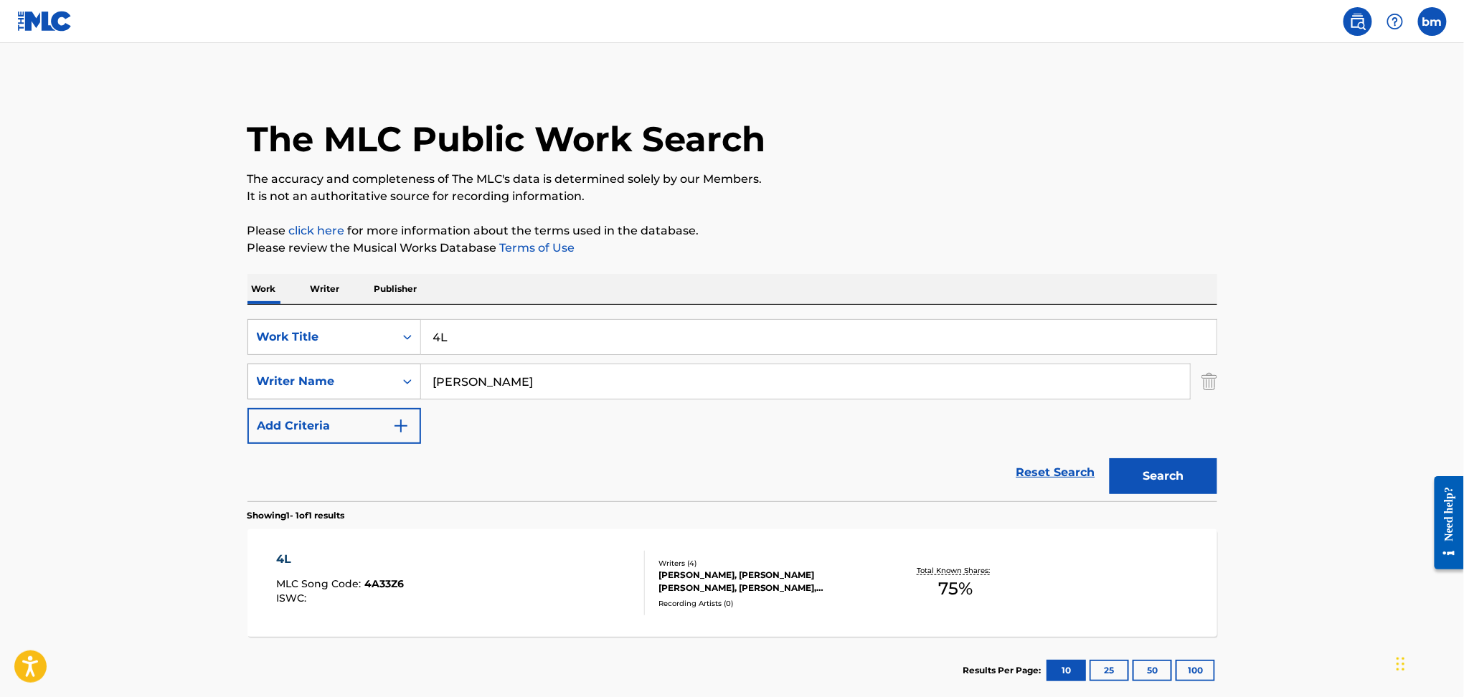
drag, startPoint x: 595, startPoint y: 377, endPoint x: 364, endPoint y: 377, distance: 230.3
click at [364, 377] on div "SearchWithCriteria178fd654-8299-42ac-a5db-7324191ac3f5 Writer Name [PERSON_NAME]" at bounding box center [733, 382] width 970 height 36
paste input "[PERSON_NAME]"
type input "[PERSON_NAME]"
drag, startPoint x: 532, startPoint y: 337, endPoint x: 387, endPoint y: 344, distance: 144.4
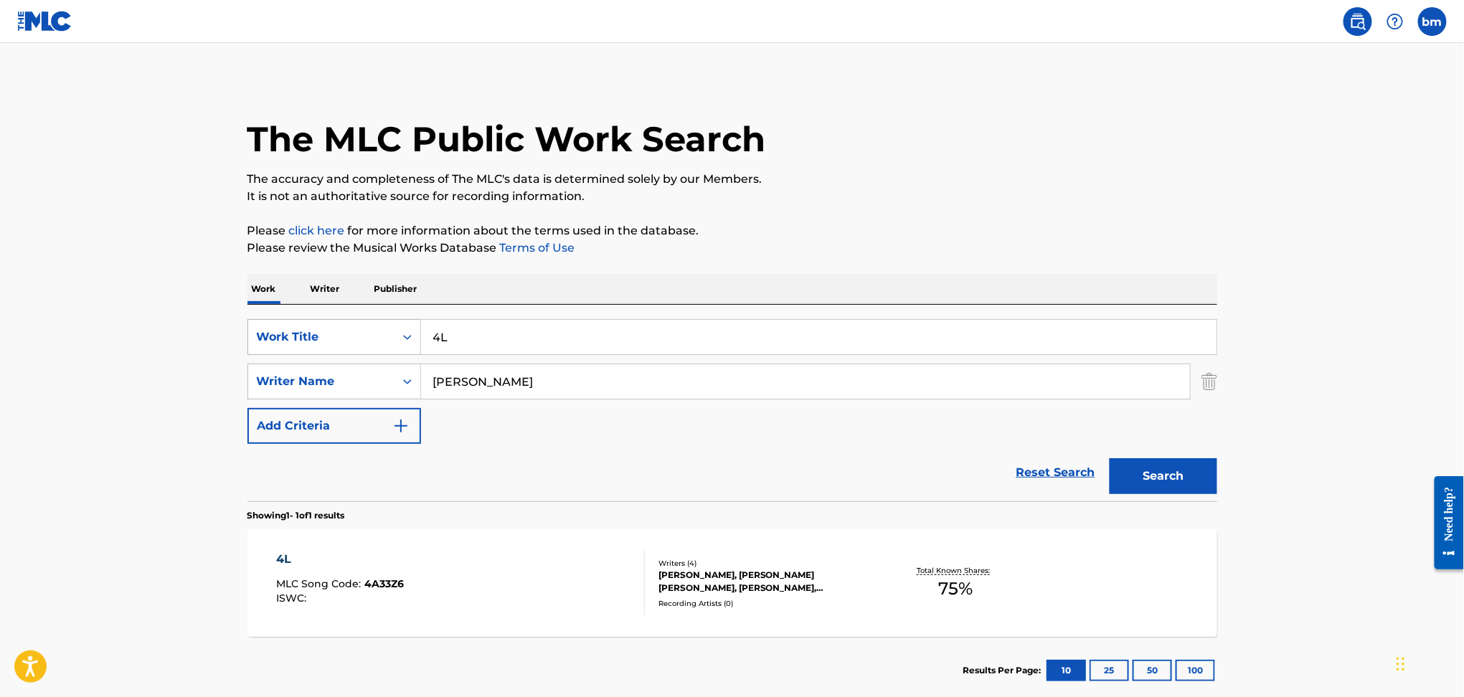
click at [387, 344] on div "SearchWithCriteriaefbda6e8-e2e5-422b-9960-df5f92a6c291 Work Title 4L" at bounding box center [733, 337] width 970 height 36
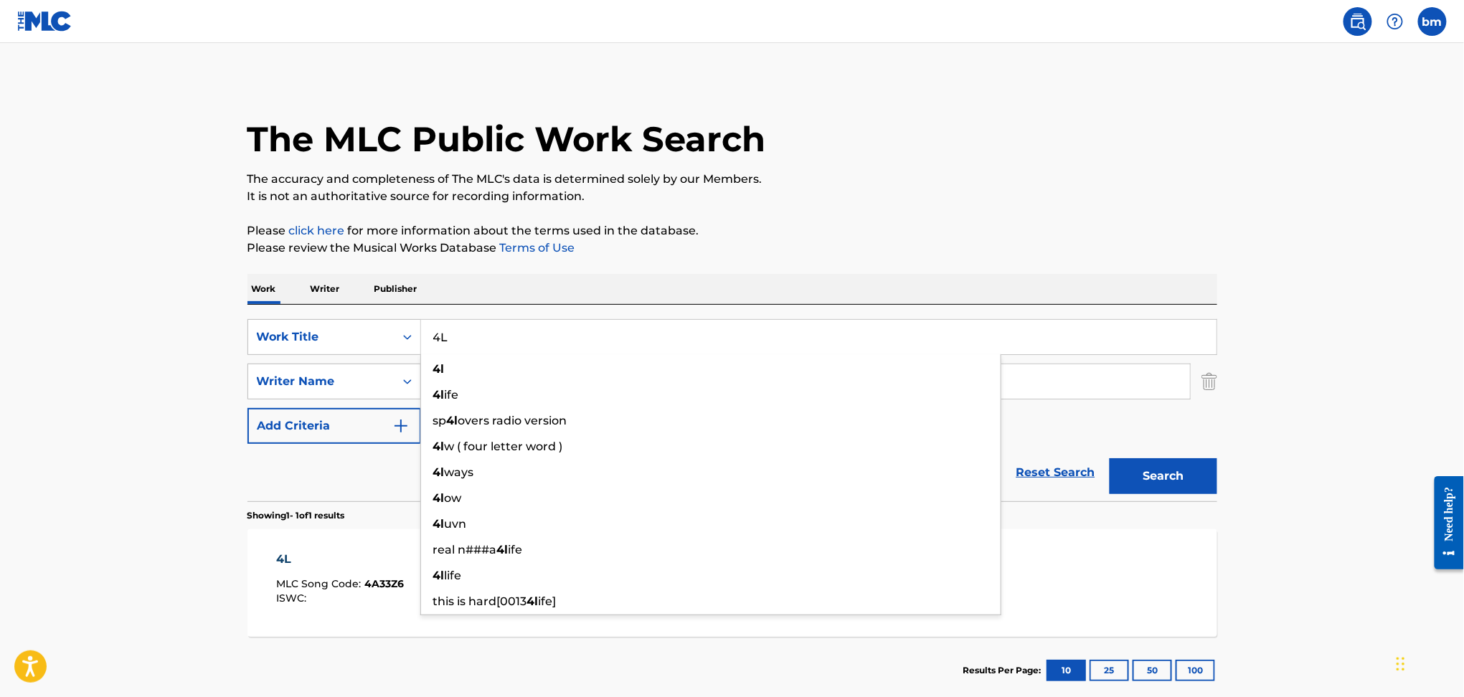
paste input "Animali di [PERSON_NAME]"
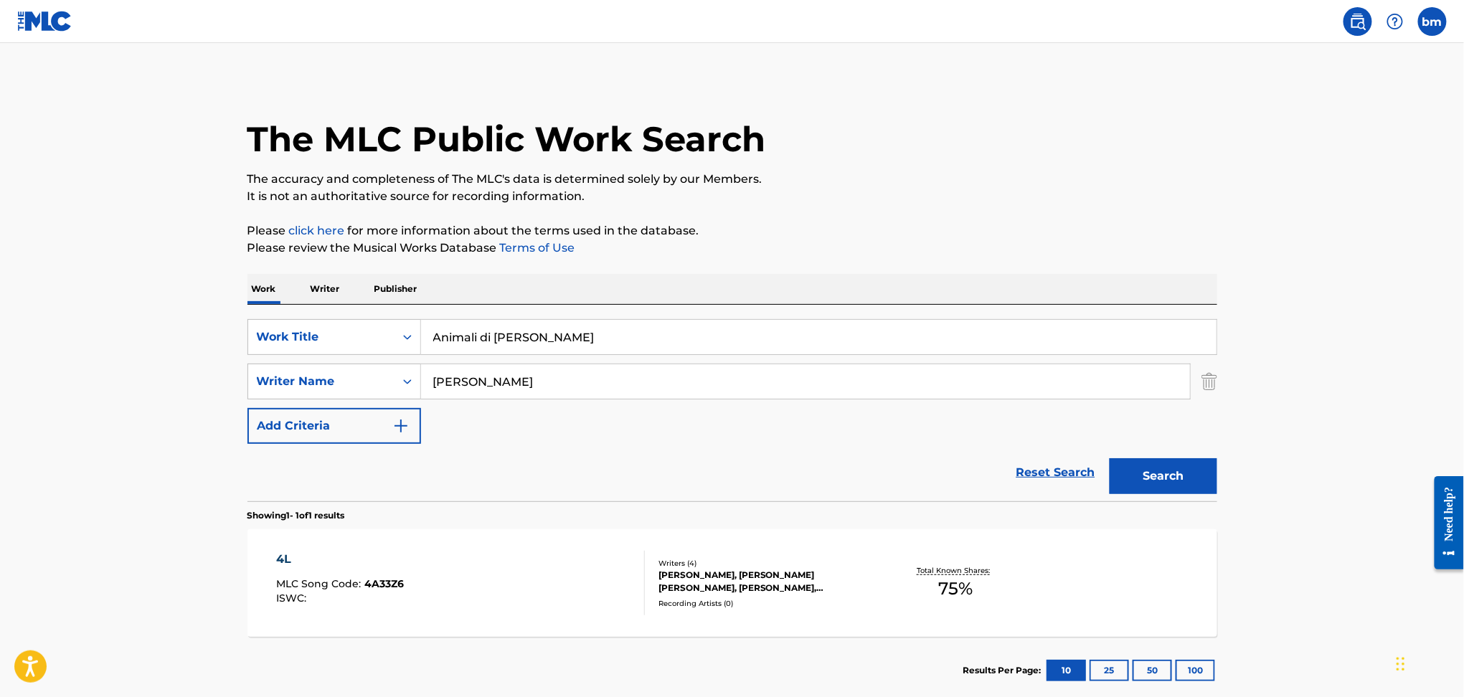
drag, startPoint x: 528, startPoint y: 345, endPoint x: 996, endPoint y: 337, distance: 467.9
click at [974, 349] on input "Animali di [PERSON_NAME]" at bounding box center [819, 337] width 796 height 34
type input "Animali [PERSON_NAME]"
drag, startPoint x: 992, startPoint y: 296, endPoint x: 999, endPoint y: 305, distance: 11.2
click at [992, 294] on div "Work Writer Publisher" at bounding box center [733, 289] width 970 height 30
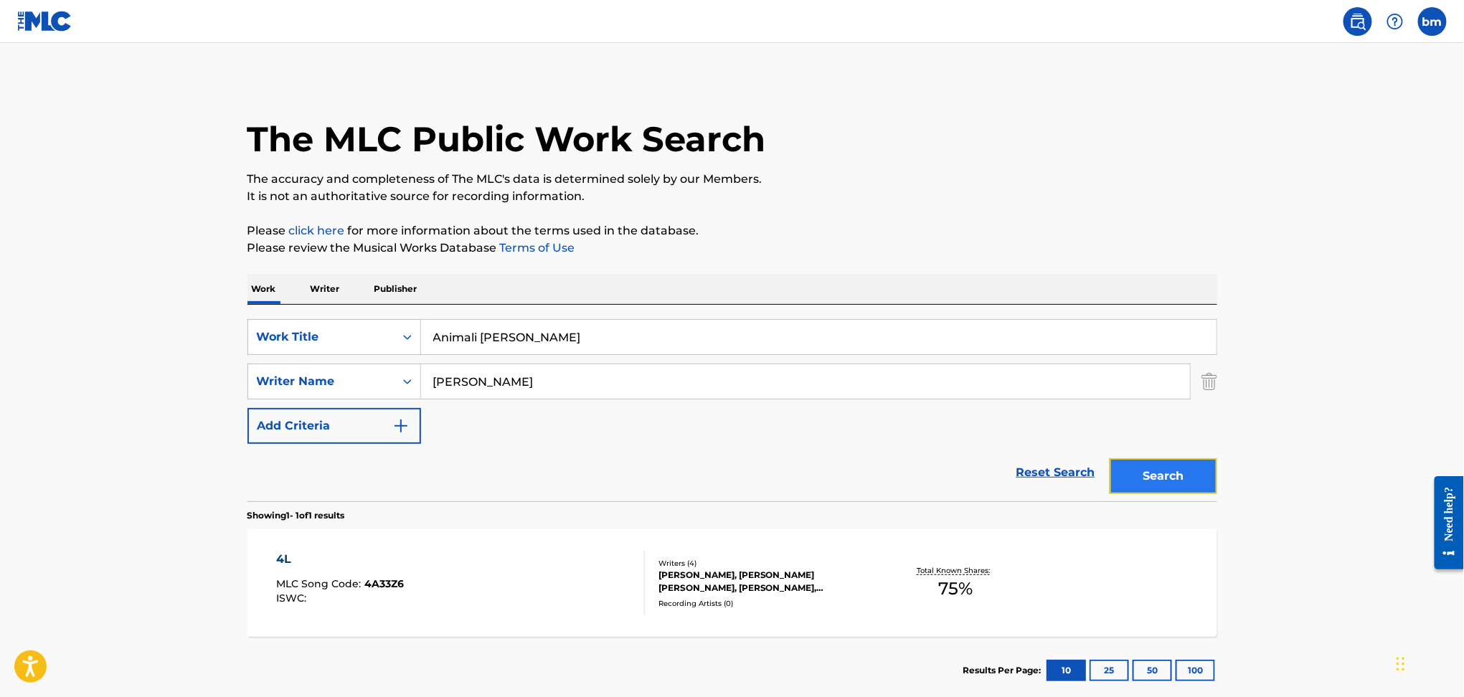
click at [1172, 486] on button "Search" at bounding box center [1164, 476] width 108 height 36
click at [1172, 485] on button "Search" at bounding box center [1164, 476] width 108 height 36
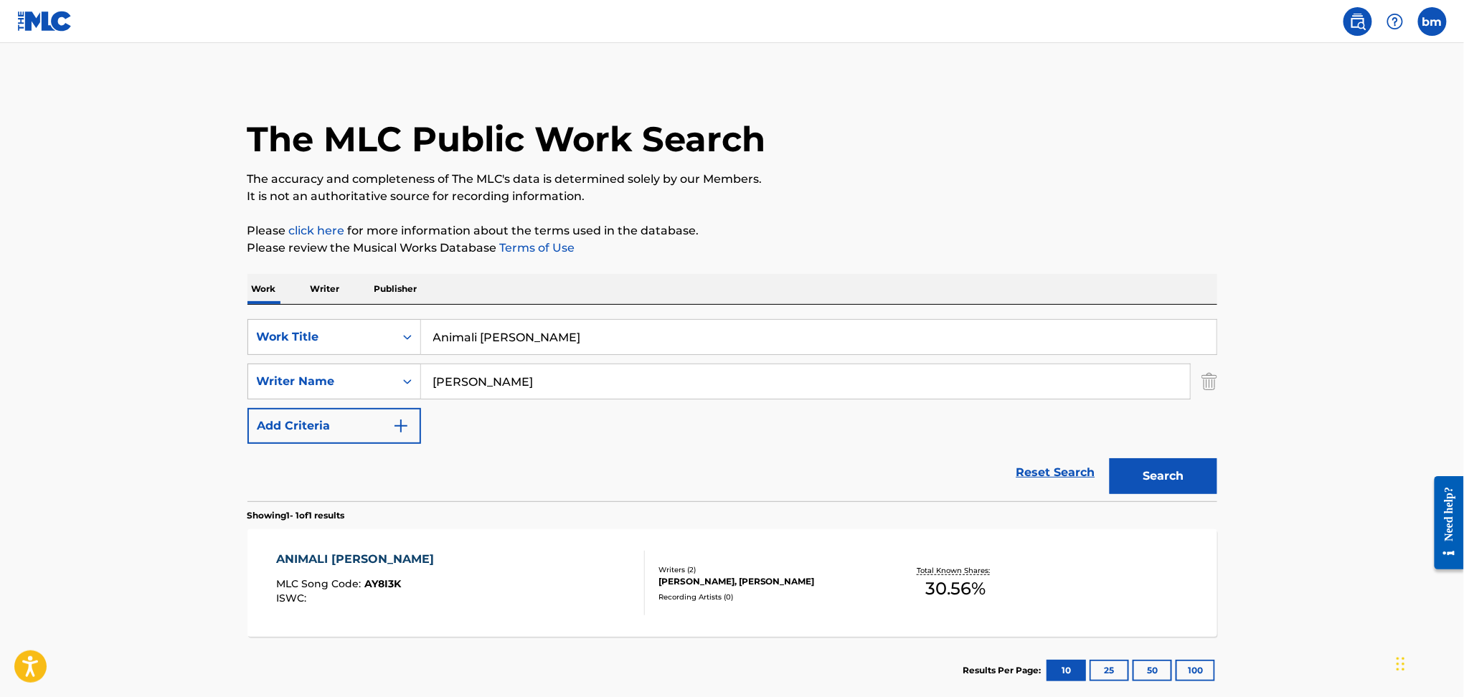
click at [461, 600] on div "ANIMALI [PERSON_NAME] MLC Song Code : AY8I3K ISWC :" at bounding box center [460, 583] width 369 height 65
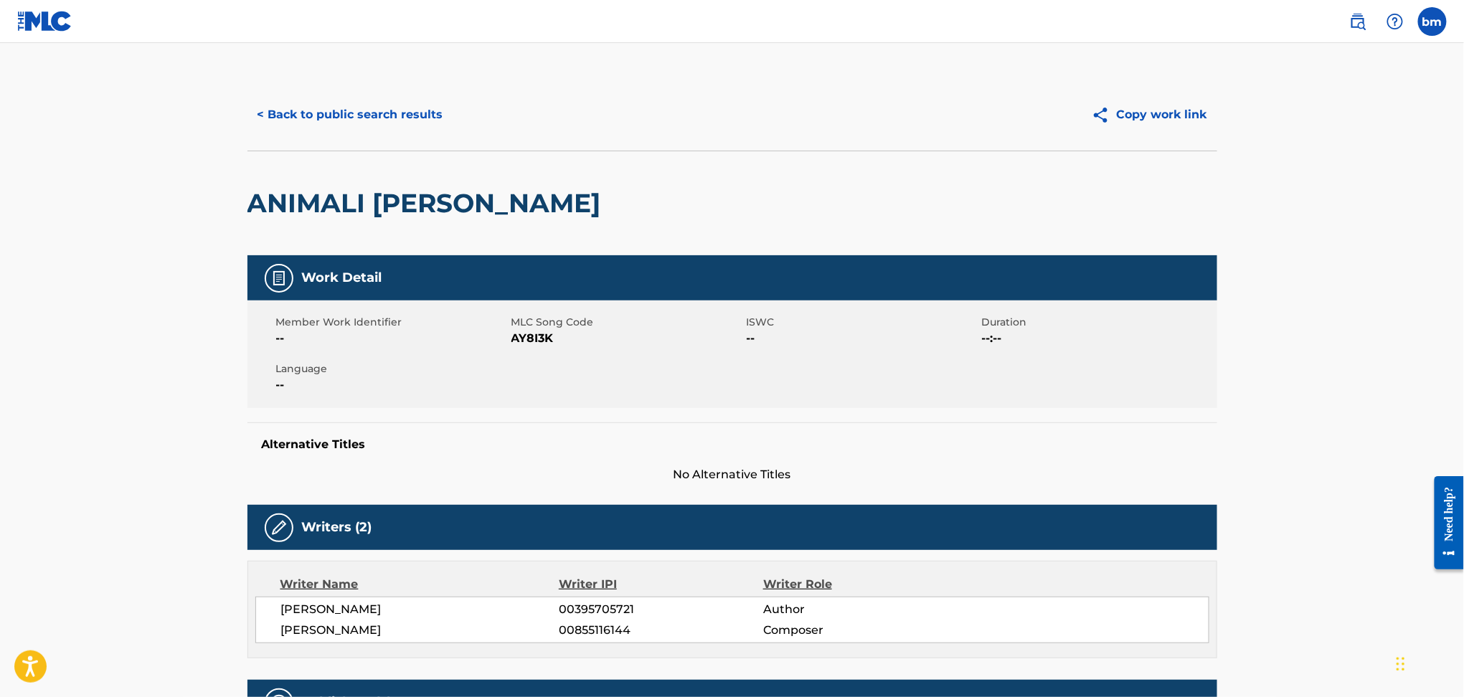
click at [531, 331] on span "AY8I3K" at bounding box center [628, 338] width 232 height 17
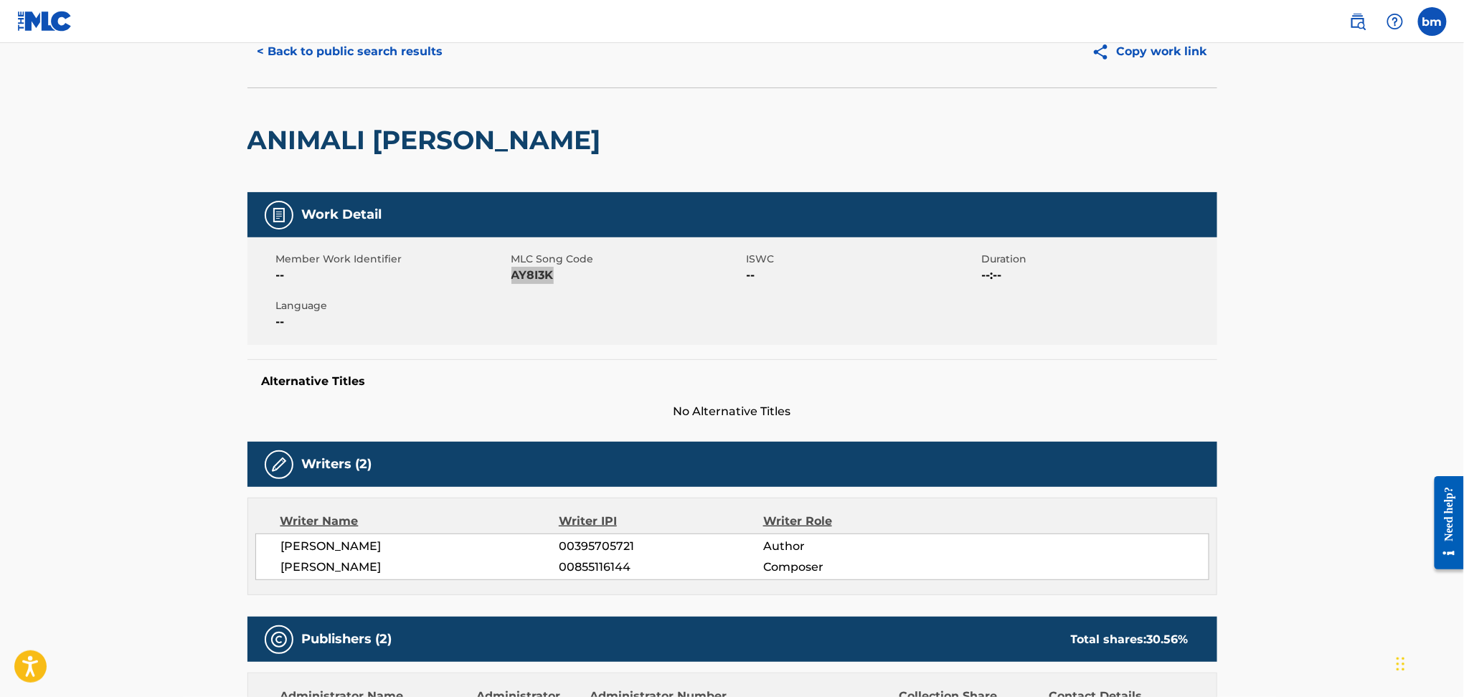
scroll to position [382, 0]
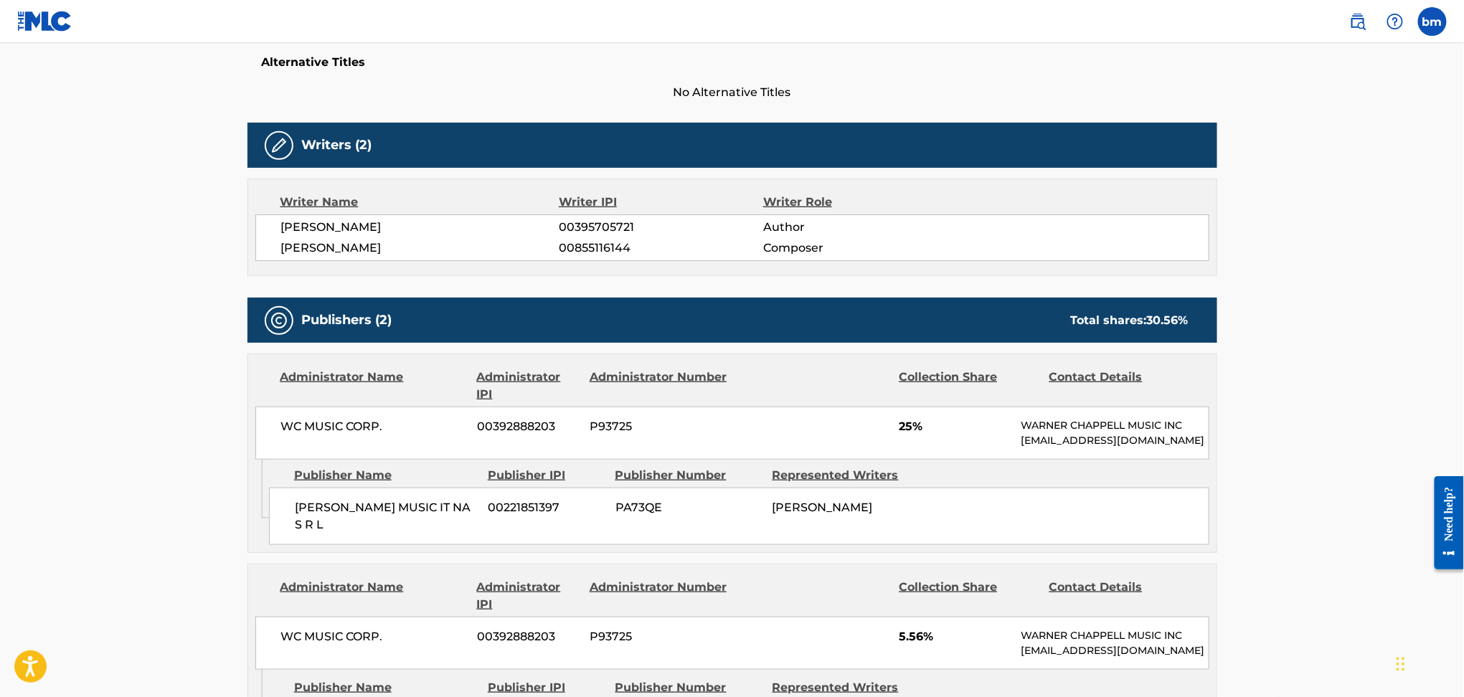
drag, startPoint x: 298, startPoint y: 525, endPoint x: 358, endPoint y: 545, distance: 62.6
click at [358, 534] on span "[PERSON_NAME] MUSIC IT NA S R L" at bounding box center [386, 516] width 183 height 34
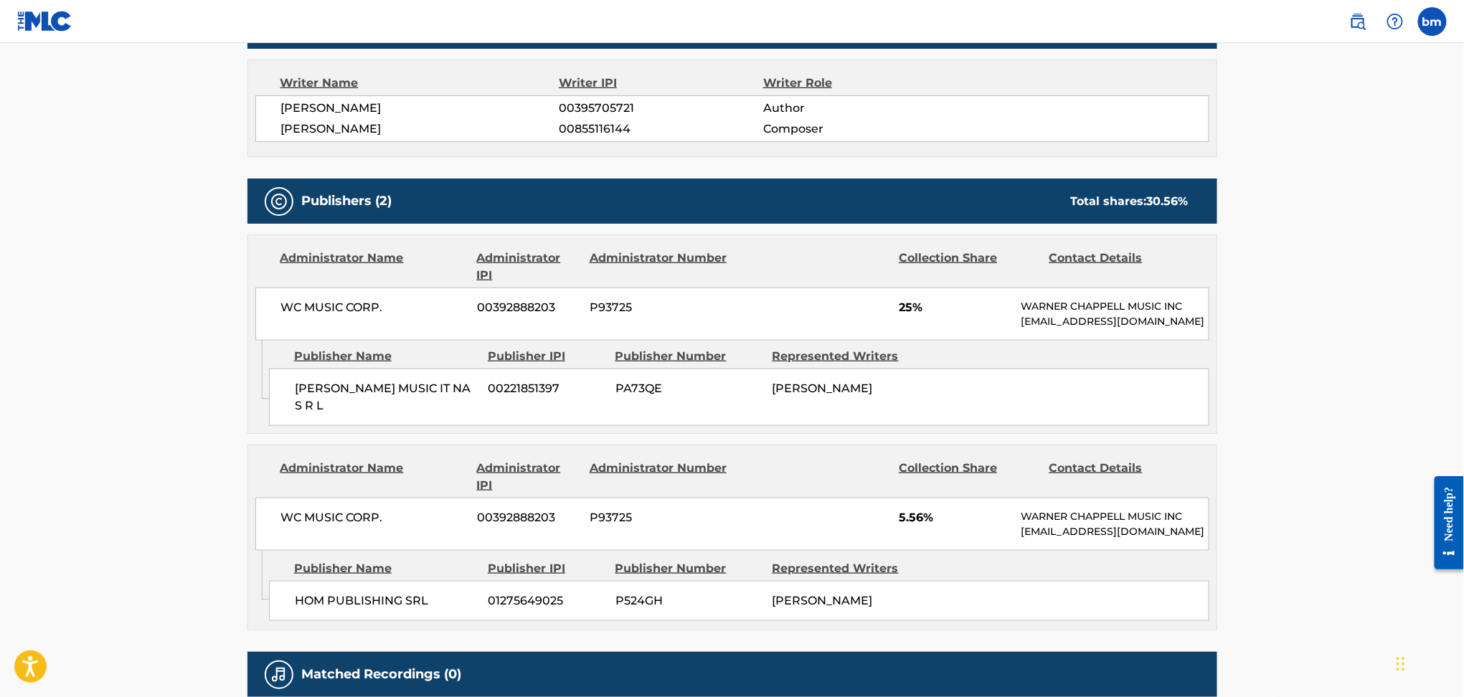
scroll to position [668, 0]
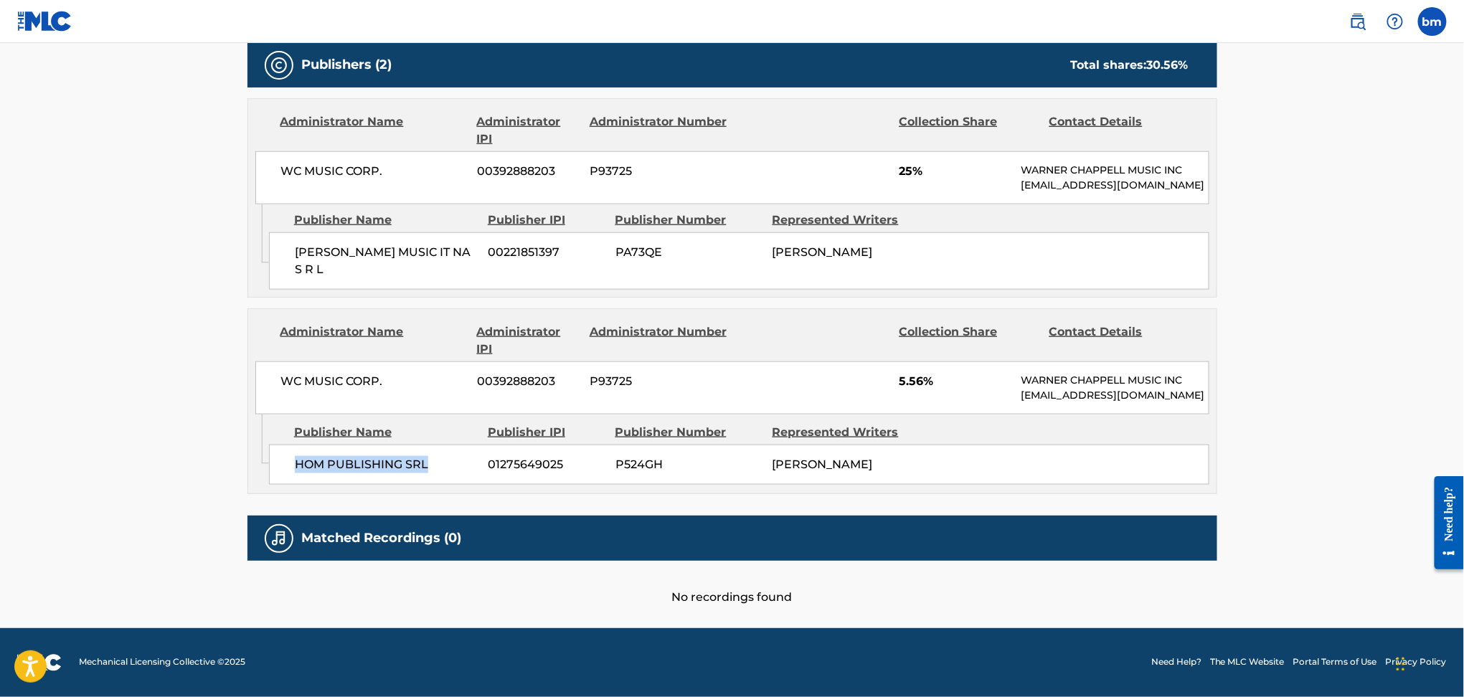
drag, startPoint x: 295, startPoint y: 466, endPoint x: 438, endPoint y: 479, distance: 144.1
click at [438, 479] on div "HOM PUBLISHING SRL 01275649025 P524GH [PERSON_NAME]" at bounding box center [739, 465] width 941 height 40
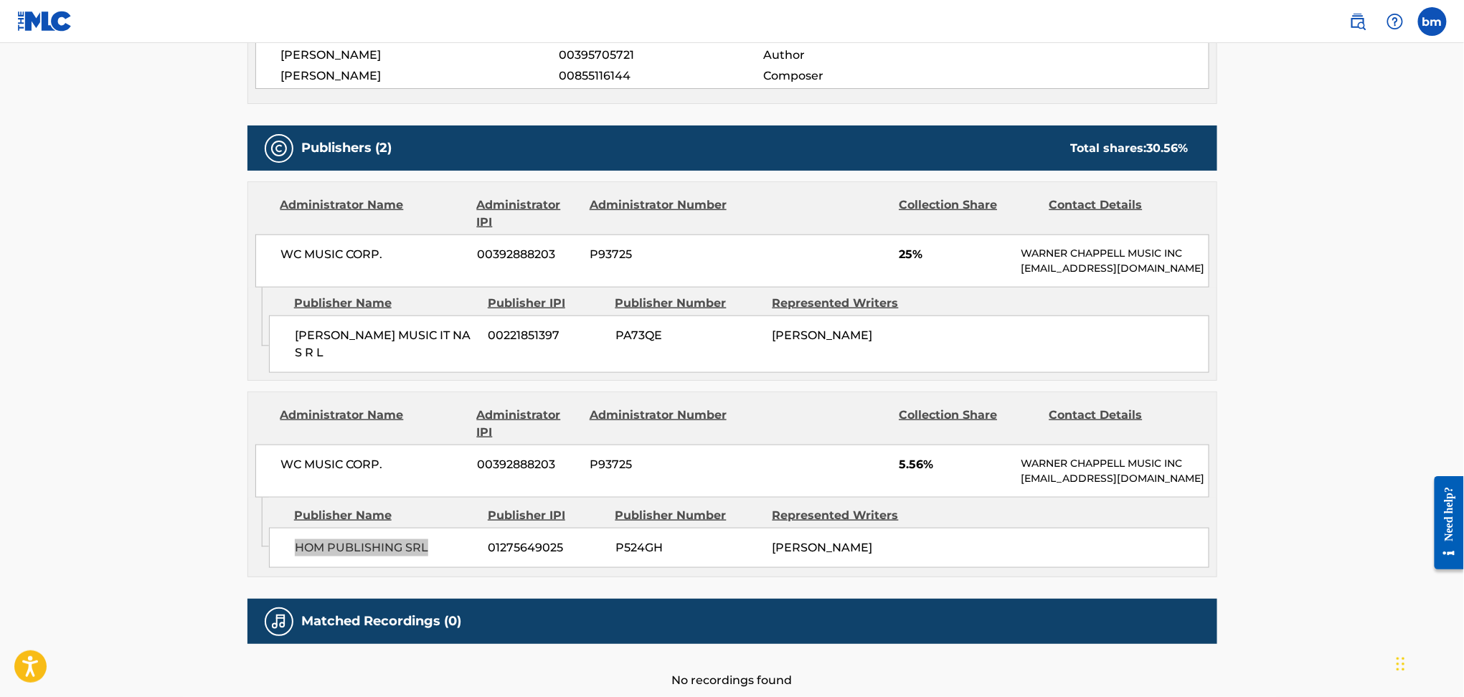
scroll to position [381, 0]
